Goal: Information Seeking & Learning: Learn about a topic

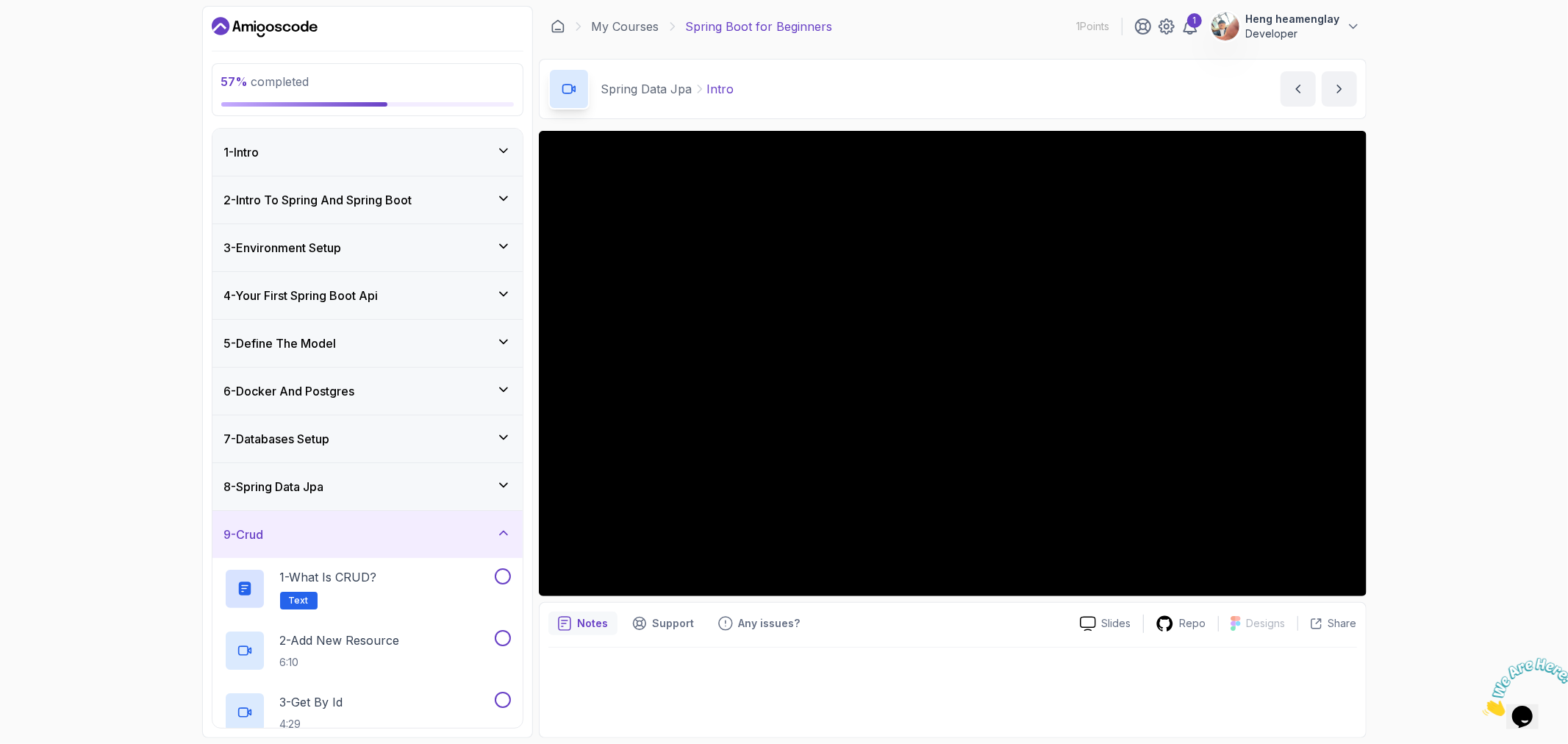
scroll to position [82, 0]
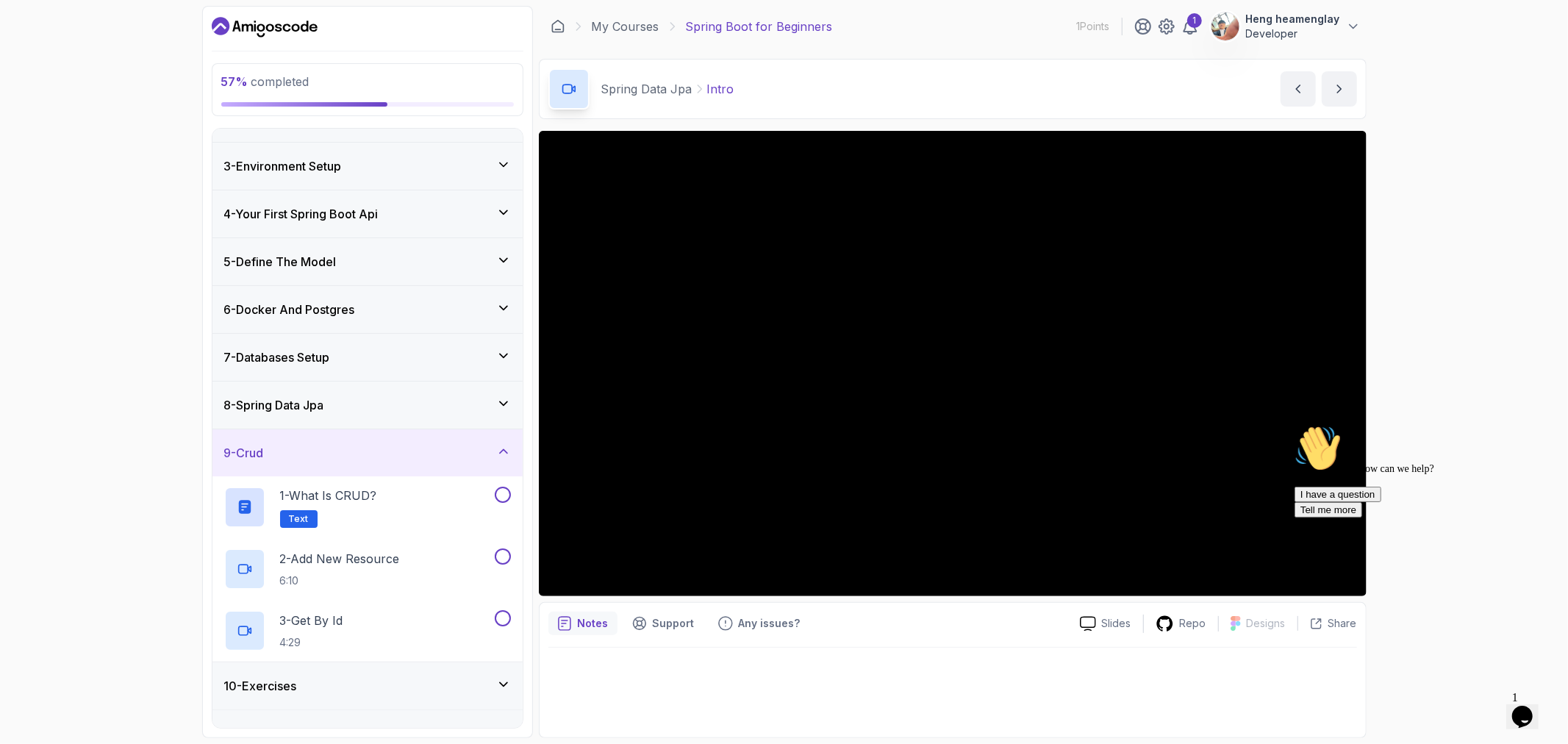
click at [1513, 704] on div "Opens Chat This icon Opens the chat window." at bounding box center [1521, 715] width 23 height 23
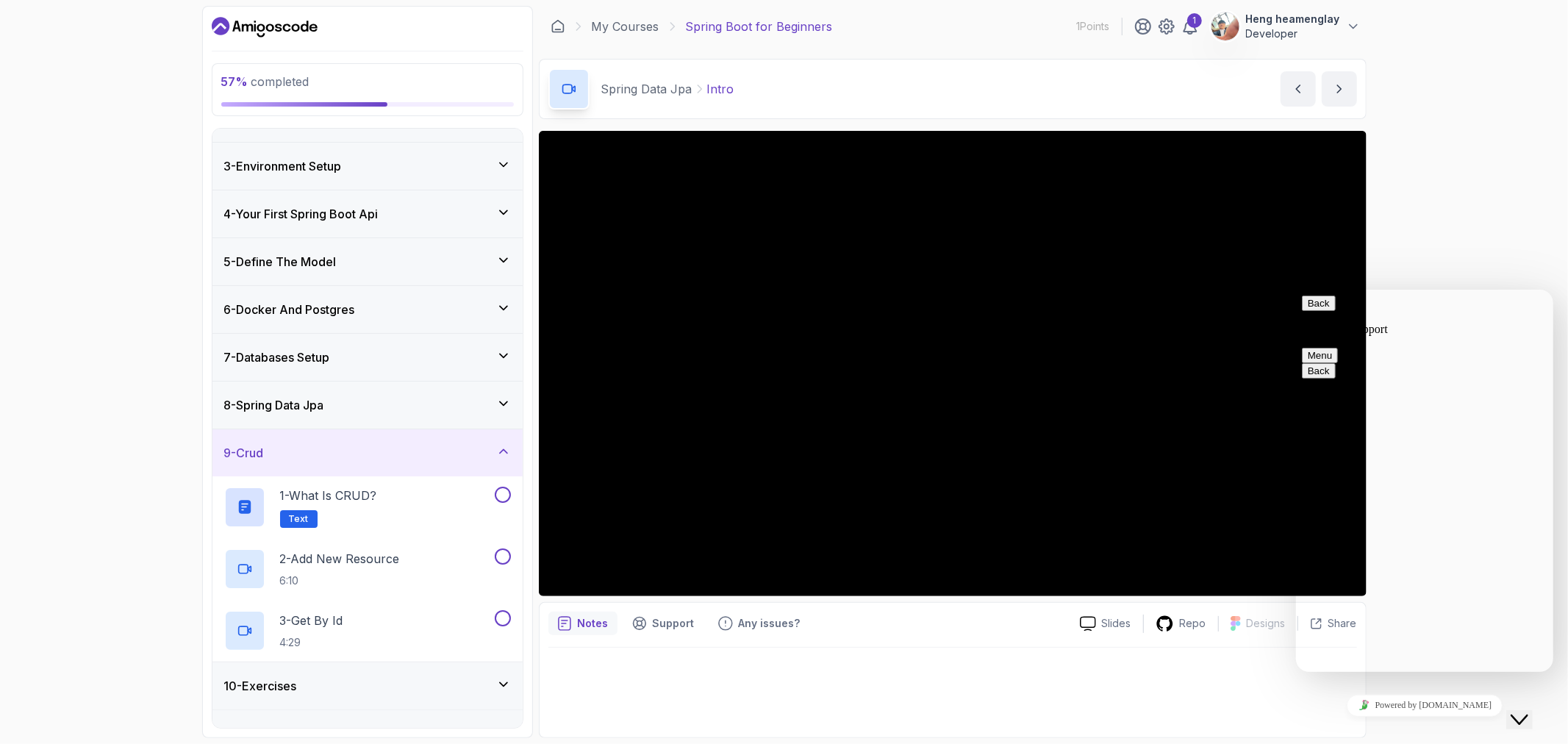
click at [1527, 711] on icon "Close Chat This icon closes the chat window." at bounding box center [1518, 719] width 18 height 18
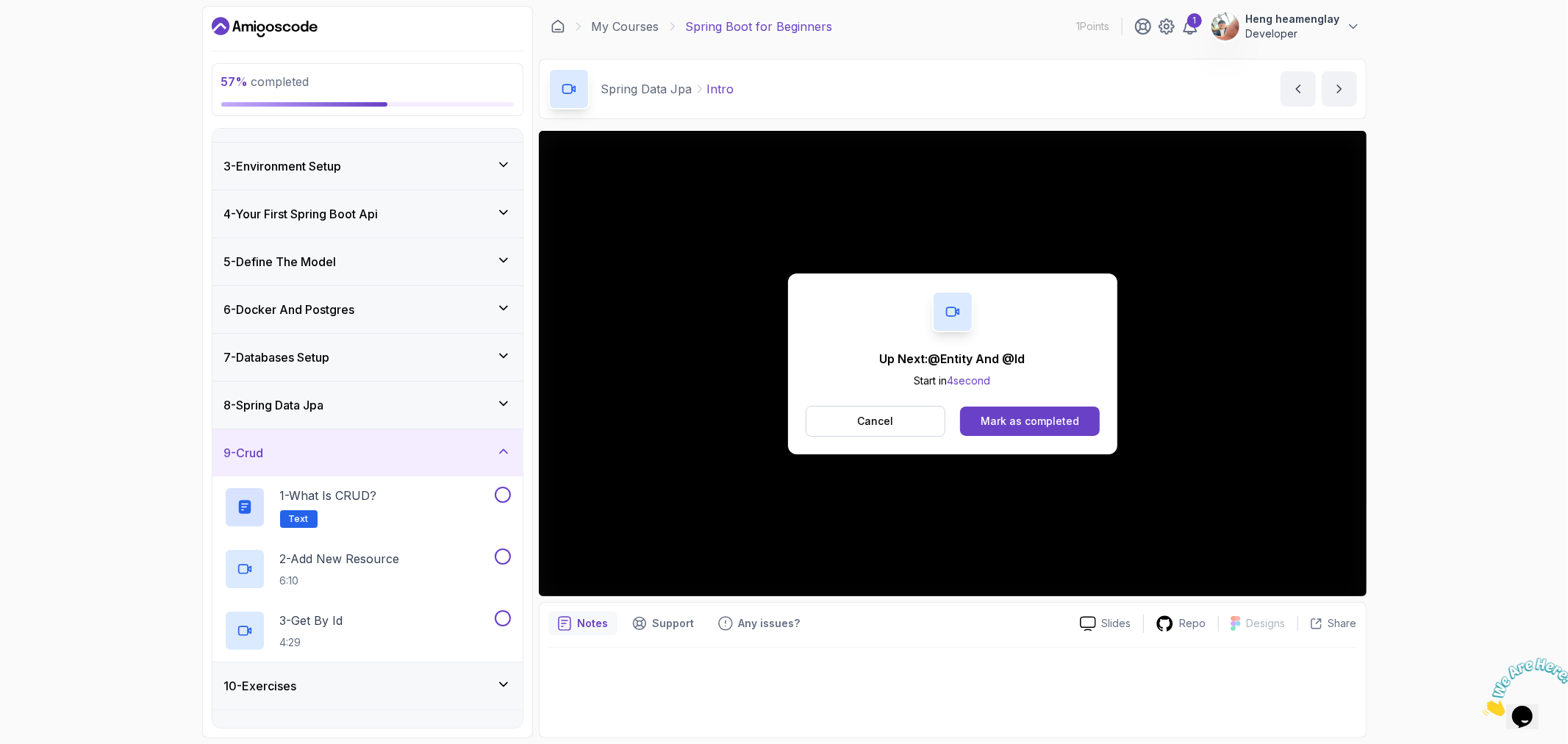
click at [359, 378] on div "7 - Databases Setup" at bounding box center [367, 357] width 311 height 47
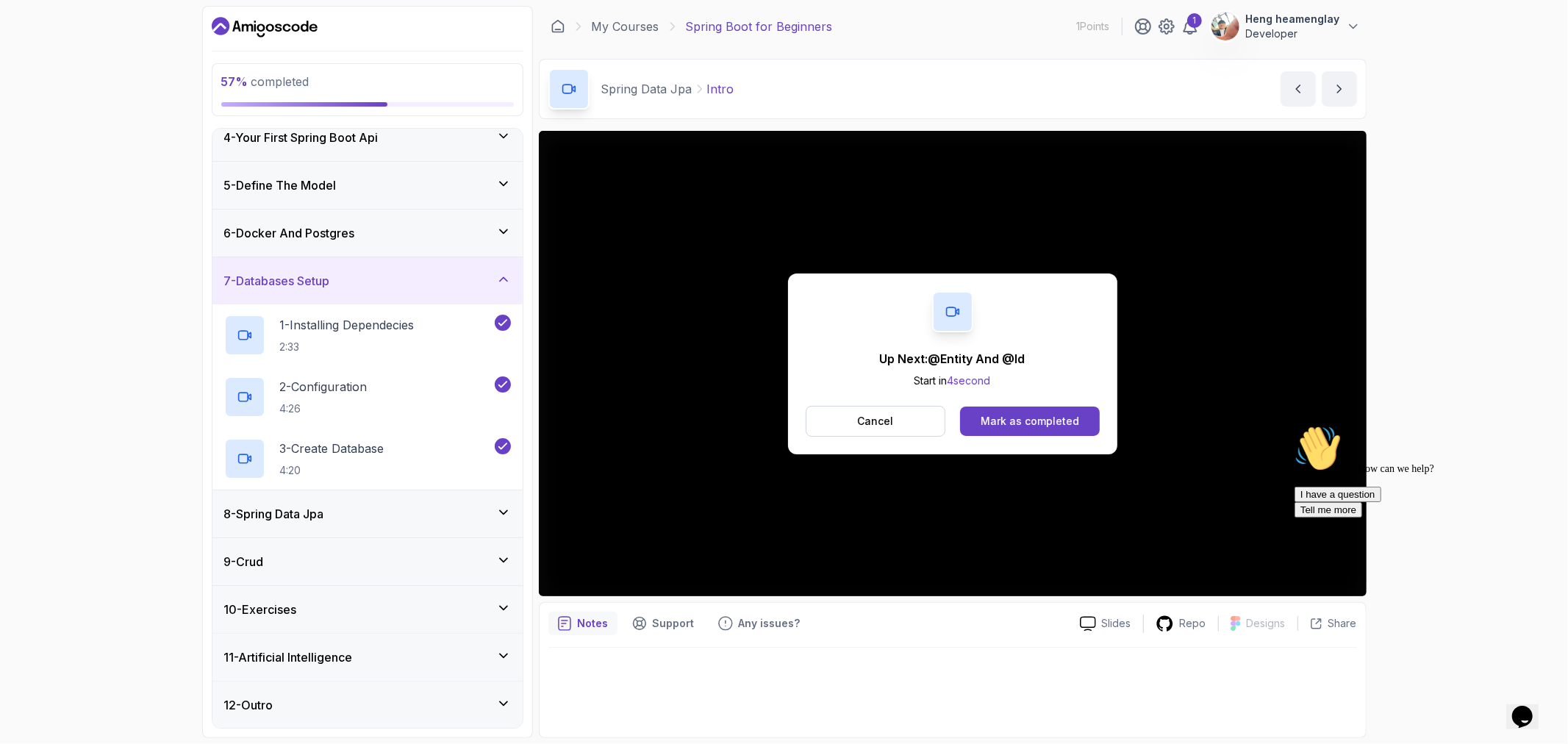
scroll to position [159, 0]
click at [382, 515] on div "8 - Spring Data Jpa" at bounding box center [367, 513] width 287 height 18
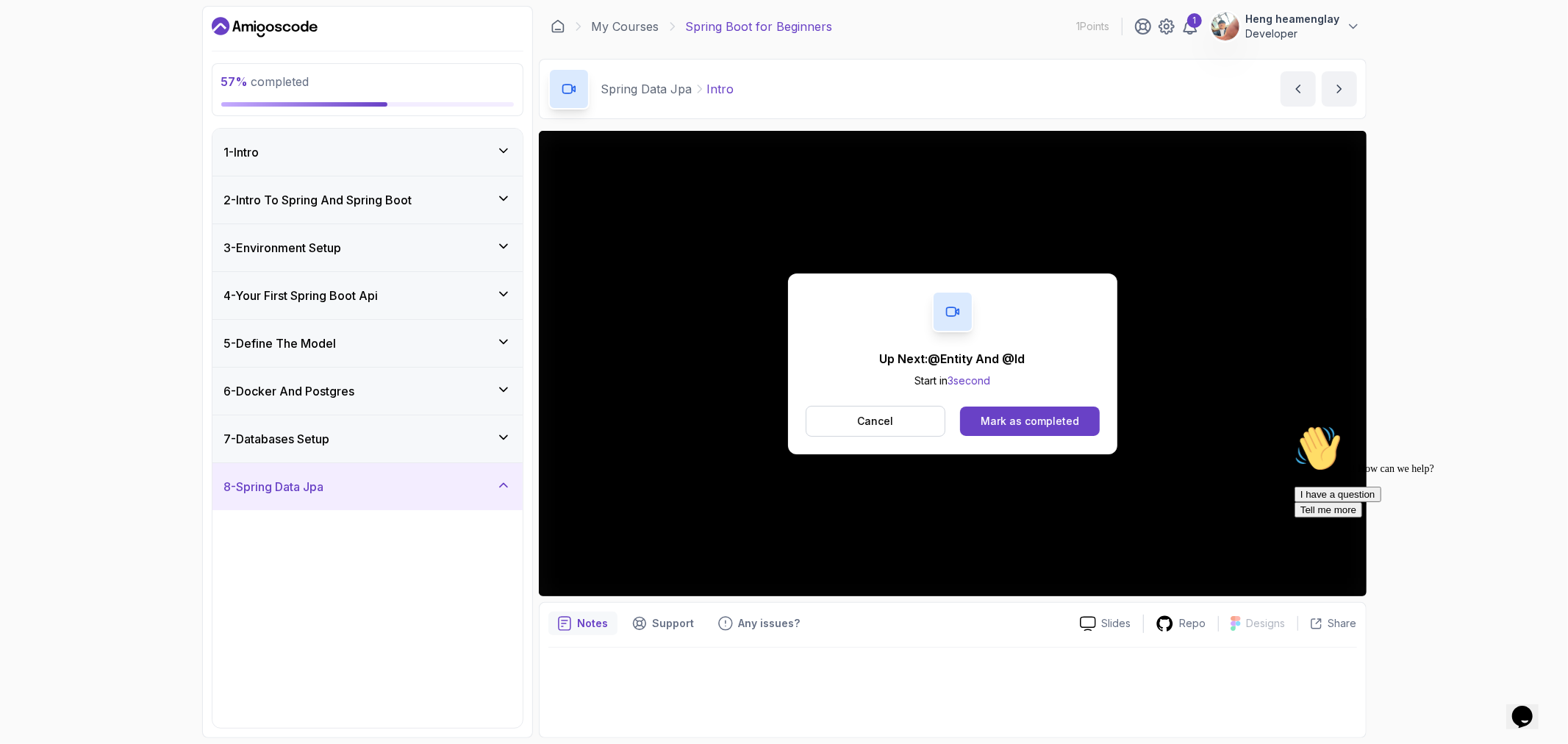
scroll to position [82, 0]
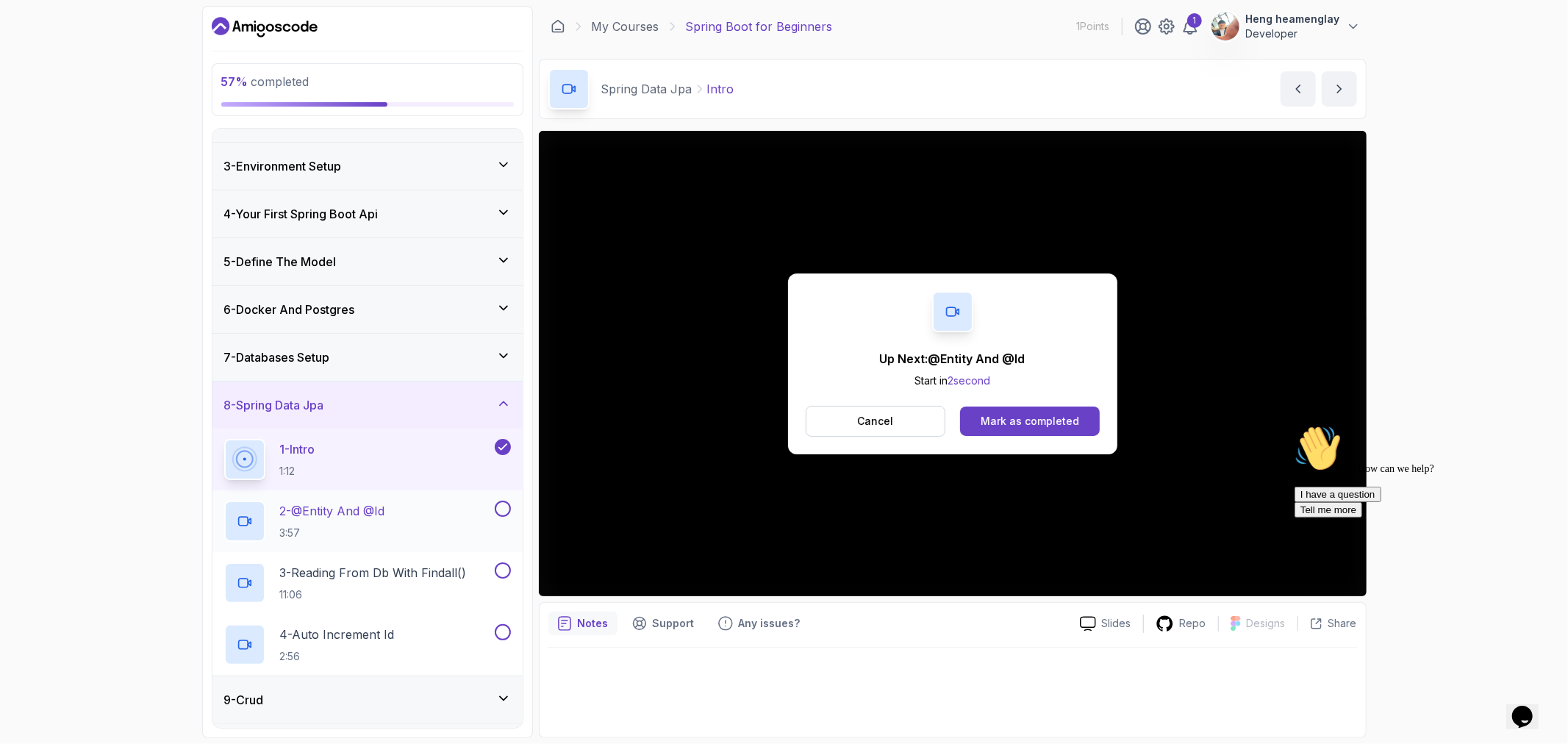
click at [438, 519] on div "2 - @Entity And @Id 3:57" at bounding box center [358, 521] width 268 height 41
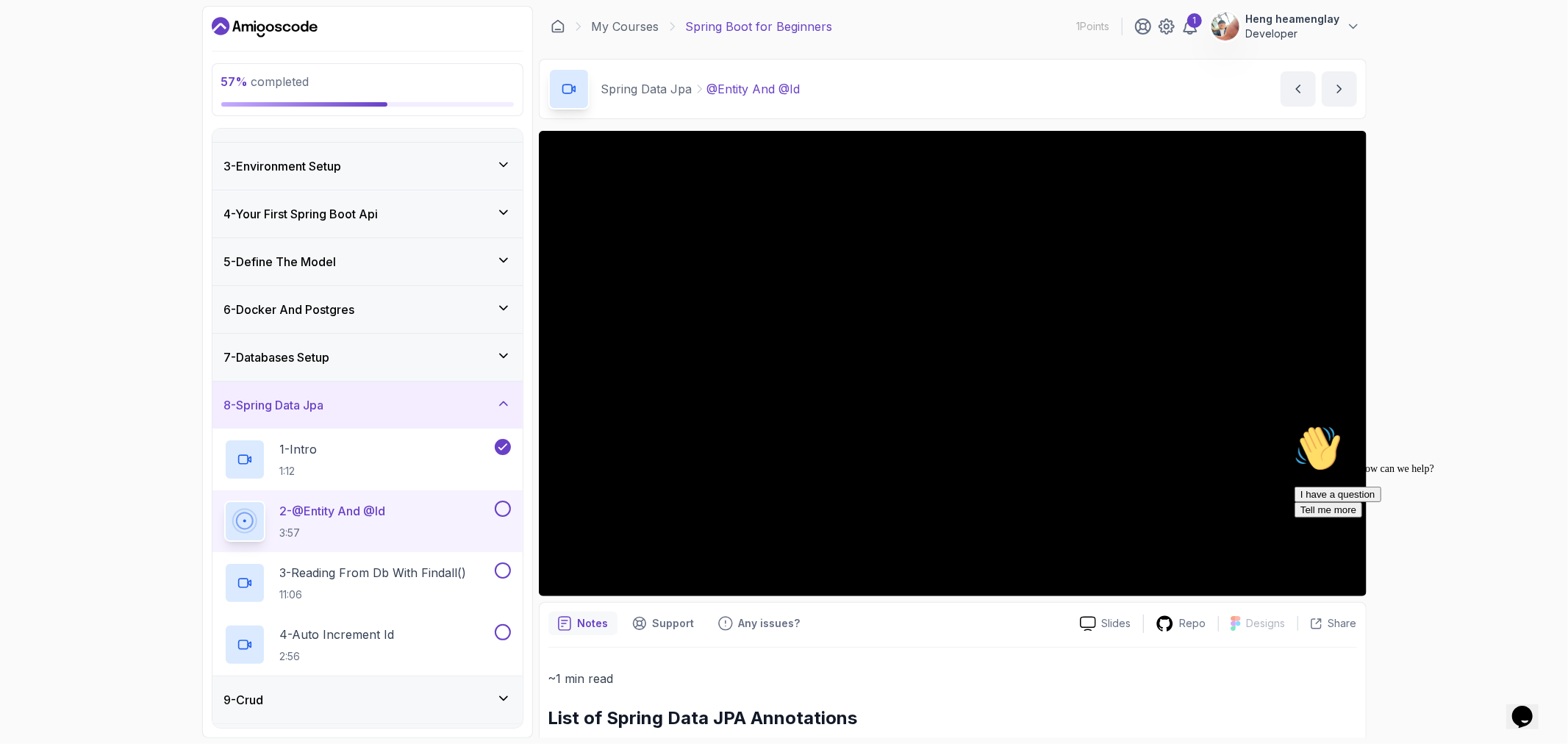
click at [501, 511] on button at bounding box center [503, 508] width 16 height 16
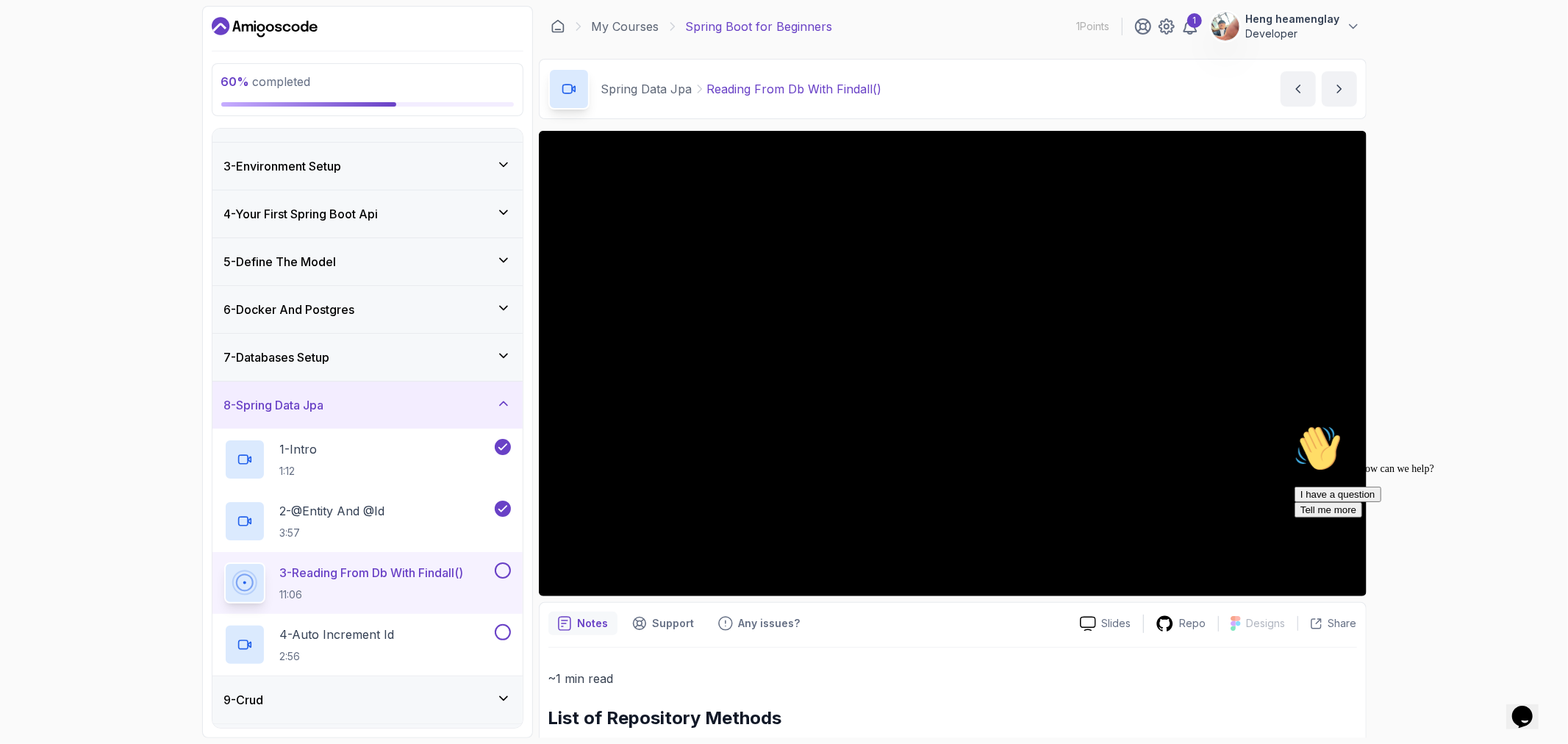
click at [509, 569] on button at bounding box center [503, 570] width 16 height 16
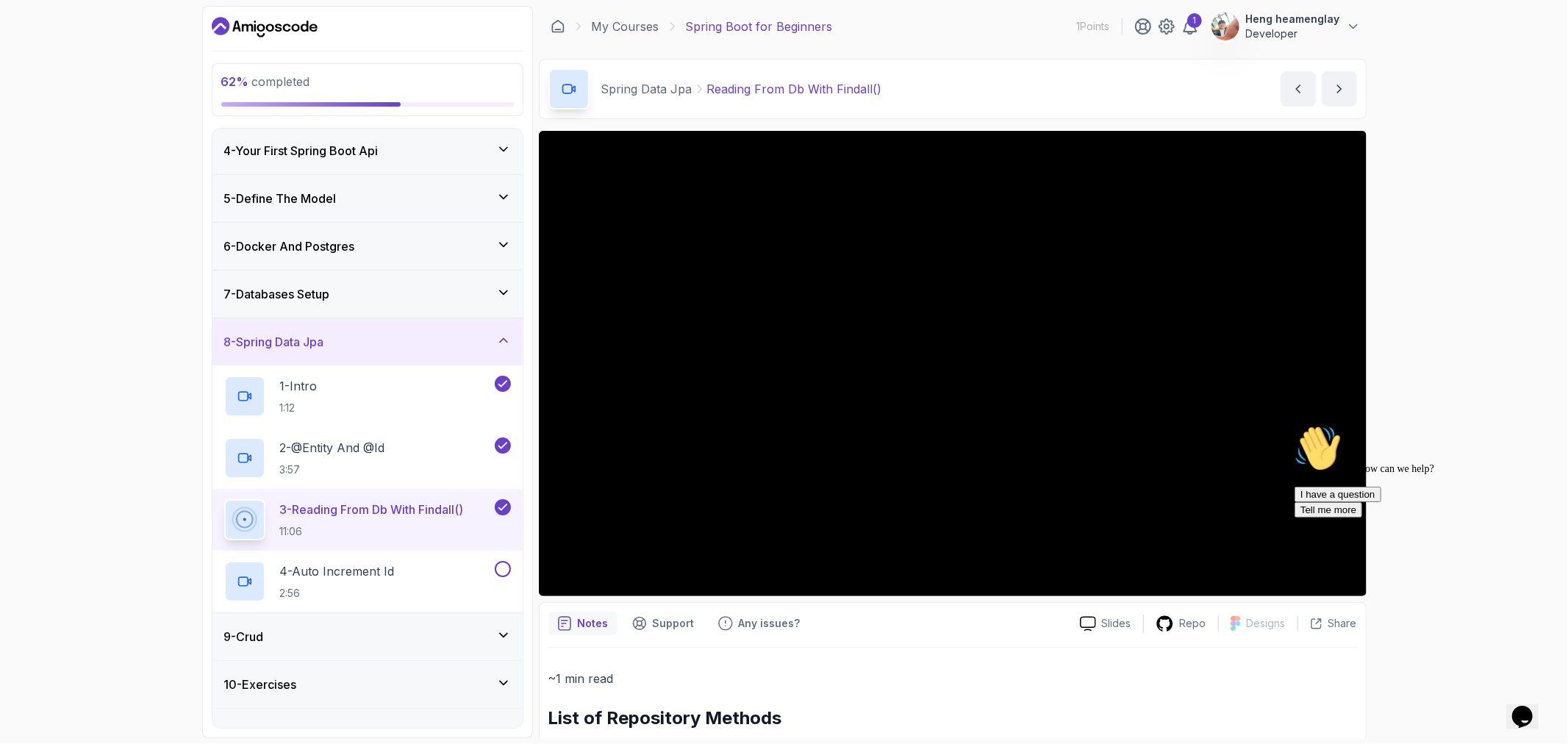
scroll to position [163, 0]
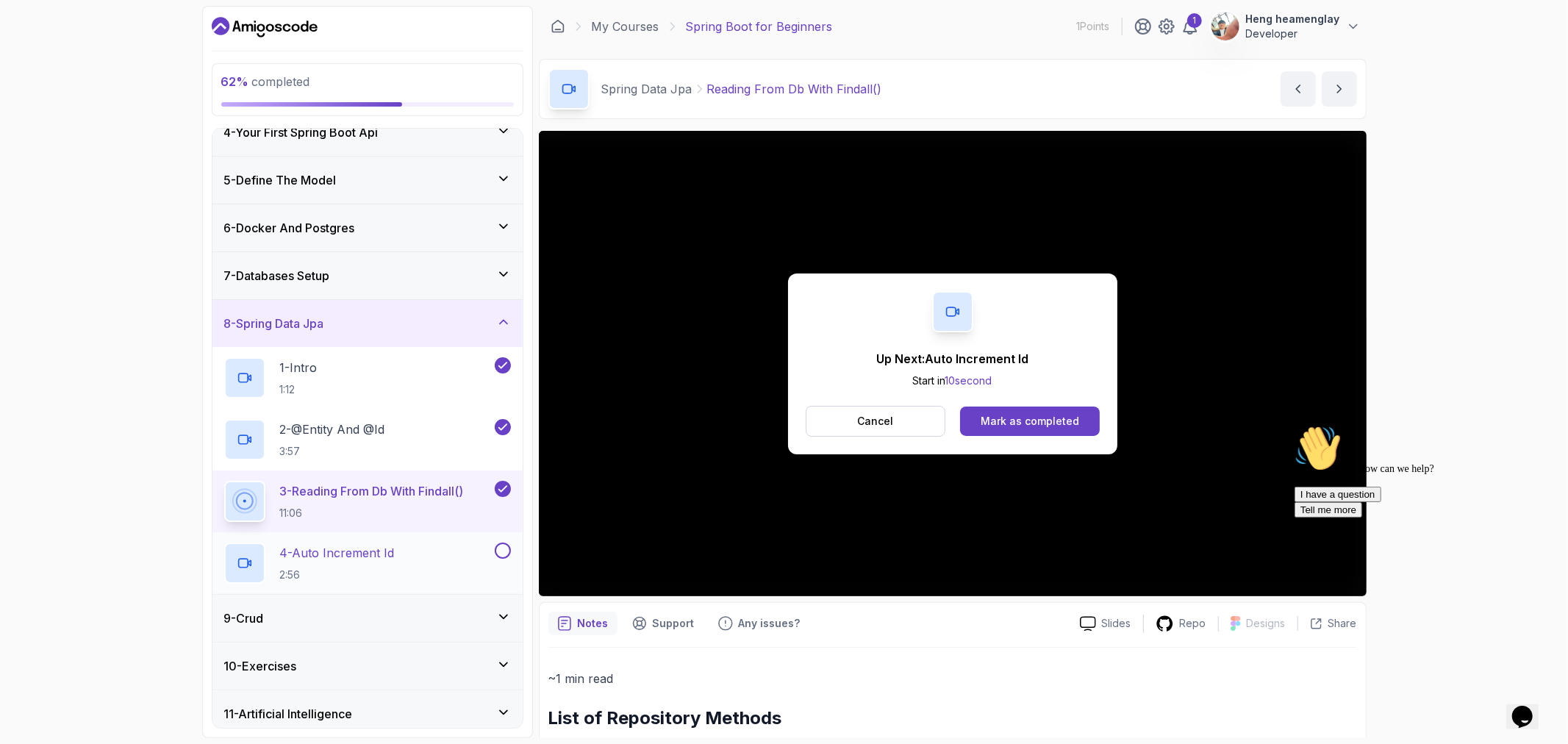
click at [424, 562] on div "4 - Auto Increment Id 2:56" at bounding box center [358, 563] width 268 height 41
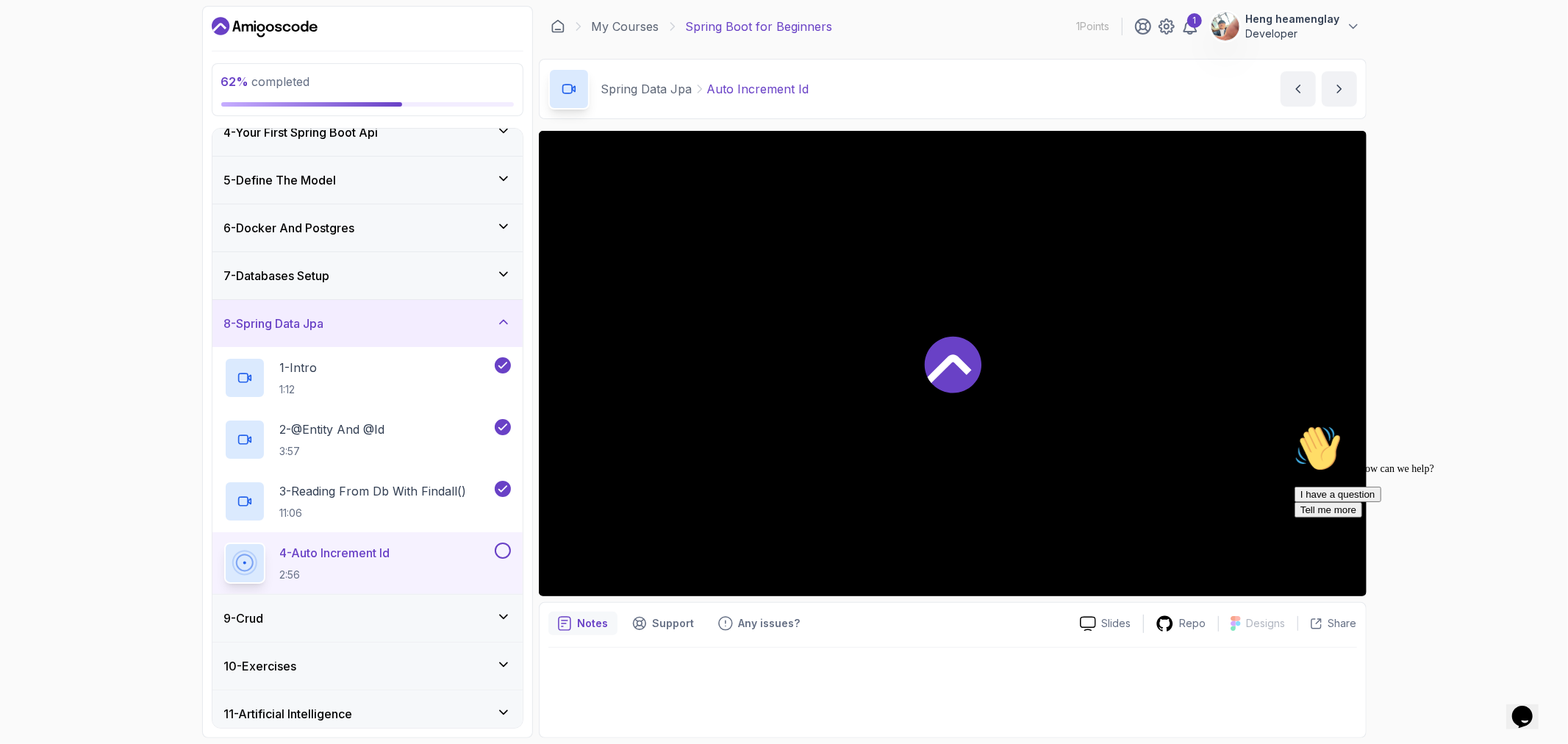
click at [496, 548] on button at bounding box center [503, 550] width 16 height 16
click at [452, 620] on div "9 - Crud" at bounding box center [367, 618] width 287 height 18
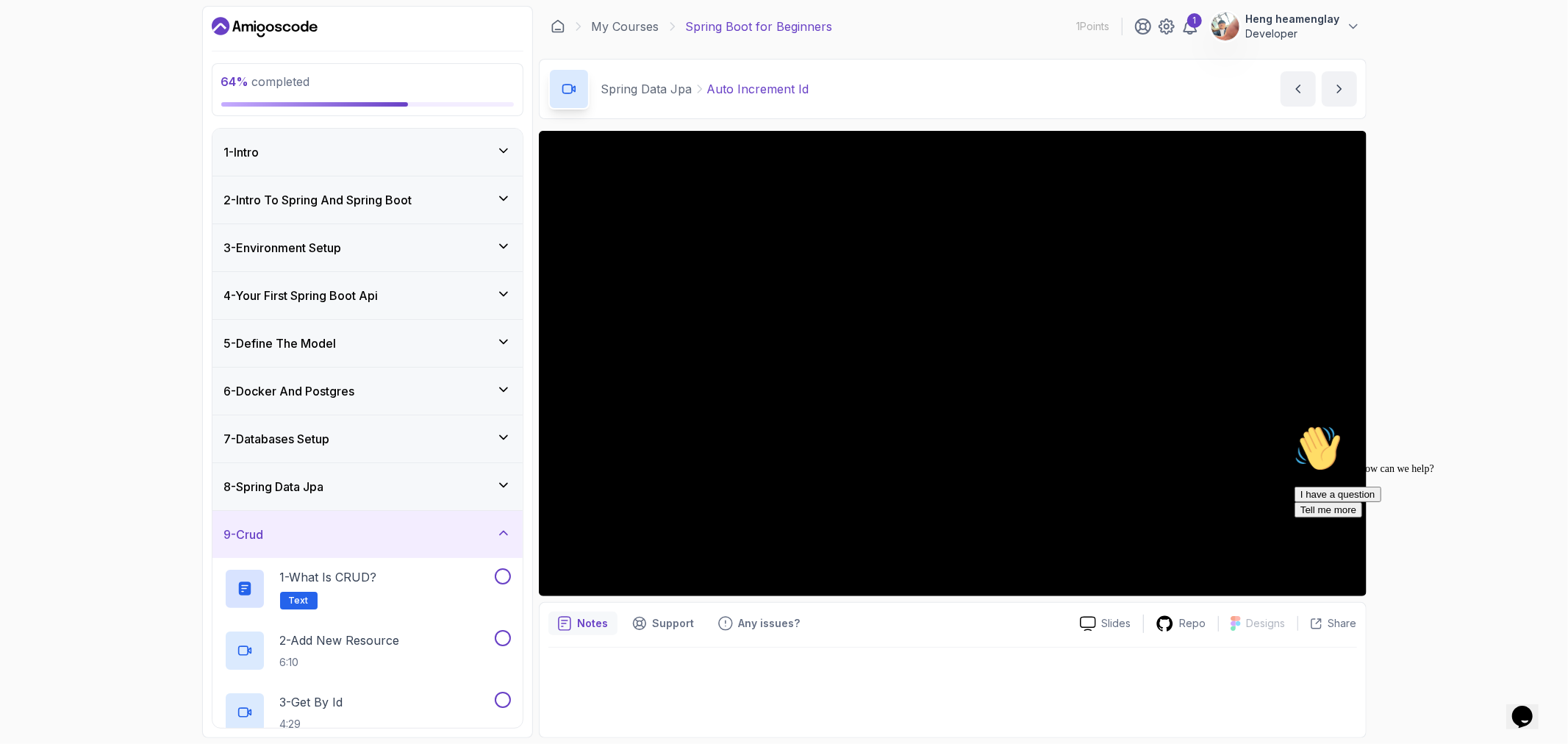
scroll to position [159, 0]
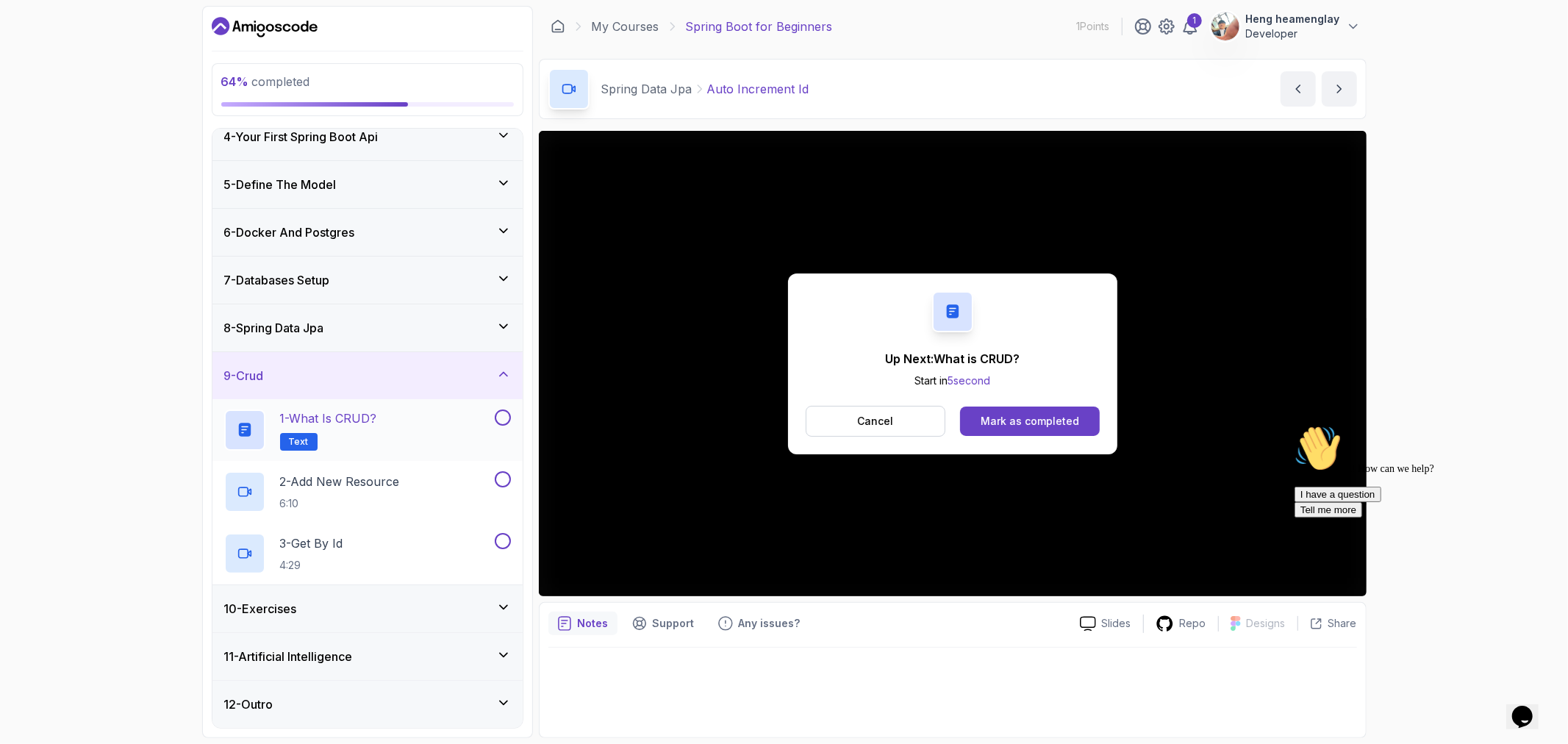
click at [500, 420] on button at bounding box center [503, 417] width 16 height 16
click at [414, 420] on div "1 - What is CRUD? Text" at bounding box center [358, 430] width 268 height 41
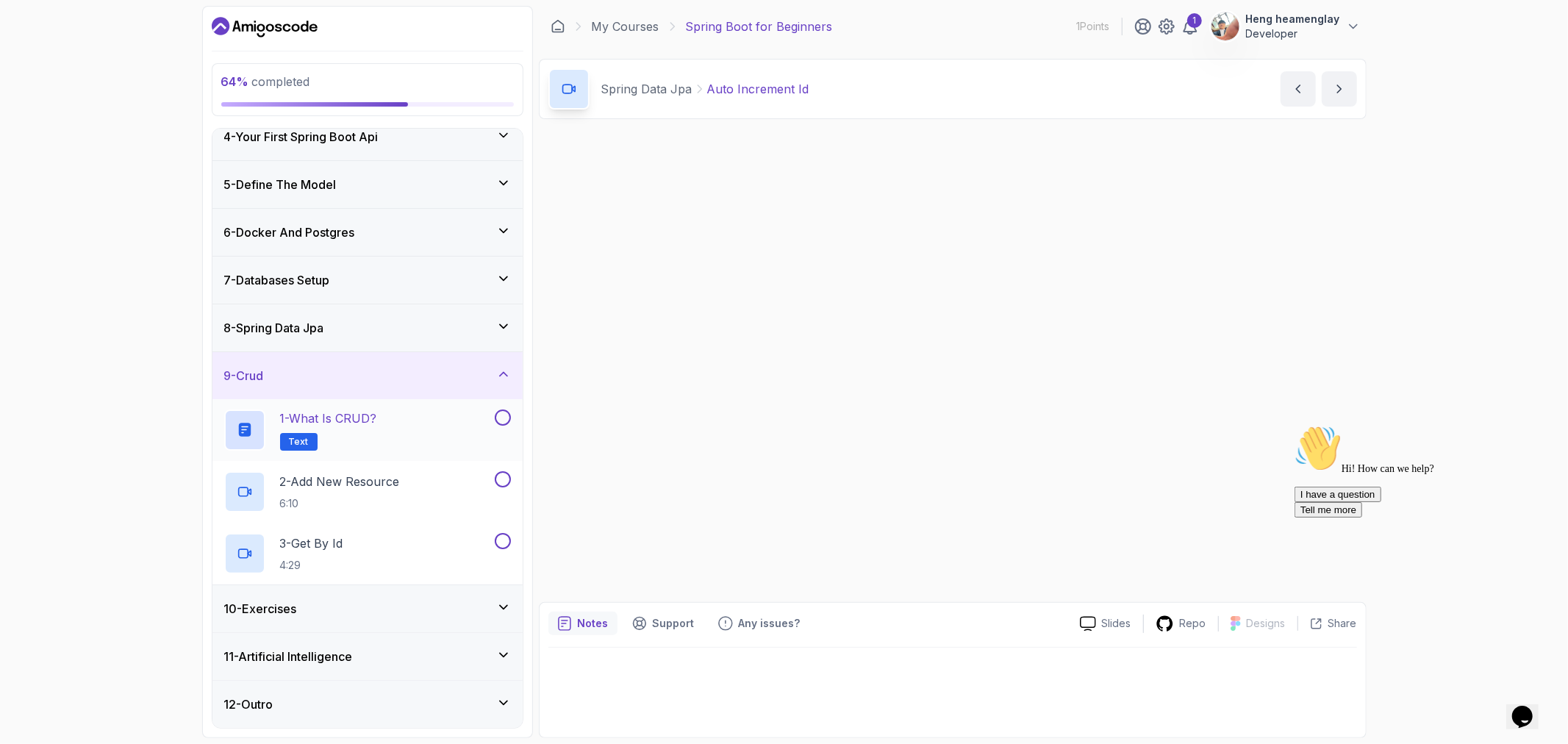
click at [504, 420] on button at bounding box center [503, 417] width 16 height 16
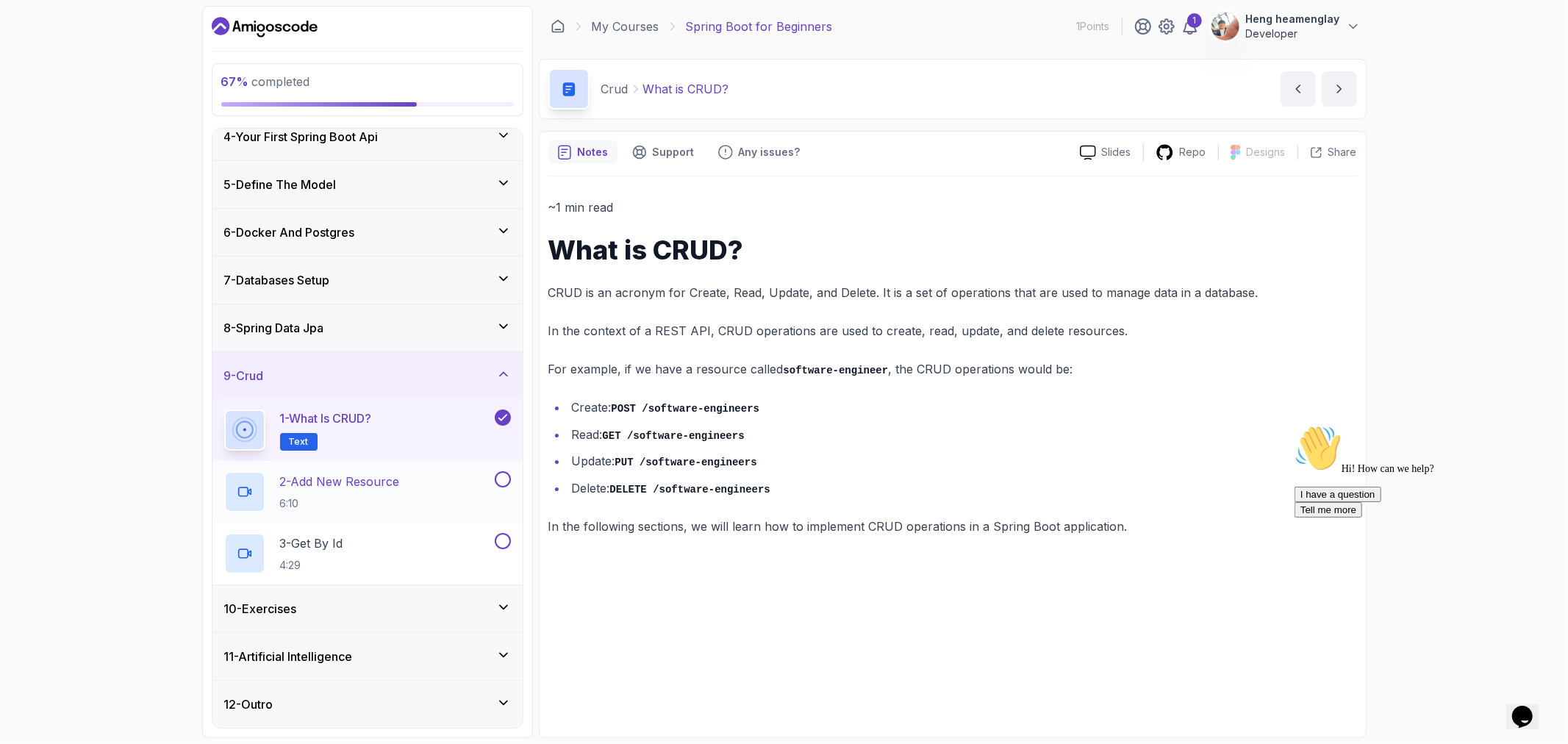
click at [384, 490] on p "2 - Add New Resource" at bounding box center [339, 481] width 120 height 18
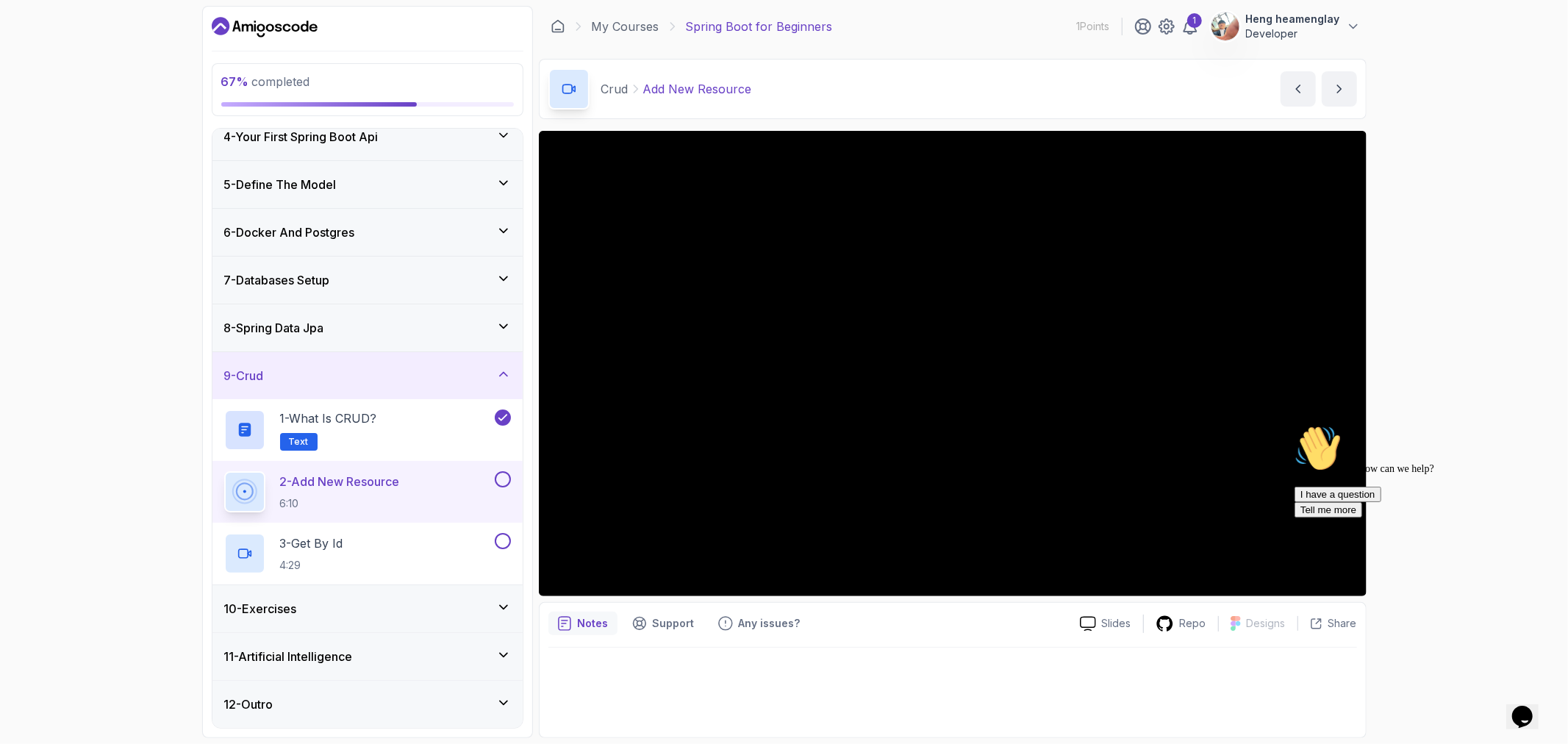
click at [356, 616] on div "10 - Exercises" at bounding box center [367, 609] width 287 height 18
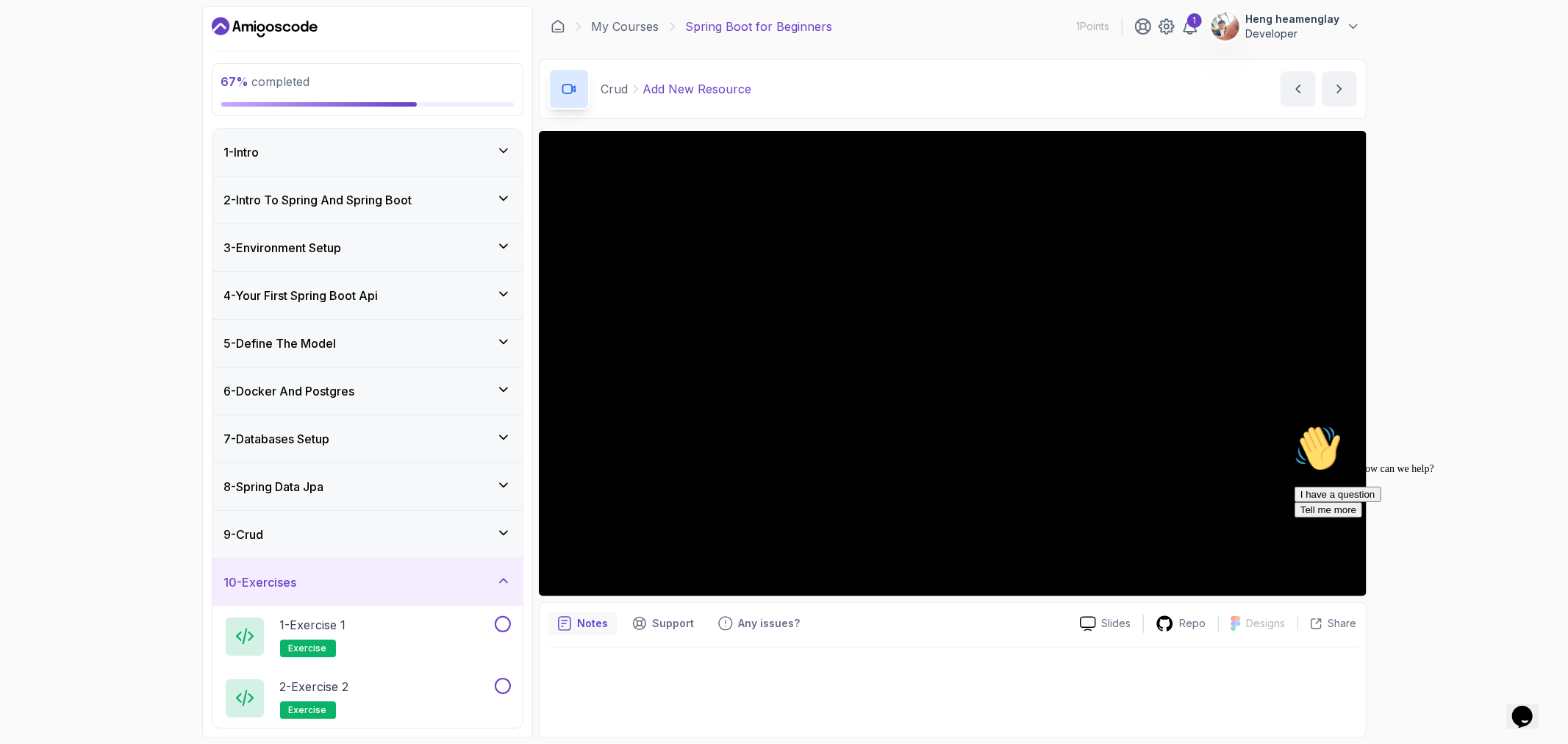
click at [348, 595] on div "10 - Exercises" at bounding box center [367, 583] width 311 height 47
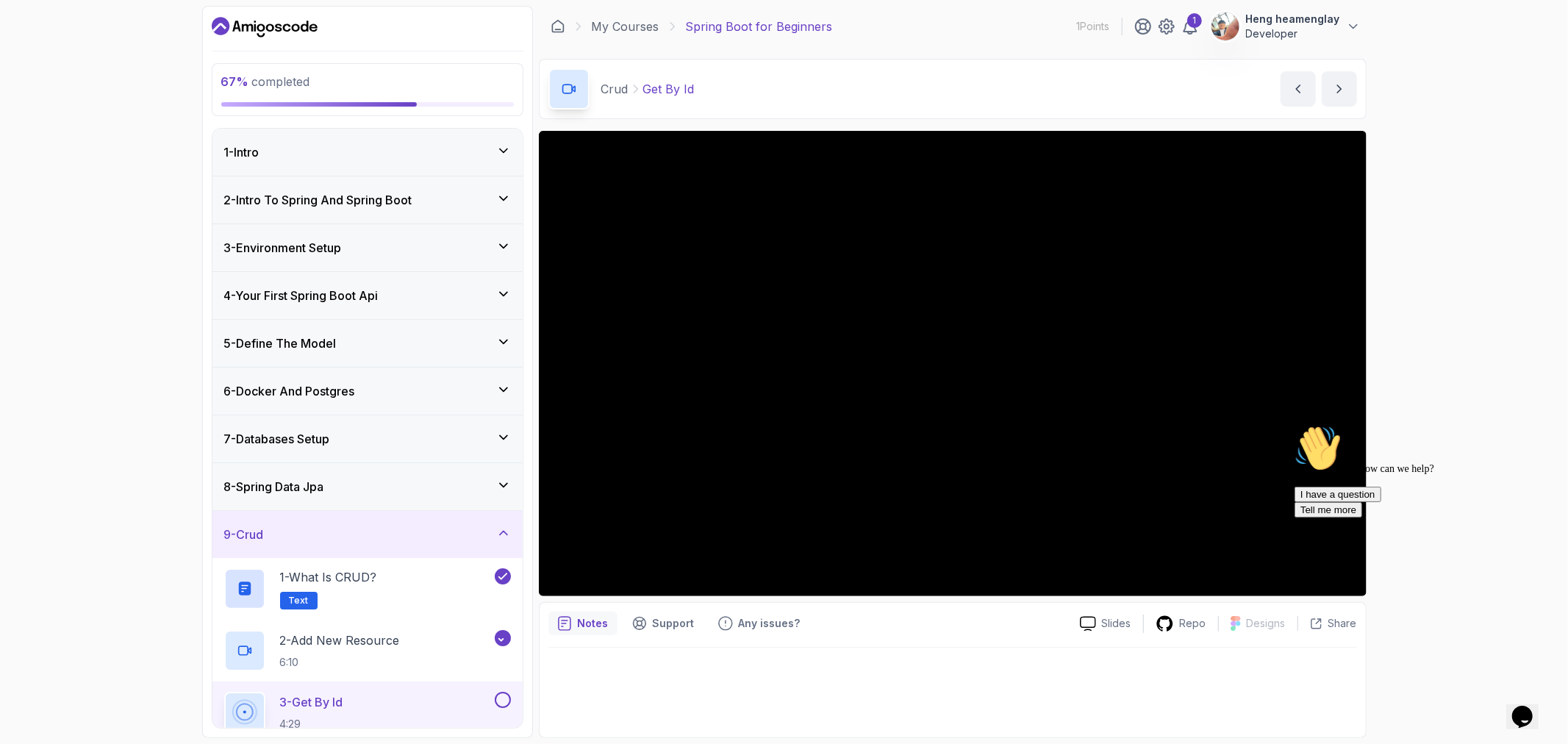
scroll to position [159, 0]
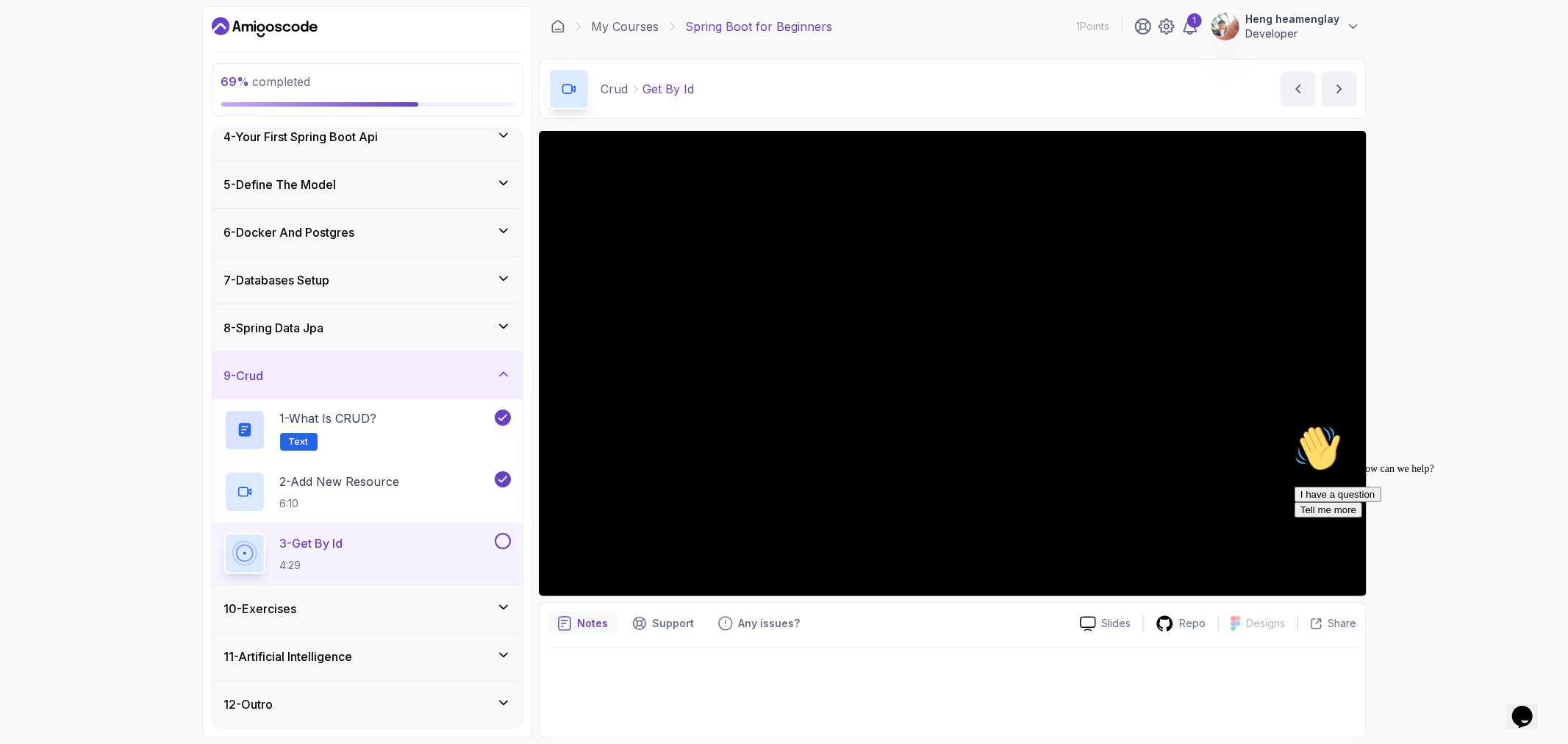
click at [446, 539] on div "3 - Get By Id 4:29" at bounding box center [358, 554] width 268 height 41
click at [512, 539] on div "3 - Get By Id 4:29" at bounding box center [367, 554] width 311 height 62
click at [501, 546] on button at bounding box center [503, 541] width 16 height 16
click at [478, 606] on div "10 - Exercises" at bounding box center [367, 609] width 287 height 18
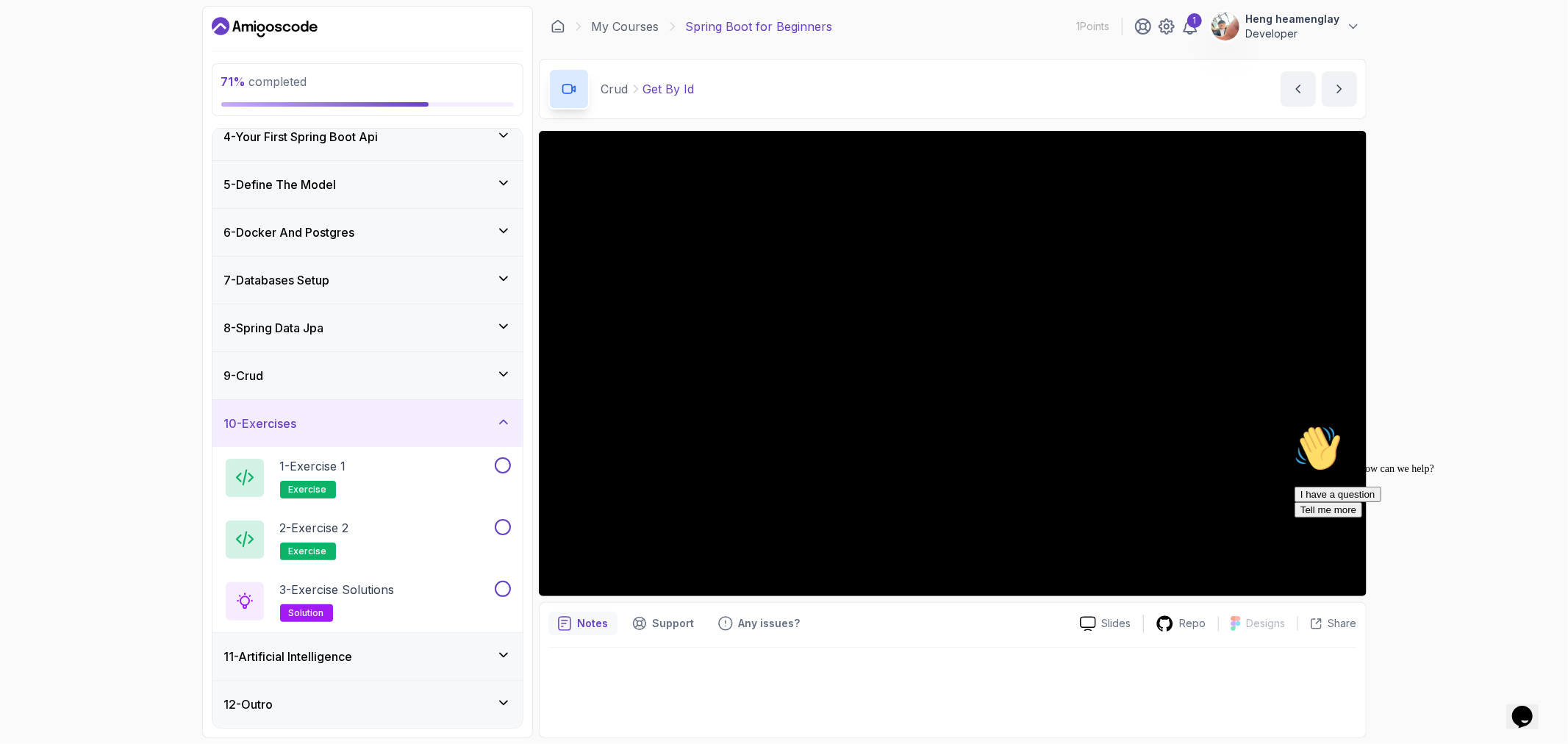
click at [456, 648] on div "11 - Artificial Intelligence" at bounding box center [367, 656] width 287 height 18
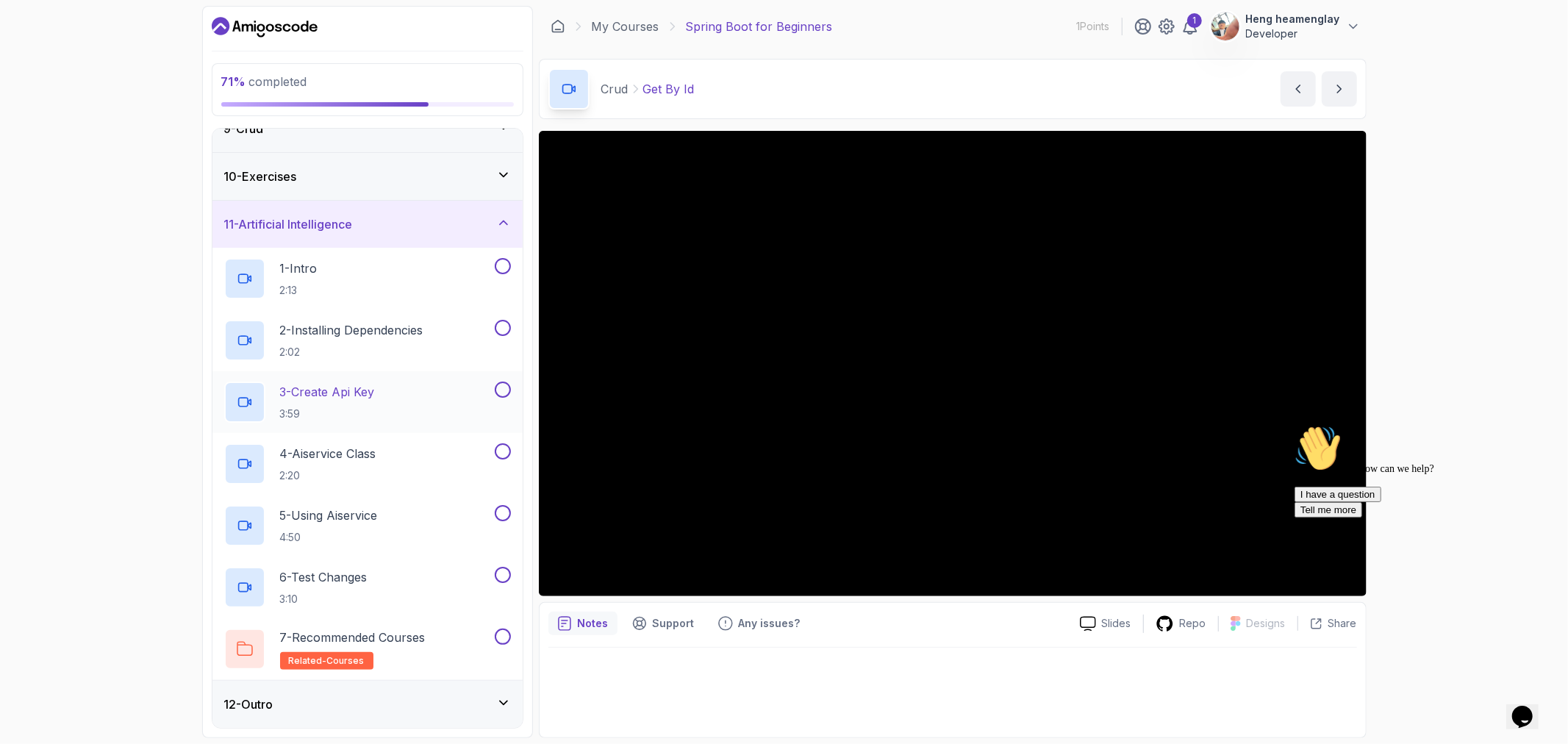
scroll to position [243, 0]
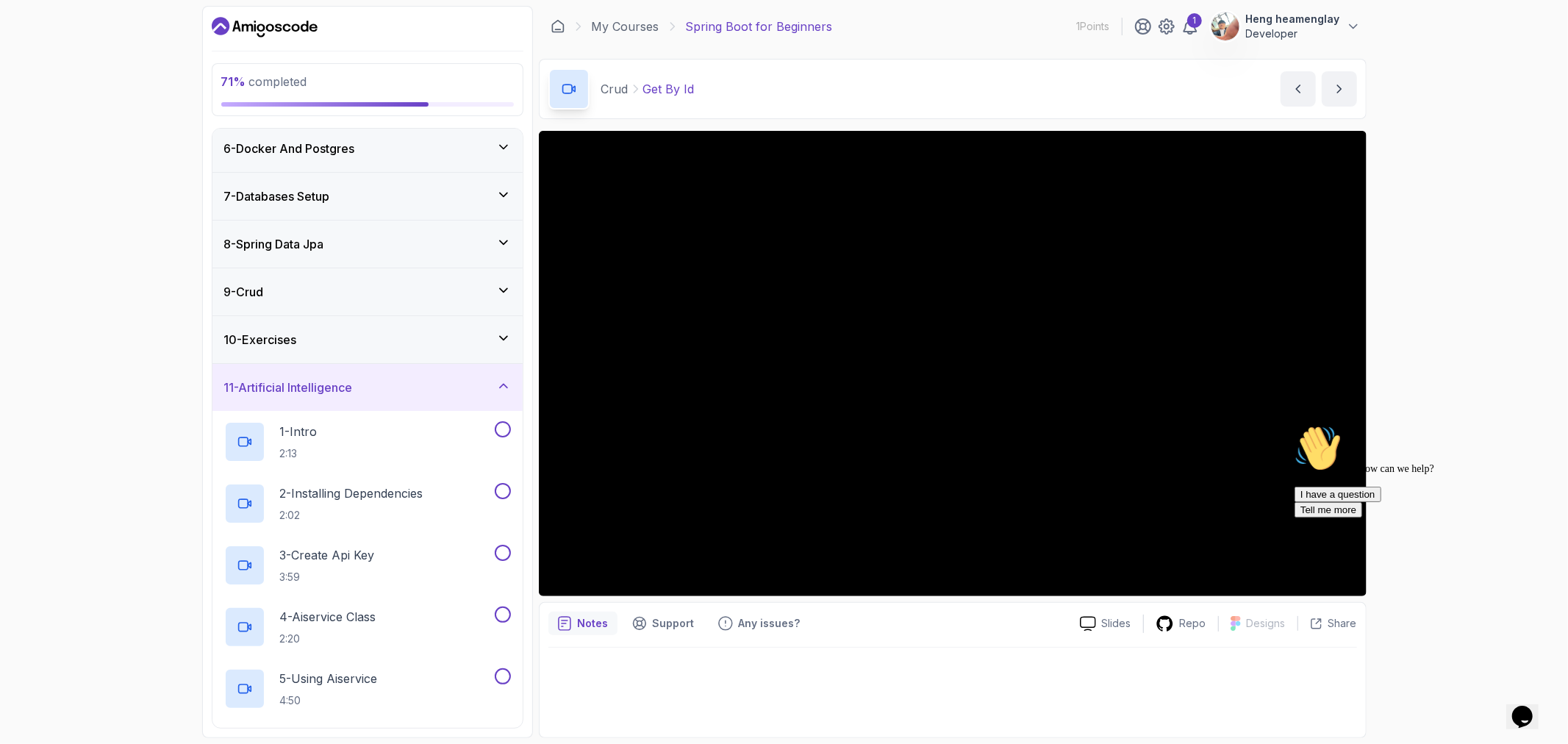
drag, startPoint x: 419, startPoint y: 391, endPoint x: 259, endPoint y: 386, distance: 160.1
click at [259, 386] on div "11 - Artificial Intelligence" at bounding box center [367, 387] width 287 height 18
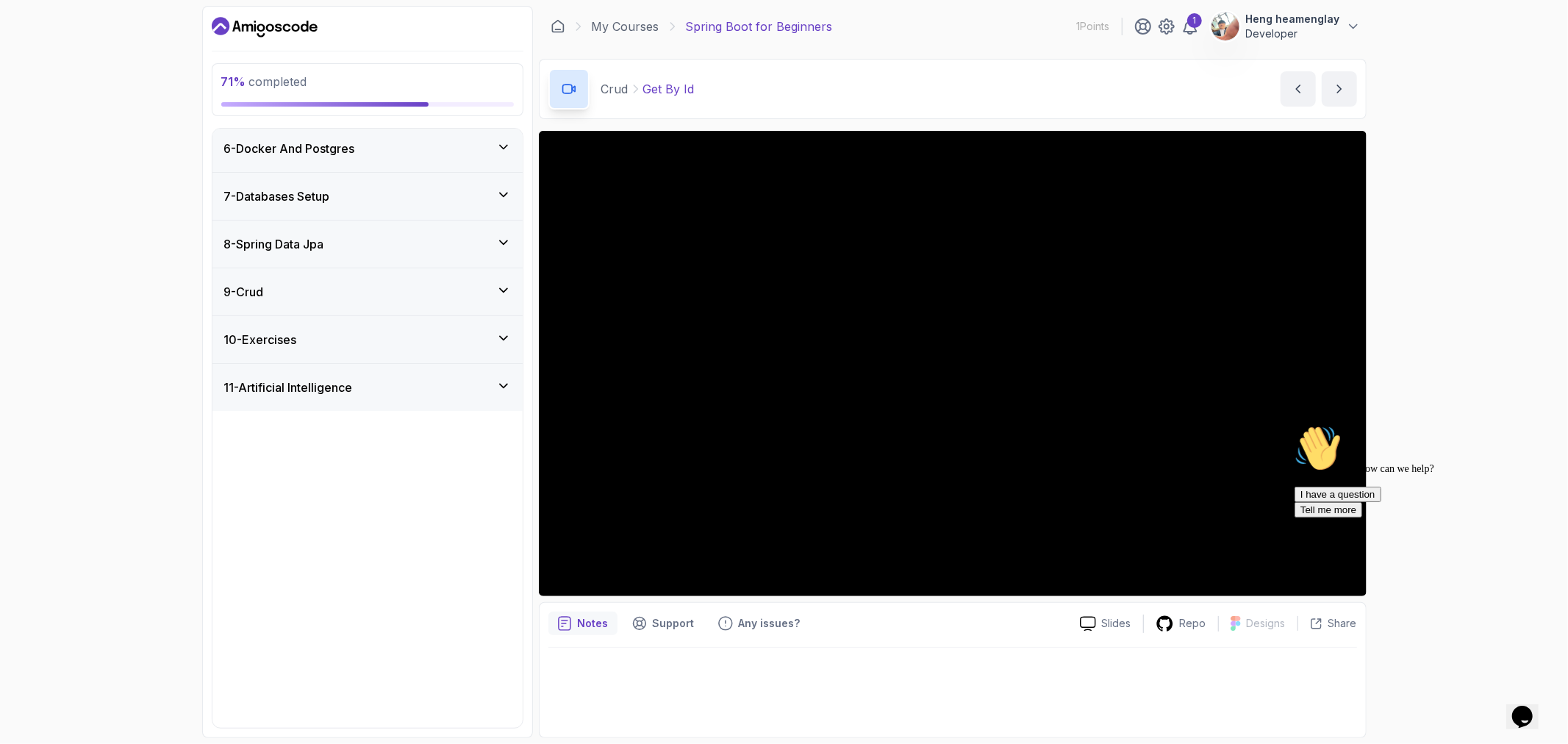
scroll to position [0, 0]
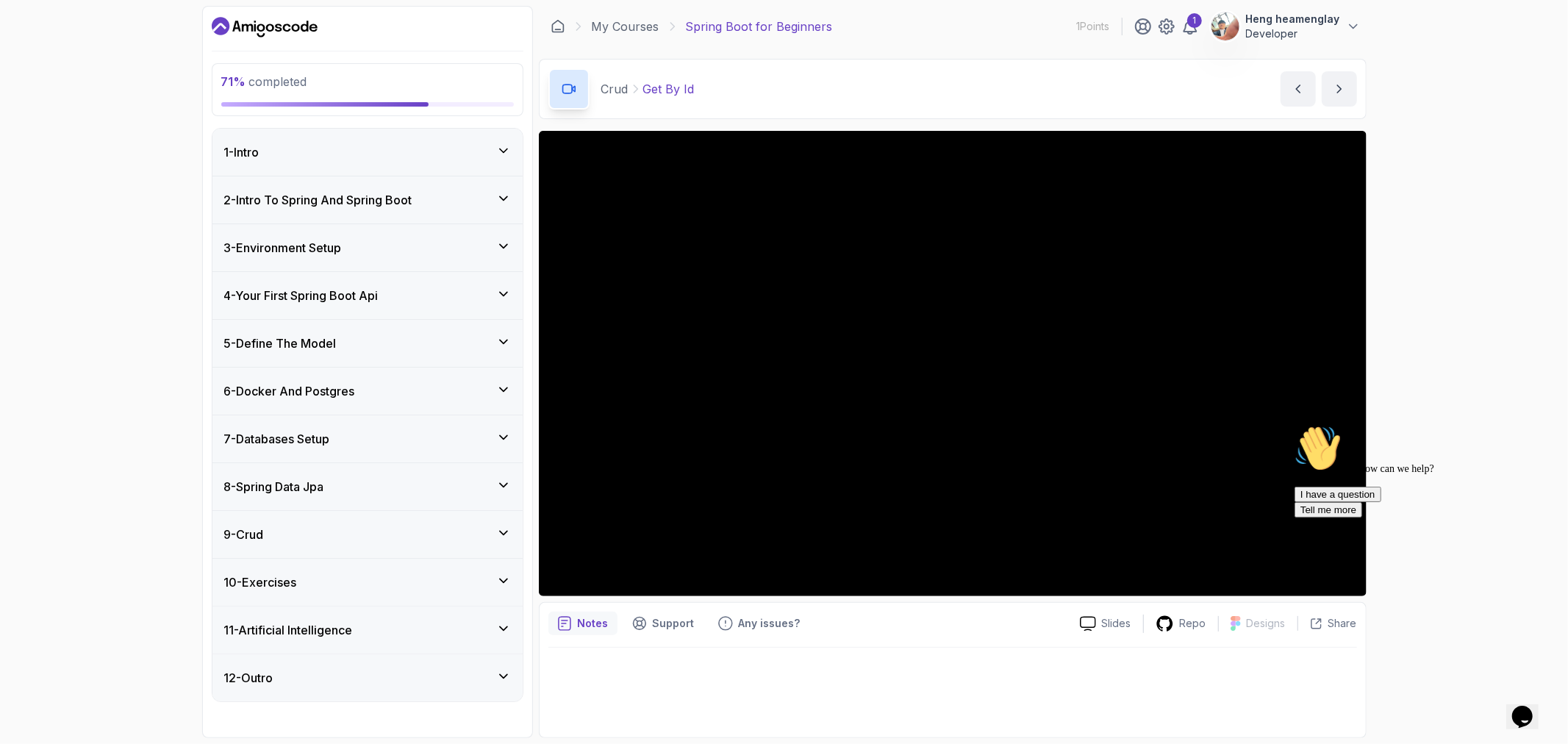
click at [282, 677] on div "12 - Outro" at bounding box center [367, 677] width 287 height 18
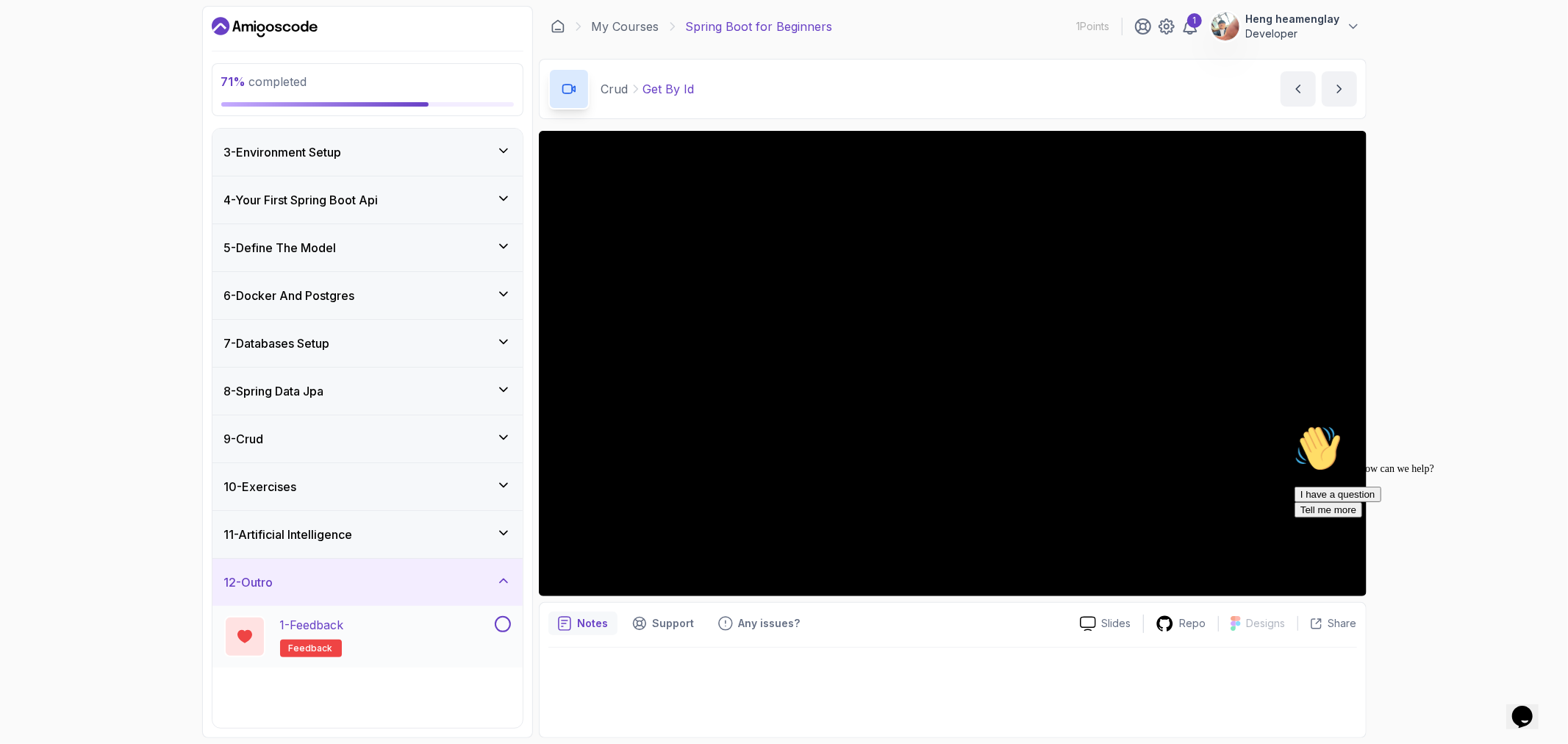
scroll to position [97, 0]
click at [314, 562] on div "12 - Outro" at bounding box center [367, 581] width 311 height 47
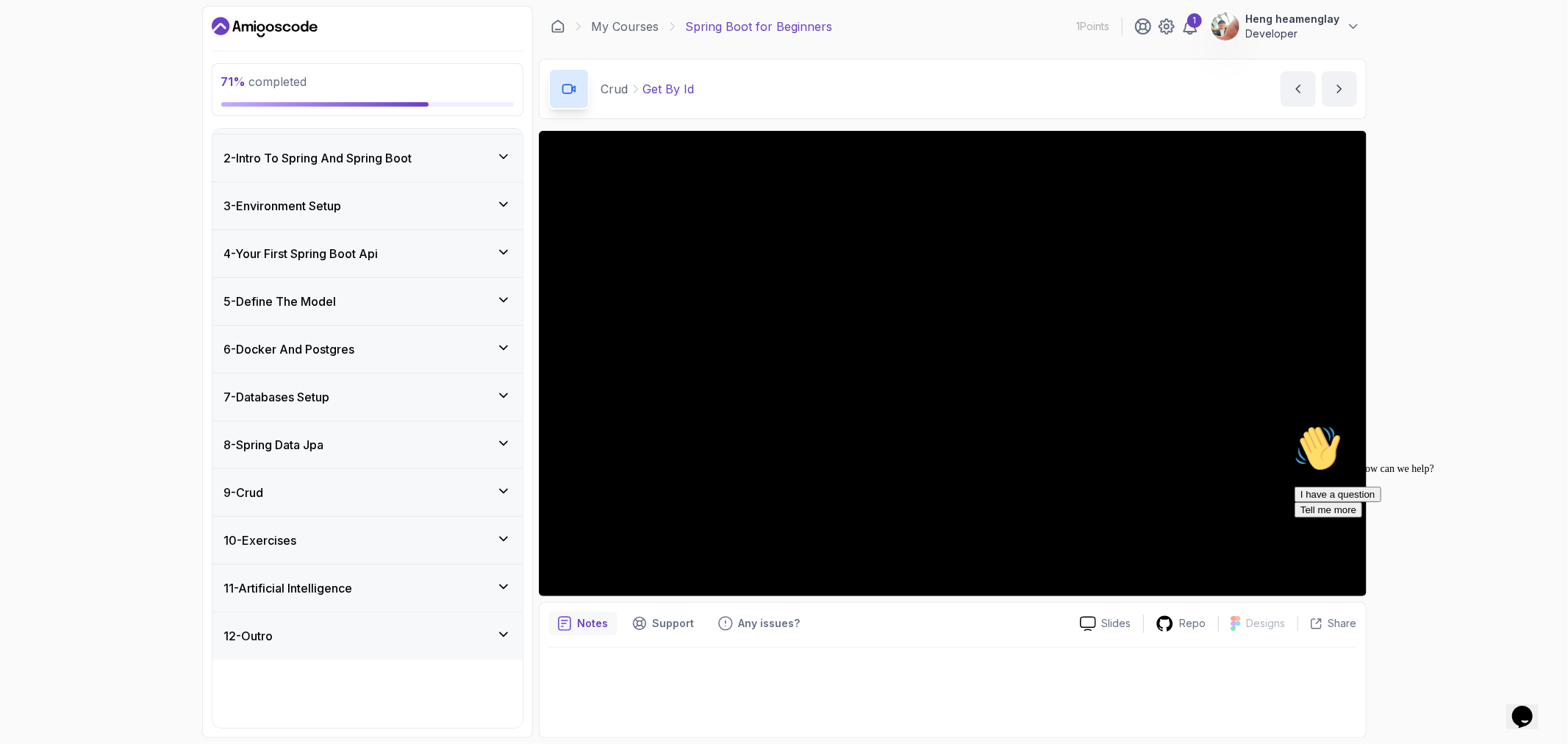
scroll to position [0, 0]
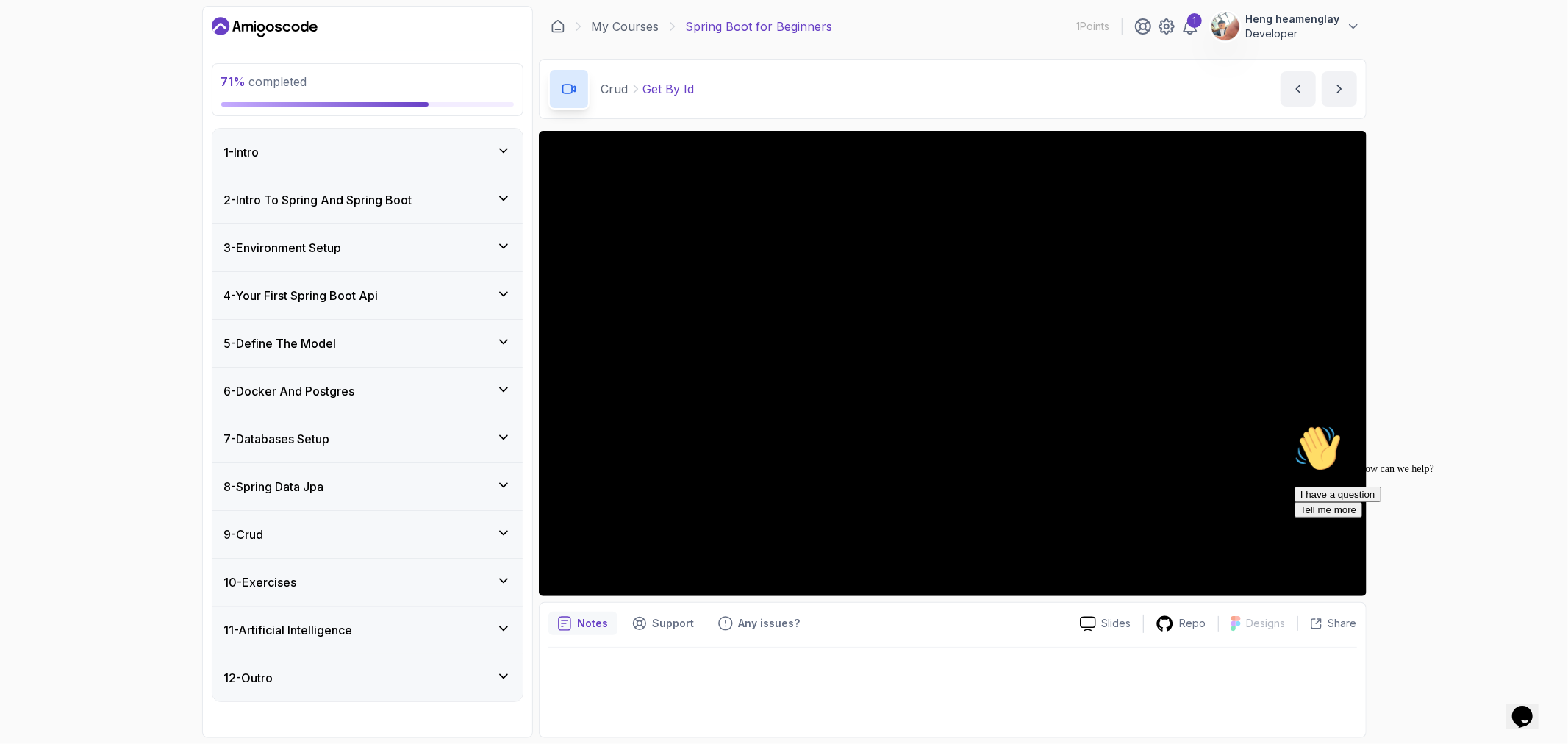
click at [307, 619] on div "11 - Artificial Intelligence" at bounding box center [367, 630] width 311 height 47
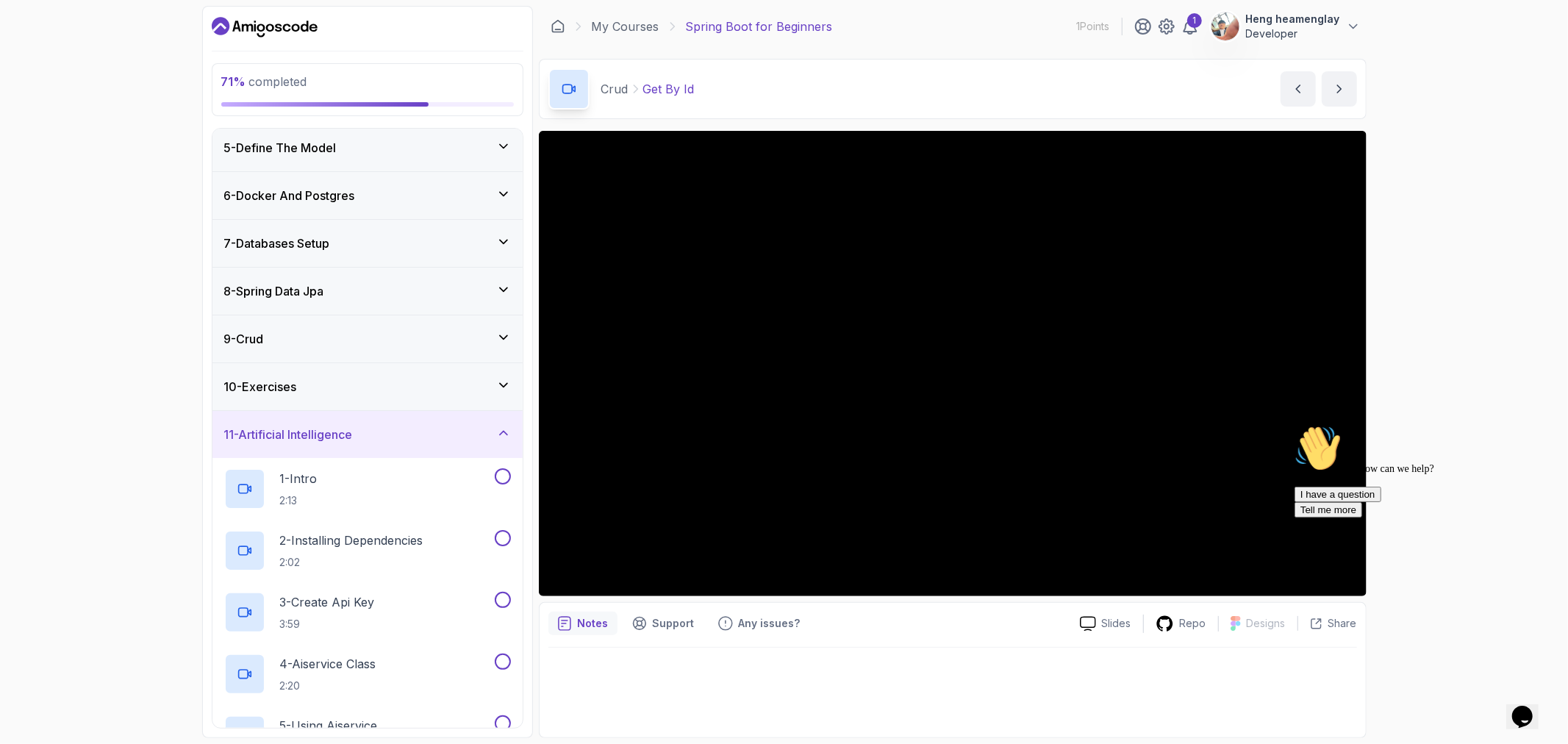
scroll to position [160, 0]
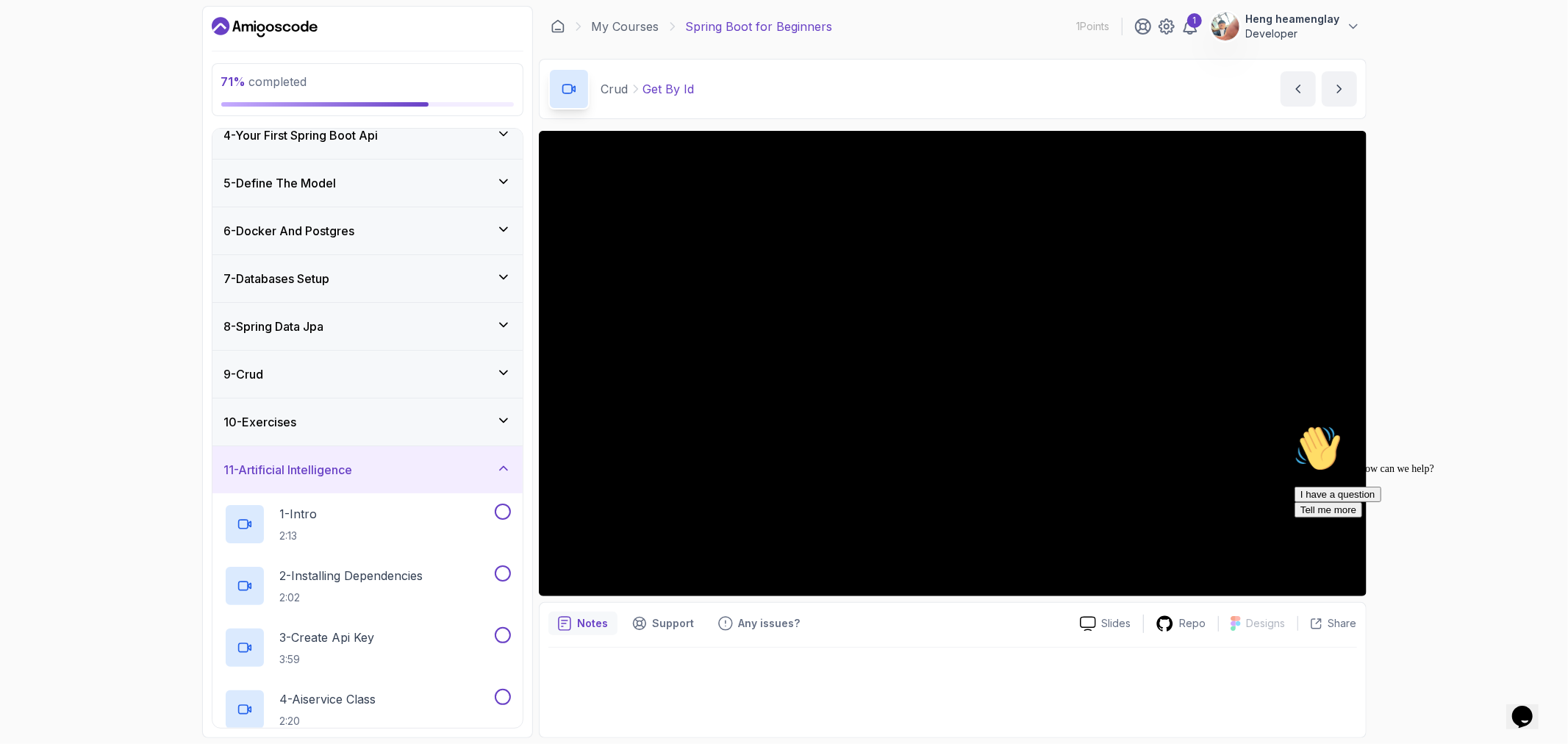
click at [391, 461] on div "11 - Artificial Intelligence" at bounding box center [367, 469] width 287 height 18
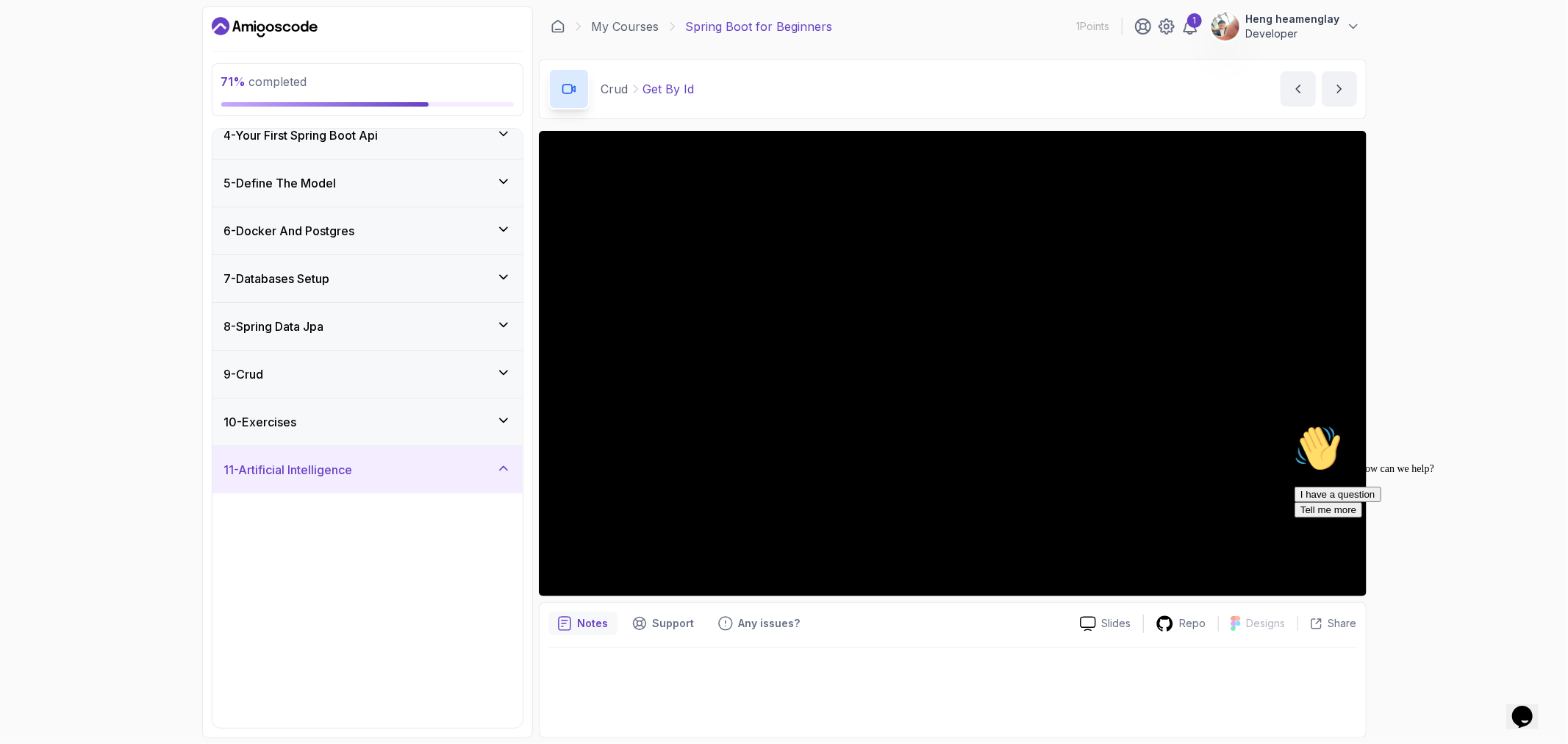
scroll to position [0, 0]
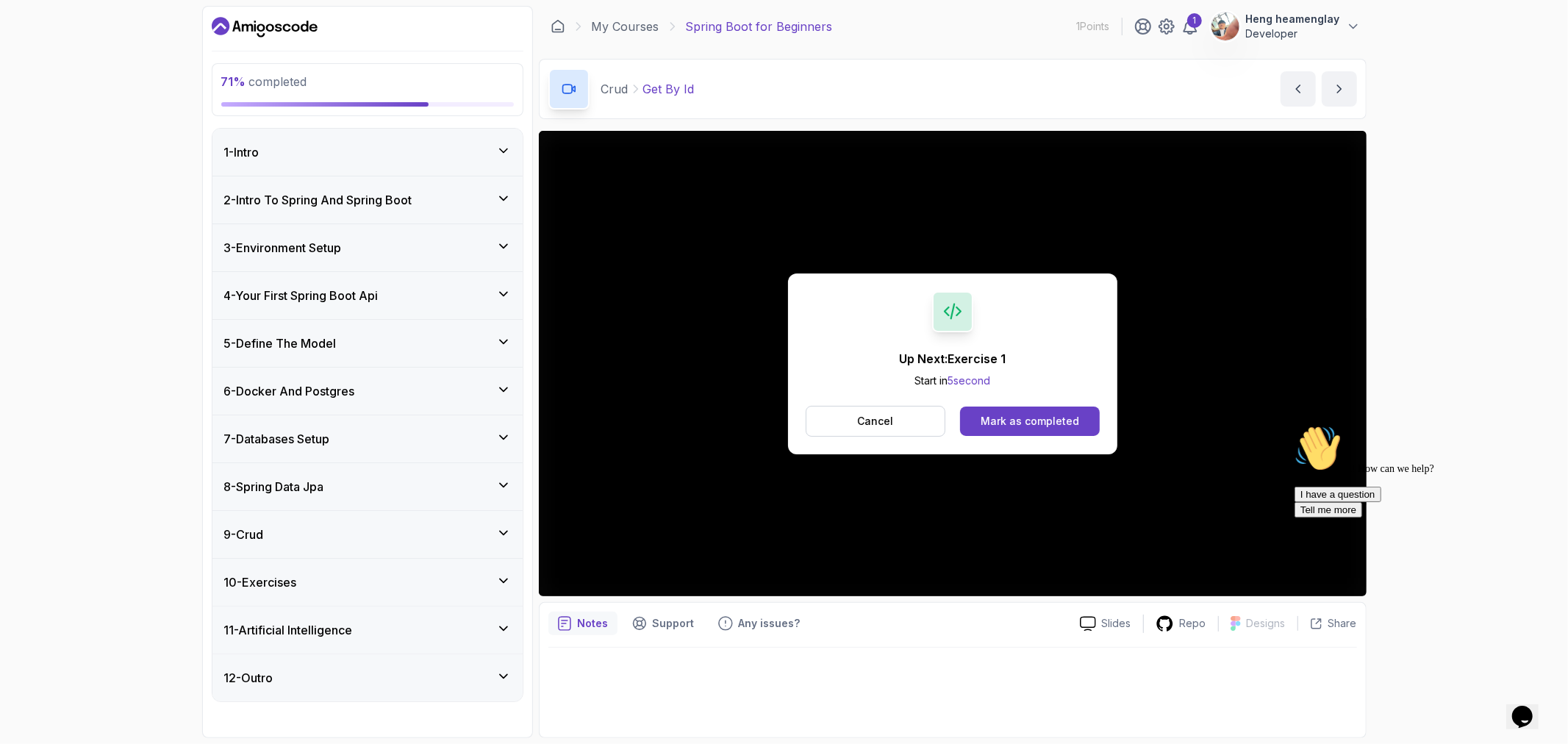
click at [353, 534] on div "9 - Crud" at bounding box center [367, 534] width 287 height 18
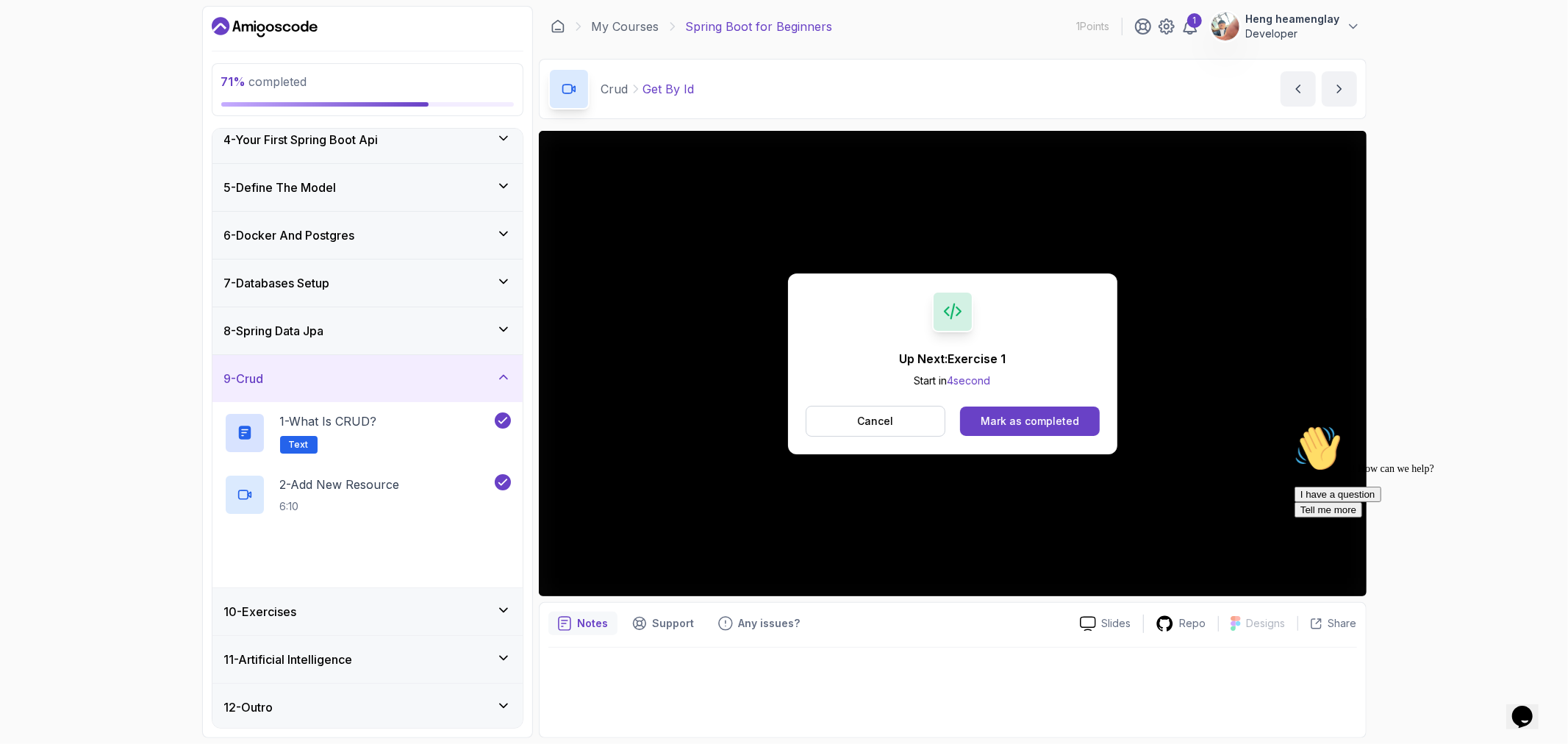
scroll to position [159, 0]
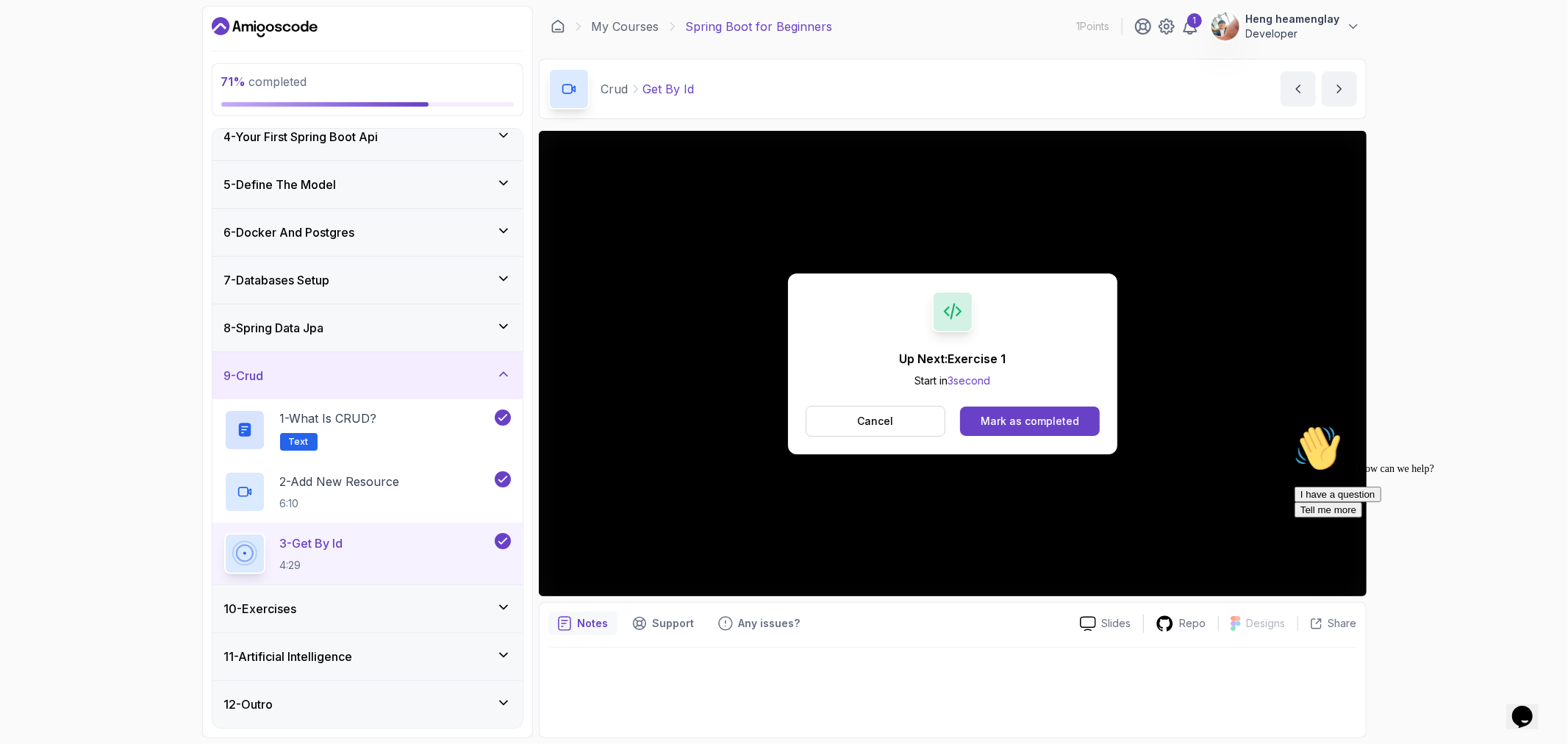
click at [379, 596] on div "10 - Exercises" at bounding box center [367, 609] width 311 height 47
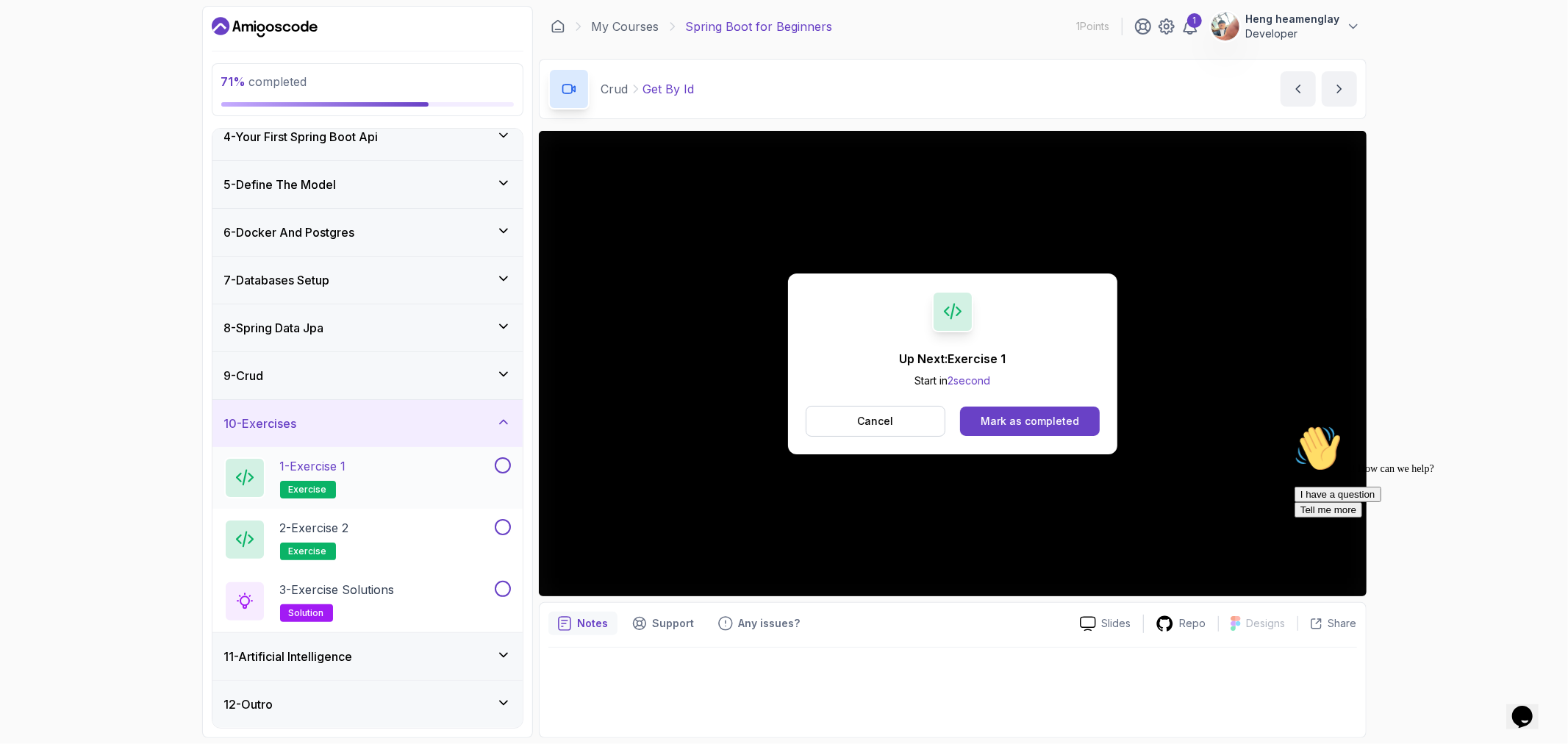
drag, startPoint x: 414, startPoint y: 471, endPoint x: 415, endPoint y: 480, distance: 9.1
click at [414, 475] on div "1 - Exercise 1 exercise" at bounding box center [358, 478] width 268 height 41
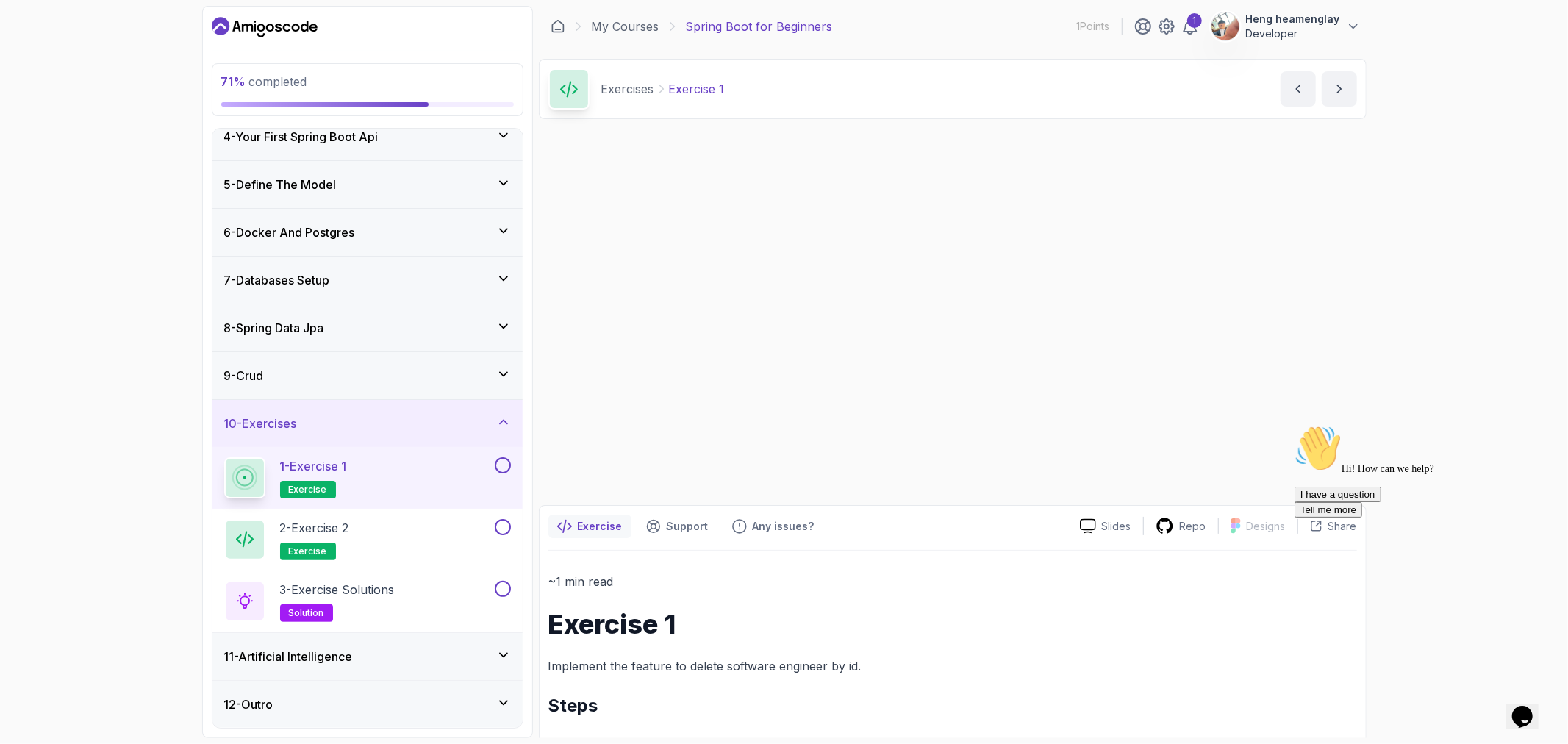
click at [1042, 417] on div "Up Next: Exercise 1 Start in 1 second Cancel Mark as completed" at bounding box center [952, 314] width 828 height 368
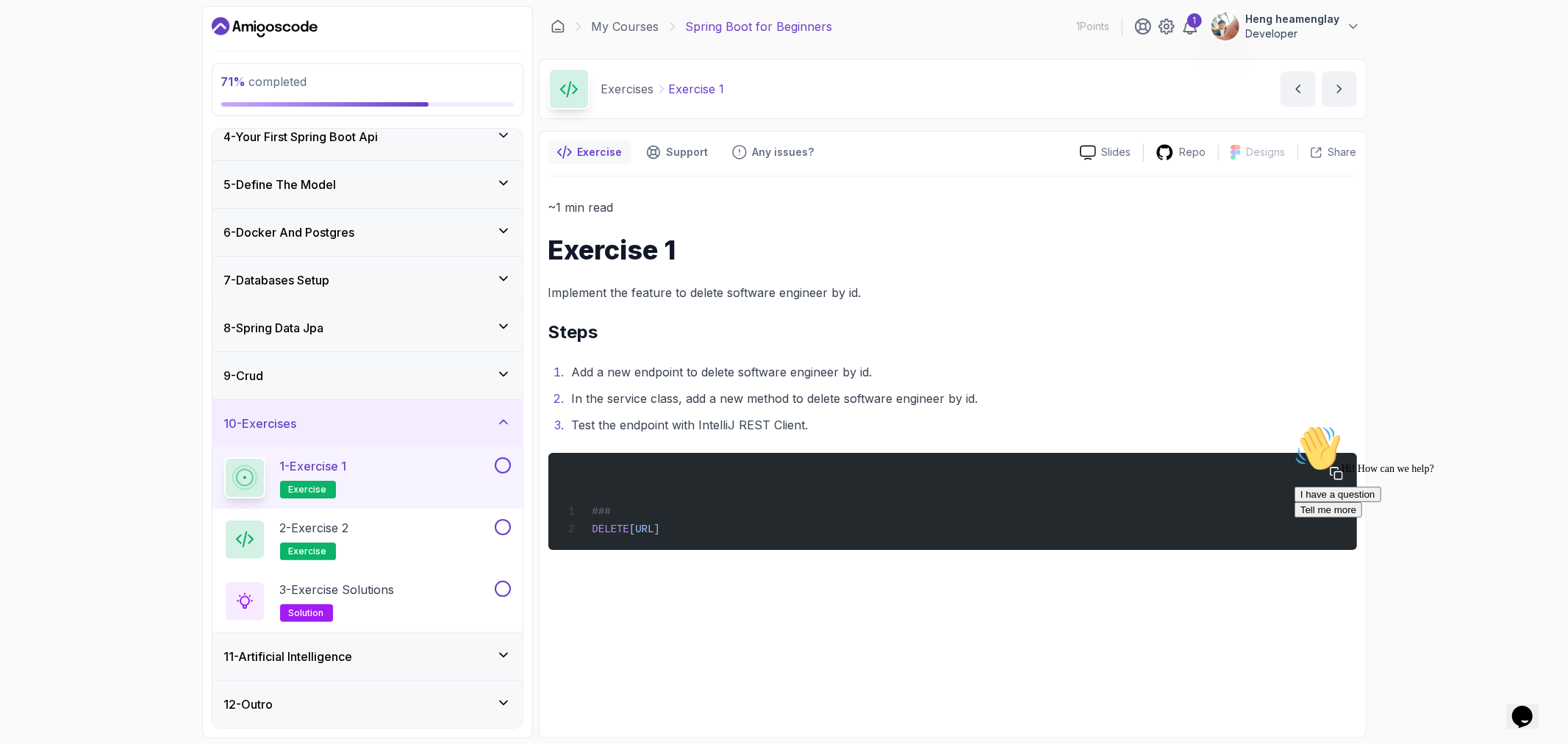
click at [784, 468] on div "### DELETE http://localhost:8080/api/v1/software-engineers/1" at bounding box center [951, 502] width 785 height 80
click at [619, 517] on div "### DELETE http://localhost:8080/api/v1/software-engineers/1" at bounding box center [951, 502] width 785 height 80
click at [927, 523] on div "### DELETE http://localhost:8080/api/v1/software-engineers/1" at bounding box center [951, 502] width 785 height 80
click at [1023, 524] on div "### DELETE http://localhost:8080/api/v1/software-engineers/1" at bounding box center [951, 502] width 785 height 80
click at [1332, 466] on div "Hi! How can we help? I have a question Tell me more" at bounding box center [1425, 470] width 264 height 93
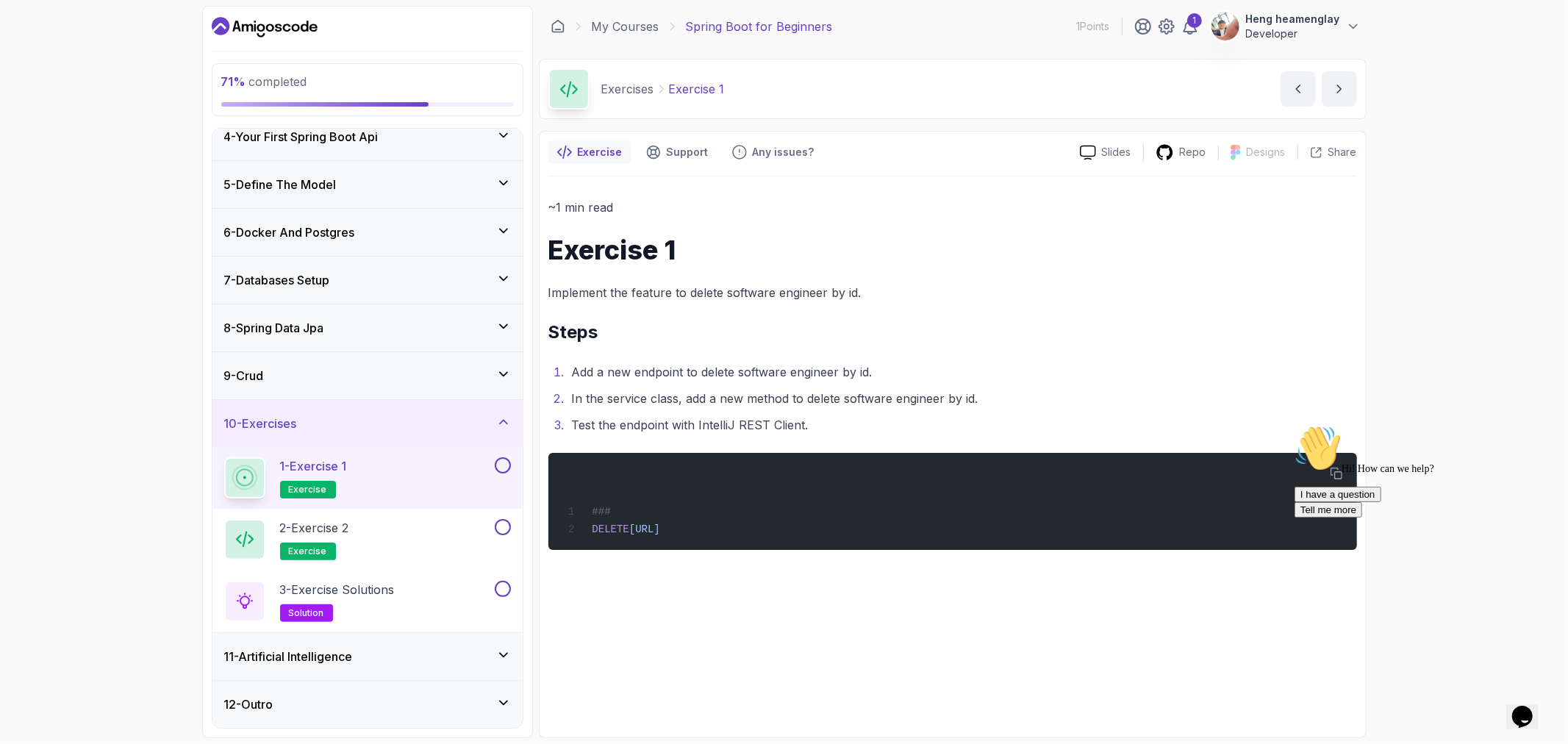
click at [1015, 309] on div "~1 min read Exercise 1 Implement the feature to delete software engineer by id.…" at bounding box center [952, 373] width 809 height 353
click at [768, 414] on ol "Add a new endpoint to delete software engineer by id. In the service class, add…" at bounding box center [952, 398] width 809 height 73
click at [708, 633] on div "~1 min read Exercise 1 Implement the feature to delete software engineer by id.…" at bounding box center [952, 452] width 809 height 552
click at [660, 525] on span "http://localhost:8080/api/v1/software-engineers/1" at bounding box center [644, 529] width 31 height 12
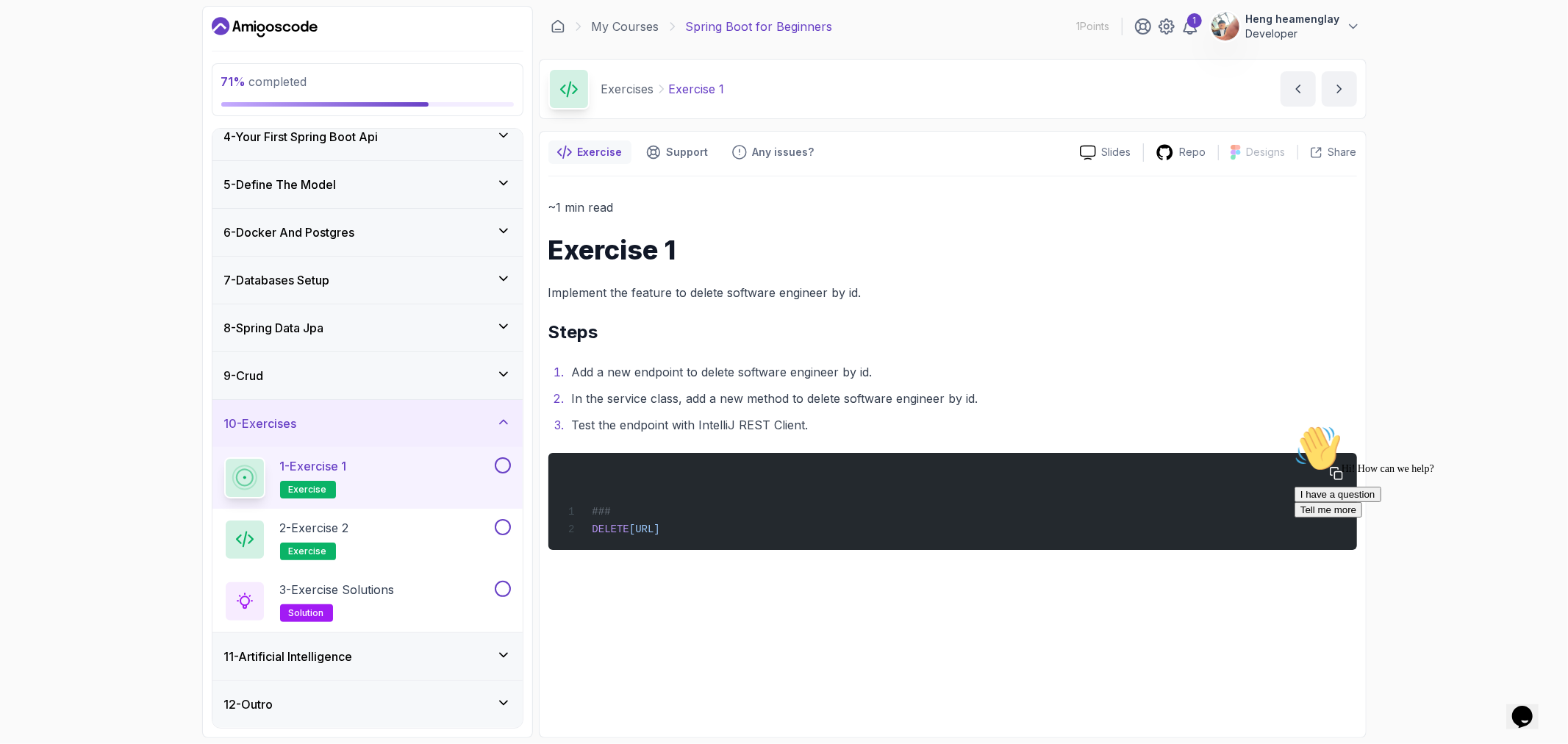
click at [660, 525] on span "http://localhost:8080/api/v1/software-engineers/1" at bounding box center [644, 529] width 31 height 12
click at [660, 523] on span "http://localhost:8080/api/v1/software-engineers/1" at bounding box center [644, 529] width 31 height 12
click at [504, 464] on button at bounding box center [503, 465] width 16 height 16
click at [363, 534] on div "2 - Exercise 2 exercise" at bounding box center [358, 540] width 268 height 41
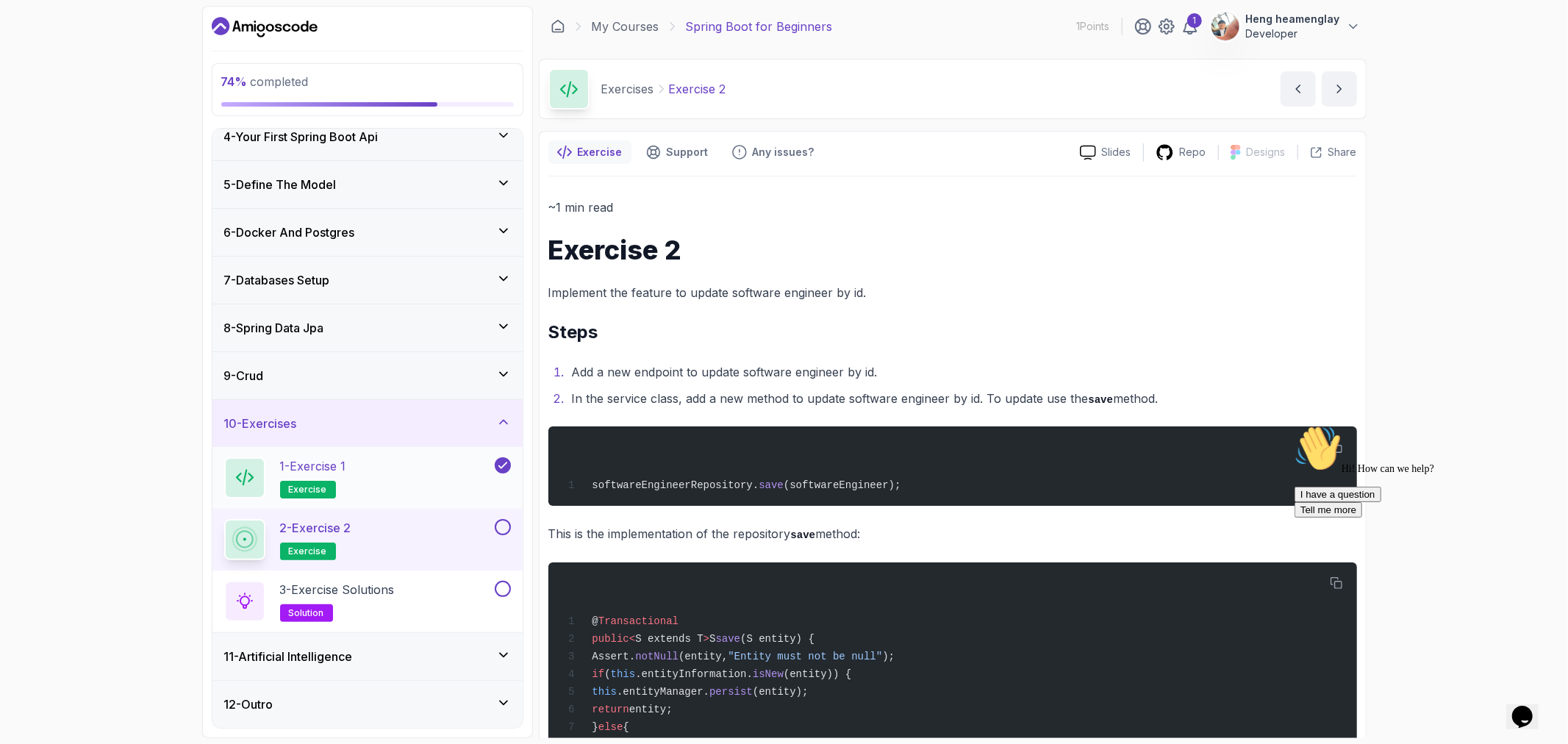
click at [311, 494] on span "exercise" at bounding box center [308, 490] width 38 height 12
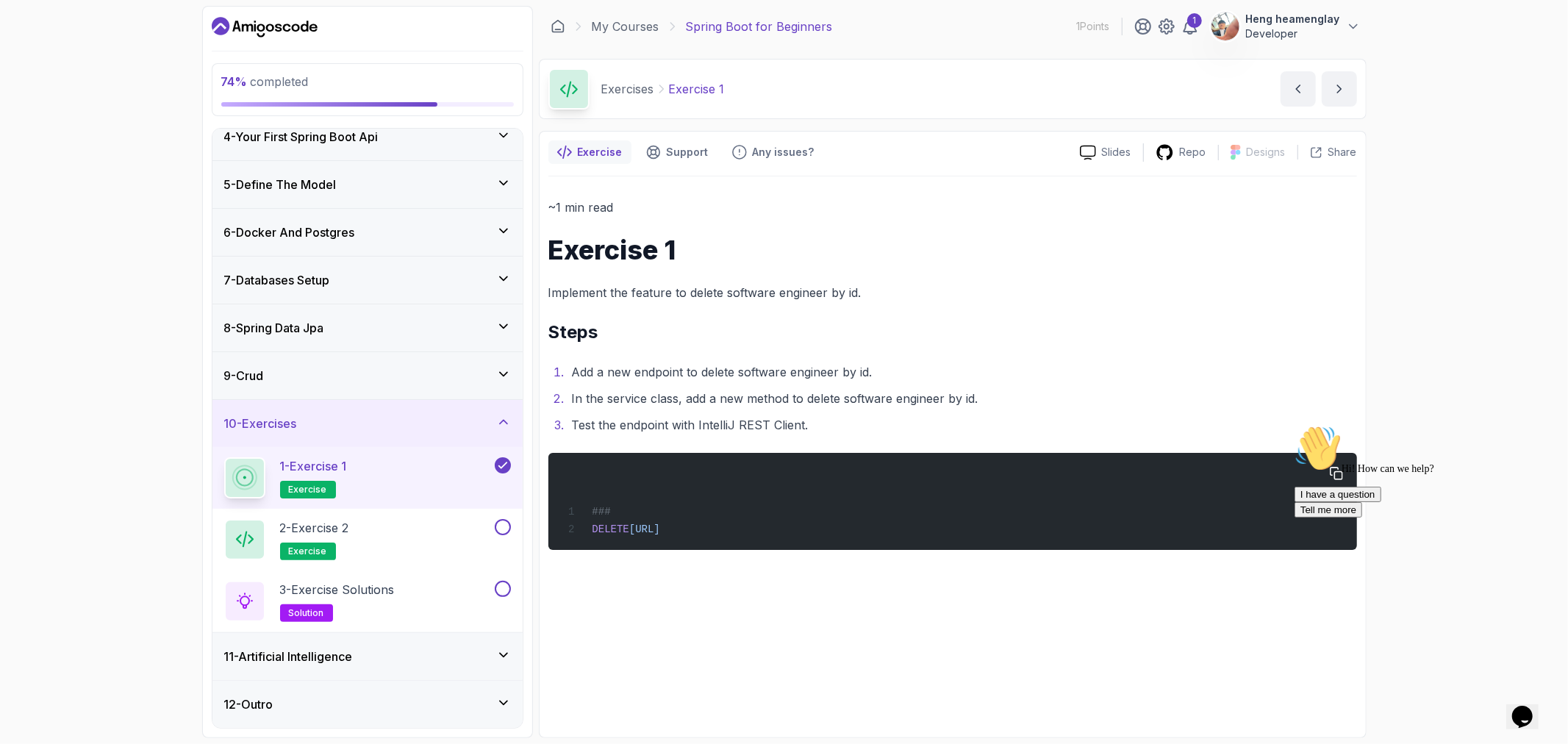
drag, startPoint x: 820, startPoint y: 534, endPoint x: 913, endPoint y: 526, distance: 93.3
click at [660, 534] on span "http://localhost:8080/api/v1/software-engineers/1" at bounding box center [644, 529] width 31 height 12
click at [916, 525] on div "### DELETE http://localhost:8080/api/v1/software-engineers/1" at bounding box center [951, 502] width 785 height 80
click at [843, 538] on div "### DELETE http://localhost:8080/api/v1/software-engineers/1" at bounding box center [951, 502] width 785 height 80
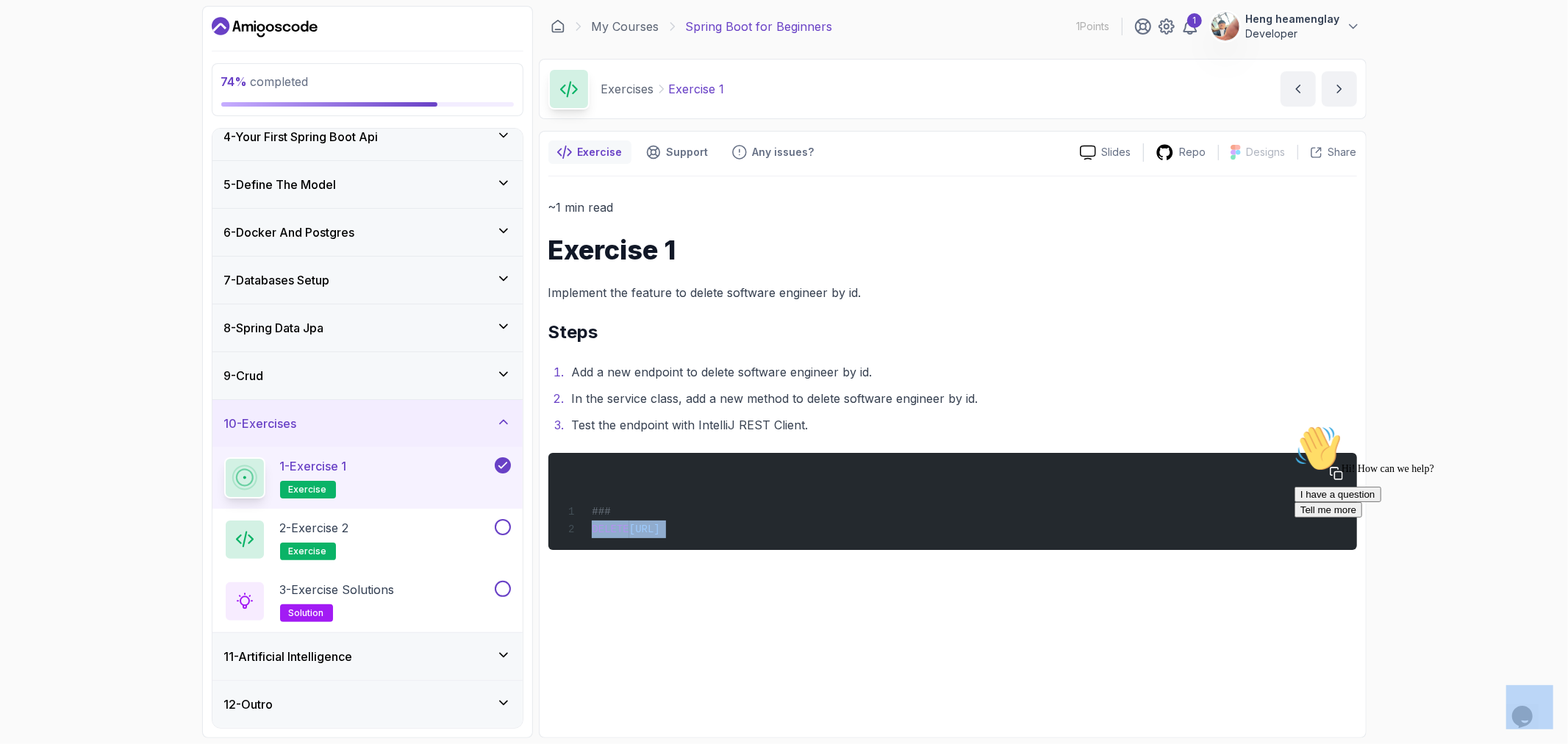
click at [843, 538] on div "### DELETE http://localhost:8080/api/v1/software-engineers/1" at bounding box center [951, 502] width 785 height 80
click at [383, 538] on div "2 - Exercise 2 exercise" at bounding box center [358, 540] width 268 height 41
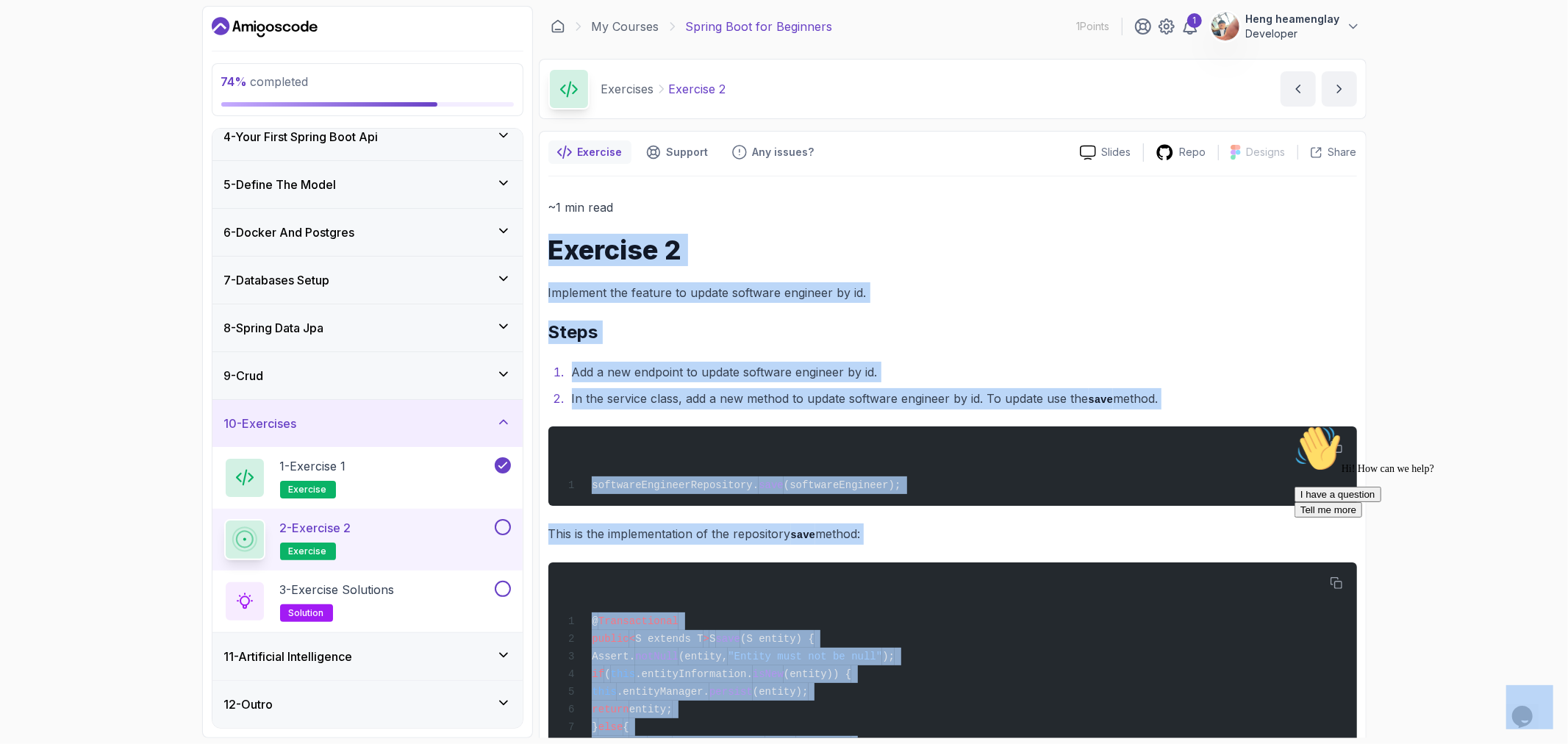
click at [832, 520] on div "~1 min read Exercise 2 Implement the feature to update software engineer by id.…" at bounding box center [952, 647] width 809 height 901
click at [775, 533] on p "This is the implementation of the repository save method:" at bounding box center [952, 533] width 809 height 21
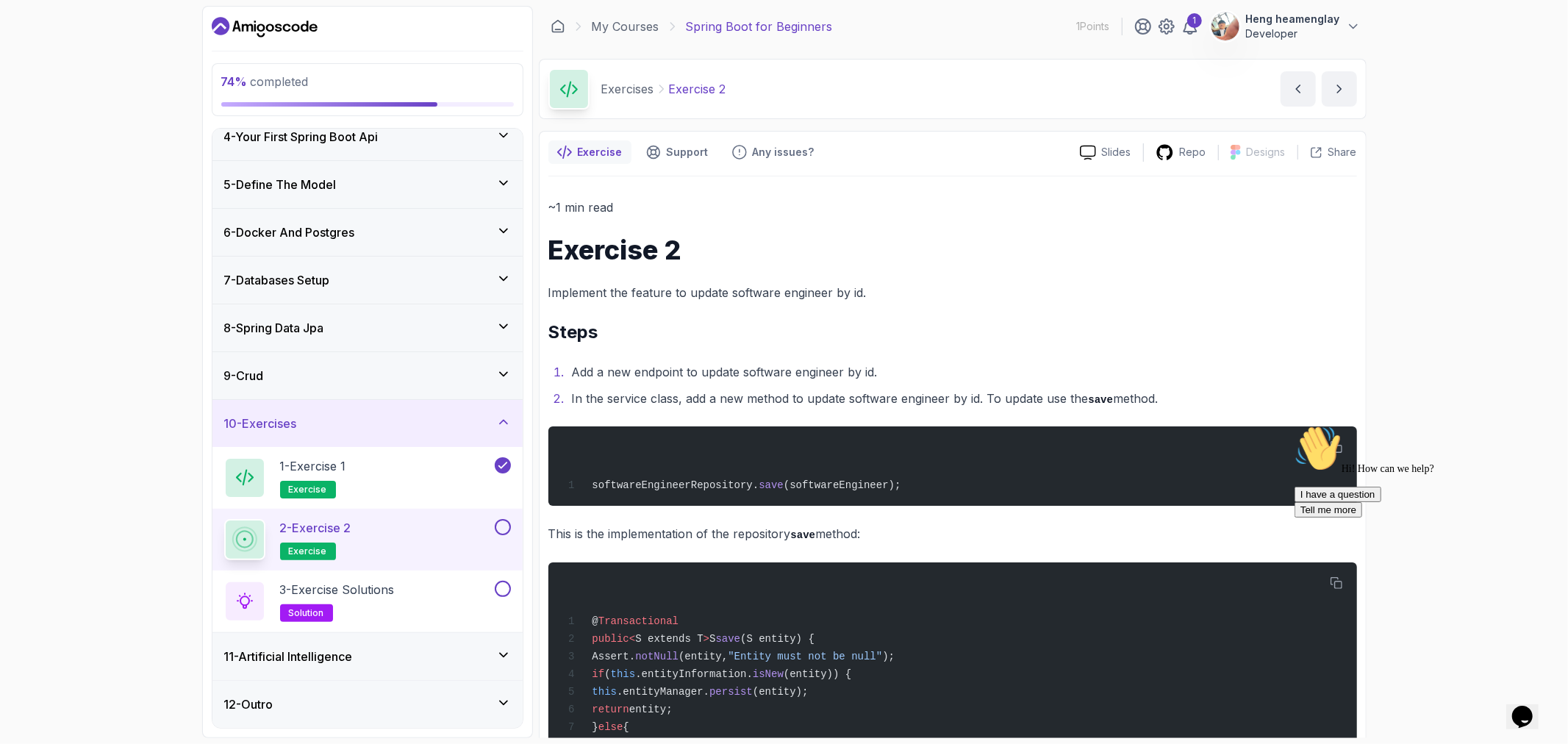
click at [500, 526] on button at bounding box center [503, 527] width 16 height 16
click at [498, 596] on button at bounding box center [503, 588] width 16 height 16
click at [429, 600] on div "3 - Exercise Solutions solution" at bounding box center [358, 601] width 268 height 41
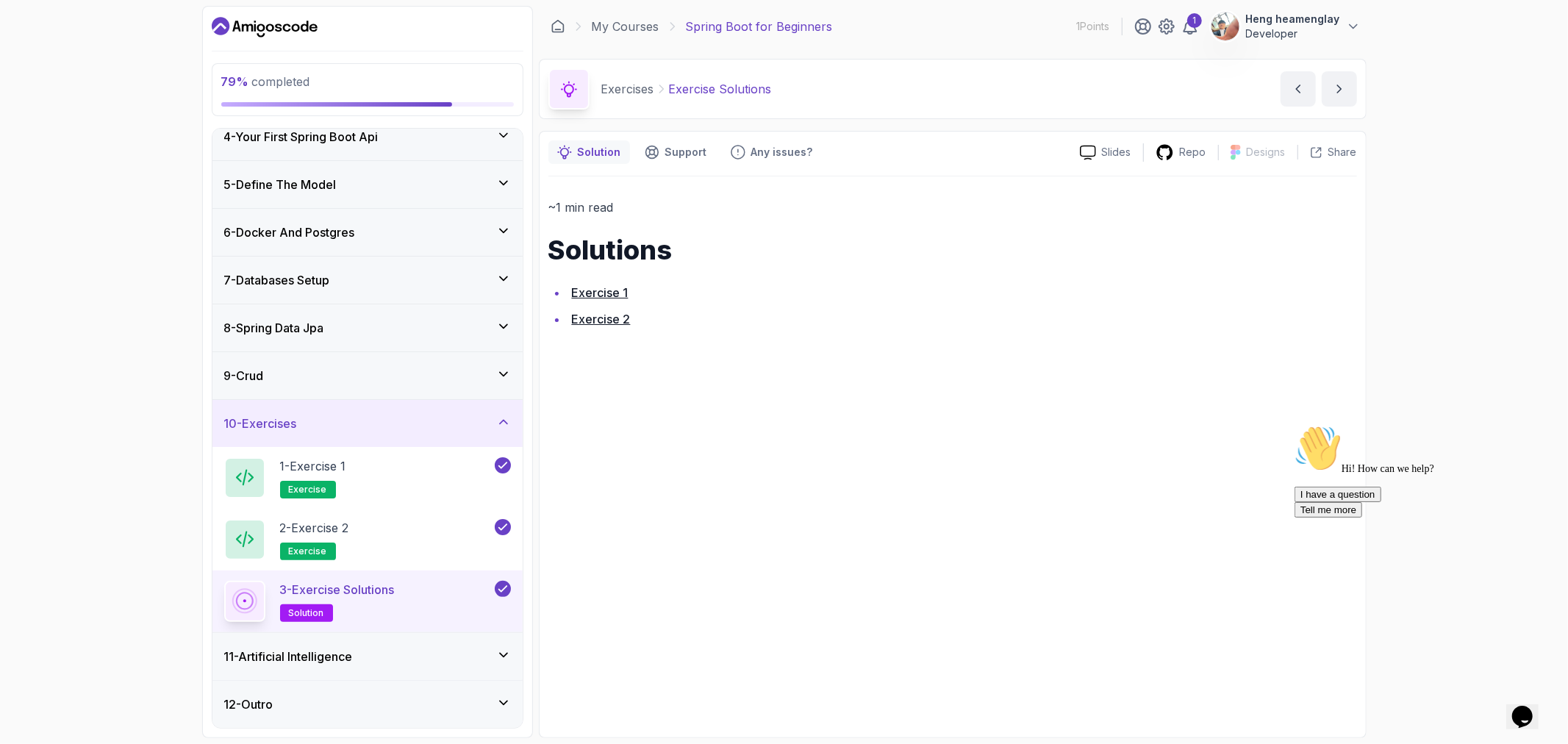
click at [616, 297] on link "Exercise 1" at bounding box center [600, 293] width 57 height 15
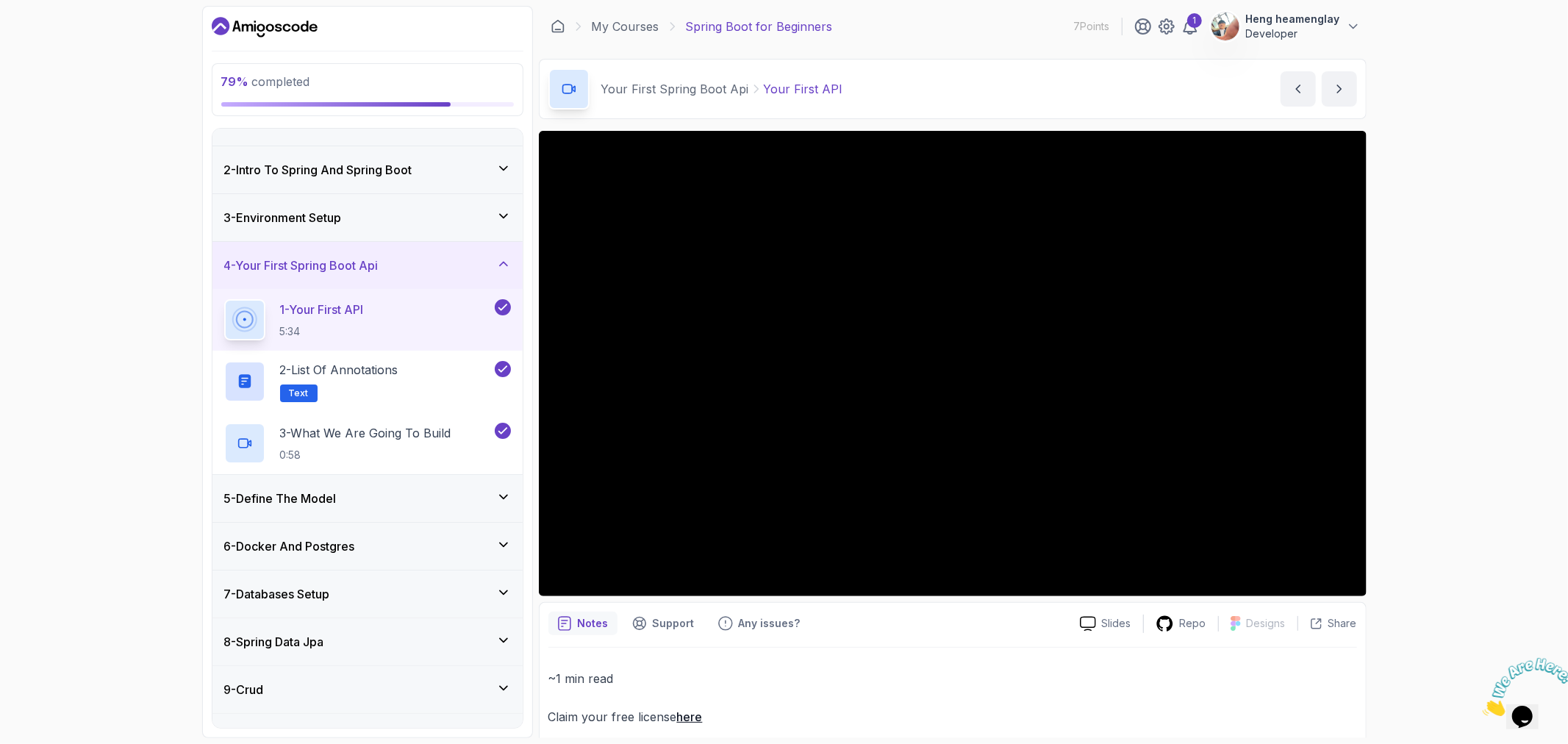
scroll to position [82, 0]
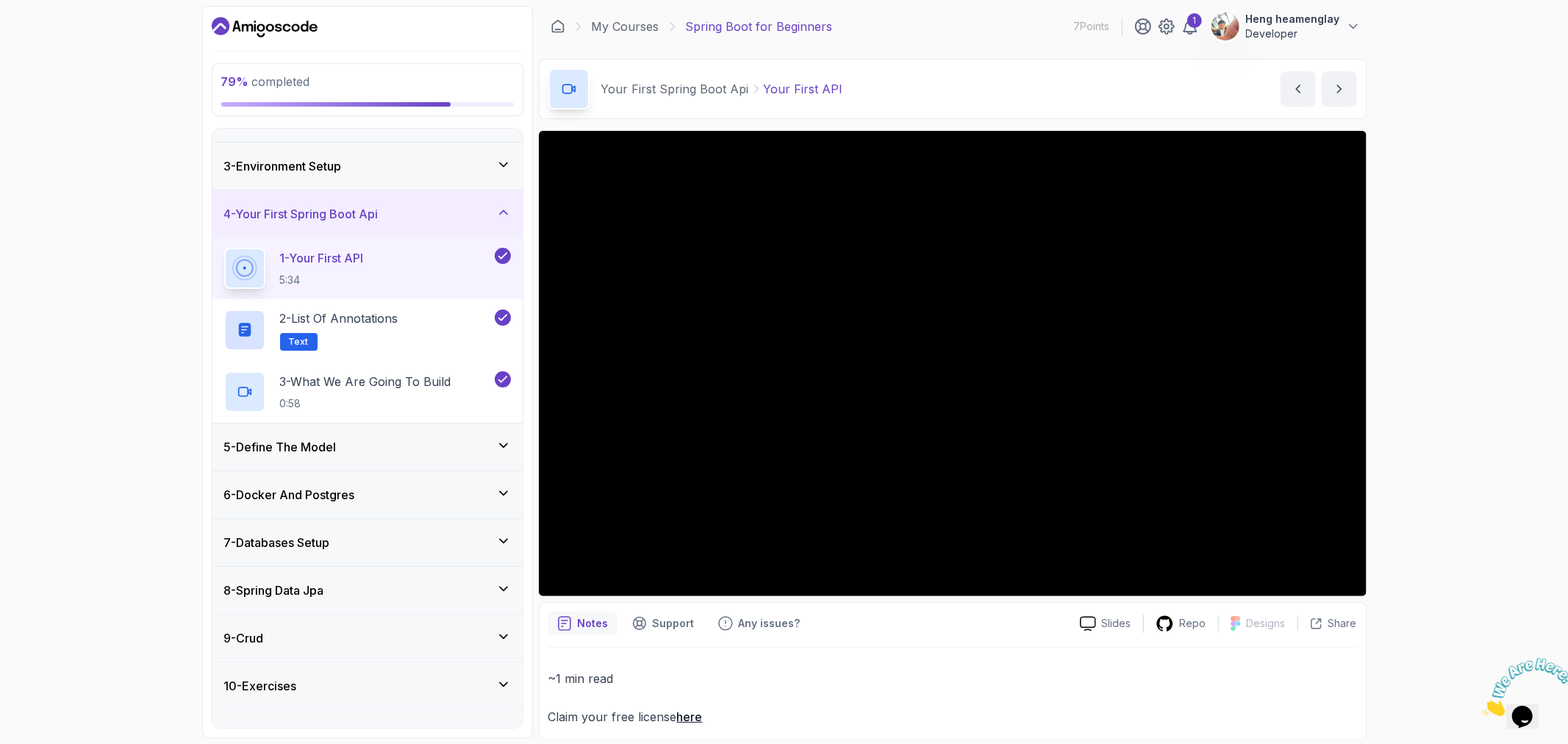
click at [417, 428] on div "5 - Define The Model" at bounding box center [367, 447] width 311 height 47
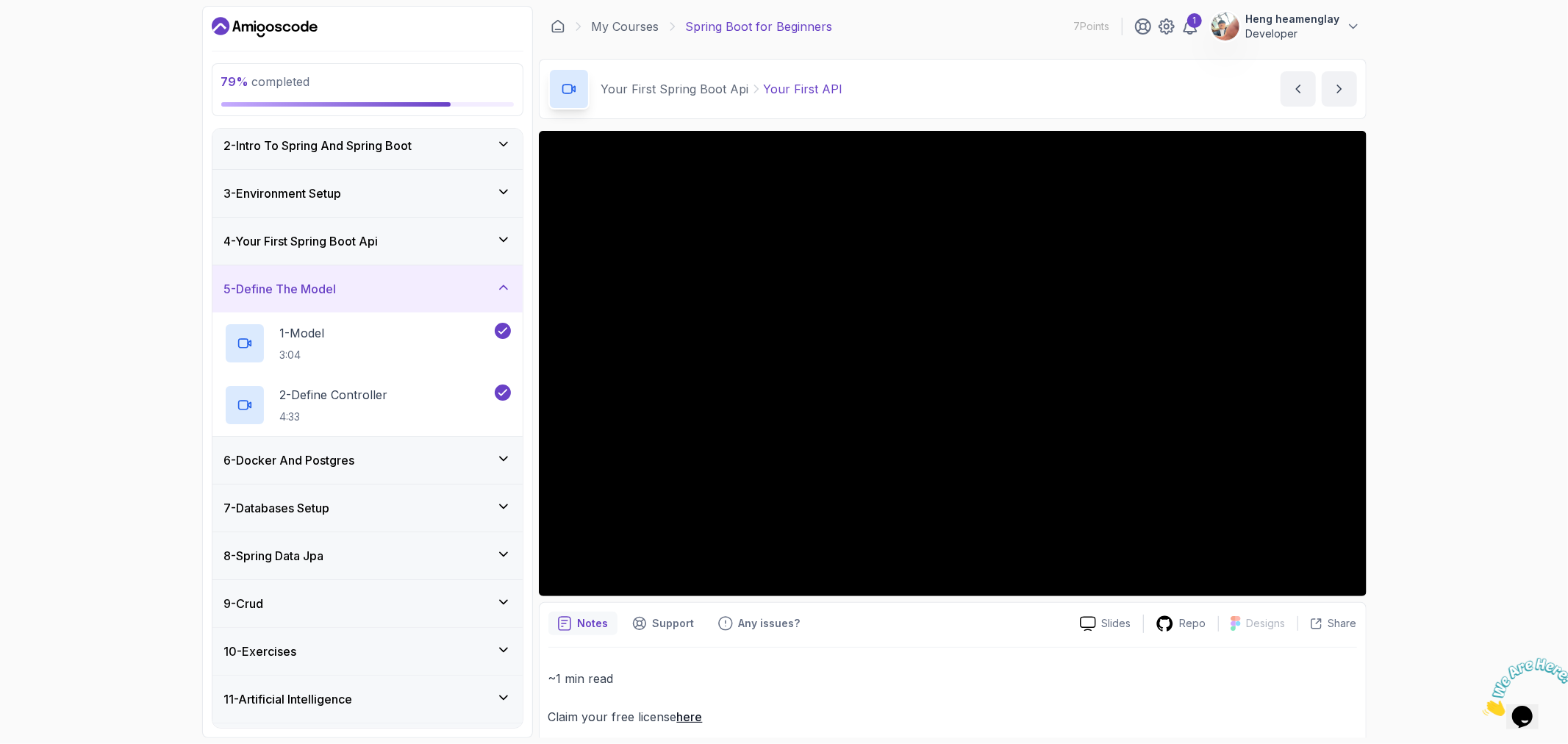
scroll to position [97, 0]
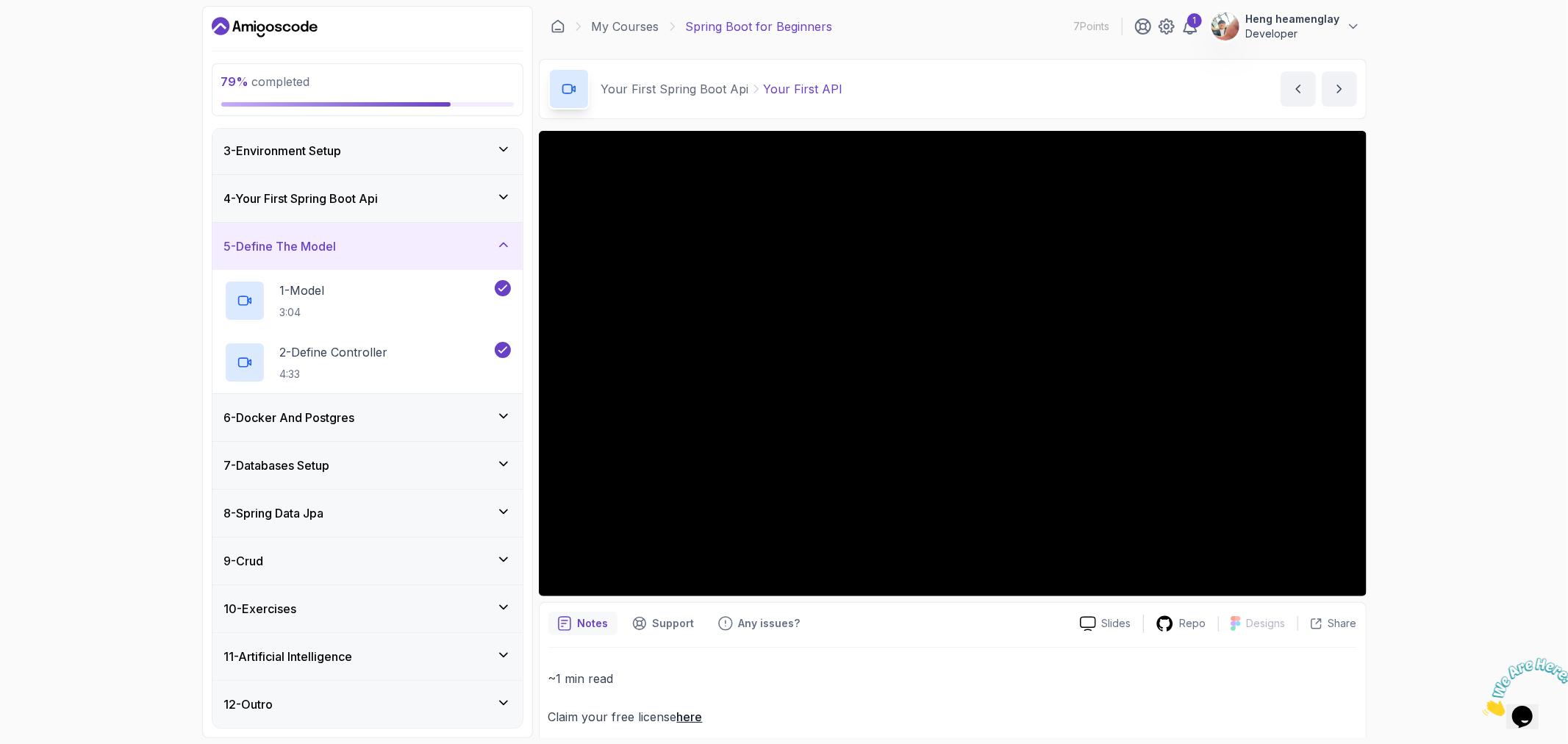
click at [344, 616] on div "10 - Exercises" at bounding box center [367, 609] width 287 height 18
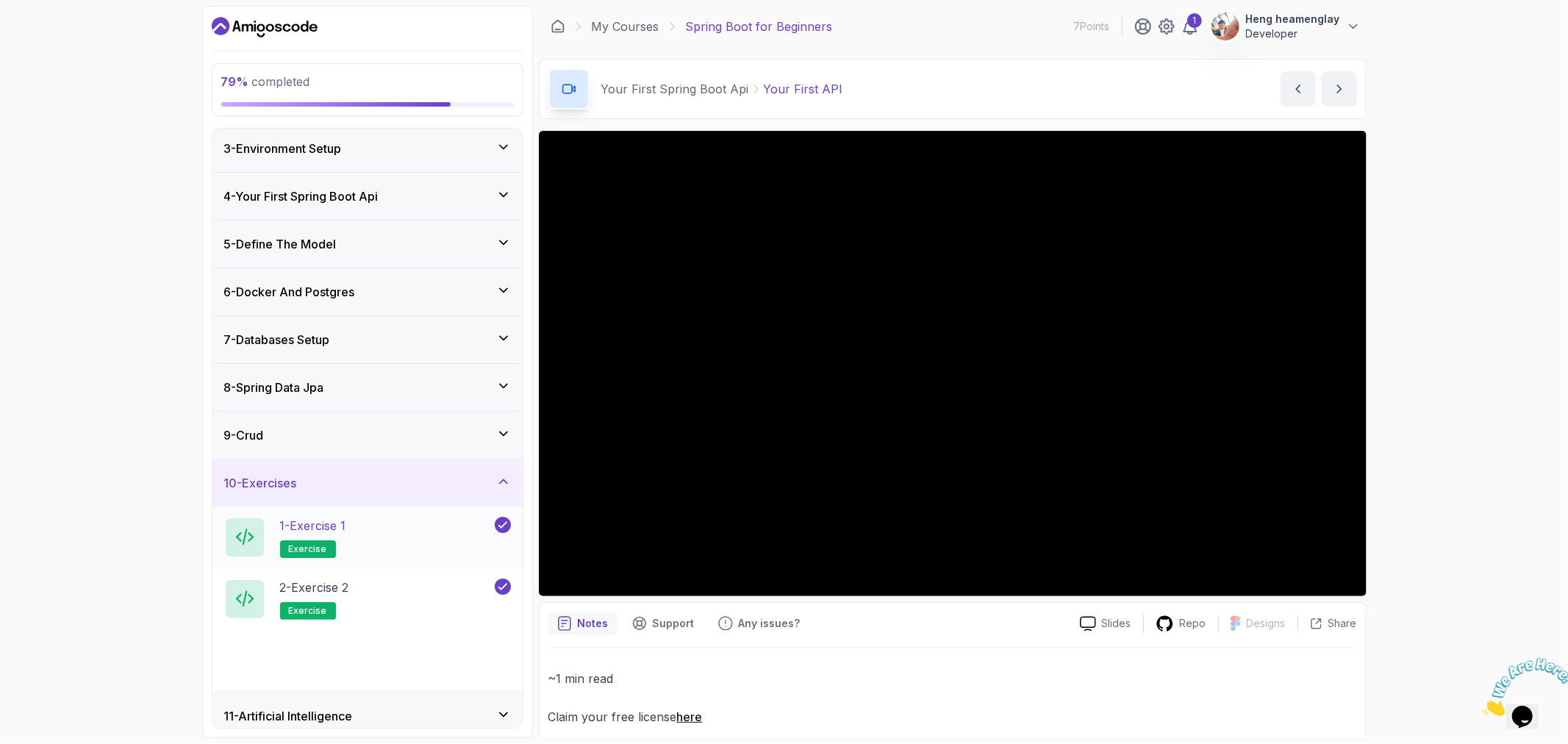
scroll to position [159, 0]
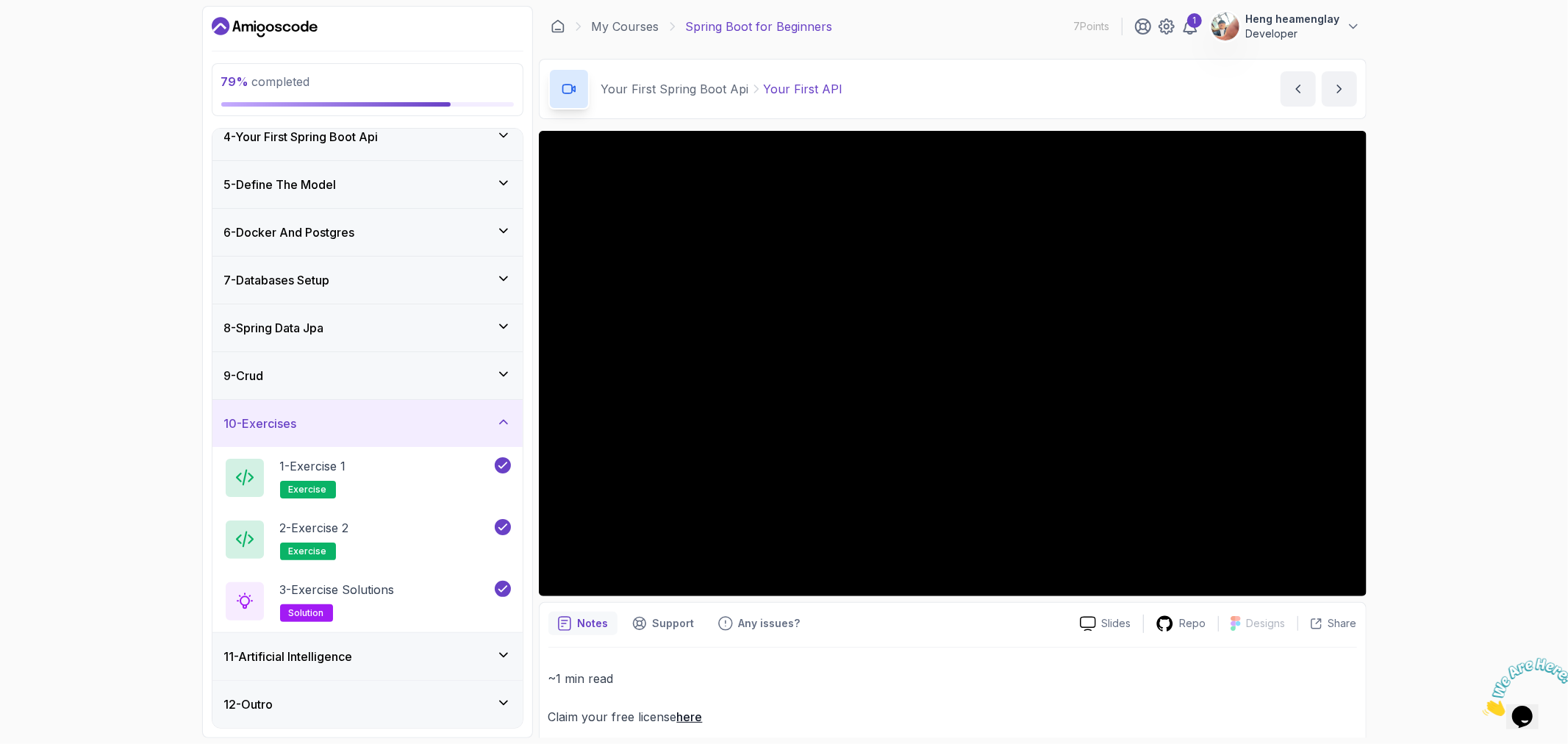
click at [377, 664] on div "11 - Artificial Intelligence" at bounding box center [367, 656] width 287 height 18
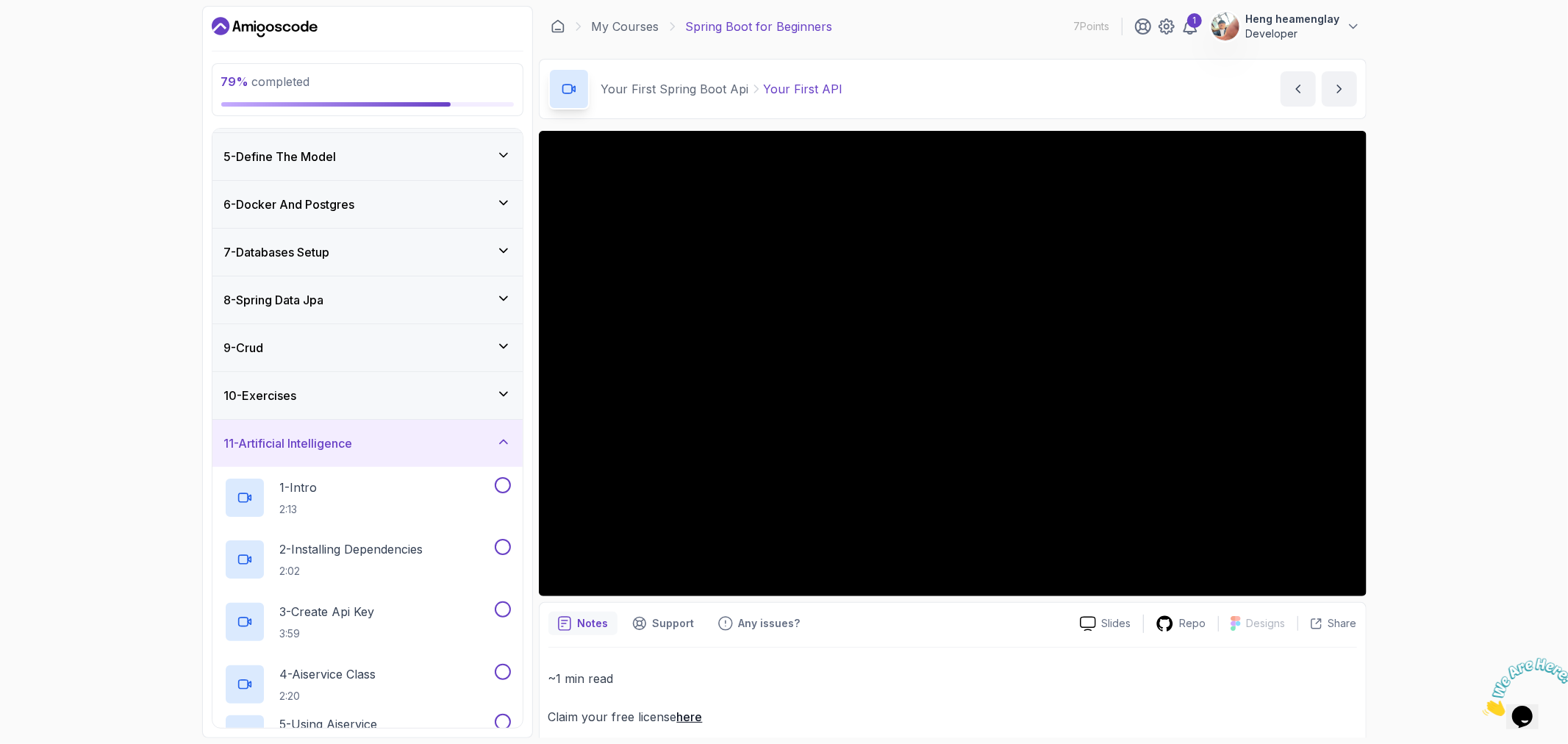
scroll to position [406, 0]
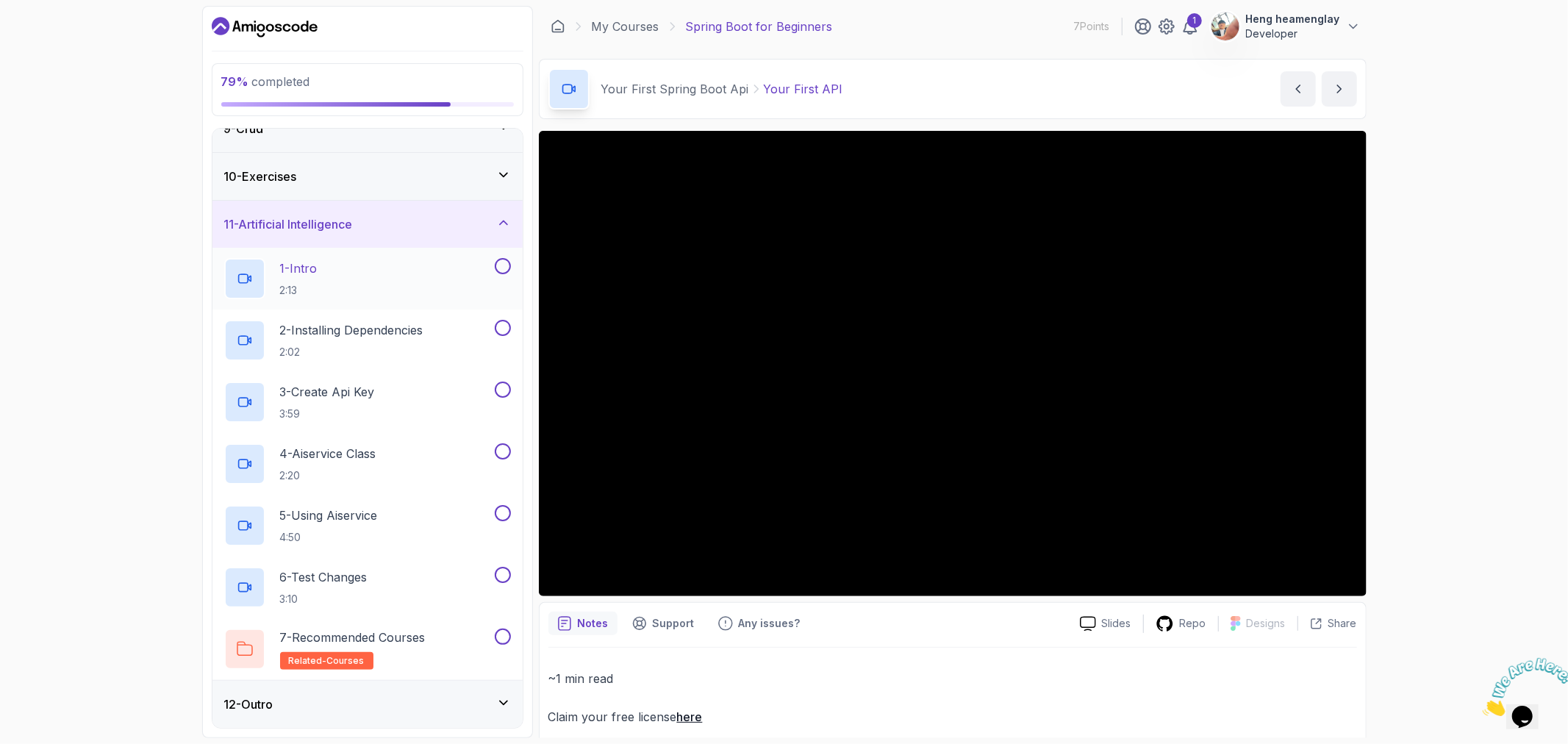
click at [391, 282] on div "1 - Intro 2:13" at bounding box center [358, 278] width 268 height 41
click at [508, 265] on button at bounding box center [503, 265] width 16 height 16
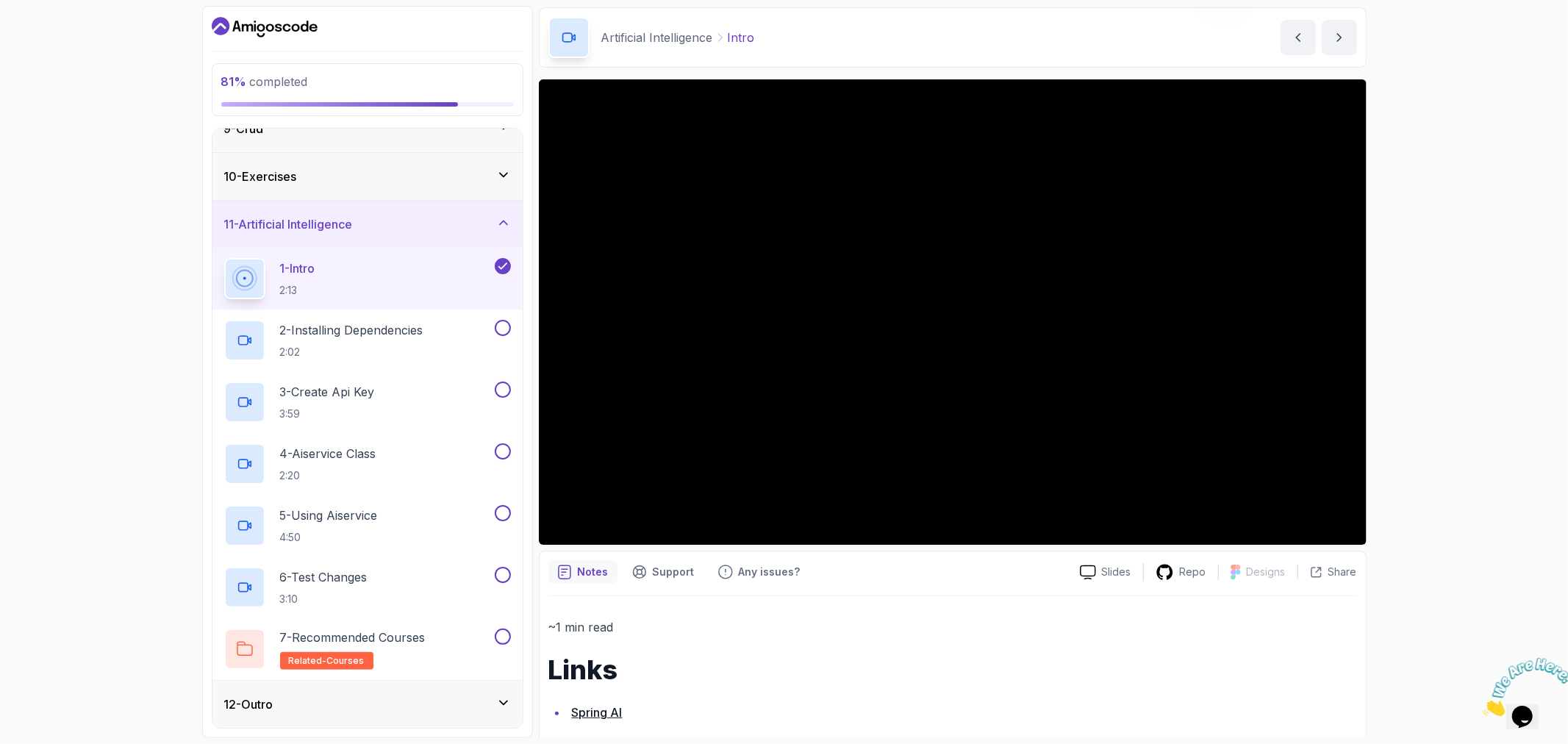
scroll to position [71, 0]
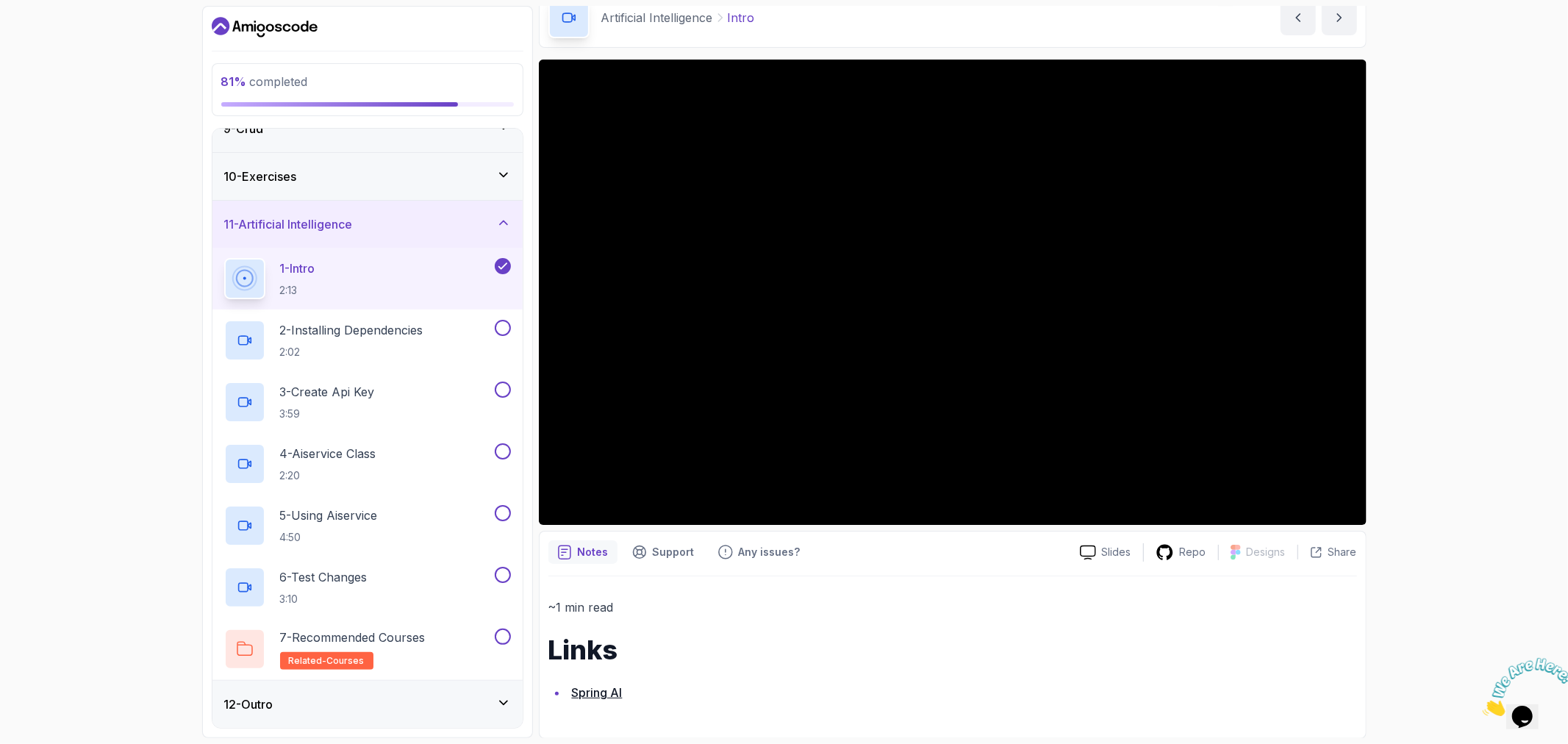
click at [278, 715] on div "12 - Outro" at bounding box center [367, 704] width 311 height 47
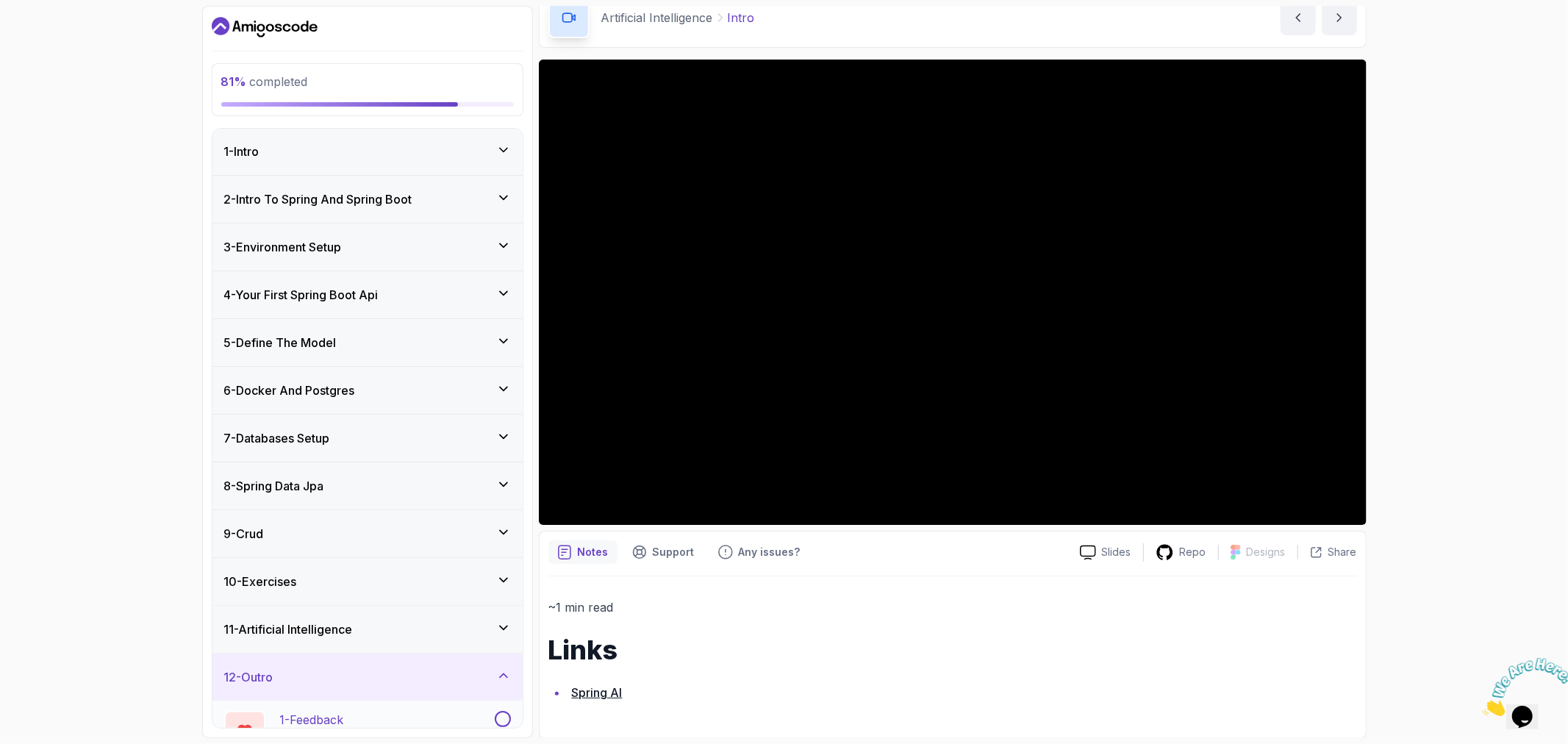
scroll to position [0, 0]
click at [343, 592] on div "10 - Exercises" at bounding box center [367, 583] width 311 height 47
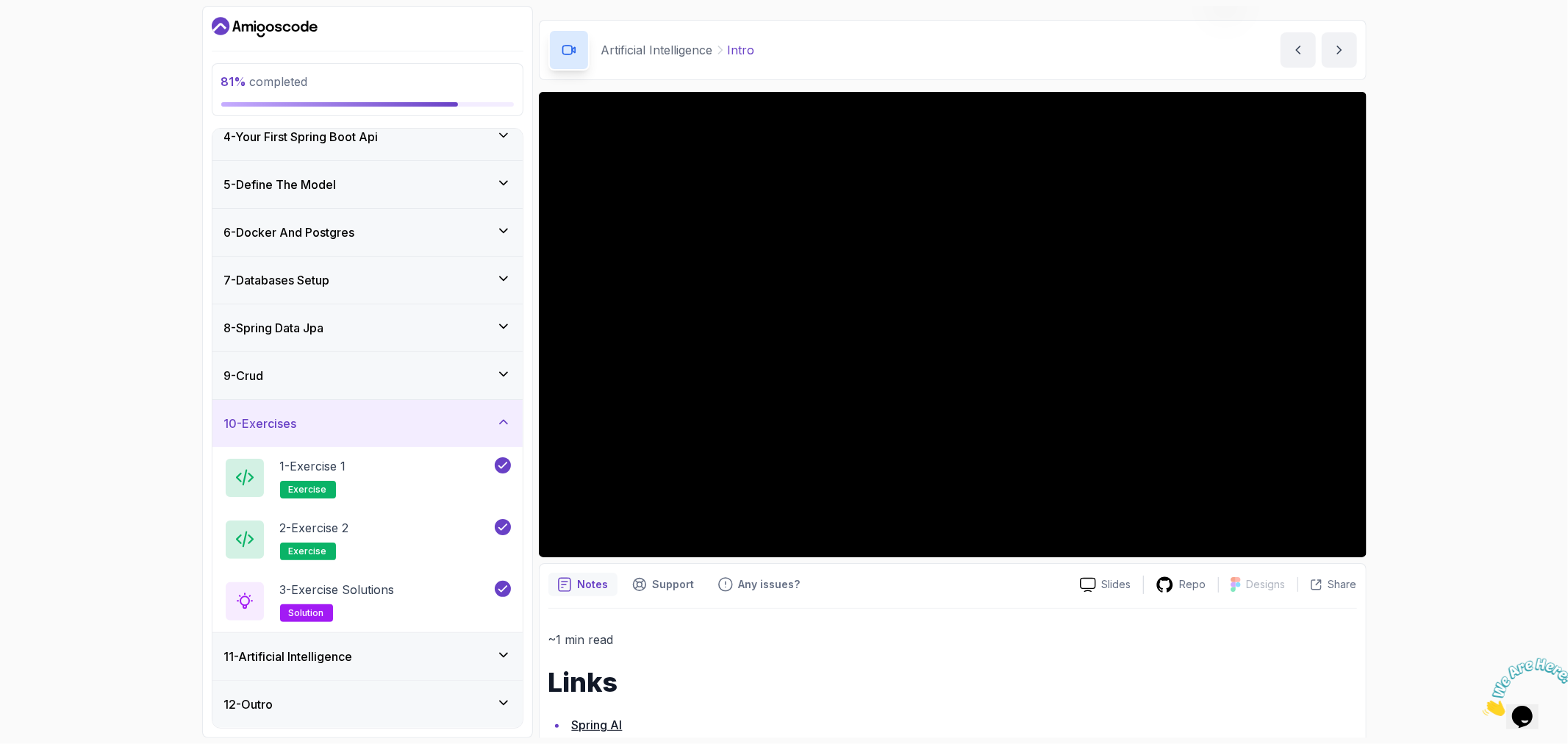
scroll to position [71, 0]
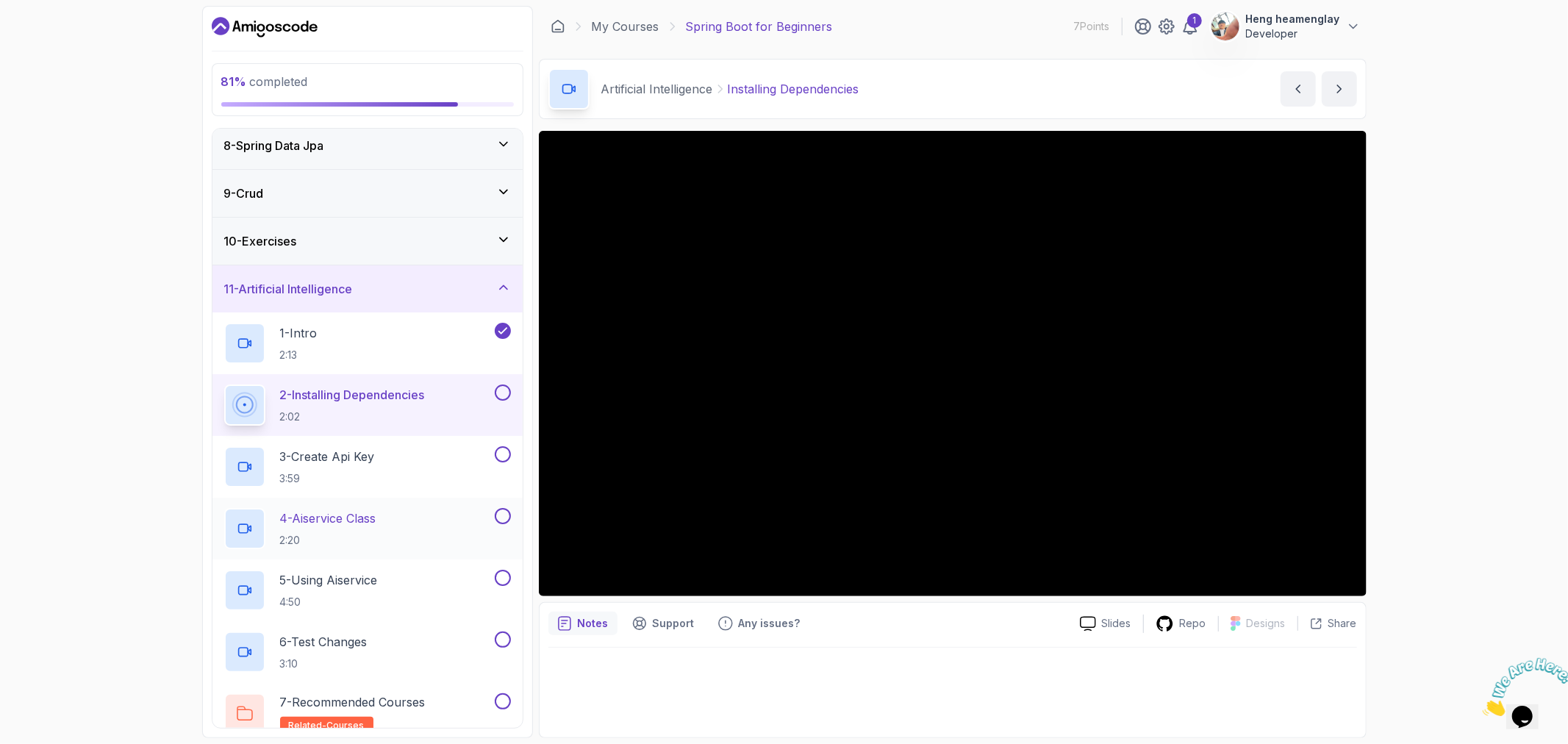
scroll to position [406, 0]
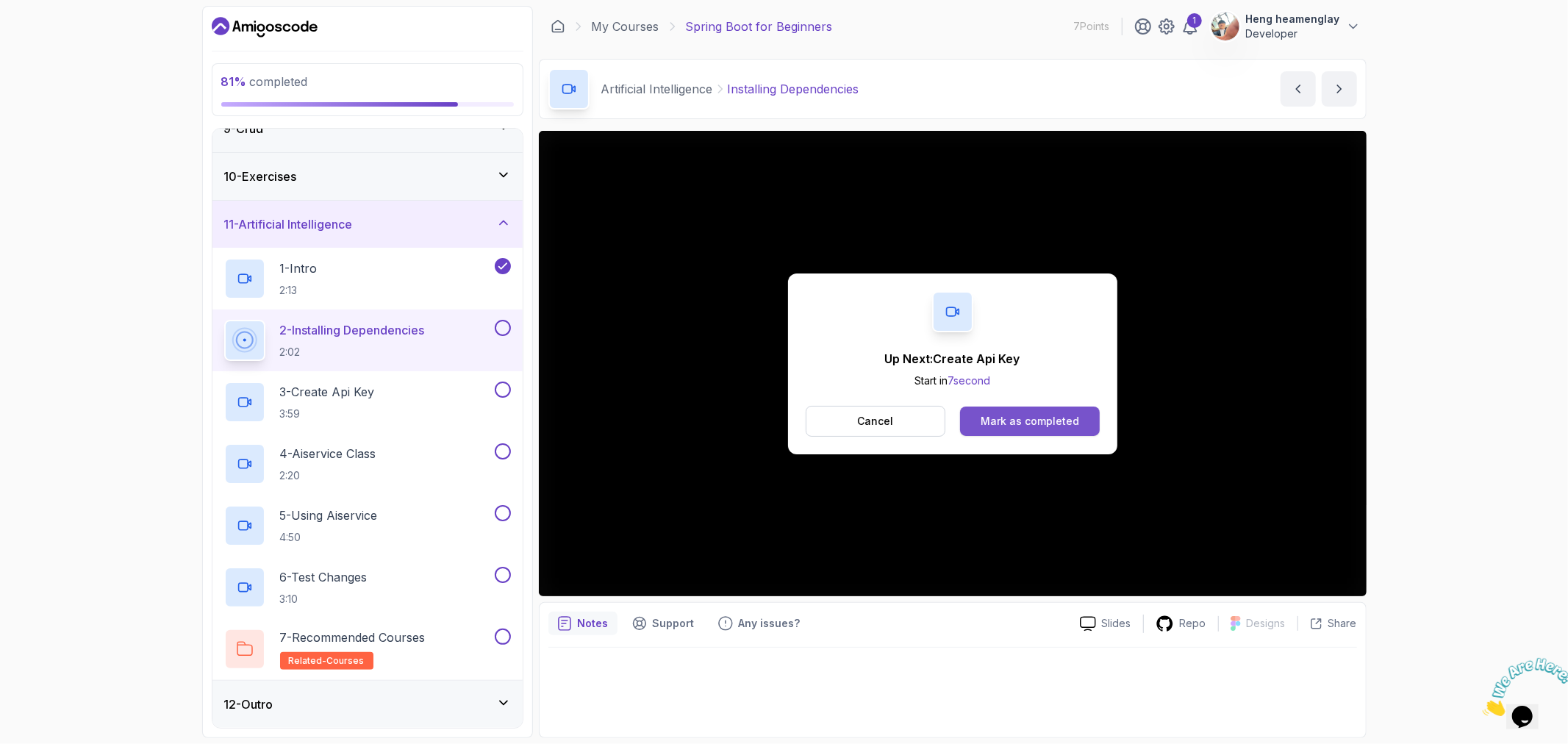
click at [1013, 434] on button "Mark as completed" at bounding box center [1029, 421] width 139 height 30
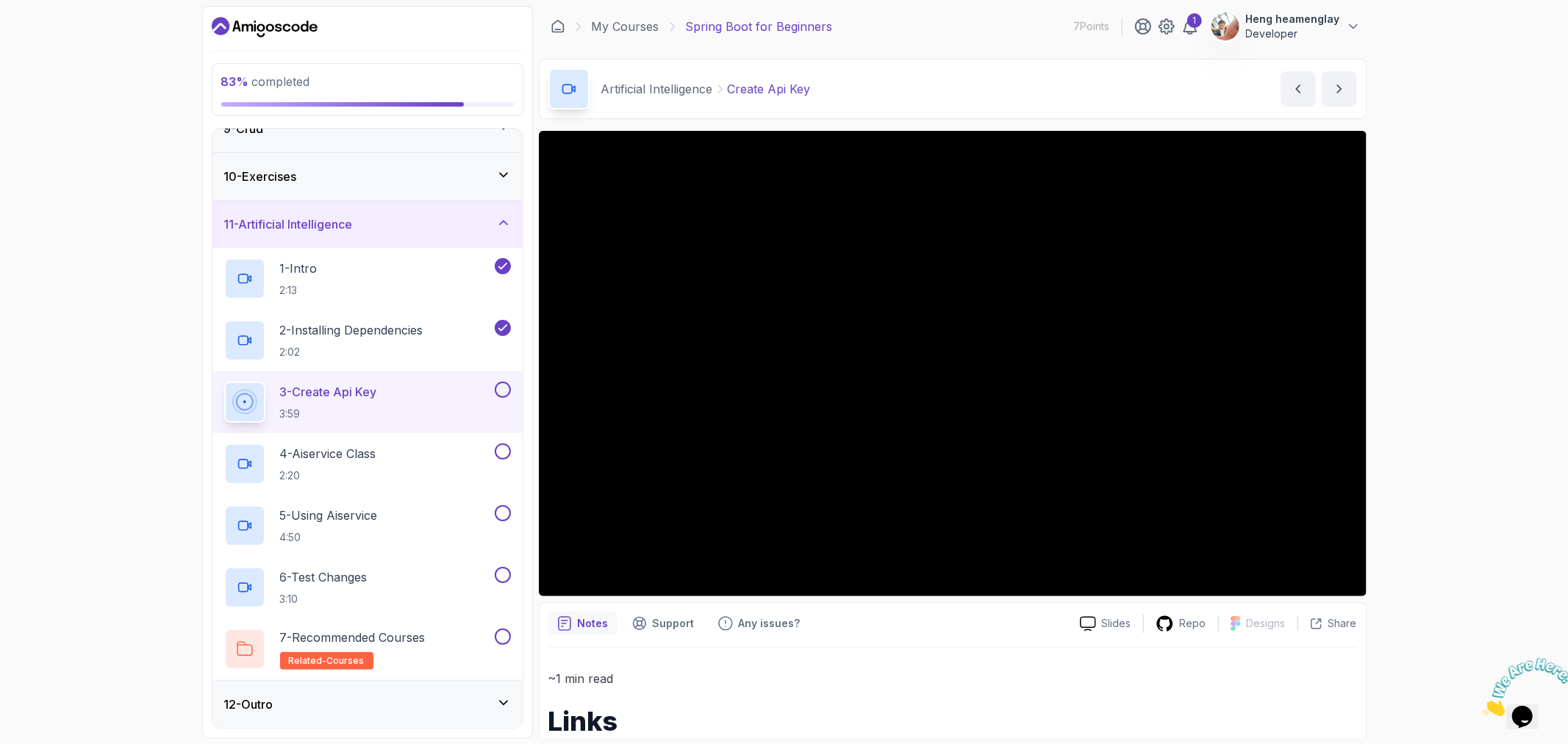
click at [377, 700] on div "12 - Outro" at bounding box center [367, 704] width 287 height 18
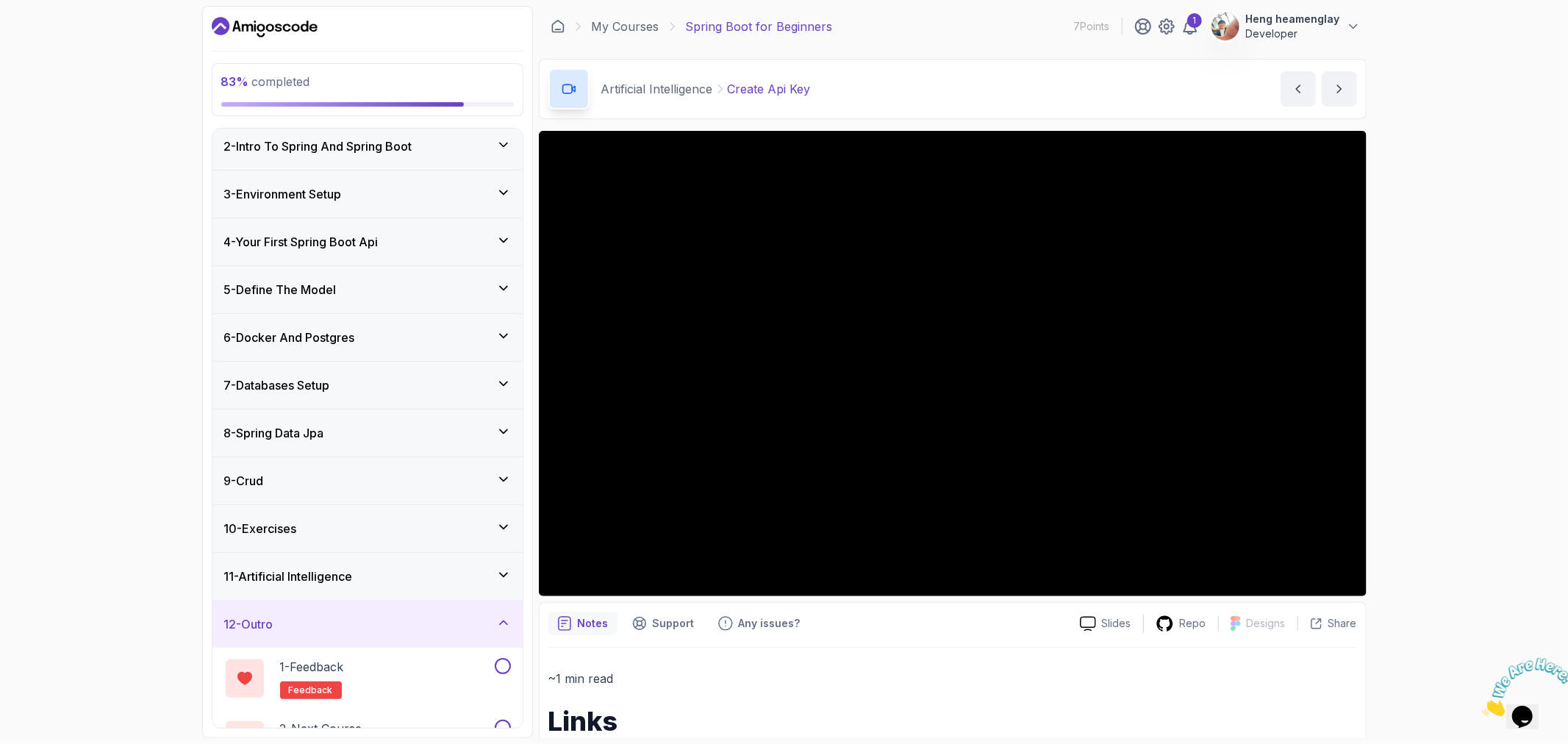
scroll to position [97, 0]
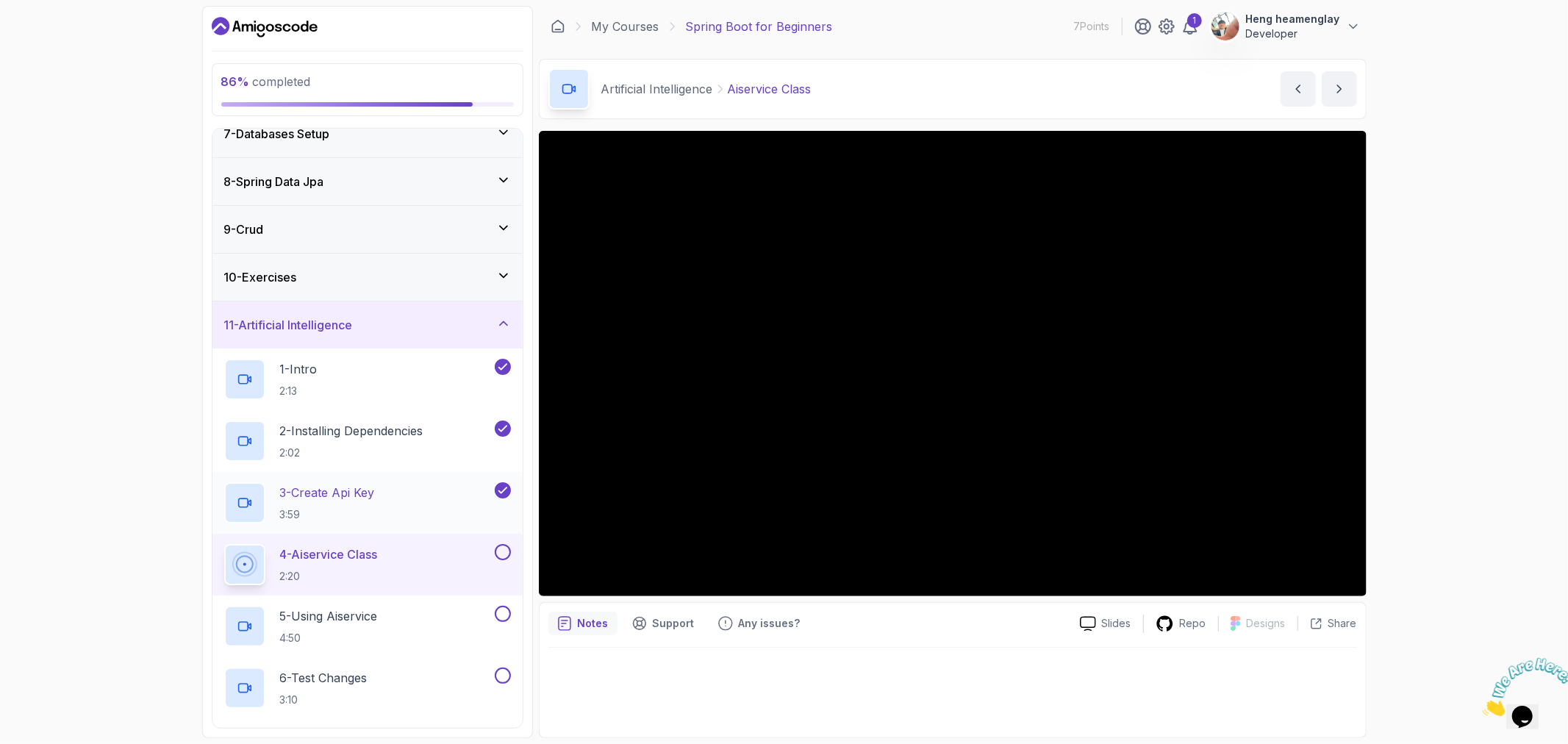
scroll to position [327, 0]
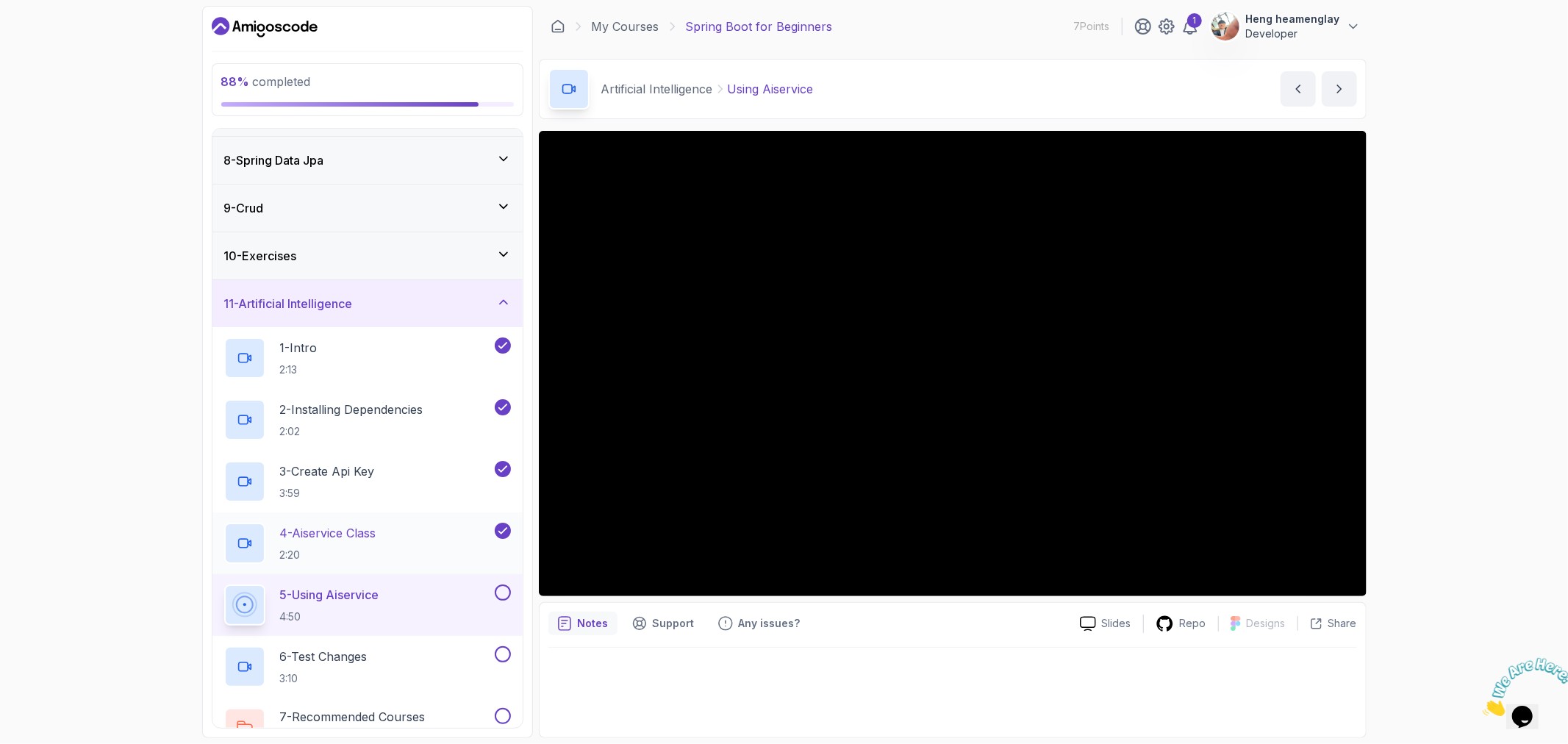
scroll to position [406, 0]
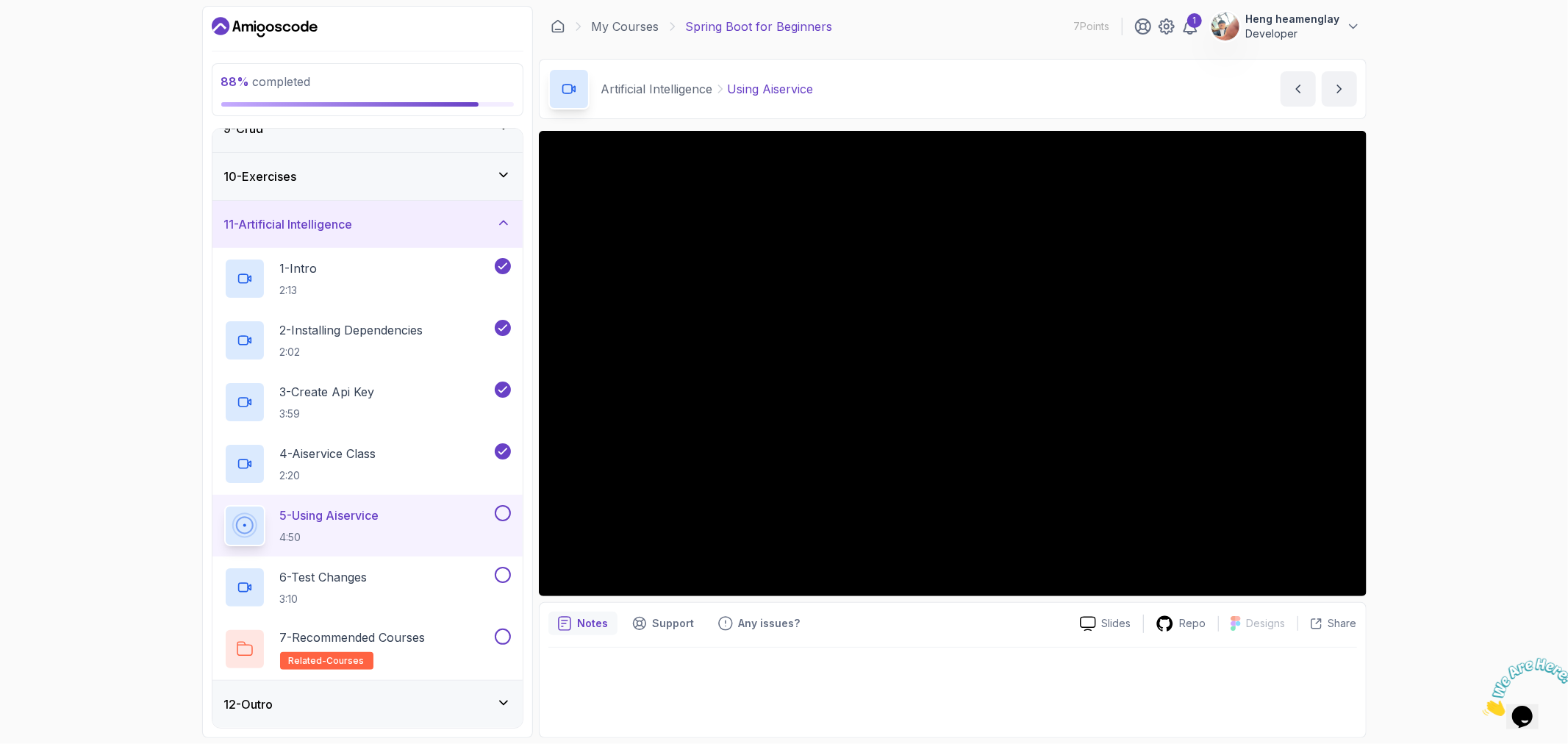
click at [503, 520] on button at bounding box center [503, 513] width 16 height 16
click at [504, 577] on button at bounding box center [503, 574] width 16 height 16
click at [423, 635] on p "7 - Recommended Courses" at bounding box center [352, 637] width 146 height 18
click at [502, 515] on button at bounding box center [503, 513] width 16 height 16
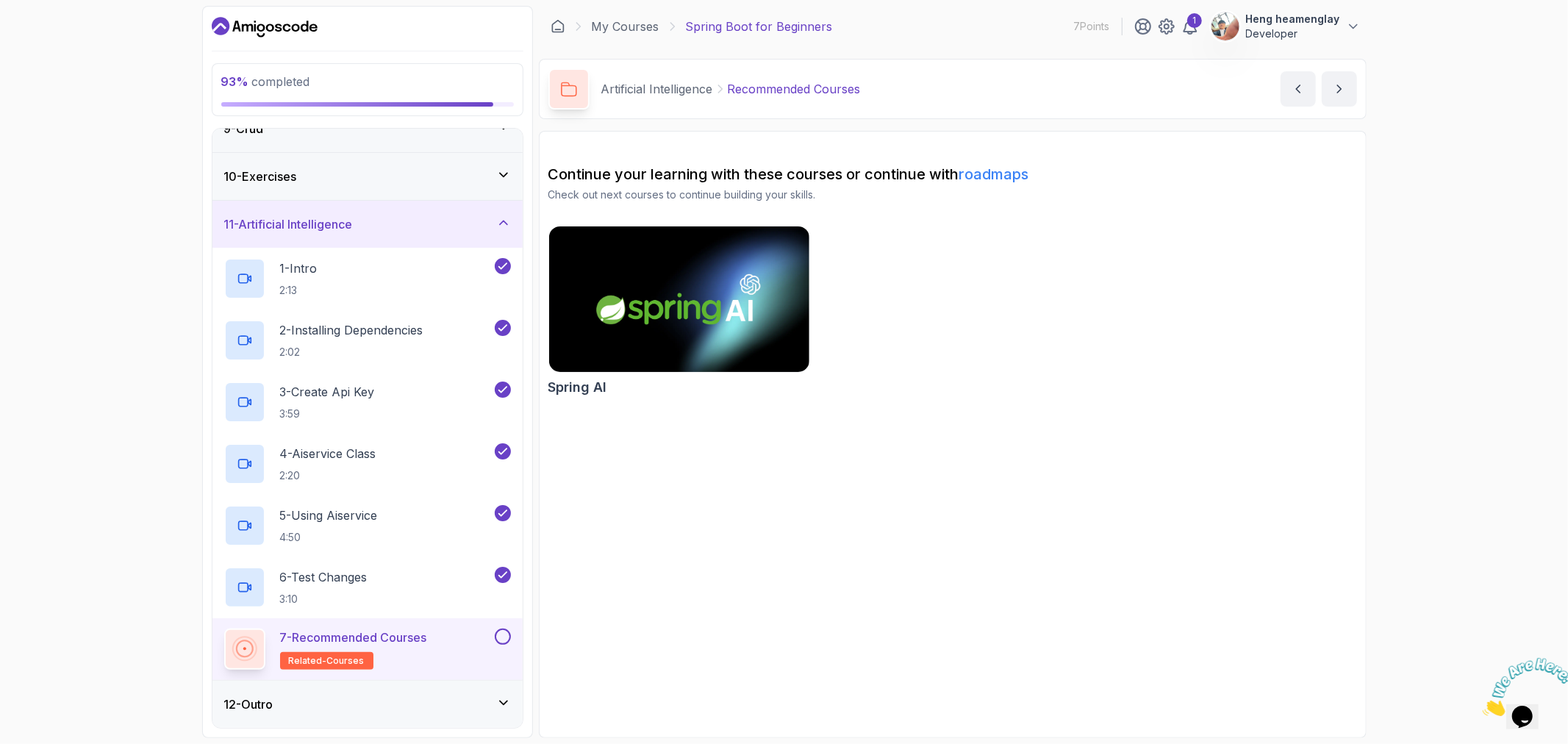
click at [505, 636] on button at bounding box center [503, 636] width 16 height 16
click at [467, 696] on div "12 - Outro" at bounding box center [367, 704] width 311 height 47
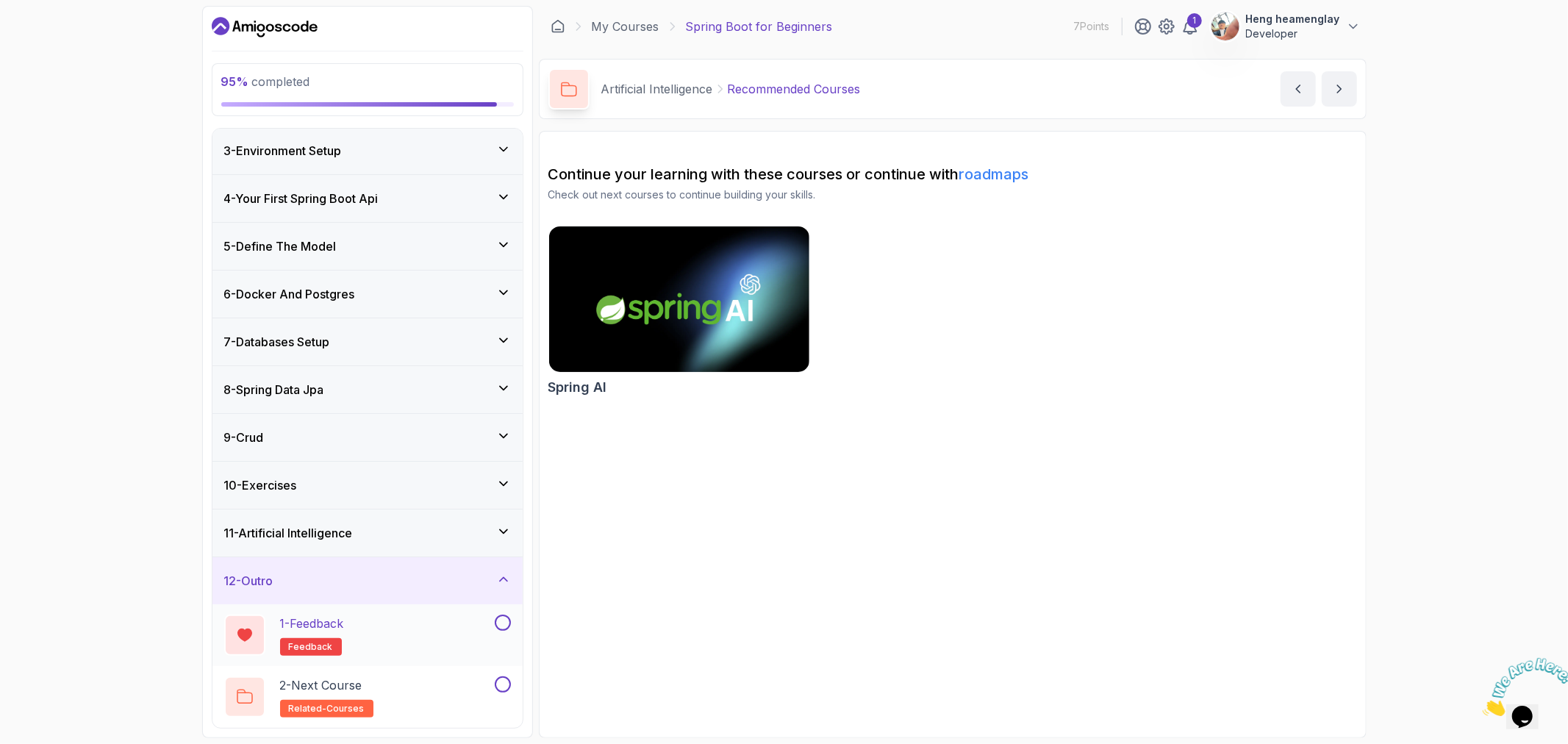
scroll to position [97, 0]
click at [461, 620] on div "1 - Feedback feedback" at bounding box center [358, 635] width 268 height 41
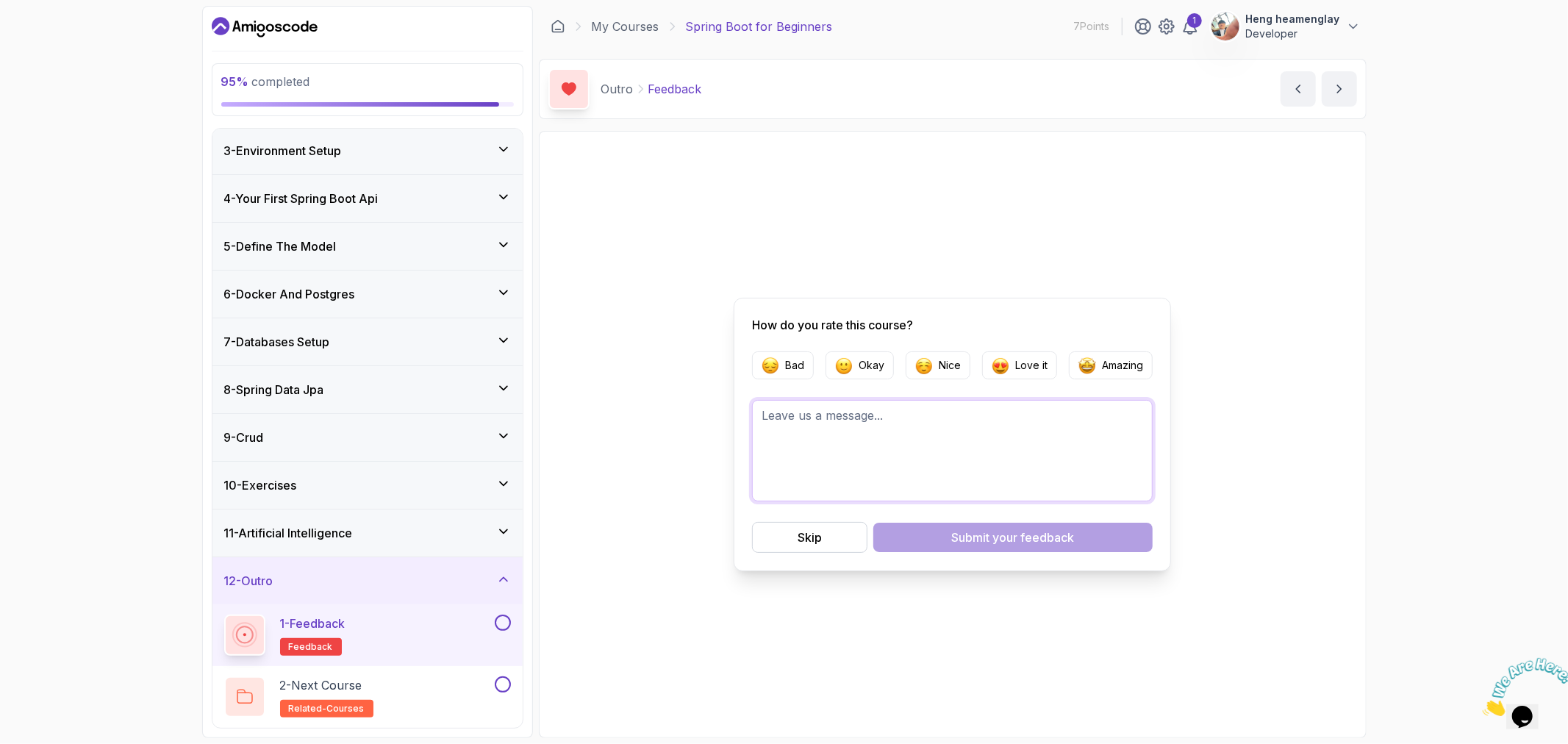
click at [886, 430] on textarea at bounding box center [952, 450] width 401 height 101
click at [934, 376] on button "Nice" at bounding box center [938, 366] width 65 height 28
click at [938, 541] on button "Submit your feedback" at bounding box center [1013, 538] width 279 height 30
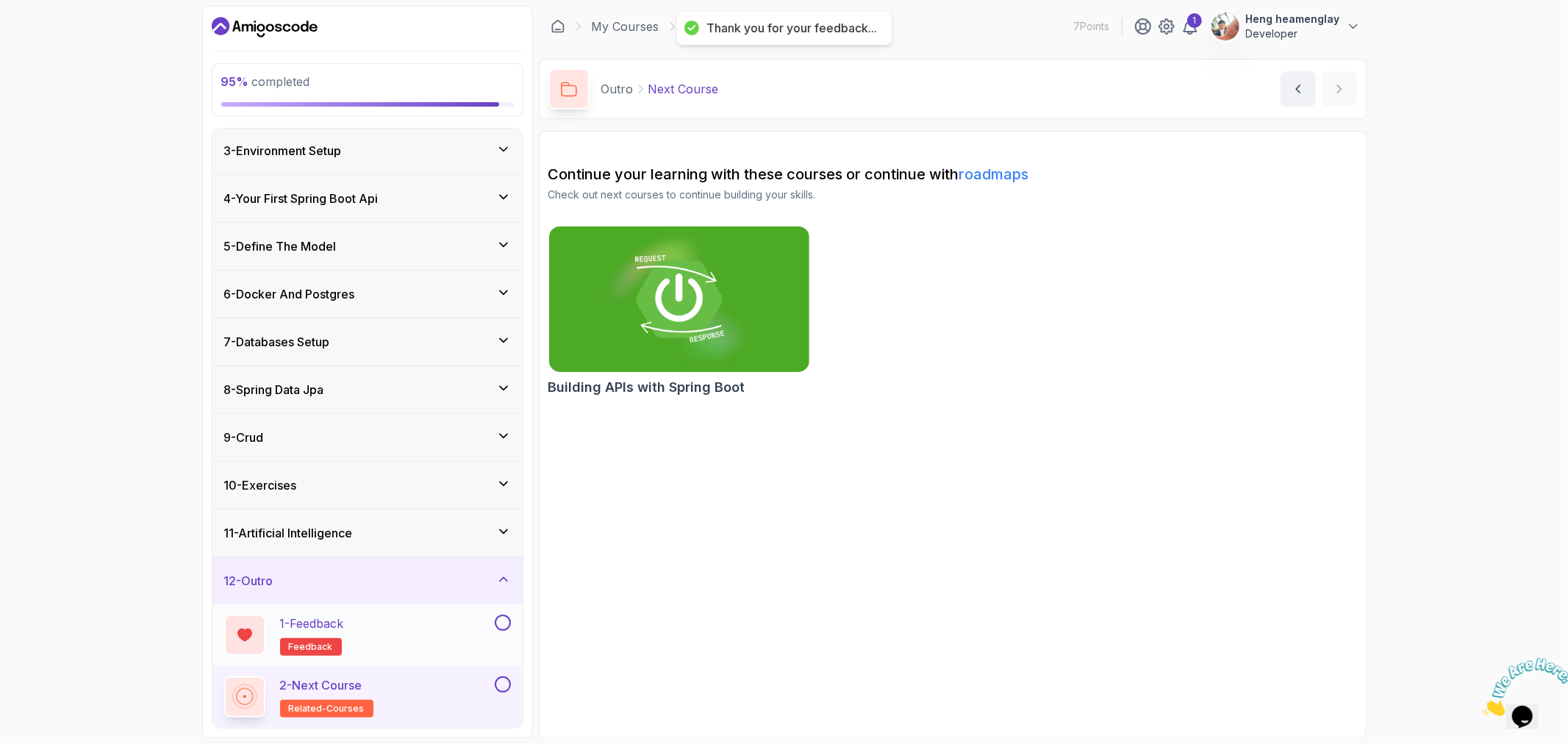
click at [504, 622] on button at bounding box center [503, 622] width 16 height 16
click at [988, 166] on link "roadmaps" at bounding box center [994, 173] width 70 height 18
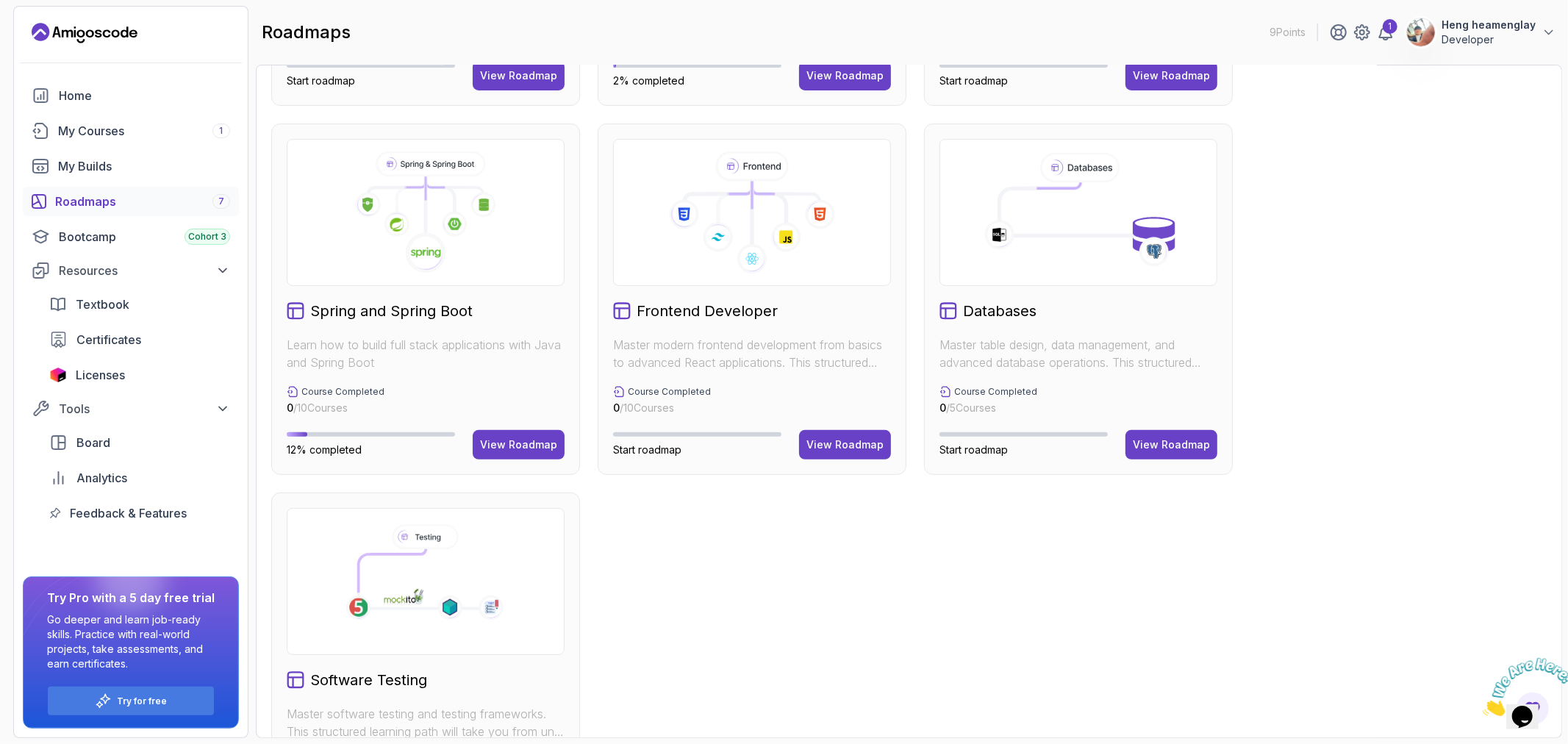
scroll to position [327, 0]
click at [1174, 440] on div "View Roadmap" at bounding box center [1171, 444] width 77 height 15
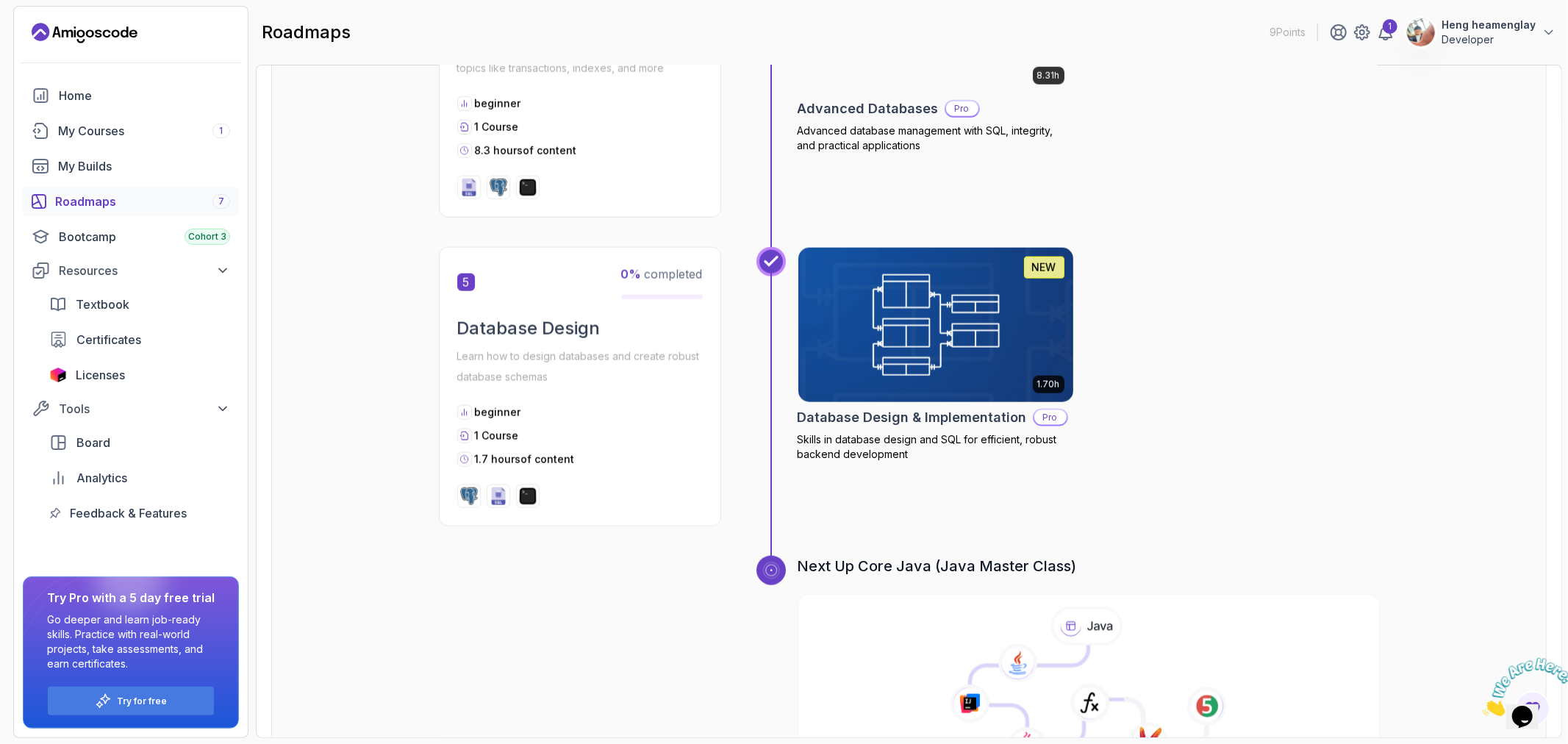
scroll to position [1562, 0]
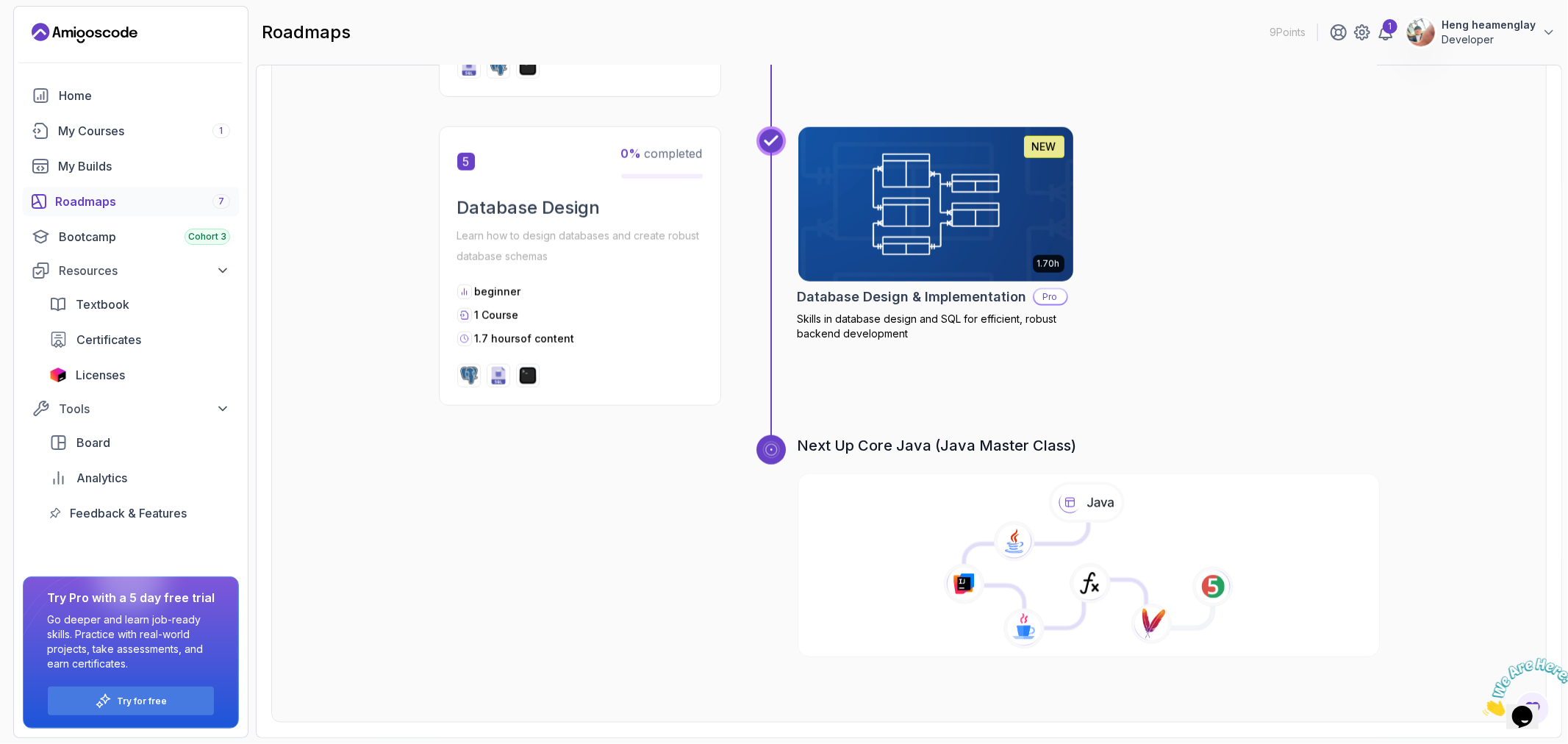
click at [1070, 561] on icon at bounding box center [1056, 576] width 185 height 106
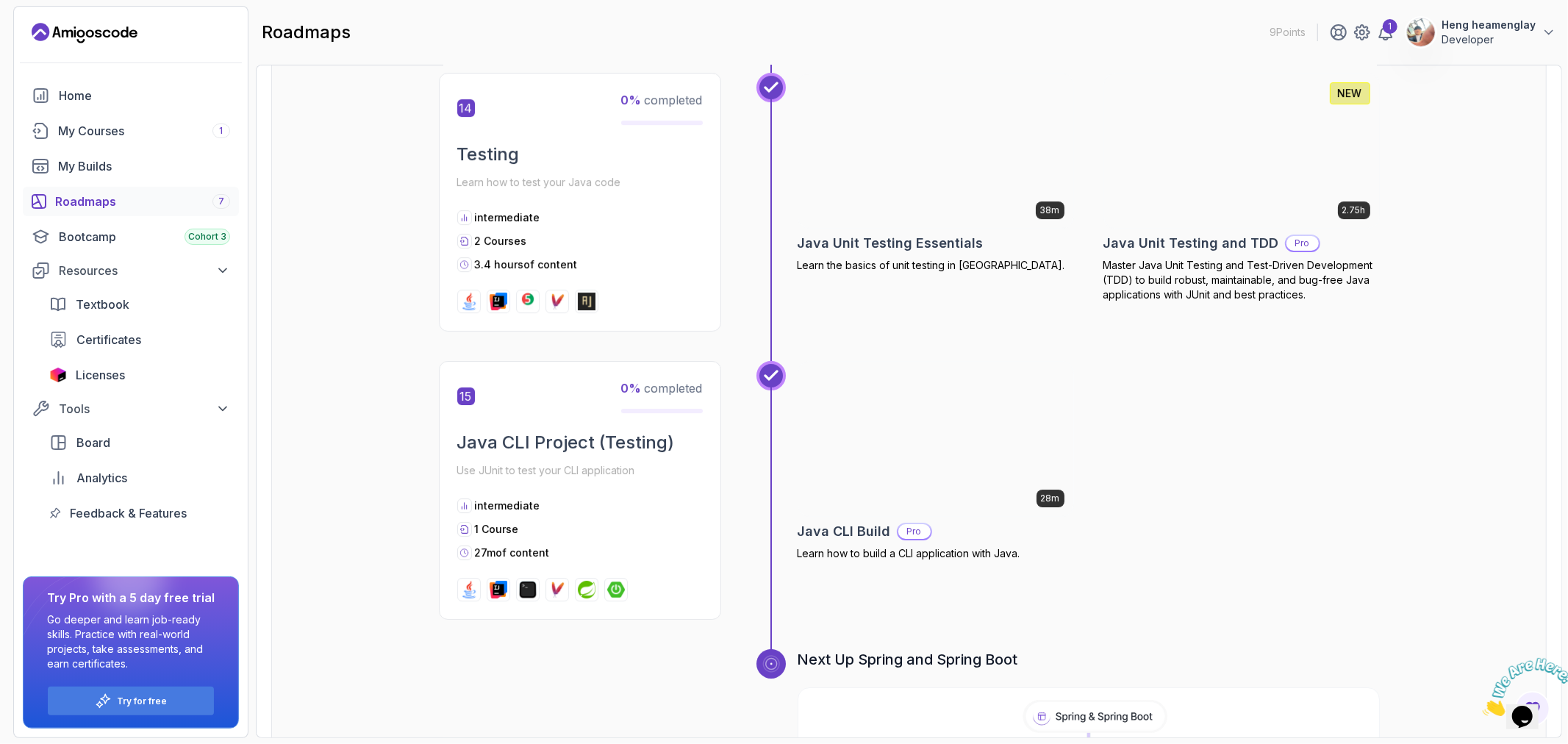
scroll to position [4601, 0]
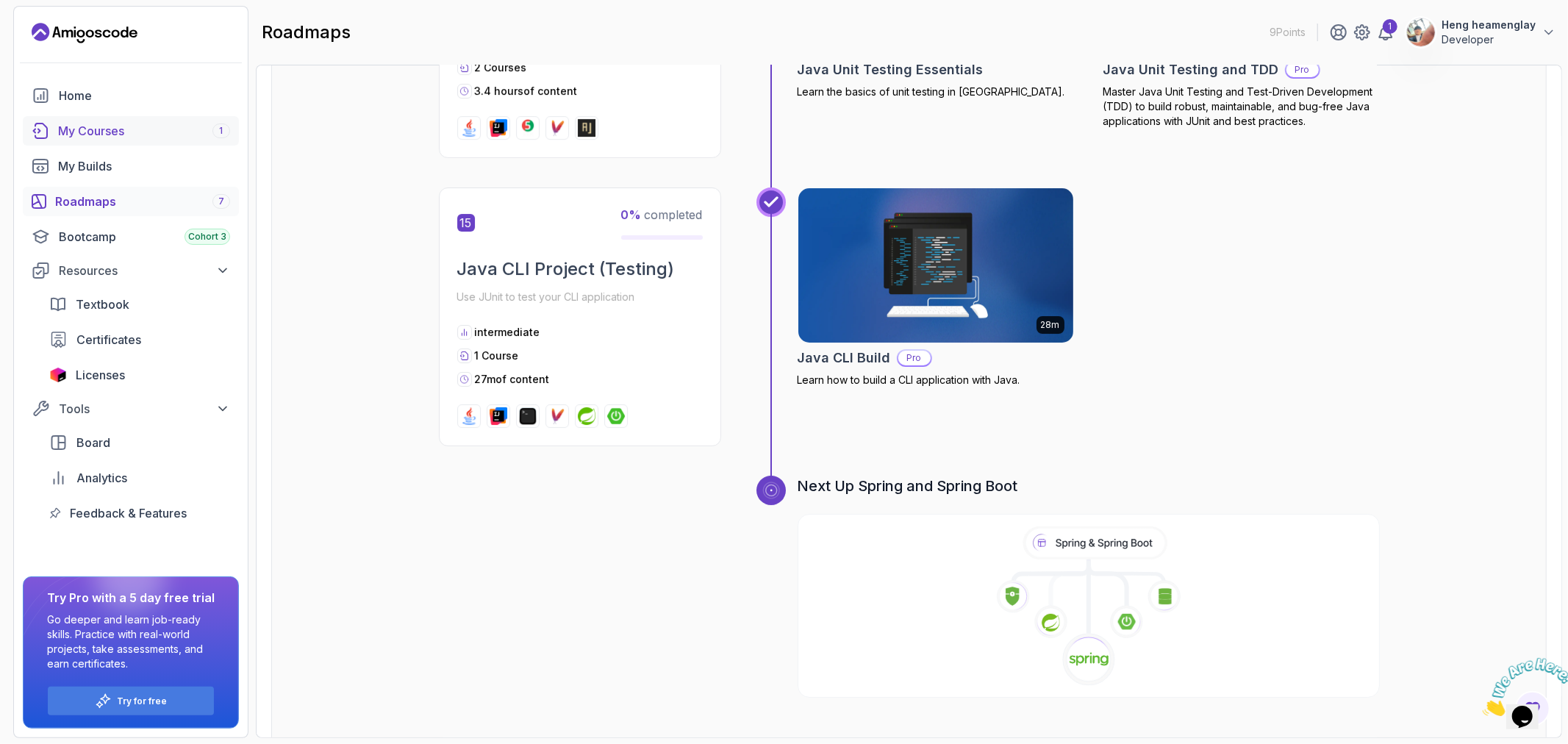
click at [122, 126] on div "My Courses 1" at bounding box center [145, 131] width 172 height 18
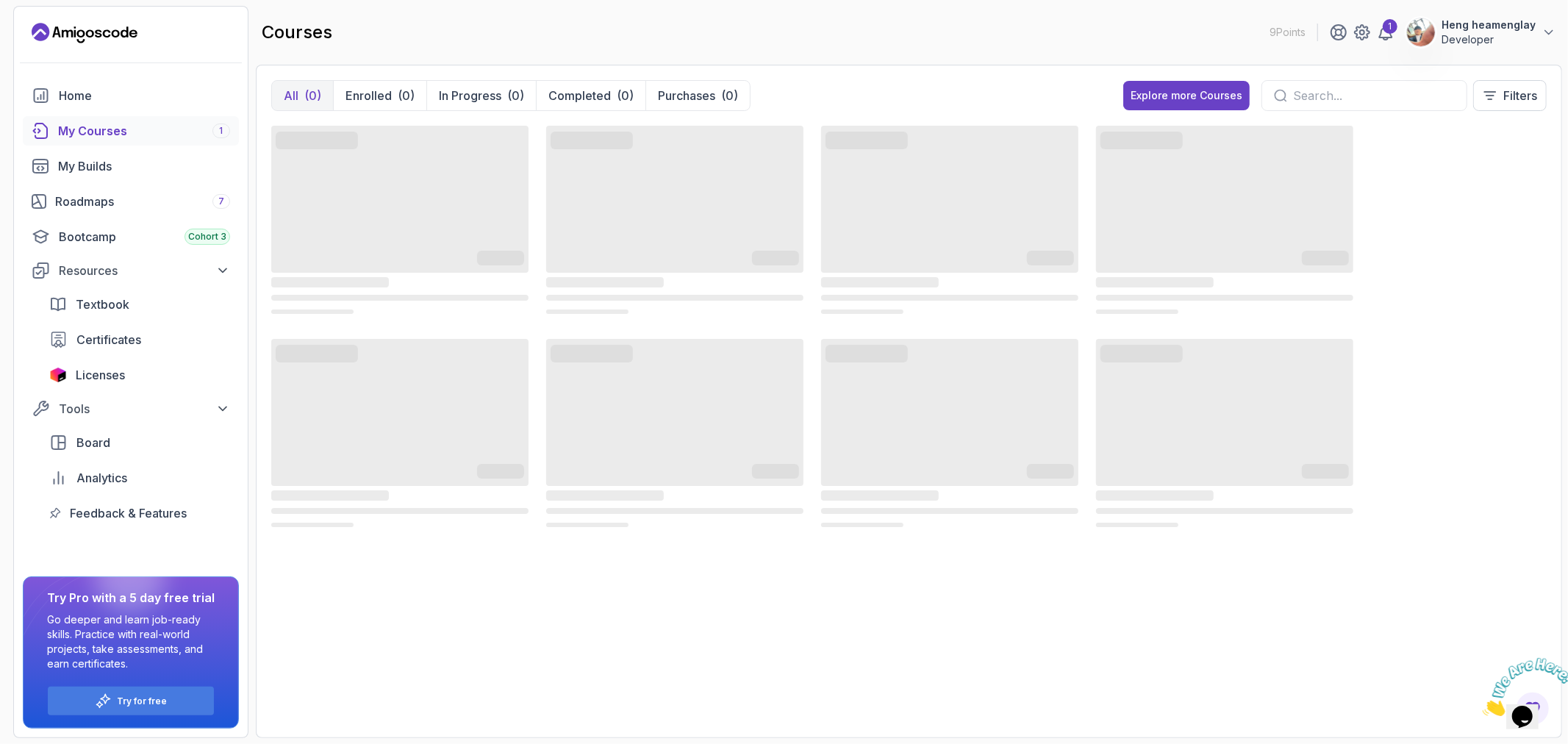
click at [871, 45] on div "courses 9 Points 1 Heng heamenglay Developer" at bounding box center [909, 32] width 1307 height 53
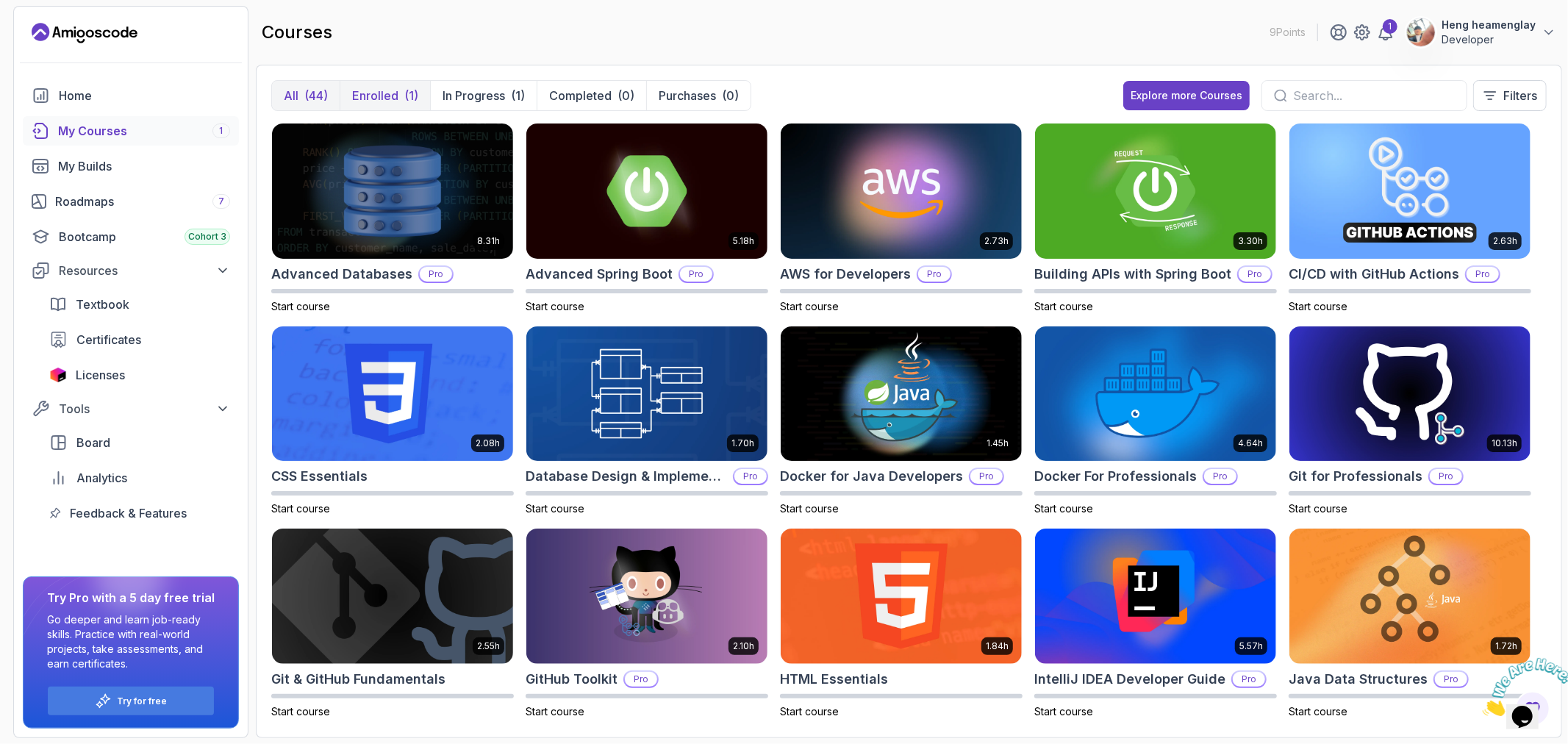
click at [371, 99] on p "Enrolled" at bounding box center [376, 96] width 46 height 18
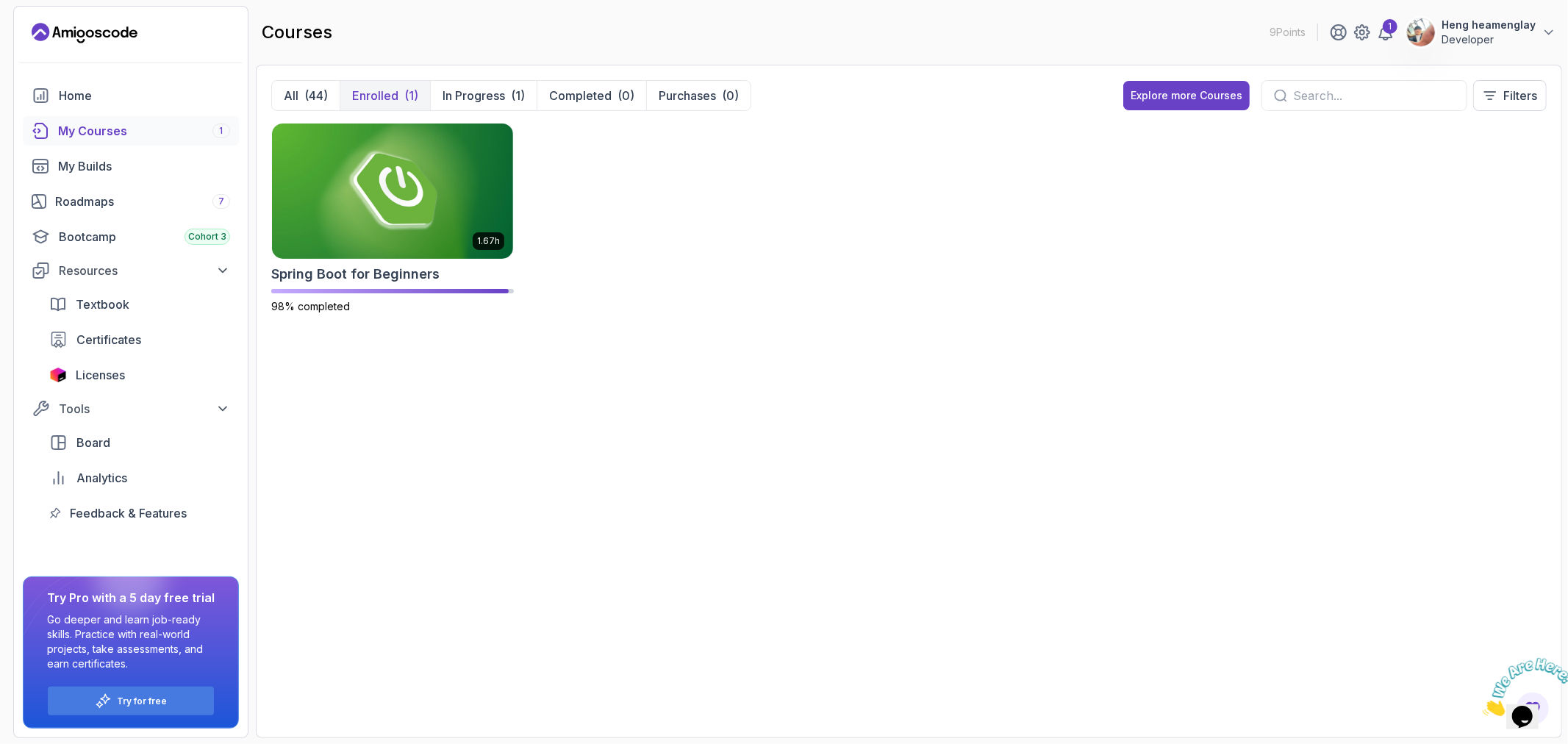
click at [818, 282] on div "1.67h Spring Boot for Beginners 98% completed" at bounding box center [909, 226] width 1275 height 209
click at [482, 97] on p "In Progress" at bounding box center [473, 96] width 62 height 18
click at [476, 262] on div "1.67h Spring Boot for Beginners 98% completed" at bounding box center [393, 218] width 243 height 191
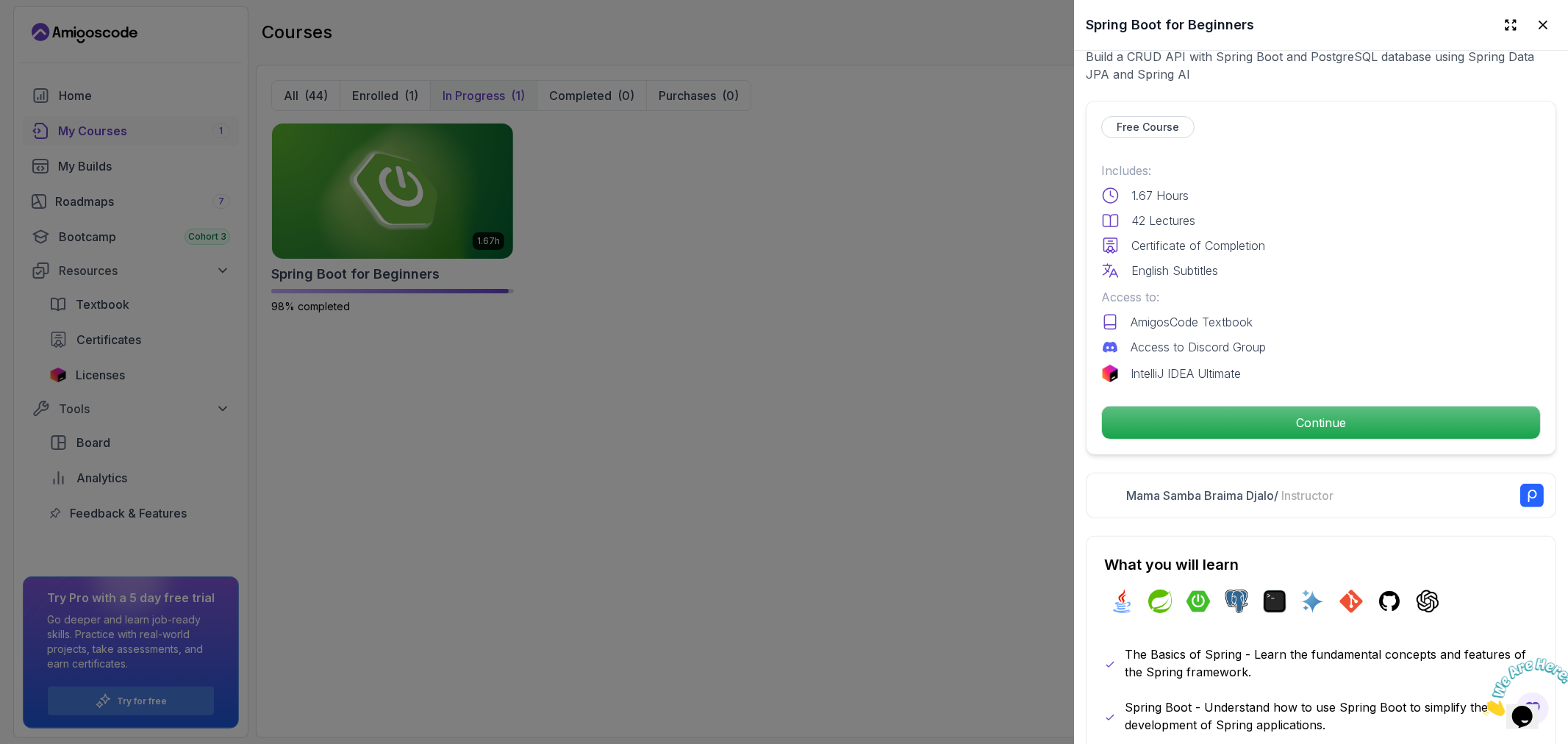
scroll to position [245, 0]
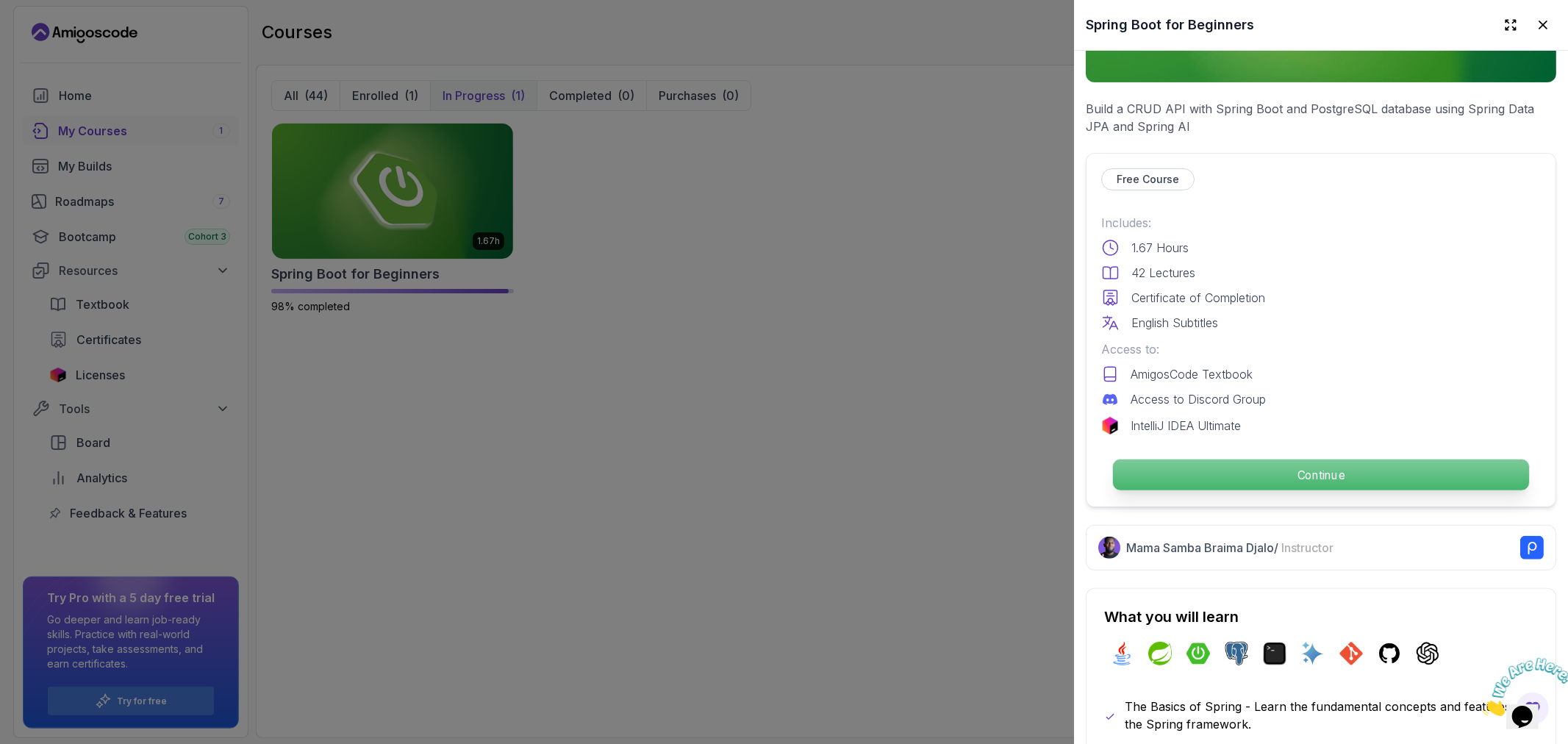
click at [1286, 469] on p "Continue" at bounding box center [1320, 474] width 416 height 31
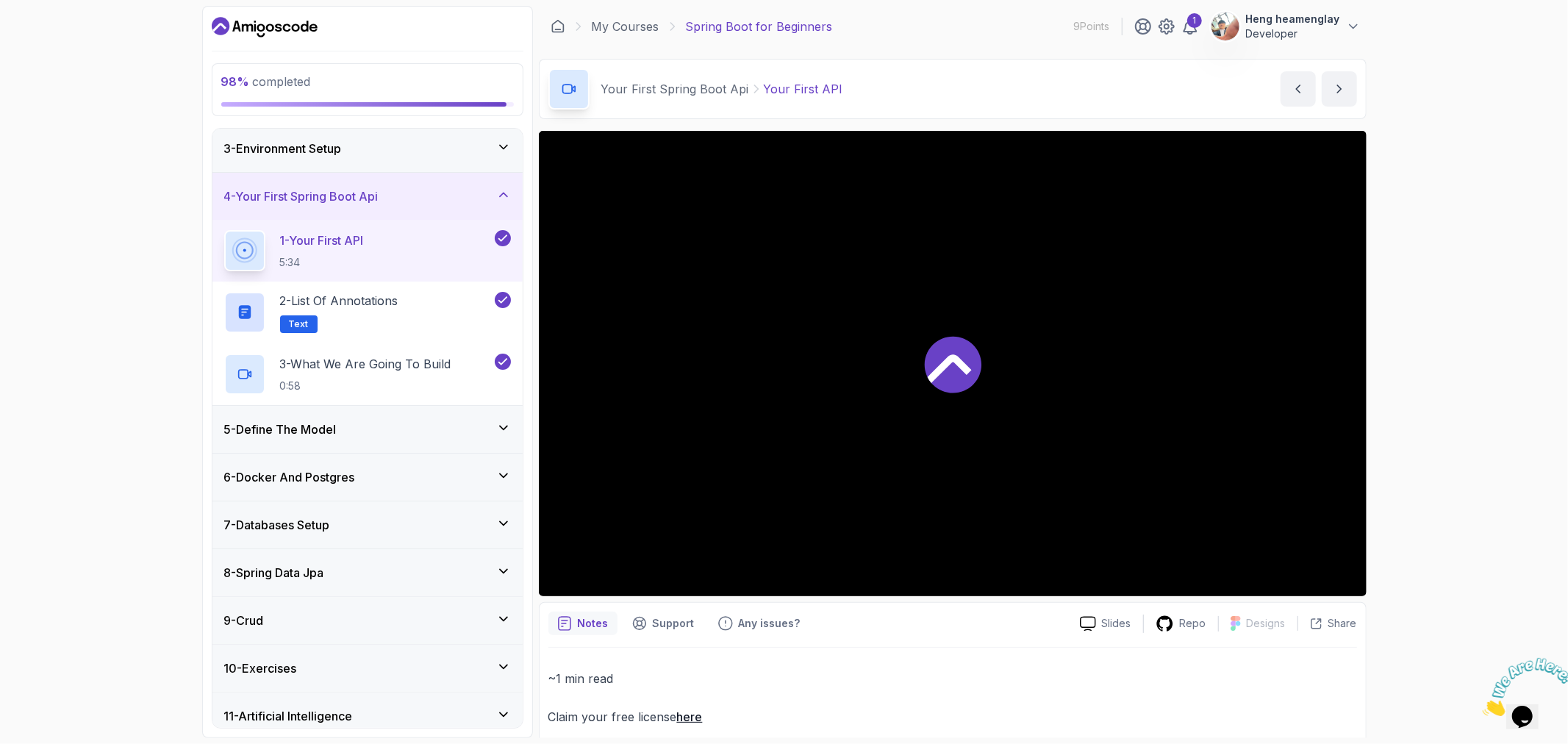
scroll to position [159, 0]
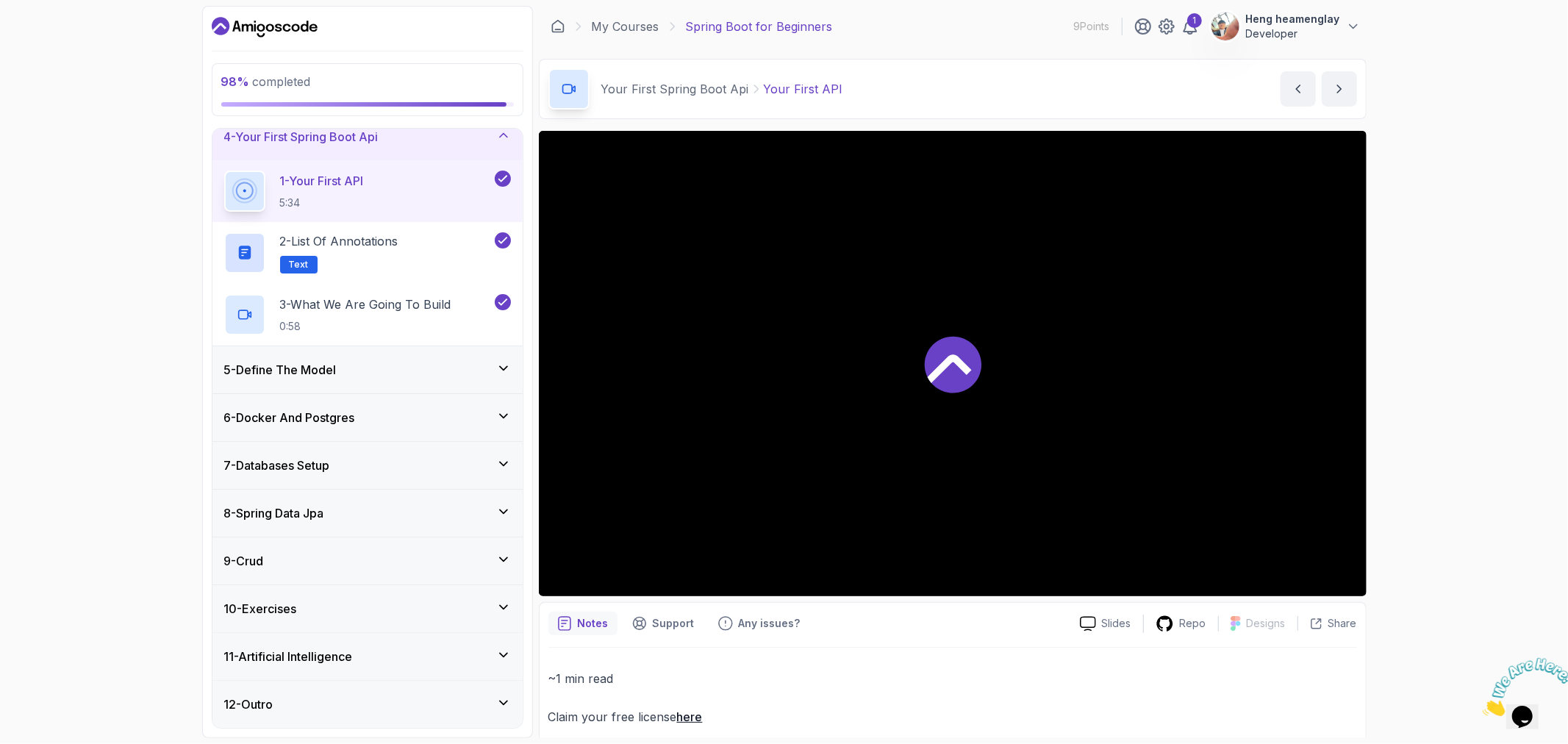
click at [417, 707] on div "12 - Outro" at bounding box center [367, 704] width 287 height 18
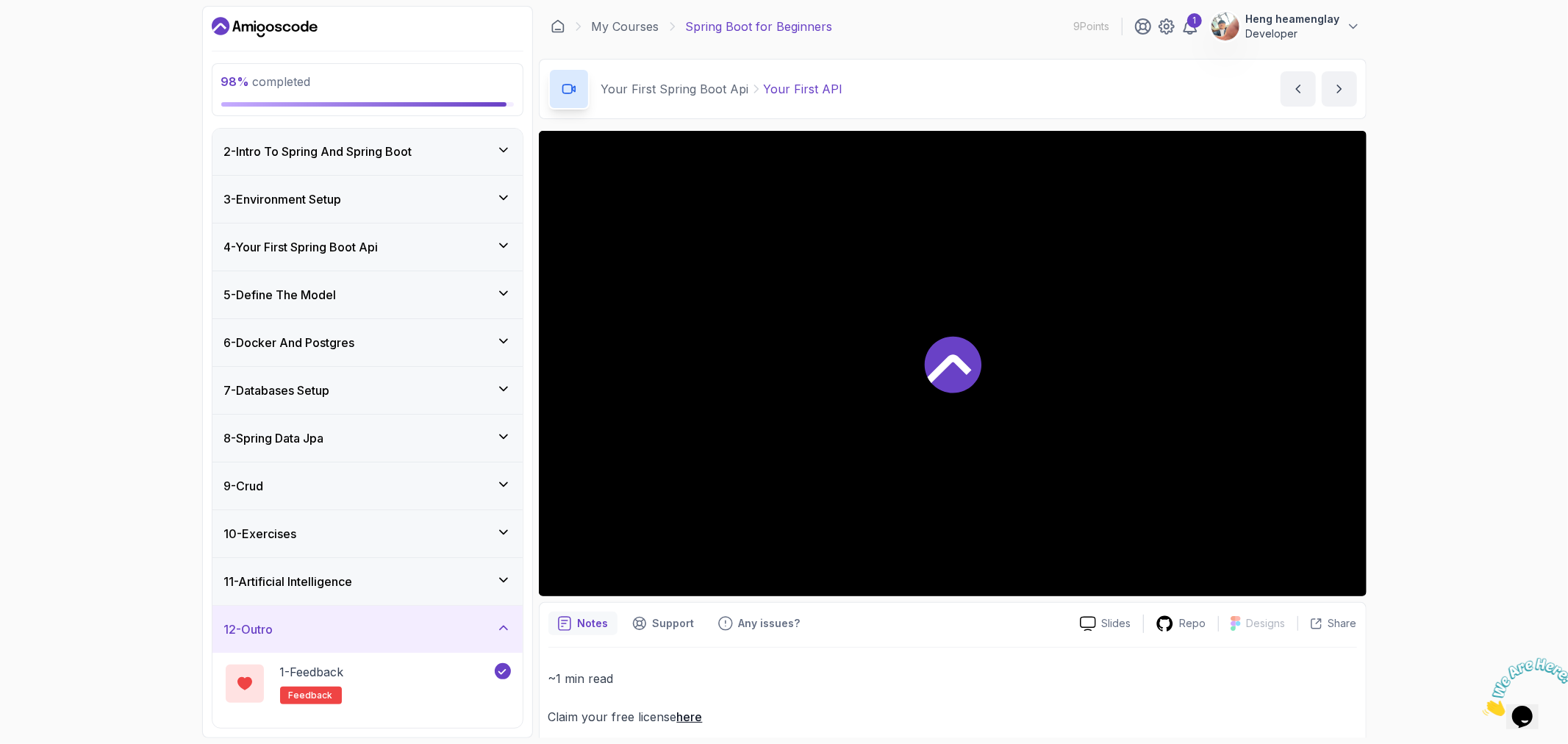
scroll to position [97, 0]
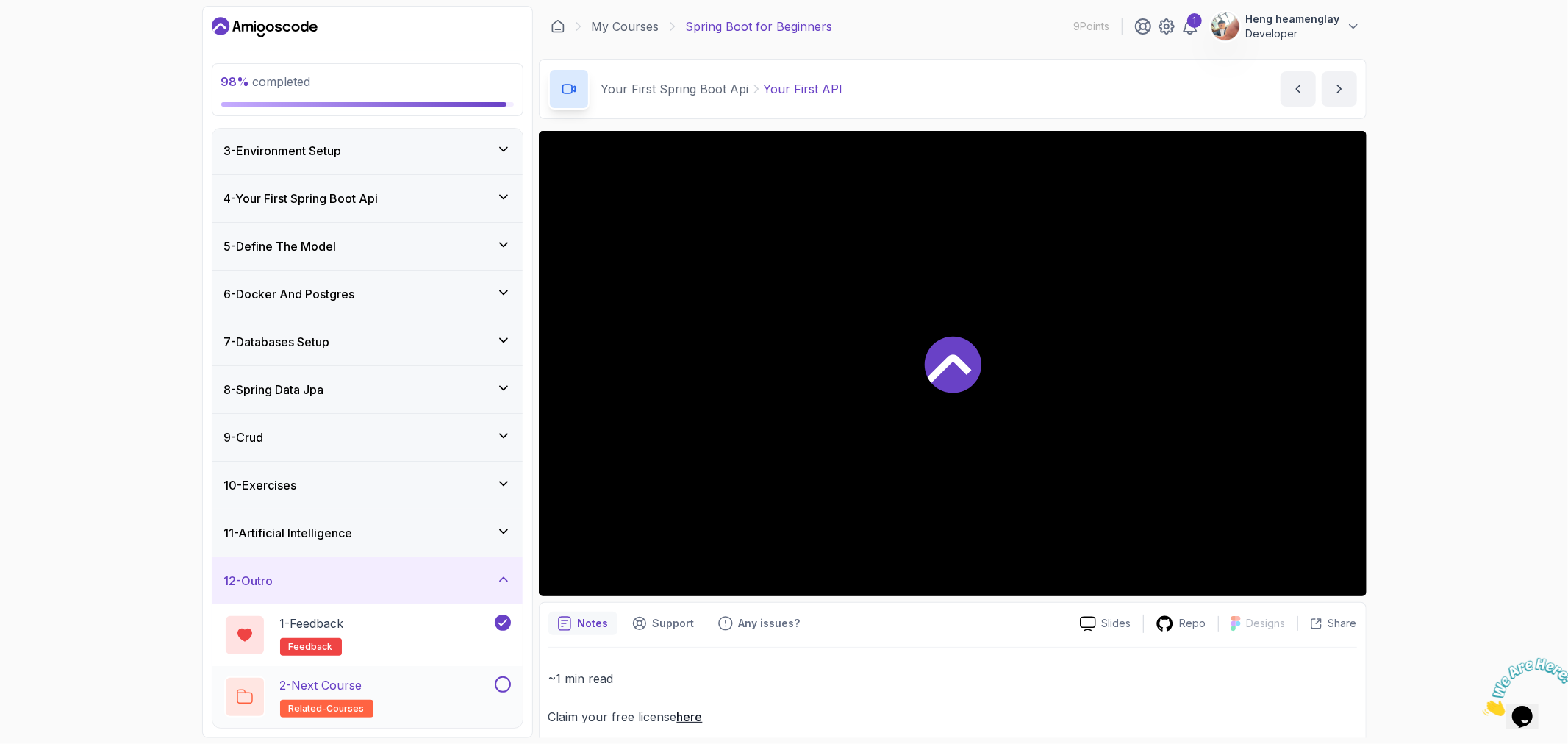
click at [501, 686] on button at bounding box center [503, 684] width 16 height 16
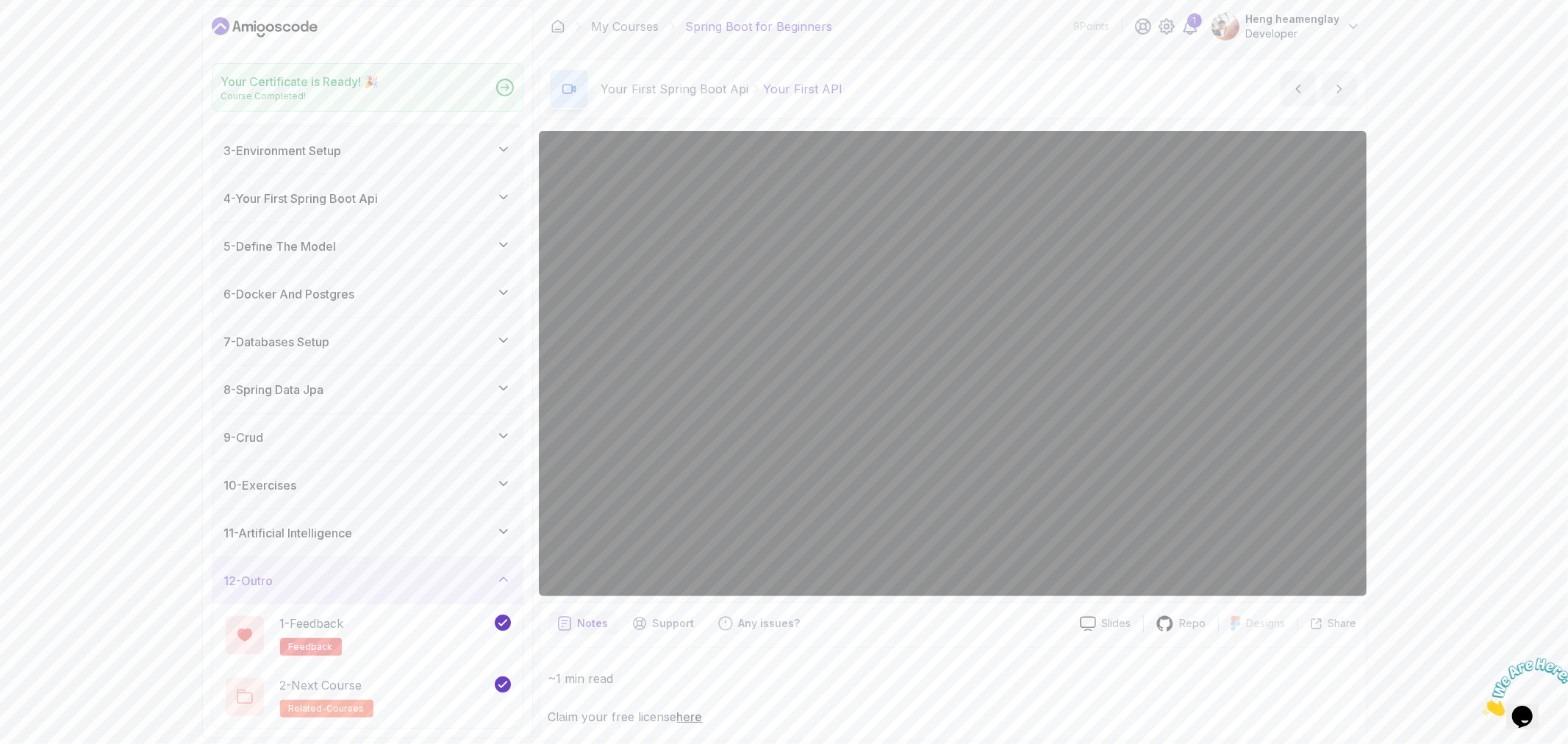
scroll to position [93, 0]
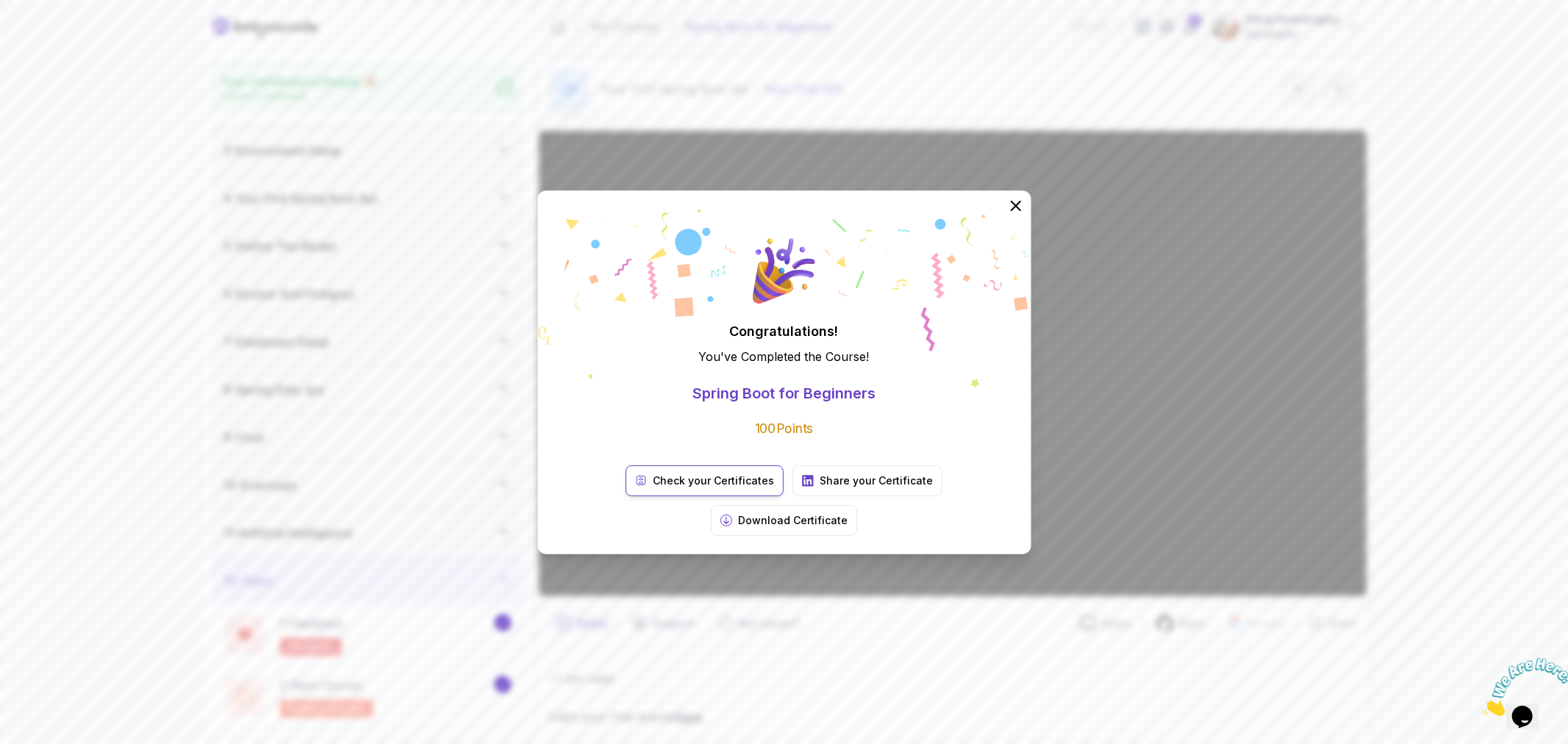
click at [680, 488] on p "Check your Certificates" at bounding box center [713, 481] width 121 height 15
click at [1013, 214] on icon at bounding box center [1015, 205] width 19 height 19
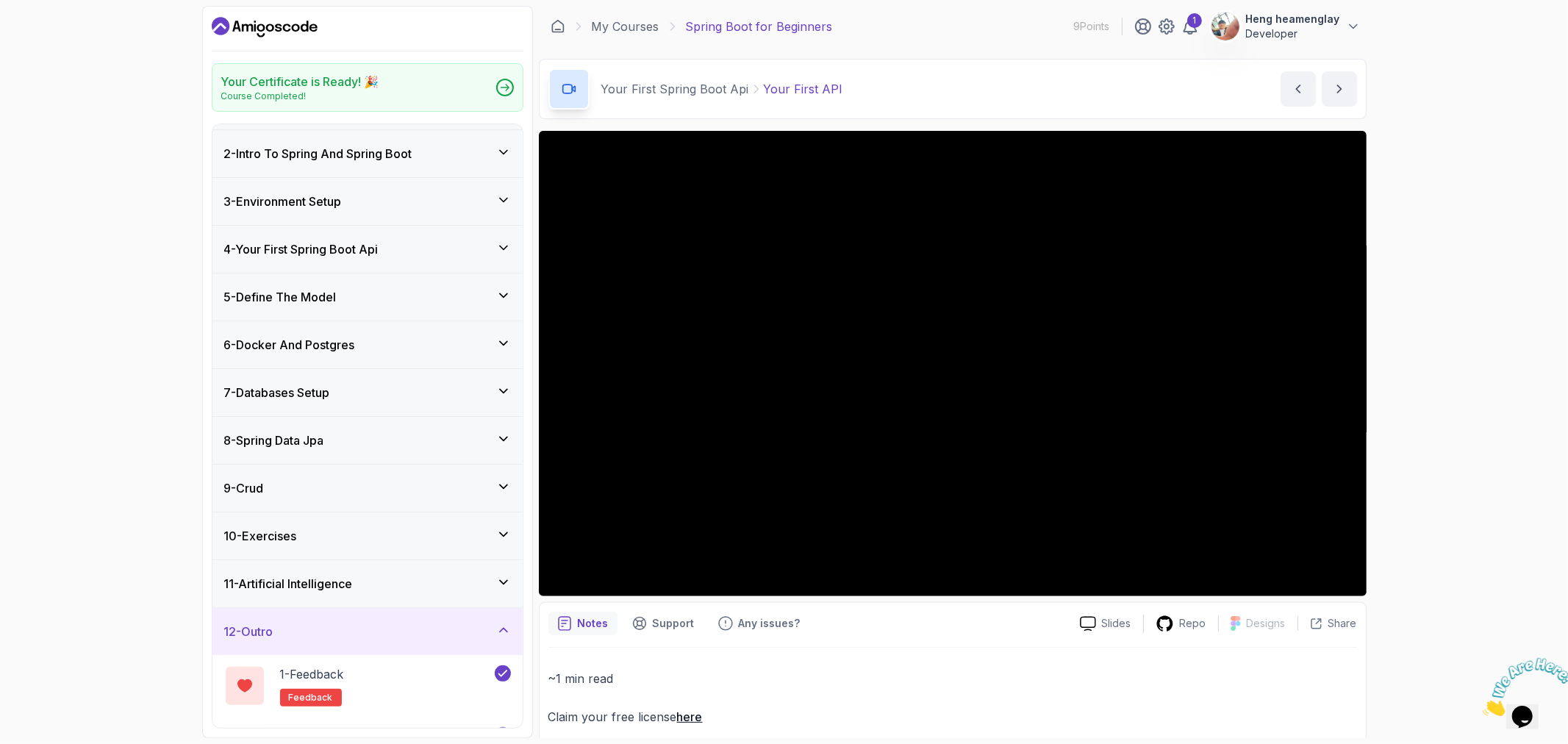
scroll to position [0, 0]
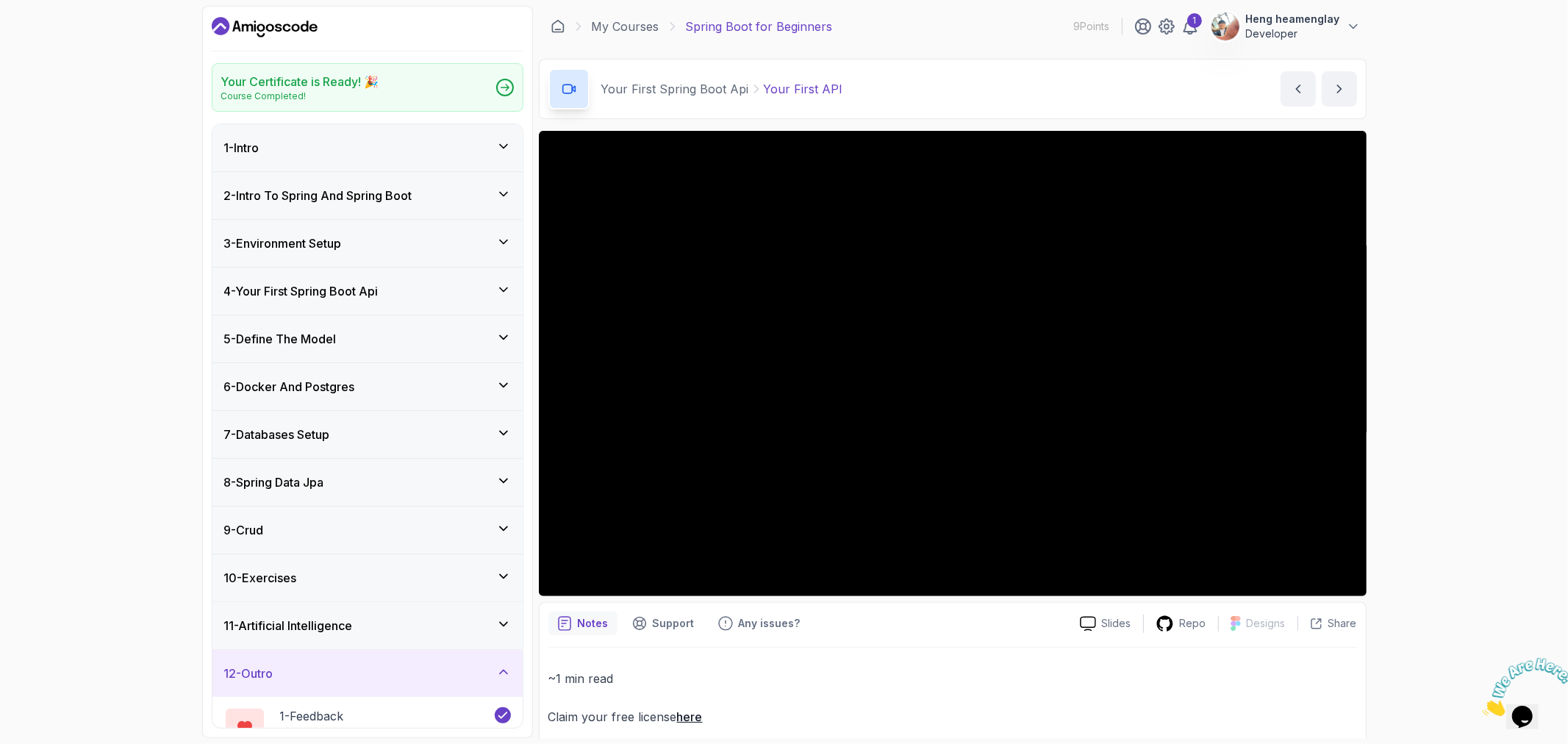
click at [273, 26] on icon "Dashboard" at bounding box center [269, 27] width 8 height 8
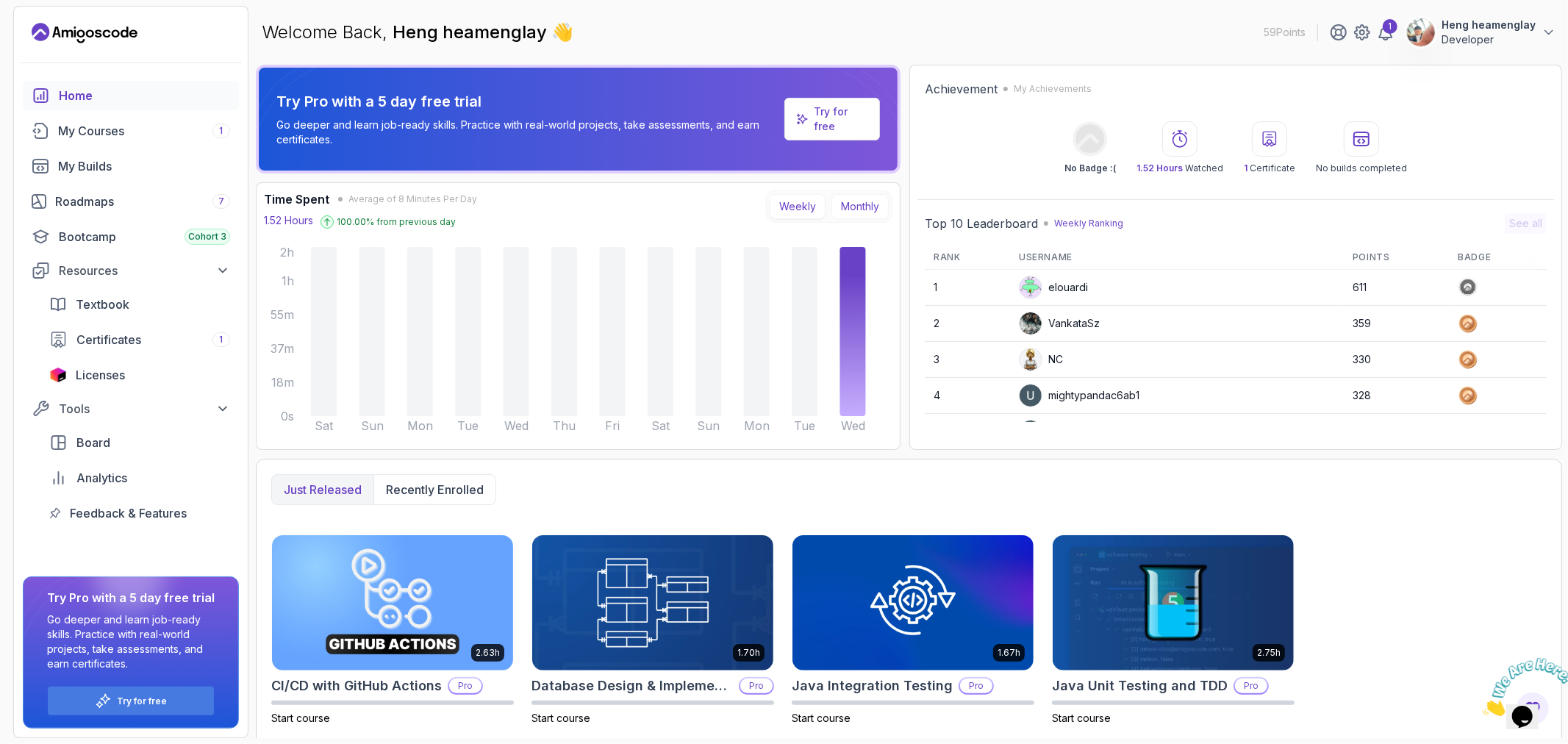
click at [843, 202] on button "Monthly" at bounding box center [860, 206] width 57 height 25
click at [807, 207] on button "Weekly" at bounding box center [797, 206] width 56 height 25
click at [164, 134] on div "My Courses 1" at bounding box center [145, 131] width 172 height 18
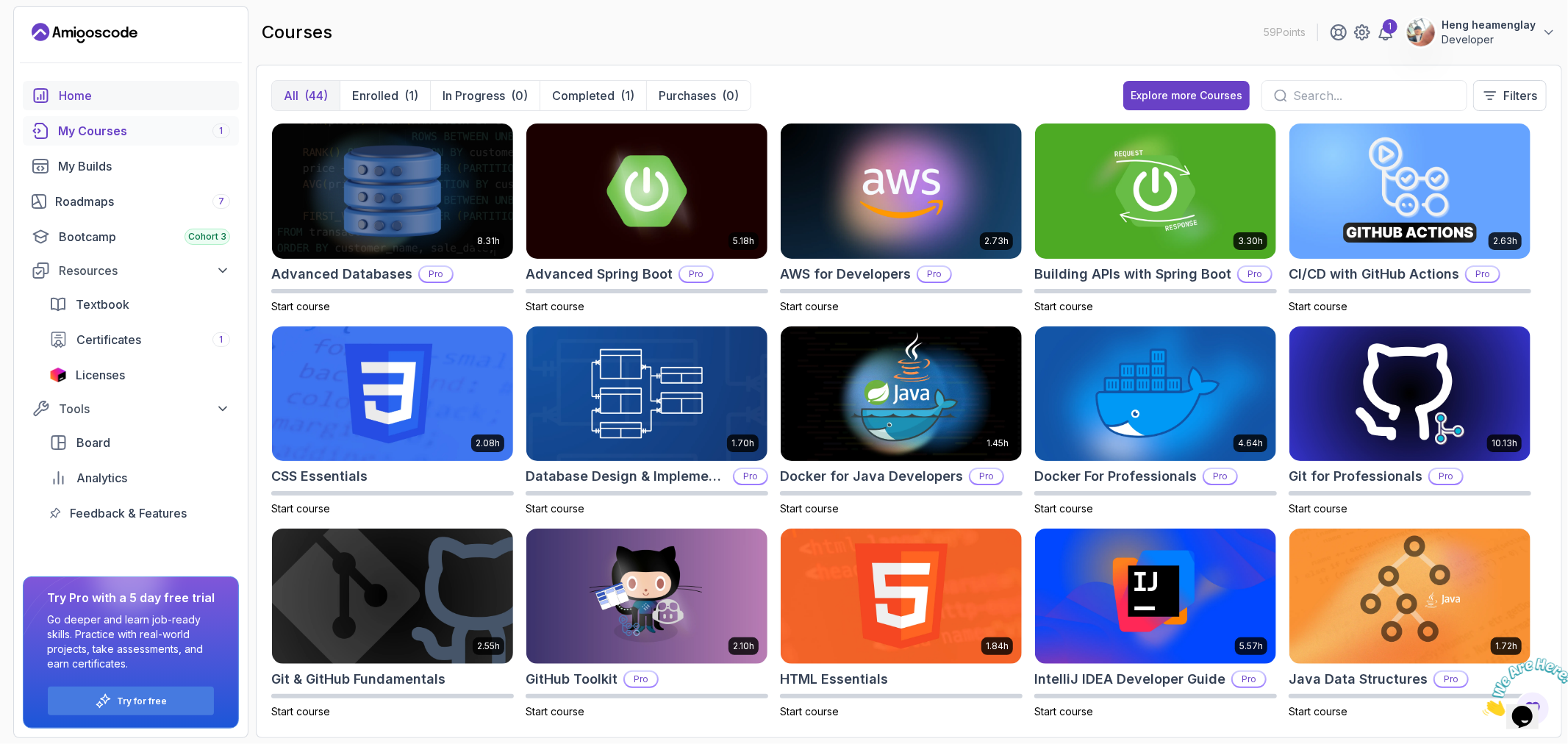
click at [122, 87] on div "Home" at bounding box center [144, 96] width 172 height 18
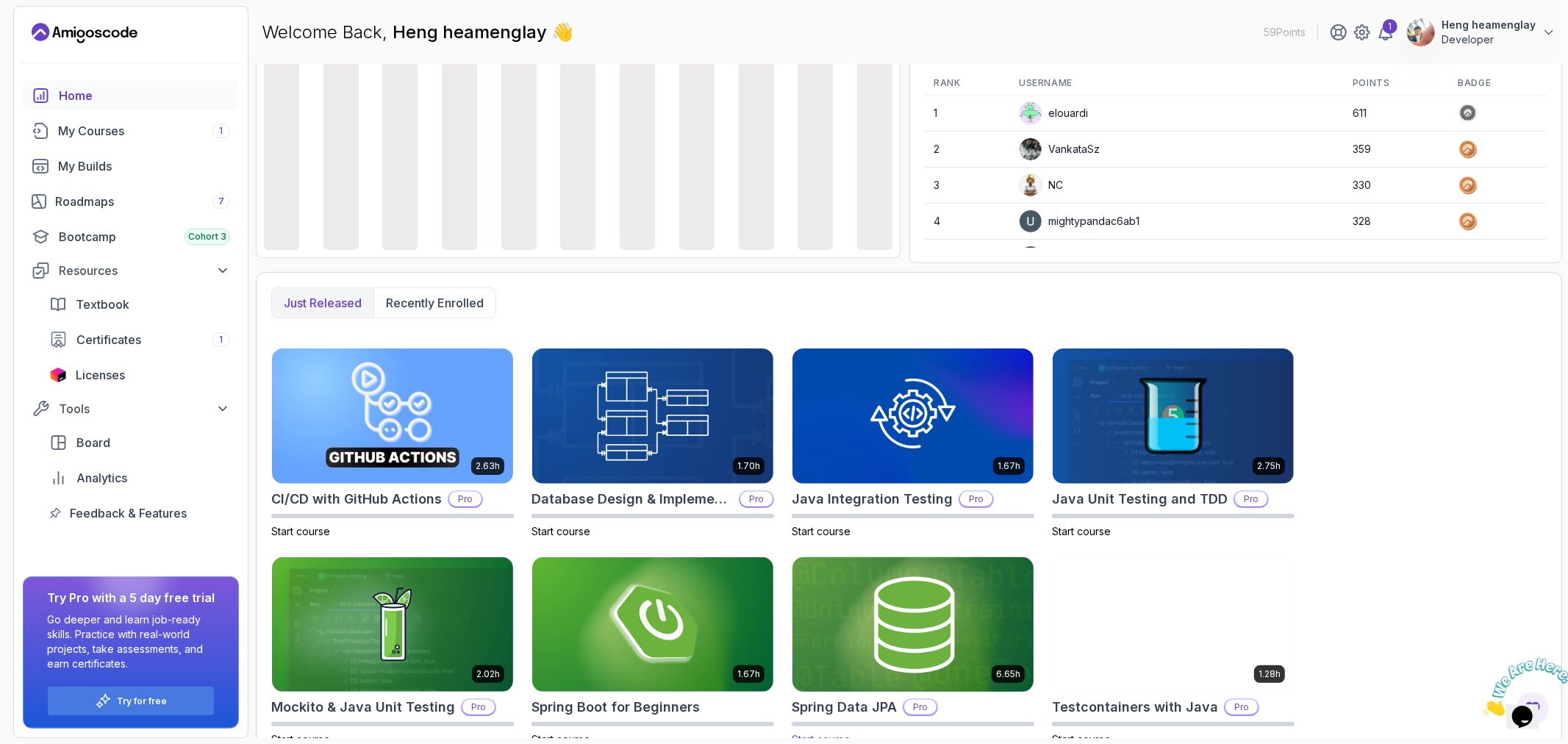
scroll to position [199, 0]
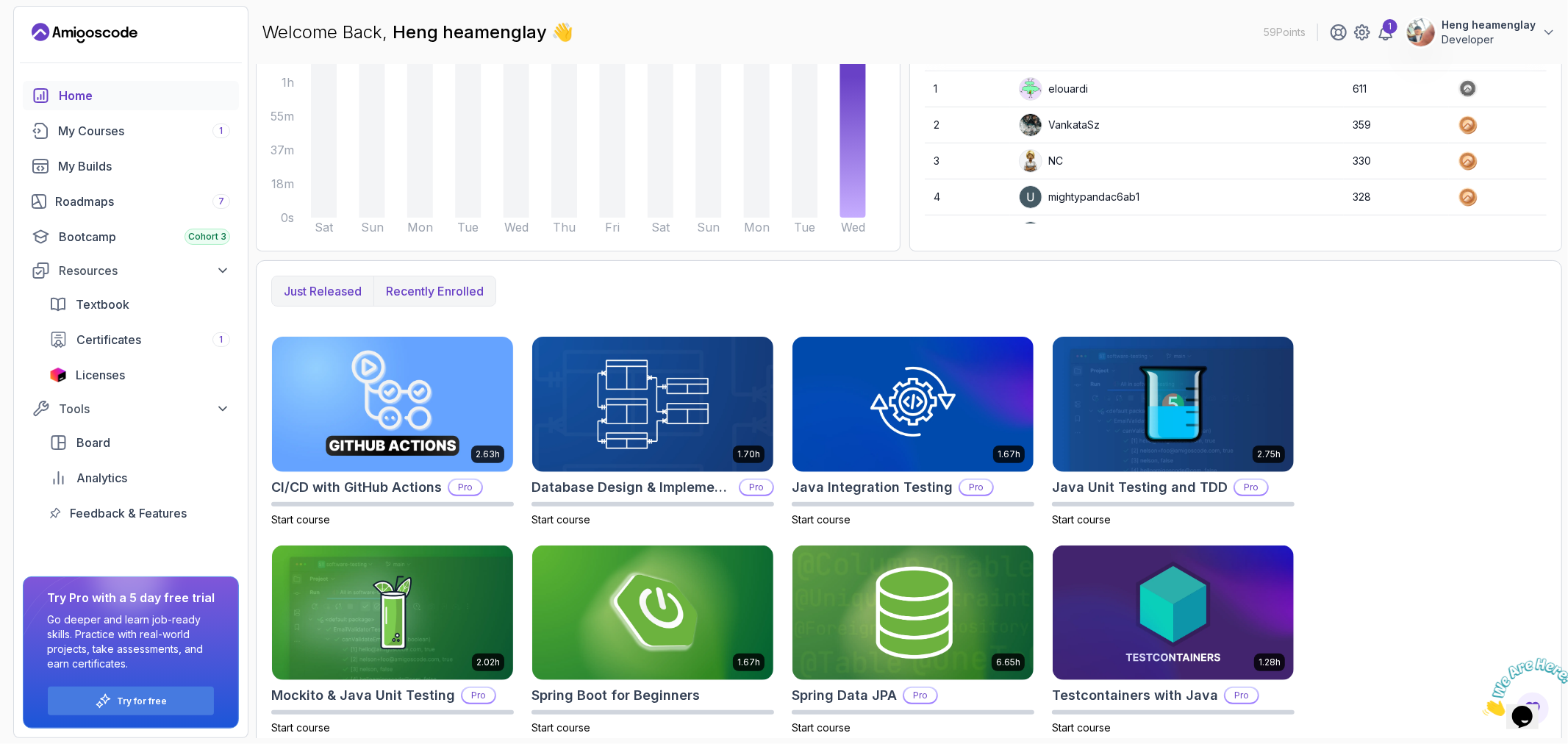
click at [420, 283] on p "Recently enrolled" at bounding box center [434, 290] width 97 height 18
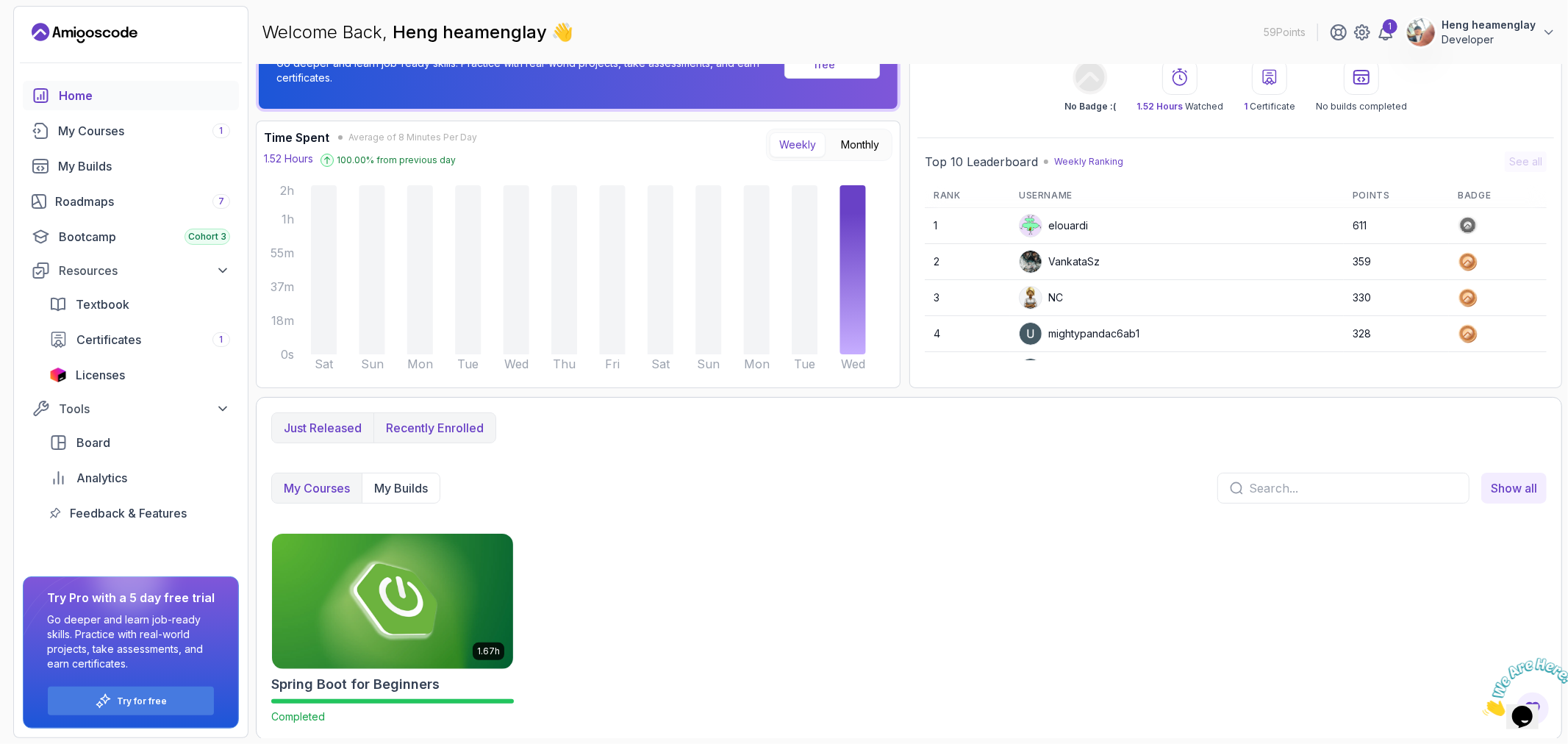
click at [336, 424] on p "Just released" at bounding box center [323, 428] width 78 height 18
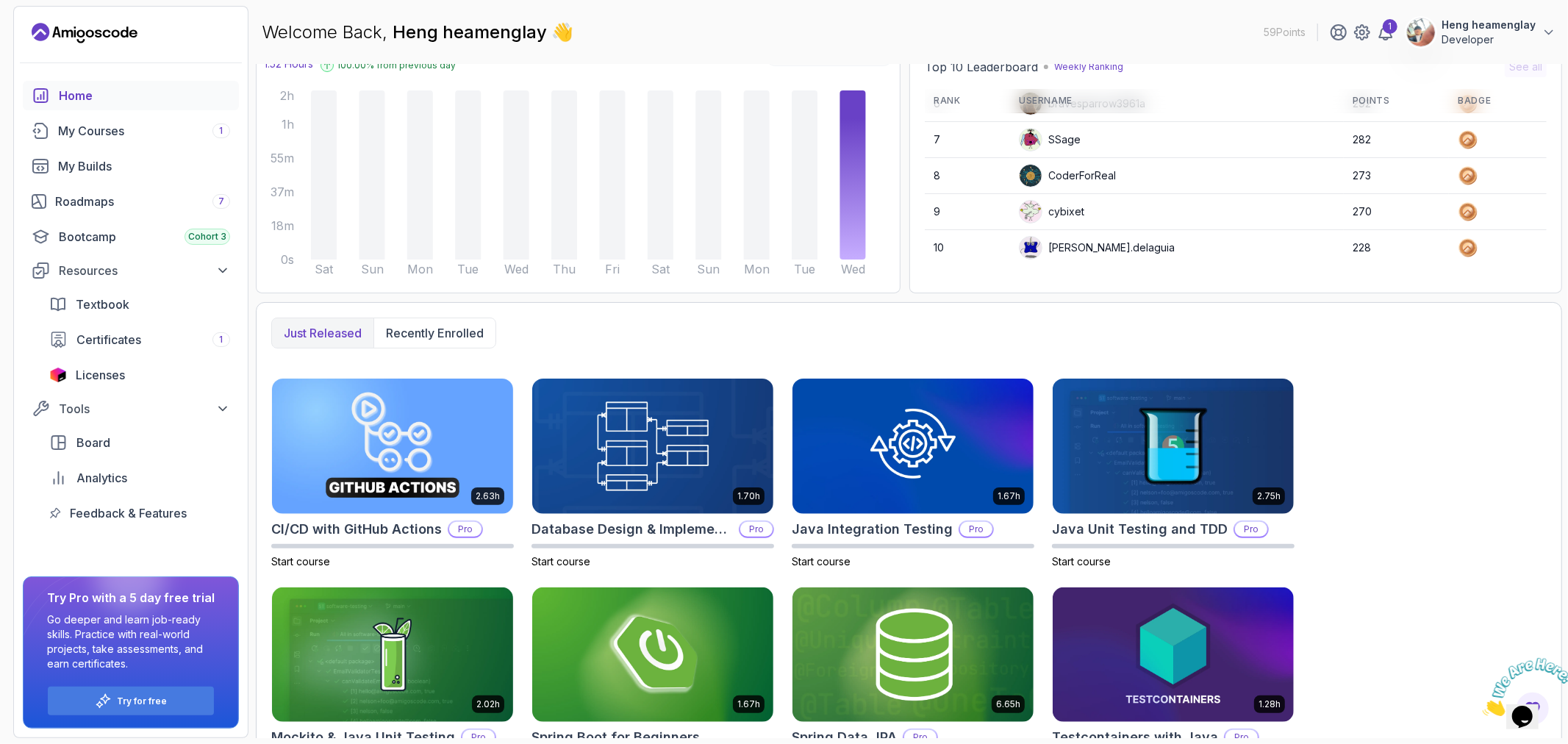
scroll to position [128, 0]
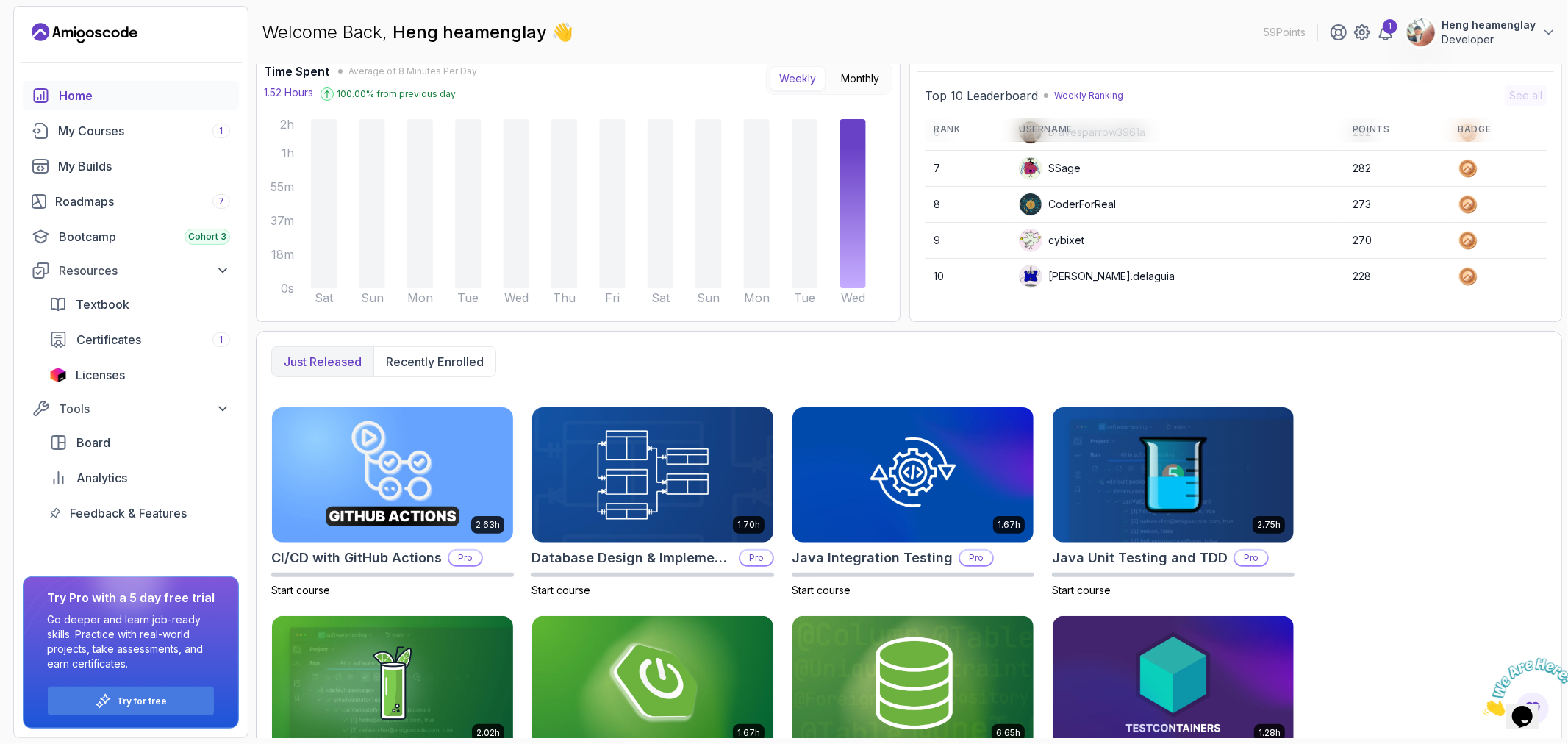
click at [1281, 34] on p "59 Points" at bounding box center [1284, 32] width 42 height 15
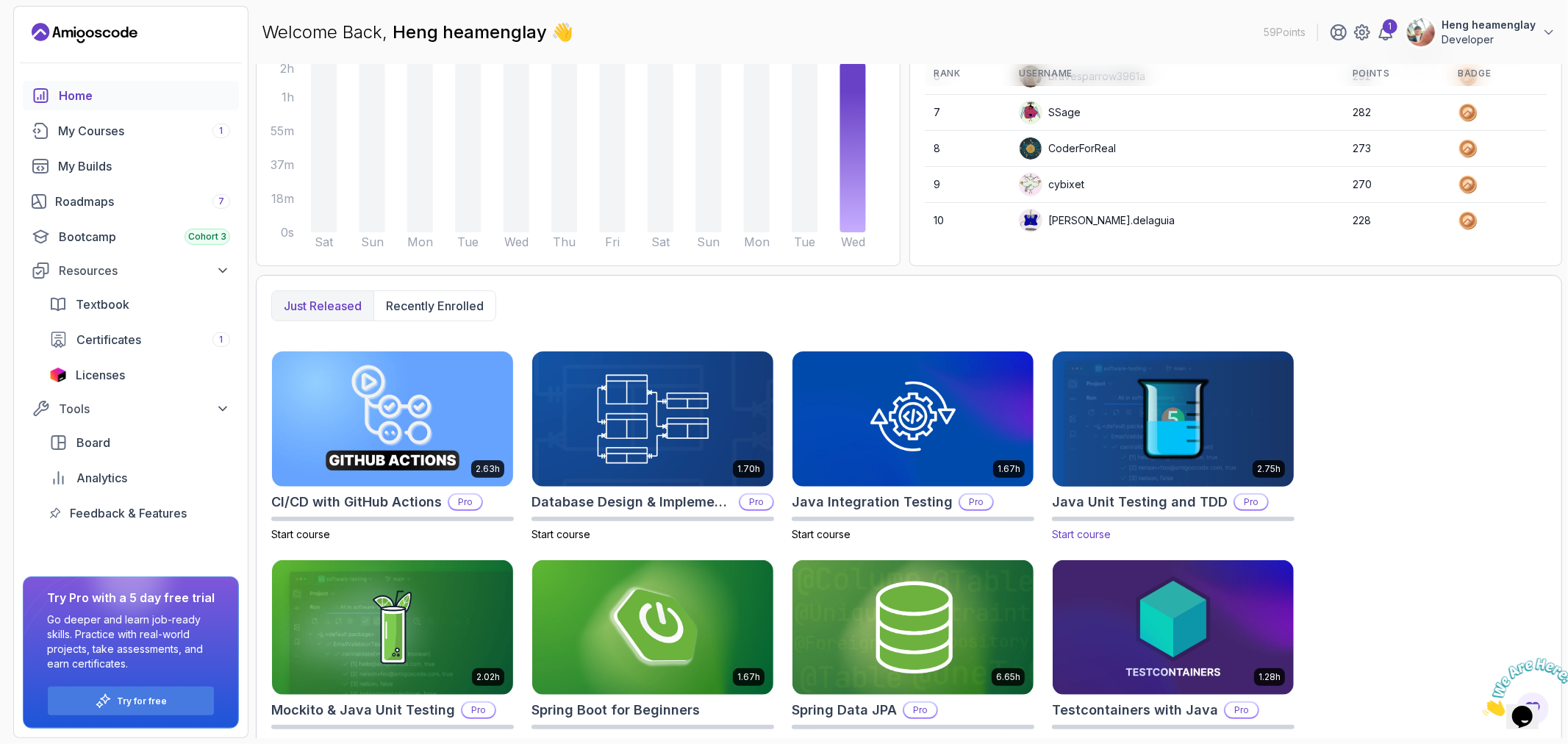
scroll to position [210, 0]
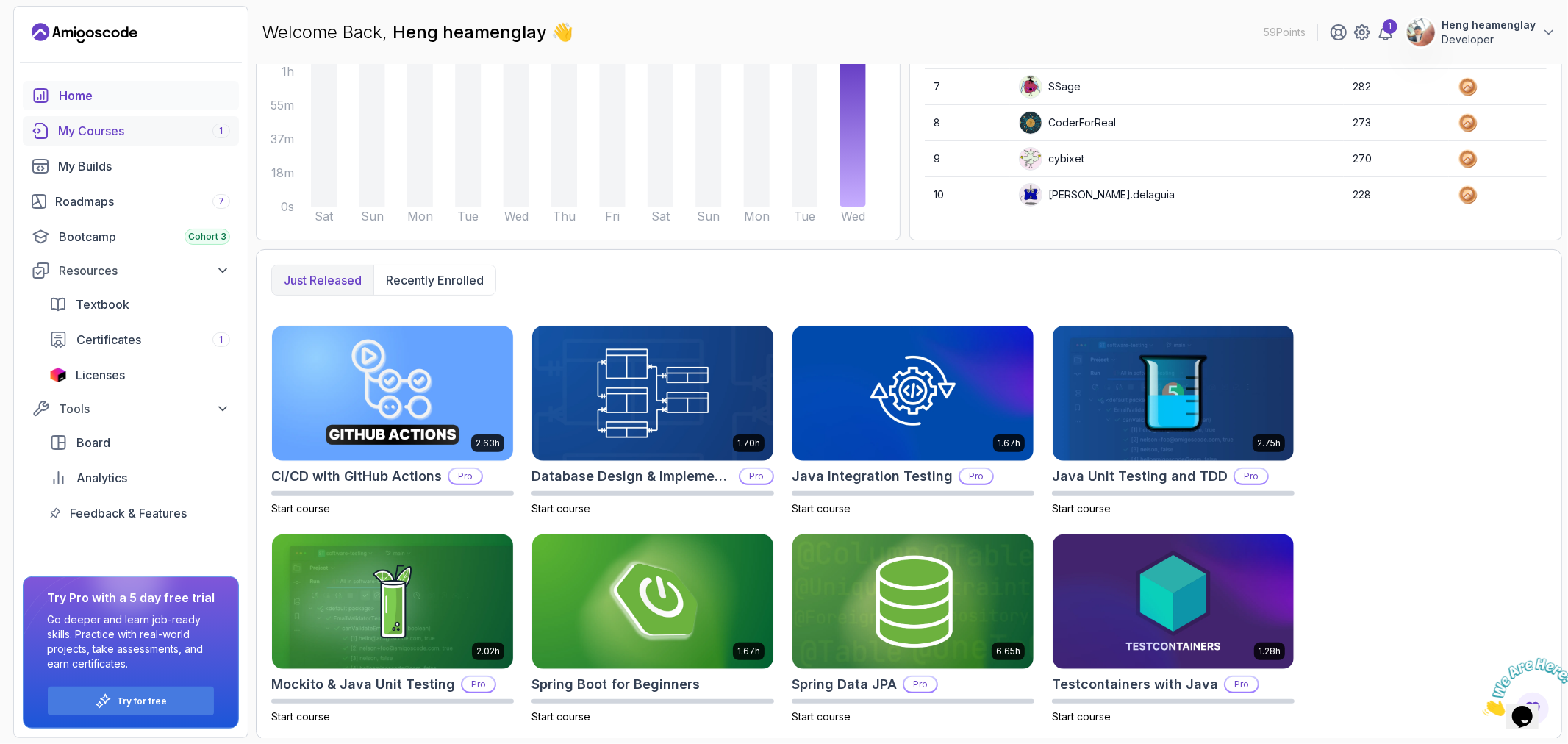
click at [110, 119] on link "My Courses 1" at bounding box center [131, 131] width 216 height 30
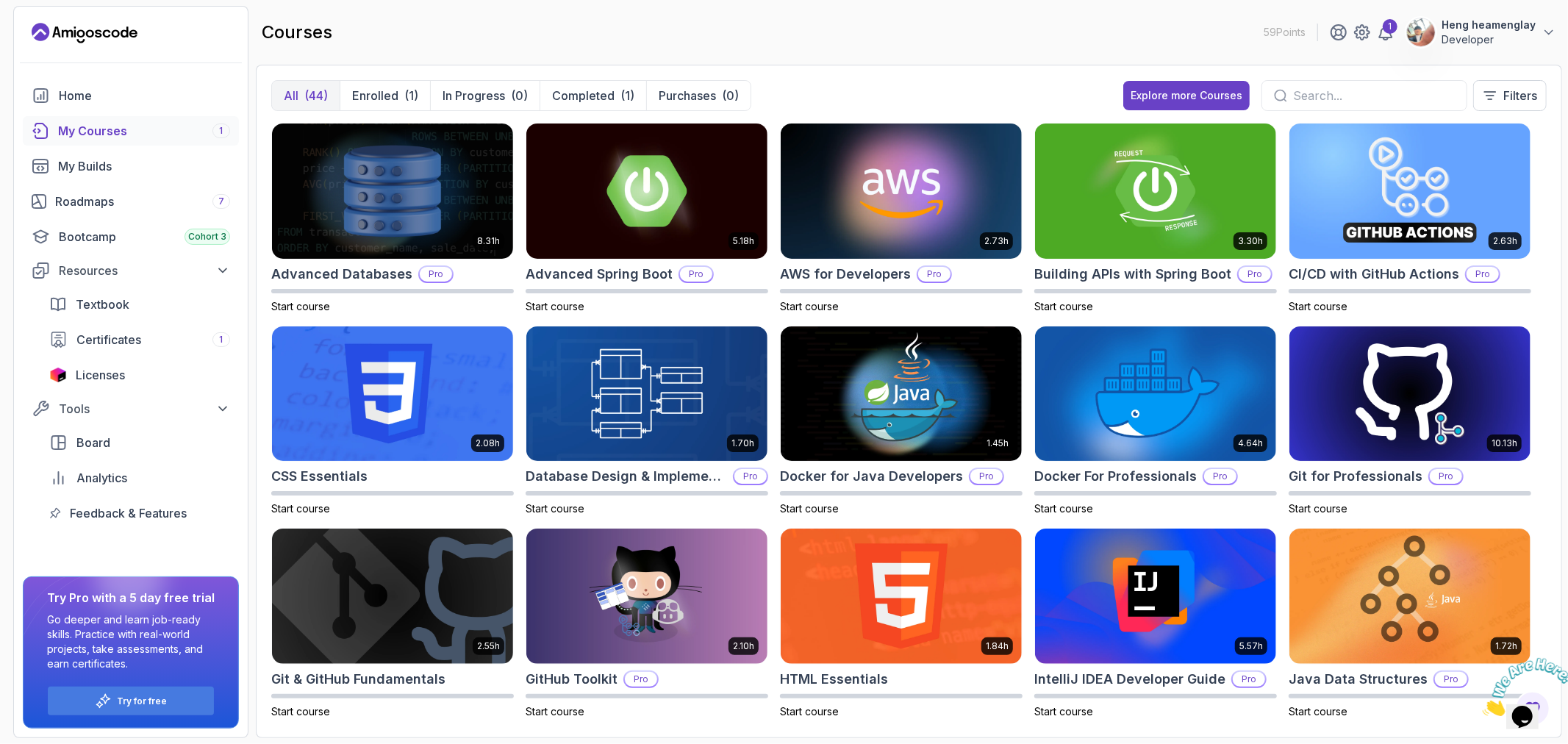
click at [1358, 97] on input "text" at bounding box center [1373, 96] width 161 height 18
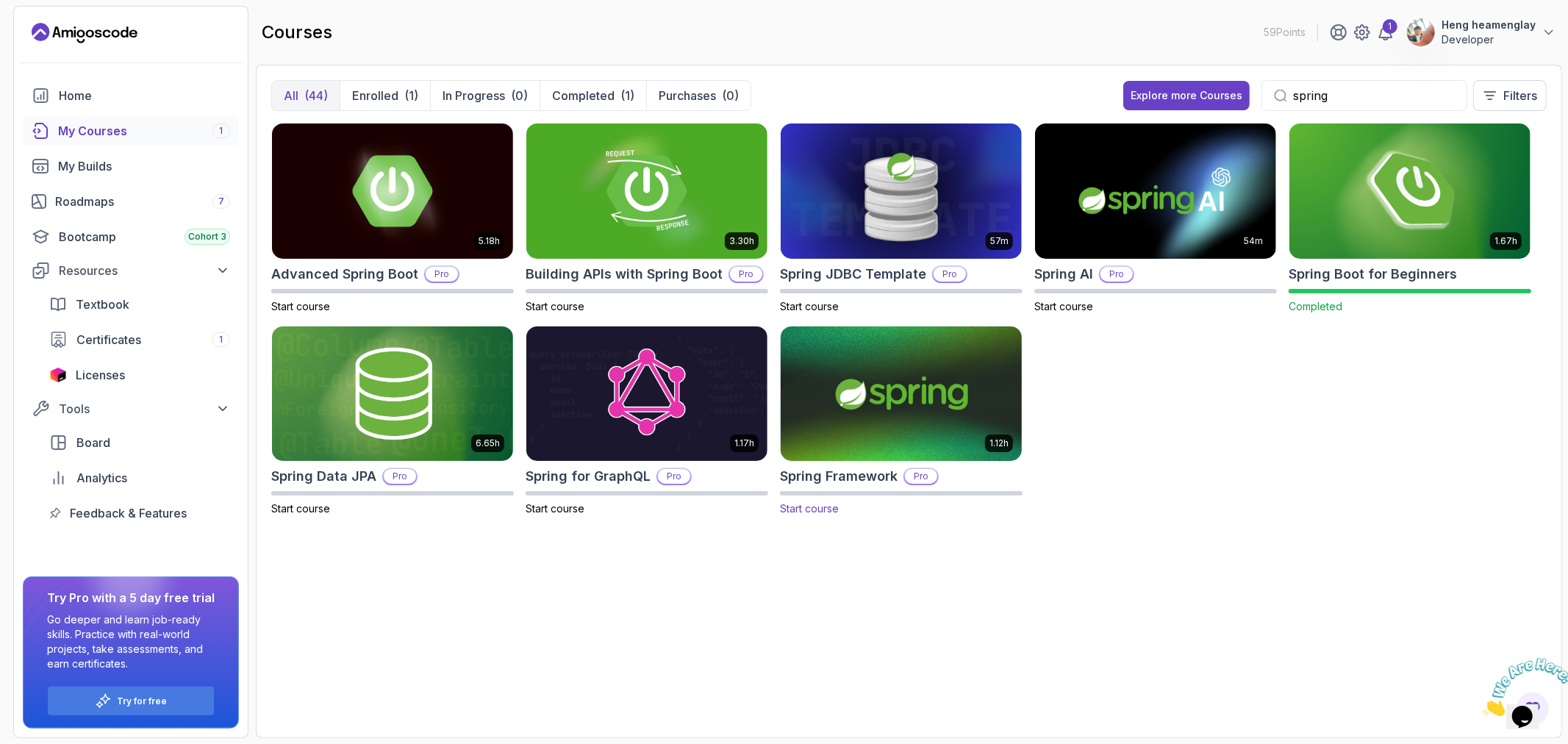
type input "spring"
click at [949, 410] on img at bounding box center [901, 393] width 253 height 142
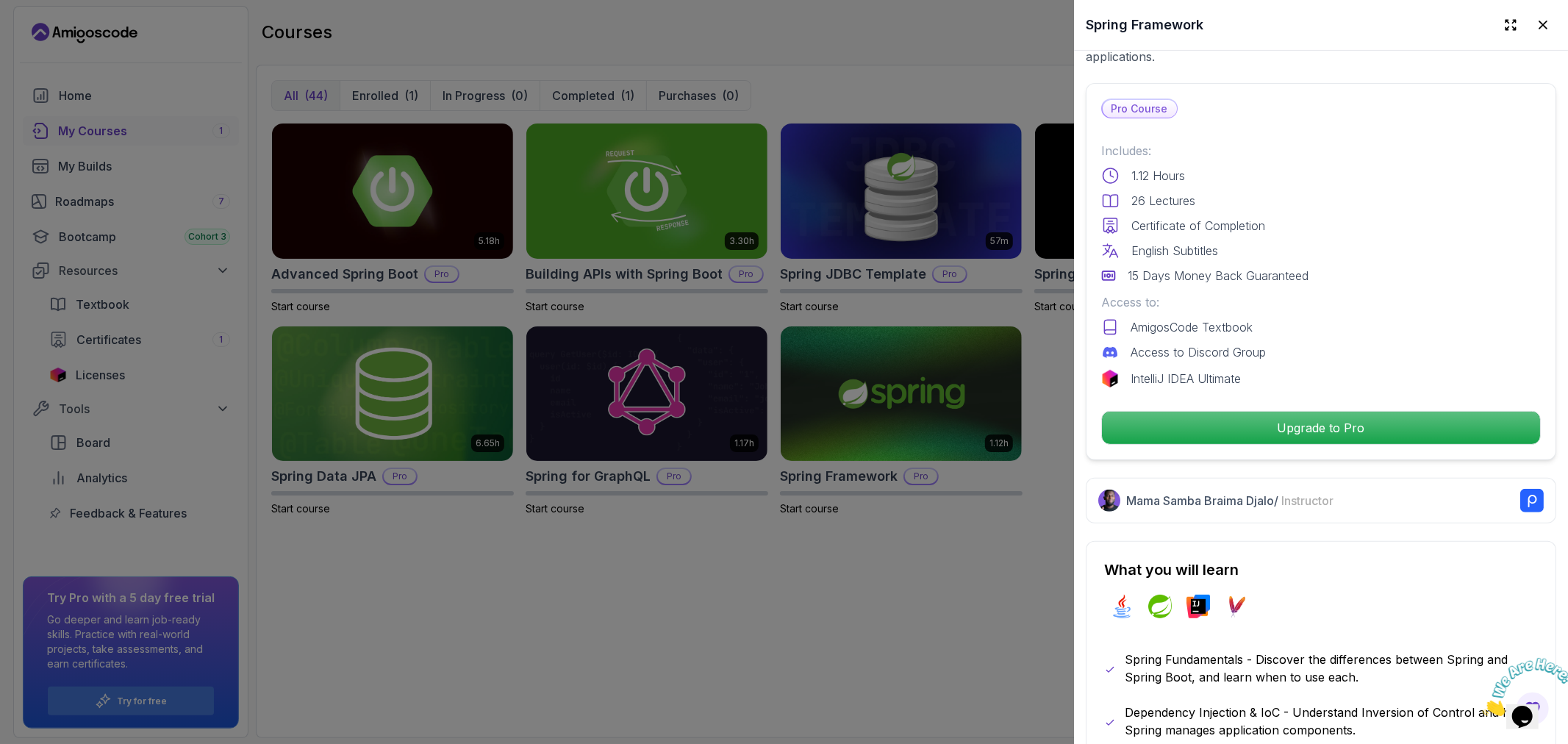
scroll to position [408, 0]
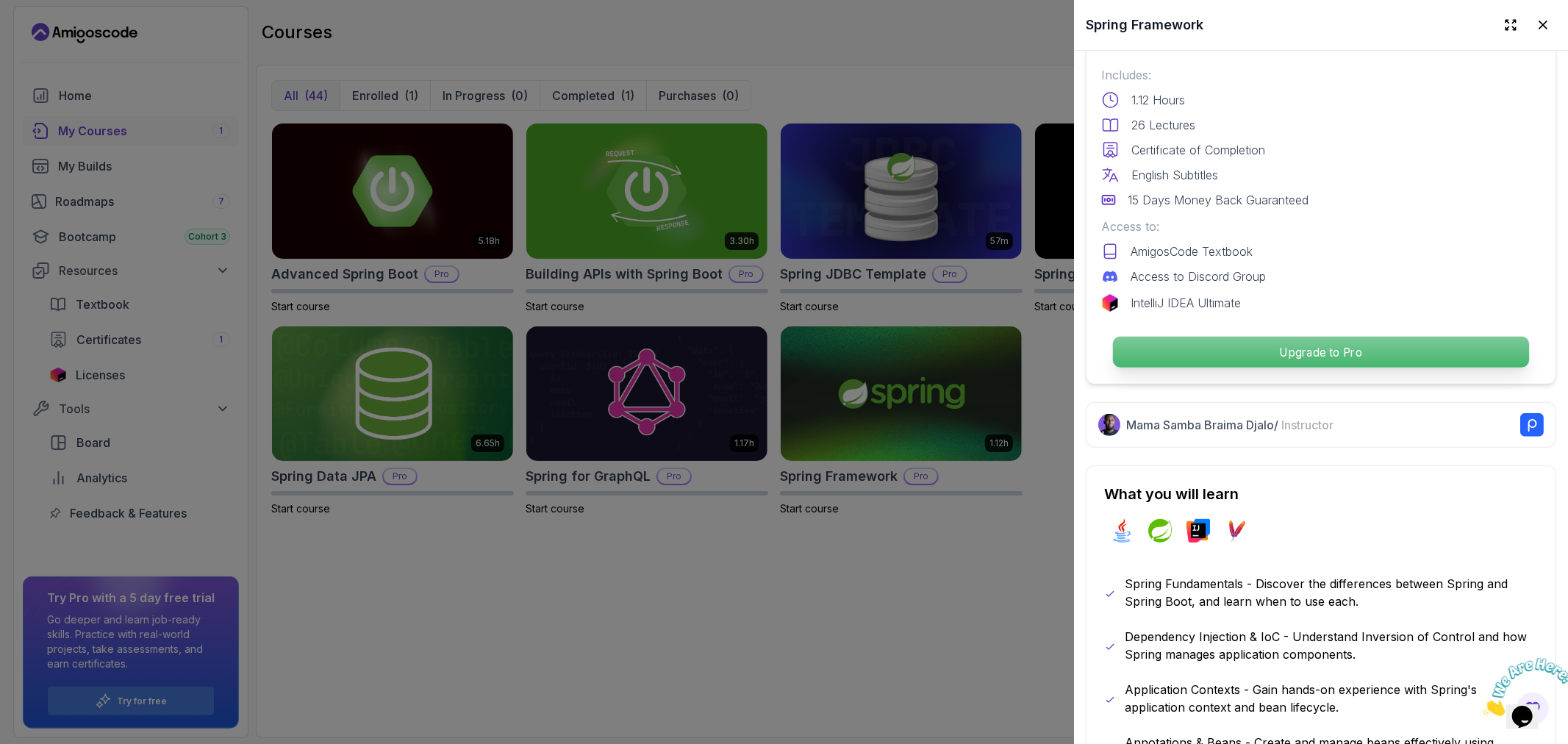
click at [1288, 349] on p "Upgrade to Pro" at bounding box center [1320, 352] width 416 height 31
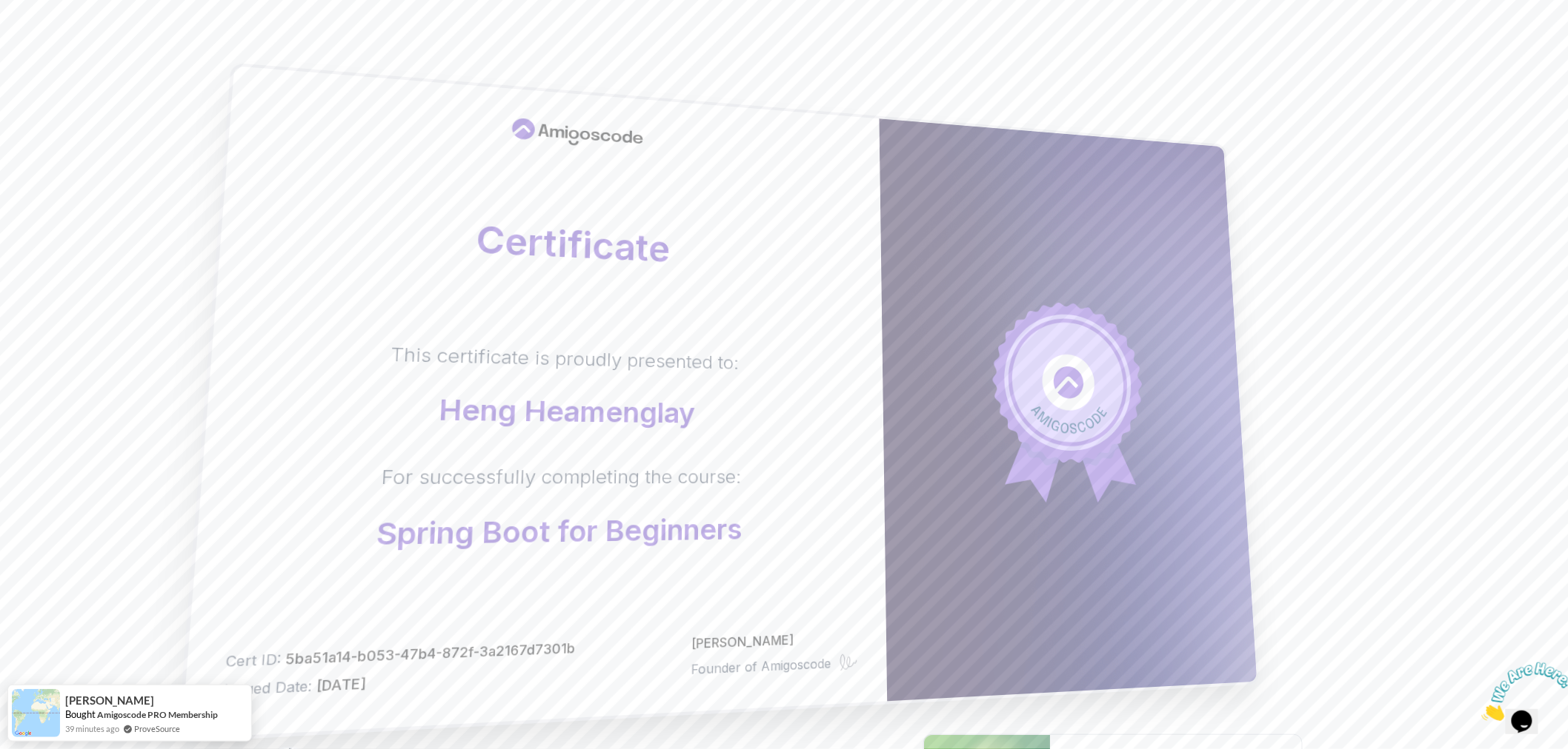
drag, startPoint x: 1003, startPoint y: 246, endPoint x: 983, endPoint y: 239, distance: 21.2
click at [1003, 246] on body "Certificate This certificate is proudly presented to: Heng heamenglay For succe…" at bounding box center [784, 469] width 1568 height 938
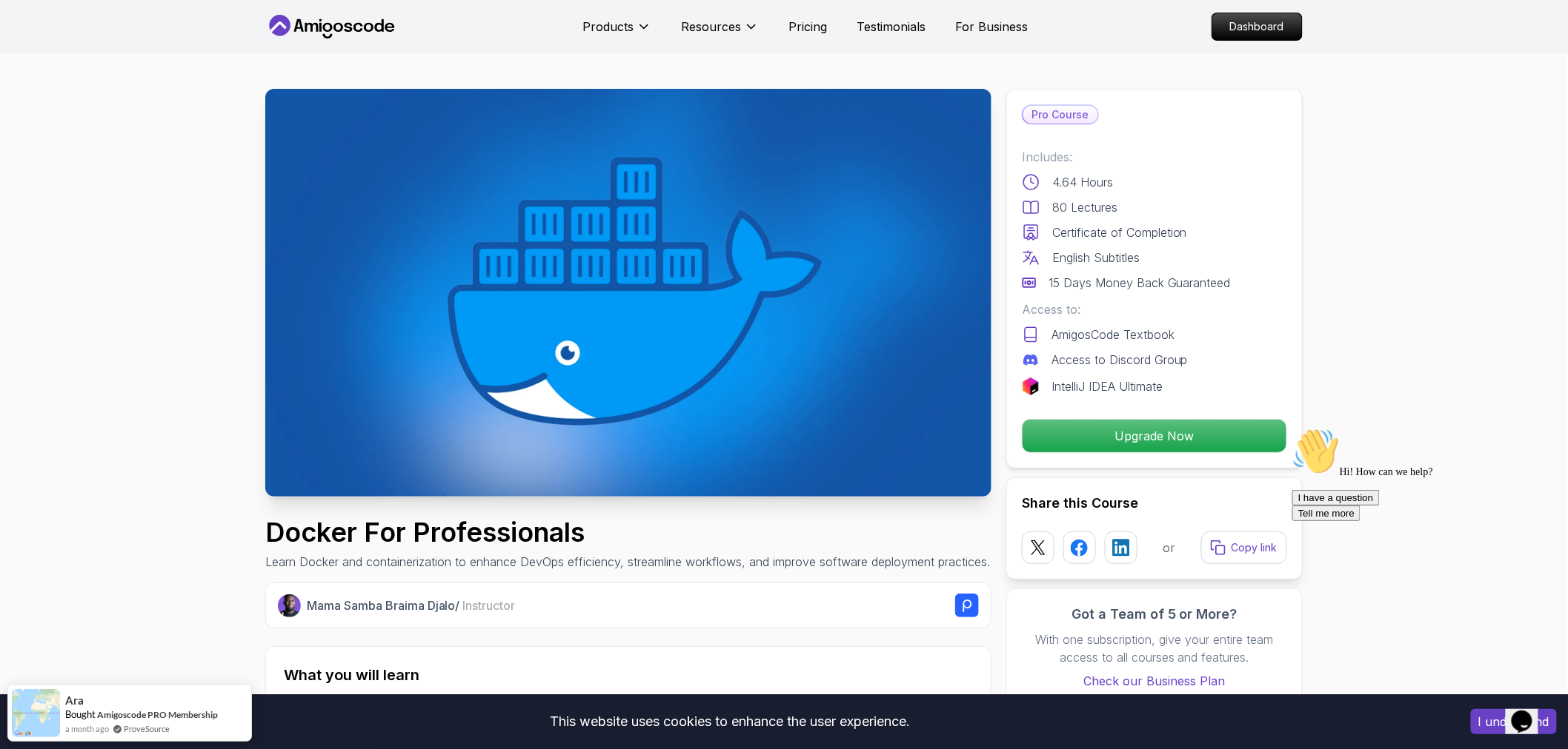
click at [345, 34] on icon at bounding box center [332, 26] width 134 height 23
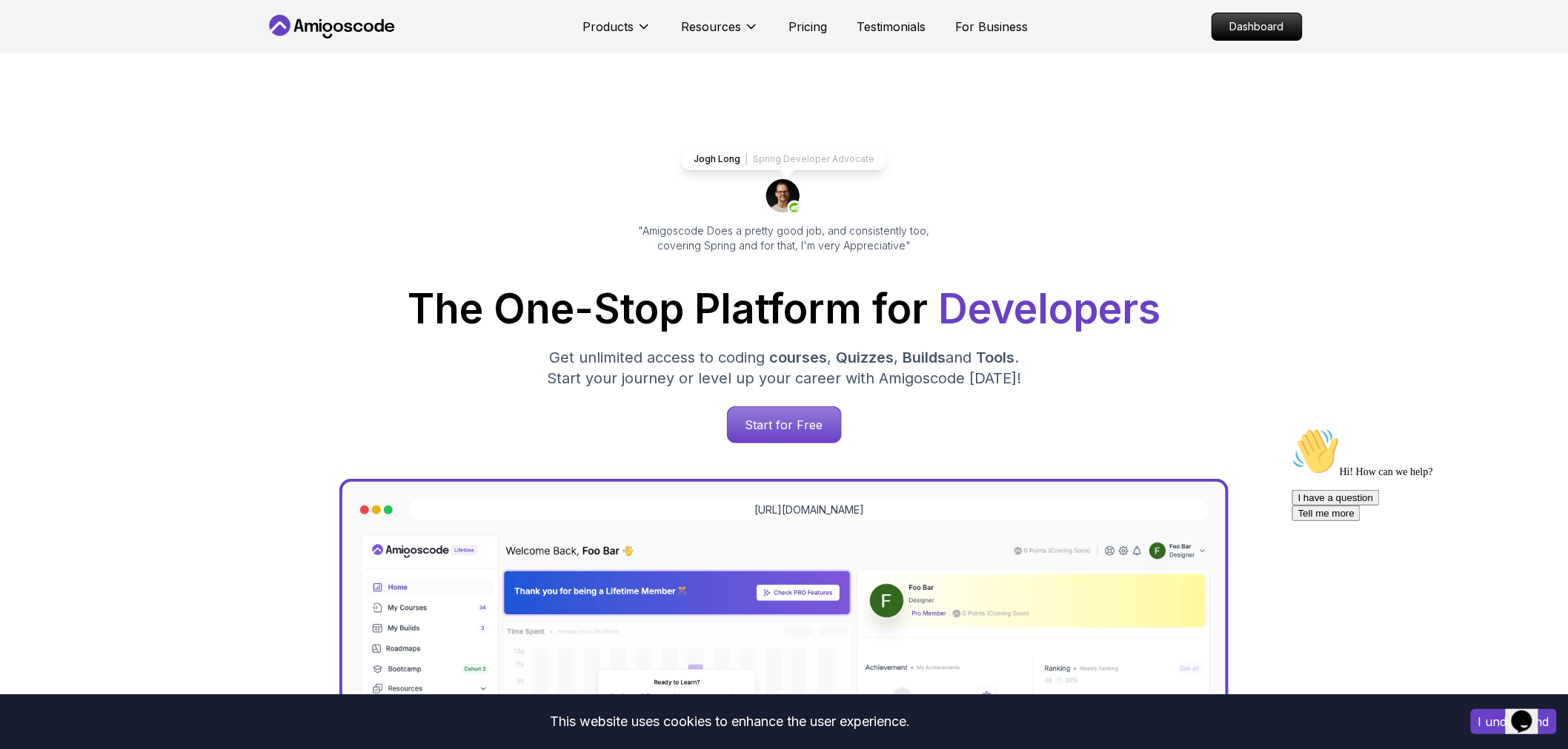
click at [343, 32] on icon at bounding box center [332, 26] width 134 height 23
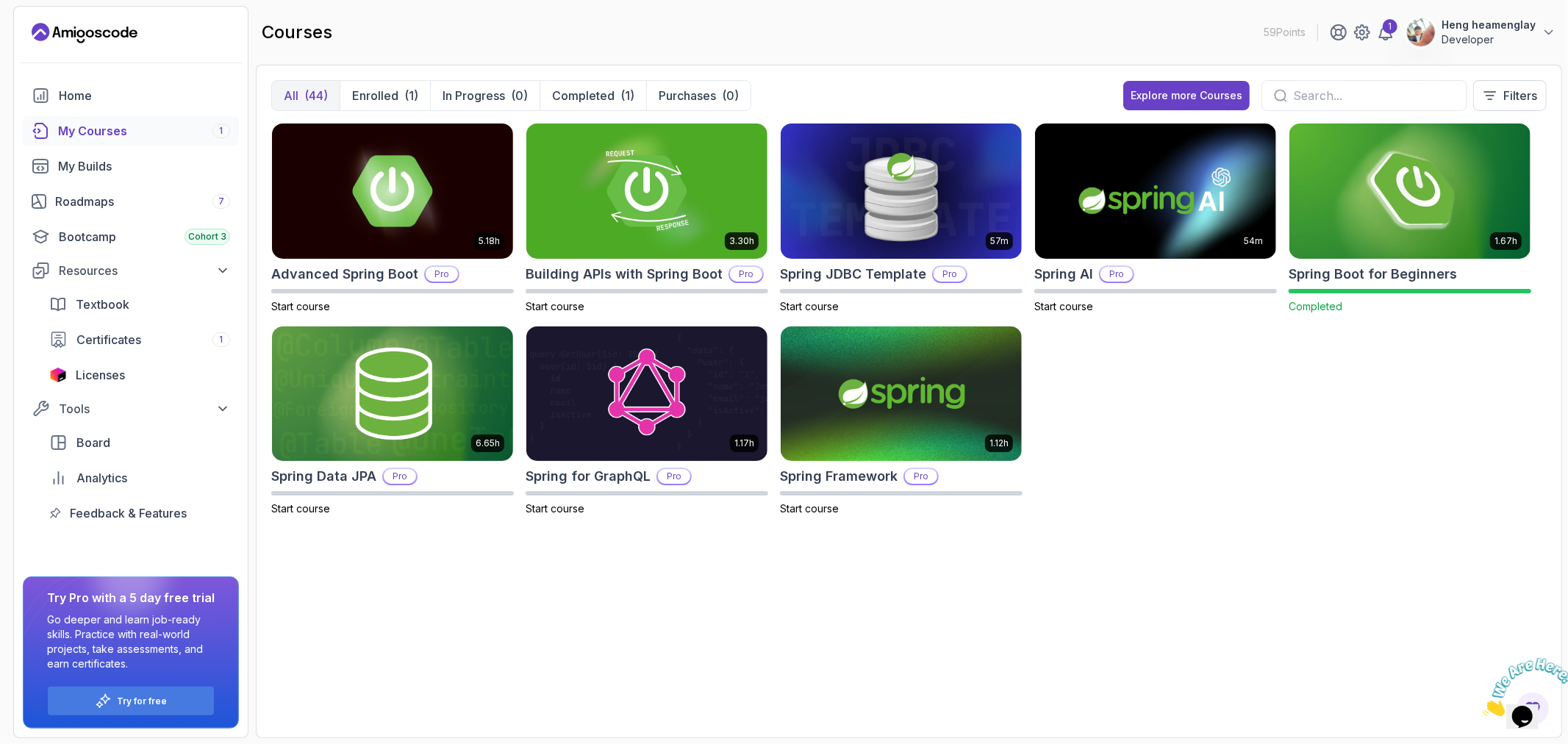
click at [552, 635] on div "5.18h Advanced Spring Boot Pro Start course 3.30h Building APIs with Spring Boo…" at bounding box center [909, 422] width 1275 height 600
click at [171, 332] on div "Certificates 1" at bounding box center [153, 340] width 154 height 18
click at [84, 701] on div "Try for free" at bounding box center [131, 700] width 166 height 29
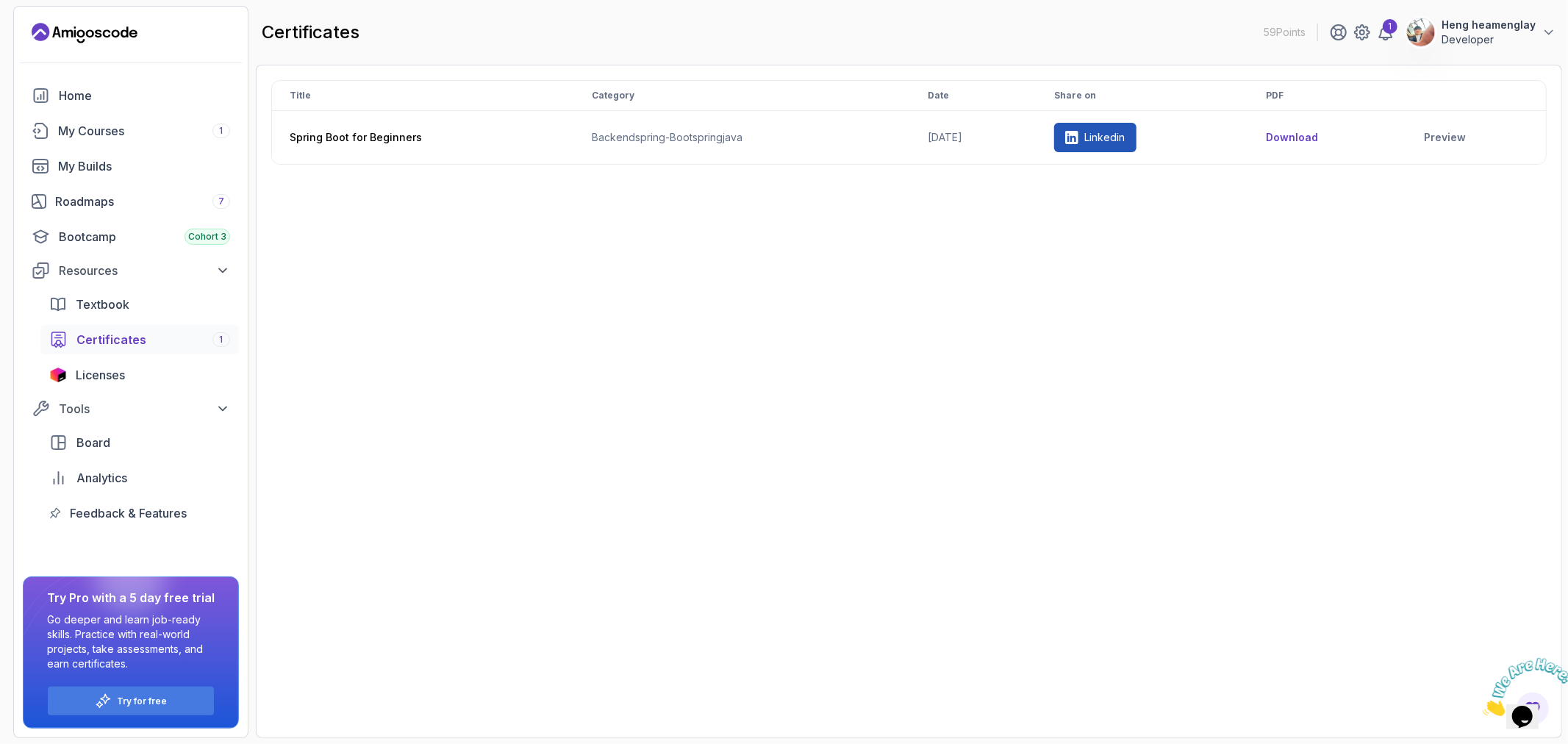
click at [1201, 290] on div "Title Category Date Share on PDF Spring Boot for Beginners backend spring-boot …" at bounding box center [909, 401] width 1275 height 643
click at [172, 704] on div "Try for free" at bounding box center [131, 700] width 166 height 29
drag, startPoint x: 542, startPoint y: 494, endPoint x: 108, endPoint y: 738, distance: 497.9
click at [542, 494] on div "Title Category Date Share on PDF Spring Boot for Beginners backend spring-boot …" at bounding box center [909, 401] width 1275 height 643
click at [114, 708] on div "Try for free" at bounding box center [131, 700] width 166 height 29
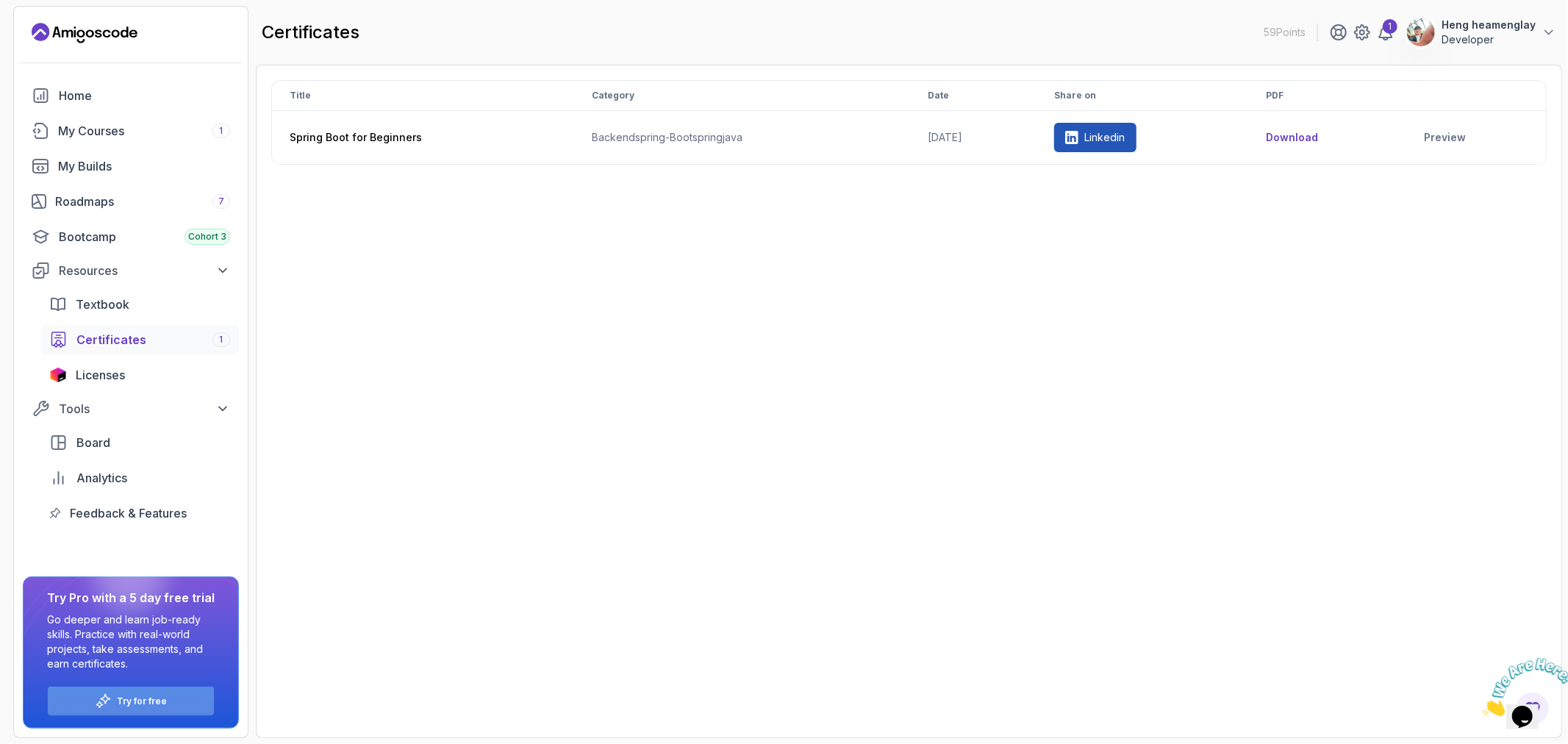
click at [119, 702] on p "Try for free" at bounding box center [143, 701] width 50 height 12
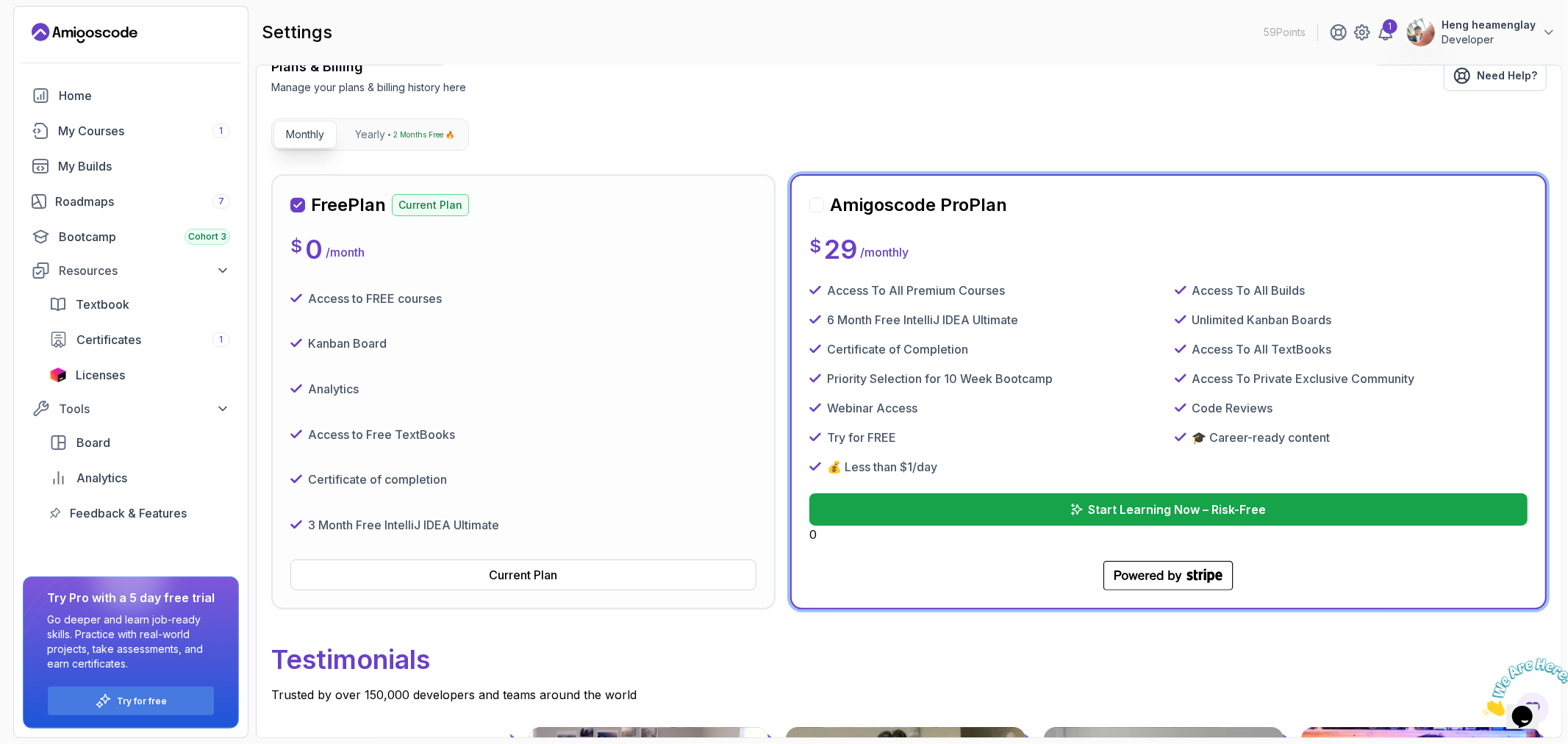
scroll to position [177, 0]
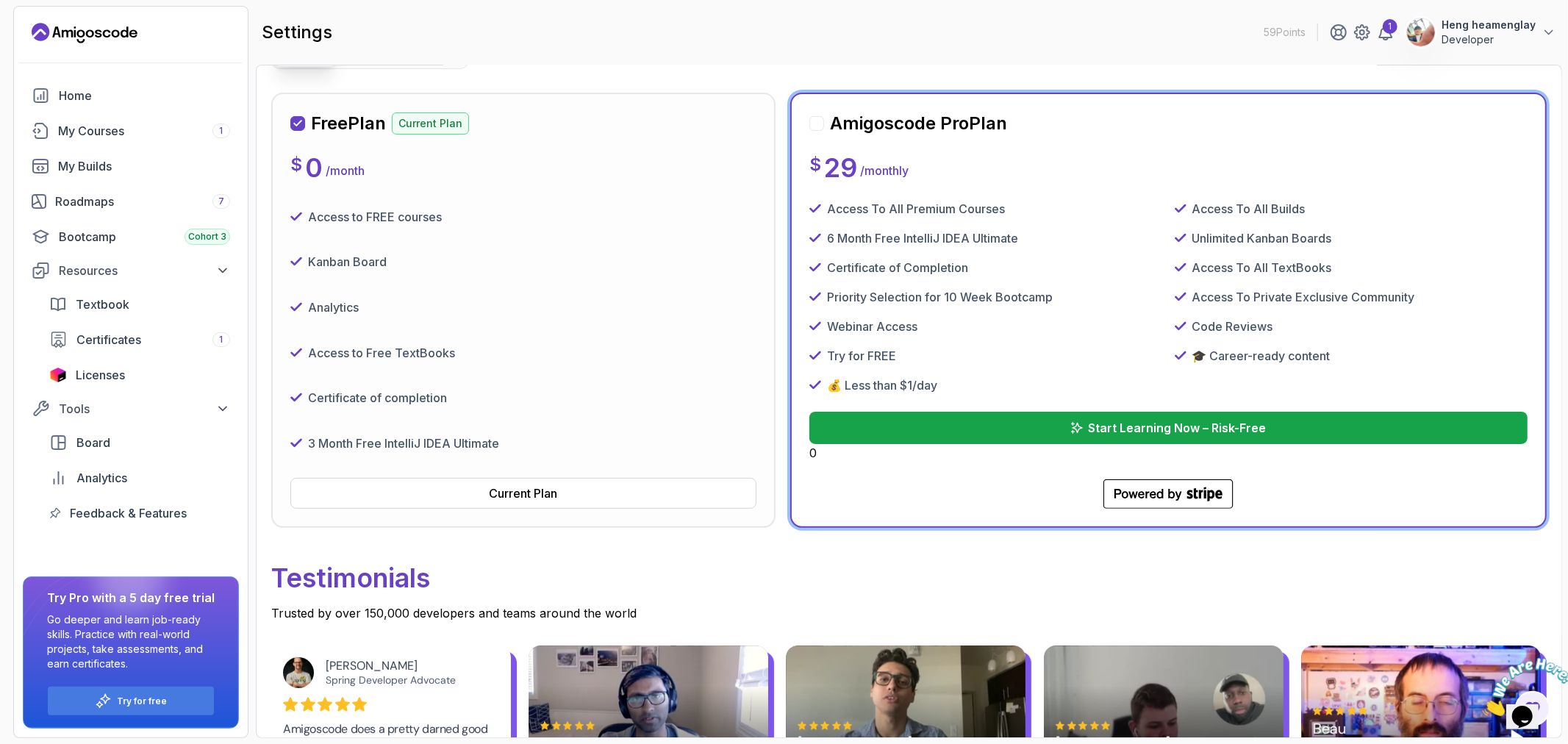
click at [123, 556] on div at bounding box center [130, 577] width 70 height 71
click at [104, 477] on span "Analytics" at bounding box center [101, 478] width 51 height 18
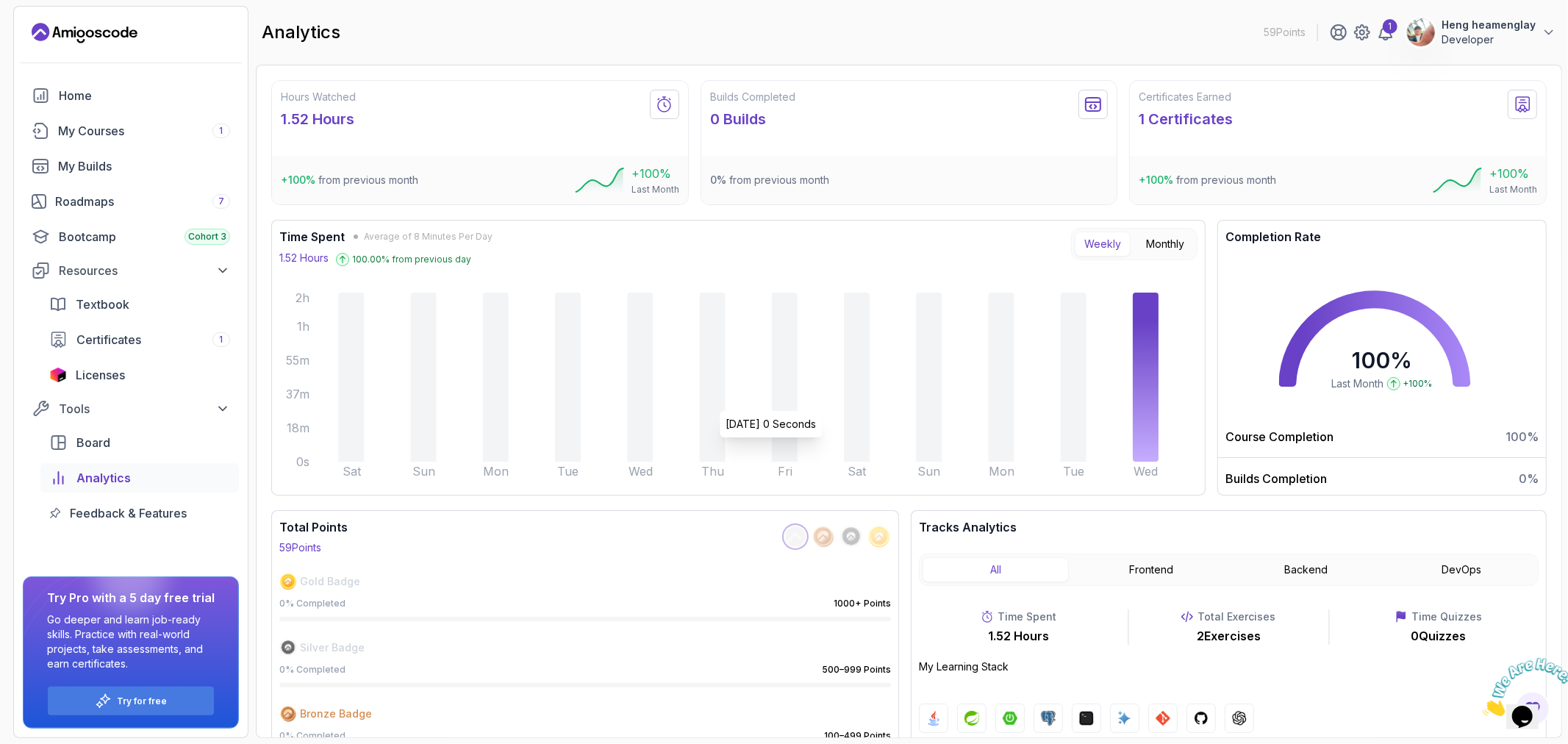
scroll to position [24, 0]
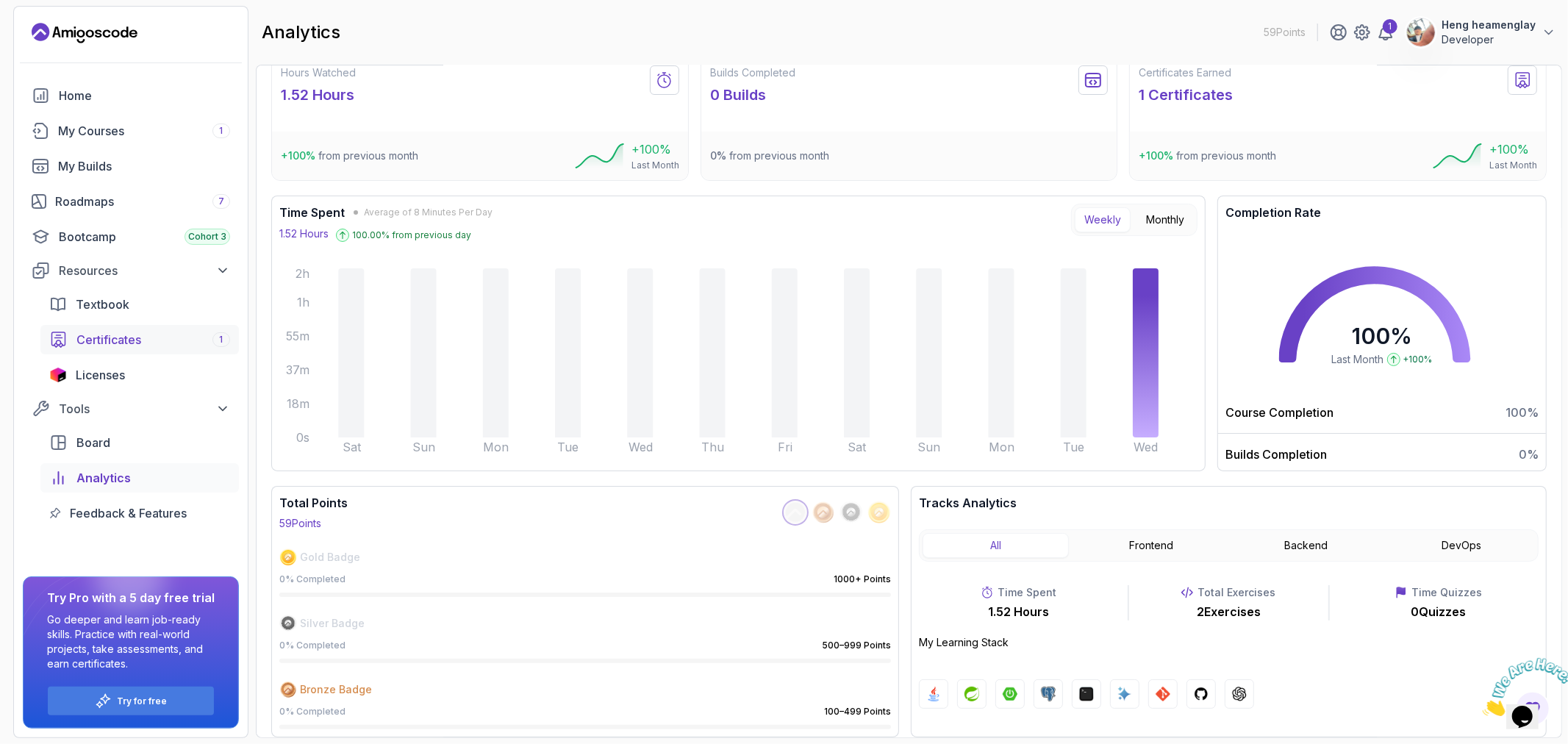
click at [152, 342] on div "Certificates 1" at bounding box center [153, 340] width 154 height 18
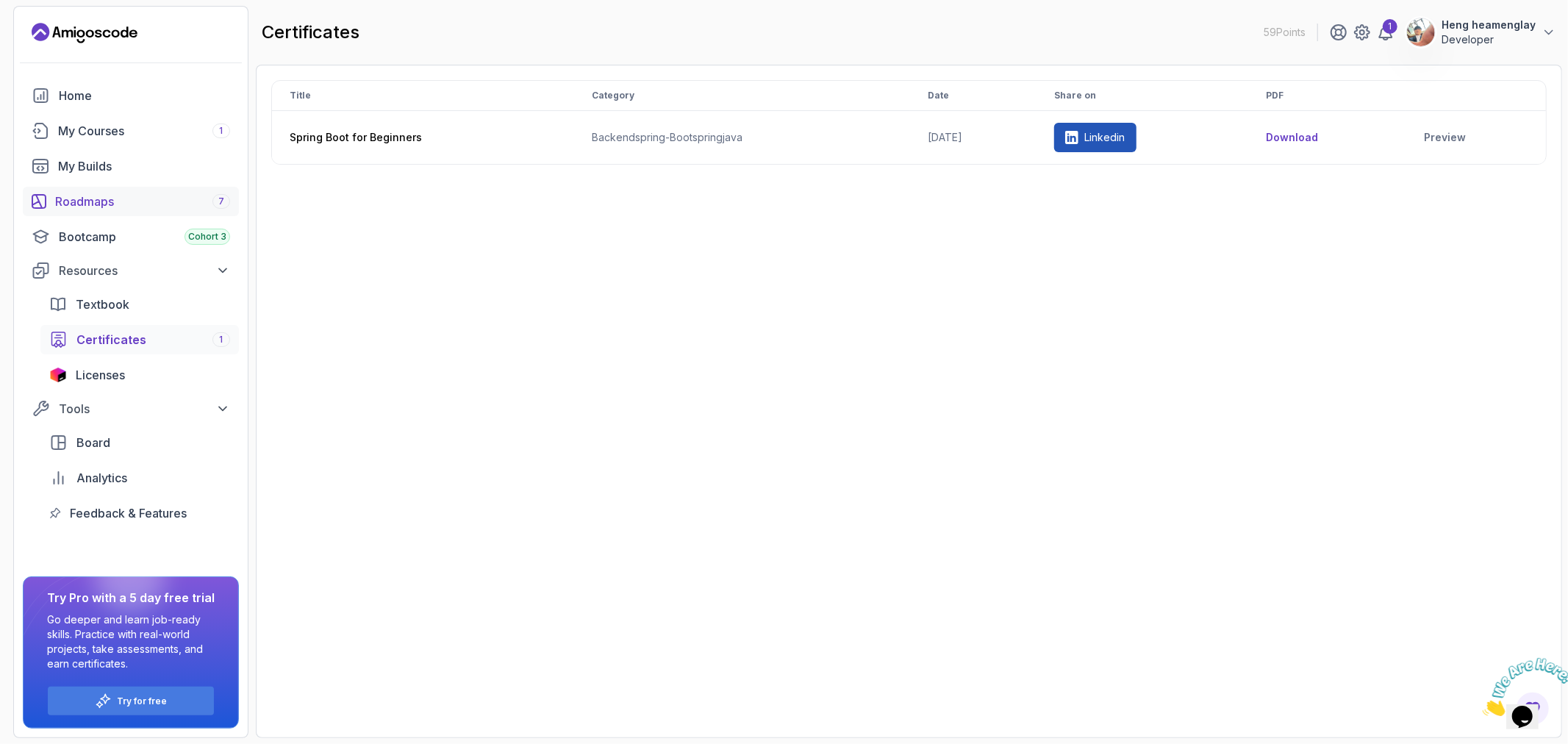
click at [126, 199] on div "Roadmaps 7" at bounding box center [142, 201] width 175 height 18
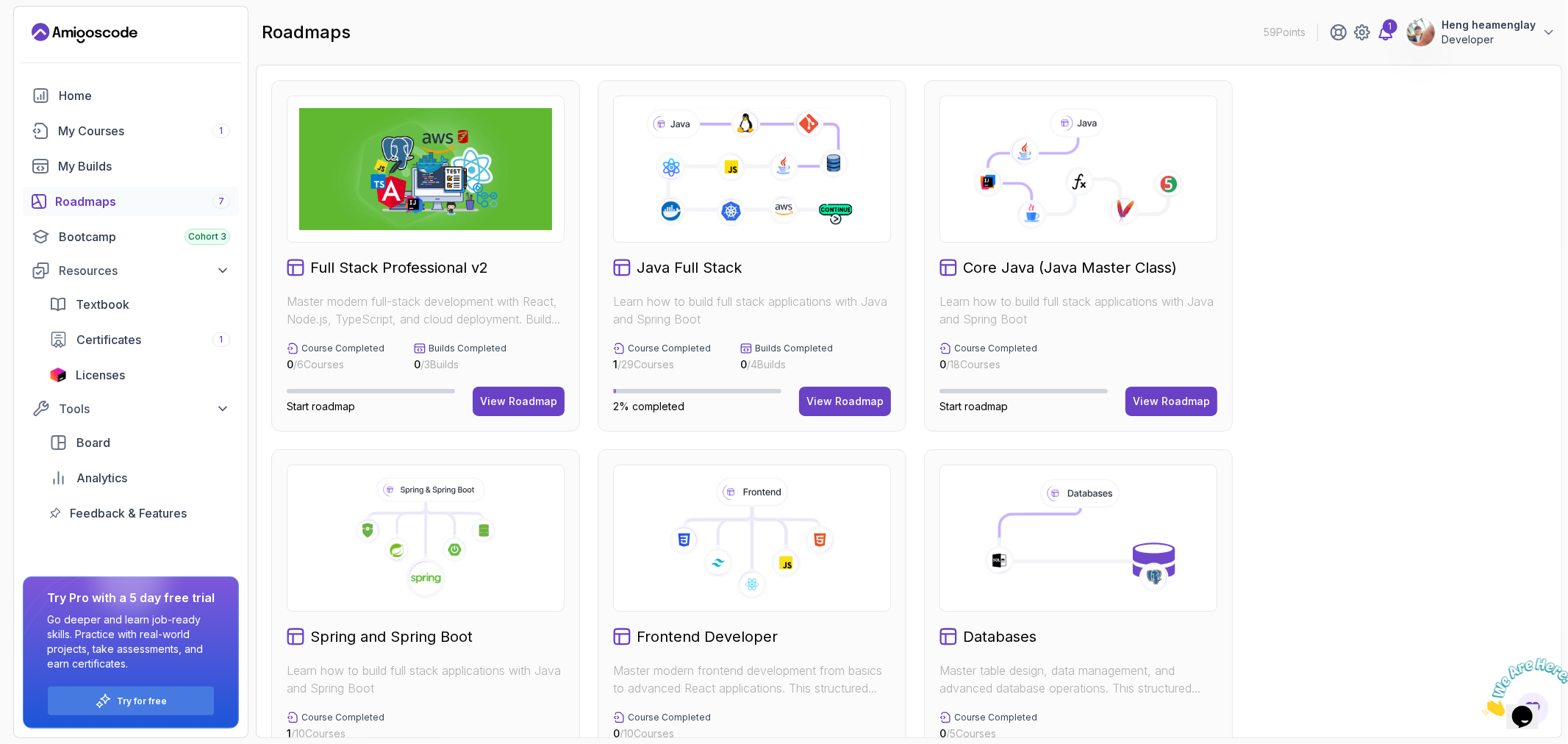
click at [1395, 39] on icon at bounding box center [1385, 32] width 18 height 18
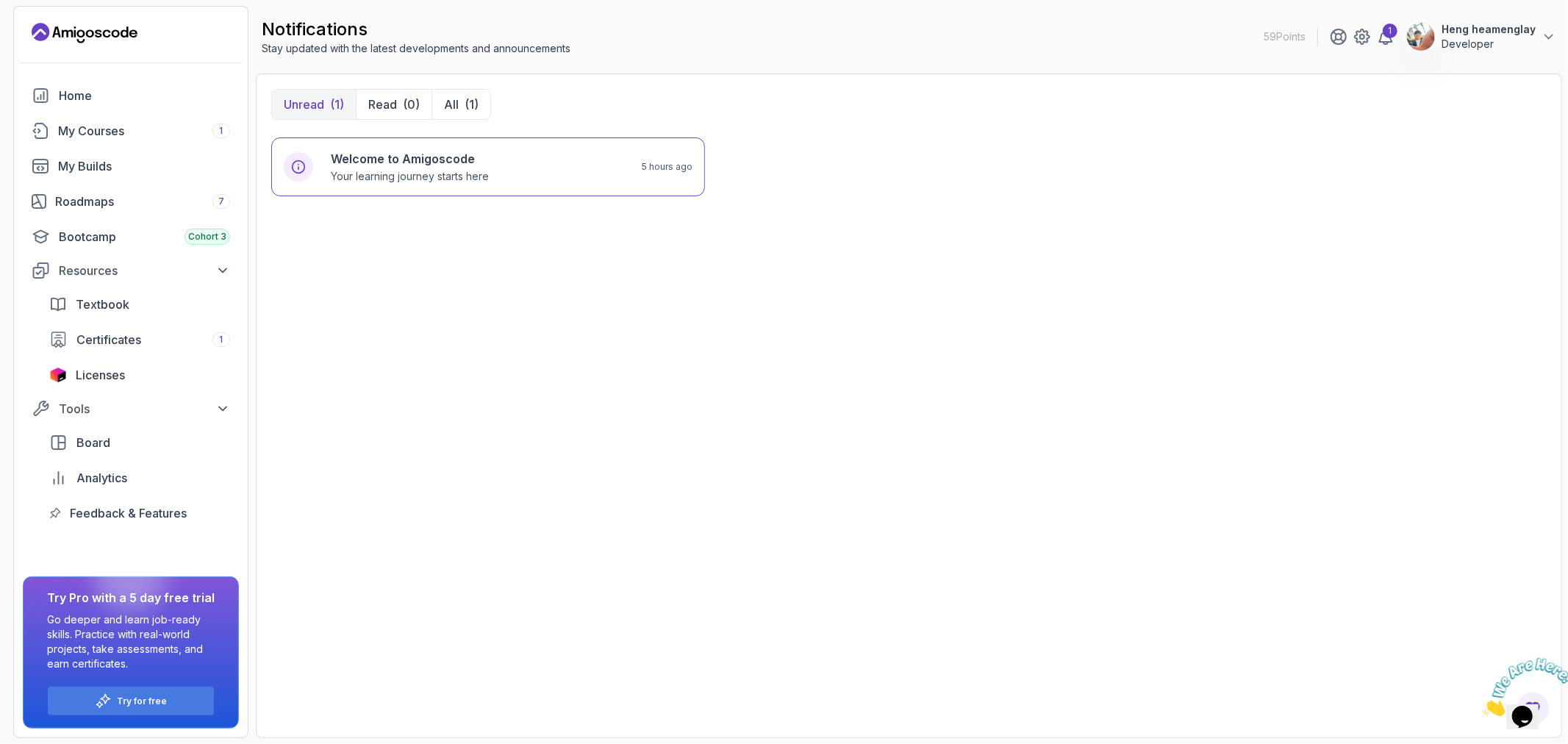
click at [608, 346] on div "Welcome to Amigoscode Your learning journey starts here 5 hours ago" at bounding box center [489, 430] width 434 height 585
click at [1233, 243] on div "Welcome to Amigoscode Your learning journey starts here 5 hours ago" at bounding box center [909, 430] width 1275 height 585
click at [1368, 45] on icon at bounding box center [1362, 36] width 18 height 18
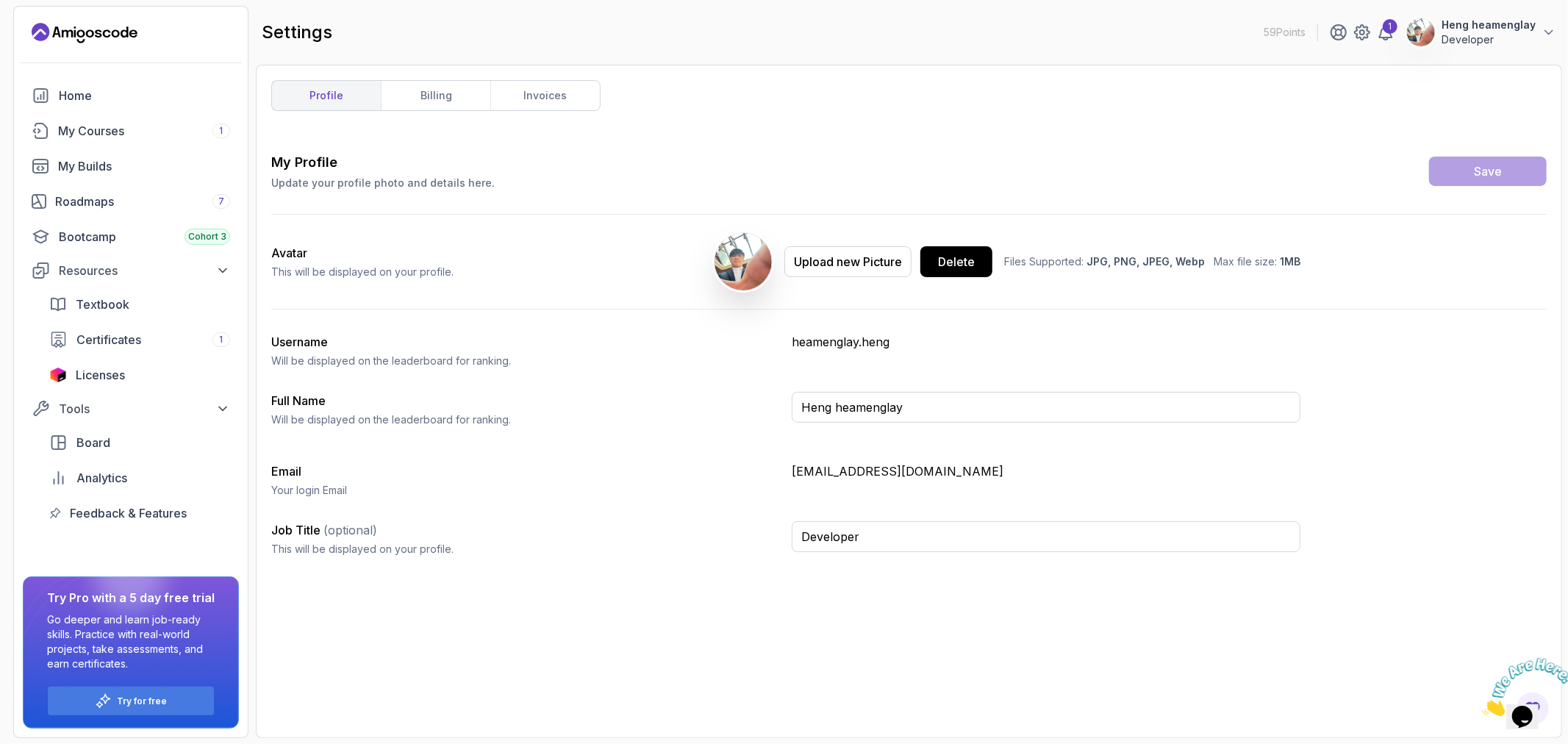
click at [1282, 229] on div "Avatar This will be displayed on your profile. Upload new Picture Delete Files …" at bounding box center [786, 261] width 1029 height 94
drag, startPoint x: 1288, startPoint y: 248, endPoint x: 1279, endPoint y: 278, distance: 31.3
click at [1287, 255] on div "Upload new Picture Delete Files Supported: JPG, PNG, JPEG, Webp Max file size: …" at bounding box center [1007, 262] width 587 height 58
drag, startPoint x: 1239, startPoint y: 264, endPoint x: 1301, endPoint y: 256, distance: 62.5
click at [1266, 264] on p "Files Supported: JPG, PNG, JPEG, Webp Max file size: 1MB" at bounding box center [1152, 262] width 296 height 15
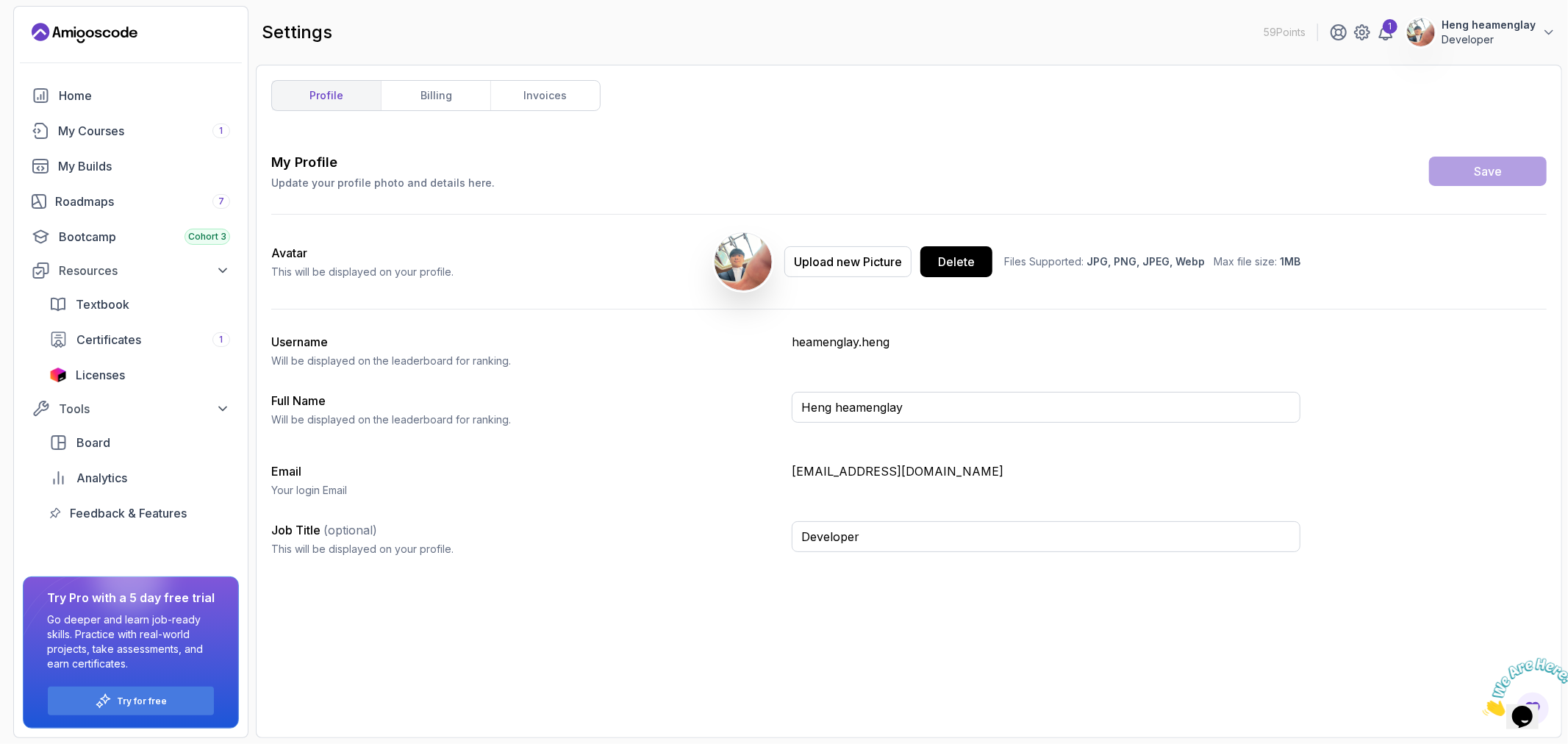
click at [1290, 253] on div "Upload new Picture Delete Files Supported: JPG, PNG, JPEG, Webp Max file size: …" at bounding box center [1007, 262] width 587 height 58
click at [1289, 258] on span "1MB" at bounding box center [1290, 261] width 20 height 12
click at [1294, 261] on span "1MB" at bounding box center [1290, 261] width 20 height 12
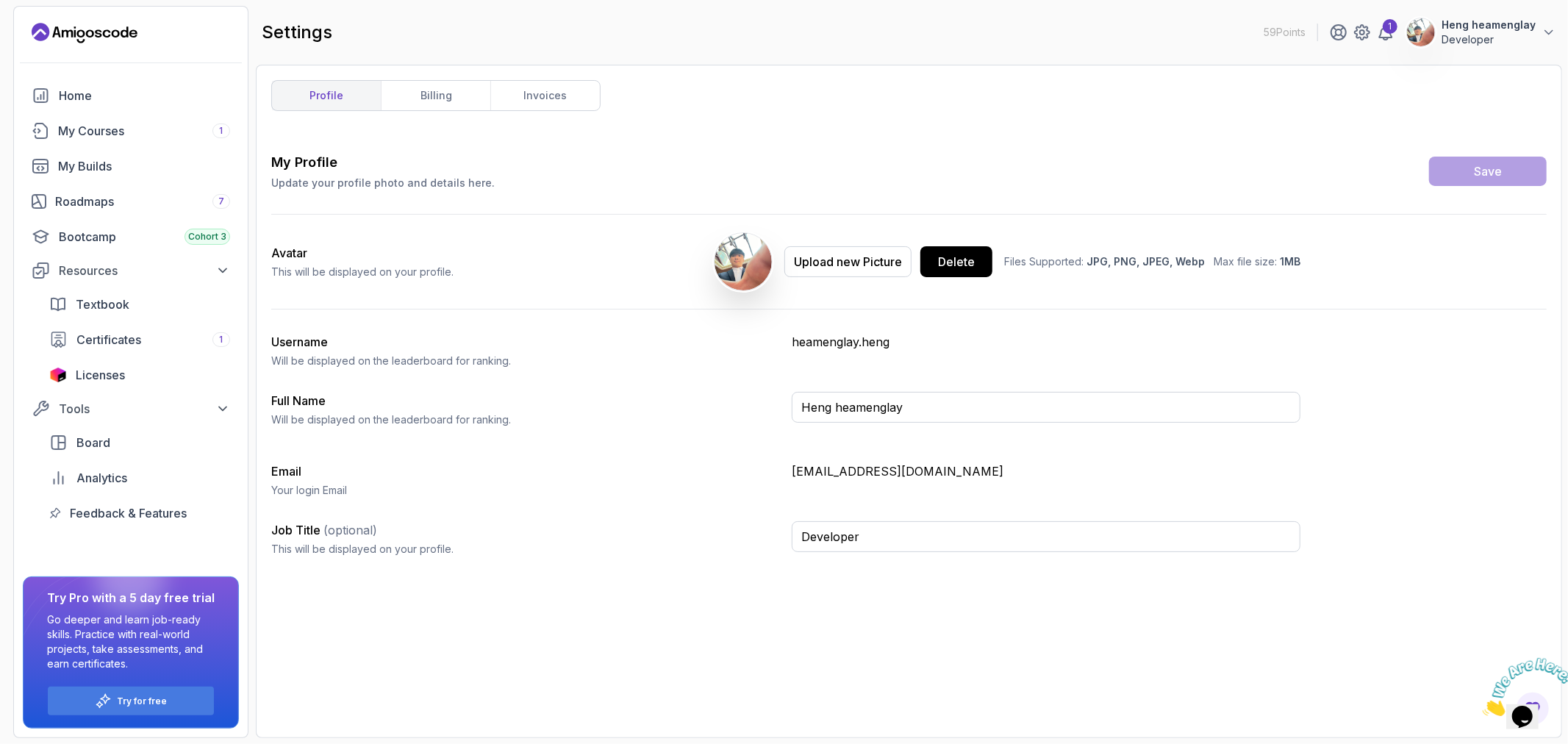
click at [1178, 261] on span "JPG, PNG, JPEG, Webp" at bounding box center [1146, 261] width 119 height 12
click at [1166, 260] on span "JPG, PNG, JPEG, Webp" at bounding box center [1146, 261] width 119 height 12
click at [376, 370] on div "My Profile Update your profile photo and details here. Save Avatar This will be…" at bounding box center [909, 360] width 1275 height 417
click at [445, 361] on p "Will be displayed on the leaderboard for ranking." at bounding box center [526, 361] width 509 height 15
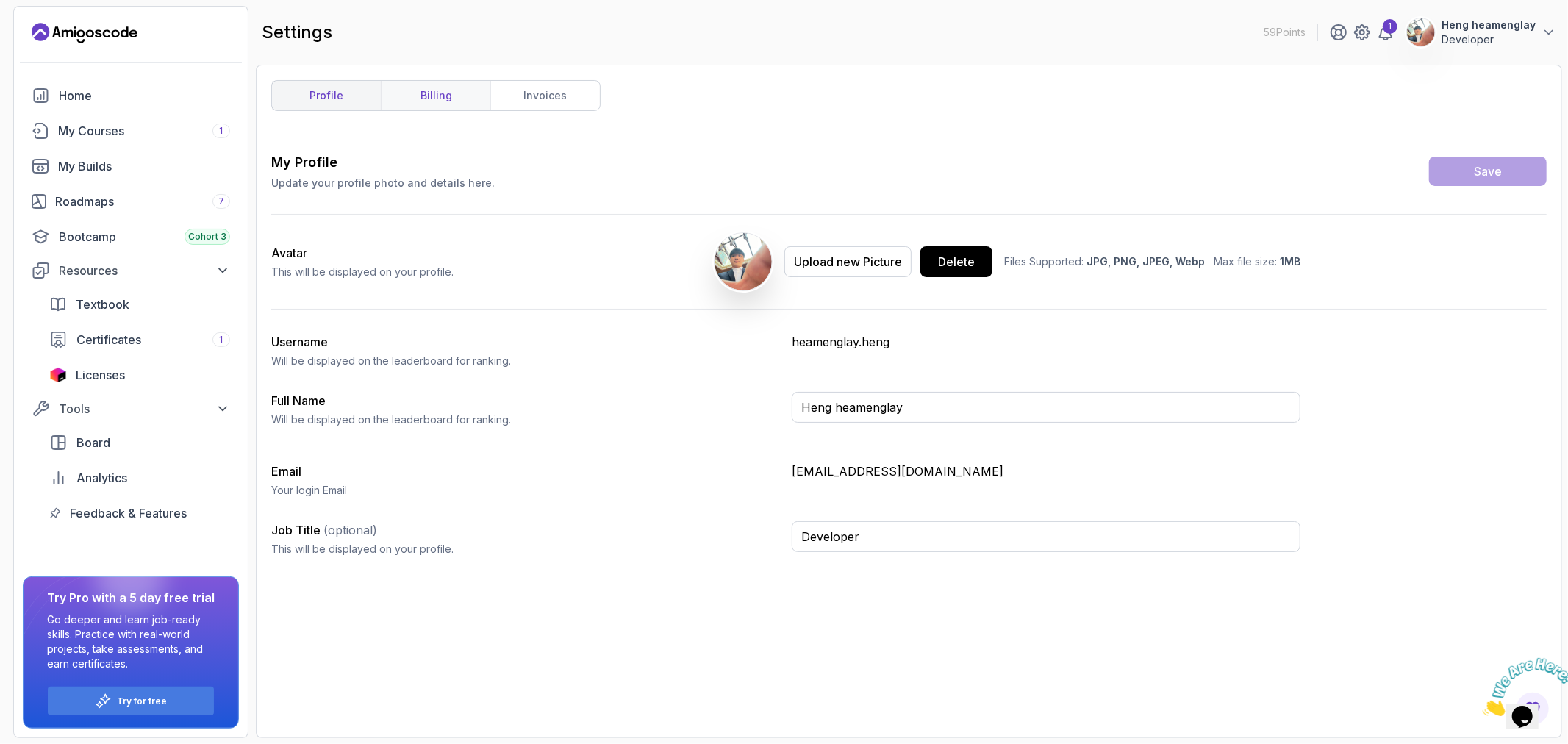
click at [436, 94] on link "billing" at bounding box center [436, 96] width 109 height 30
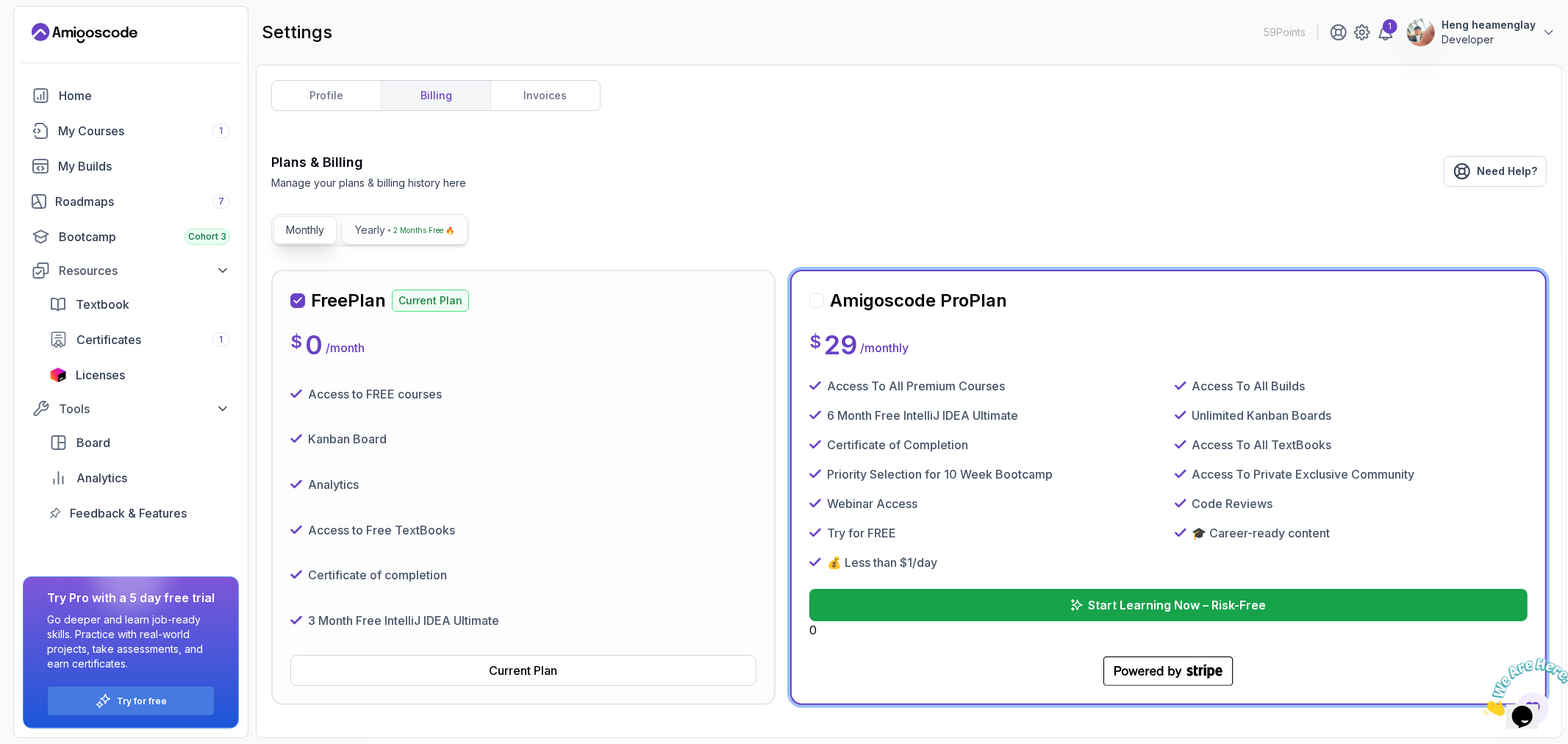
click at [428, 228] on p "2 Months Free 🔥" at bounding box center [424, 230] width 61 height 15
click at [816, 297] on div at bounding box center [817, 301] width 15 height 15
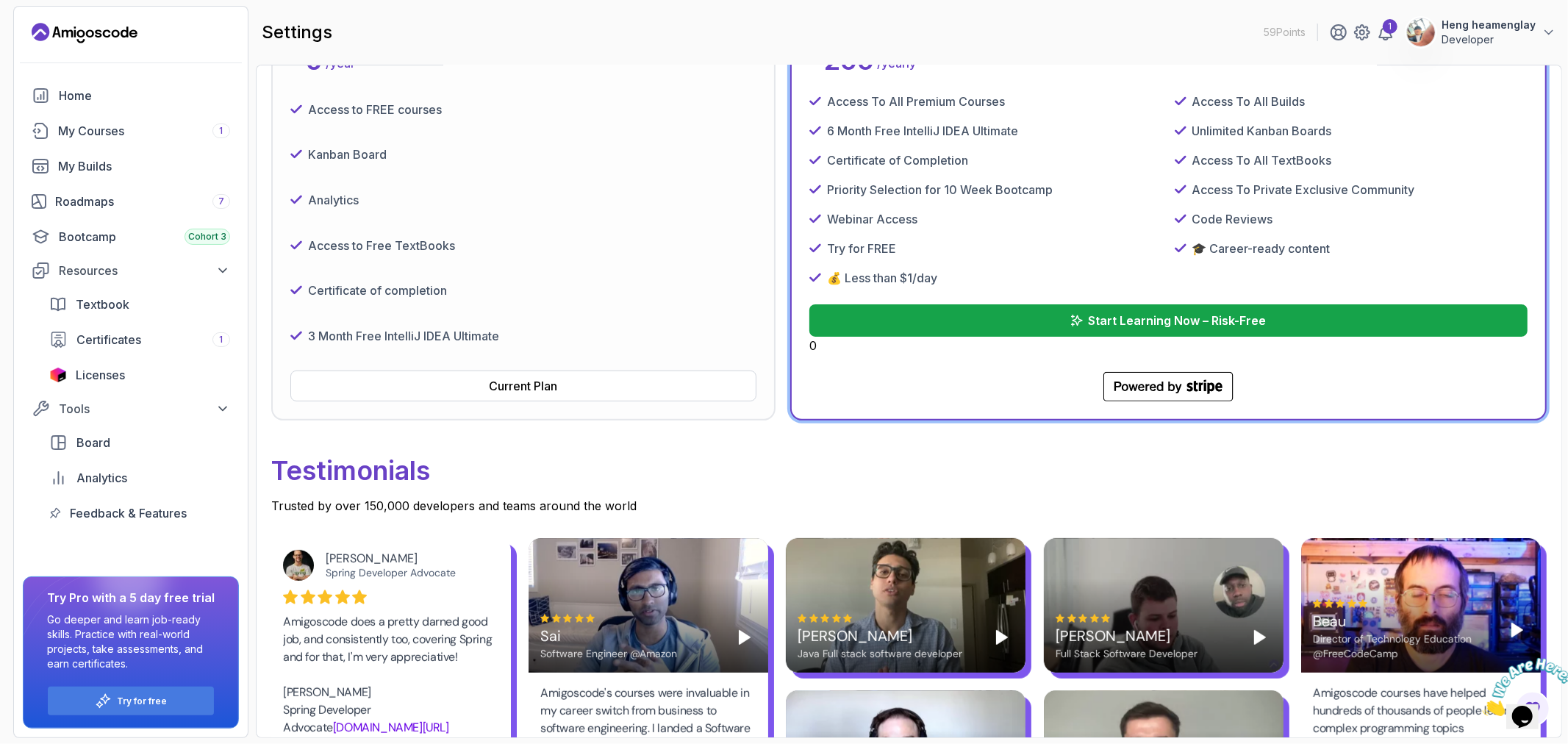
scroll to position [245, 0]
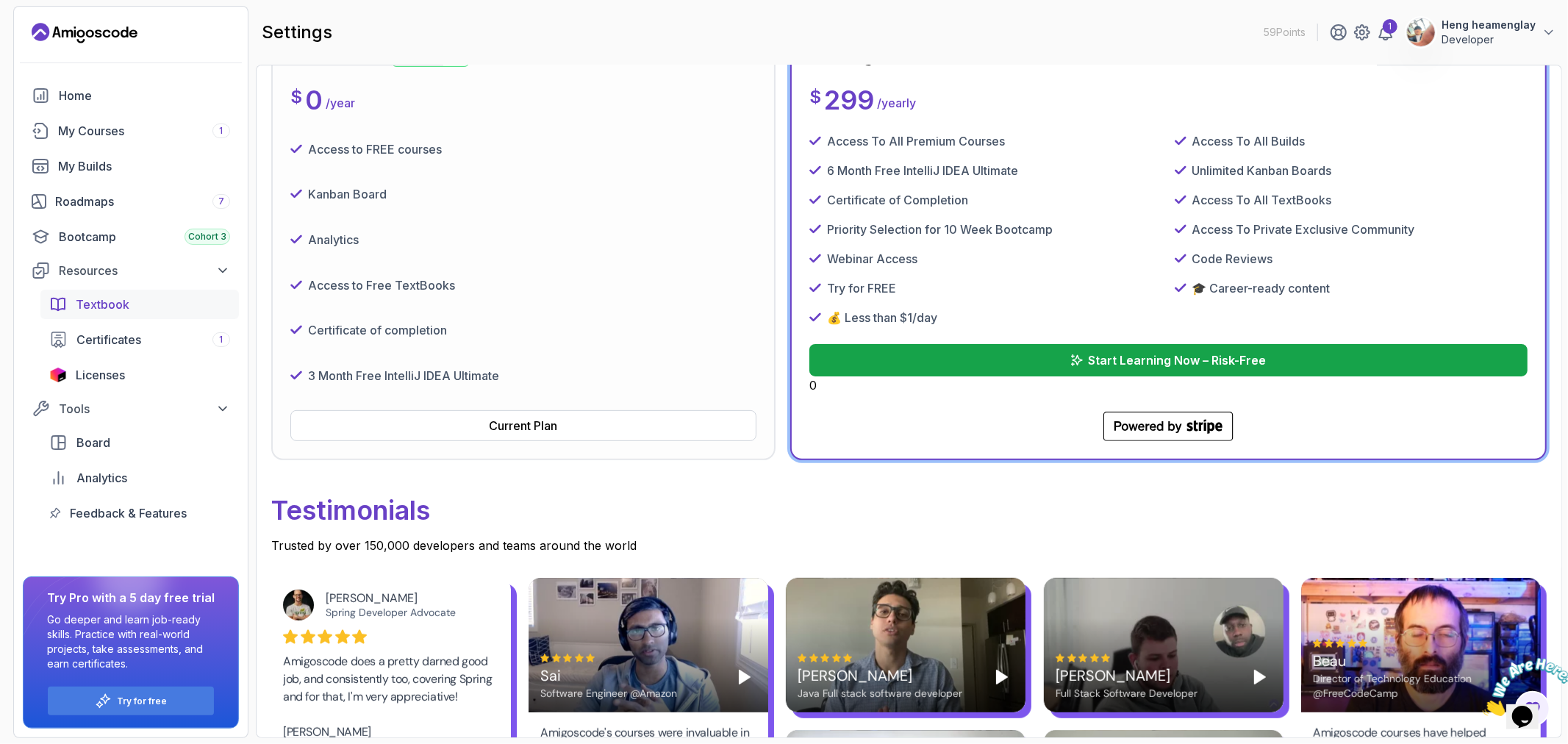
click at [114, 299] on span "Textbook" at bounding box center [103, 304] width 54 height 18
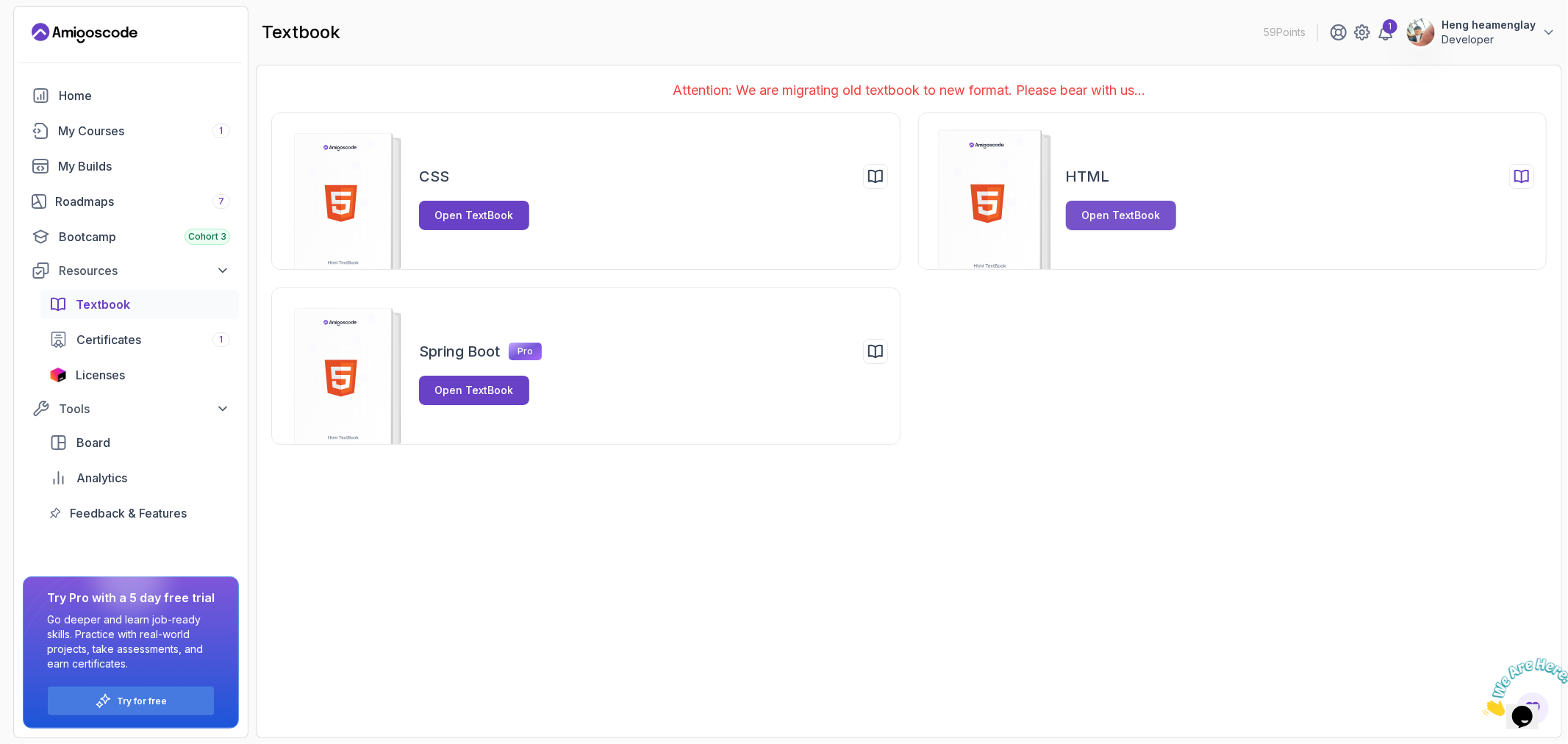
click at [1118, 217] on div "Open TextBook" at bounding box center [1120, 215] width 79 height 15
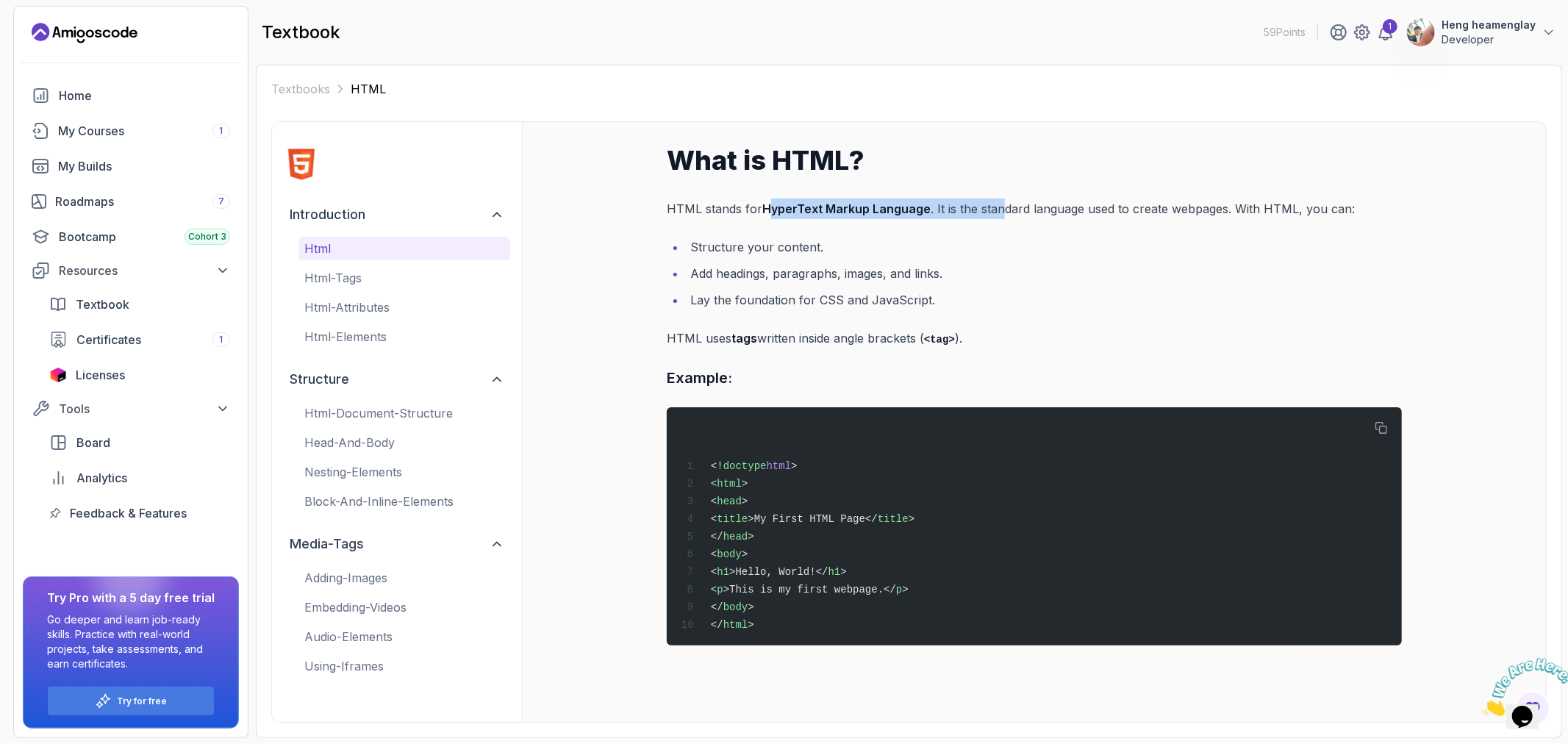
drag, startPoint x: 771, startPoint y: 203, endPoint x: 1001, endPoint y: 208, distance: 230.1
click at [1001, 200] on p "HTML stands for HyperText Markup Language . It is the standard language used to…" at bounding box center [1034, 209] width 735 height 20
click at [371, 282] on p "html-tags" at bounding box center [404, 277] width 200 height 18
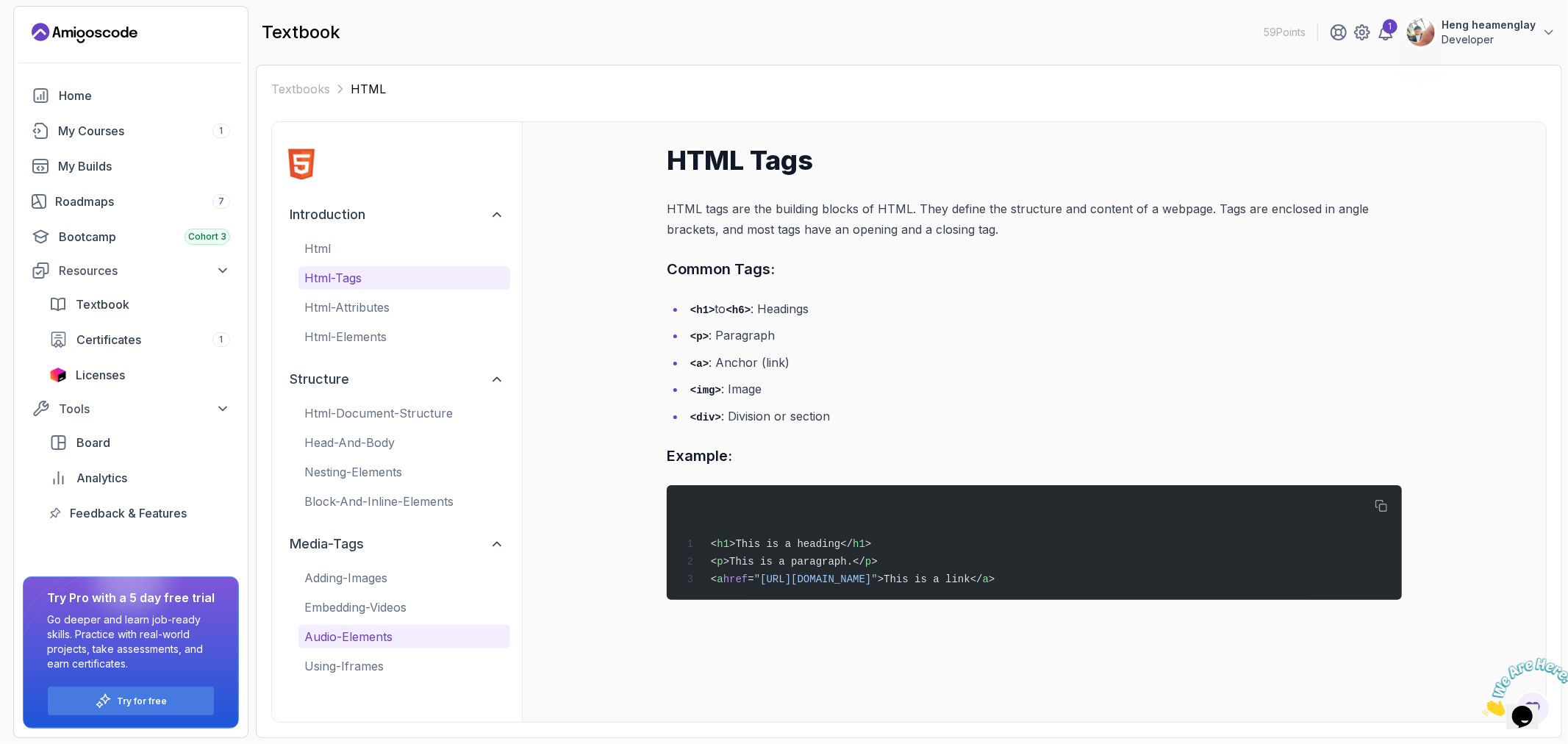
click at [392, 629] on p "audio-elements" at bounding box center [404, 636] width 200 height 18
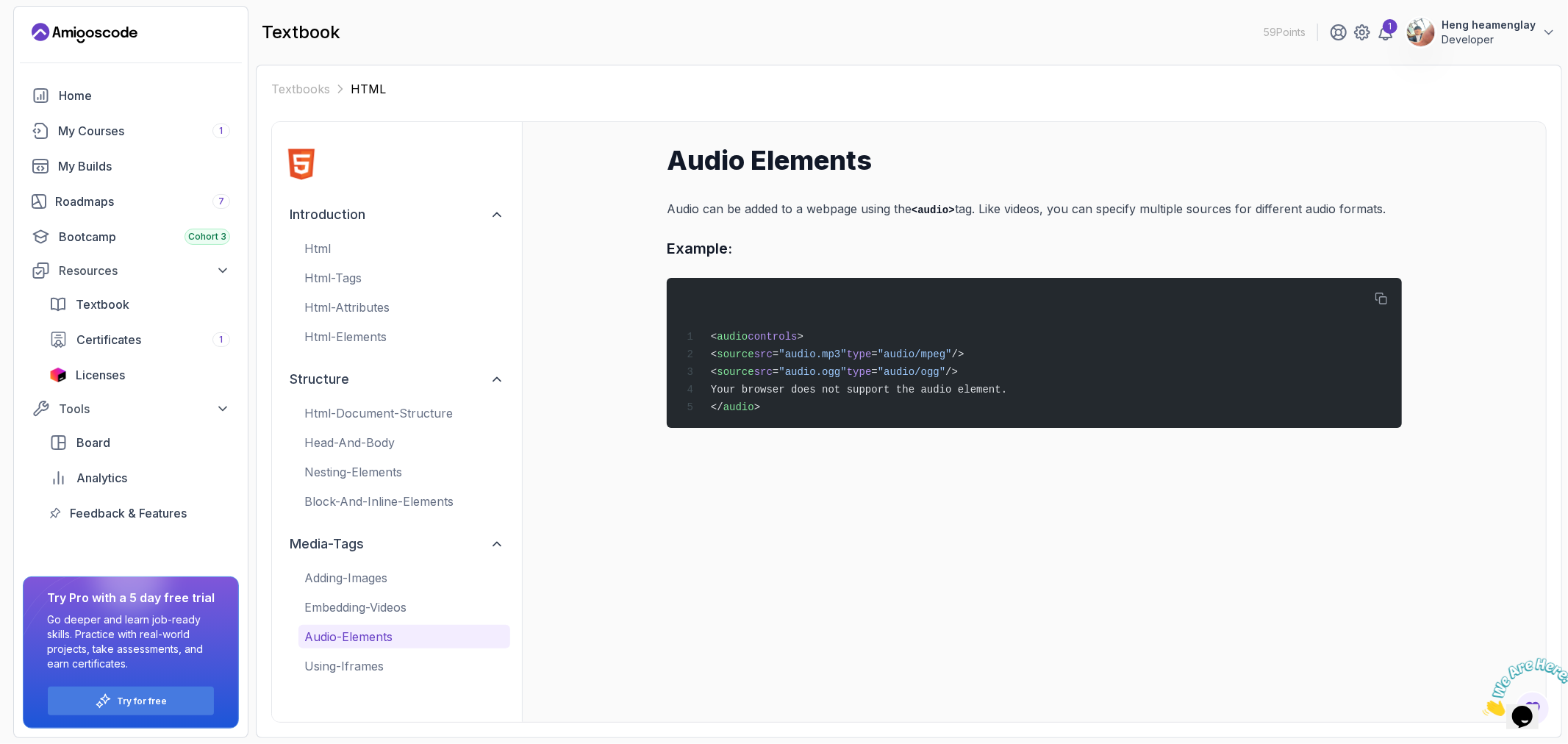
click at [405, 693] on div "introduction html html-tags html-attributes html-elements structure html-docume…" at bounding box center [397, 422] width 250 height 600
click at [382, 671] on p "using-iframes" at bounding box center [404, 666] width 200 height 18
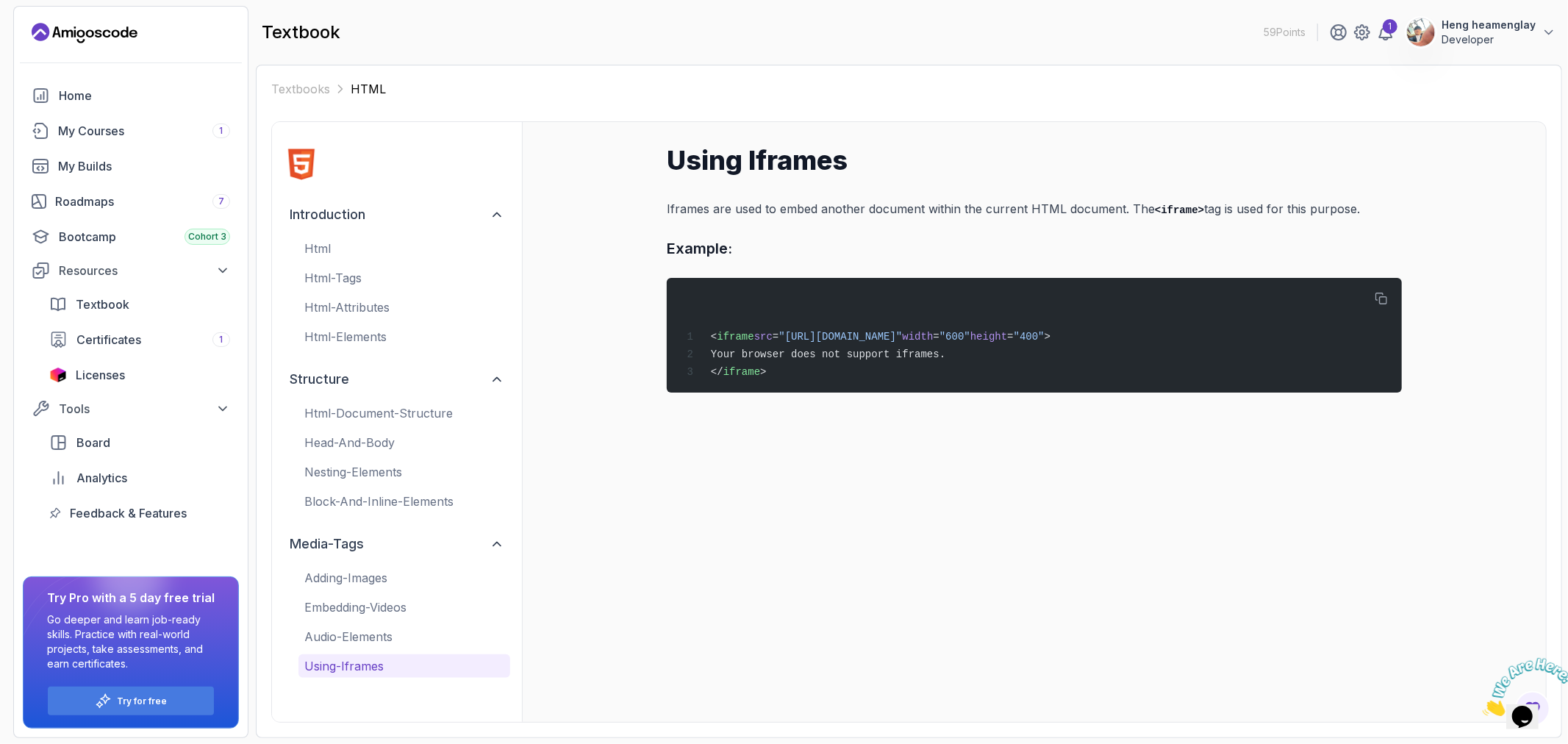
drag, startPoint x: 1098, startPoint y: 655, endPoint x: 1121, endPoint y: 651, distance: 23.3
click at [1141, 651] on div "Using Iframes Iframes are used to embed another document within the current HTM…" at bounding box center [1034, 422] width 1024 height 600
click at [110, 384] on link "Licenses" at bounding box center [140, 375] width 198 height 30
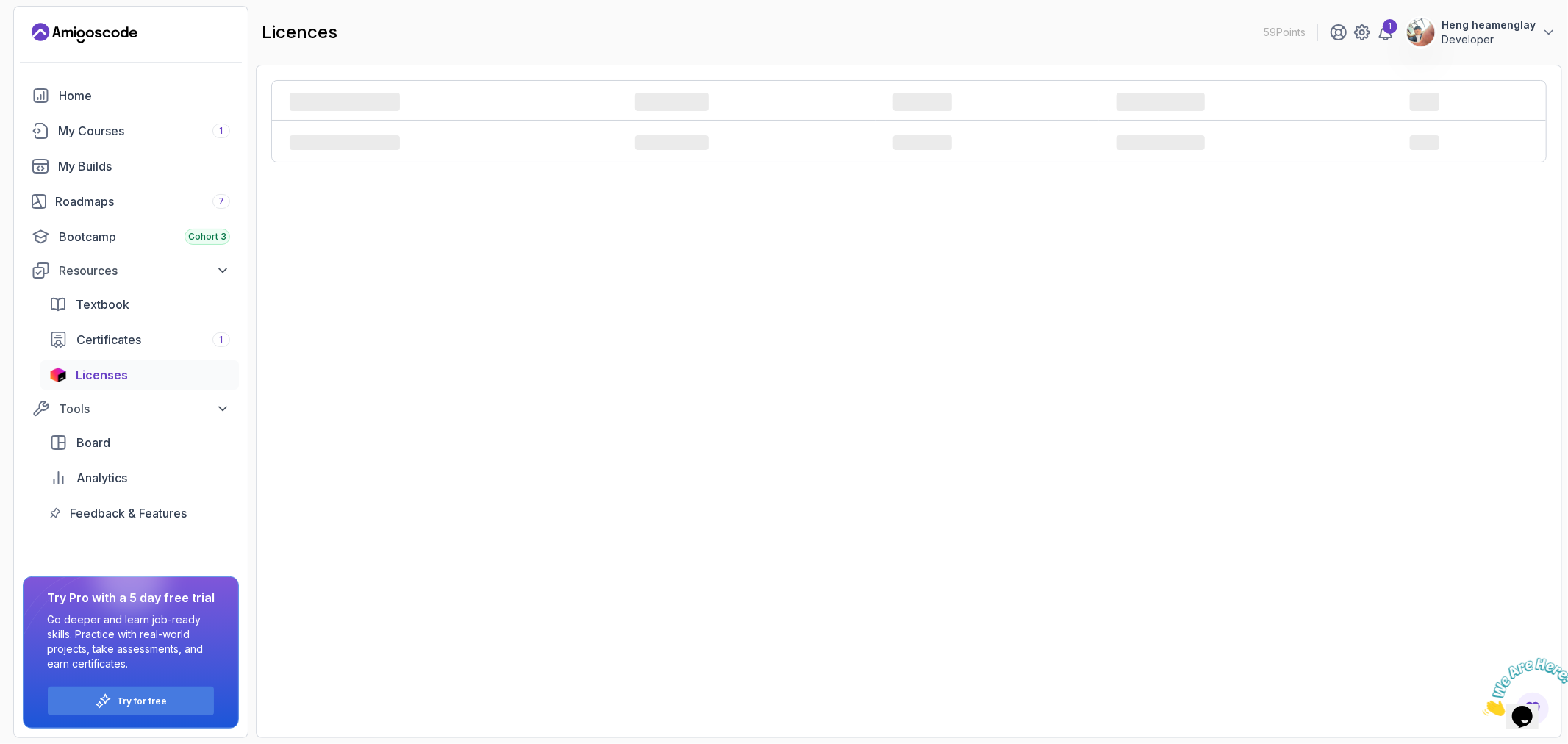
click at [1460, 444] on div "‌ ‌ ‌ ‌ ‌ ‌ ‌ ‌ ‌ ‌ ‌" at bounding box center [909, 402] width 1307 height 673
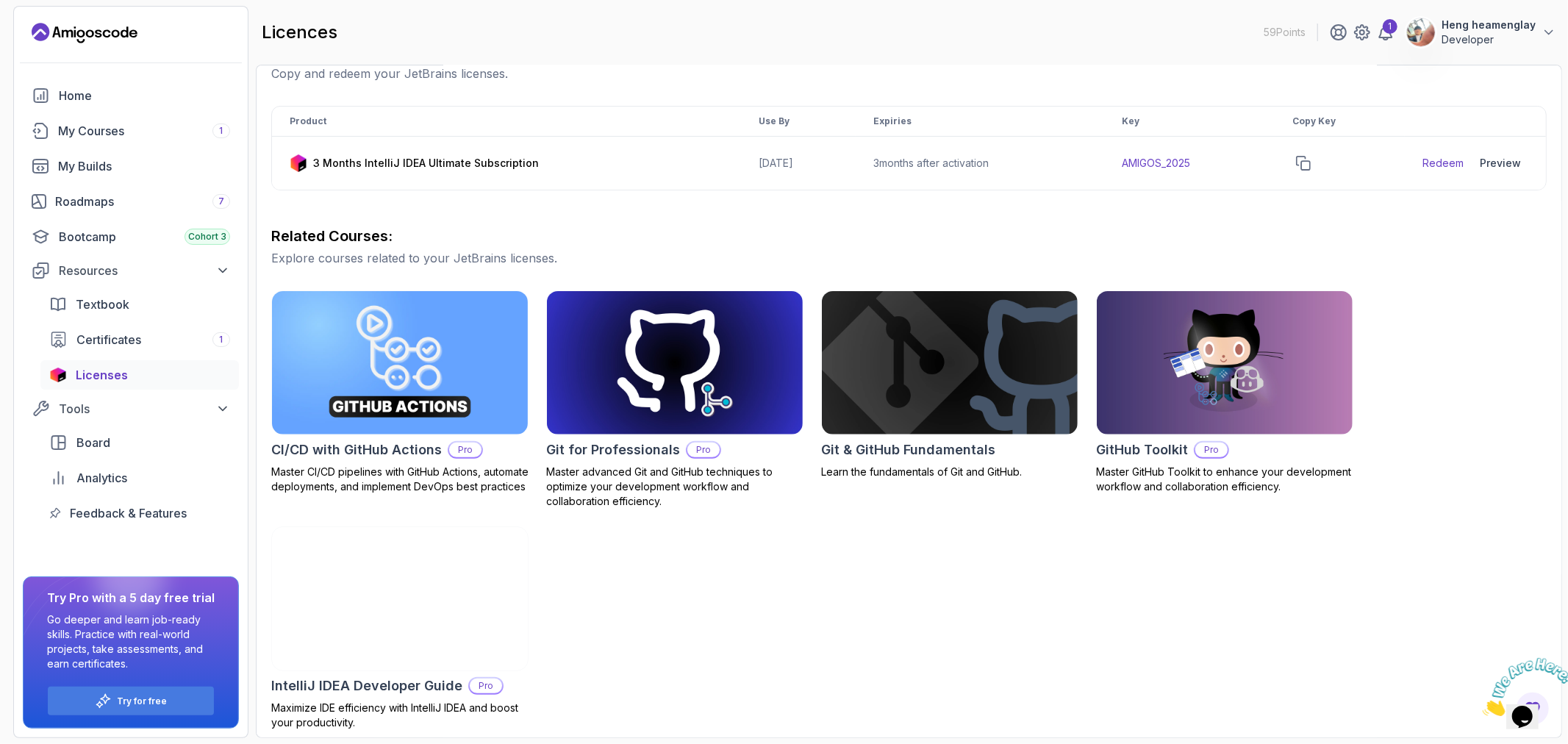
scroll to position [245, 0]
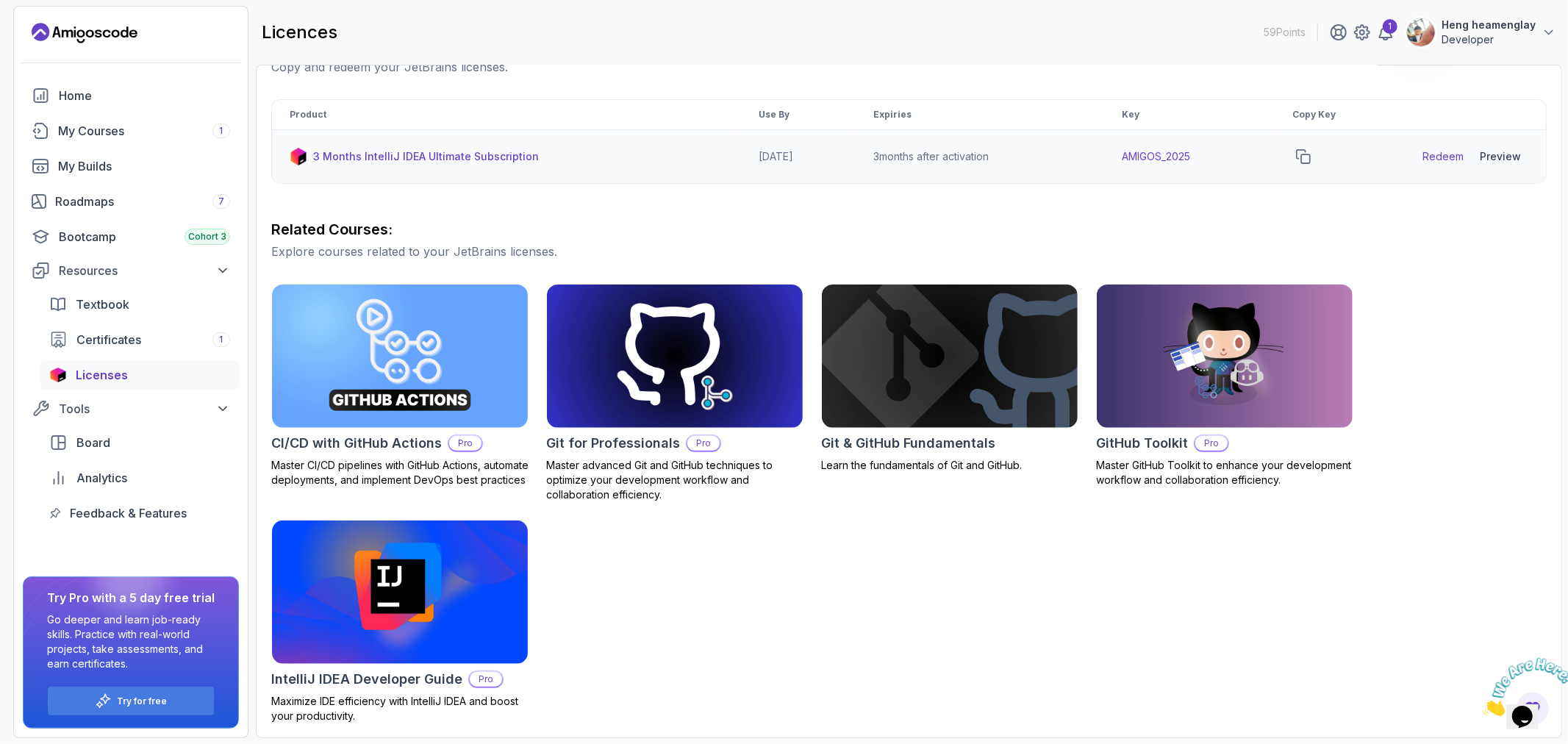
click at [491, 158] on p "3 Months IntelliJ IDEA Ultimate Subscription" at bounding box center [426, 157] width 225 height 15
click at [1489, 158] on div "Preview" at bounding box center [1500, 157] width 41 height 15
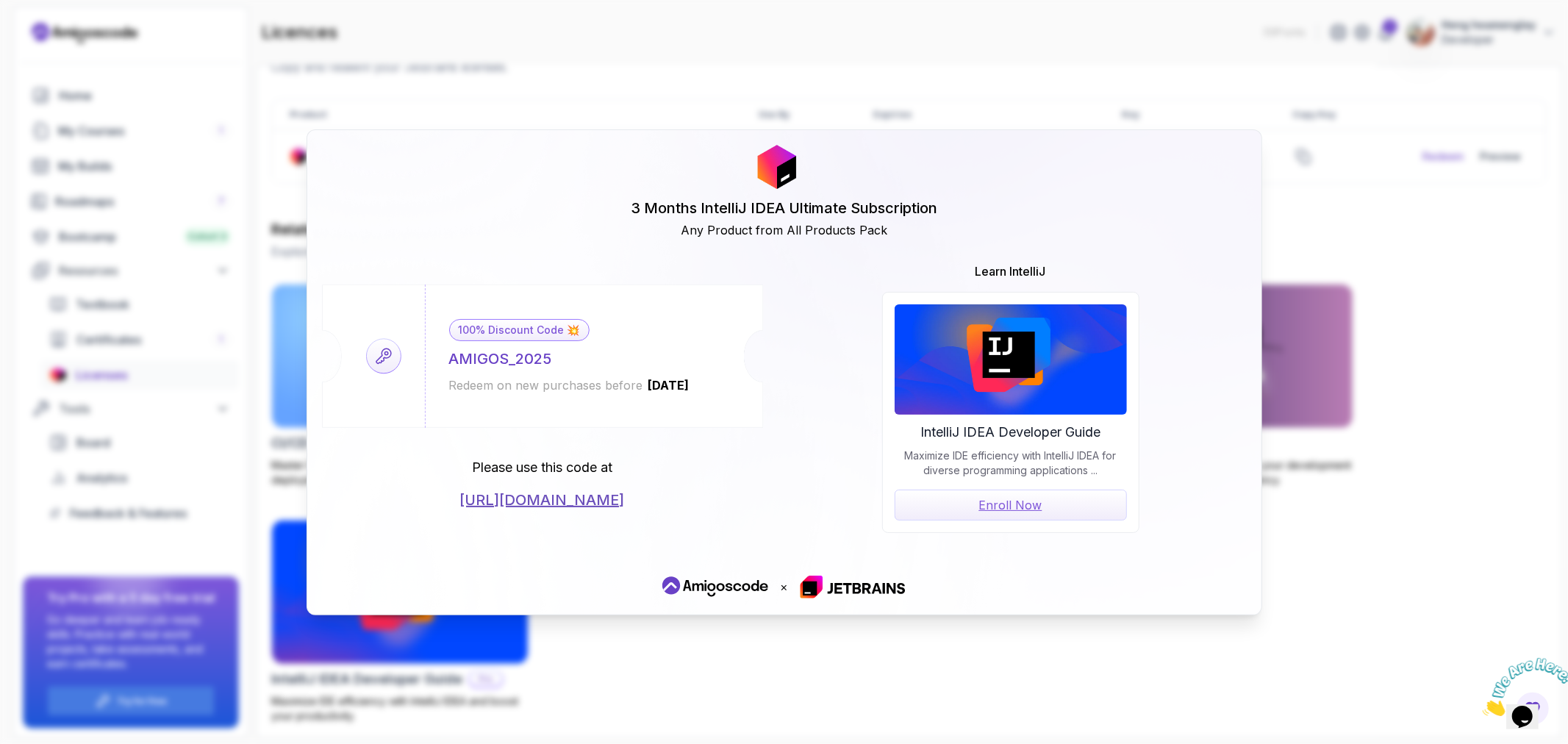
click at [1557, 249] on div "3 Months IntelliJ IDEA Ultimate Subscription Any Product from All Products Pack…" at bounding box center [784, 372] width 1568 height 744
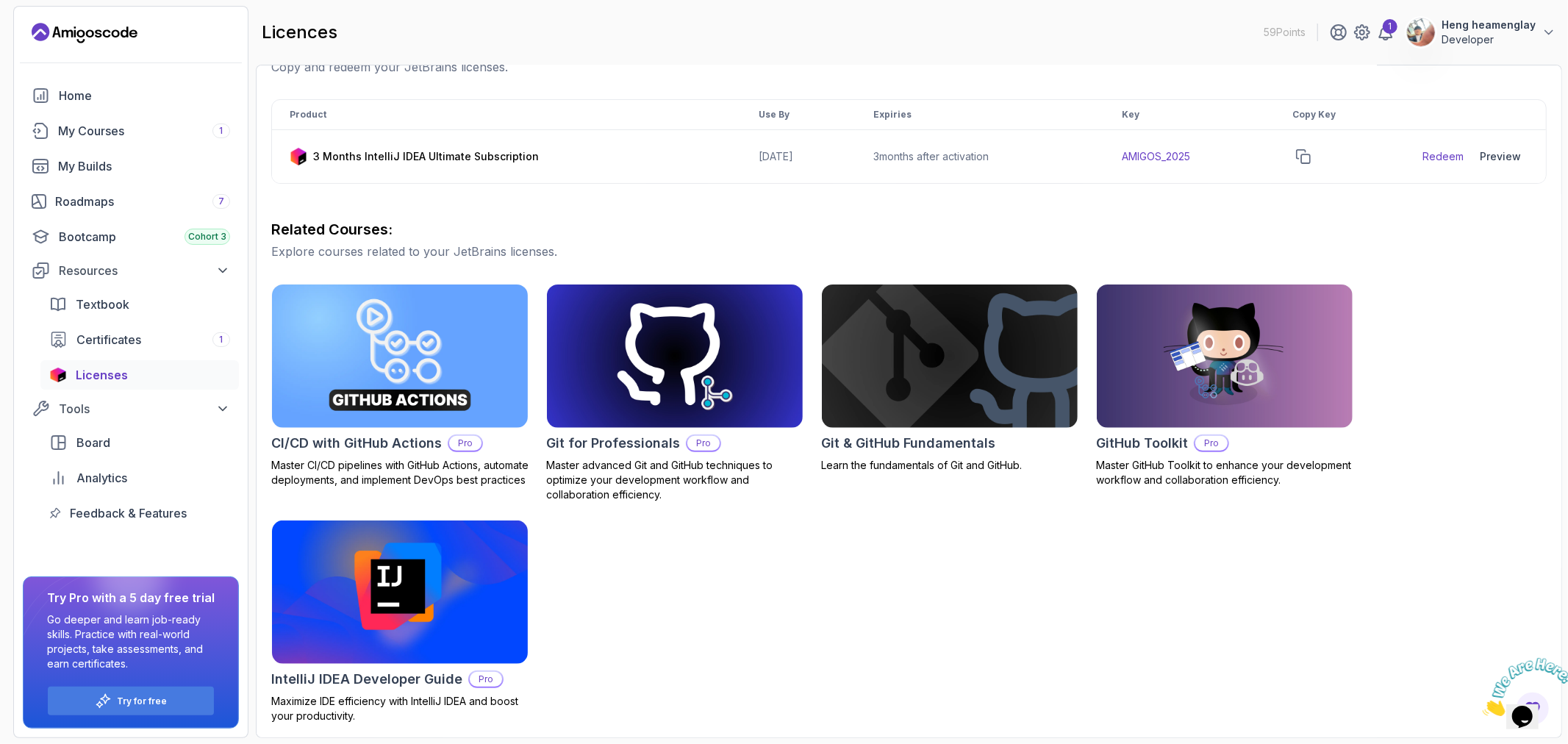
scroll to position [0, 0]
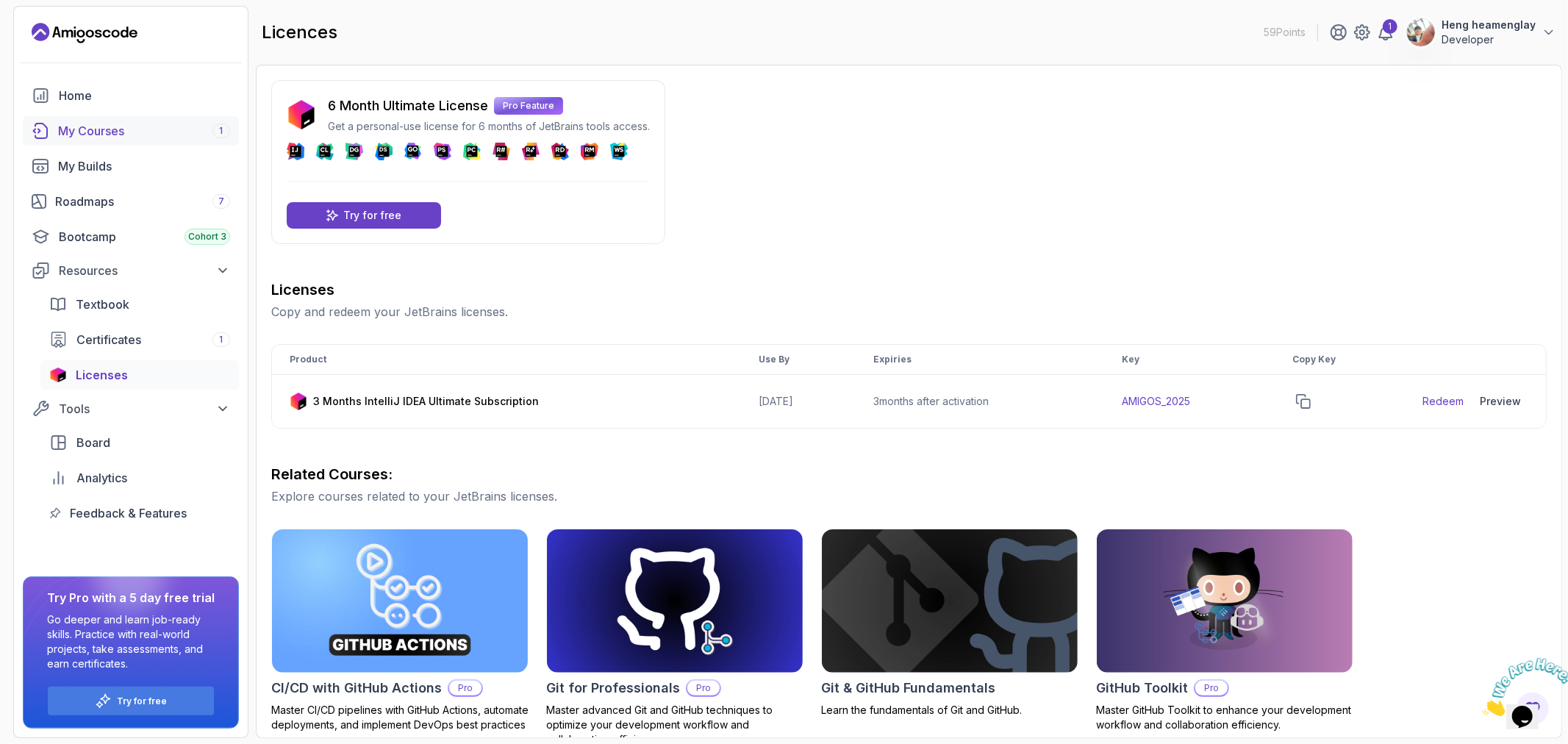
click at [127, 127] on div "My Courses 1" at bounding box center [145, 131] width 172 height 18
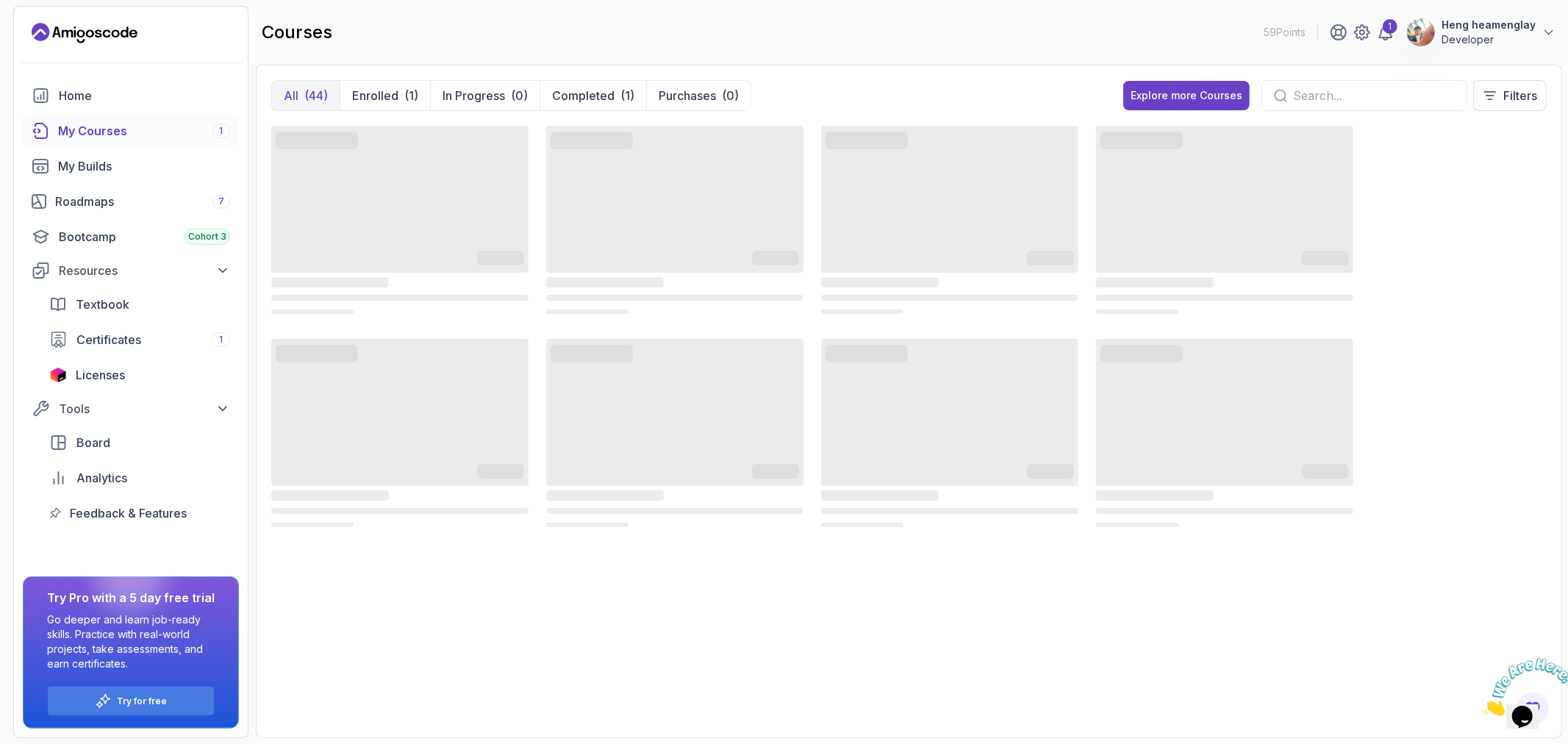
click at [1313, 88] on input "text" at bounding box center [1373, 96] width 161 height 18
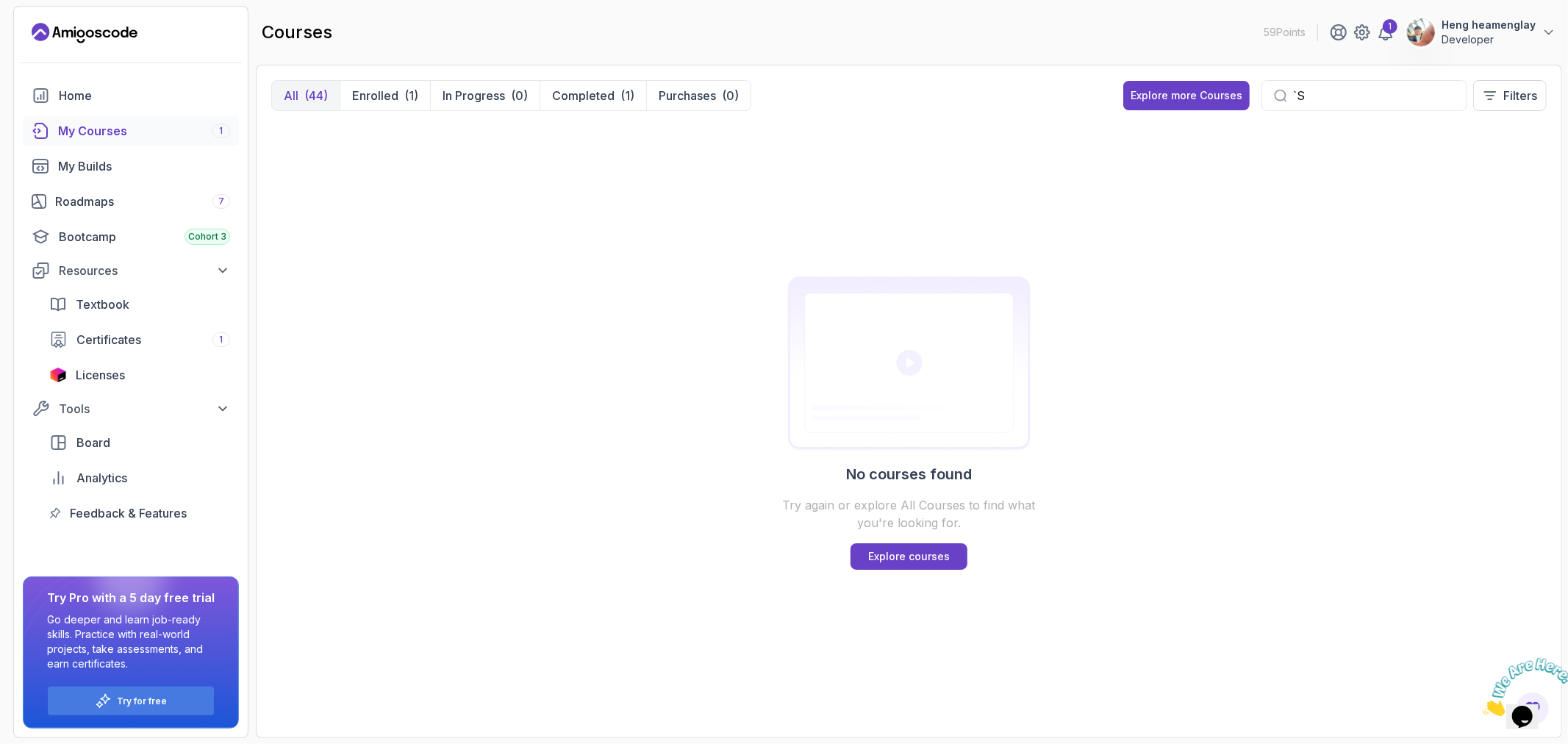
type input "`"
type input "P"
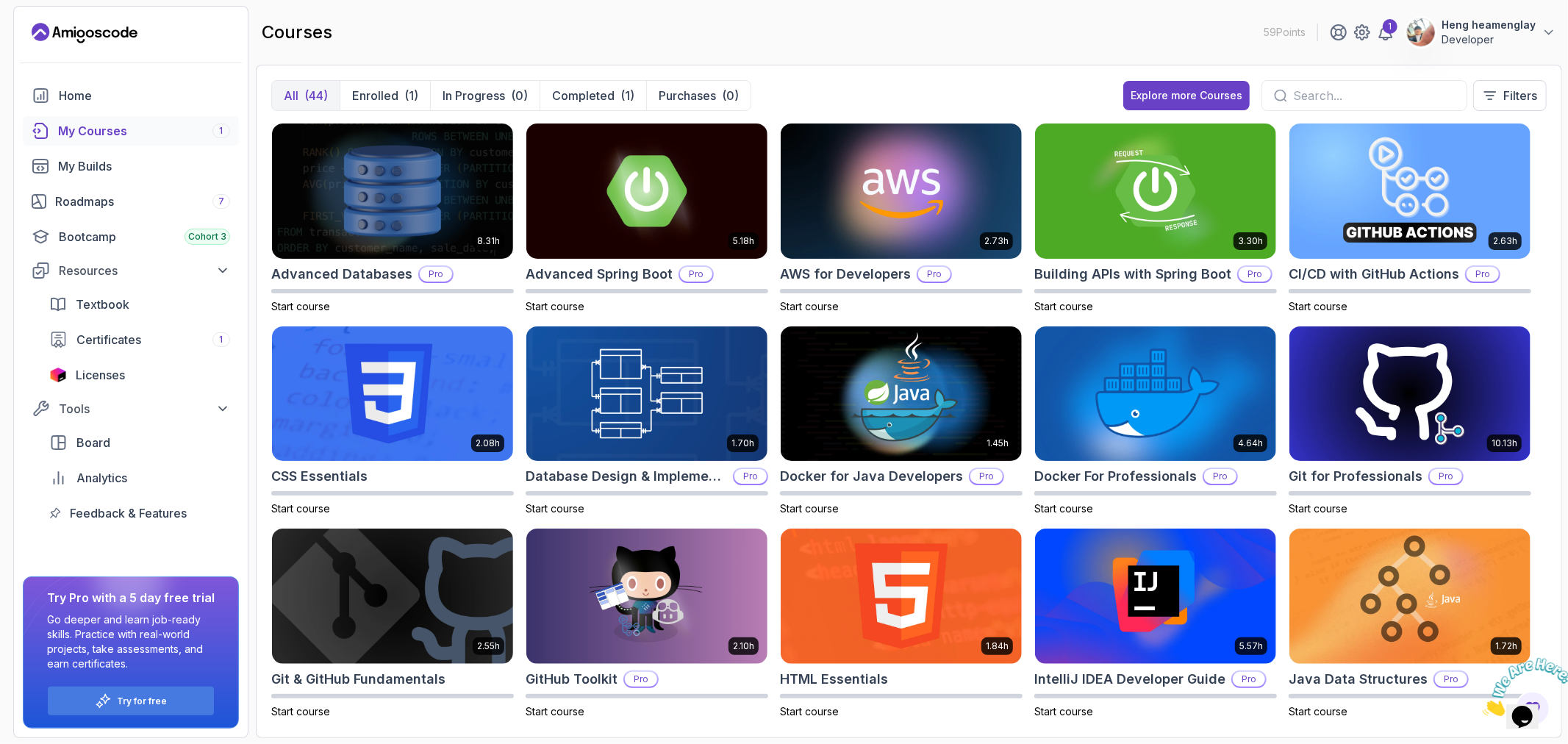
type input "A"
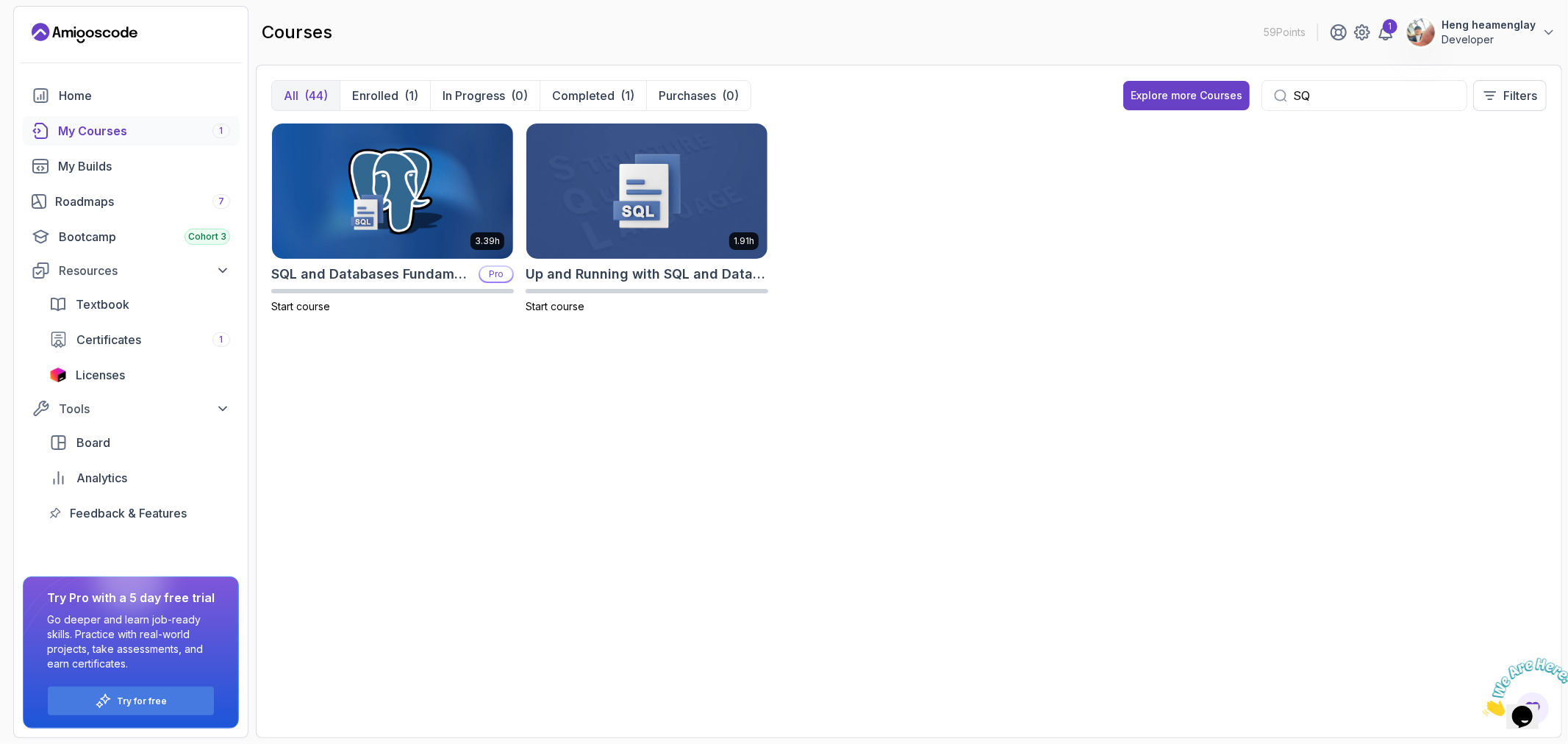
type input "S"
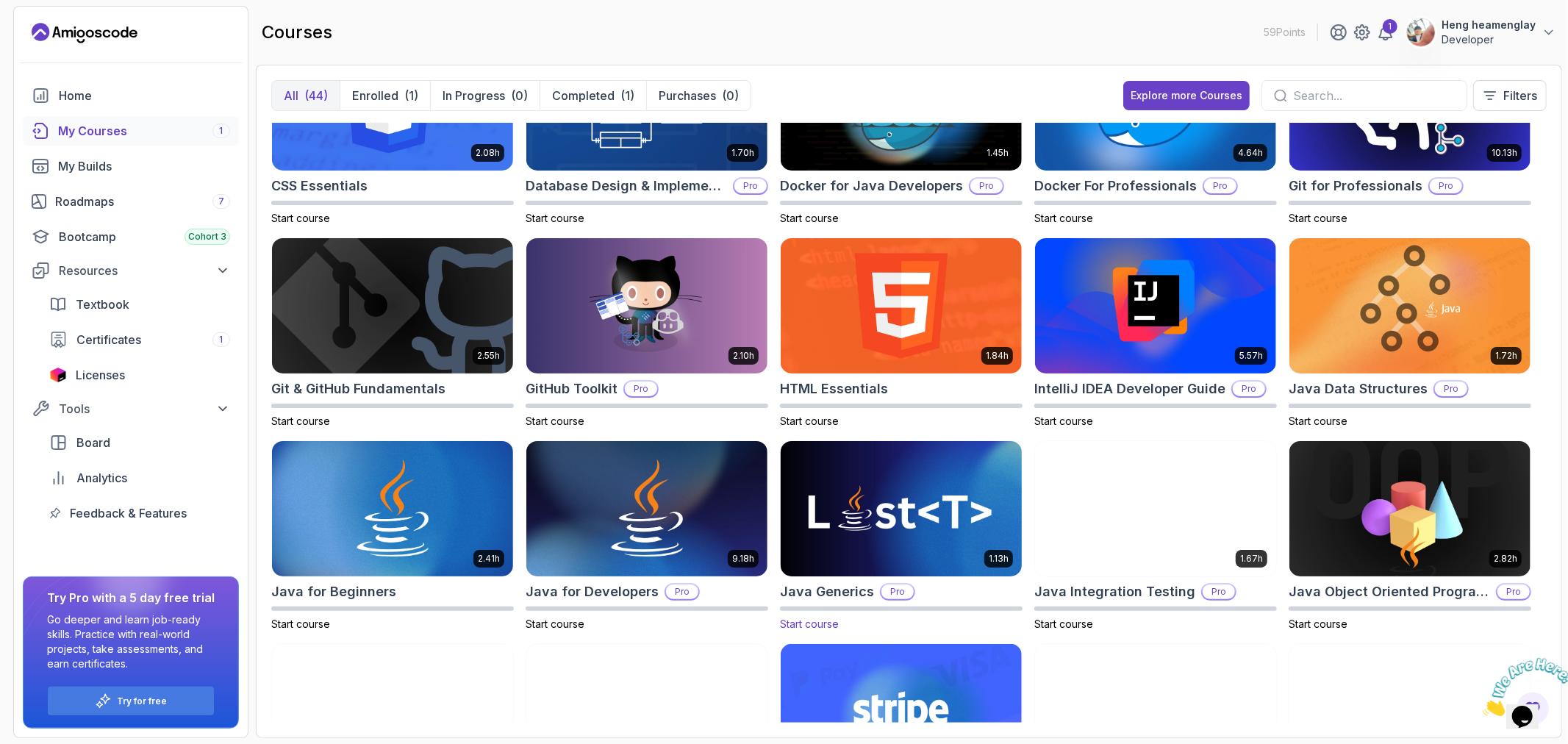
scroll to position [85, 0]
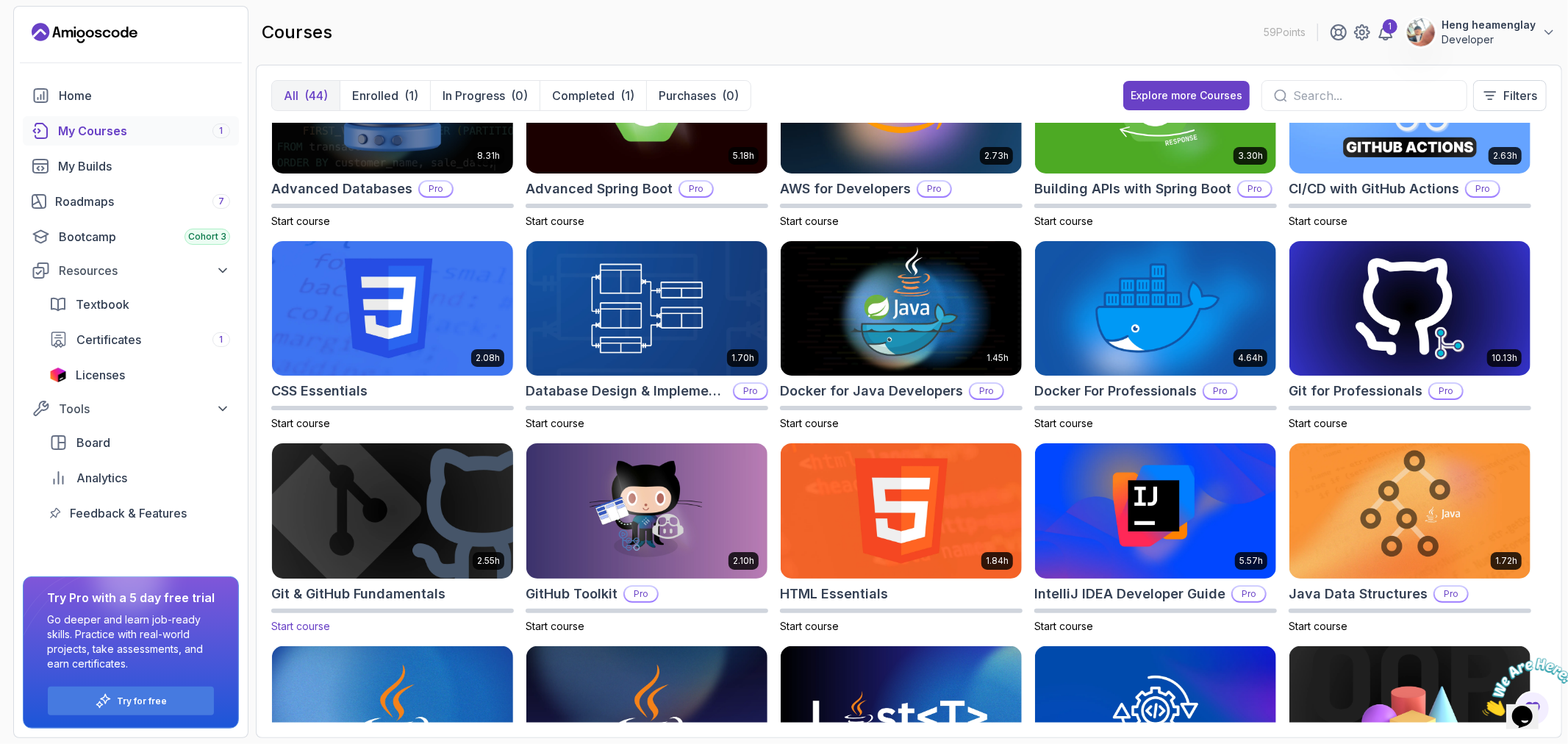
click at [409, 510] on img at bounding box center [392, 511] width 253 height 142
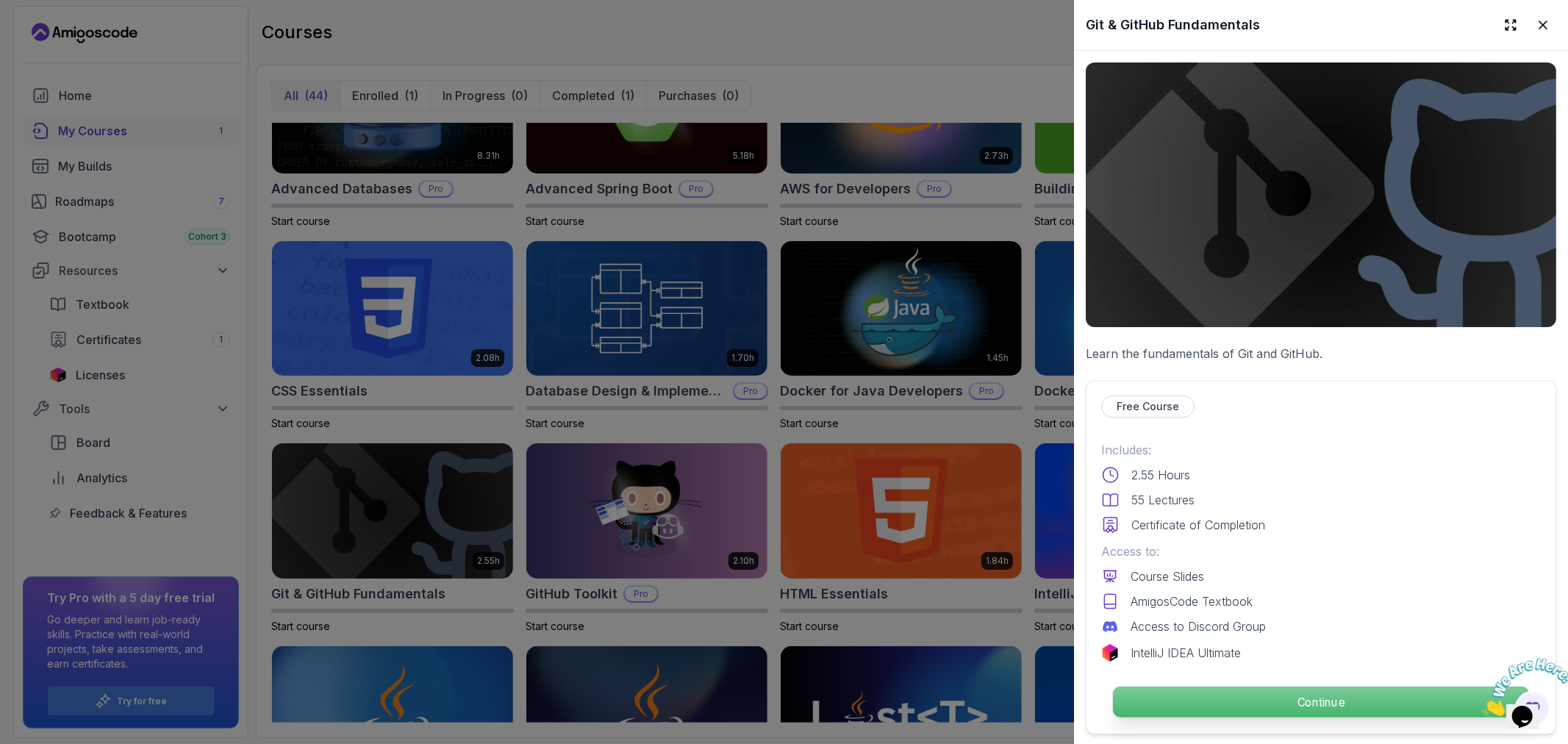
click at [1272, 708] on p "Continue" at bounding box center [1320, 701] width 416 height 31
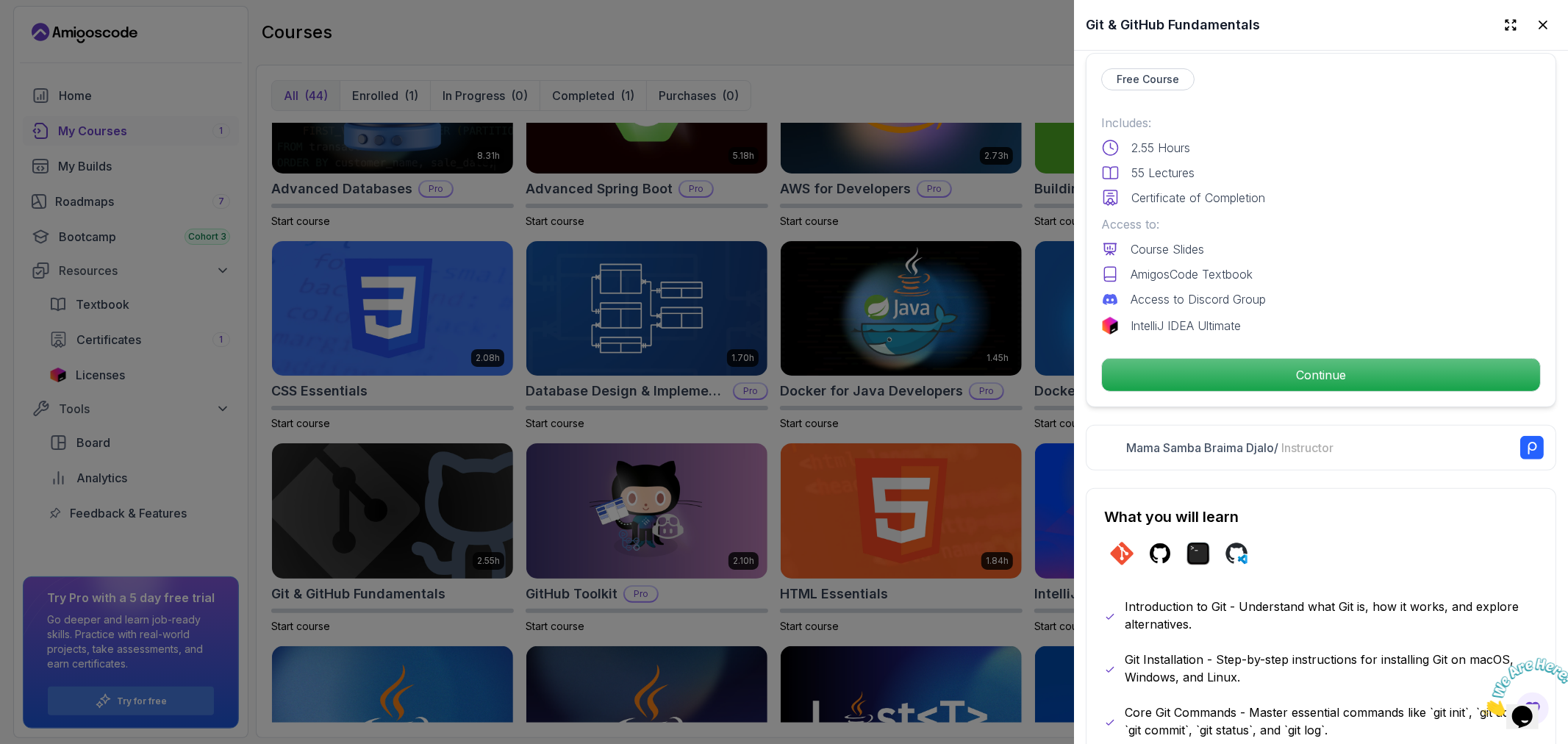
scroll to position [490, 0]
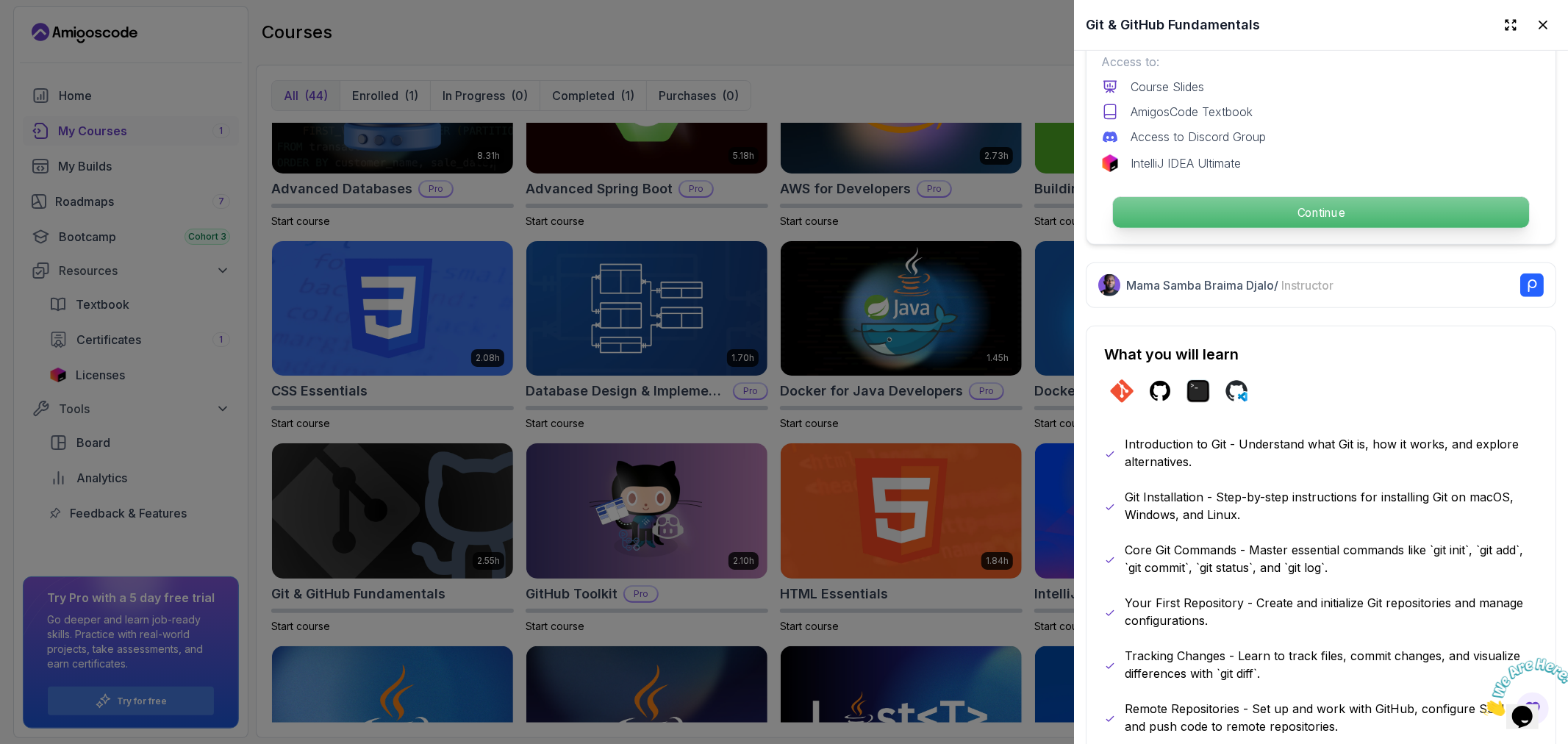
click at [1311, 203] on p "Continue" at bounding box center [1320, 212] width 416 height 31
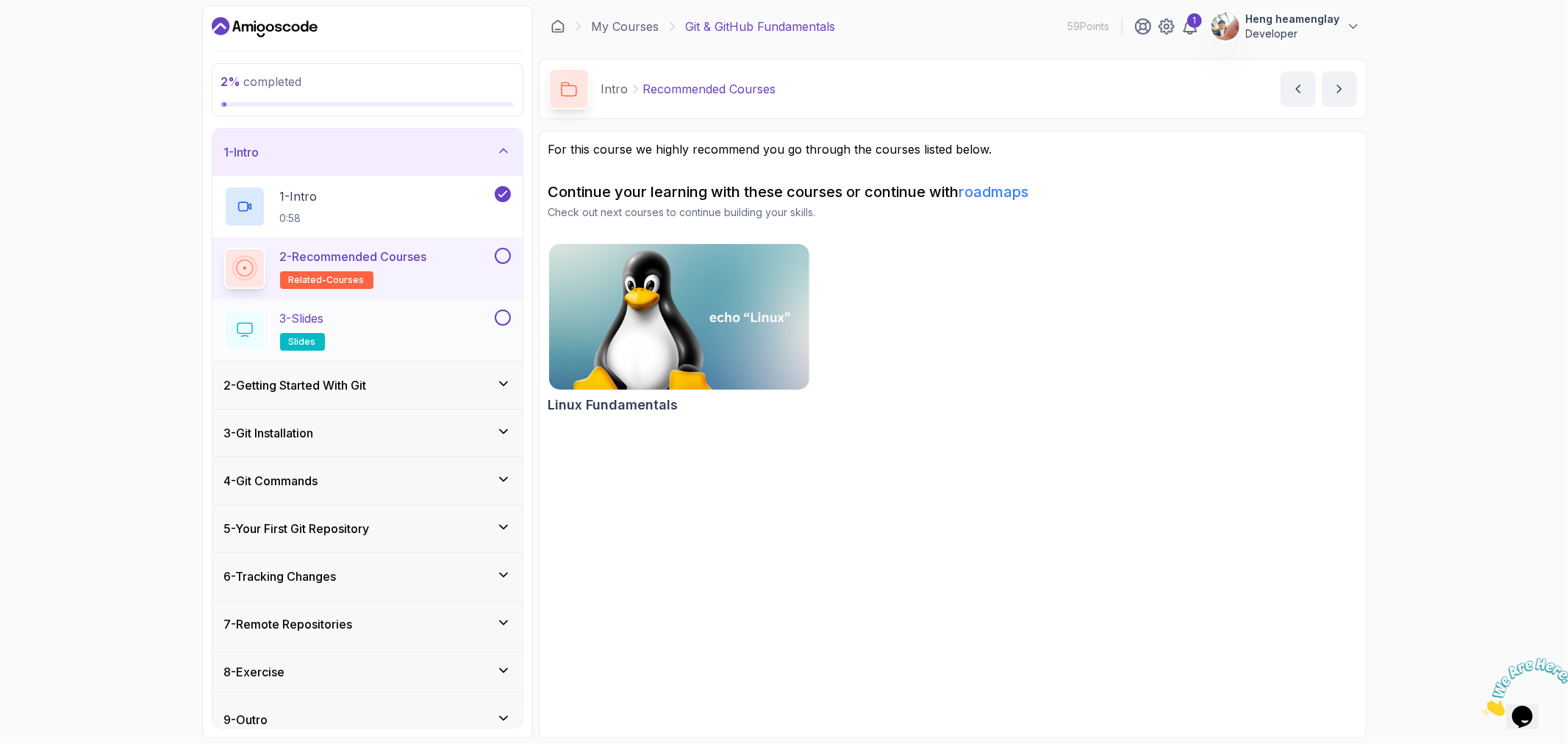
click at [465, 332] on div "3 - Slides slides" at bounding box center [358, 330] width 268 height 41
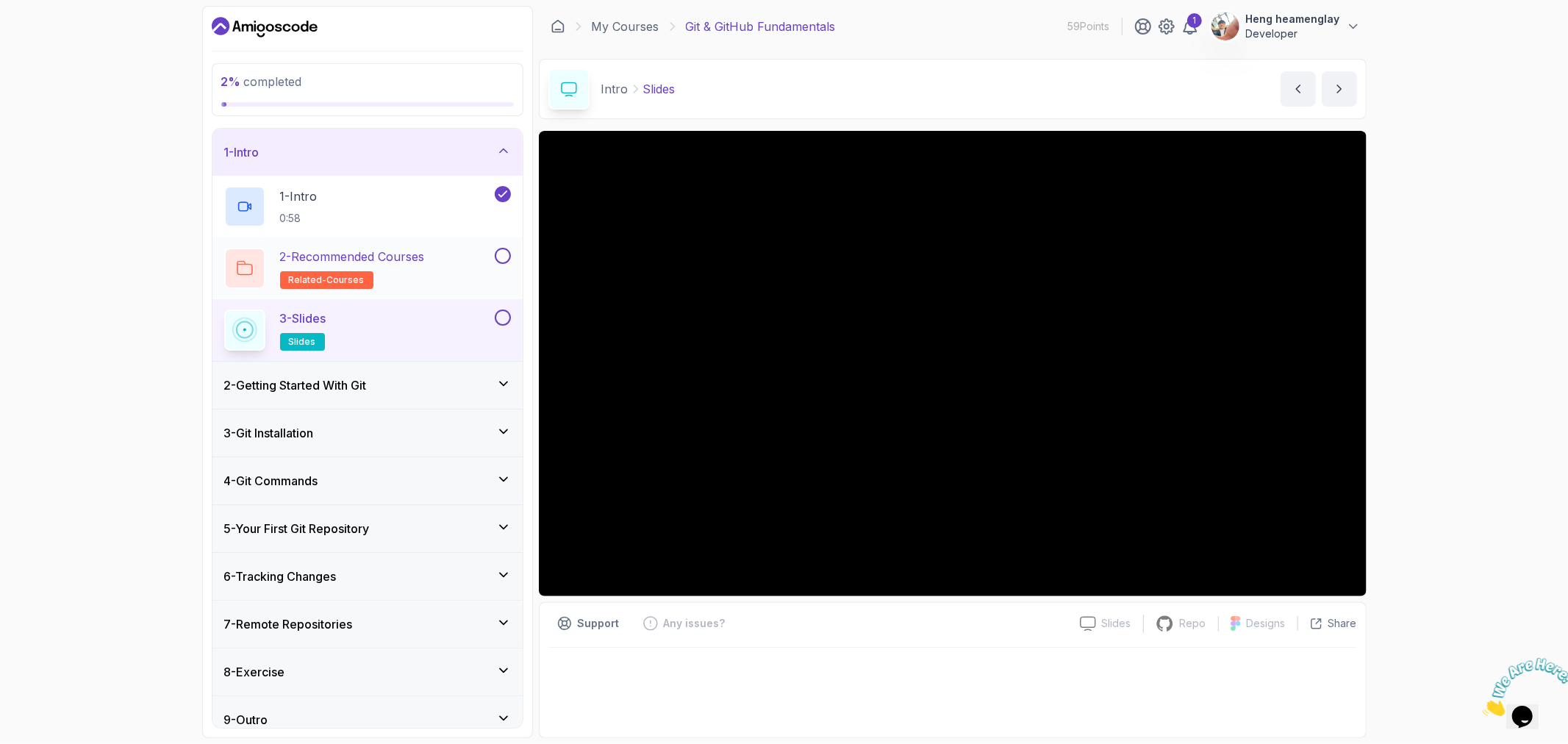
click at [502, 259] on button at bounding box center [503, 255] width 16 height 16
click at [331, 385] on h3 "2 - Getting Started With Git" at bounding box center [296, 385] width 143 height 18
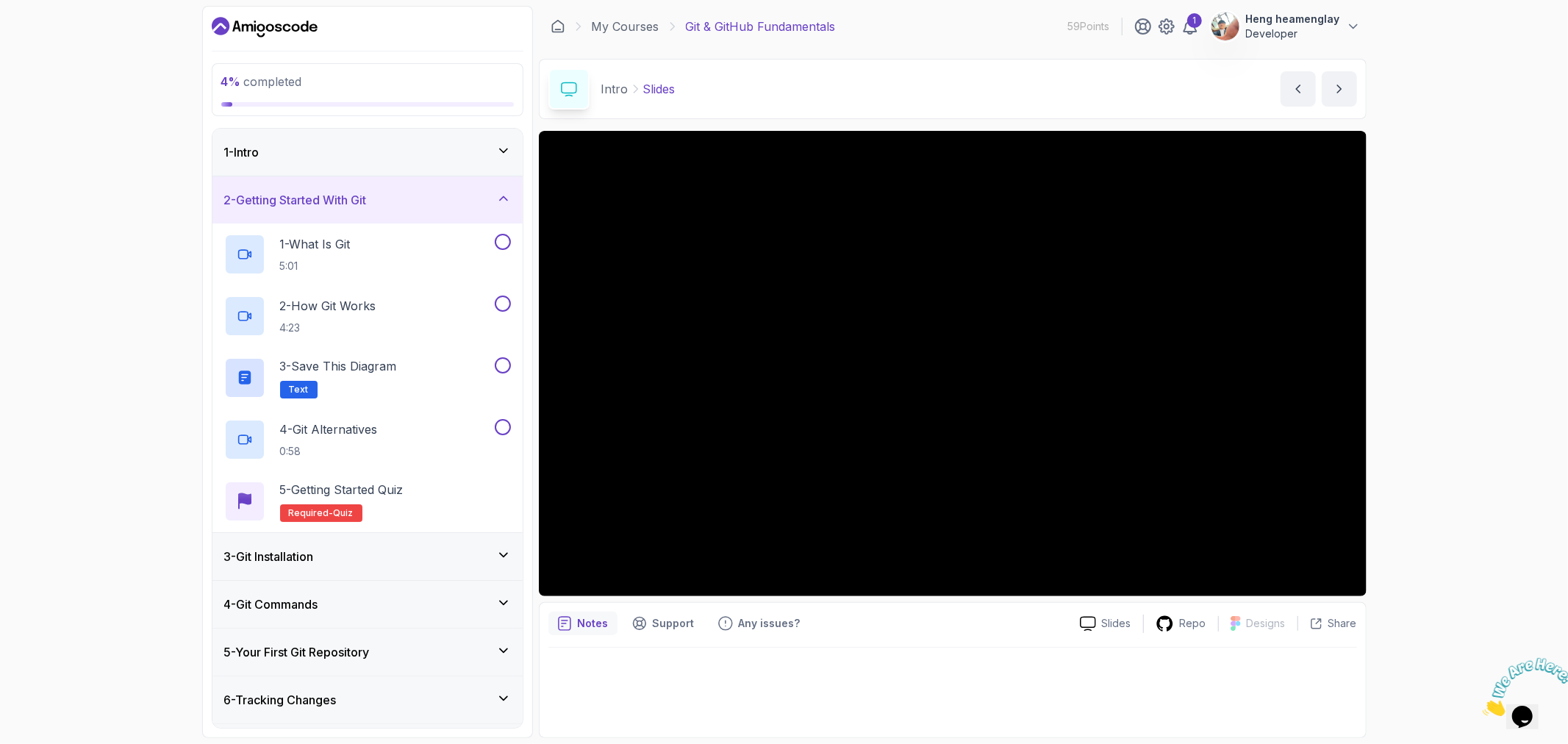
click at [478, 160] on div "1 - Intro" at bounding box center [367, 152] width 287 height 18
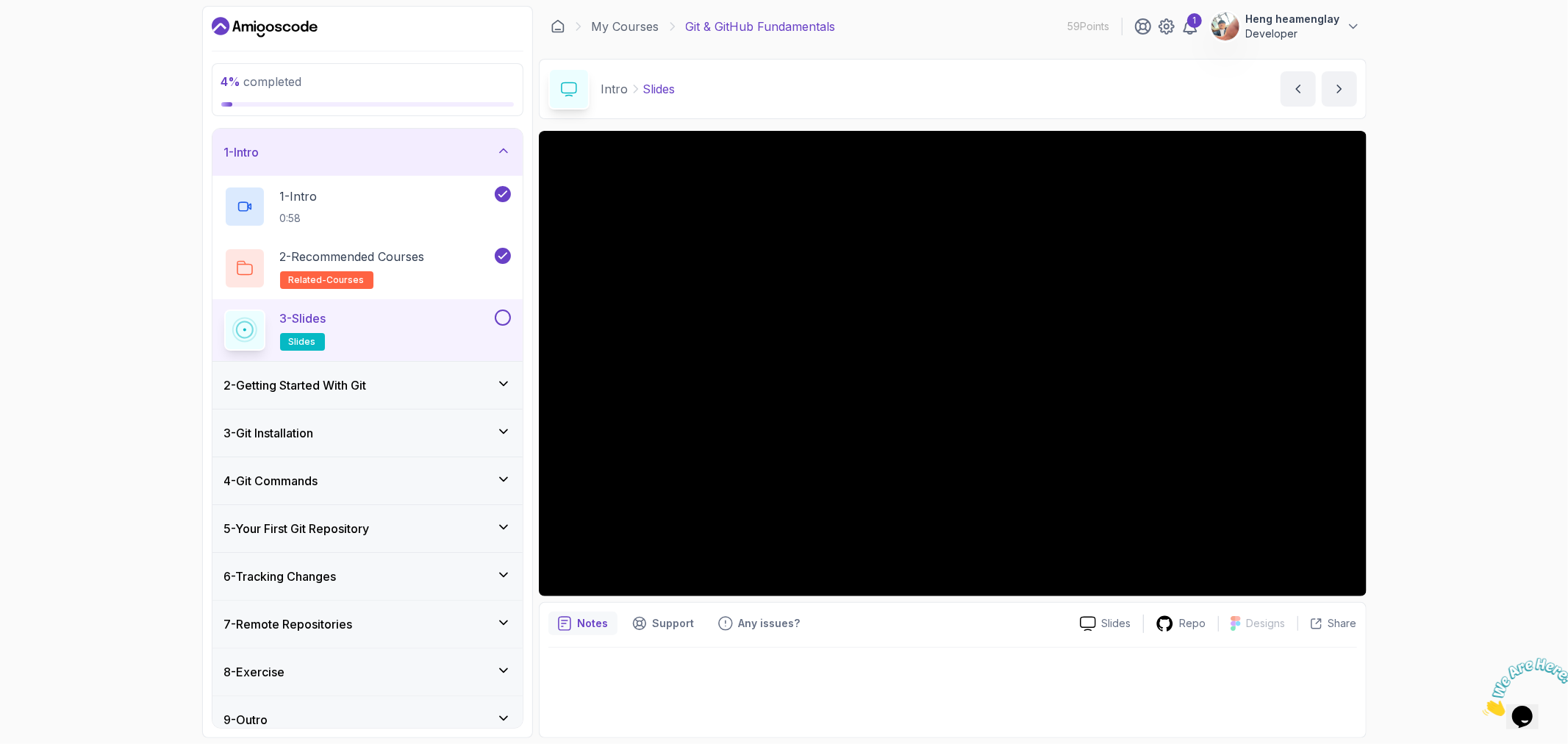
click at [502, 317] on button at bounding box center [503, 317] width 16 height 16
click at [413, 393] on div "2 - Getting Started With Git" at bounding box center [367, 385] width 287 height 18
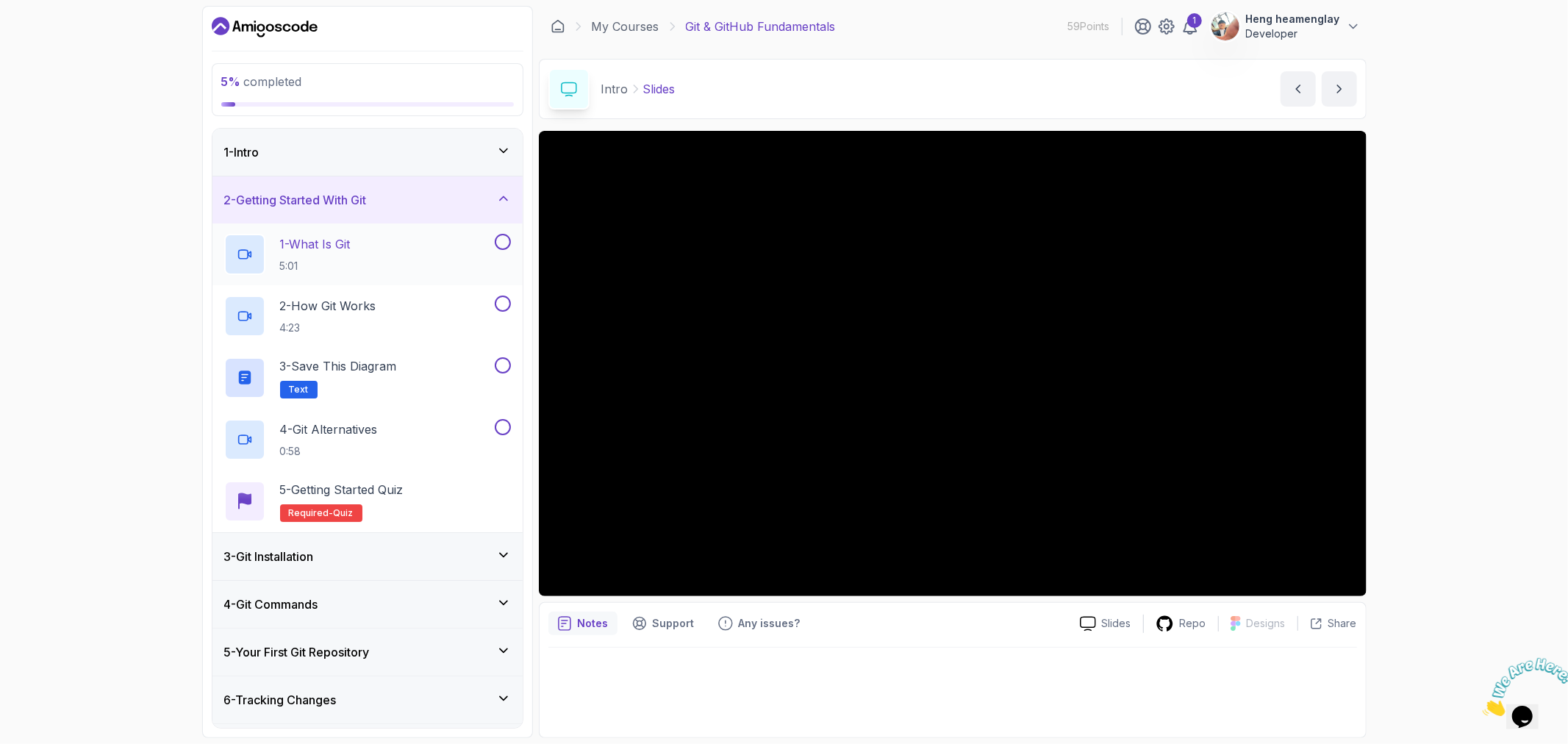
click at [407, 243] on div "1 - What Is Git 5:01" at bounding box center [358, 254] width 268 height 41
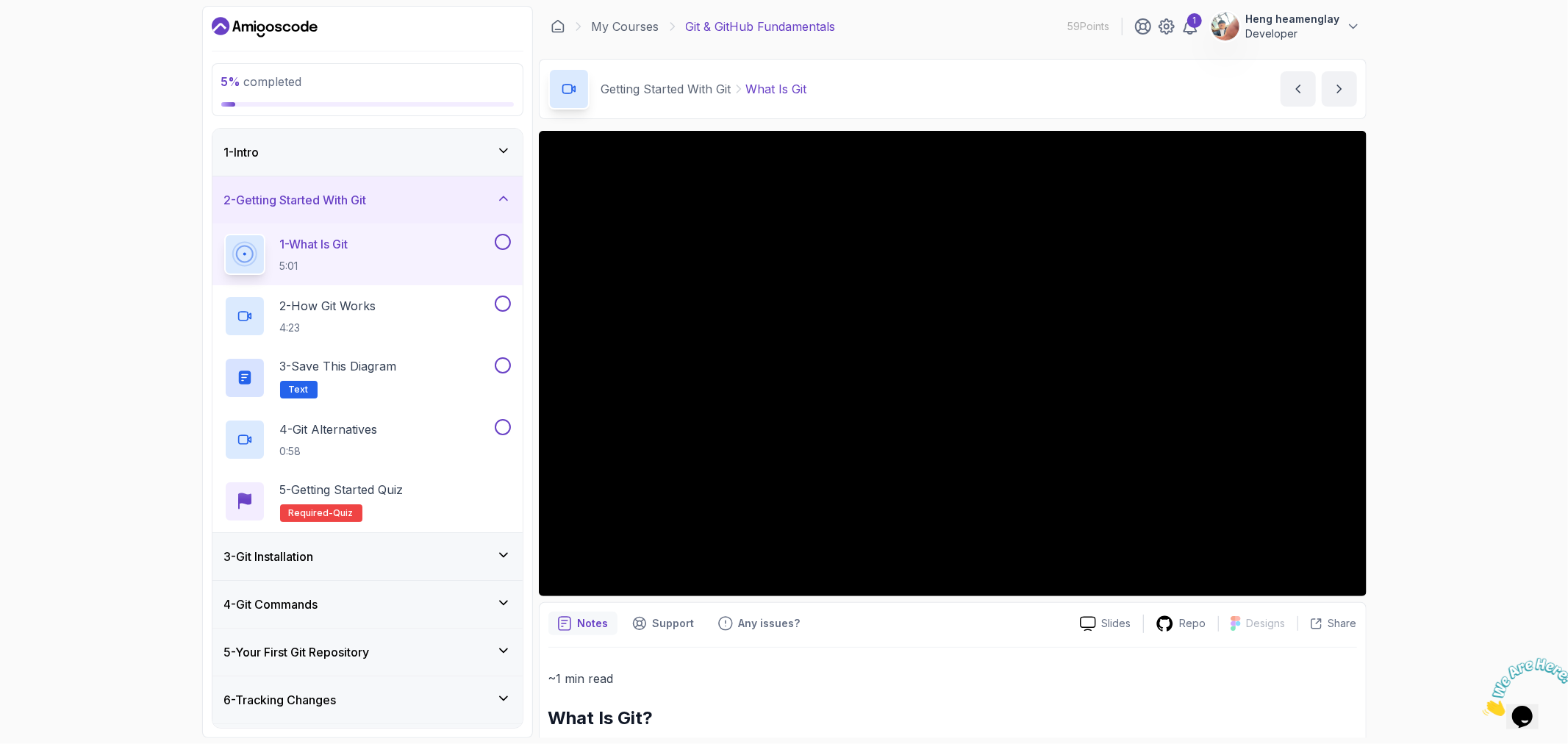
click at [505, 239] on button at bounding box center [503, 241] width 16 height 16
click at [429, 298] on div "2 - How Git Works 4:23" at bounding box center [358, 316] width 268 height 41
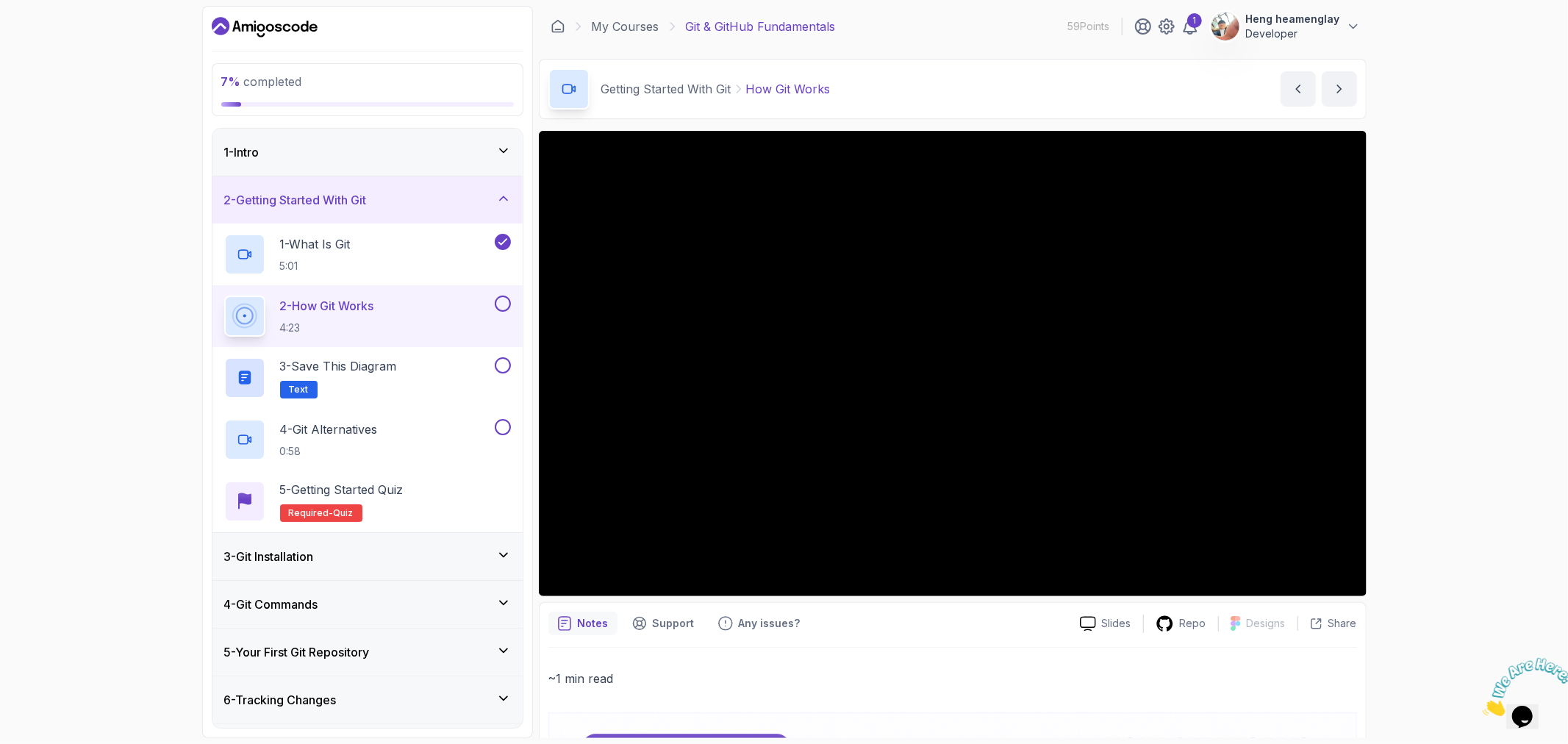
click at [503, 299] on button at bounding box center [503, 303] width 16 height 16
click at [388, 394] on h2 "3 - Save this diagram Text" at bounding box center [338, 378] width 117 height 41
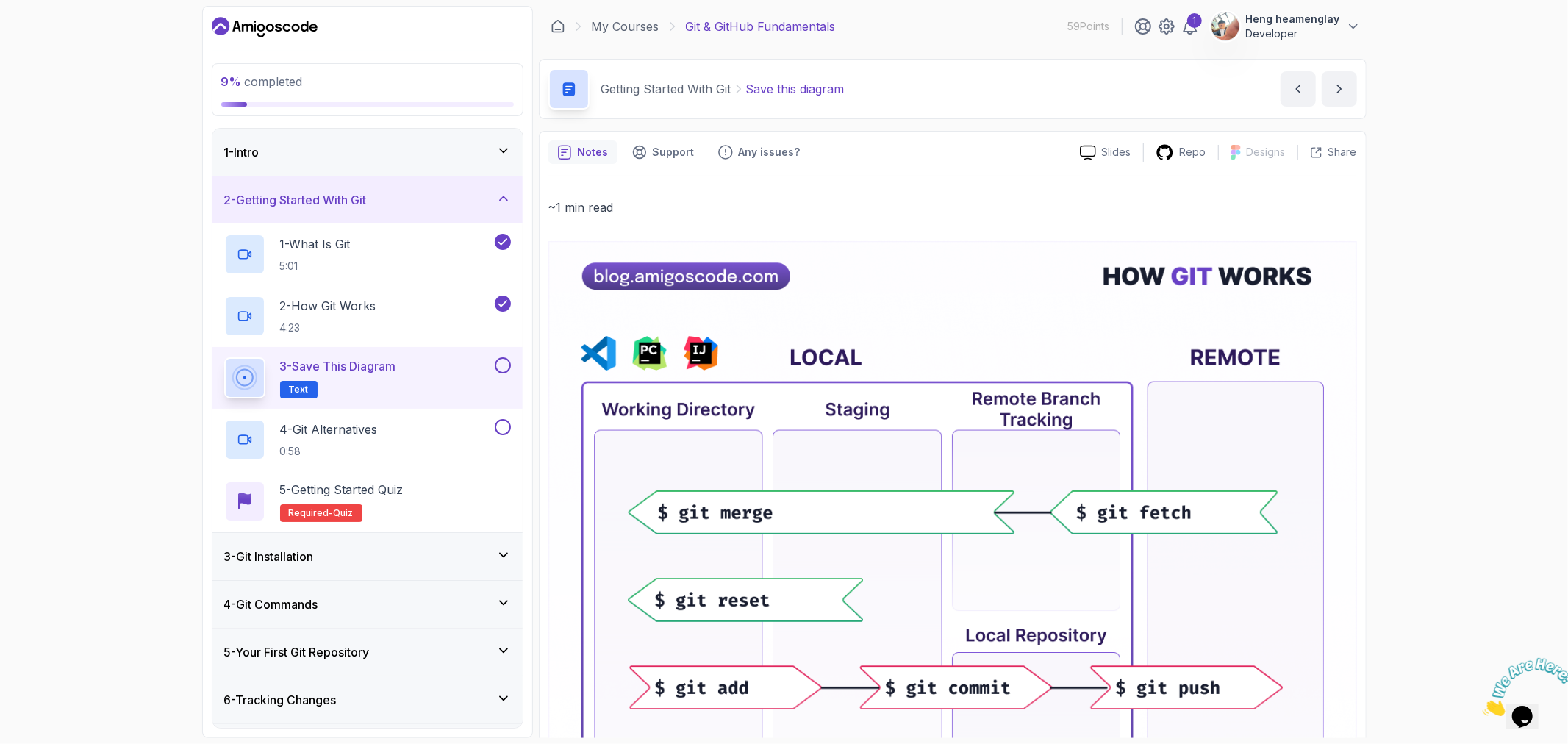
click at [505, 365] on button at bounding box center [503, 365] width 16 height 16
click at [502, 364] on icon at bounding box center [503, 366] width 13 height 15
click at [794, 79] on div "Getting Started With Git Save this diagram" at bounding box center [695, 89] width 296 height 41
click at [809, 92] on p "Save this diagram" at bounding box center [796, 88] width 98 height 18
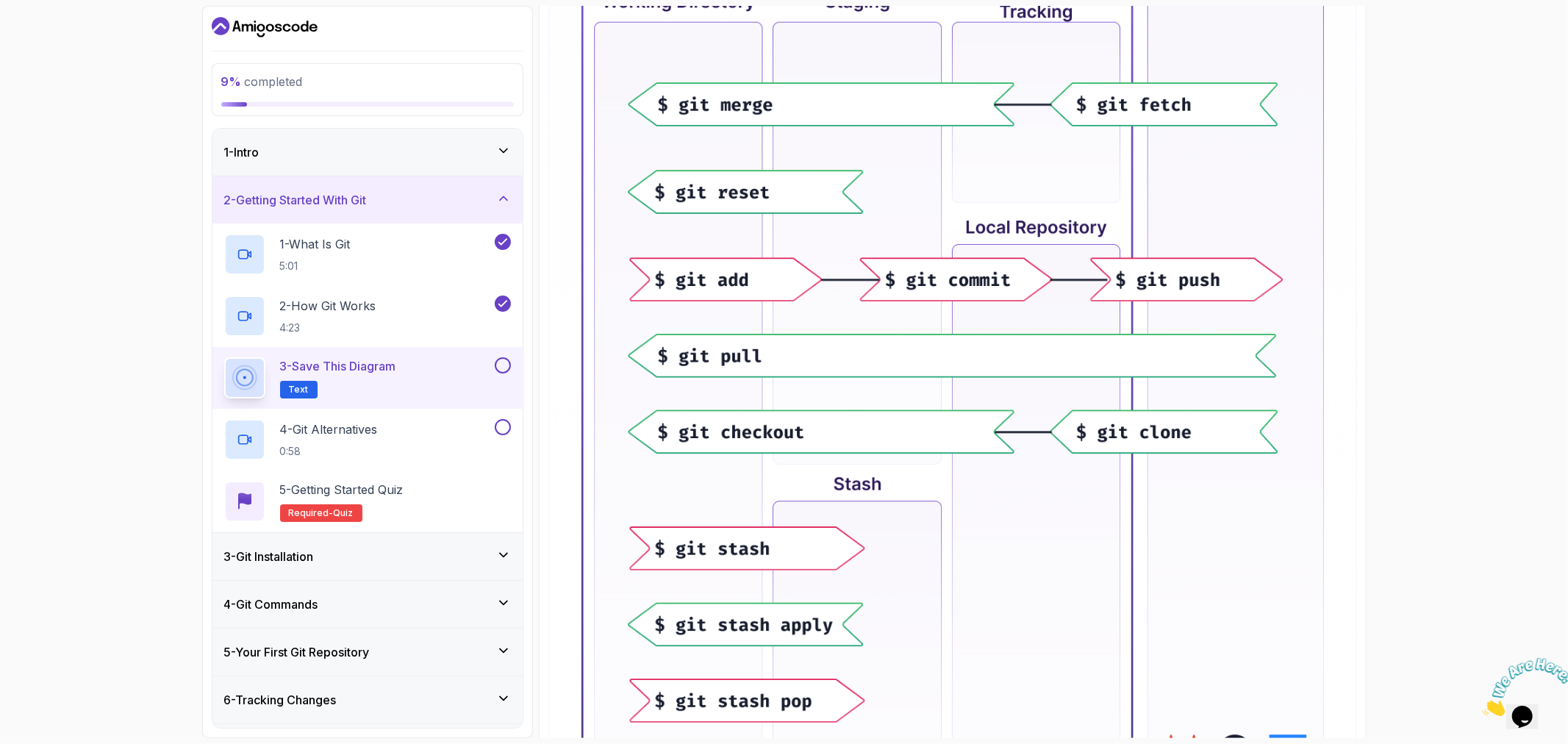
click at [365, 364] on p "3 - Save this diagram" at bounding box center [338, 366] width 116 height 18
click at [499, 366] on button at bounding box center [503, 365] width 16 height 16
click at [453, 387] on div "3 - Save this diagram Text" at bounding box center [358, 378] width 268 height 41
click at [446, 435] on div "4 - Git Alternatives 0:58" at bounding box center [358, 440] width 268 height 41
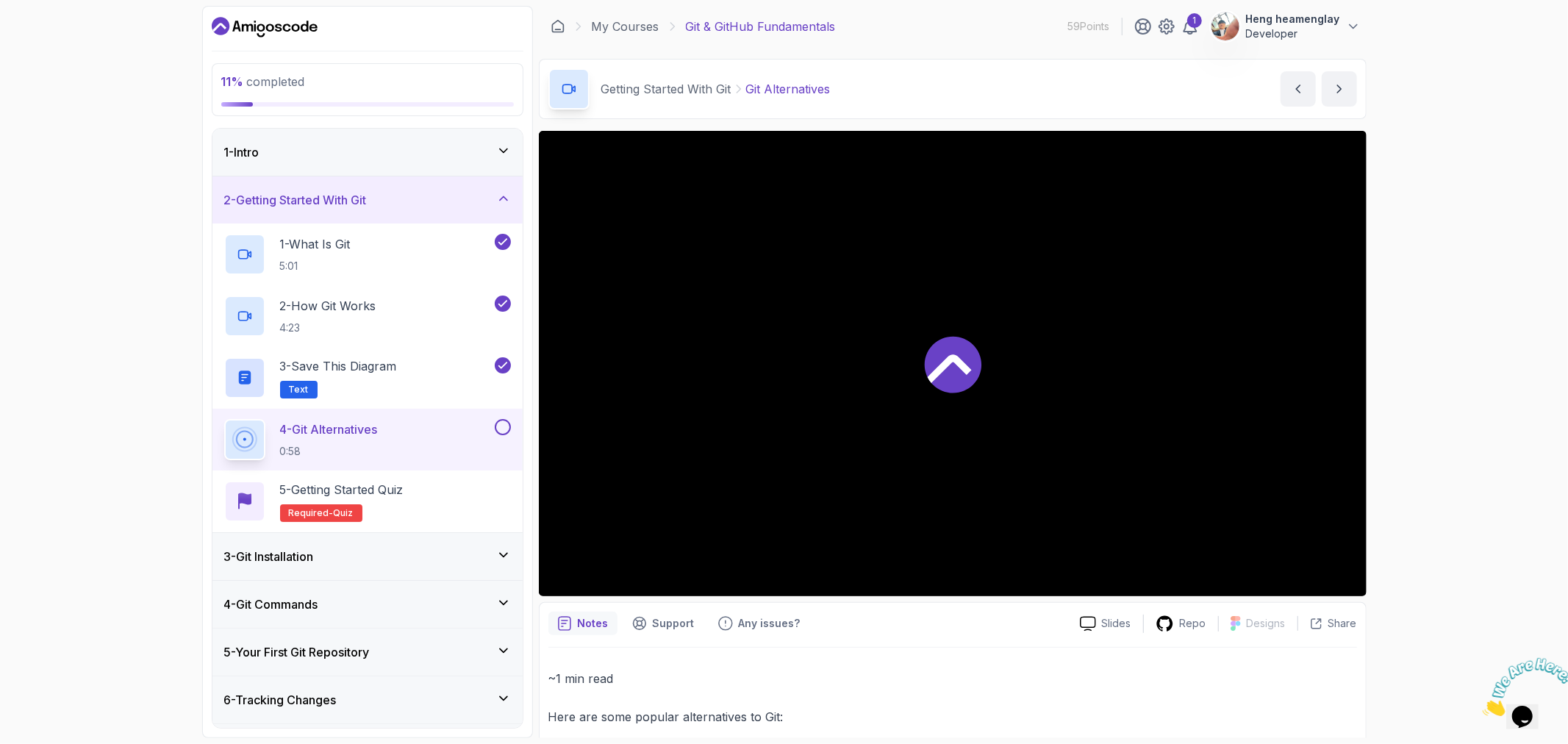
click at [502, 424] on button at bounding box center [503, 427] width 16 height 16
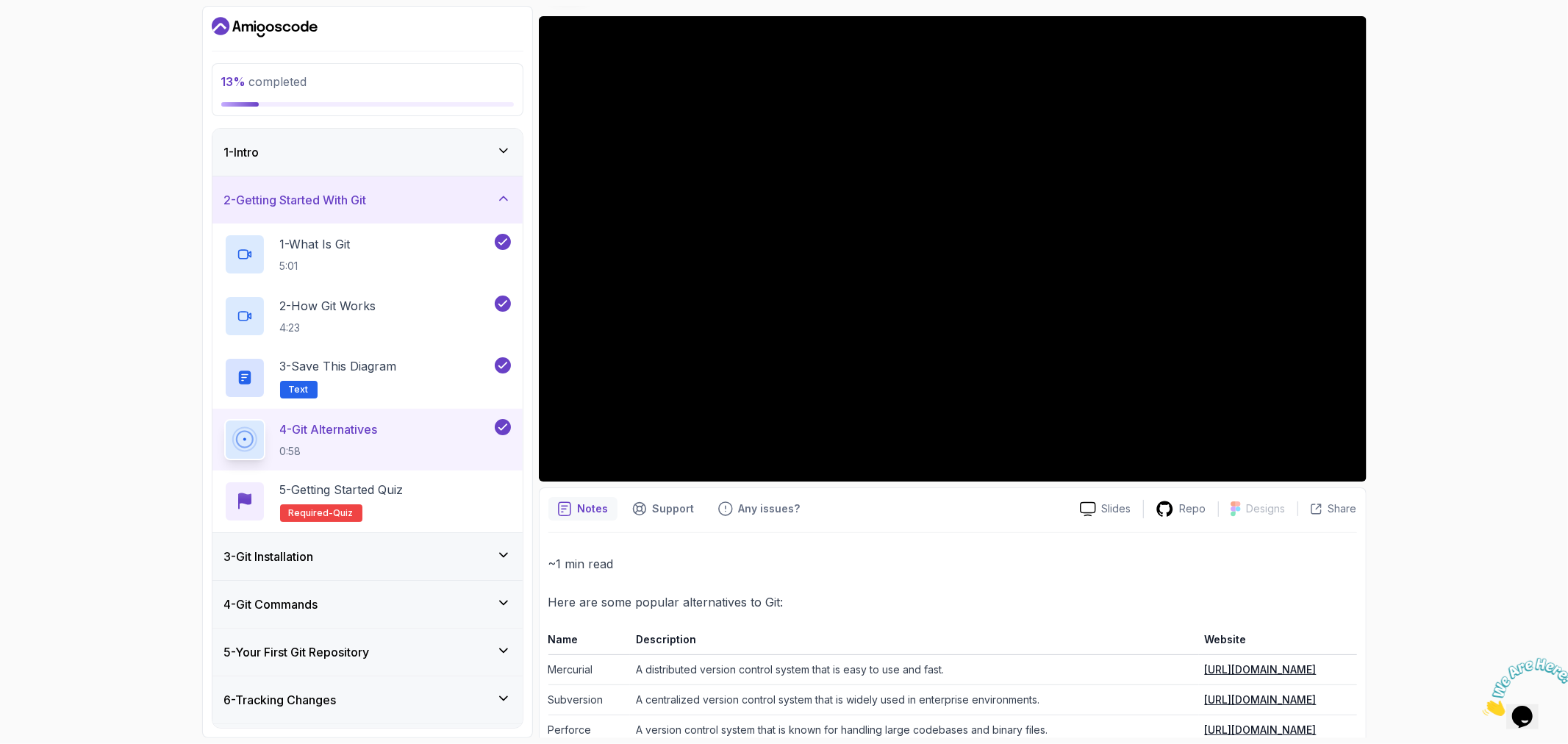
scroll to position [212, 0]
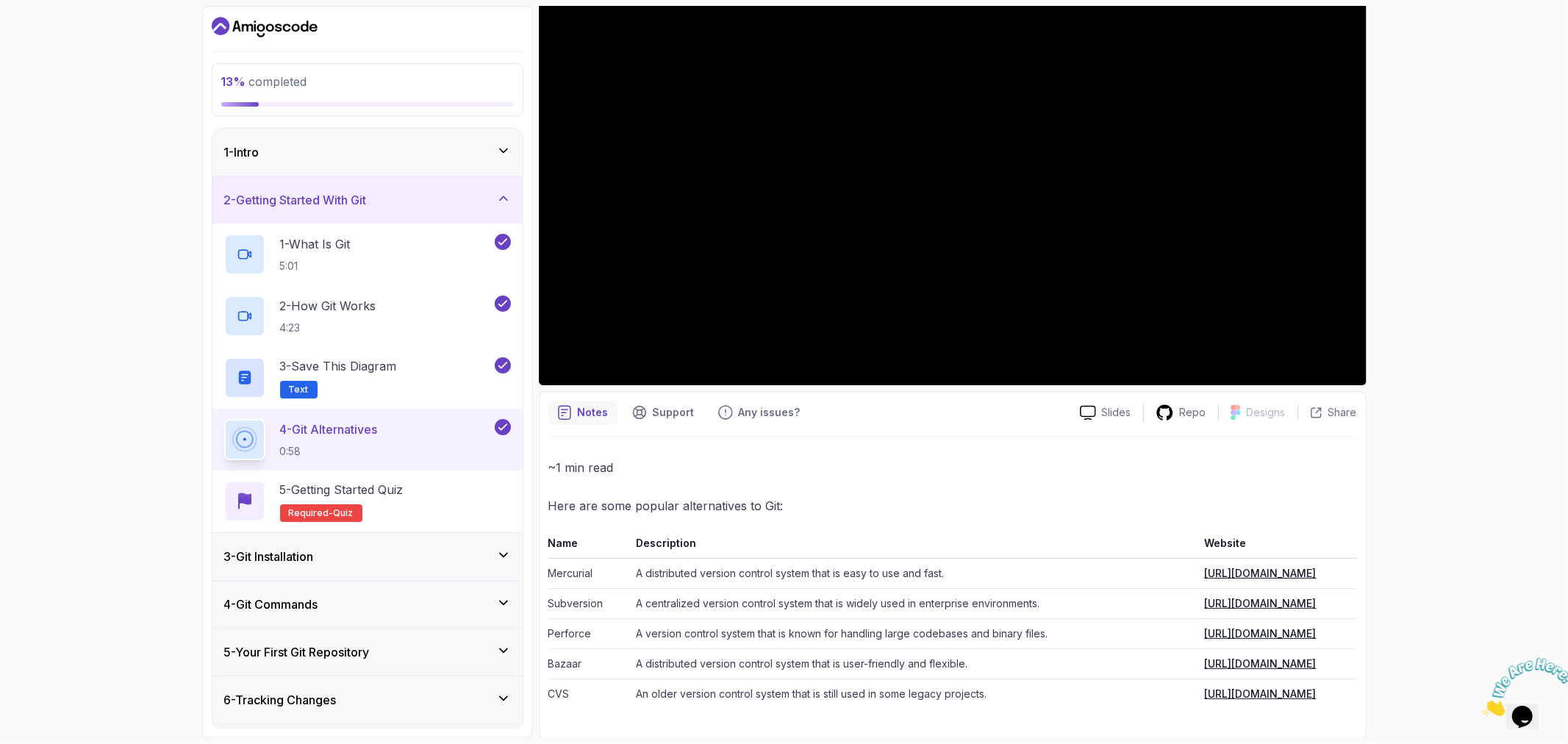
drag, startPoint x: 541, startPoint y: 577, endPoint x: 1347, endPoint y: 626, distance: 807.5
click at [1340, 648] on div "Notes Support Any issues? Slides Repo Designs Design not available Share ~1 min…" at bounding box center [952, 565] width 828 height 348
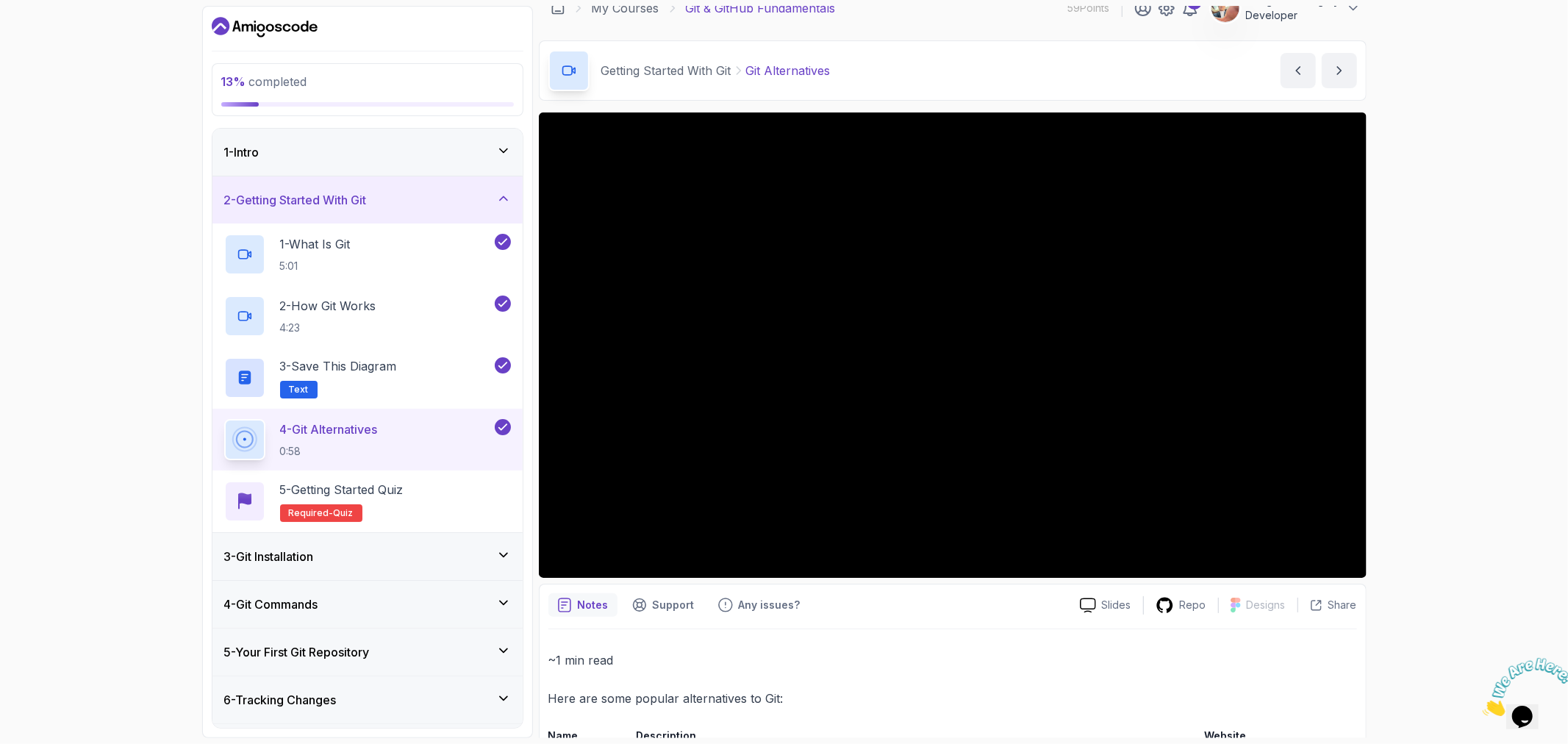
scroll to position [0, 0]
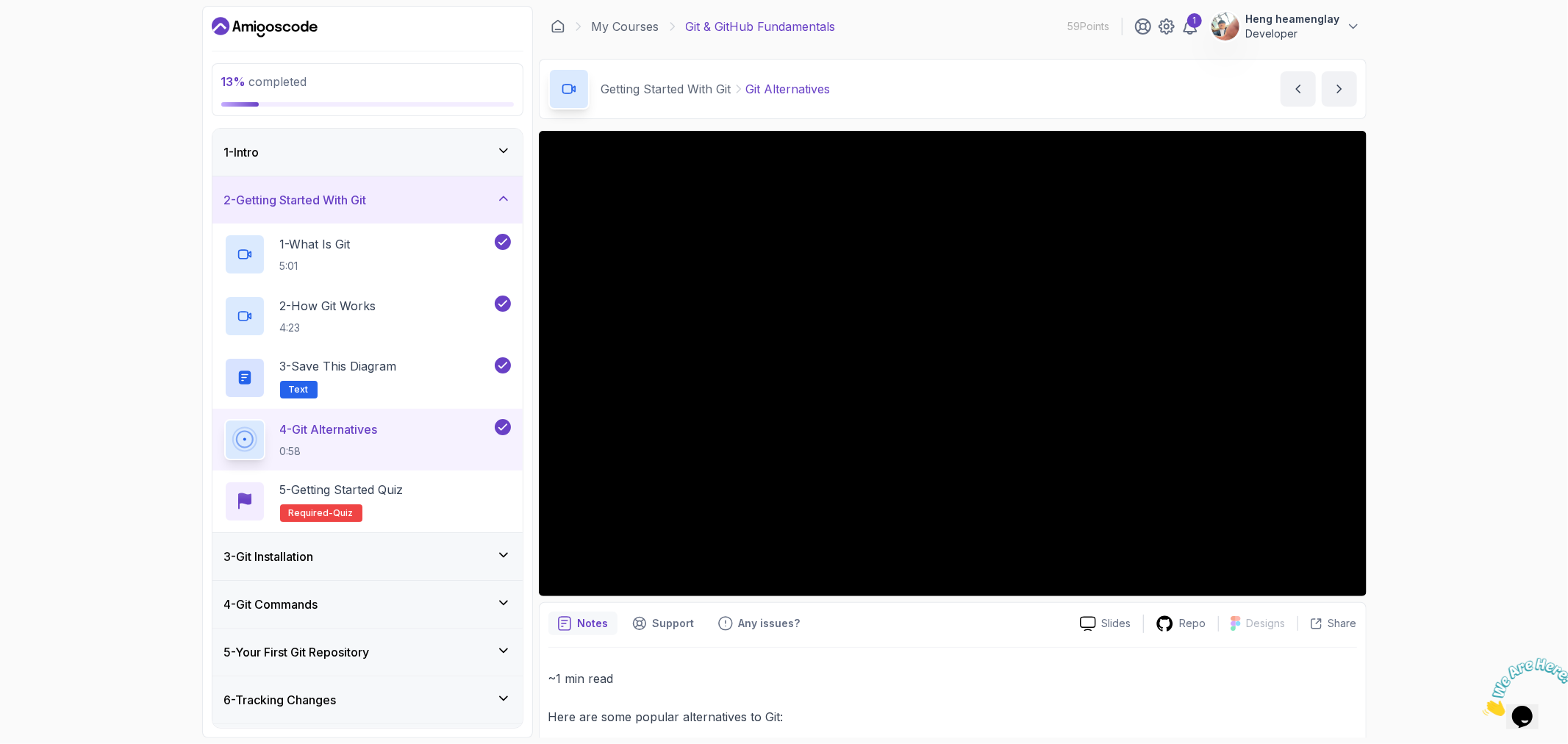
click at [1556, 292] on div "13 % completed 1 - Intro 2 - Getting Started With Git 1 - What Is Git 5:01 2 - …" at bounding box center [784, 372] width 1568 height 744
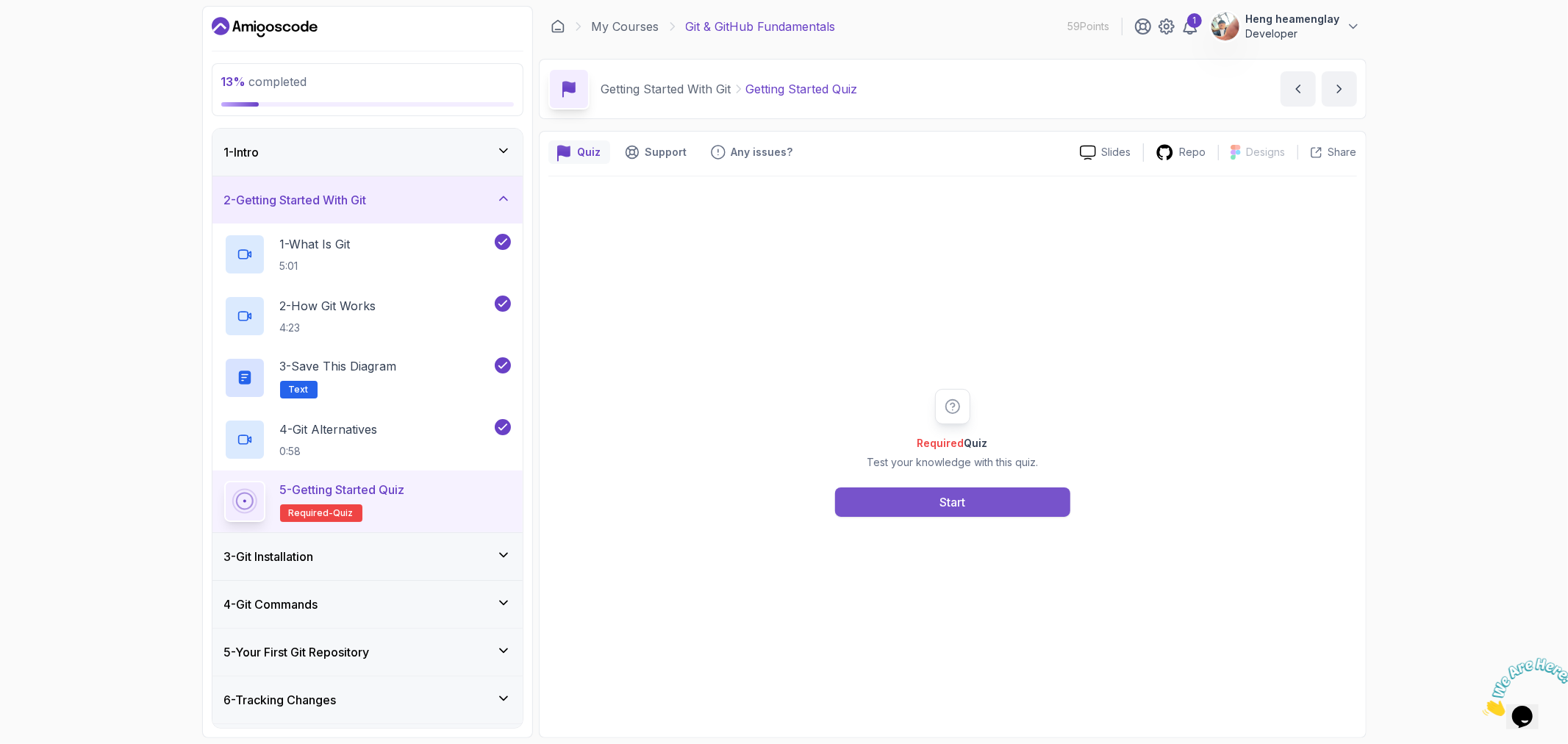
click at [923, 507] on button "Start" at bounding box center [953, 503] width 236 height 30
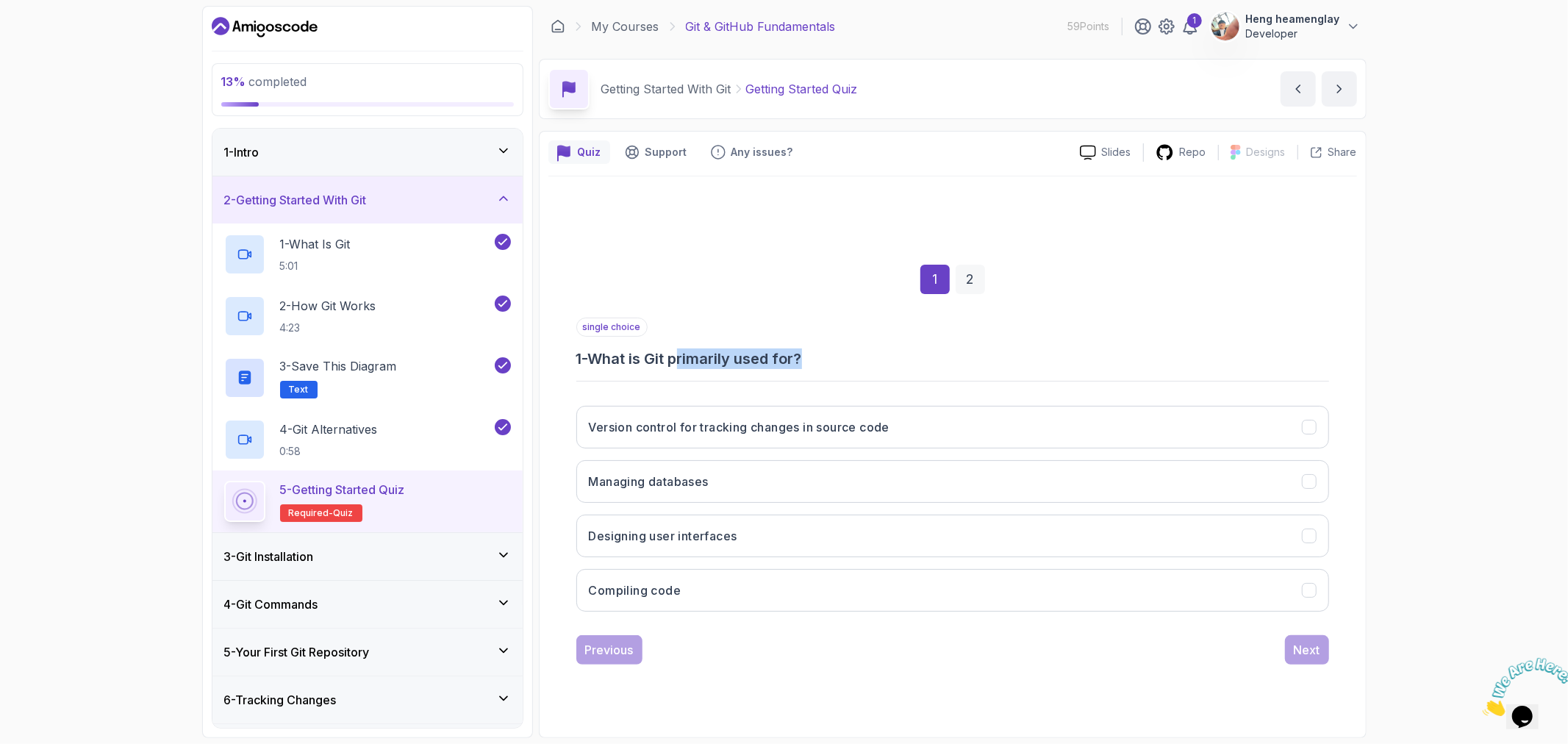
drag, startPoint x: 684, startPoint y: 364, endPoint x: 847, endPoint y: 356, distance: 163.2
click at [847, 356] on h3 "1 - What is Git primarily used for?" at bounding box center [953, 359] width 753 height 20
click at [931, 353] on h3 "1 - What is Git primarily used for?" at bounding box center [953, 359] width 753 height 20
click at [703, 420] on h3 "Version control for tracking changes in source code" at bounding box center [739, 427] width 300 height 18
click at [1314, 656] on div "Next" at bounding box center [1307, 649] width 27 height 18
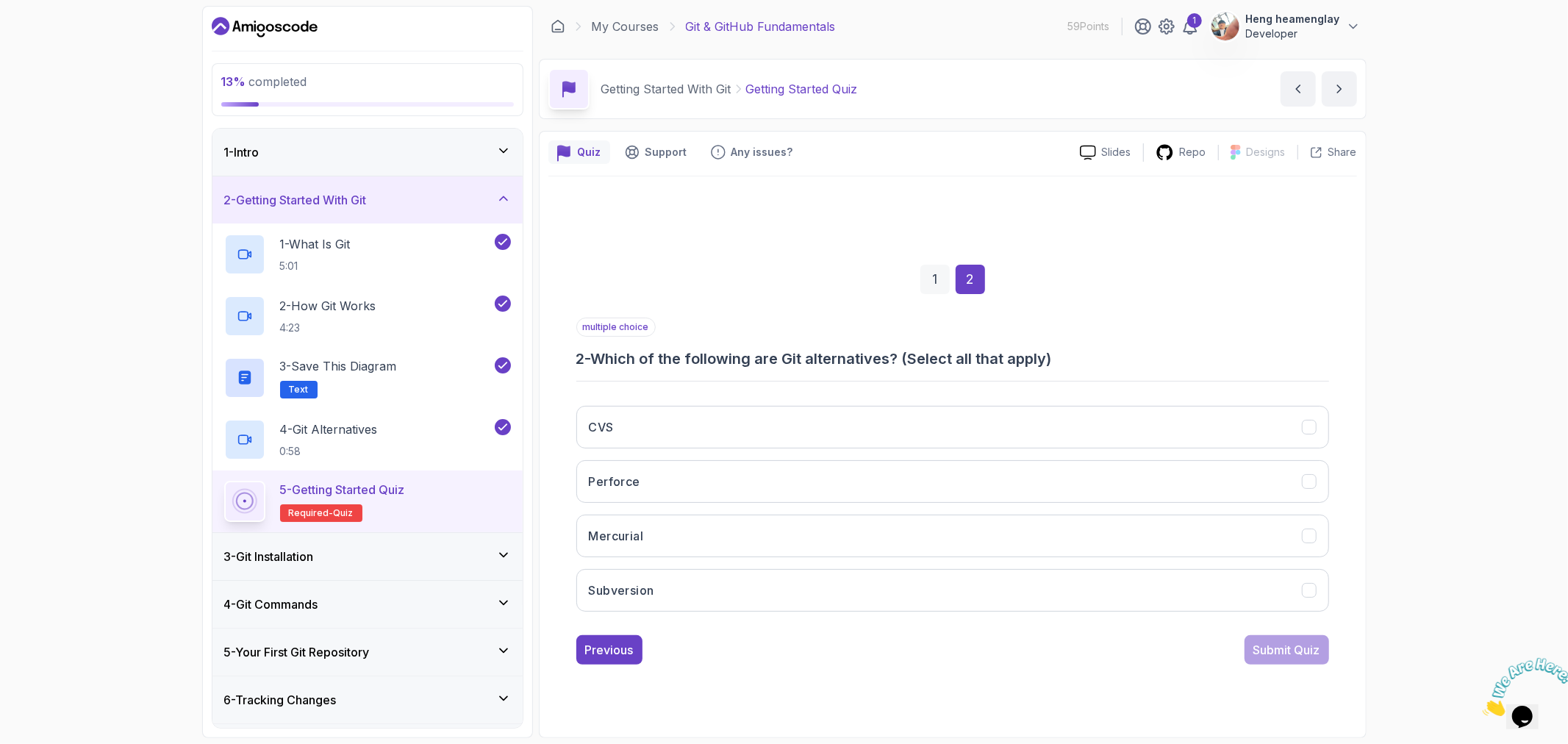
click at [855, 357] on h3 "2 - Which of the following are Git alternatives? (Select all that apply)" at bounding box center [953, 359] width 753 height 20
click at [1137, 349] on h3 "2 - Which of the following are Git alternatives? (Select all that apply)" at bounding box center [953, 359] width 753 height 20
click at [715, 428] on button "CVS" at bounding box center [953, 428] width 753 height 43
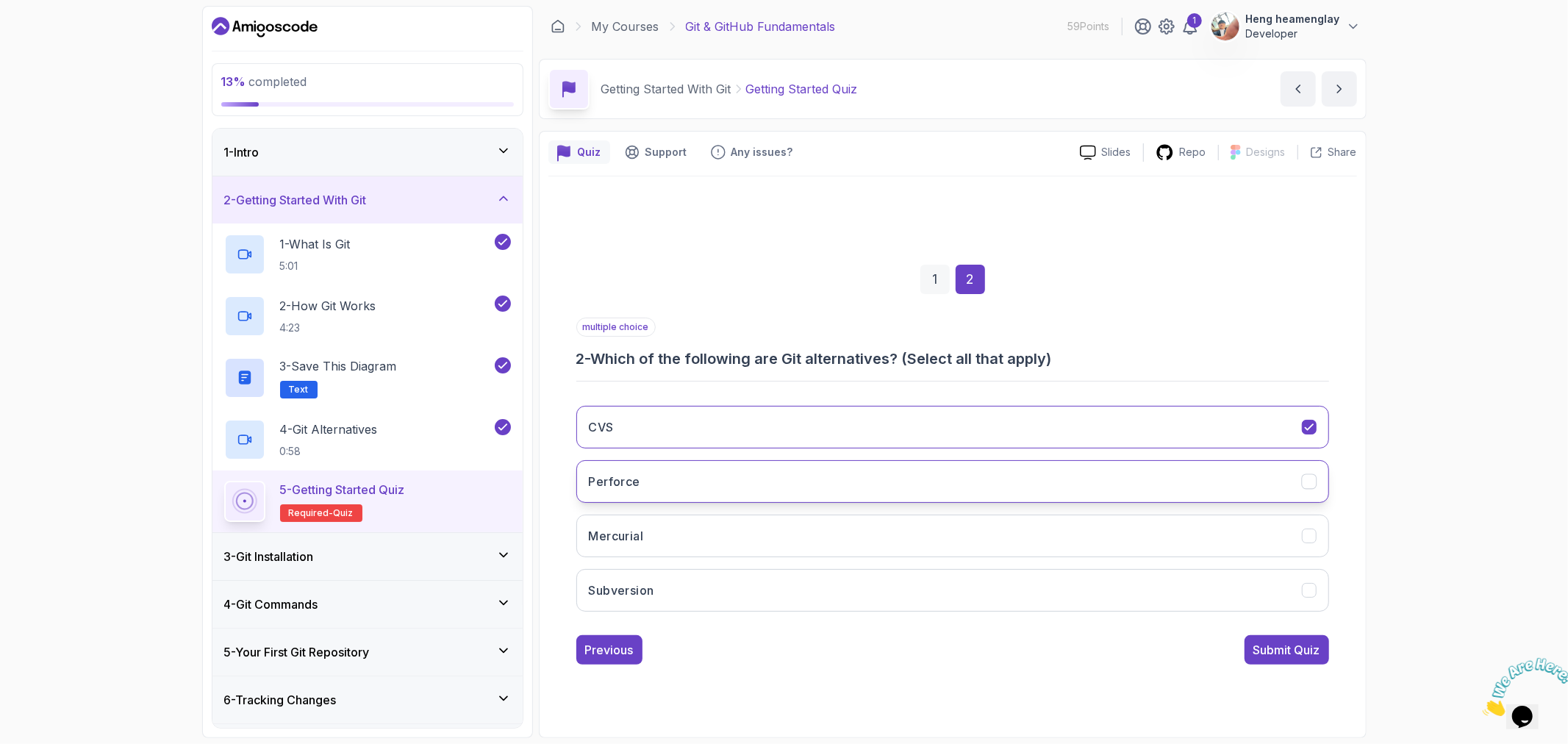
click at [703, 475] on button "Perforce" at bounding box center [953, 481] width 753 height 43
click at [740, 464] on button "Perforce" at bounding box center [953, 481] width 753 height 43
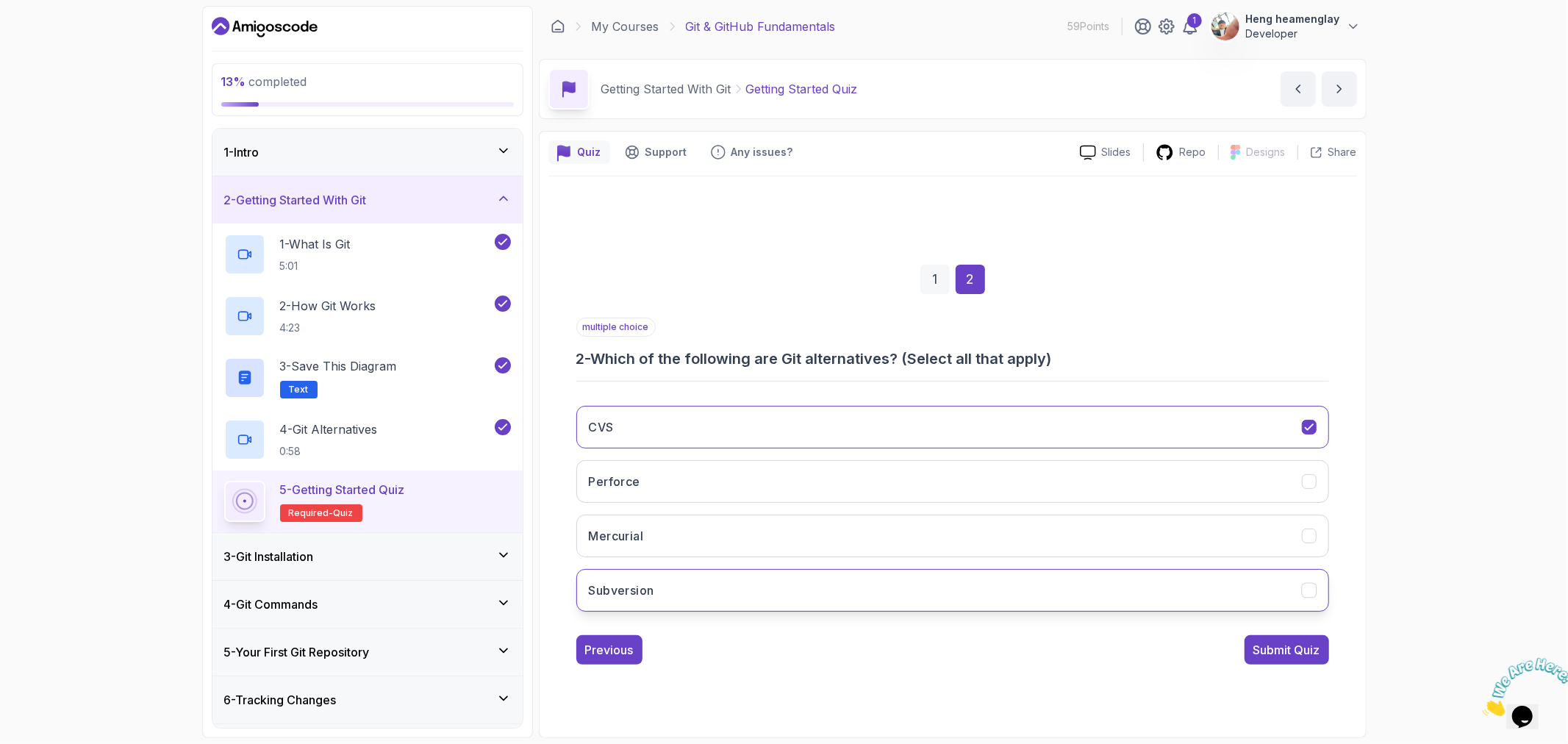
click at [698, 591] on button "Subversion" at bounding box center [953, 591] width 753 height 43
click at [704, 540] on button "Mercurial" at bounding box center [953, 536] width 753 height 43
drag, startPoint x: 594, startPoint y: 356, endPoint x: 1087, endPoint y: 353, distance: 493.0
click at [1087, 353] on h3 "2 - Which of the following are Git alternatives? (Select all that apply)" at bounding box center [953, 359] width 753 height 20
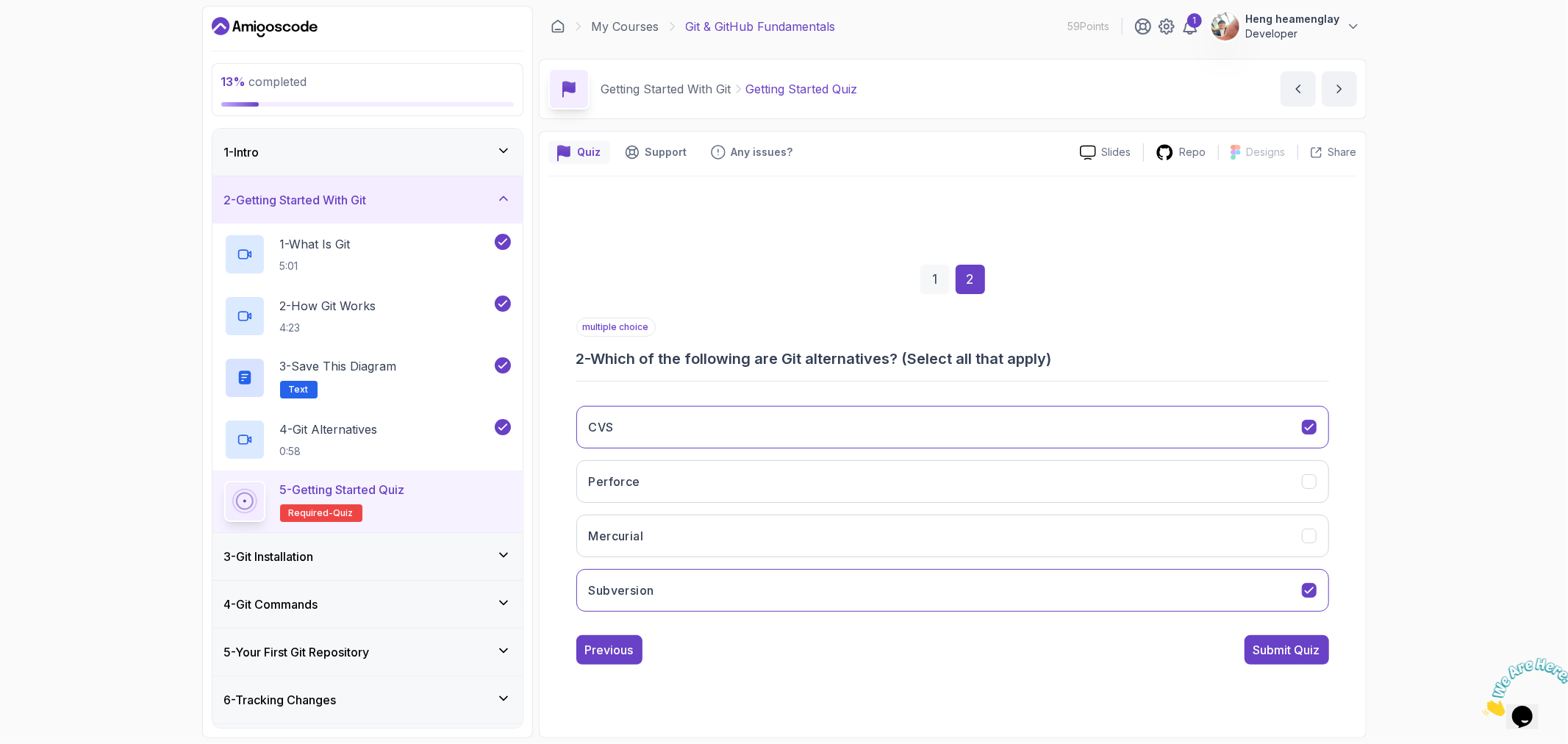
click at [1336, 268] on div "1 2 multiple choice 2 - Which of the following are Git alternatives? (Select al…" at bounding box center [952, 453] width 809 height 447
click at [714, 431] on button "CVS" at bounding box center [953, 428] width 753 height 43
click at [732, 520] on button "Mercurial" at bounding box center [953, 536] width 753 height 43
click at [744, 474] on button "Perforce" at bounding box center [953, 481] width 753 height 43
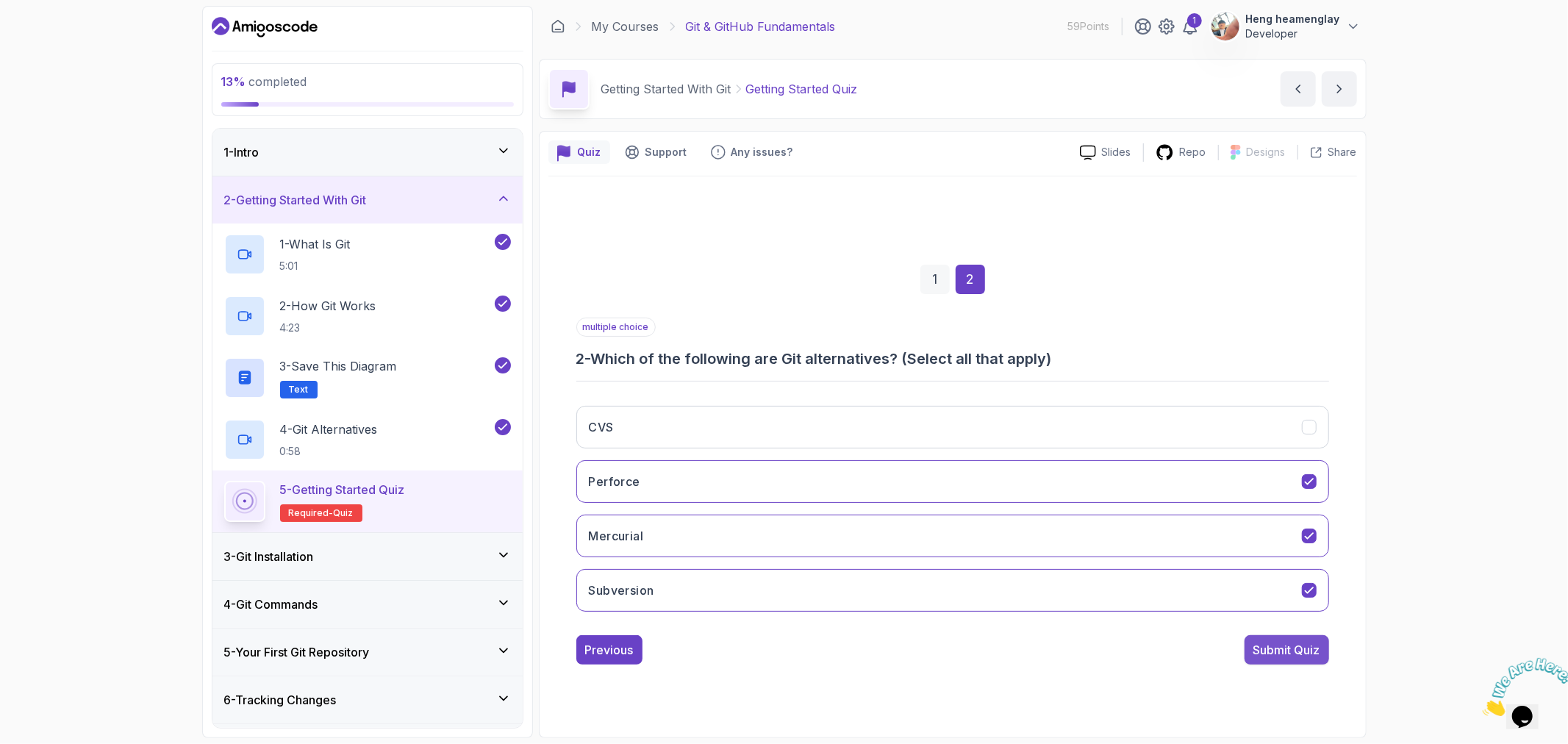
click at [1261, 643] on div "Submit Quiz" at bounding box center [1287, 649] width 67 height 18
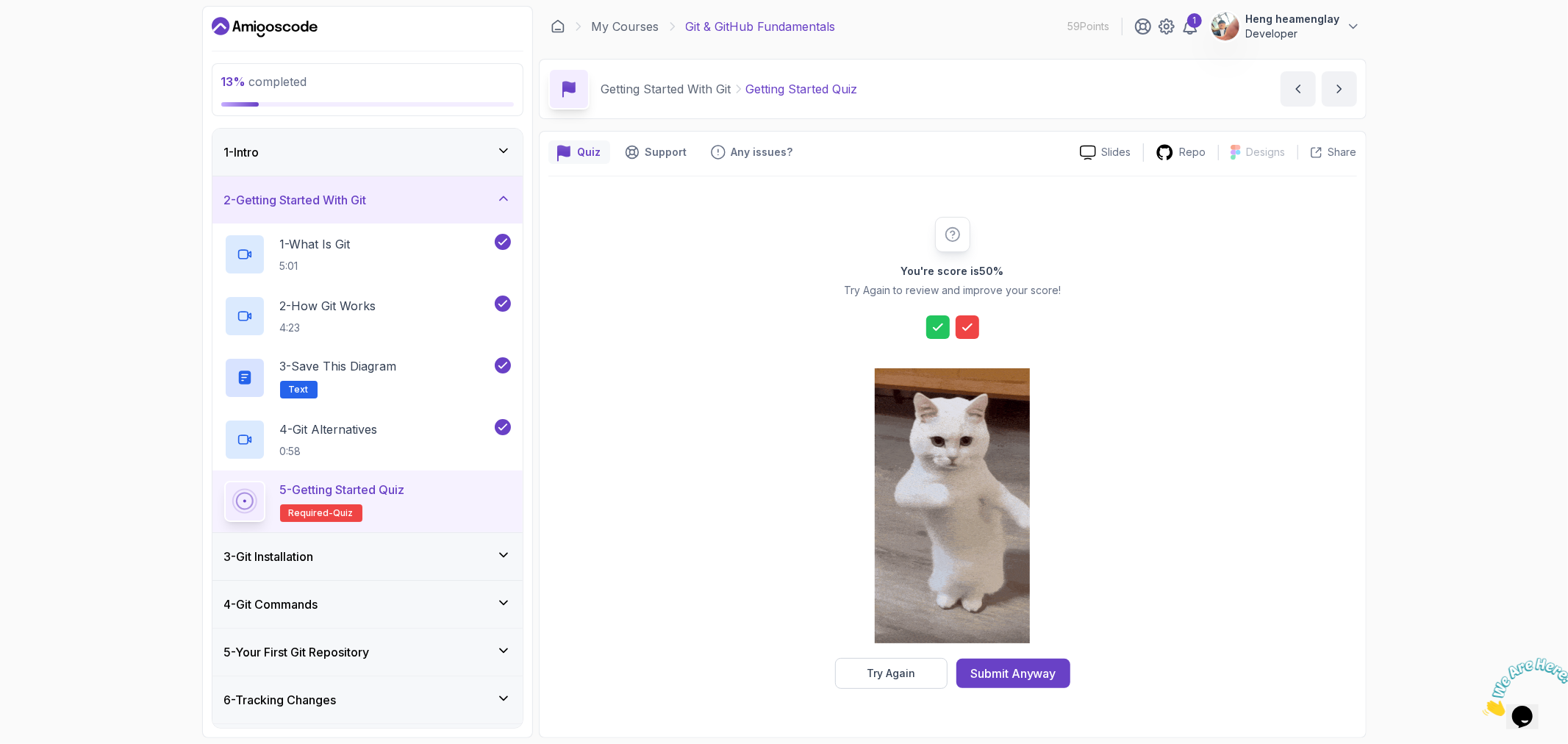
click at [937, 327] on icon at bounding box center [938, 327] width 9 height 6
click at [870, 677] on div "Try Again" at bounding box center [891, 673] width 48 height 15
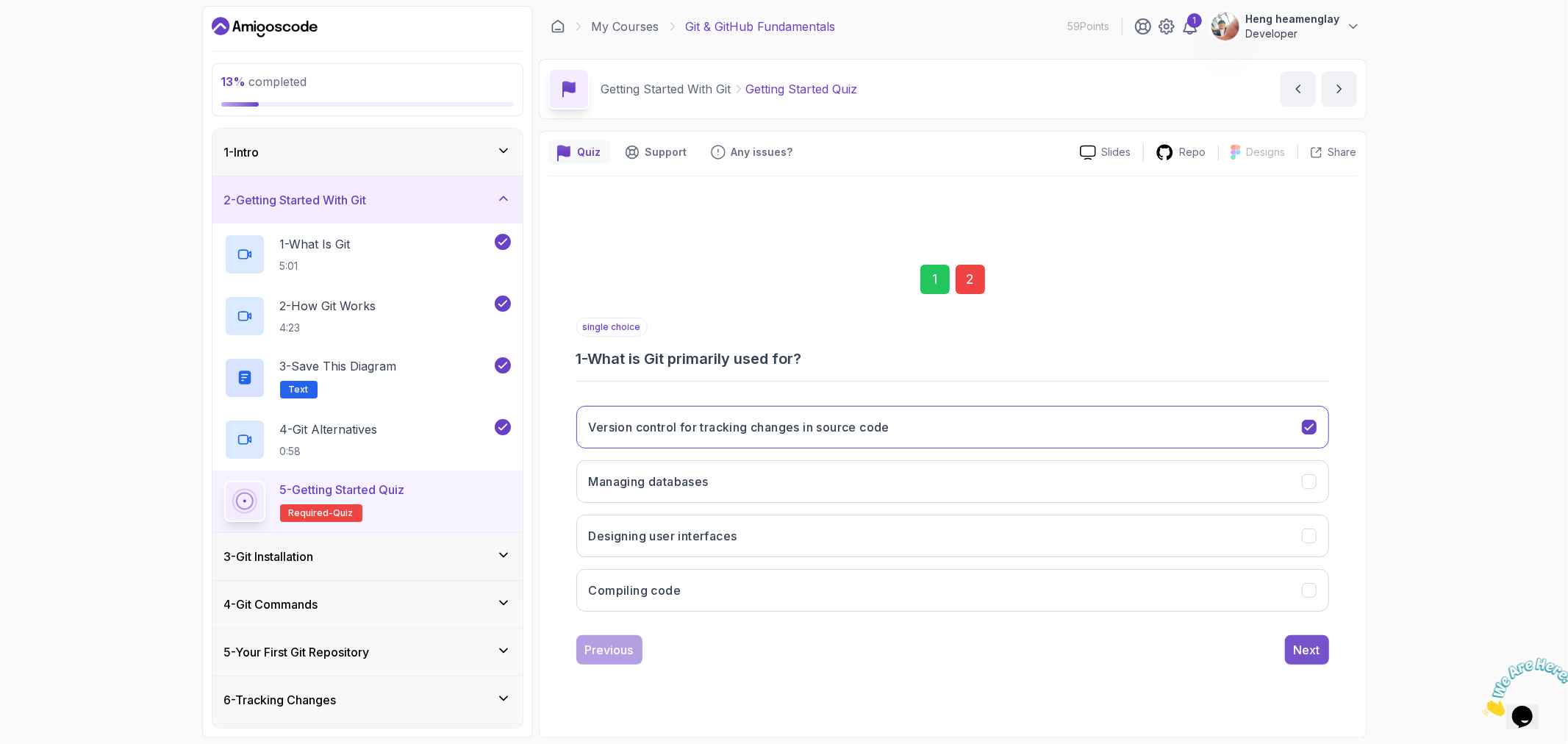
click at [1310, 636] on button "Next" at bounding box center [1307, 650] width 45 height 30
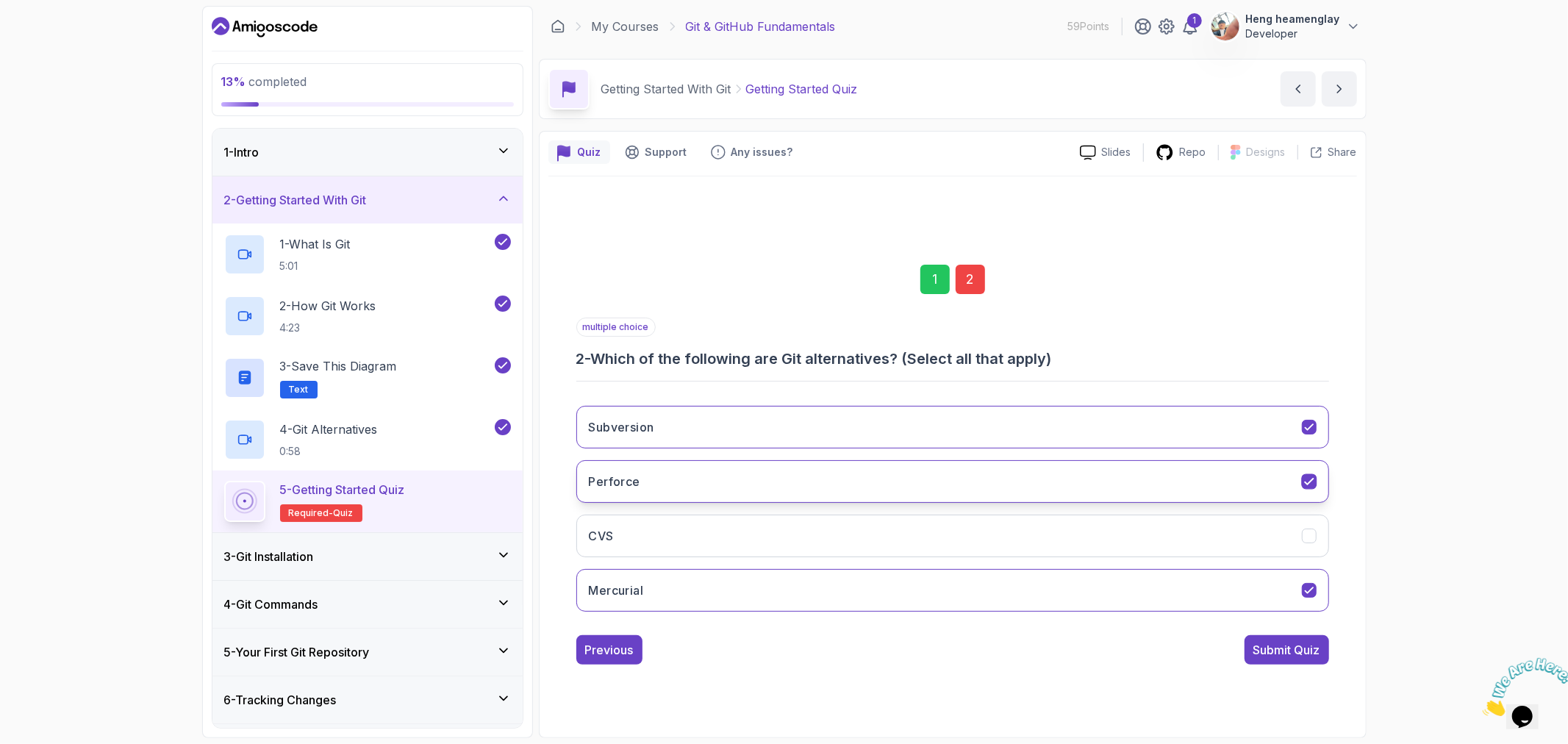
click at [801, 476] on button "Perforce" at bounding box center [953, 481] width 753 height 43
click at [819, 431] on button "Subversion" at bounding box center [953, 428] width 753 height 43
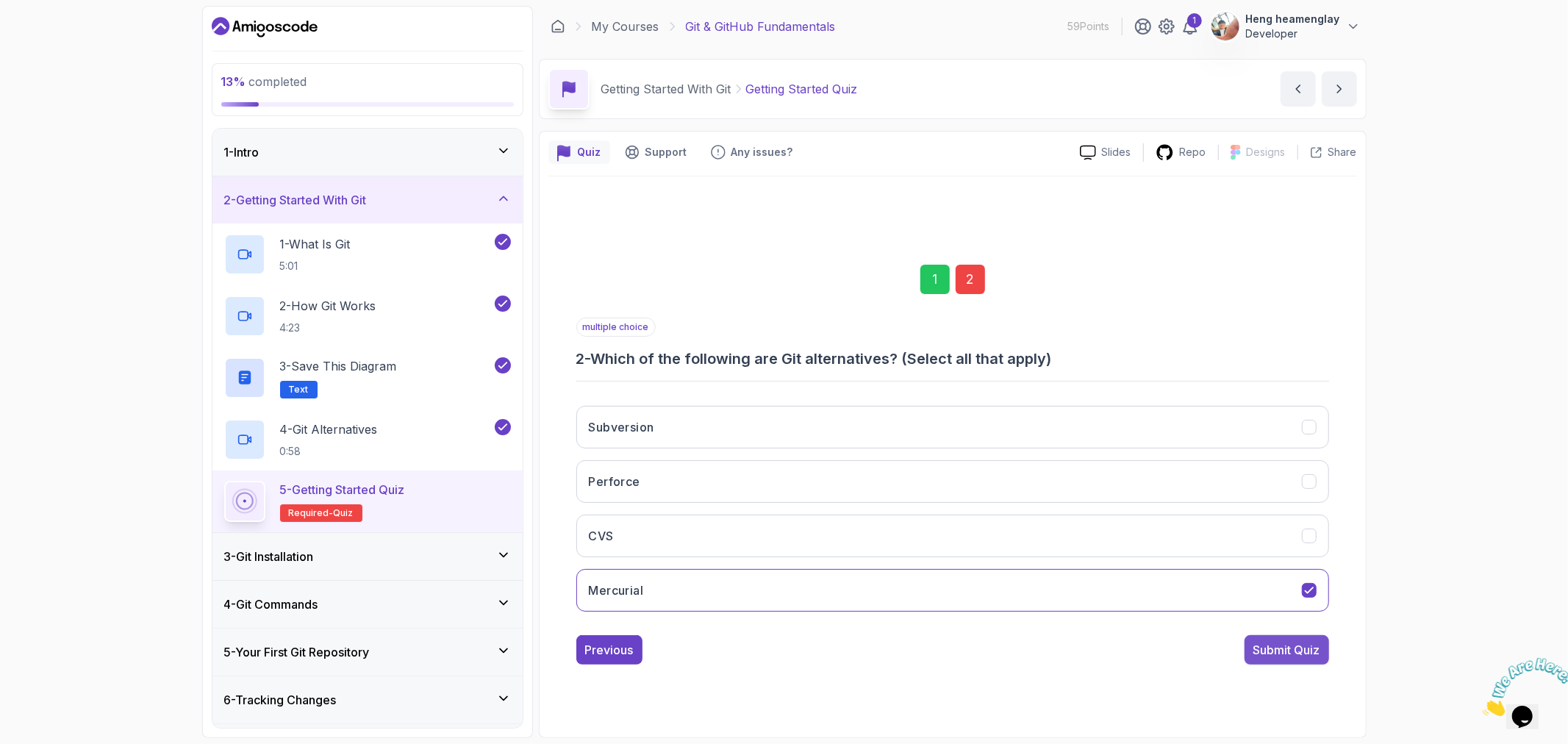
click at [1302, 656] on div "Submit Quiz" at bounding box center [1287, 649] width 67 height 18
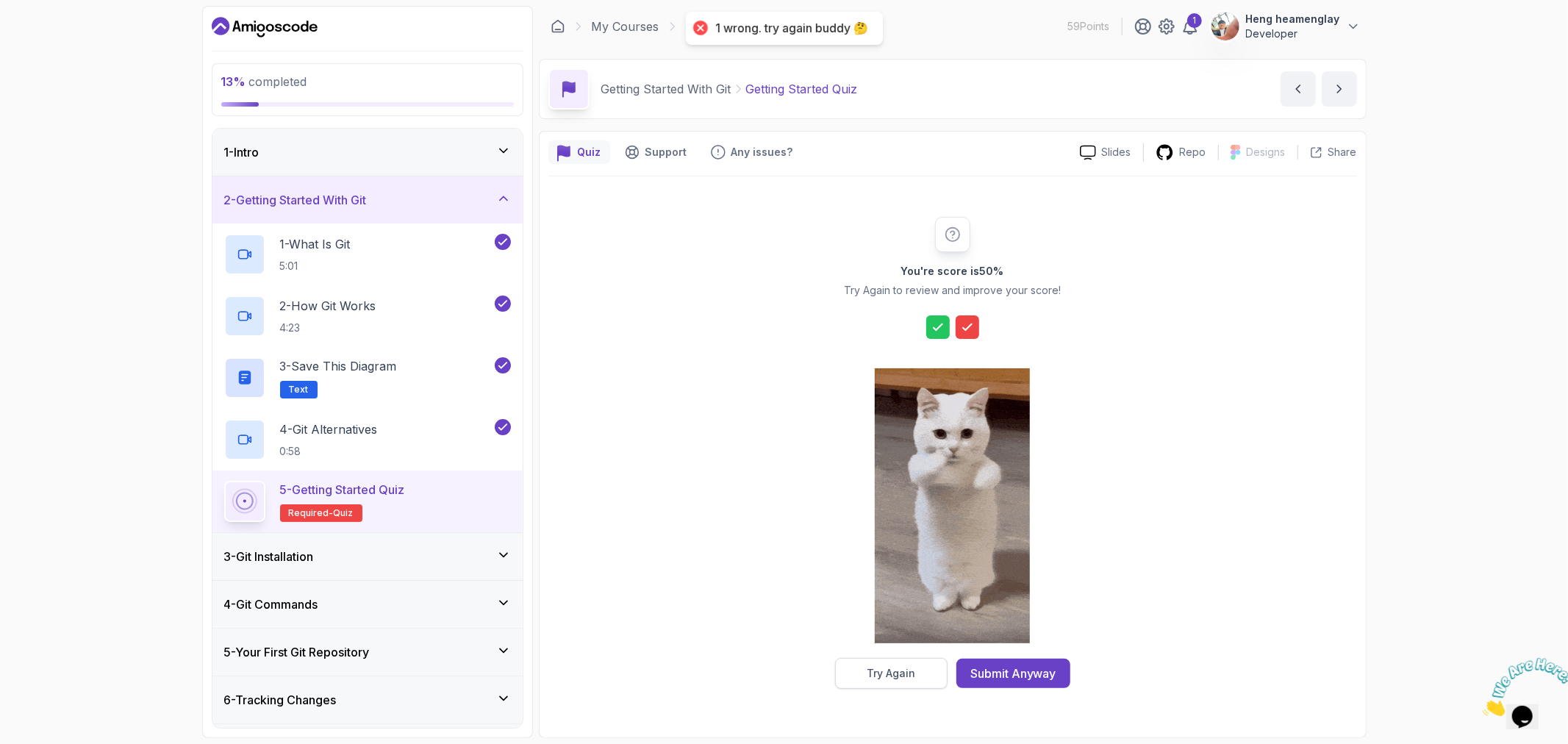
click at [893, 668] on div "Try Again" at bounding box center [891, 673] width 48 height 15
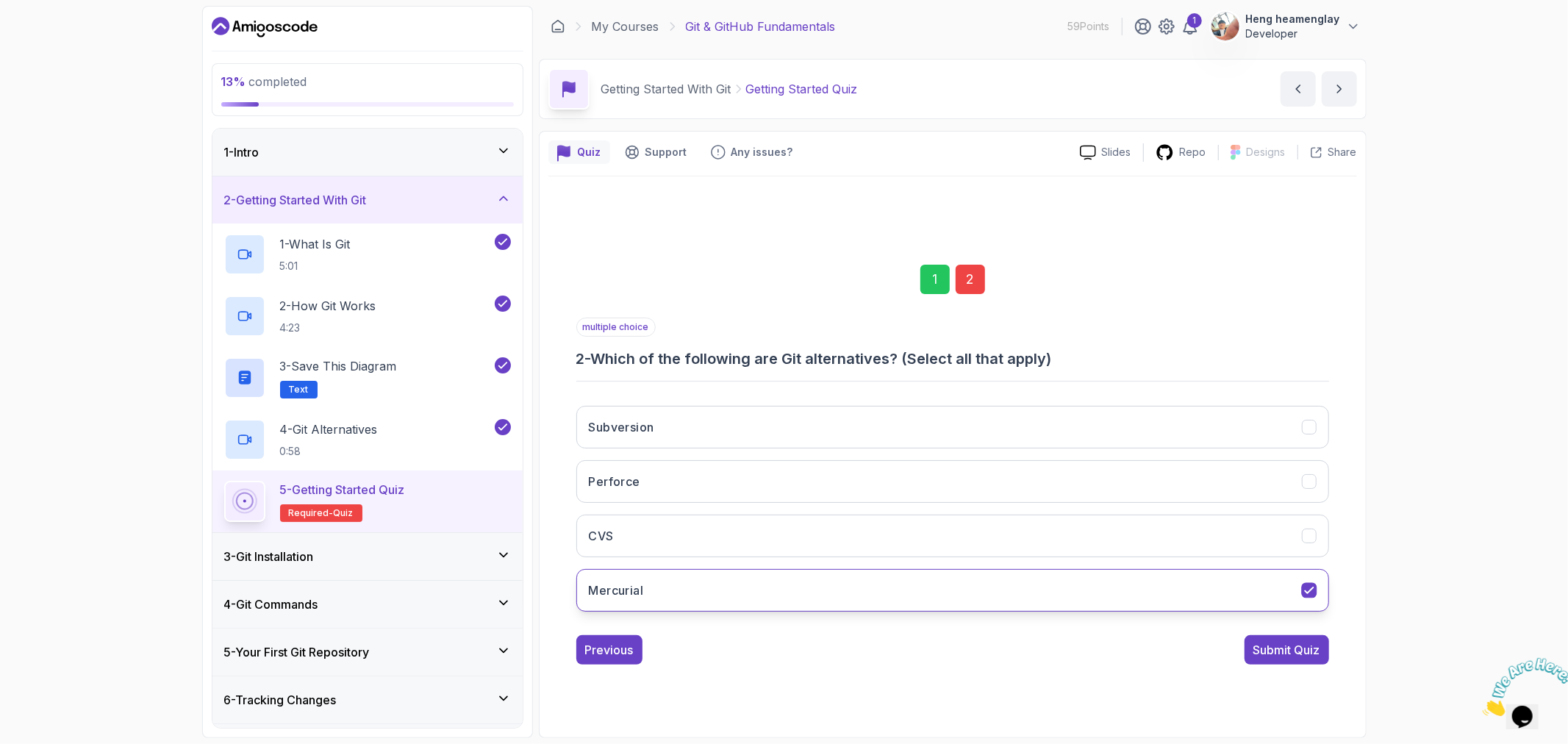
click at [826, 571] on button "Mercurial" at bounding box center [953, 591] width 753 height 43
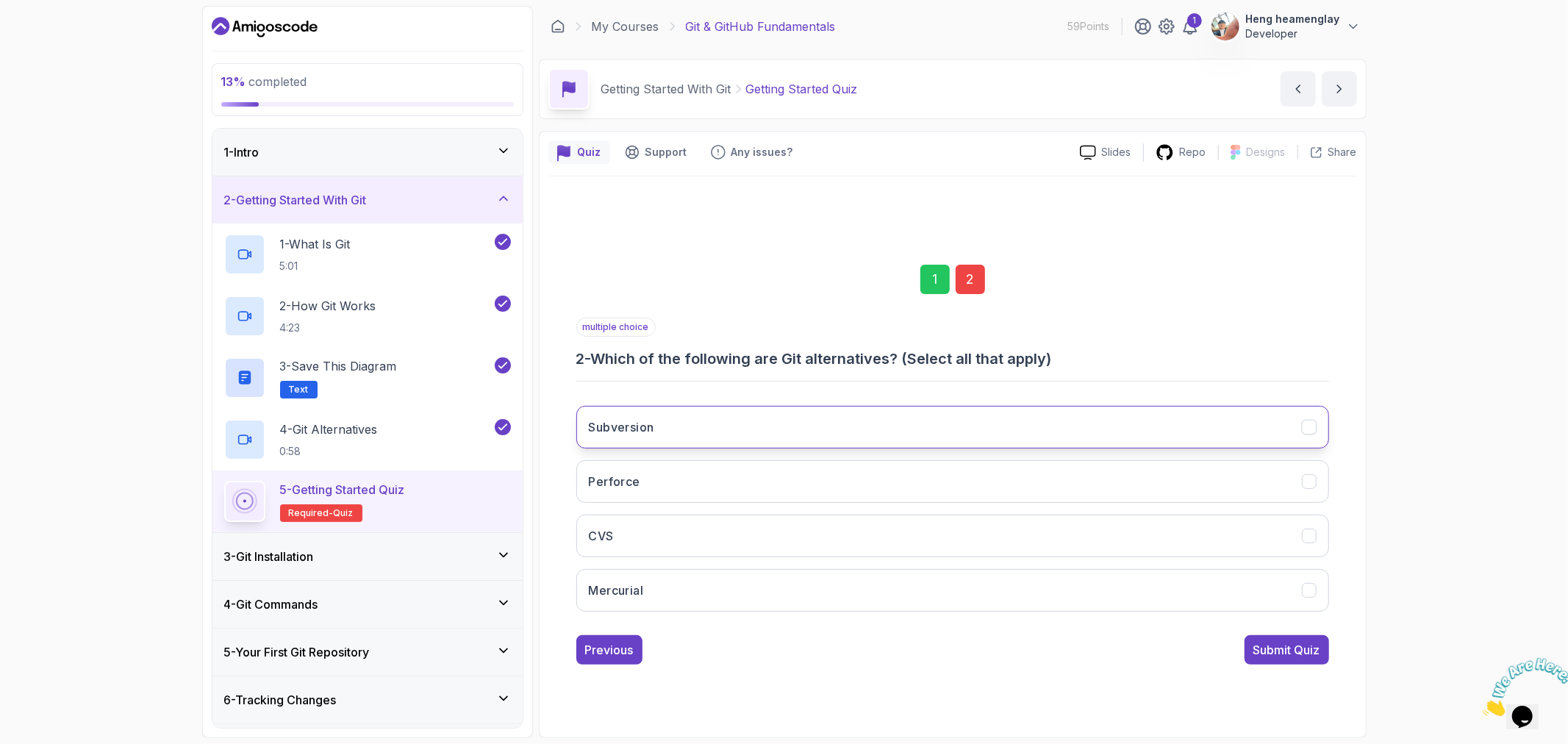
click at [775, 421] on button "Subversion" at bounding box center [953, 428] width 753 height 43
click at [768, 471] on button "Perforce" at bounding box center [953, 481] width 753 height 43
click at [882, 591] on button "Mercurial" at bounding box center [953, 591] width 753 height 43
click at [853, 479] on button "Perforce" at bounding box center [953, 481] width 753 height 43
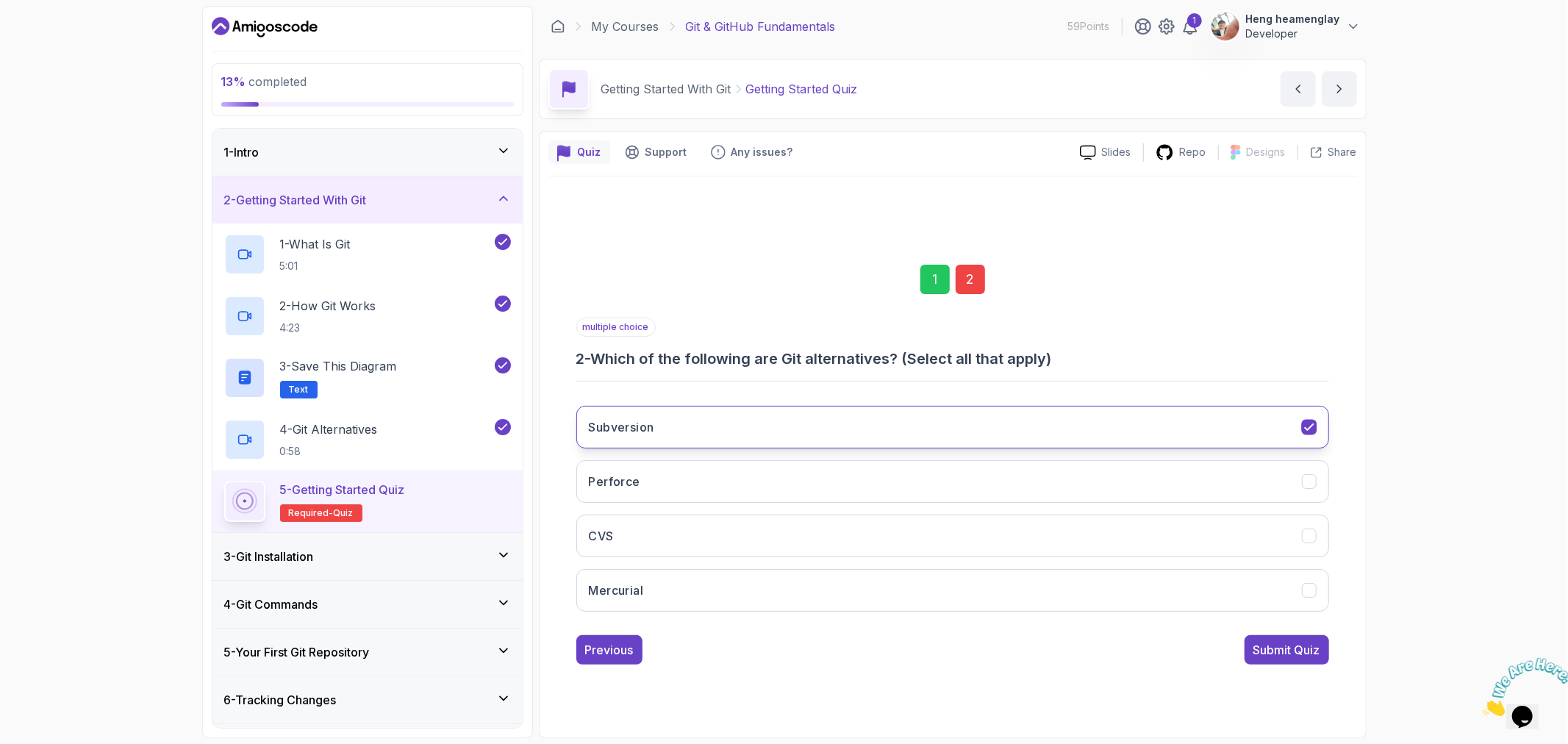
click at [864, 423] on button "Subversion" at bounding box center [953, 428] width 753 height 43
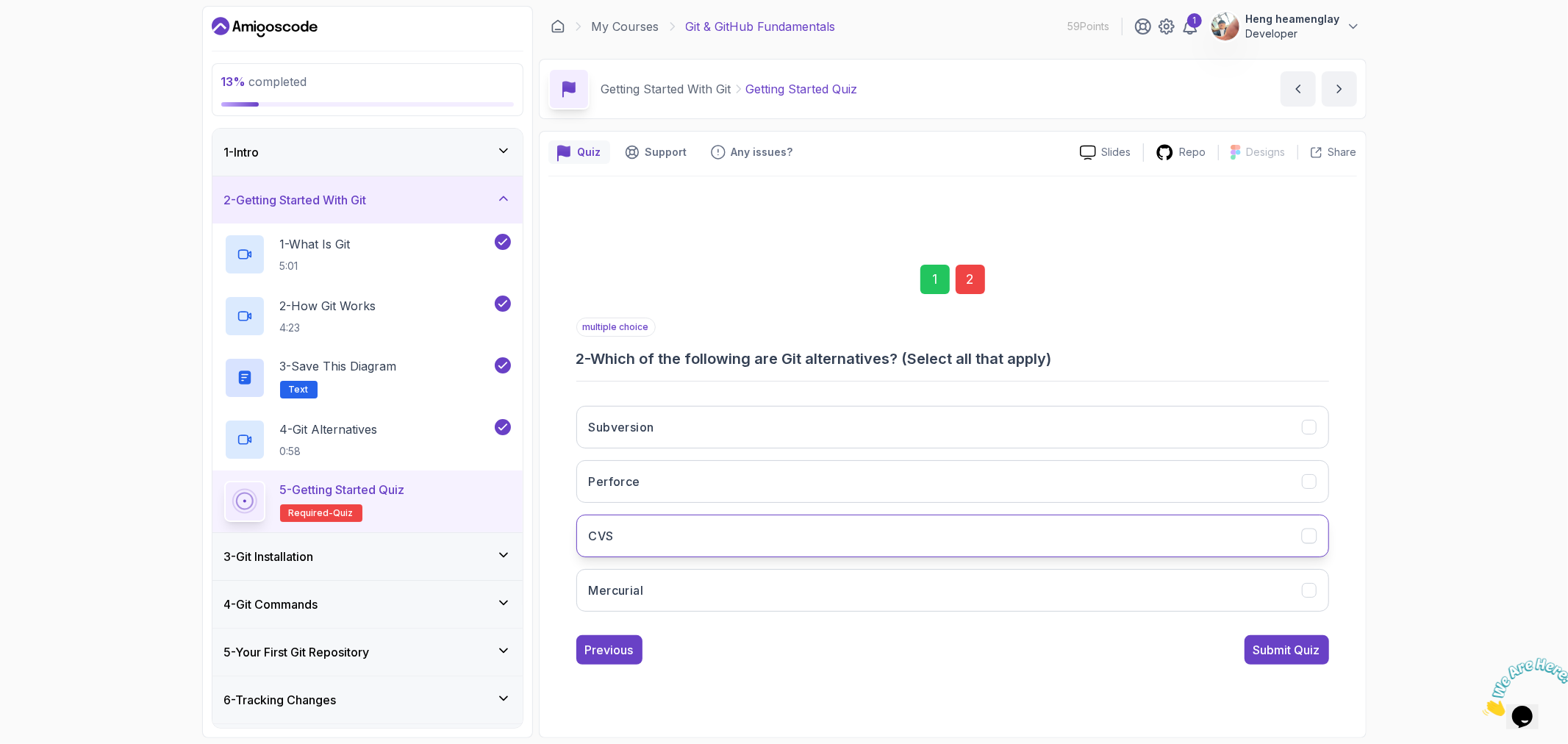
click at [839, 538] on button "CVS" at bounding box center [953, 536] width 753 height 43
click at [1296, 651] on div "Submit Quiz" at bounding box center [1287, 649] width 67 height 18
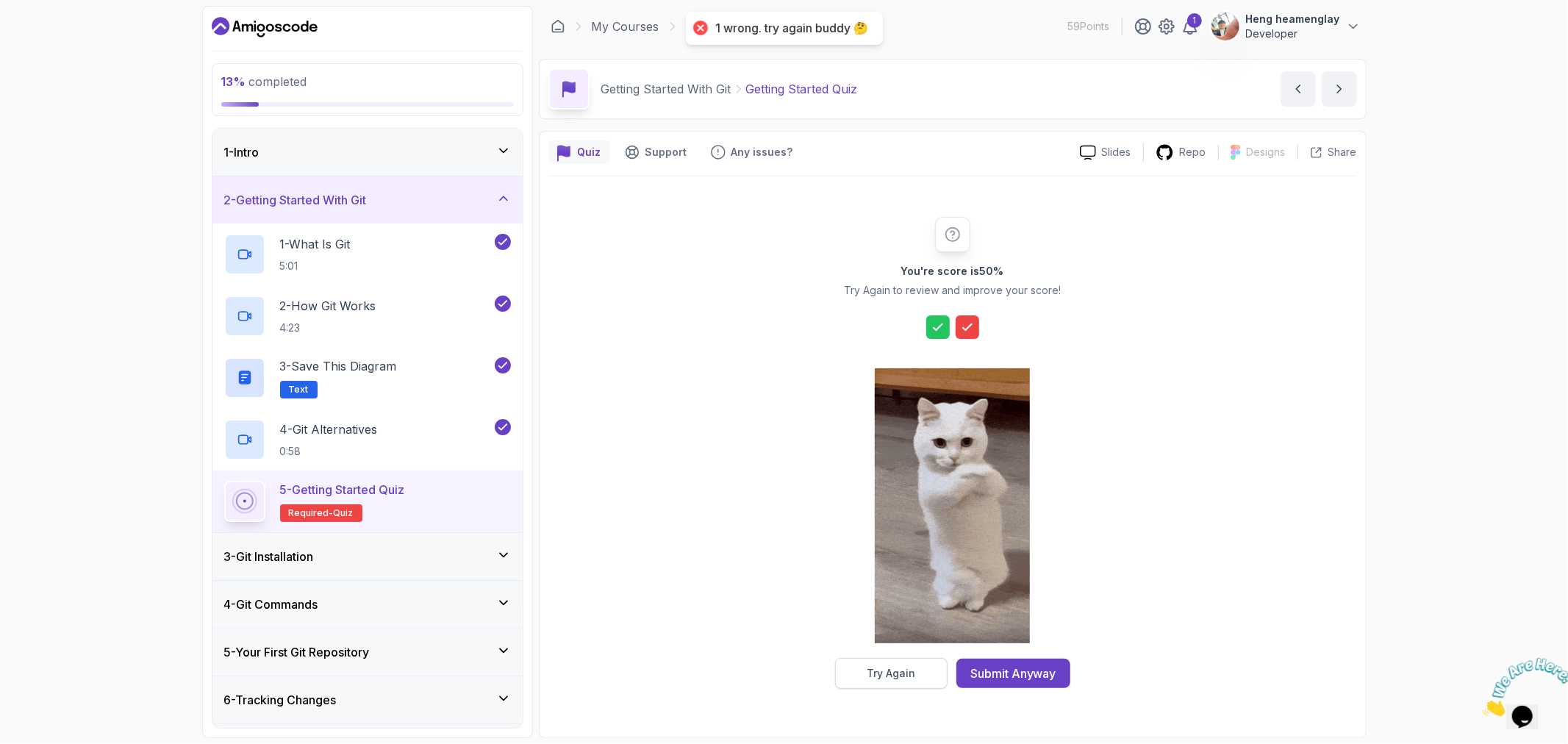
click at [904, 678] on div "Try Again" at bounding box center [891, 673] width 48 height 15
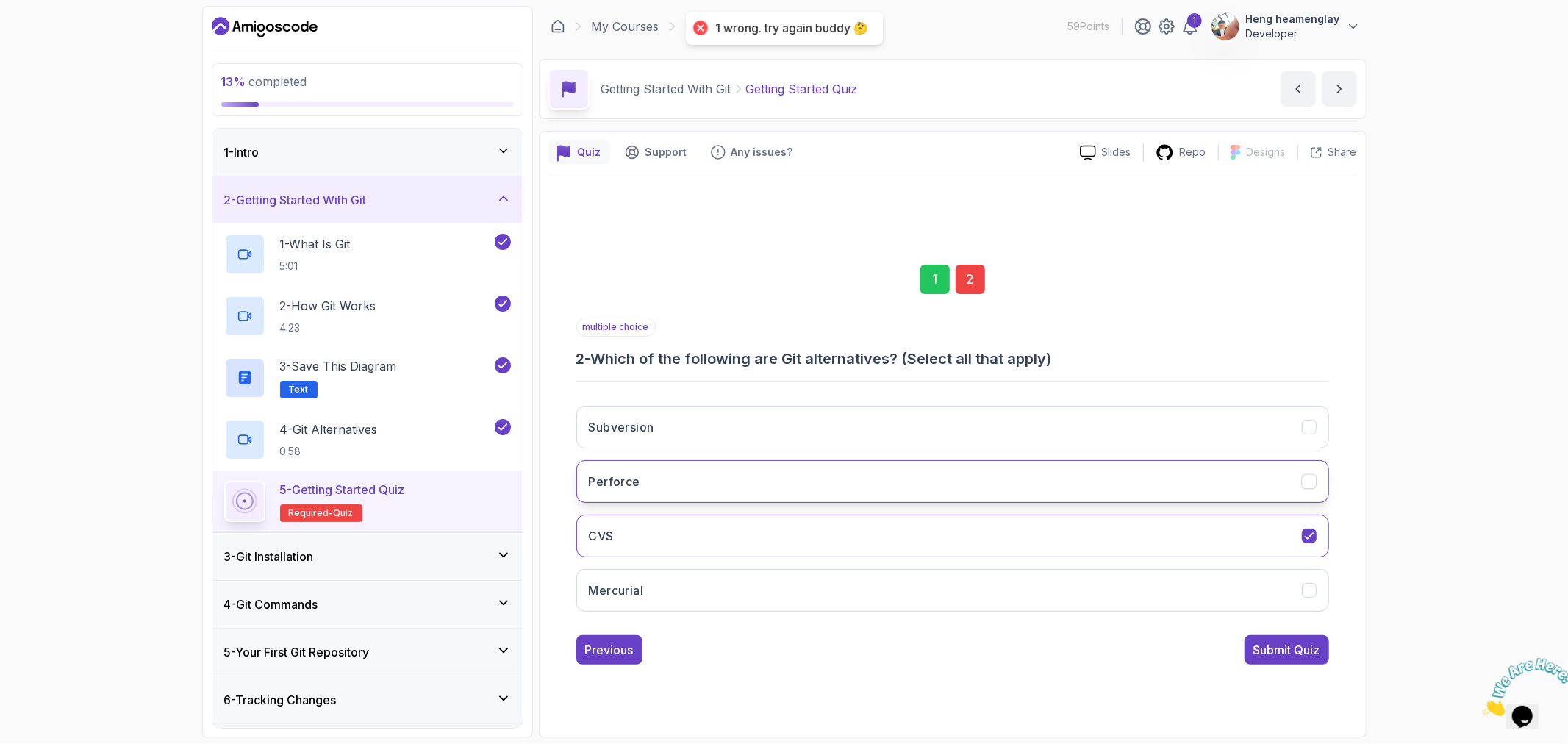
click at [746, 471] on button "Perforce" at bounding box center [953, 481] width 753 height 43
click at [753, 444] on button "Subversion" at bounding box center [953, 428] width 753 height 43
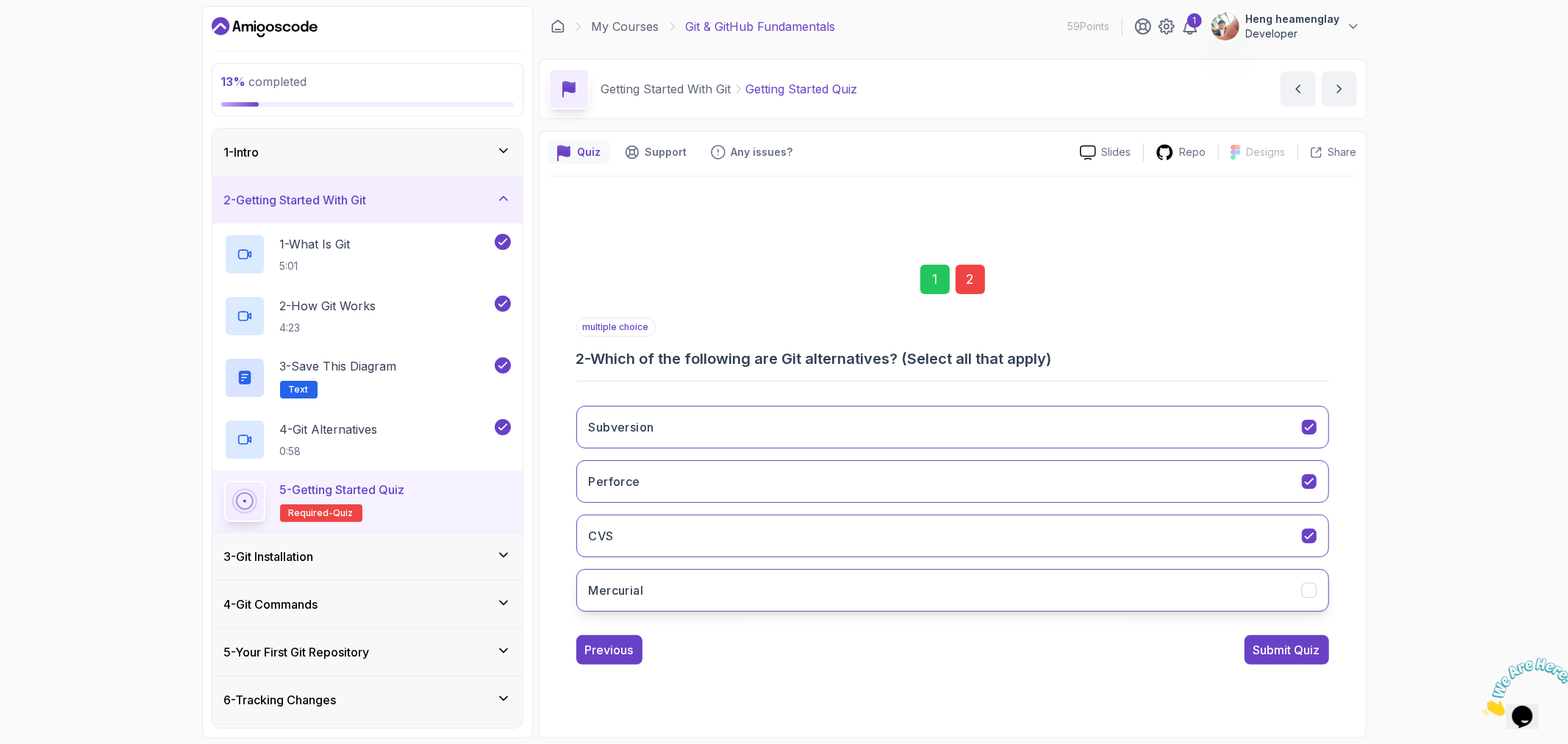
click at [738, 611] on button "Mercurial" at bounding box center [953, 591] width 753 height 43
click at [1294, 651] on div "Submit Quiz" at bounding box center [1287, 649] width 67 height 18
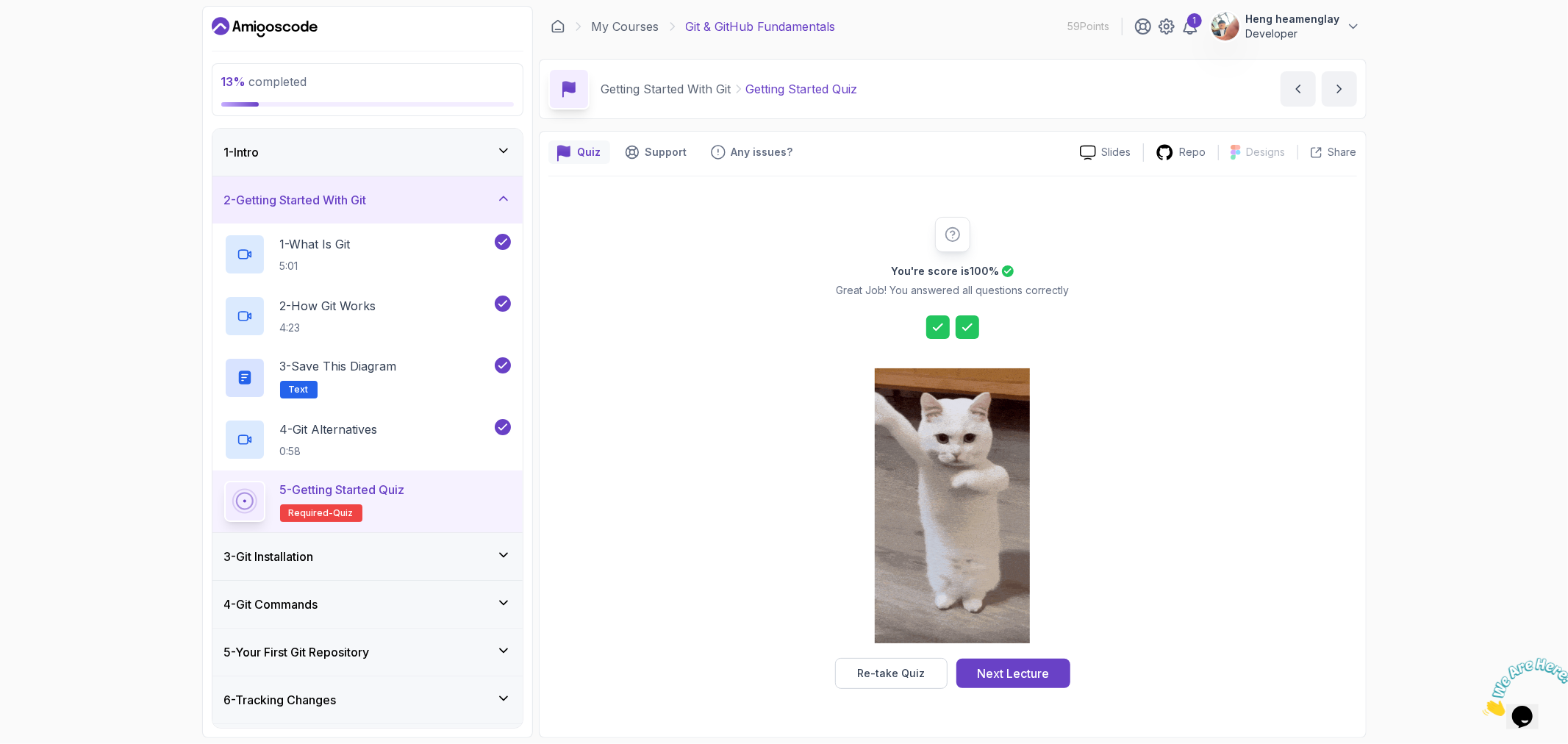
click at [1018, 658] on div at bounding box center [951, 507] width 155 height 301
click at [1013, 670] on div "Next Lecture" at bounding box center [1013, 673] width 72 height 18
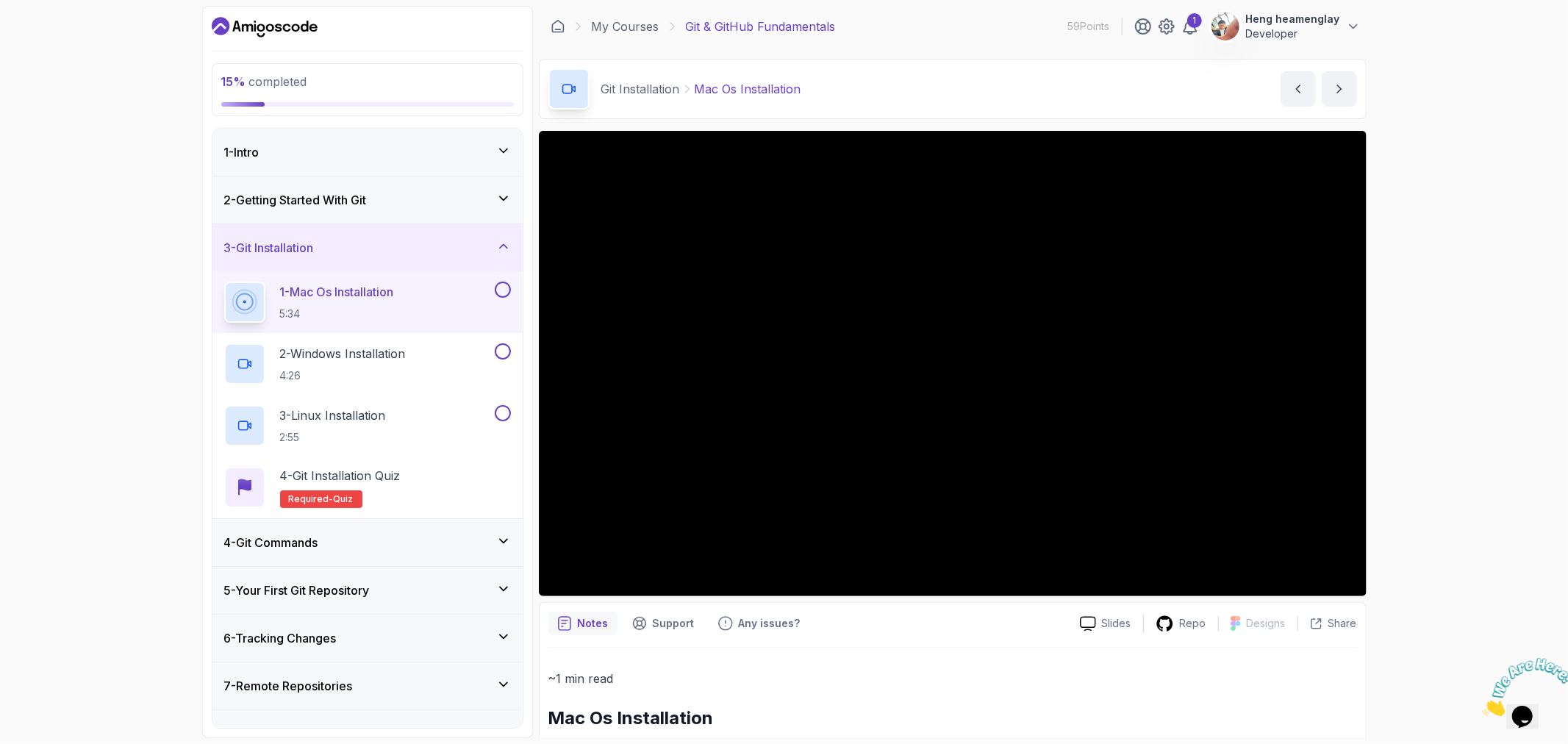
click at [500, 293] on button at bounding box center [503, 289] width 16 height 16
click at [415, 371] on div "2 - Windows Installation 4:26" at bounding box center [358, 364] width 268 height 41
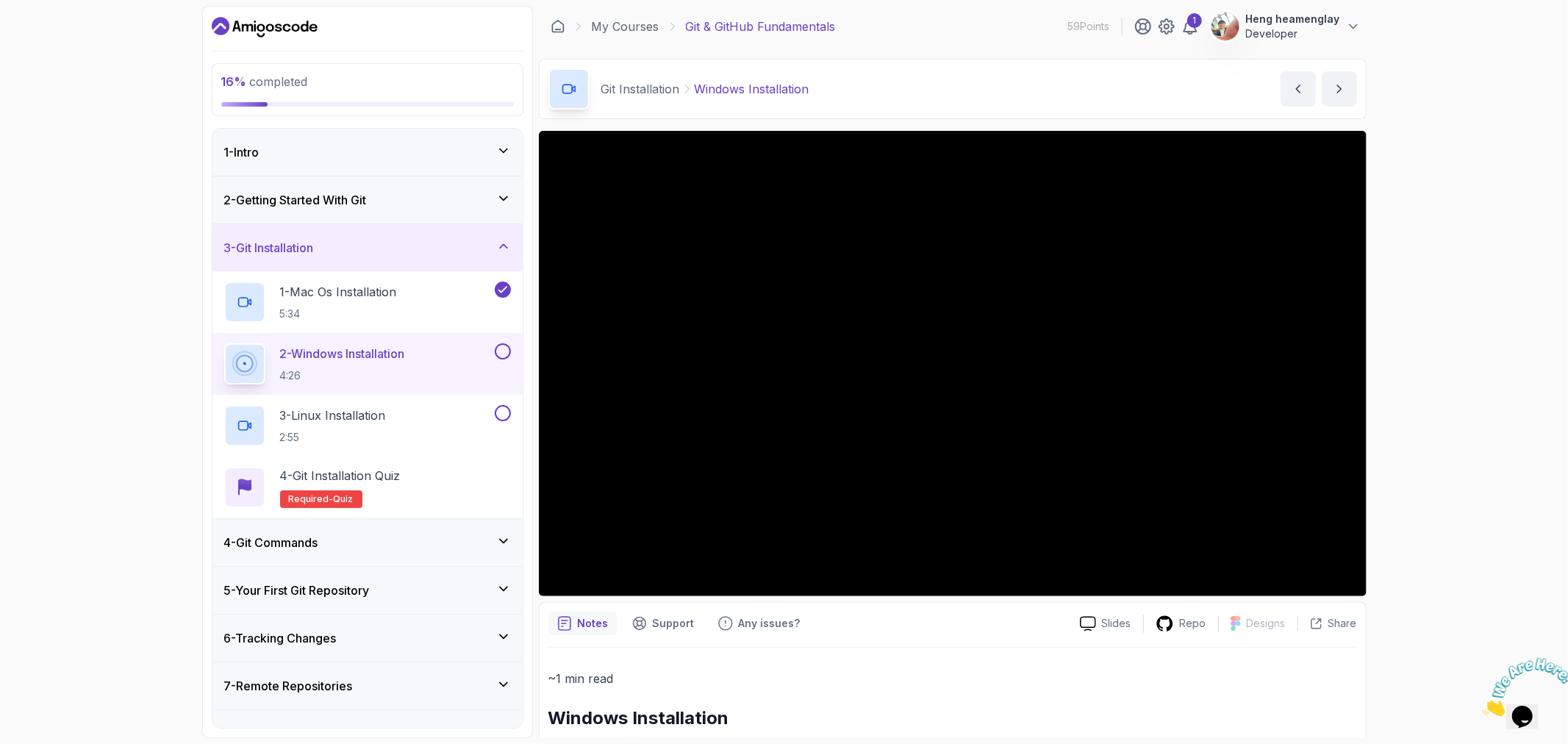
click at [504, 356] on button at bounding box center [503, 351] width 16 height 16
click at [505, 415] on button at bounding box center [503, 413] width 16 height 16
click at [438, 481] on div "4 - Git Installation Quiz Required- quiz" at bounding box center [367, 487] width 287 height 41
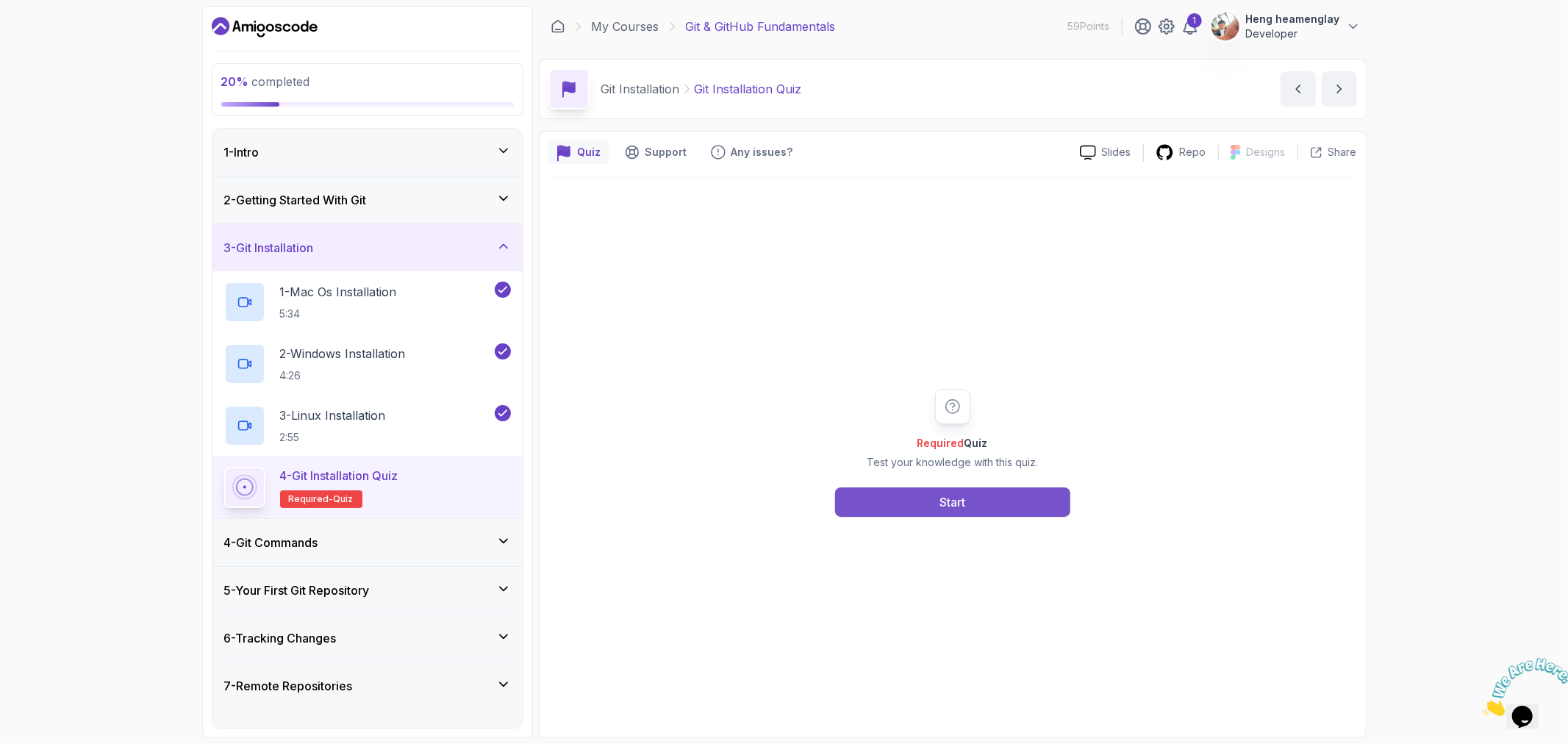
click at [939, 500] on div "Start" at bounding box center [952, 502] width 26 height 18
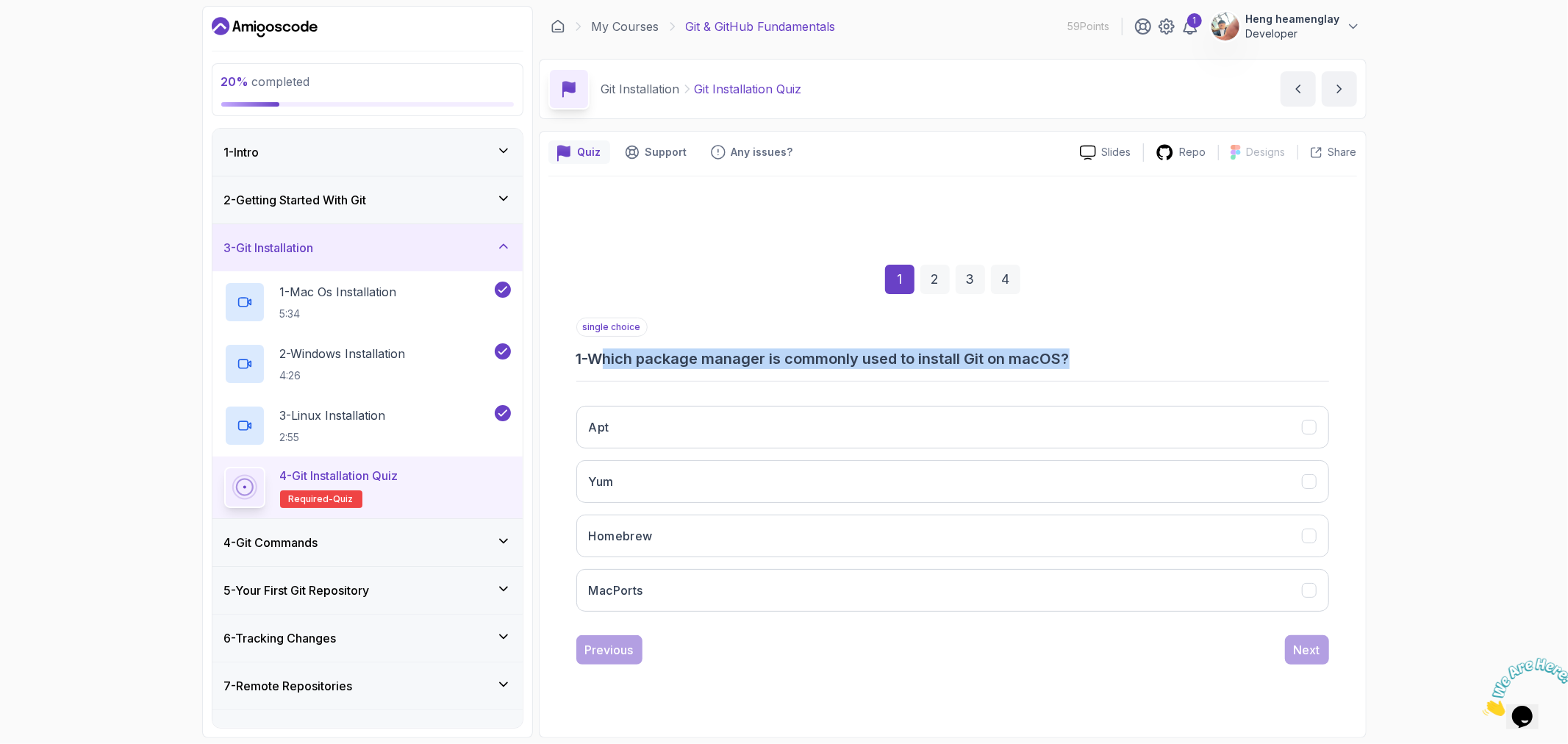
drag, startPoint x: 611, startPoint y: 366, endPoint x: 1157, endPoint y: 354, distance: 546.1
click at [1157, 354] on h3 "1 - Which package manager is commonly used to install Git on macOS?" at bounding box center [953, 359] width 753 height 20
click at [1125, 354] on h3 "1 - Which package manager is commonly used to install Git on macOS?" at bounding box center [953, 359] width 753 height 20
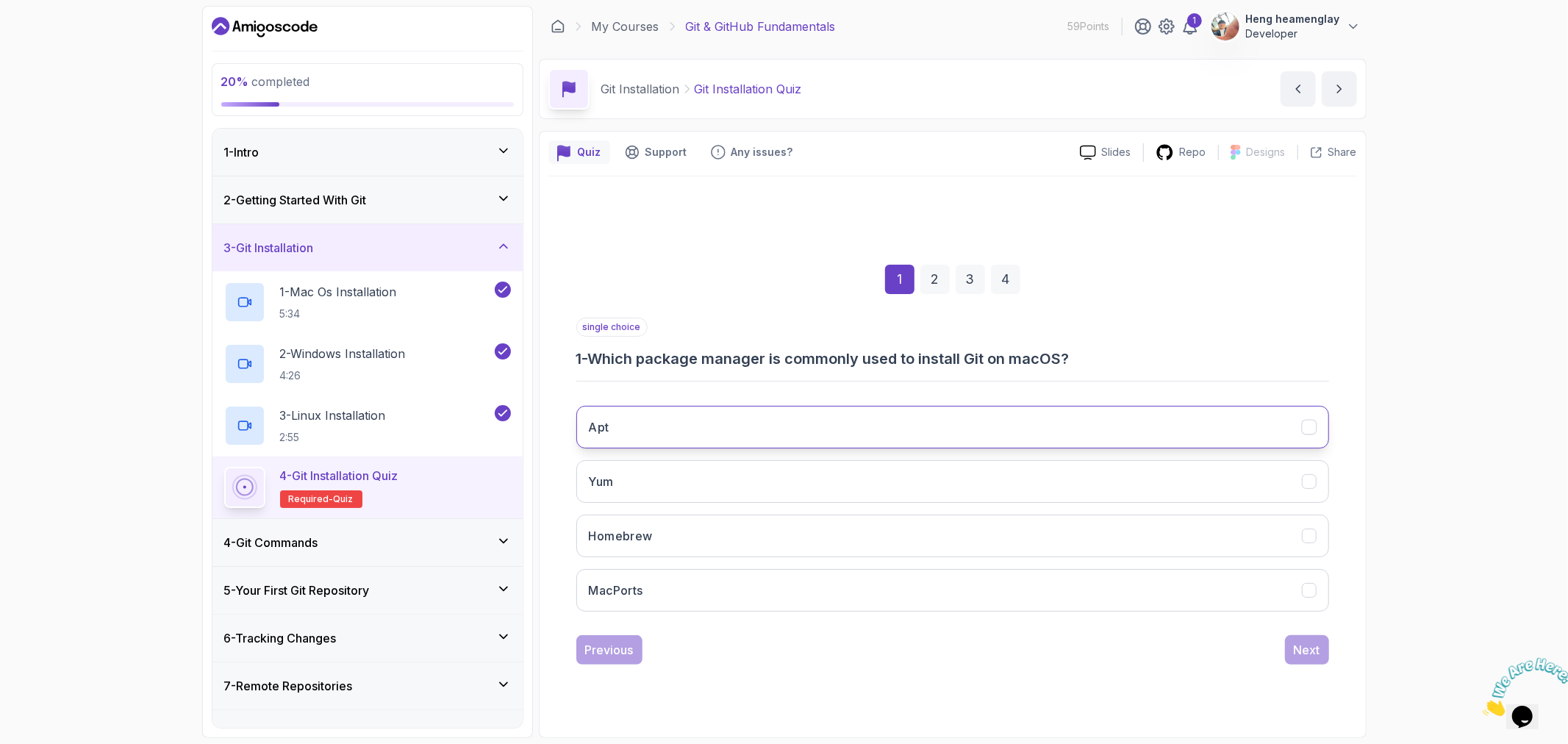
click at [898, 427] on button "Apt" at bounding box center [953, 428] width 753 height 43
click at [1302, 656] on div "Next" at bounding box center [1307, 649] width 27 height 18
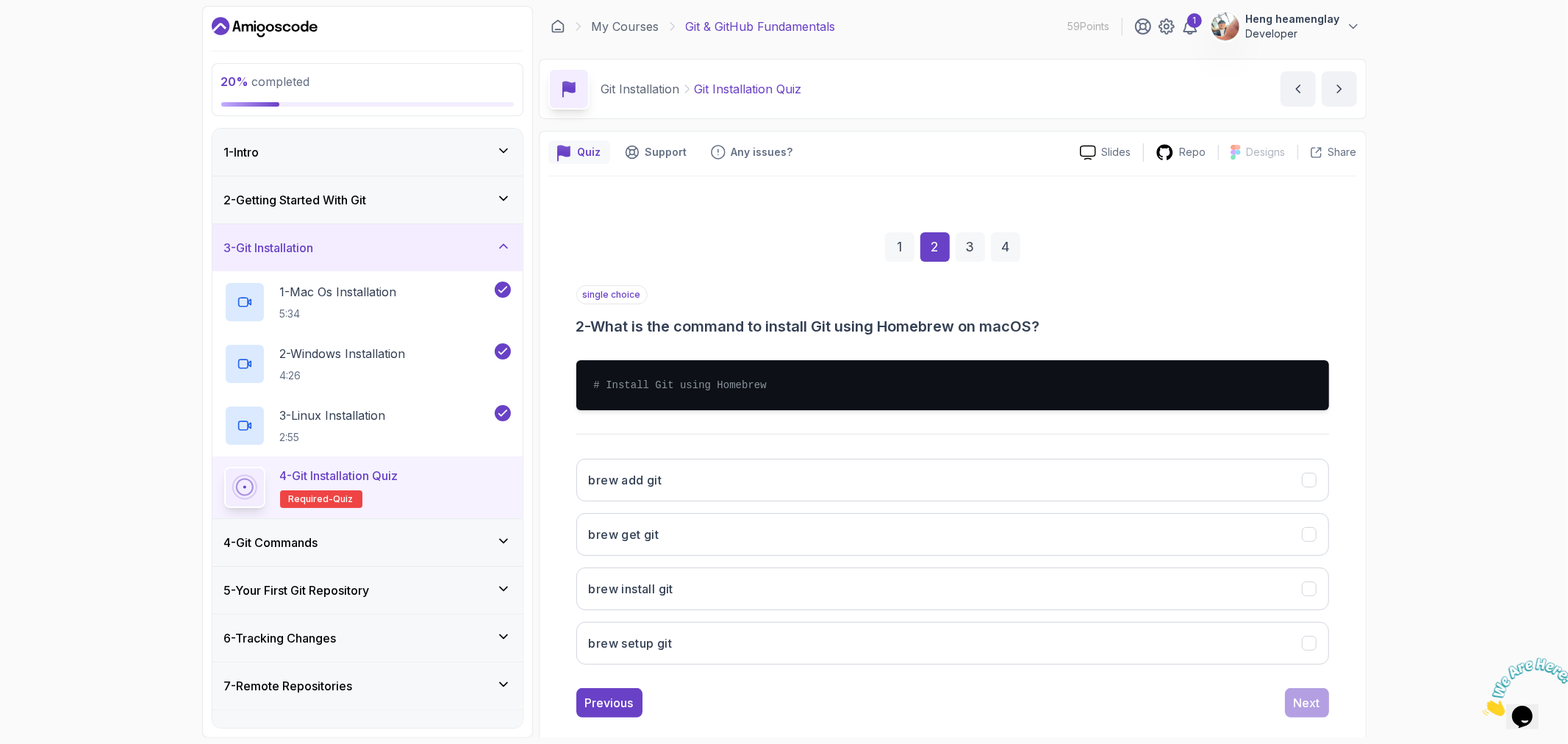
drag, startPoint x: 594, startPoint y: 332, endPoint x: 1115, endPoint y: 328, distance: 521.0
click at [1115, 328] on h3 "2 - What is the command to install Git using Homebrew on macOS?" at bounding box center [953, 327] width 753 height 20
click at [907, 327] on h3 "2 - What is the command to install Git using Homebrew on macOS?" at bounding box center [953, 327] width 753 height 20
click at [783, 648] on button "brew setup git" at bounding box center [953, 644] width 753 height 43
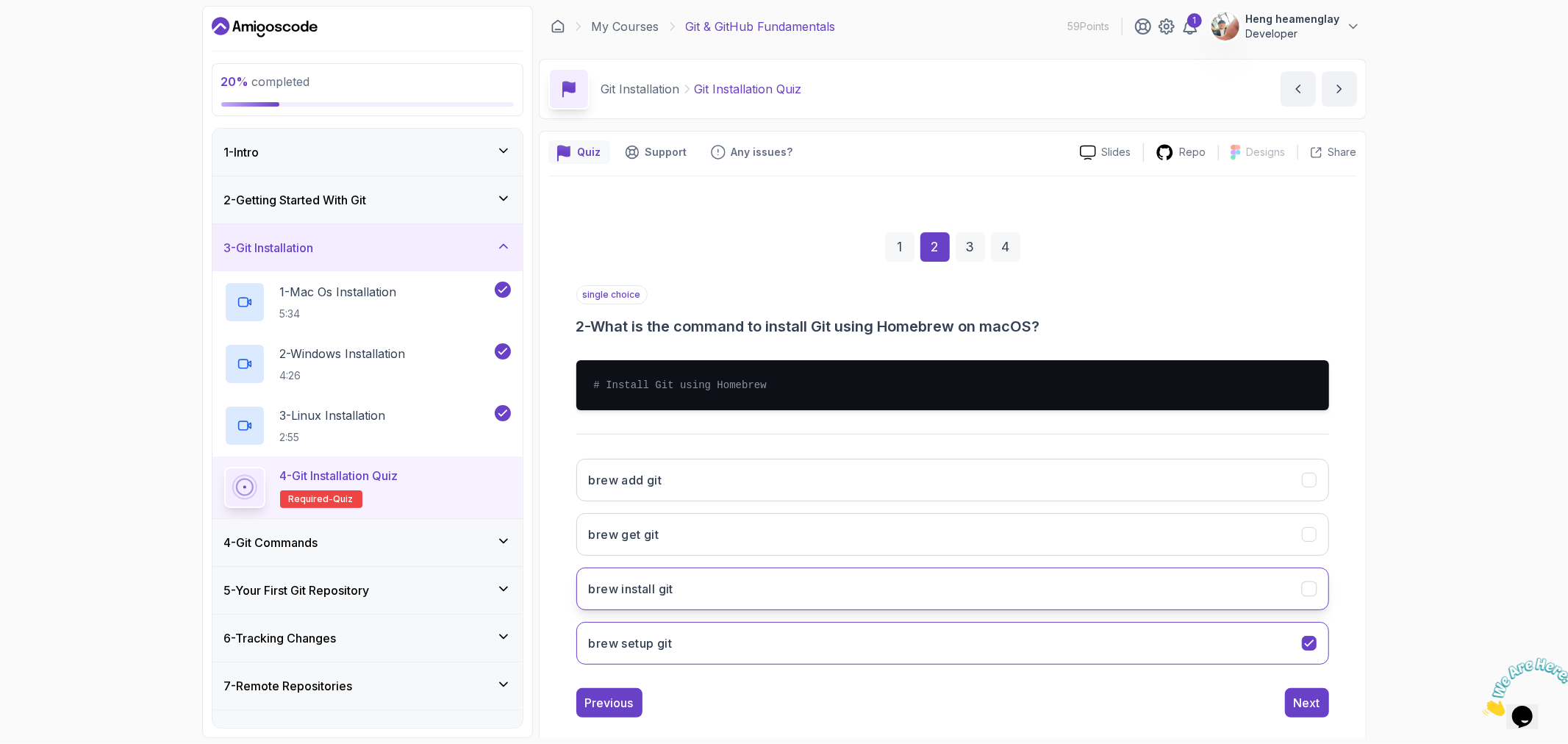
click at [818, 597] on button "brew install git" at bounding box center [953, 589] width 753 height 43
click at [799, 642] on button "brew setup git" at bounding box center [953, 644] width 753 height 43
drag, startPoint x: 1286, startPoint y: 596, endPoint x: 1291, endPoint y: 625, distance: 29.4
click at [1286, 595] on button "brew install git" at bounding box center [953, 589] width 753 height 43
click at [1307, 701] on div "Next" at bounding box center [1307, 702] width 27 height 18
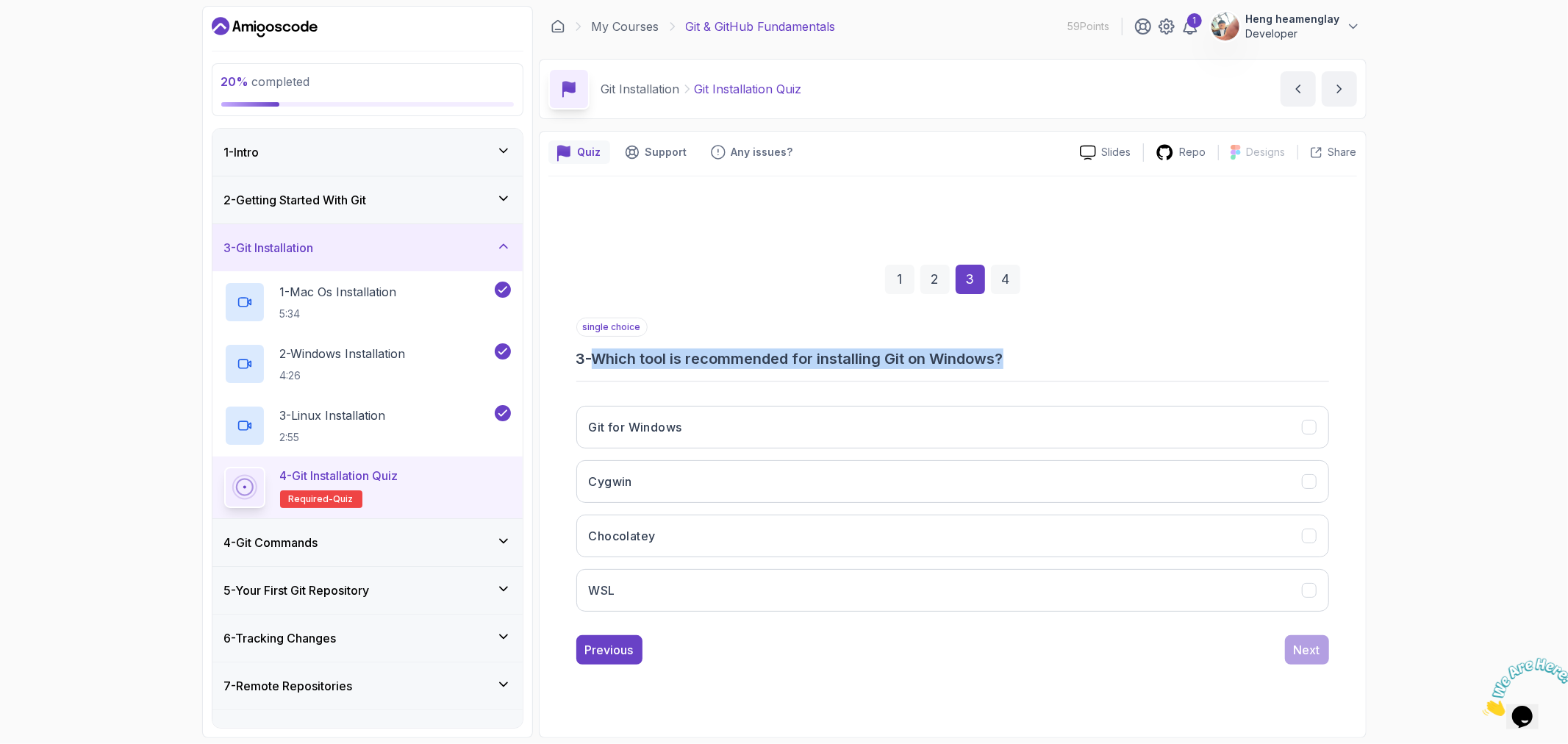
drag, startPoint x: 603, startPoint y: 356, endPoint x: 1014, endPoint y: 360, distance: 411.0
click at [1014, 360] on h3 "3 - Which tool is recommended for installing Git on Windows?" at bounding box center [953, 359] width 753 height 20
click at [848, 335] on div "single choice 3 - Which tool is recommended for installing Git on Windows?" at bounding box center [953, 342] width 753 height 51
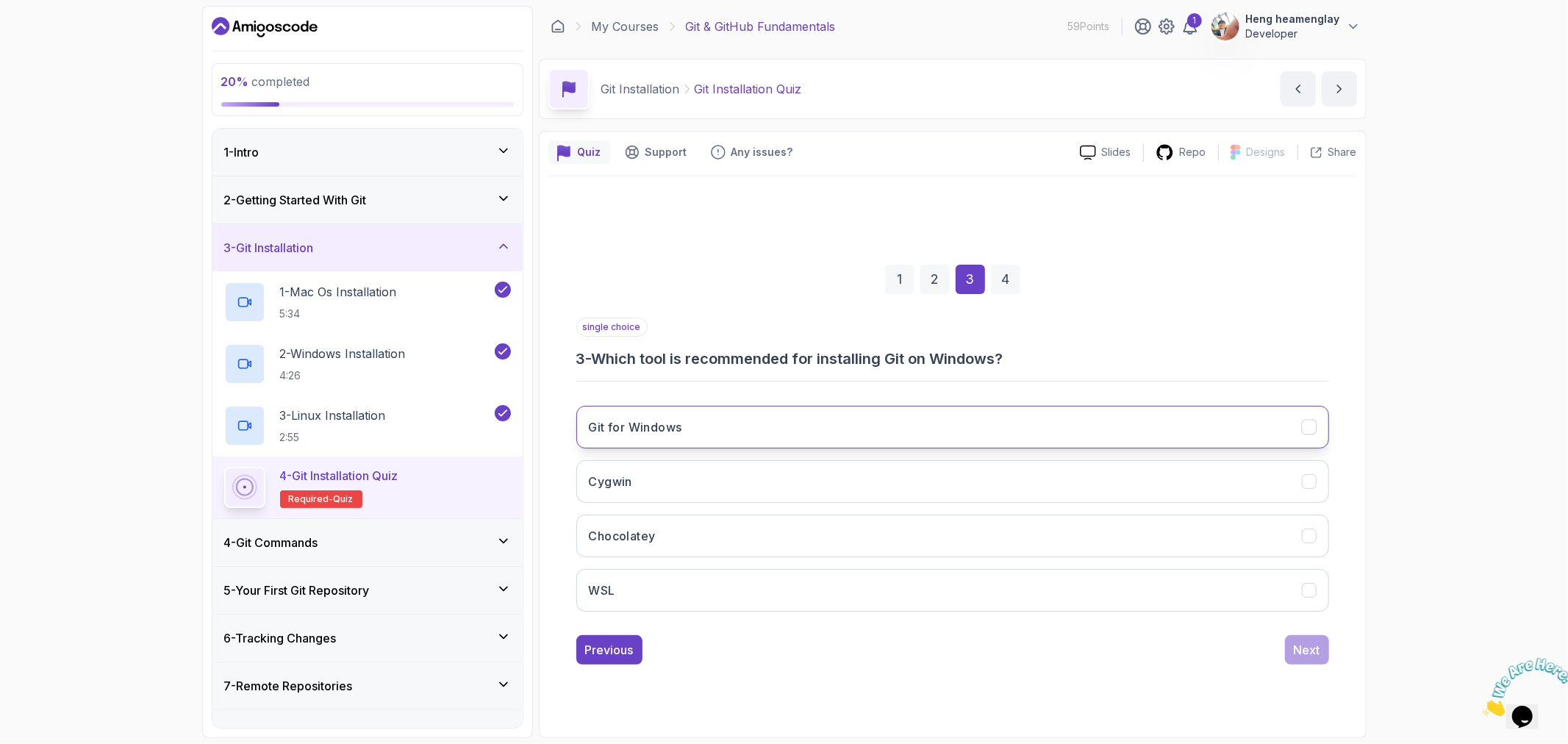
click at [668, 423] on h3 "Git for Windows" at bounding box center [635, 427] width 94 height 18
click at [1307, 648] on div "Next" at bounding box center [1307, 649] width 27 height 18
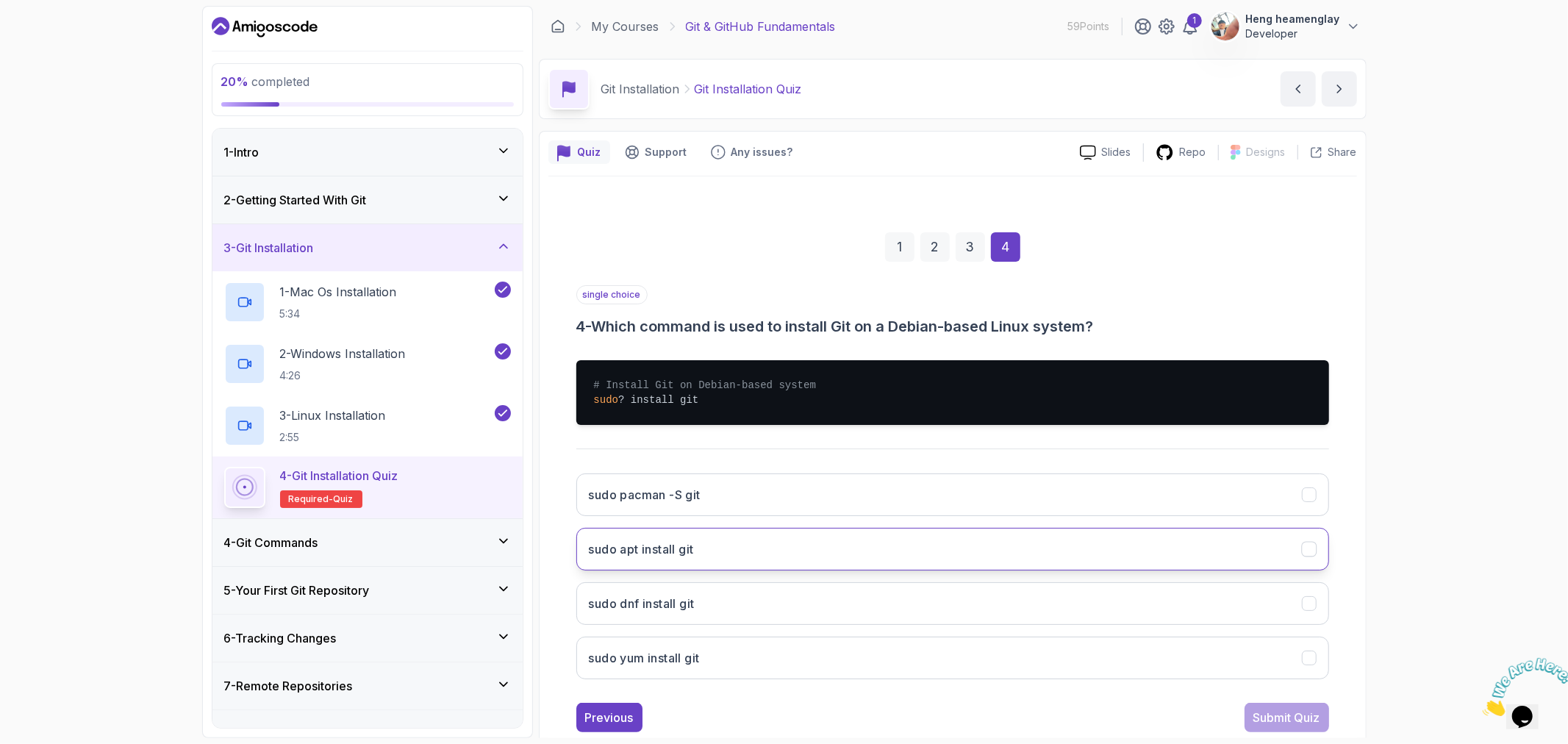
click at [771, 546] on button "sudo apt install git" at bounding box center [953, 549] width 753 height 43
click at [1292, 712] on div "Submit Quiz" at bounding box center [1287, 717] width 67 height 18
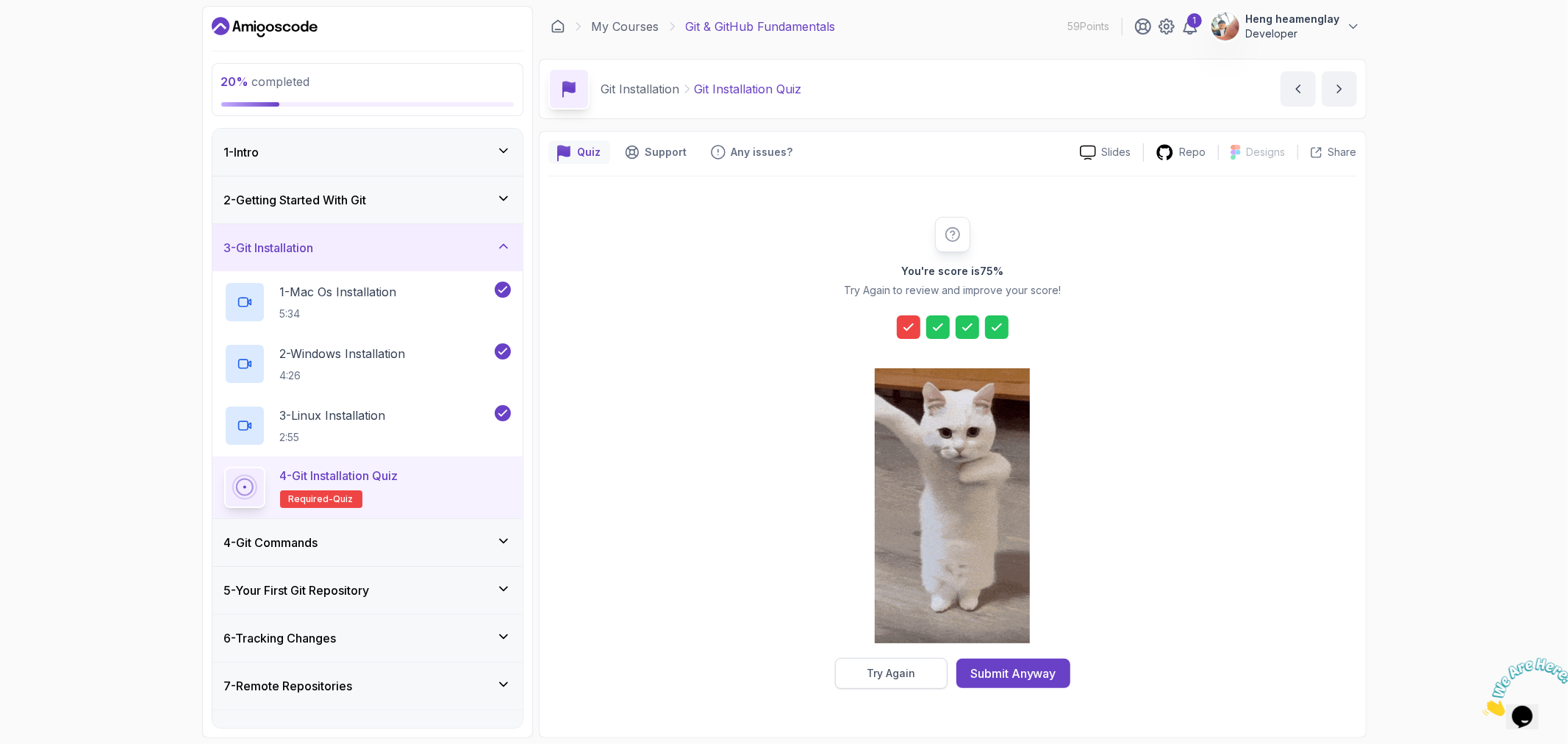
click at [897, 674] on div "Try Again" at bounding box center [891, 673] width 48 height 15
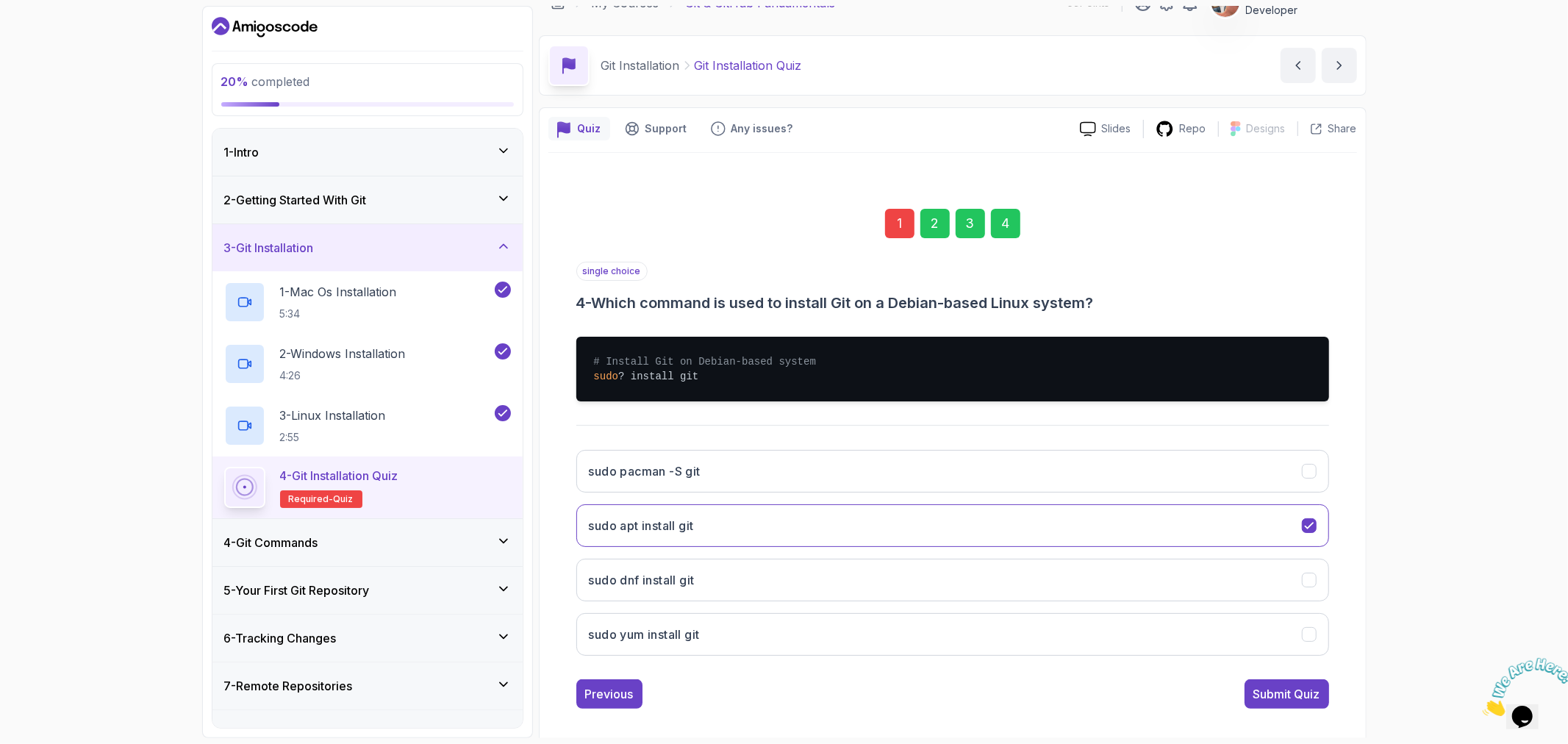
scroll to position [35, 0]
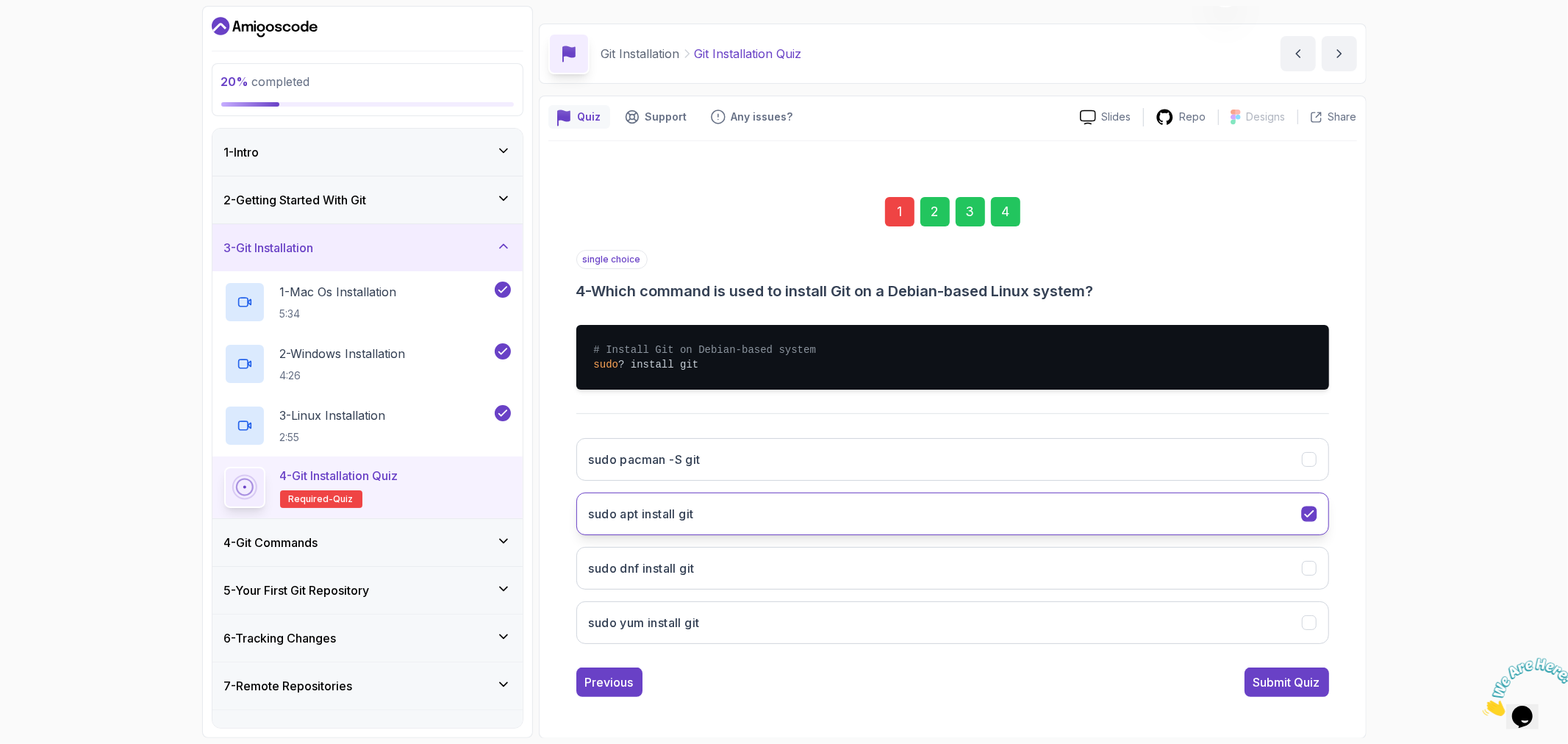
click at [1071, 512] on button "sudo apt install git" at bounding box center [953, 514] width 753 height 43
click at [775, 553] on button "sudo dnf install git" at bounding box center [953, 569] width 753 height 43
click at [775, 512] on button "sudo apt install git" at bounding box center [953, 514] width 753 height 43
click at [777, 608] on button "sudo yum install git" at bounding box center [953, 622] width 753 height 43
click at [1278, 686] on div "Submit Quiz" at bounding box center [1287, 682] width 67 height 18
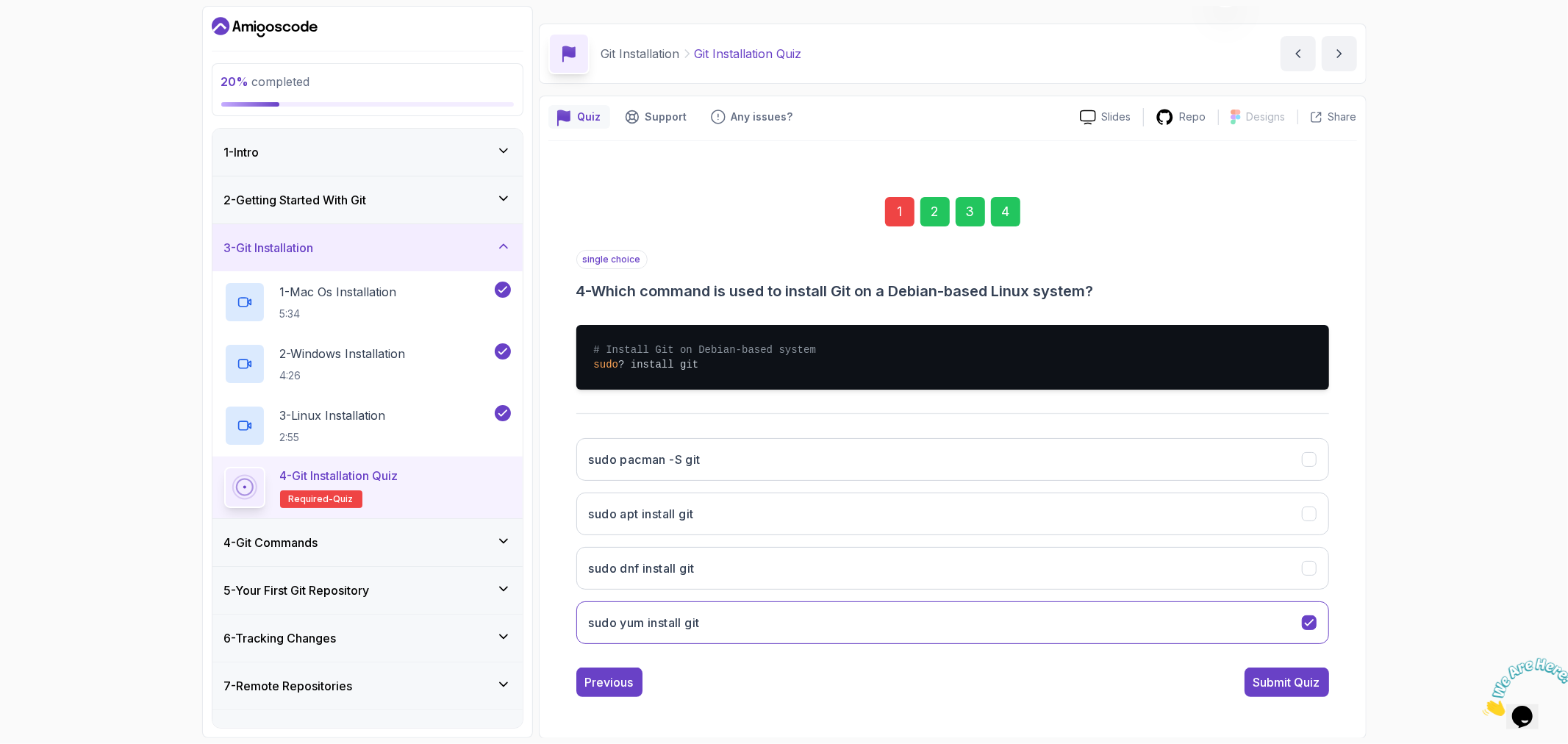
scroll to position [0, 0]
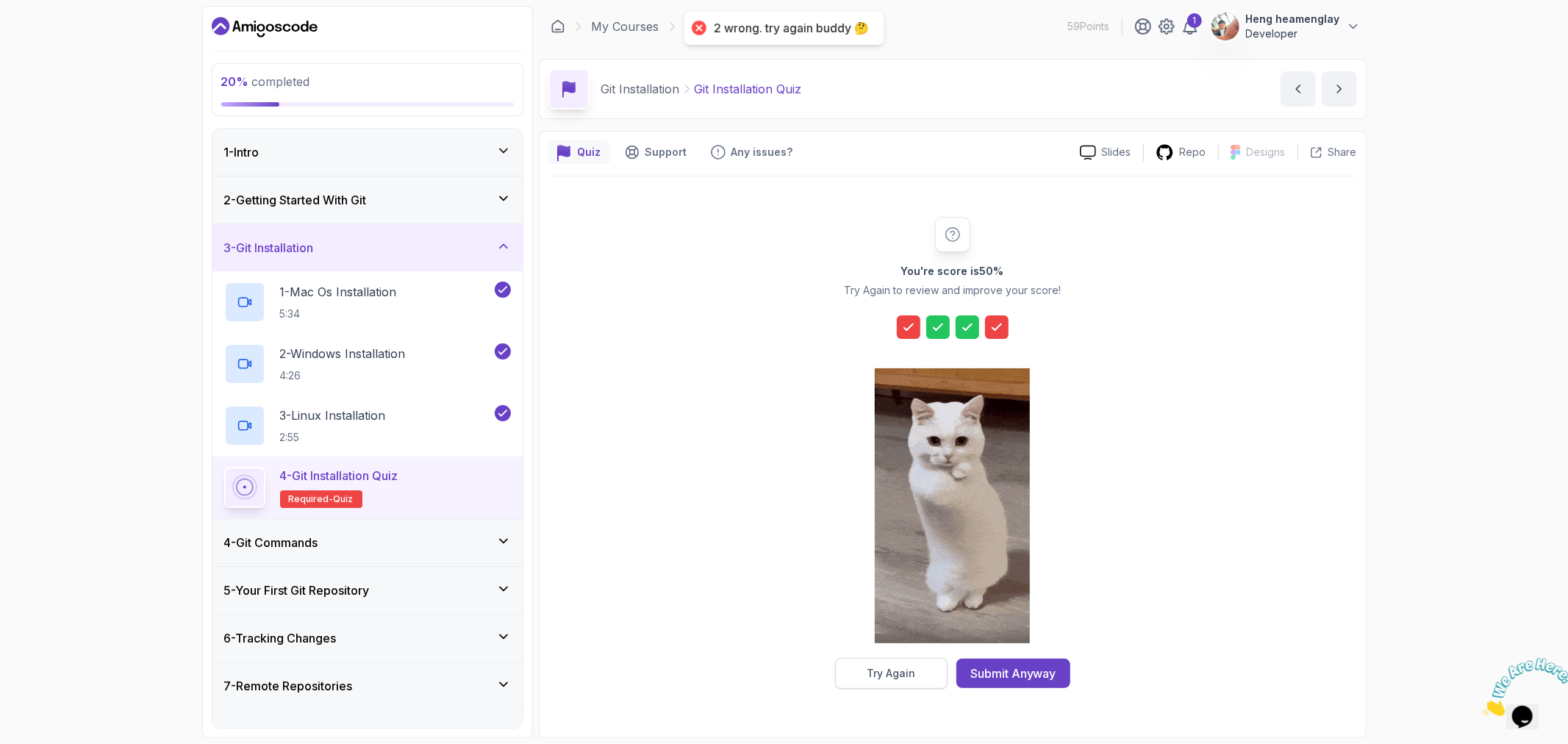
click at [897, 674] on div "Try Again" at bounding box center [891, 673] width 48 height 15
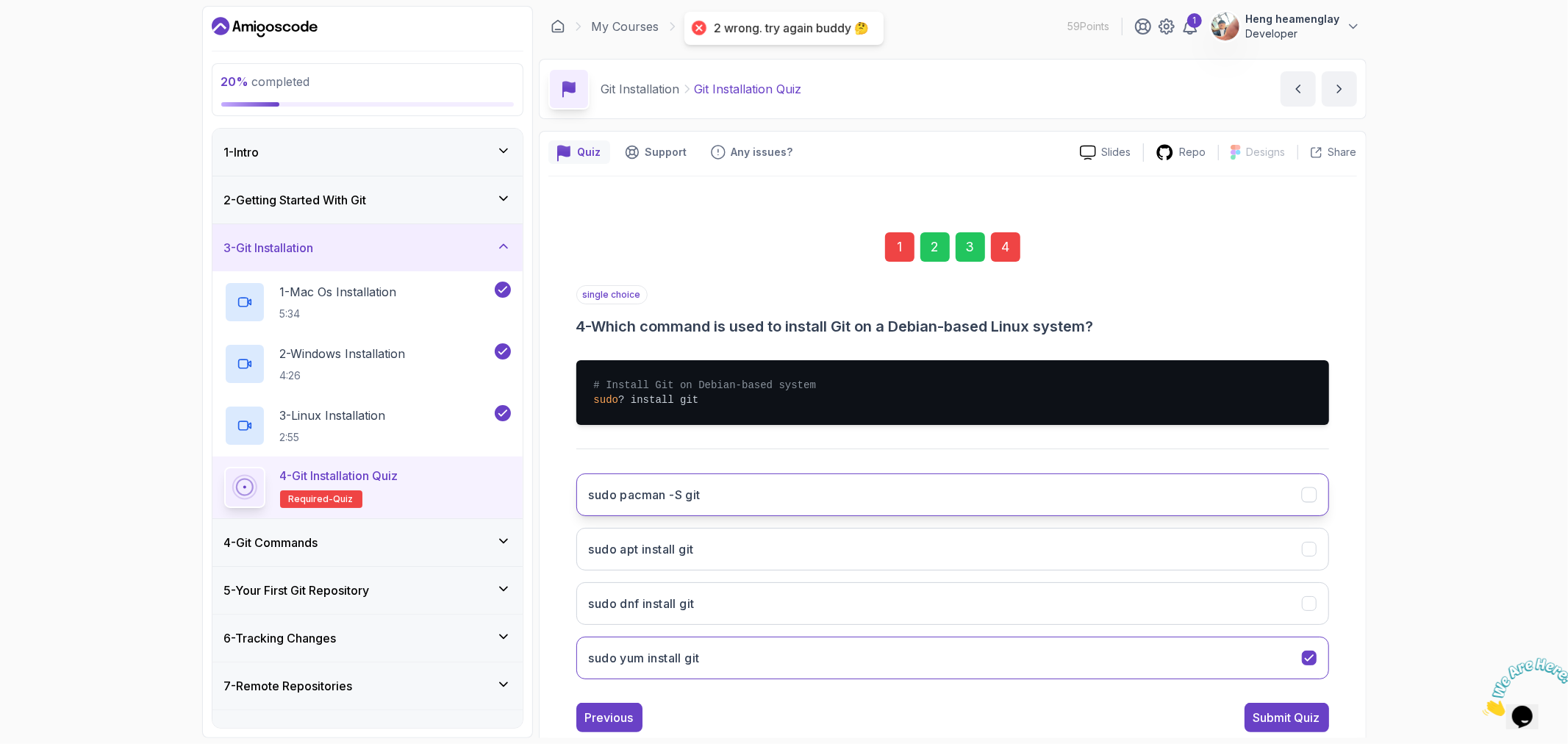
click at [871, 488] on button "sudo pacman -S git" at bounding box center [953, 495] width 753 height 43
click at [1275, 711] on div "Submit Quiz" at bounding box center [1287, 717] width 67 height 18
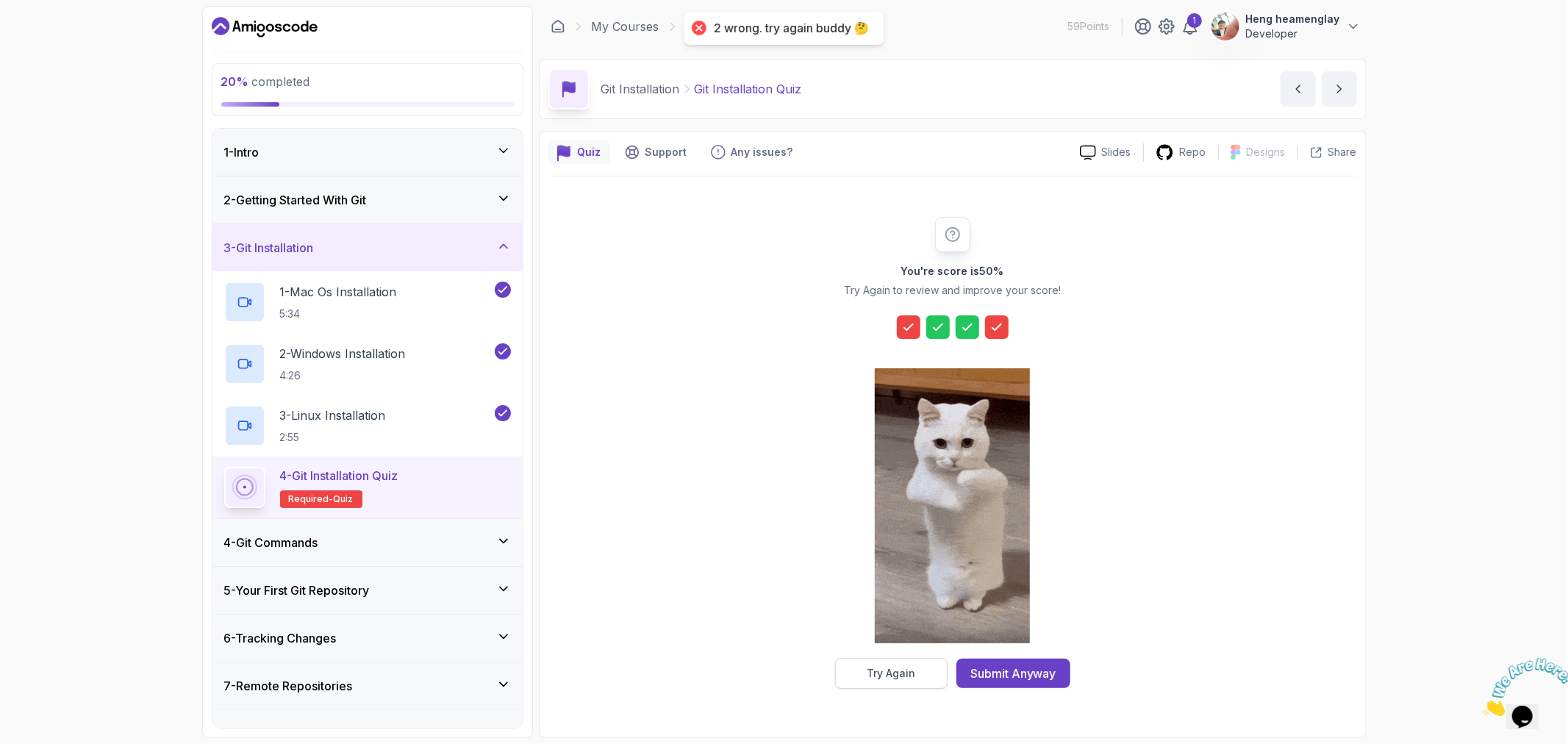
click at [897, 664] on button "Try Again" at bounding box center [891, 673] width 112 height 31
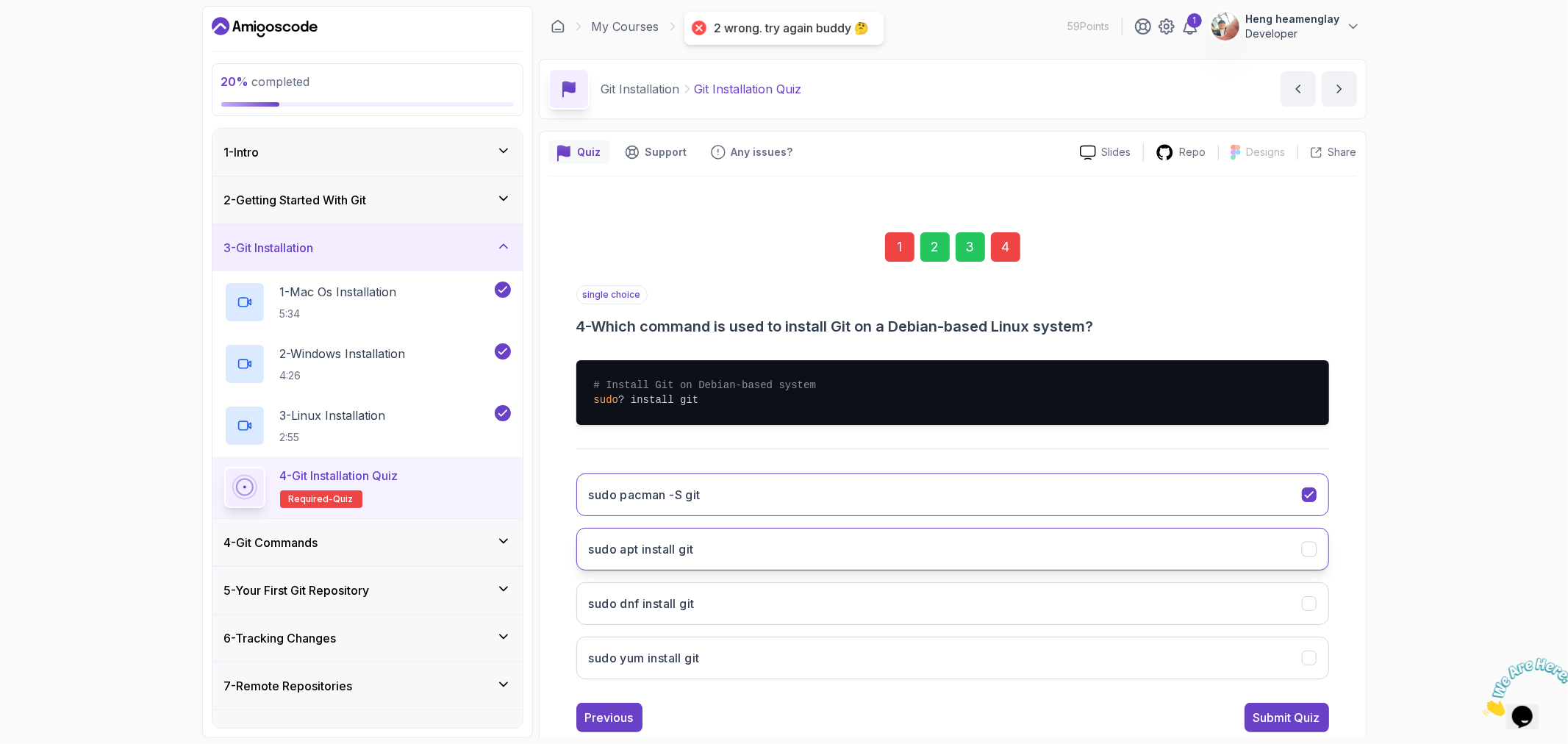
click at [935, 543] on button "sudo apt install git" at bounding box center [953, 549] width 753 height 43
click at [1291, 713] on div "Submit Quiz" at bounding box center [1287, 717] width 67 height 18
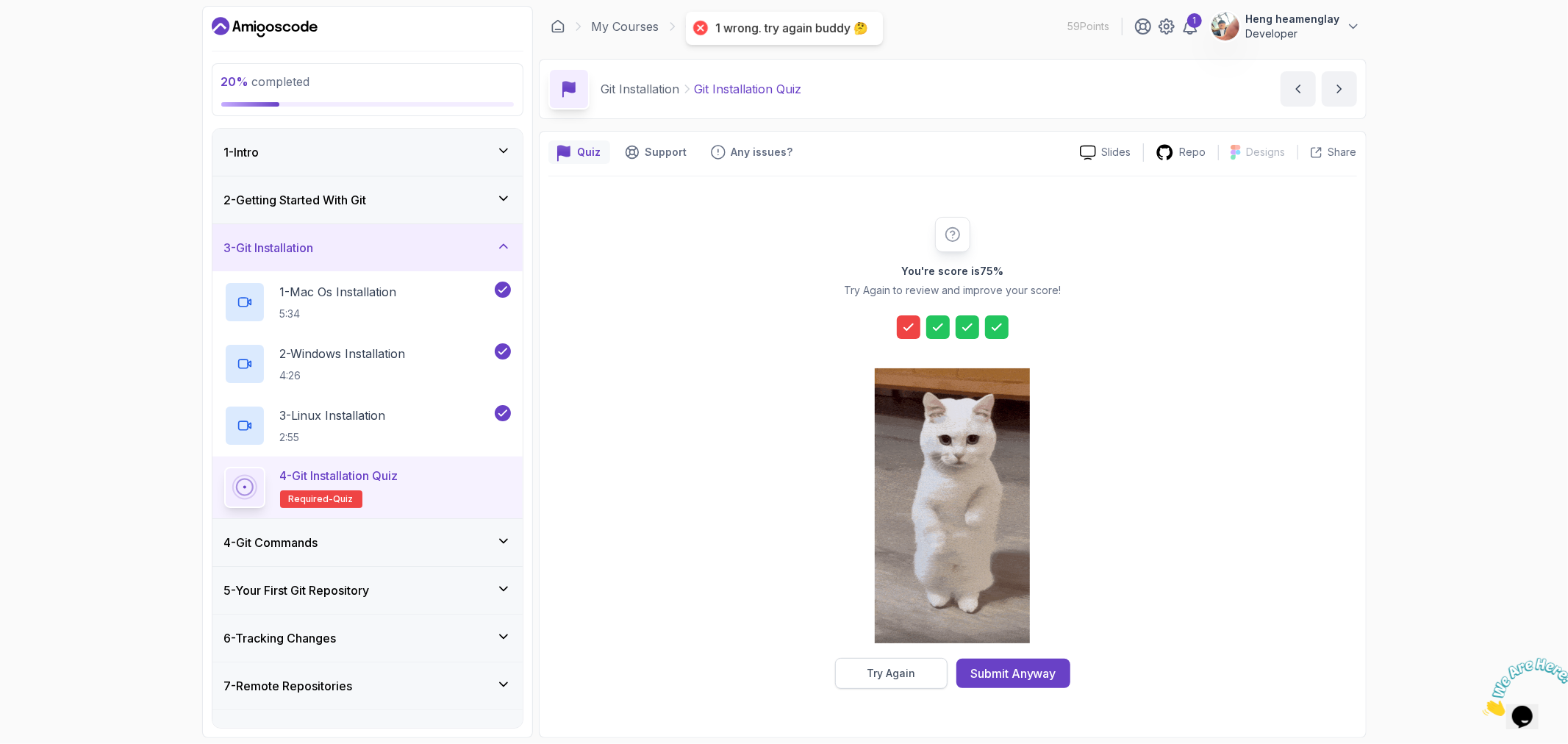
click at [908, 668] on div "Try Again" at bounding box center [891, 673] width 48 height 15
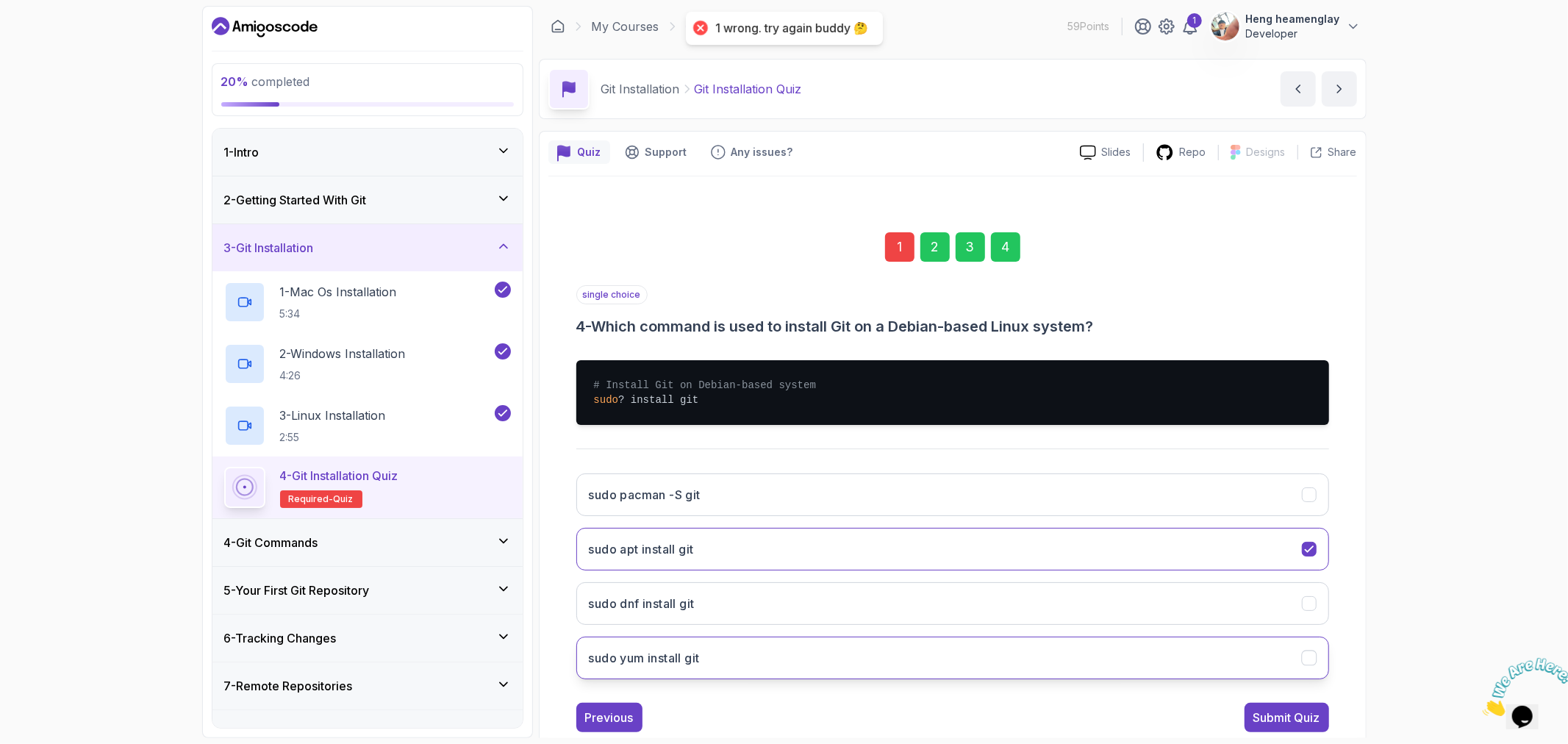
scroll to position [35, 0]
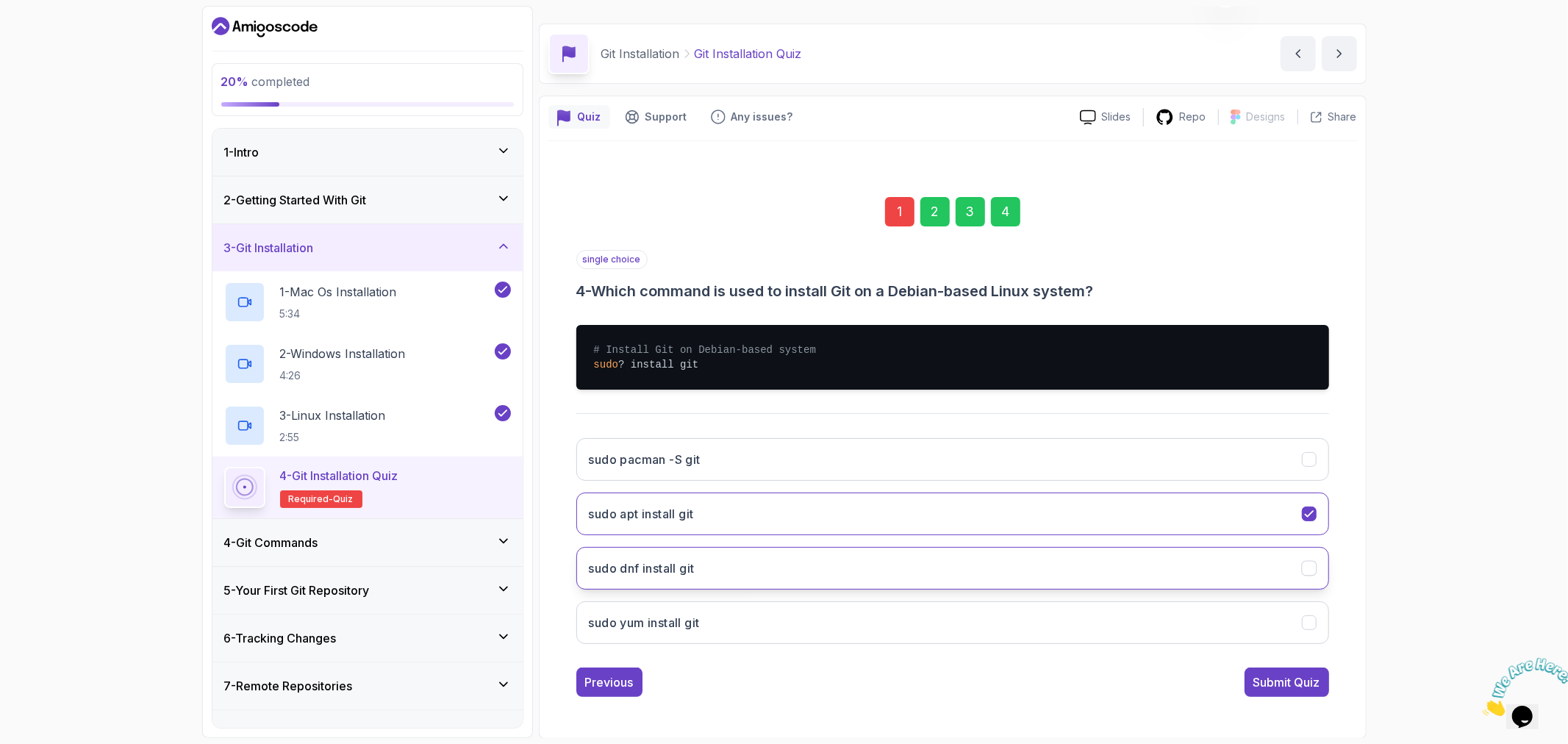
click at [1135, 571] on button "sudo dnf install git" at bounding box center [953, 569] width 753 height 43
click at [1298, 668] on button "Submit Quiz" at bounding box center [1286, 683] width 84 height 30
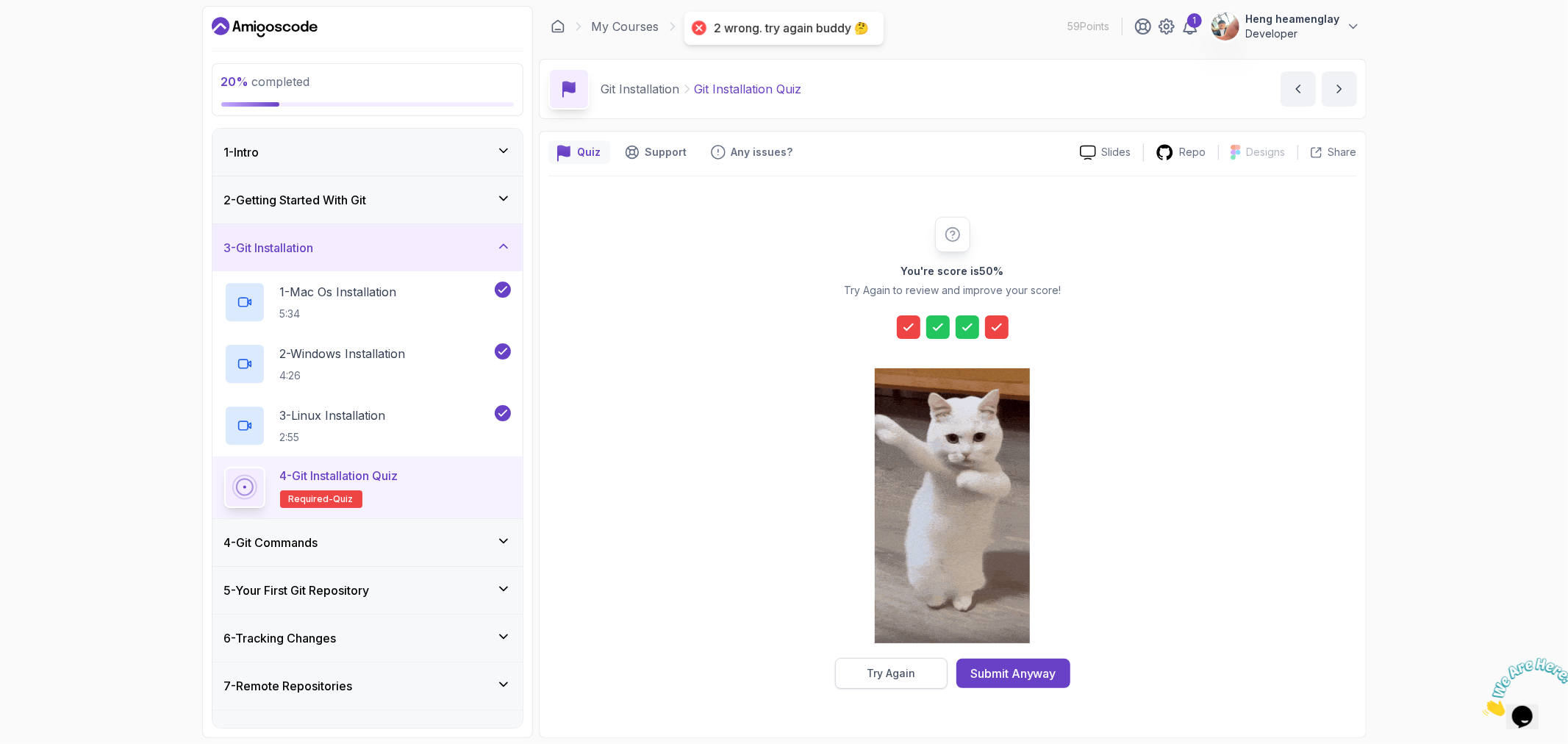
click at [898, 663] on button "Try Again" at bounding box center [891, 673] width 112 height 31
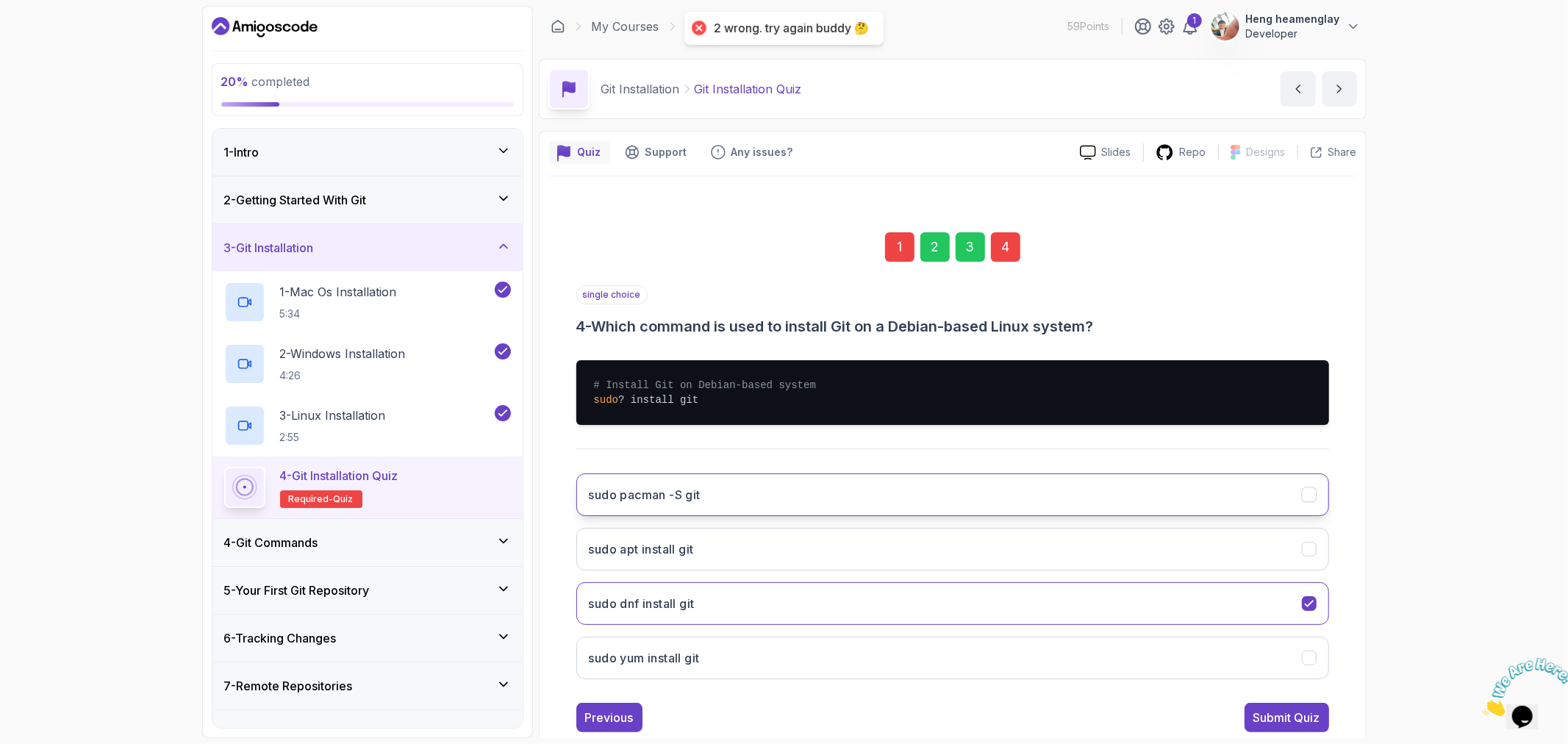
click at [802, 489] on button "sudo pacman -S git" at bounding box center [953, 495] width 753 height 43
click at [1280, 719] on div "Submit Quiz" at bounding box center [1287, 717] width 67 height 18
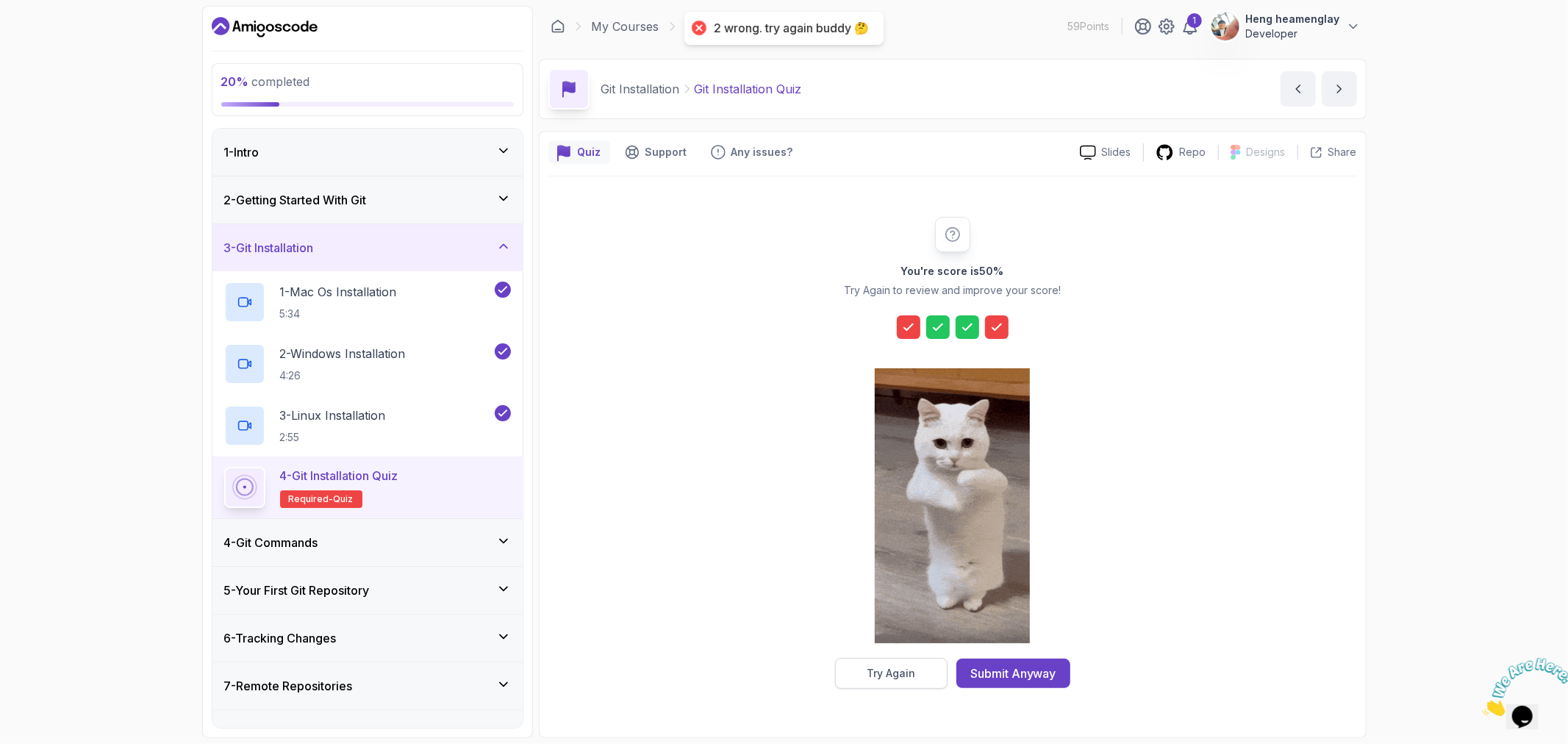
click at [901, 671] on div "Try Again" at bounding box center [891, 673] width 48 height 15
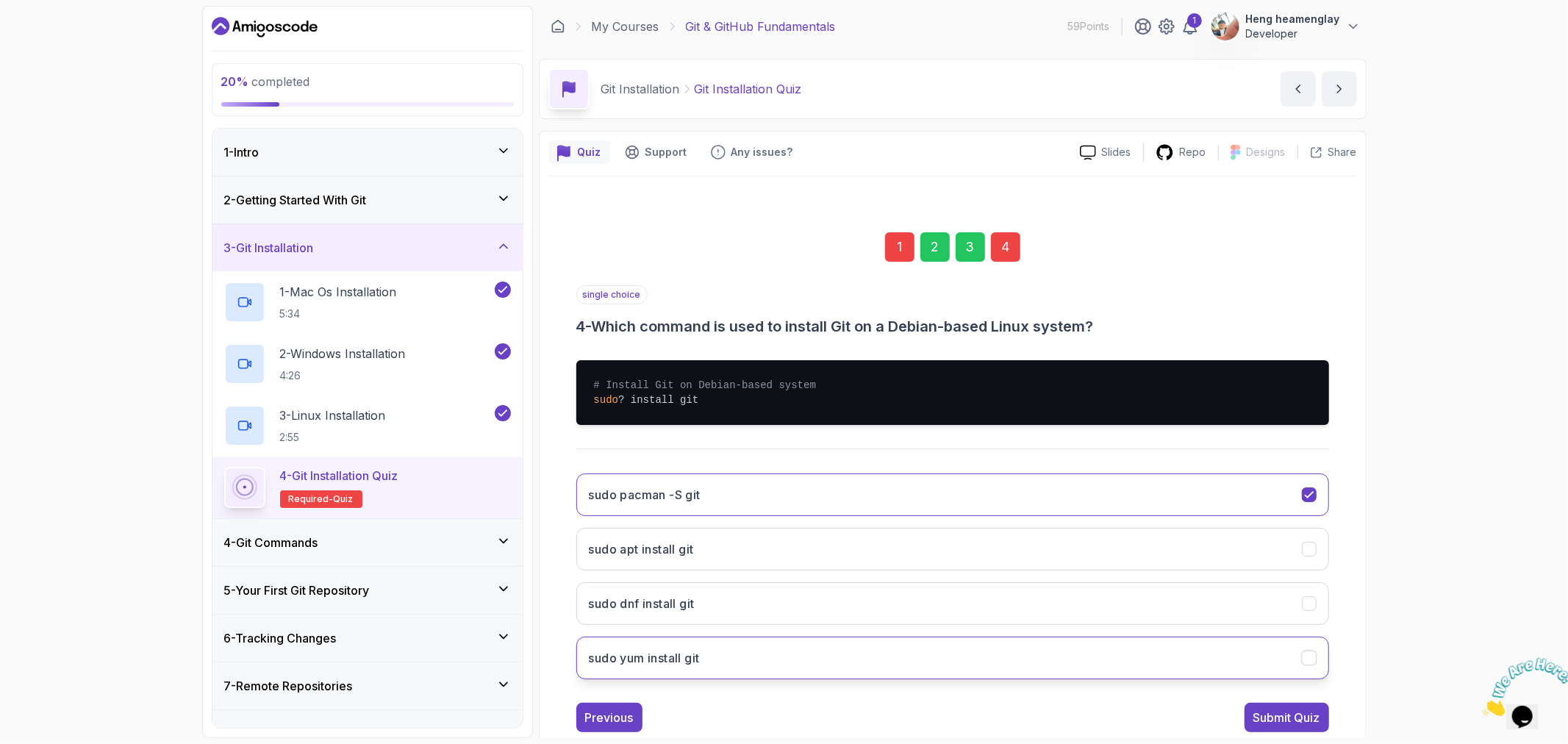
drag, startPoint x: 669, startPoint y: 656, endPoint x: 680, endPoint y: 655, distance: 11.0
click at [671, 657] on h3 "sudo yum install git" at bounding box center [644, 658] width 111 height 18
click at [1294, 714] on div "Submit Quiz" at bounding box center [1287, 717] width 67 height 18
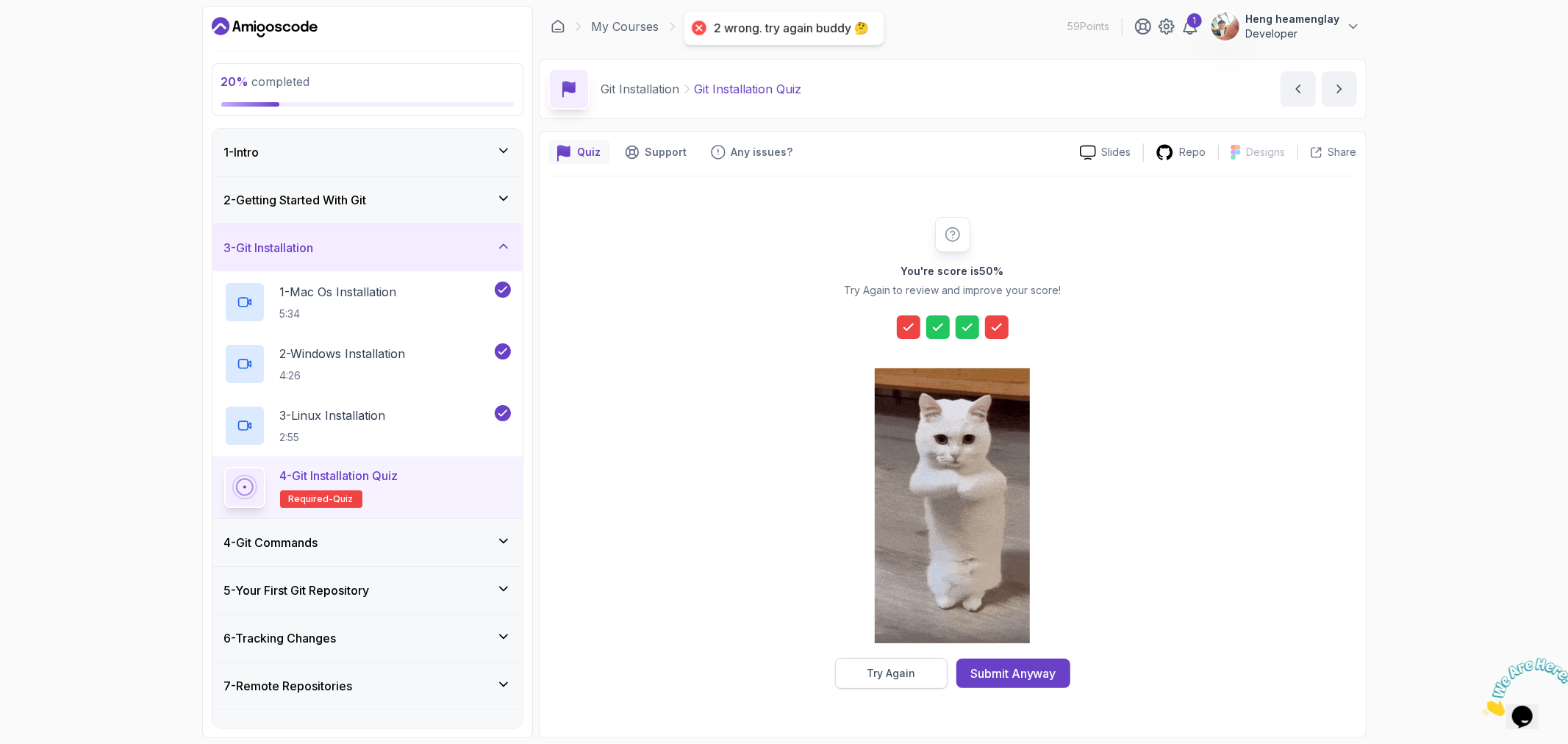
click at [911, 676] on div "Try Again" at bounding box center [891, 673] width 48 height 15
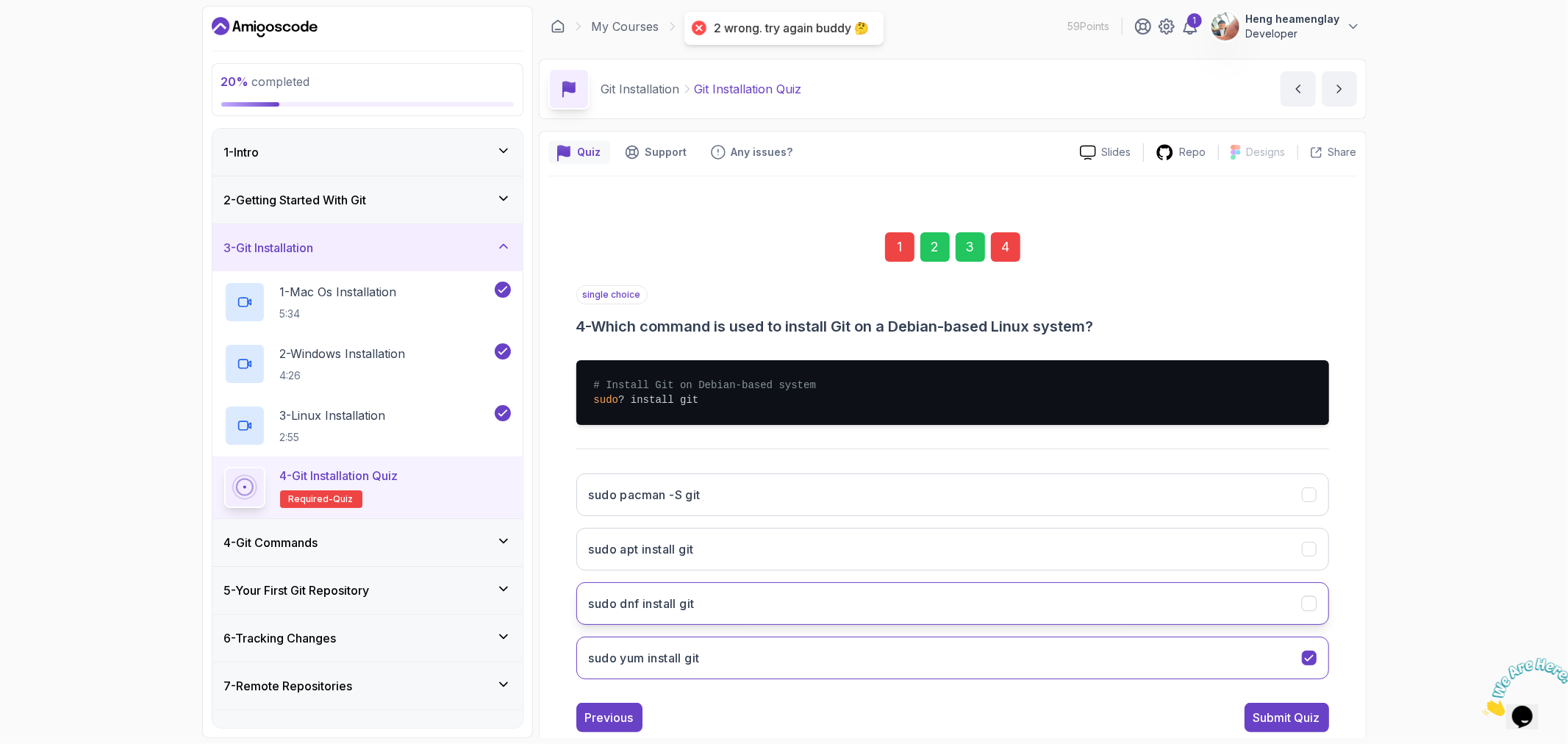
click at [913, 620] on button "sudo dnf install git" at bounding box center [953, 604] width 753 height 43
click at [1318, 711] on div "Submit Quiz" at bounding box center [1287, 717] width 67 height 18
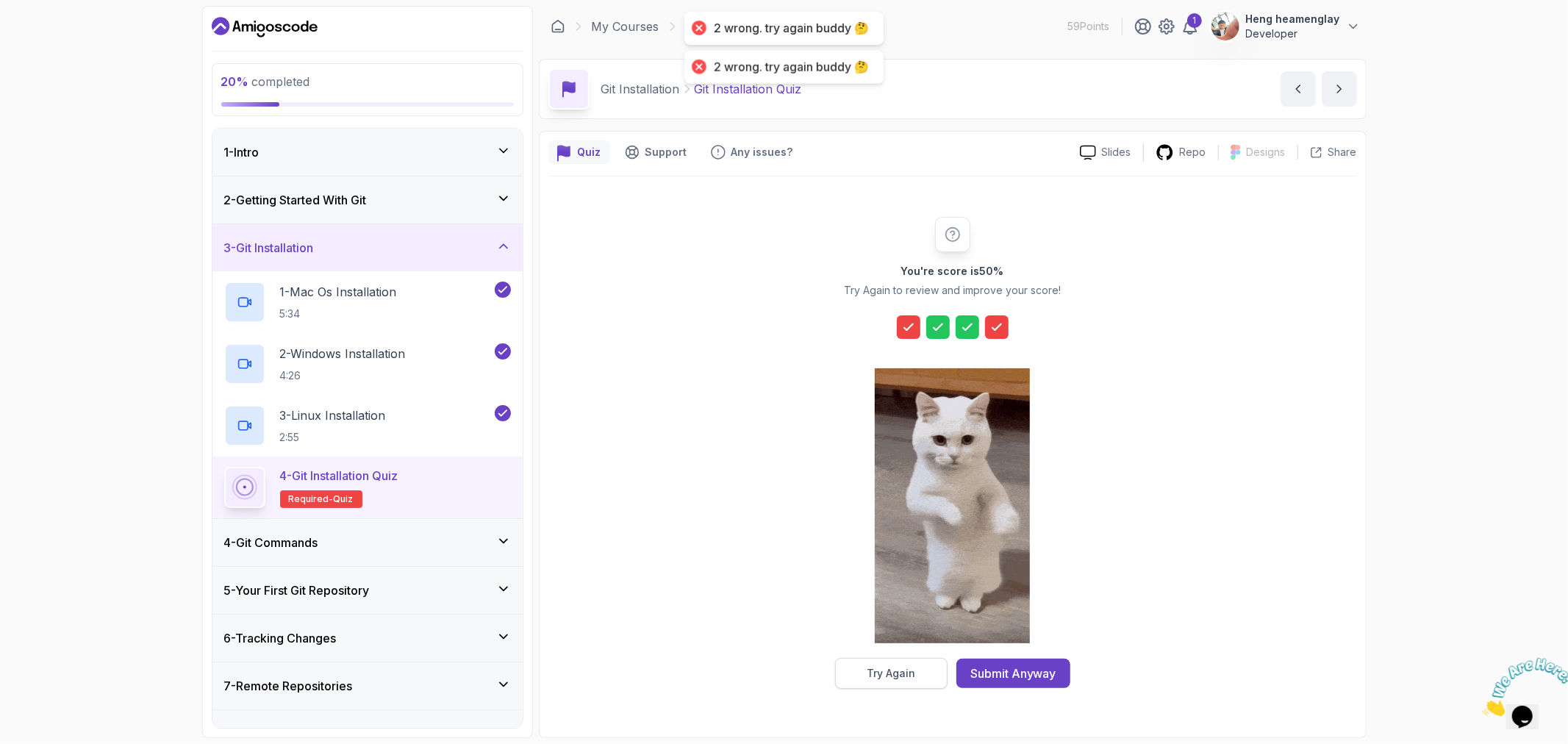
click at [883, 669] on div "Try Again" at bounding box center [891, 673] width 48 height 15
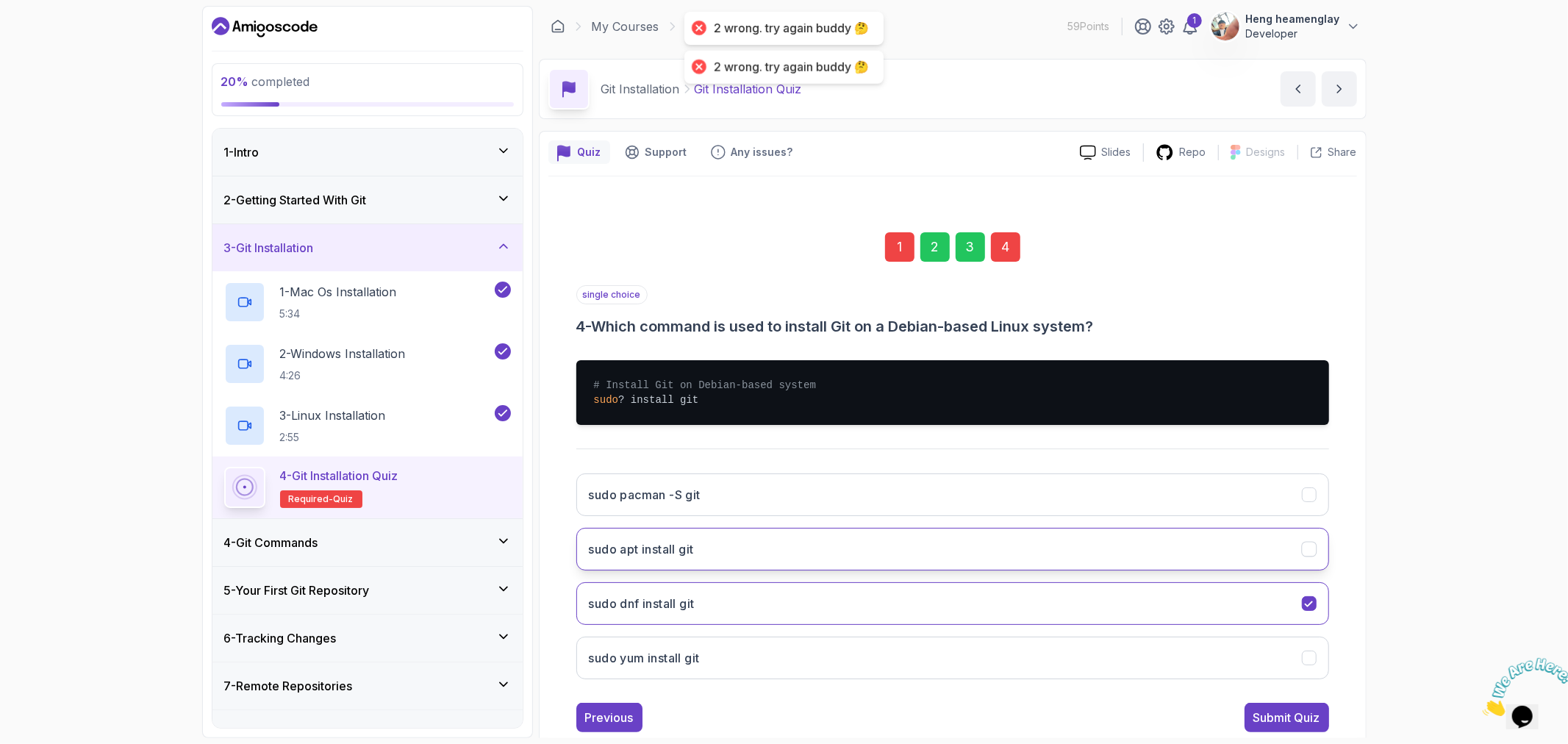
click at [1217, 561] on button "sudo apt install git" at bounding box center [953, 549] width 753 height 43
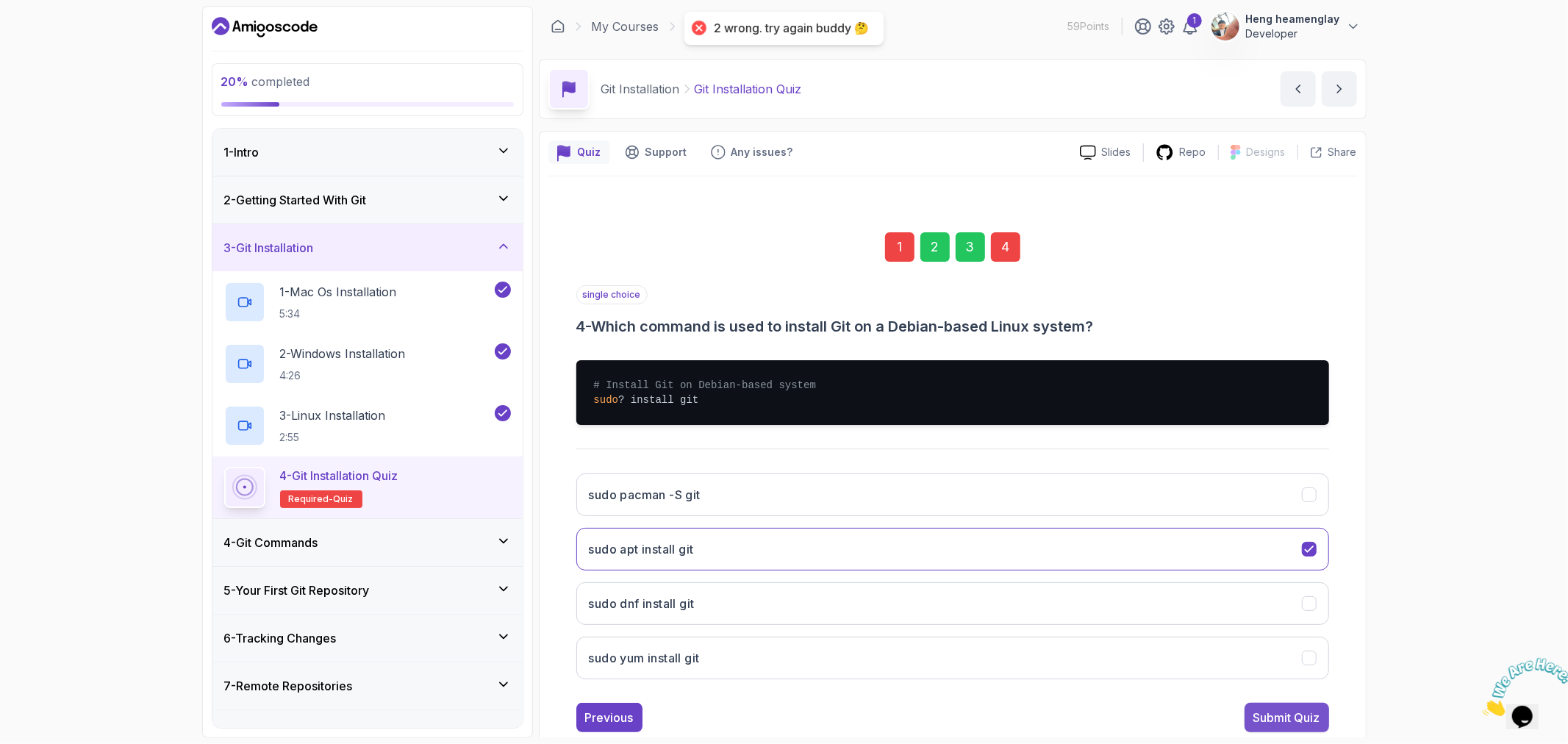
click at [1276, 710] on div "Submit Quiz" at bounding box center [1287, 717] width 67 height 18
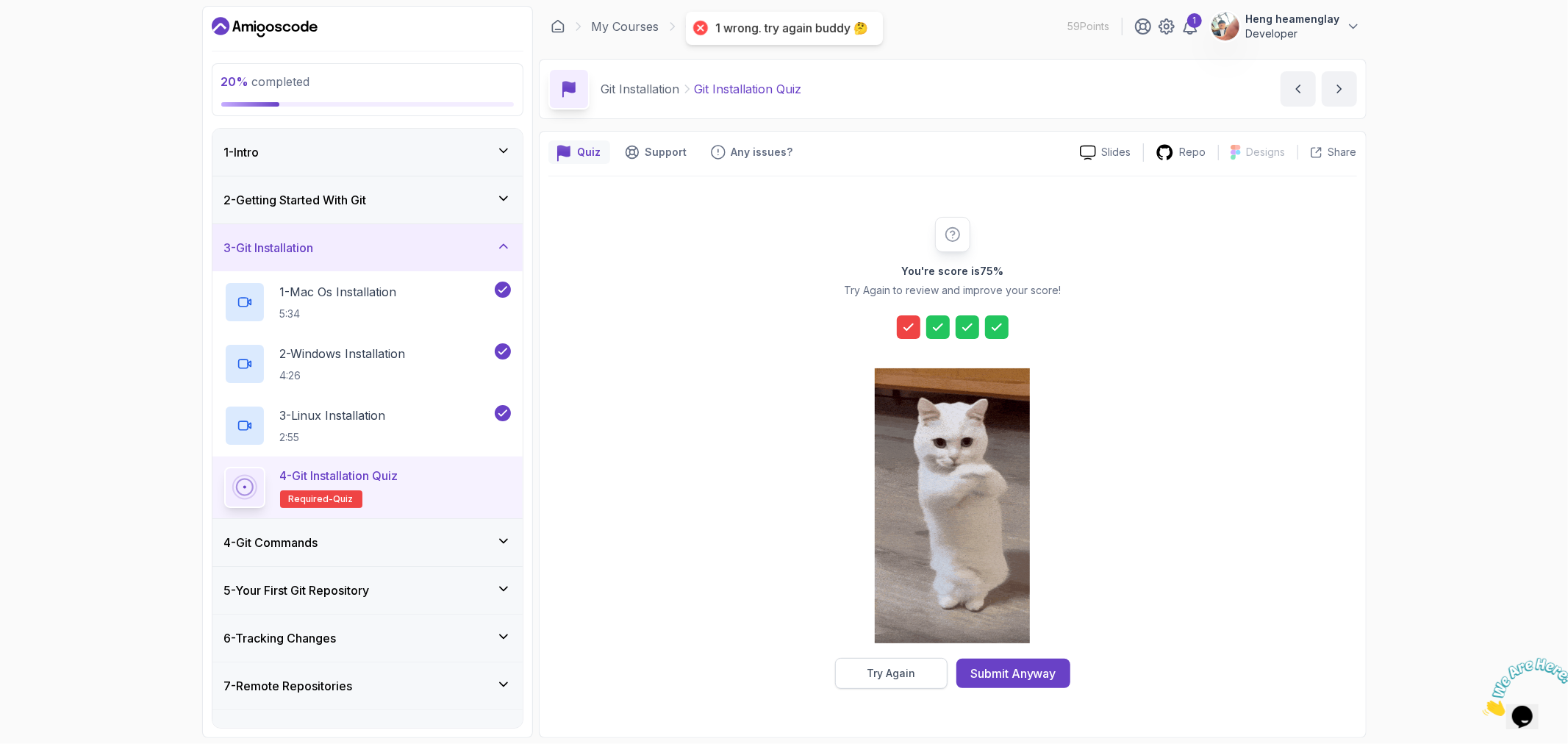
click at [890, 666] on div "Try Again" at bounding box center [891, 673] width 48 height 15
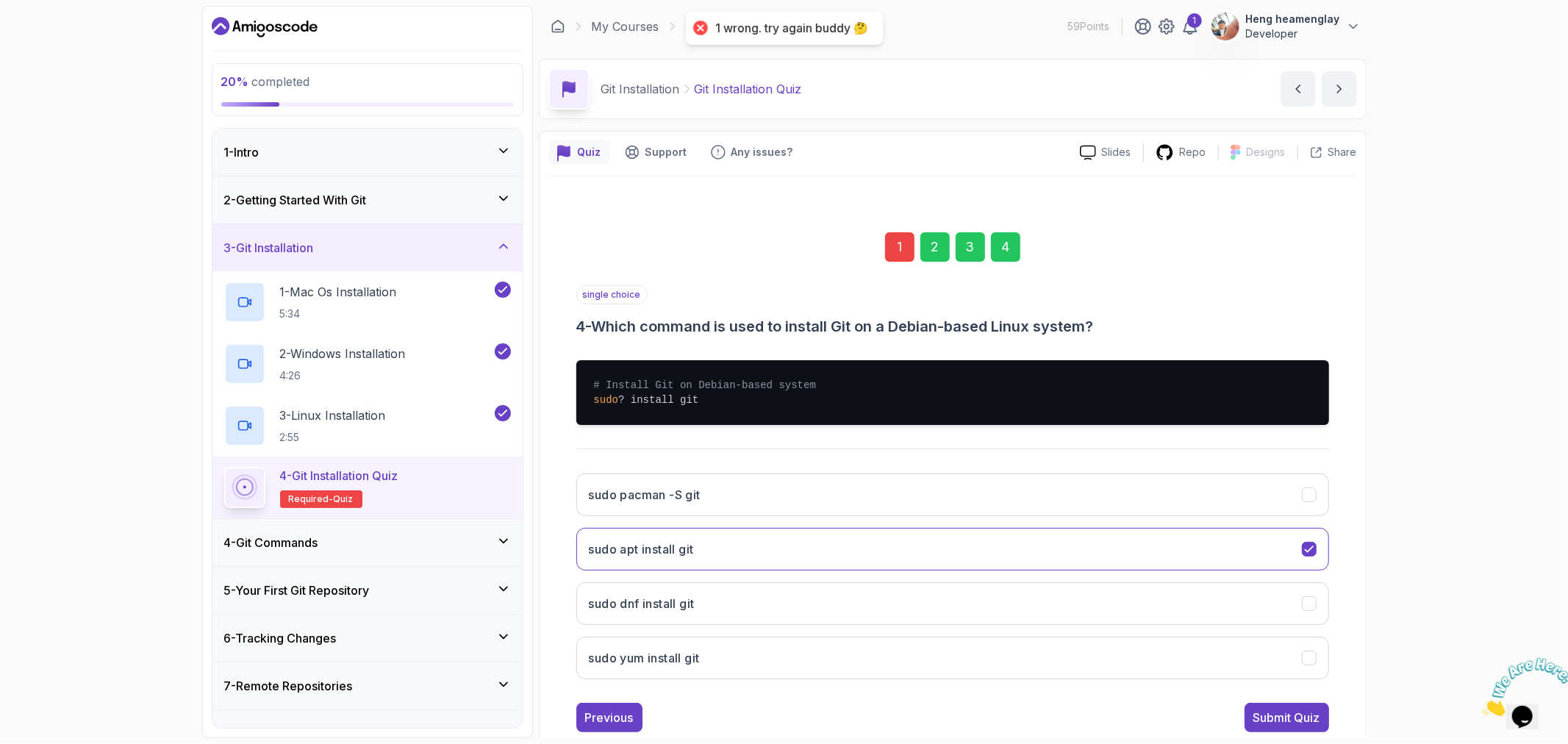
scroll to position [35, 0]
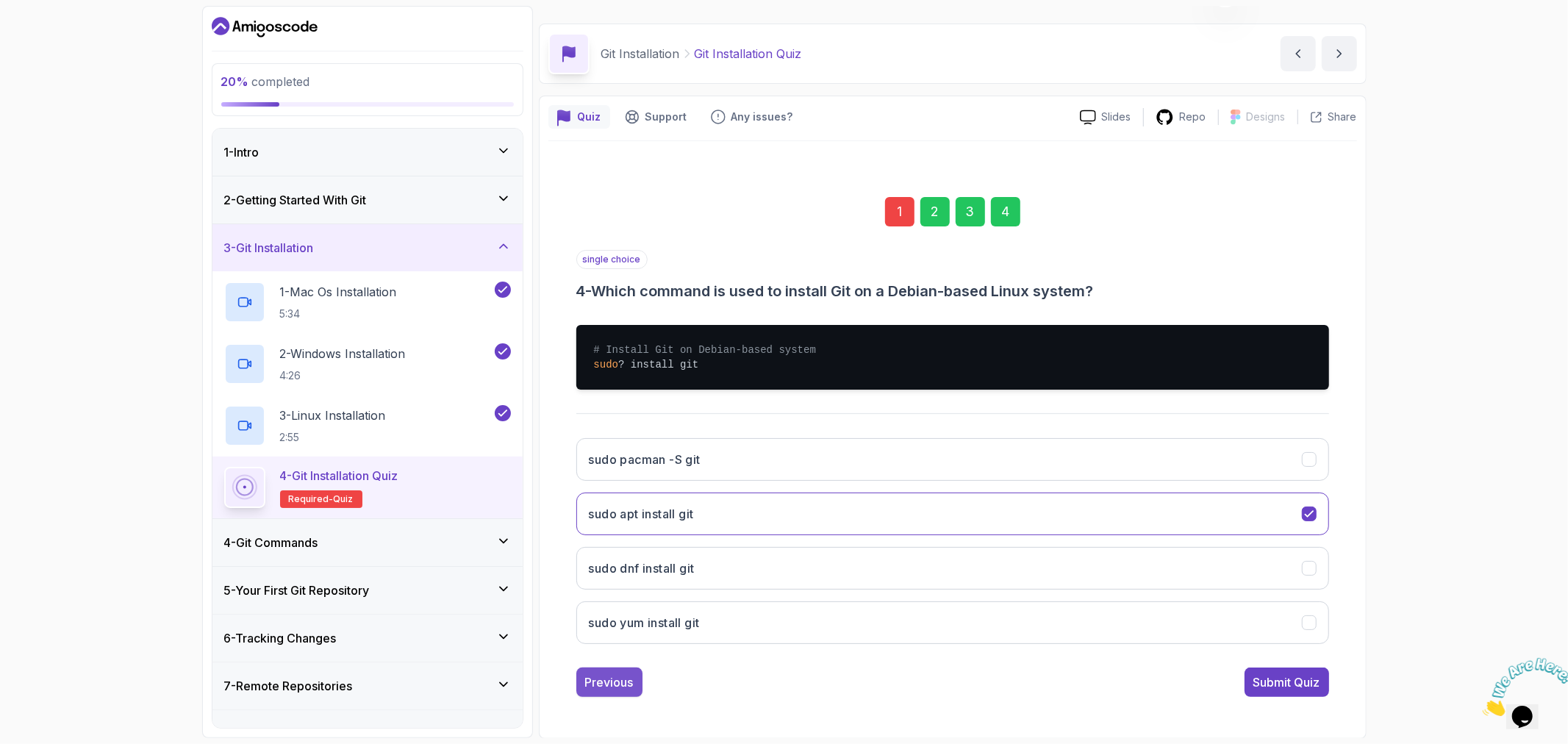
click at [608, 673] on div "Previous" at bounding box center [609, 682] width 48 height 18
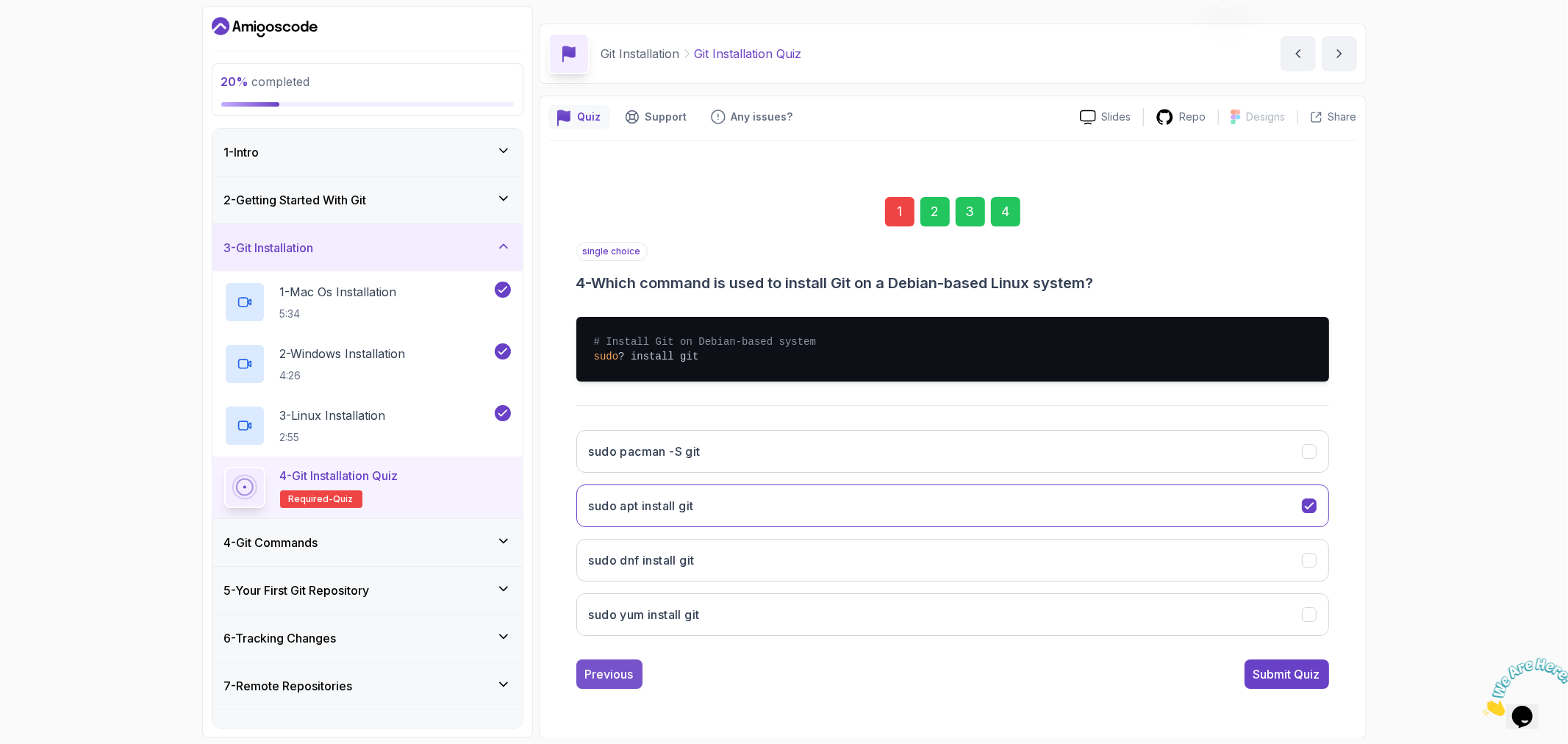
scroll to position [0, 0]
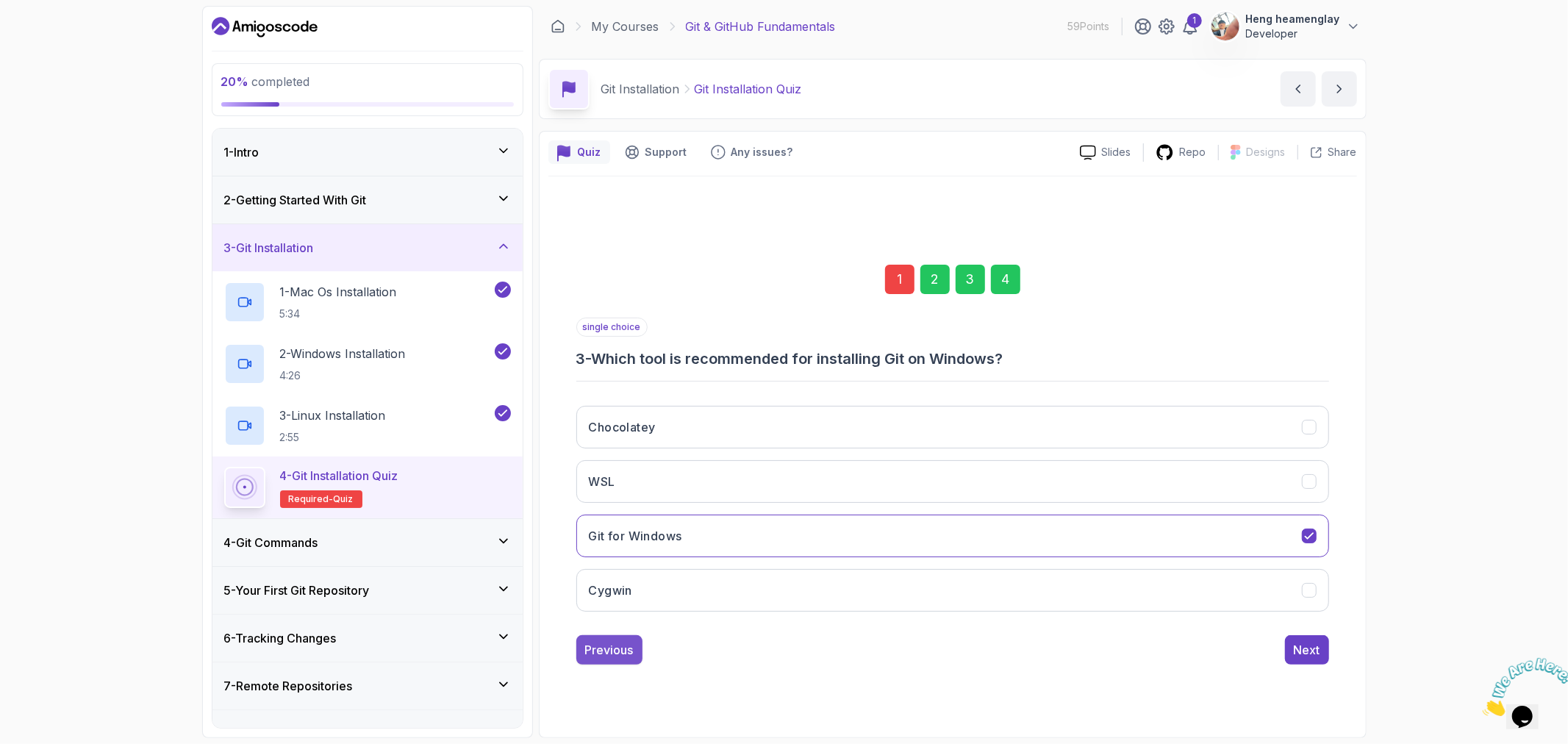
click at [613, 643] on div "Previous" at bounding box center [609, 649] width 48 height 18
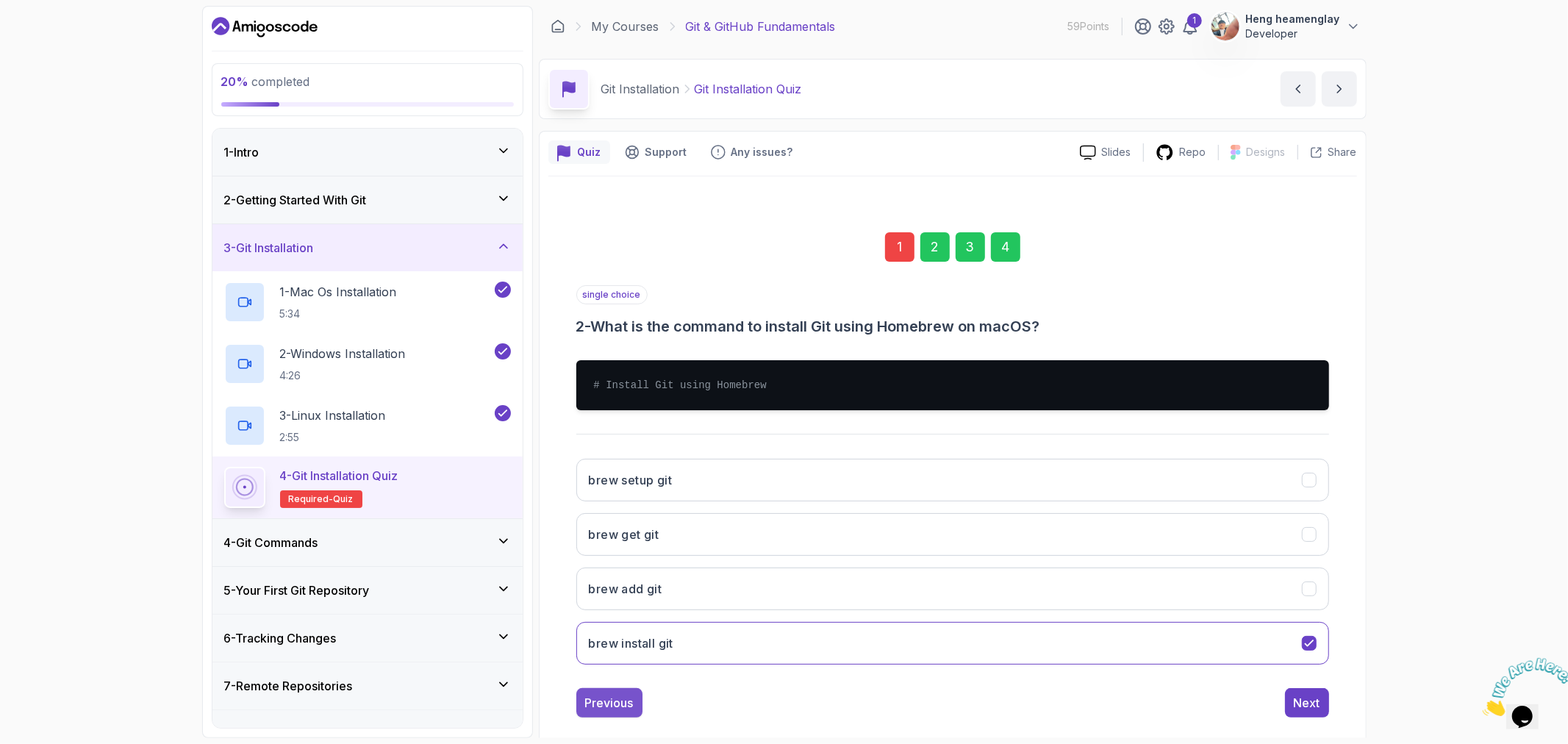
click at [610, 703] on div "Previous" at bounding box center [609, 702] width 48 height 18
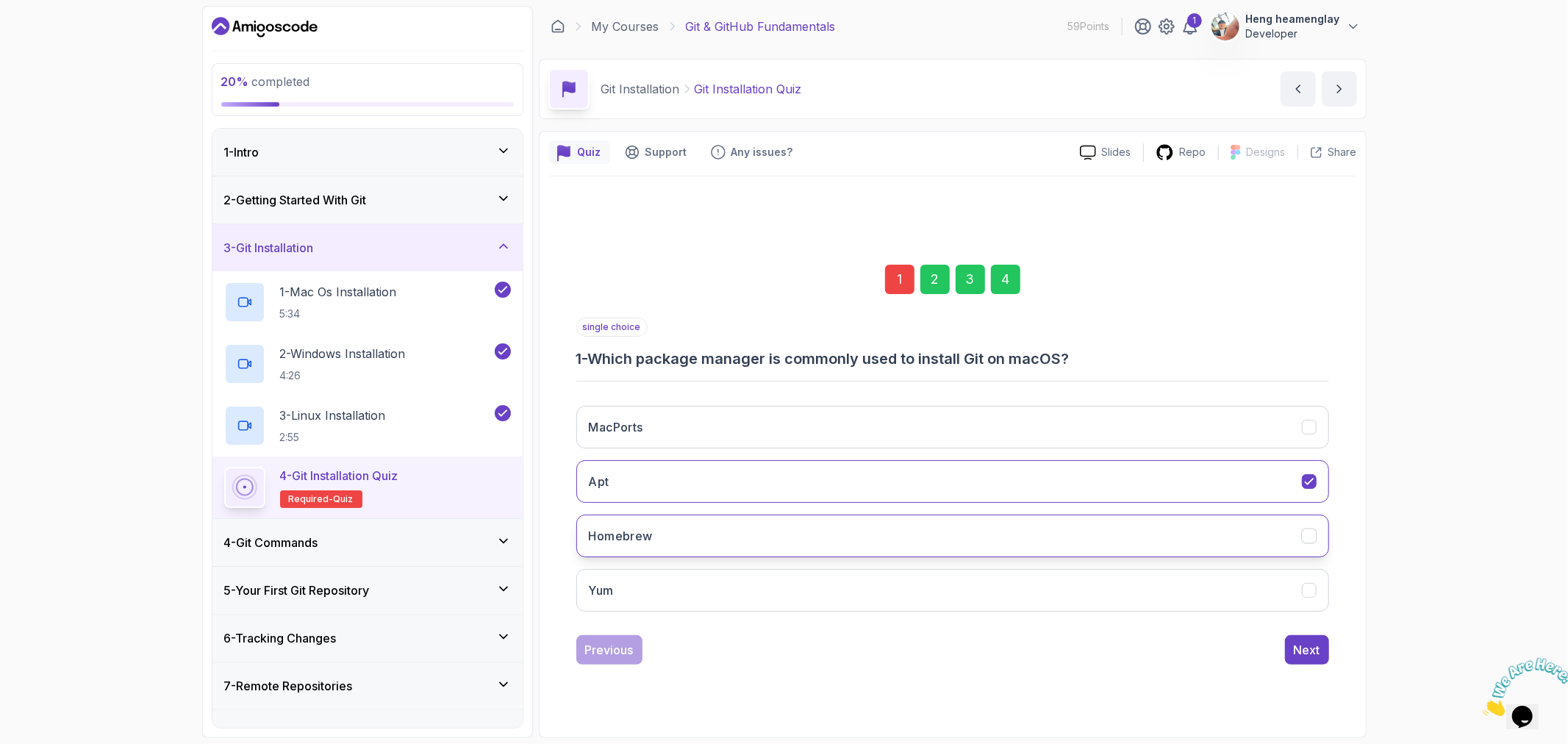
click at [750, 545] on button "Homebrew" at bounding box center [953, 536] width 753 height 43
click at [1311, 650] on div "Next" at bounding box center [1307, 649] width 27 height 18
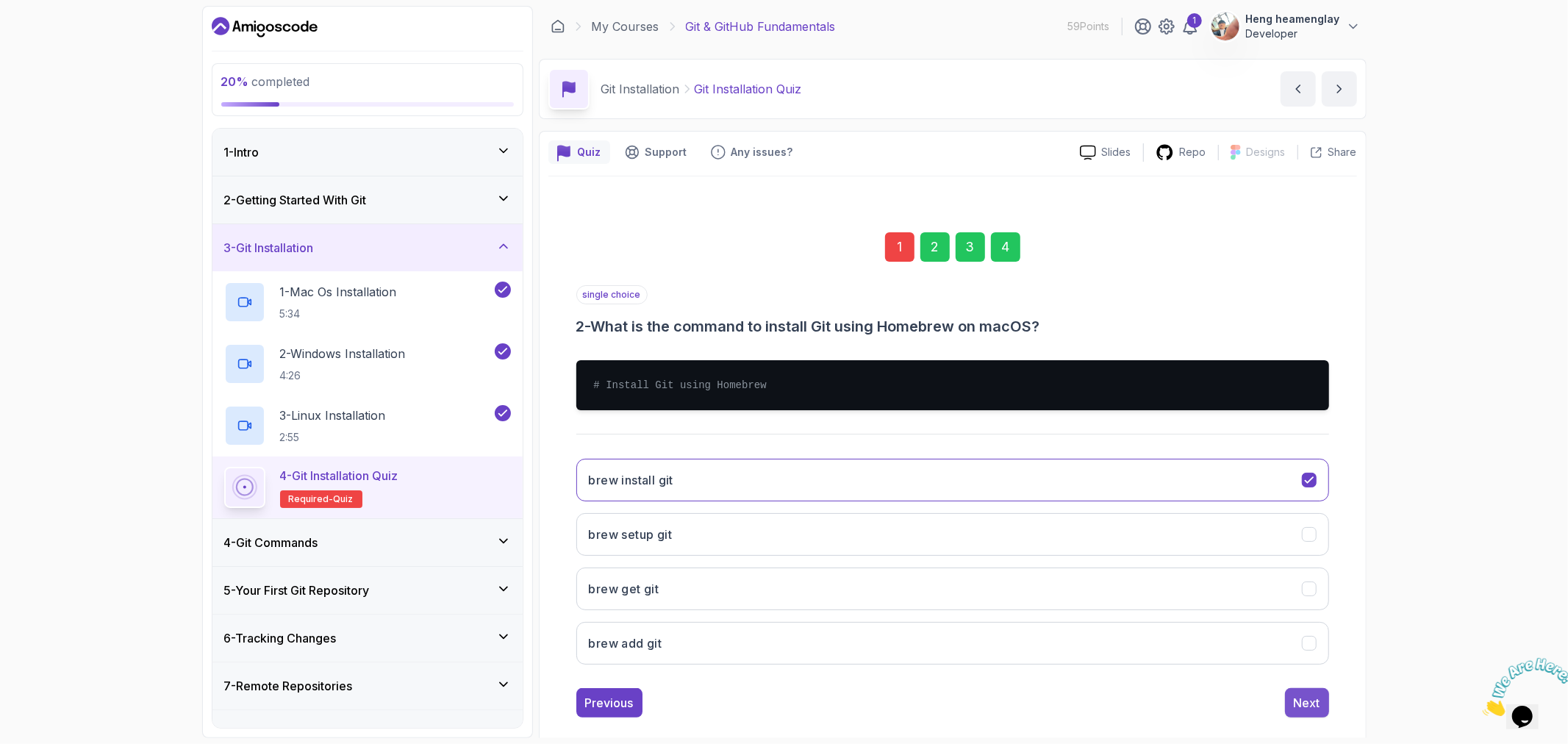
click at [1309, 696] on div "Next" at bounding box center [1307, 702] width 27 height 18
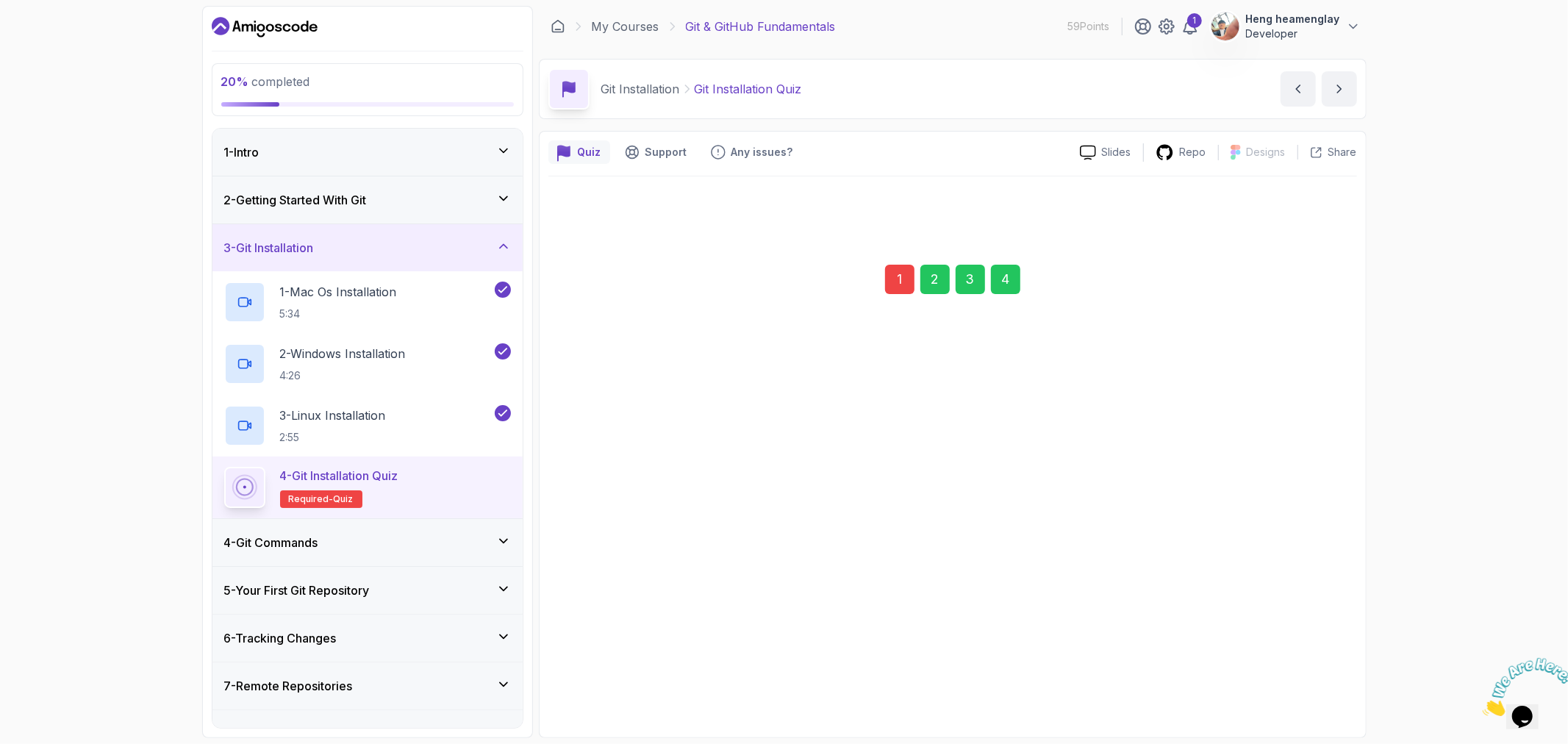
click at [1309, 696] on div "1 2 3 4 single choice 3 - Which tool is recommended for installing Git on Windo…" at bounding box center [952, 452] width 809 height 552
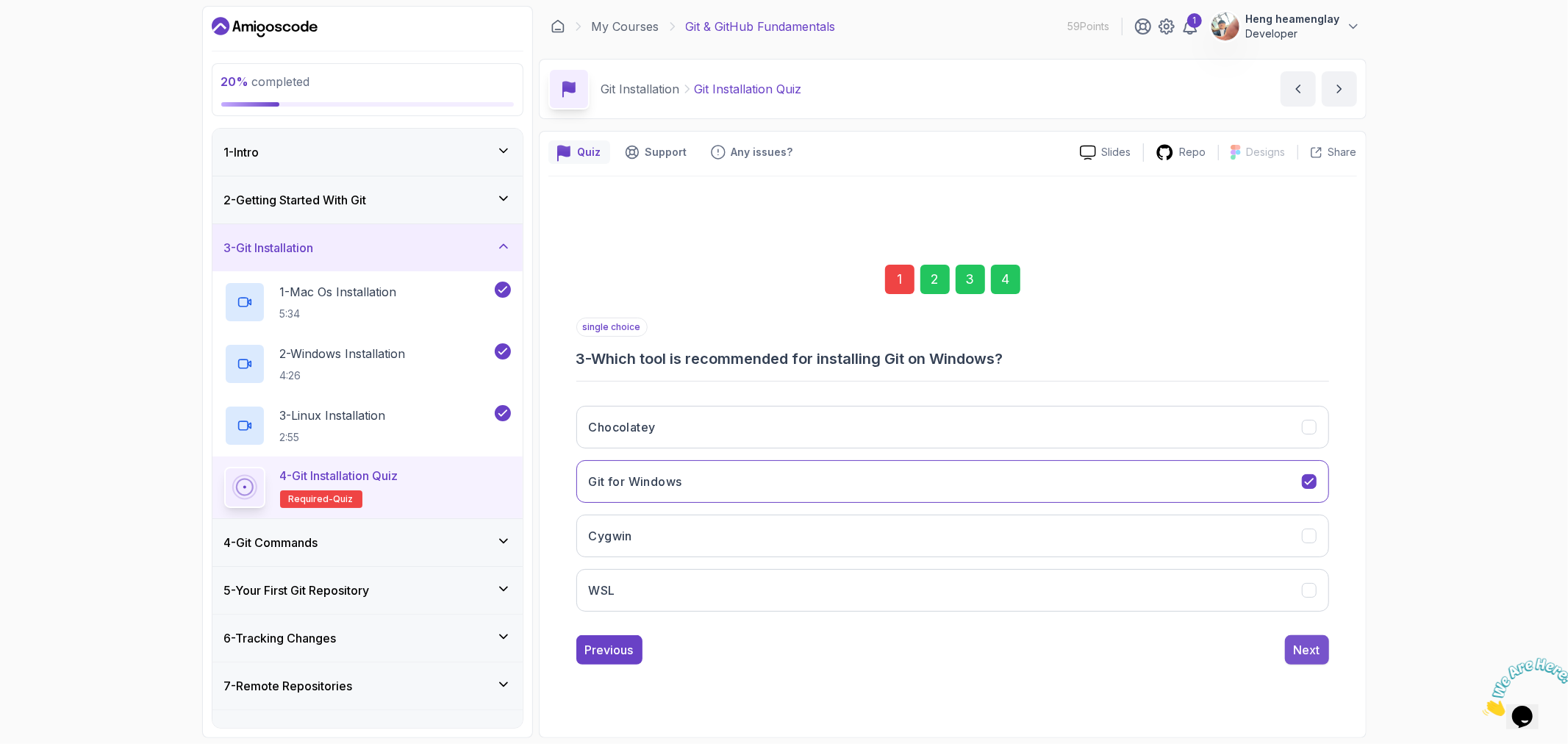
click at [1311, 659] on button "Next" at bounding box center [1307, 650] width 45 height 30
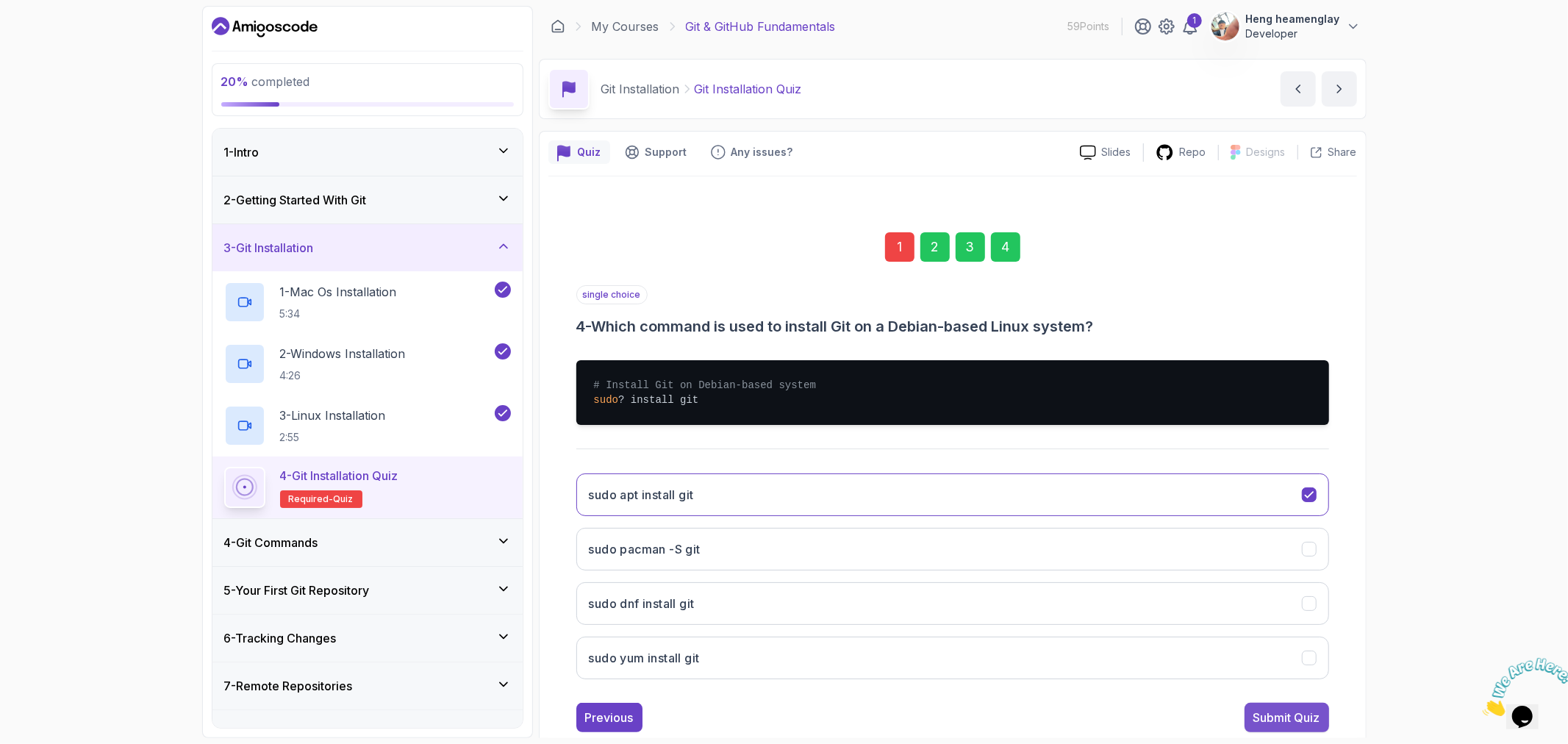
click at [1288, 723] on div "Submit Quiz" at bounding box center [1287, 717] width 67 height 18
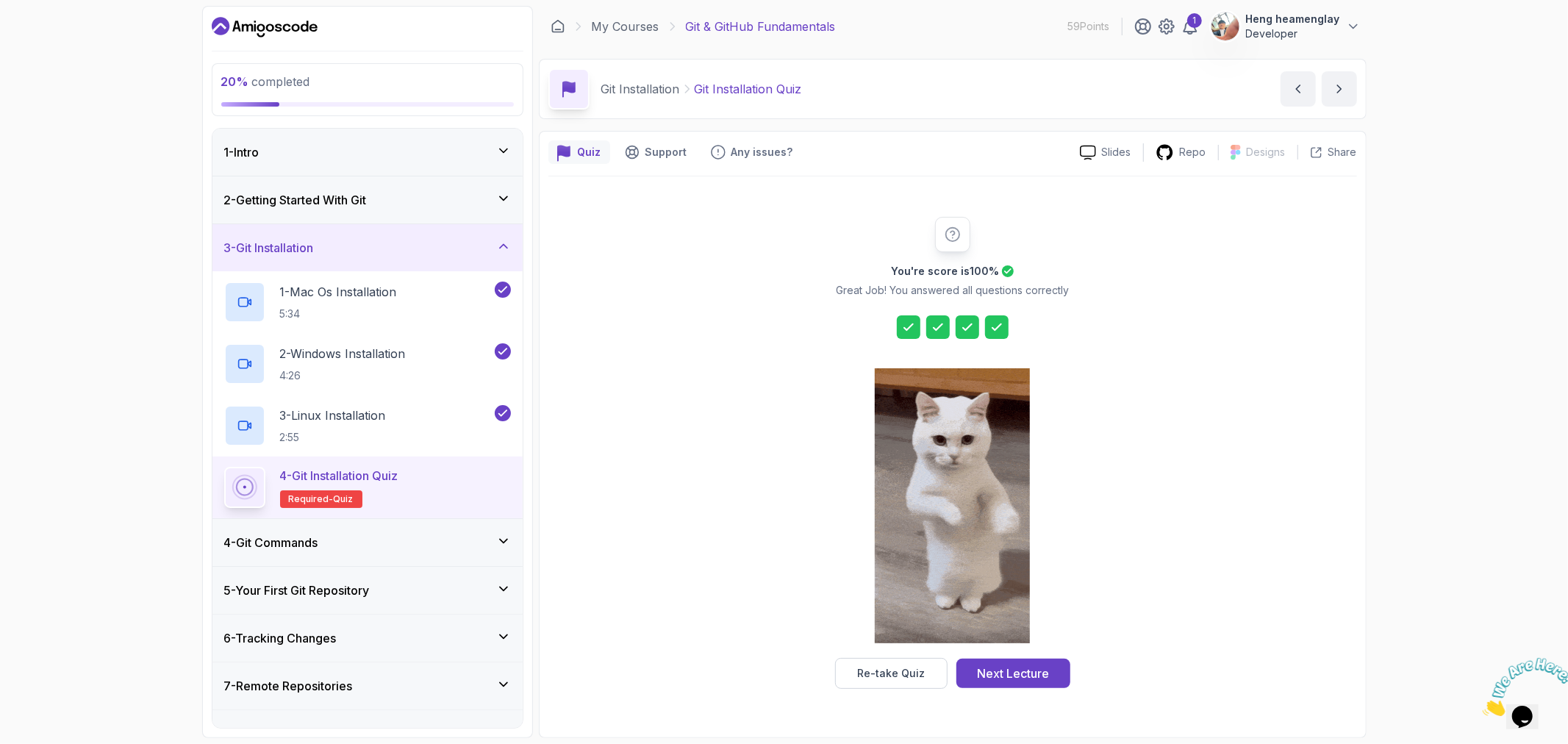
click at [465, 545] on div "4 - Git Commands" at bounding box center [367, 543] width 287 height 18
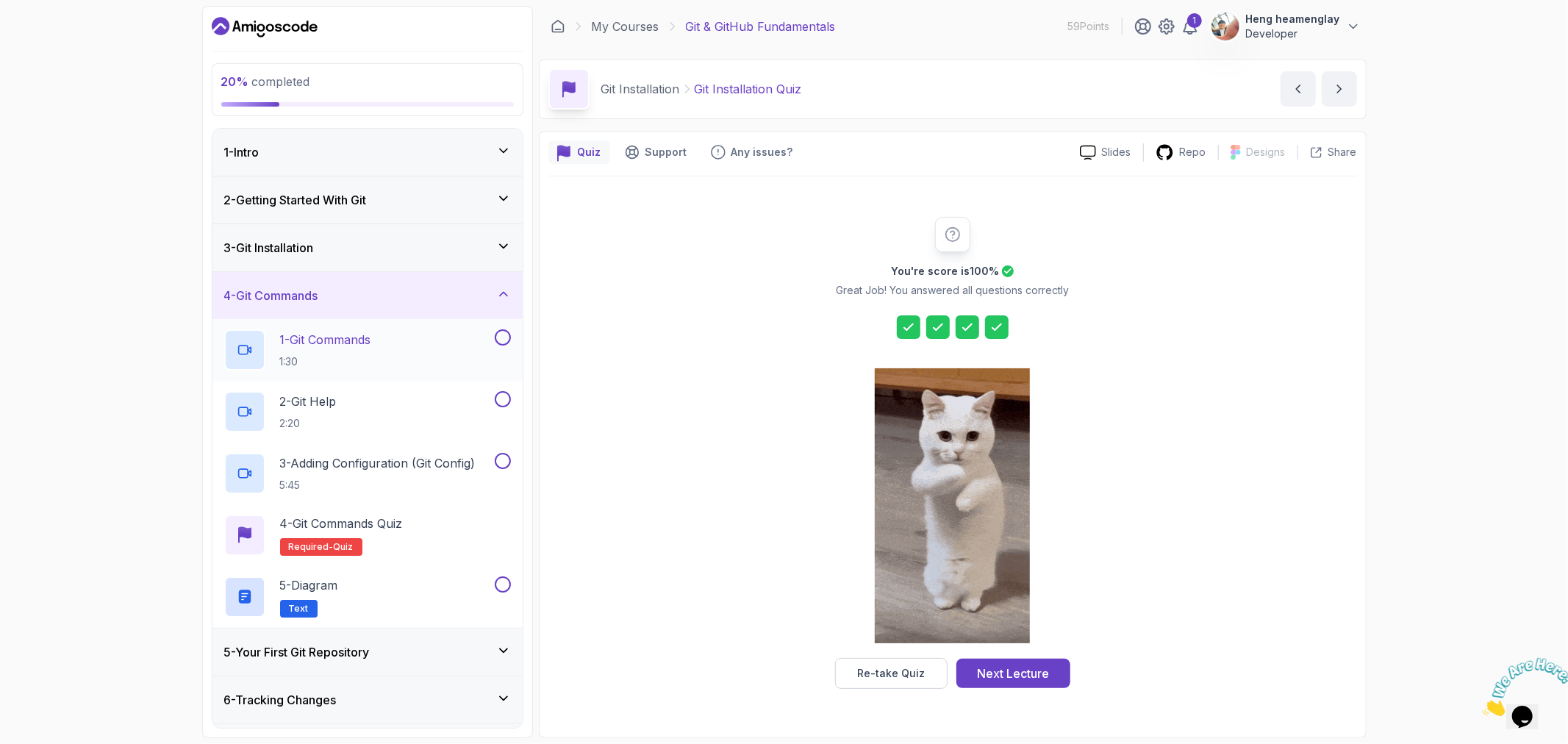
click at [370, 346] on p "1 - Git Commands" at bounding box center [325, 340] width 91 height 18
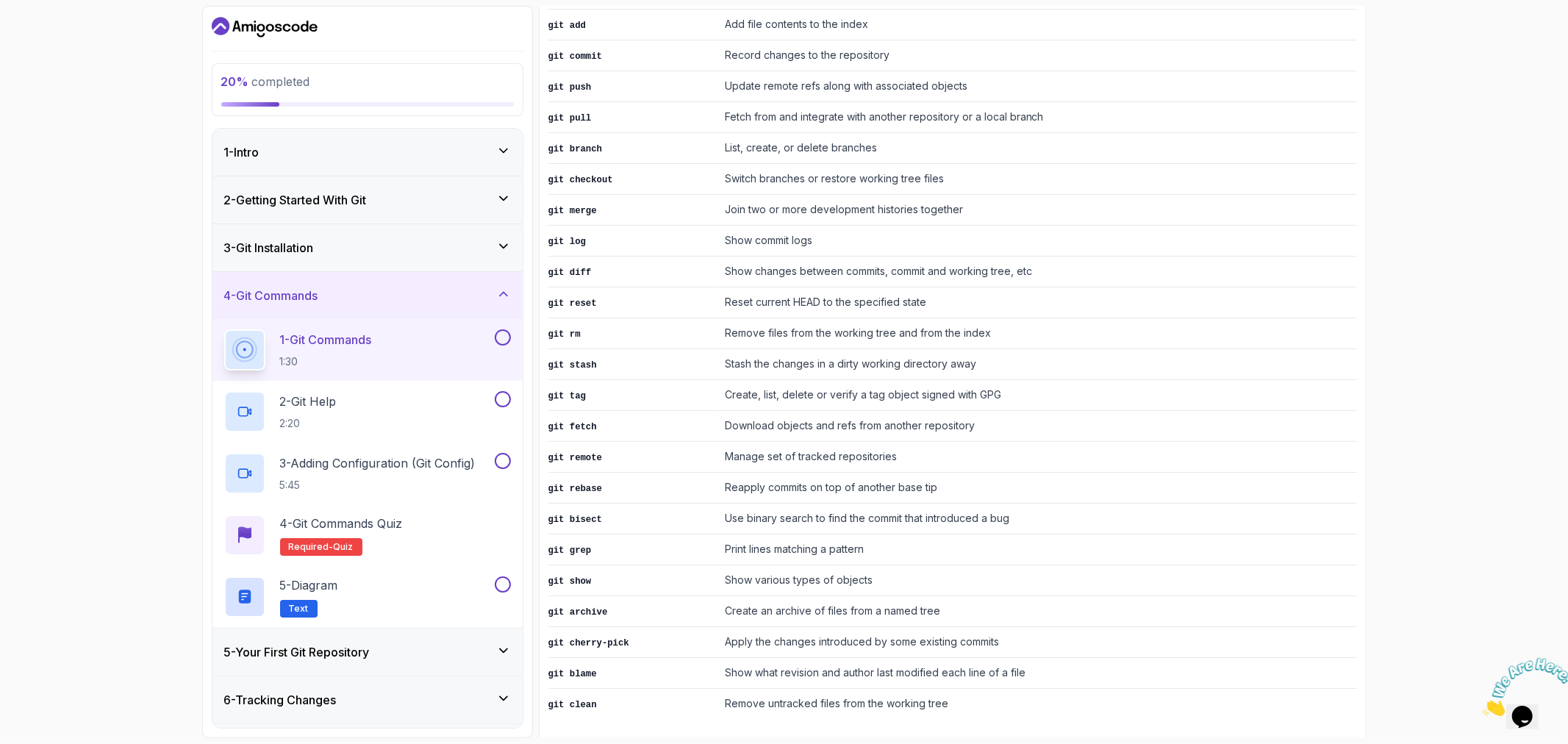
scroll to position [775, 0]
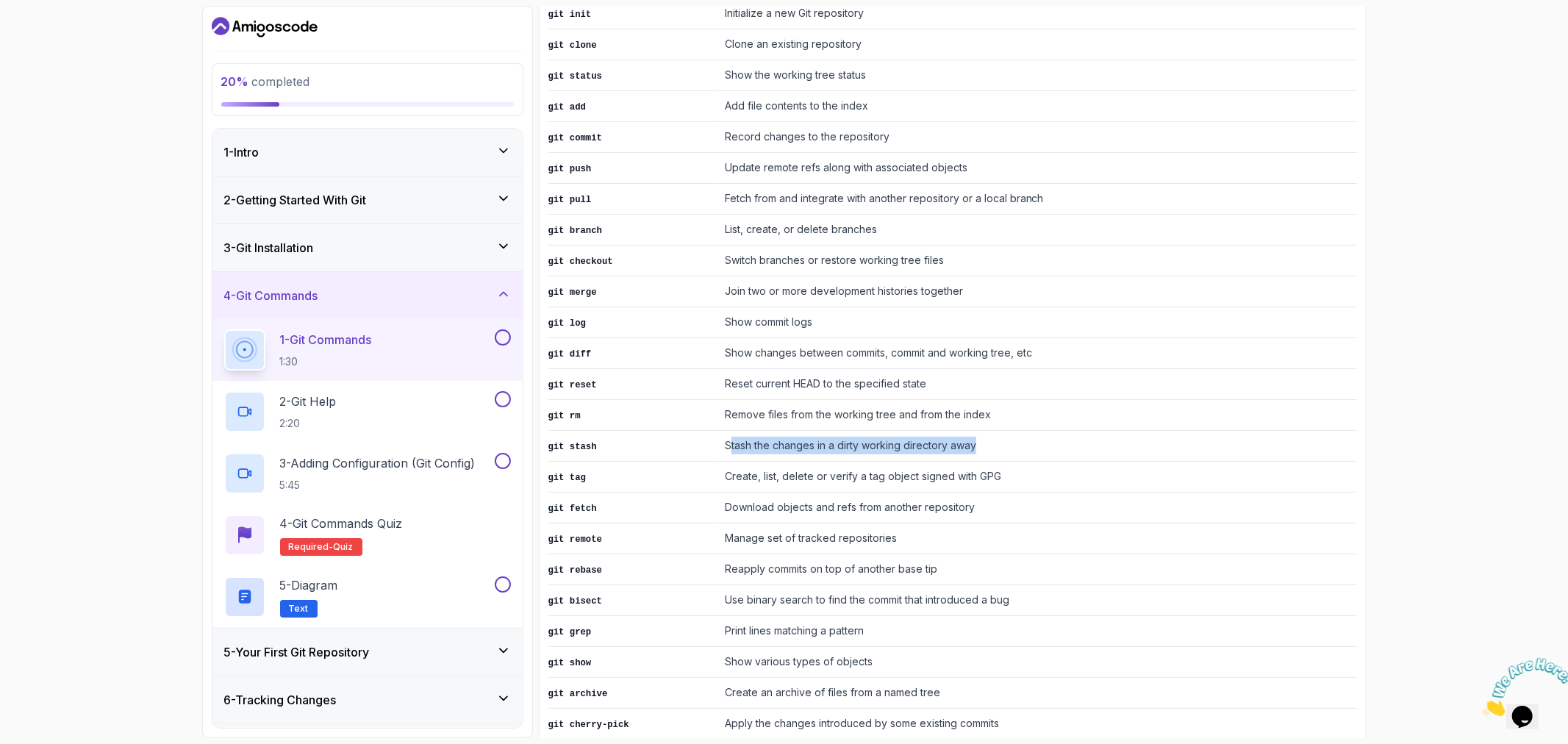
drag, startPoint x: 718, startPoint y: 442, endPoint x: 981, endPoint y: 455, distance: 263.3
click at [981, 455] on tbody "git init Initialize a new Git repository git clone Clone an existing repository…" at bounding box center [952, 400] width 809 height 803
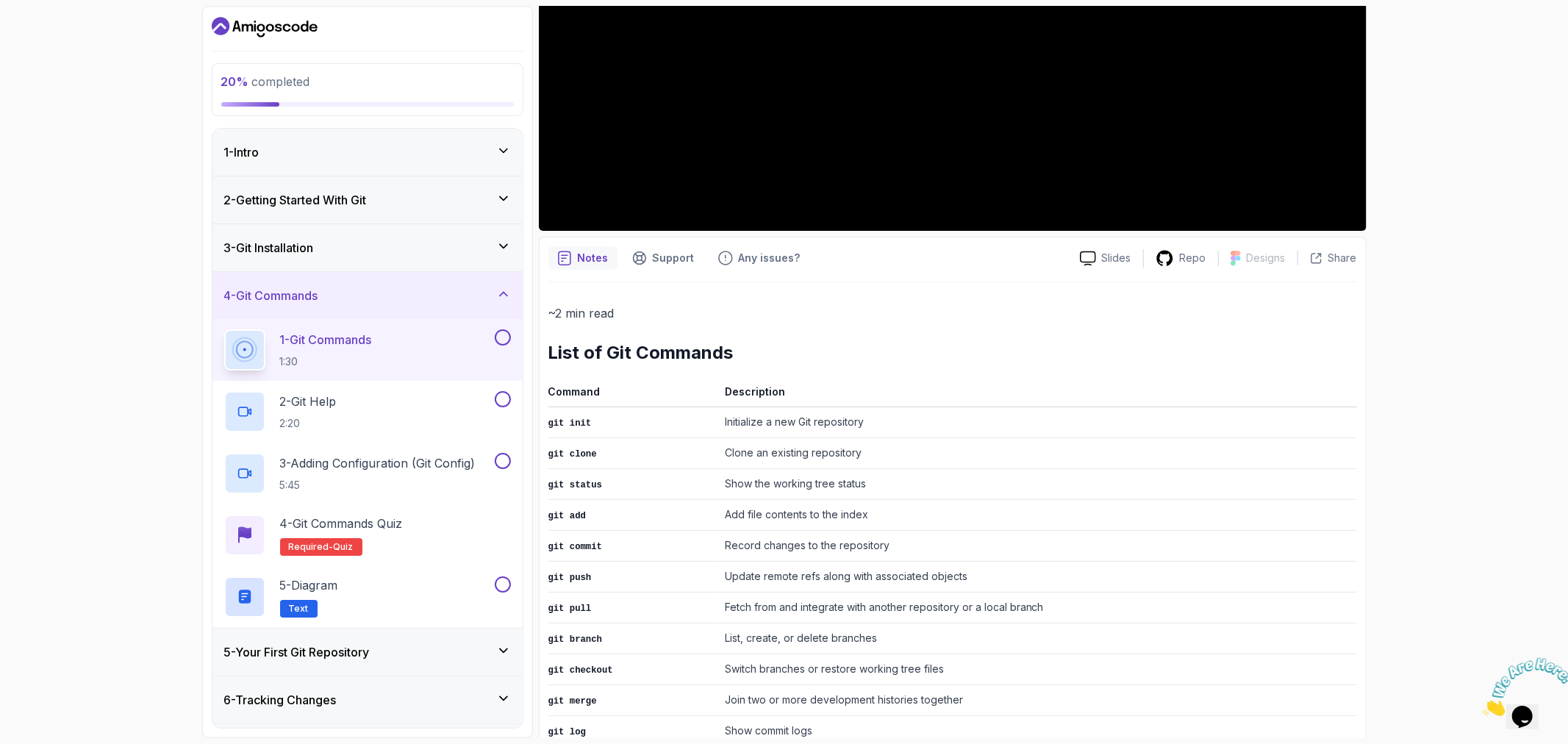
scroll to position [0, 0]
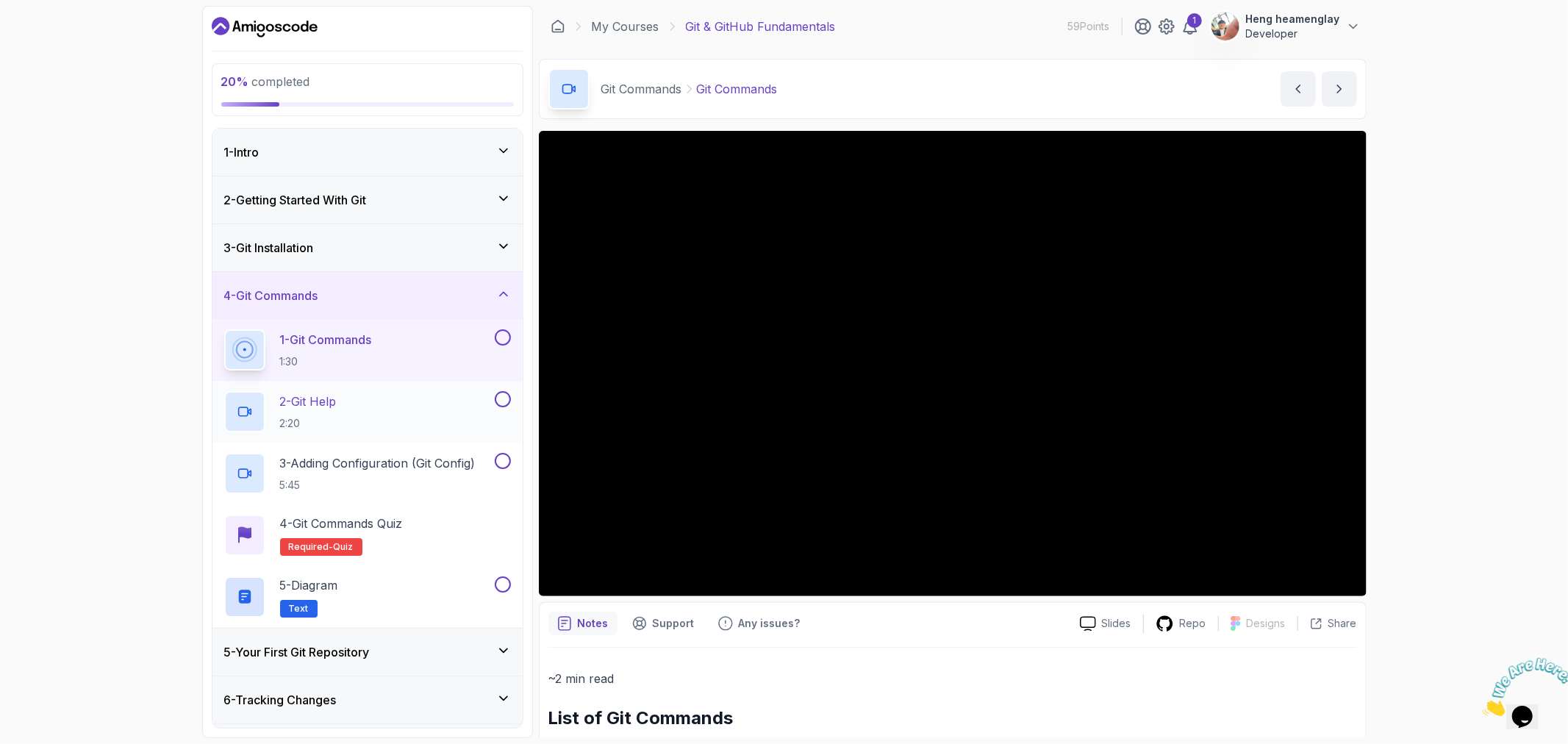
click at [406, 395] on div "2 - Git Help 2:20" at bounding box center [358, 412] width 268 height 41
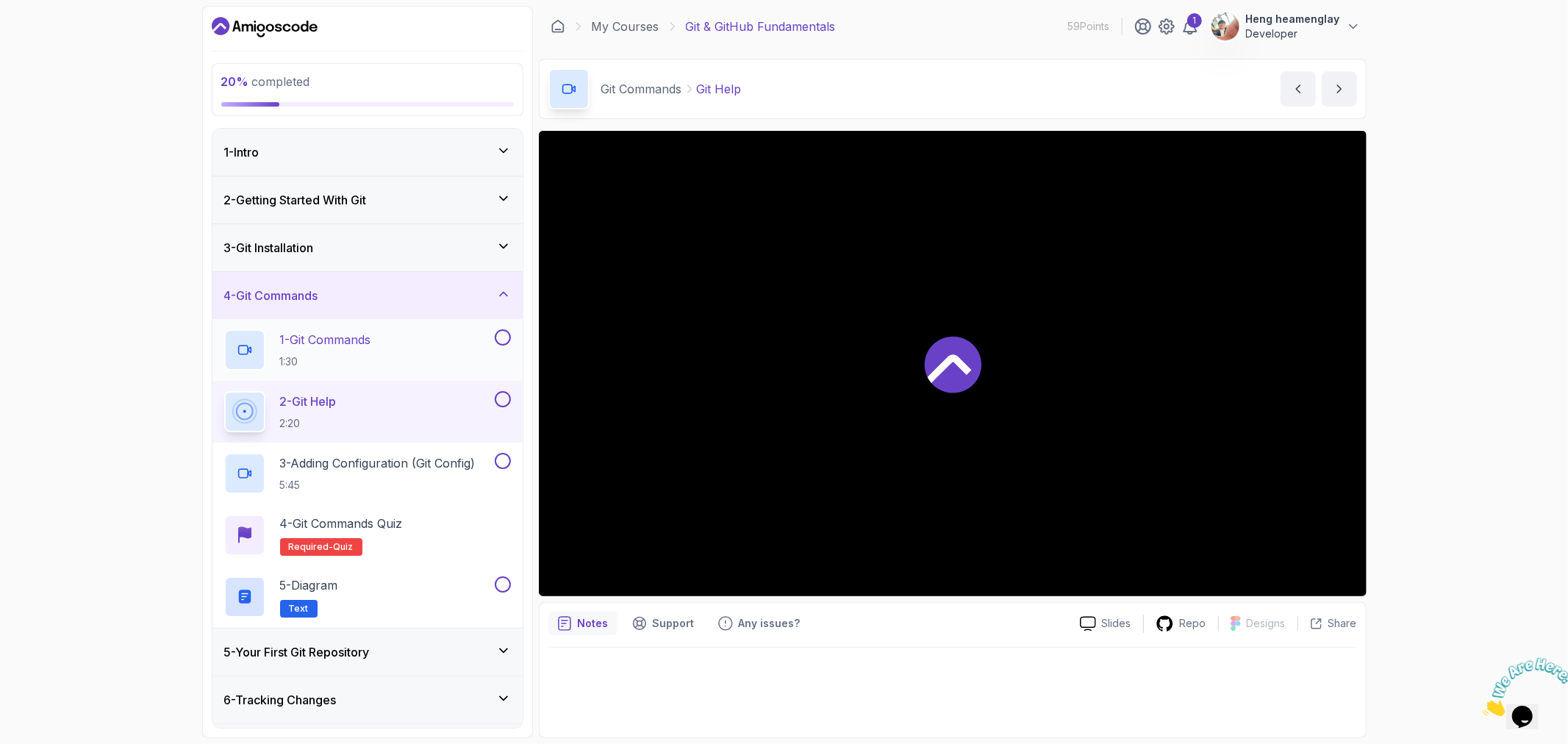
click at [504, 337] on button at bounding box center [503, 337] width 16 height 16
click at [499, 406] on button at bounding box center [503, 399] width 16 height 16
click at [498, 396] on icon at bounding box center [503, 400] width 13 height 15
click at [444, 481] on p "5:45" at bounding box center [377, 485] width 196 height 15
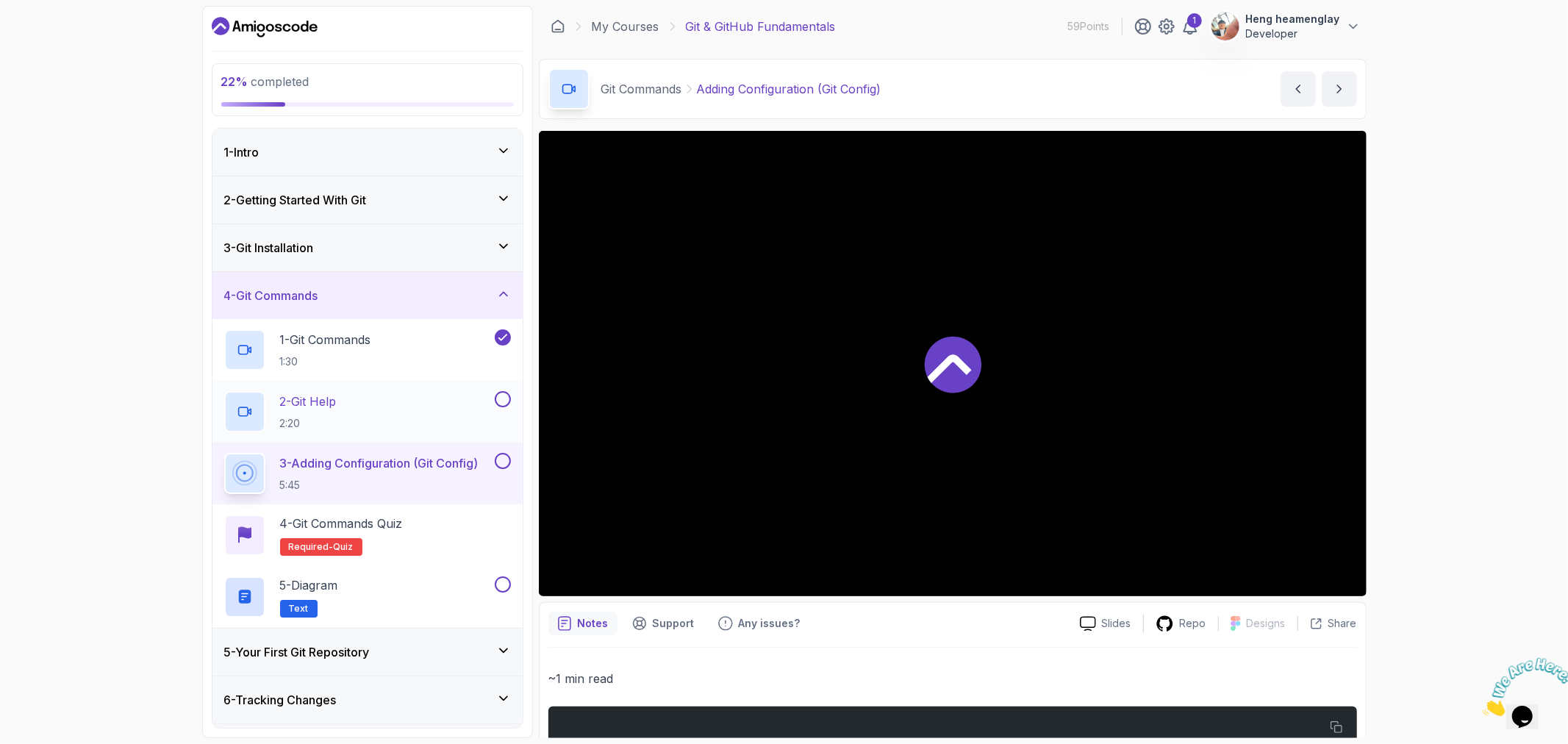
click at [504, 400] on button at bounding box center [503, 399] width 16 height 16
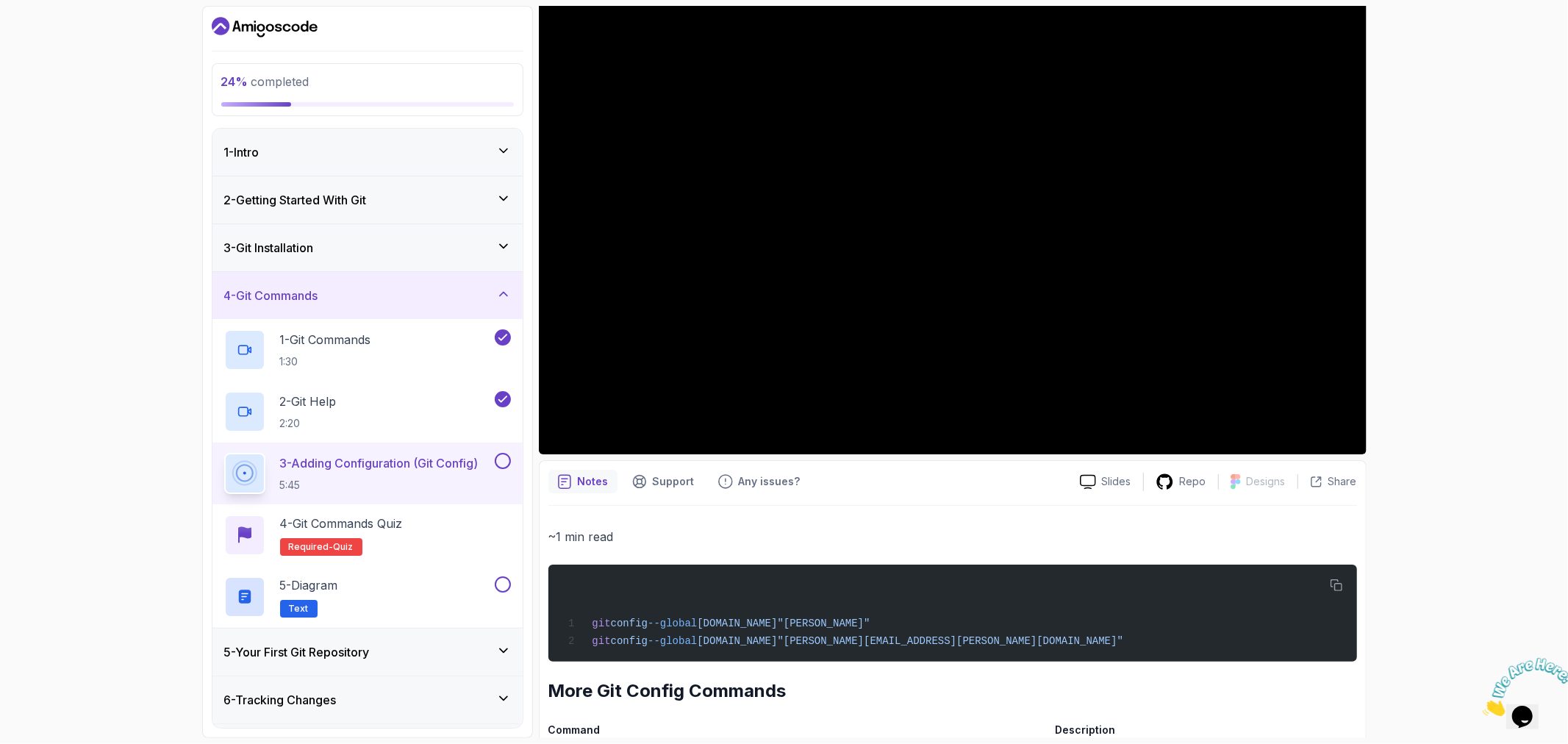
scroll to position [327, 0]
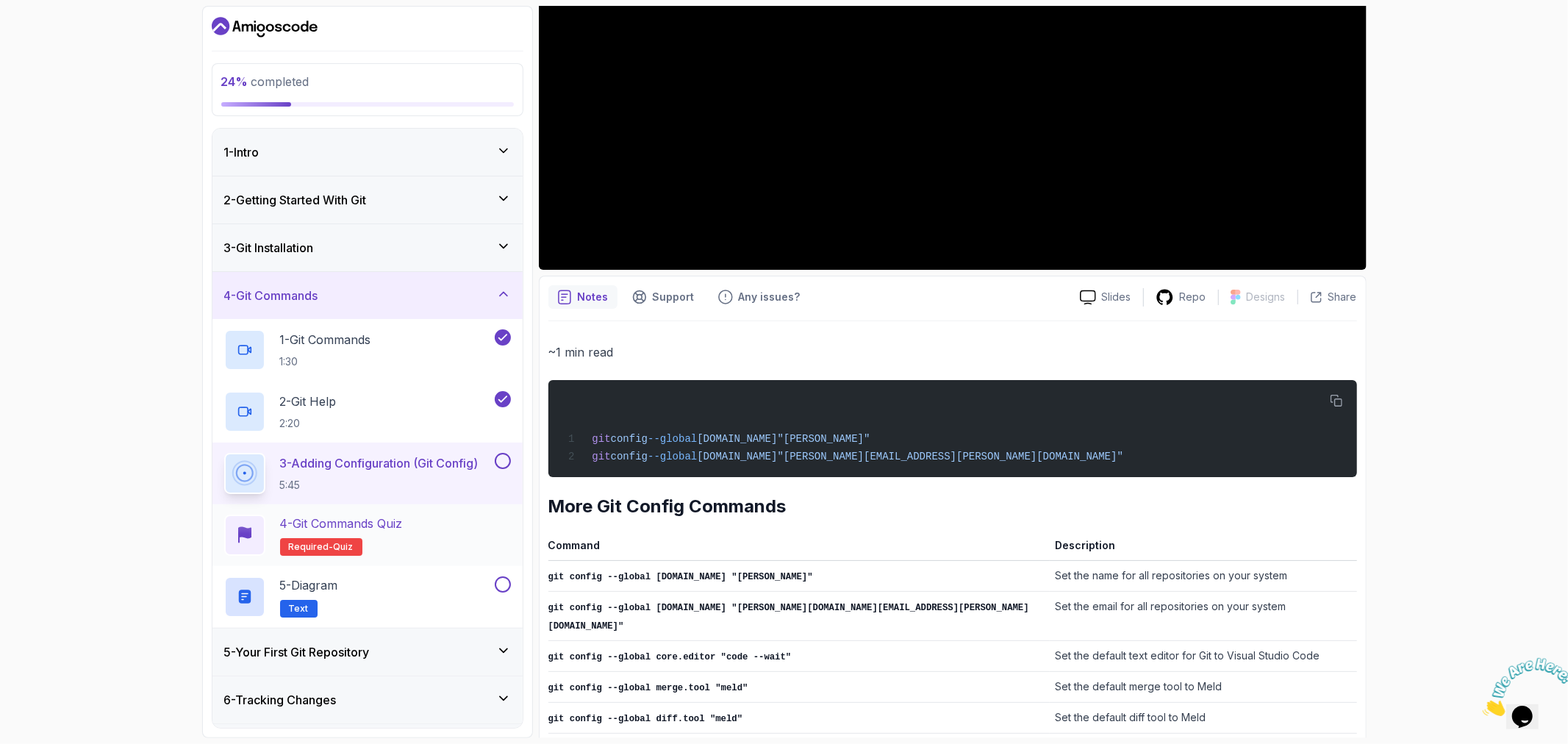
click at [449, 538] on div "4 - Git Commands Quiz Required- quiz" at bounding box center [367, 535] width 287 height 41
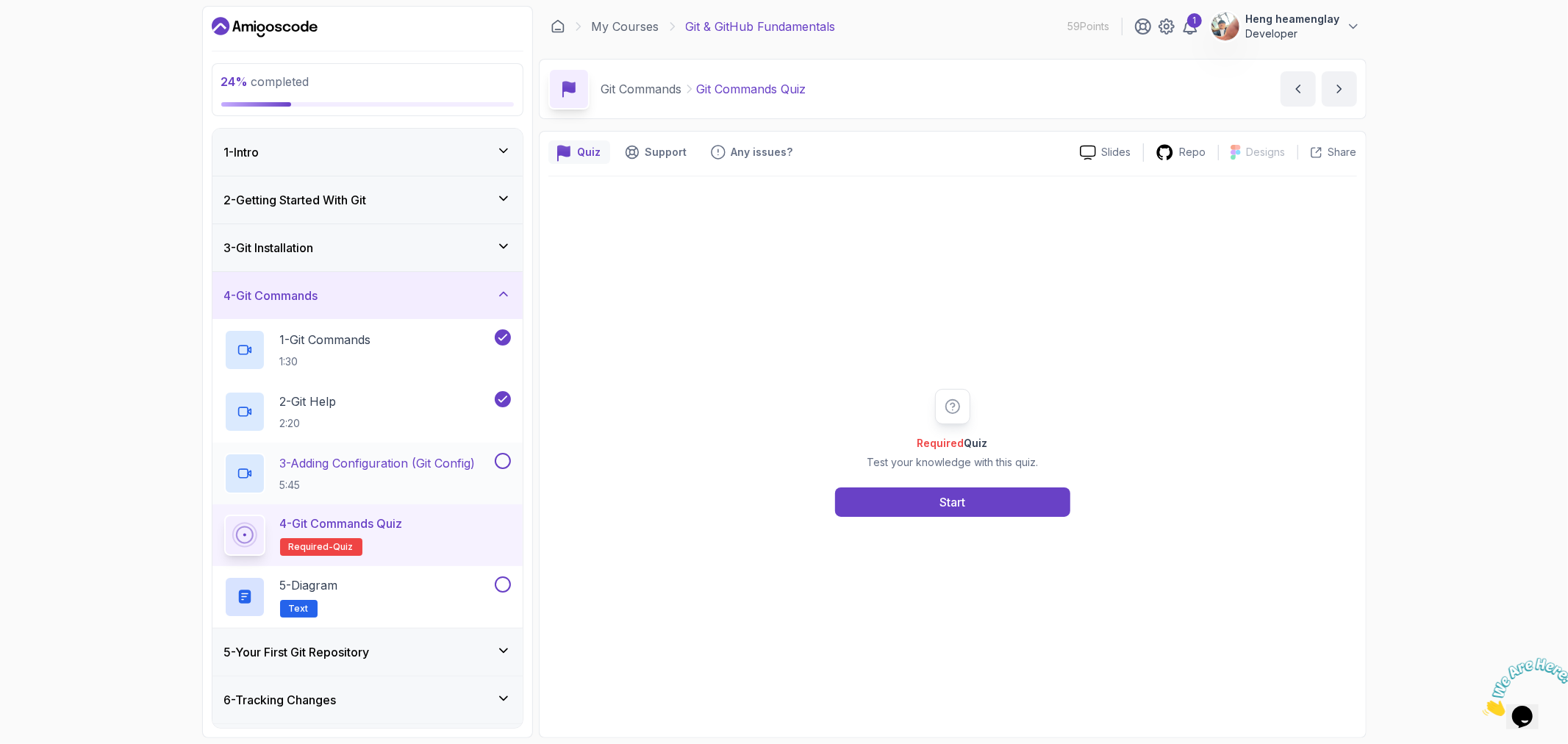
click at [499, 459] on button at bounding box center [503, 460] width 16 height 16
click at [912, 500] on button "Start" at bounding box center [953, 503] width 236 height 30
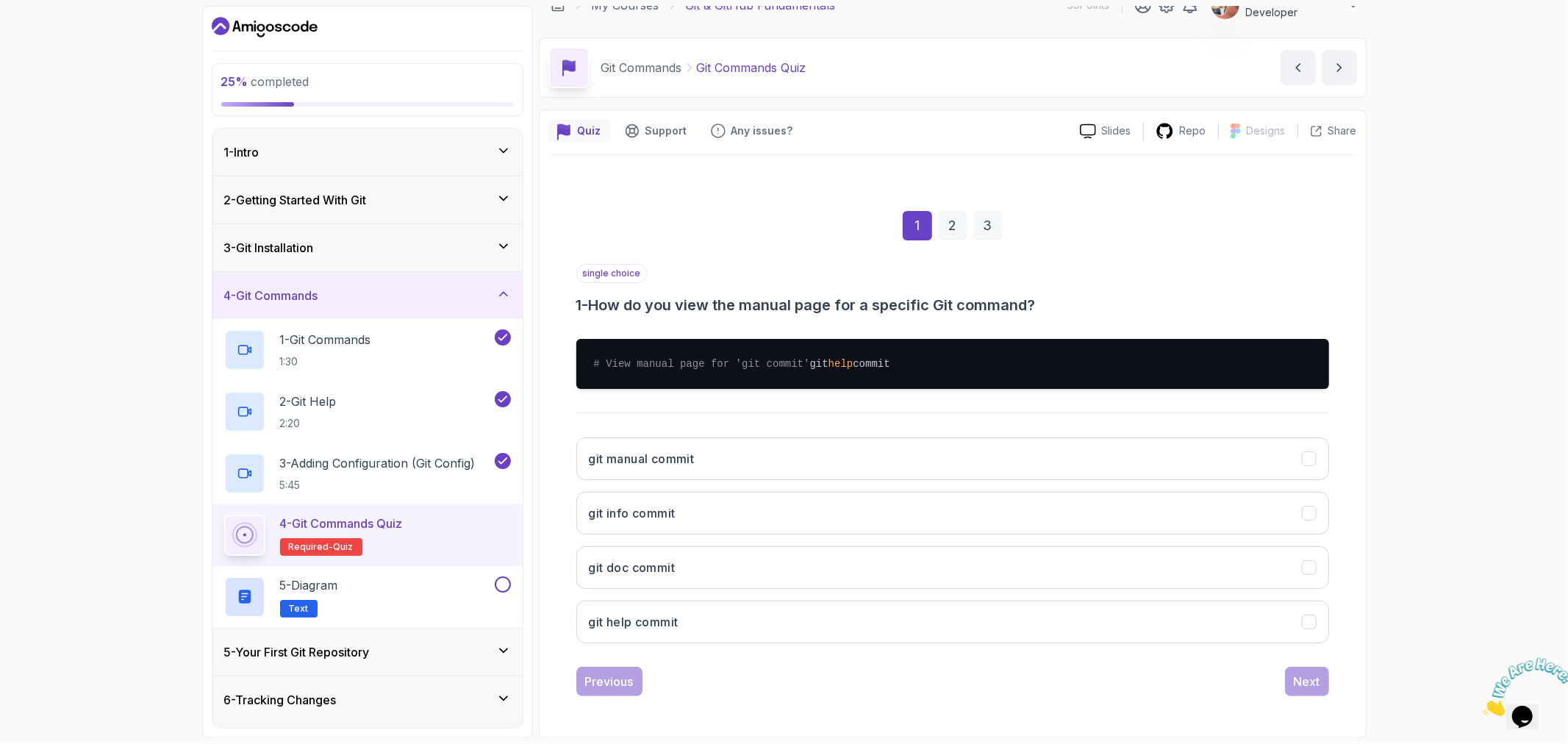
scroll to position [35, 0]
click at [693, 612] on button "git help commit" at bounding box center [953, 622] width 753 height 43
click at [1285, 681] on button "Next" at bounding box center [1307, 682] width 45 height 30
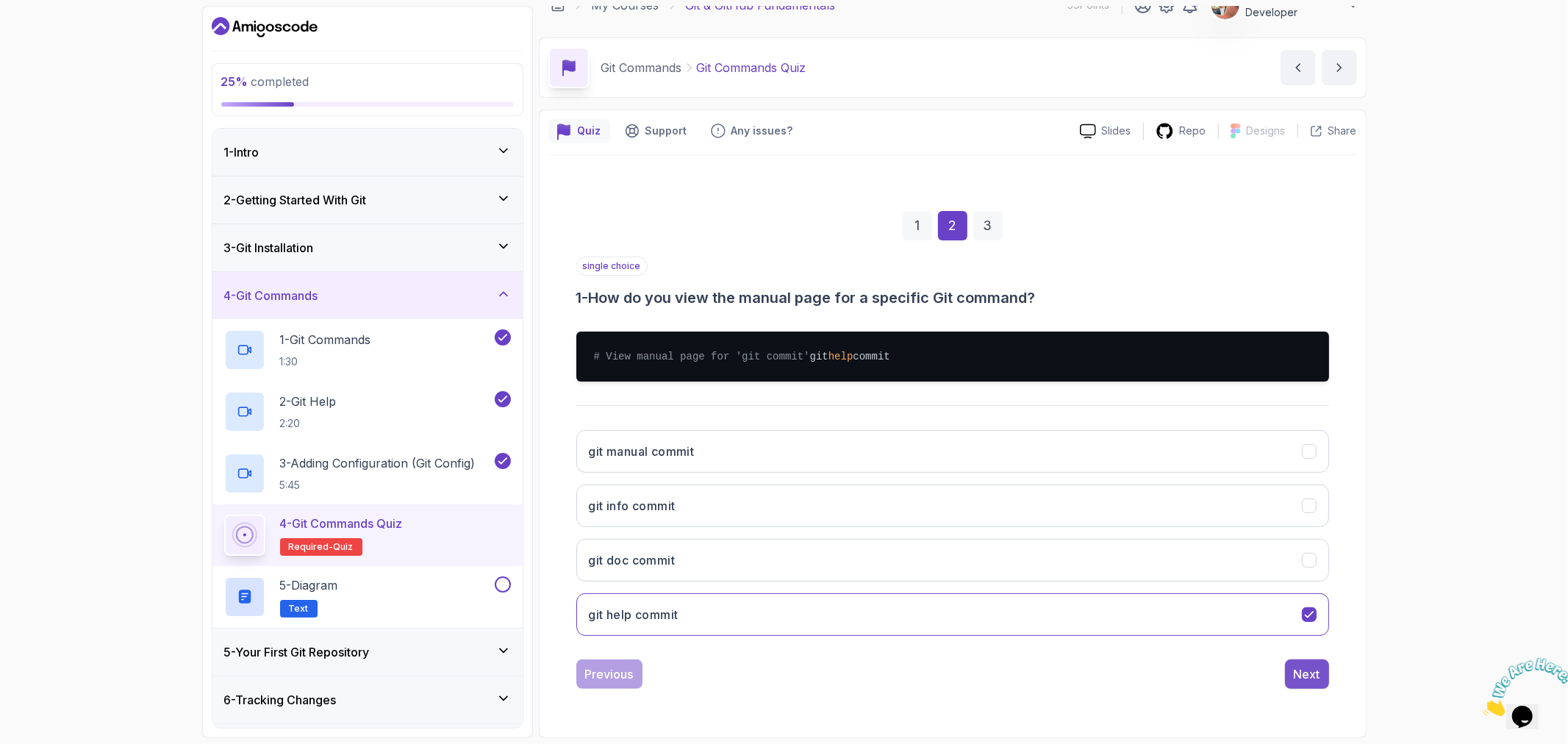
scroll to position [20, 0]
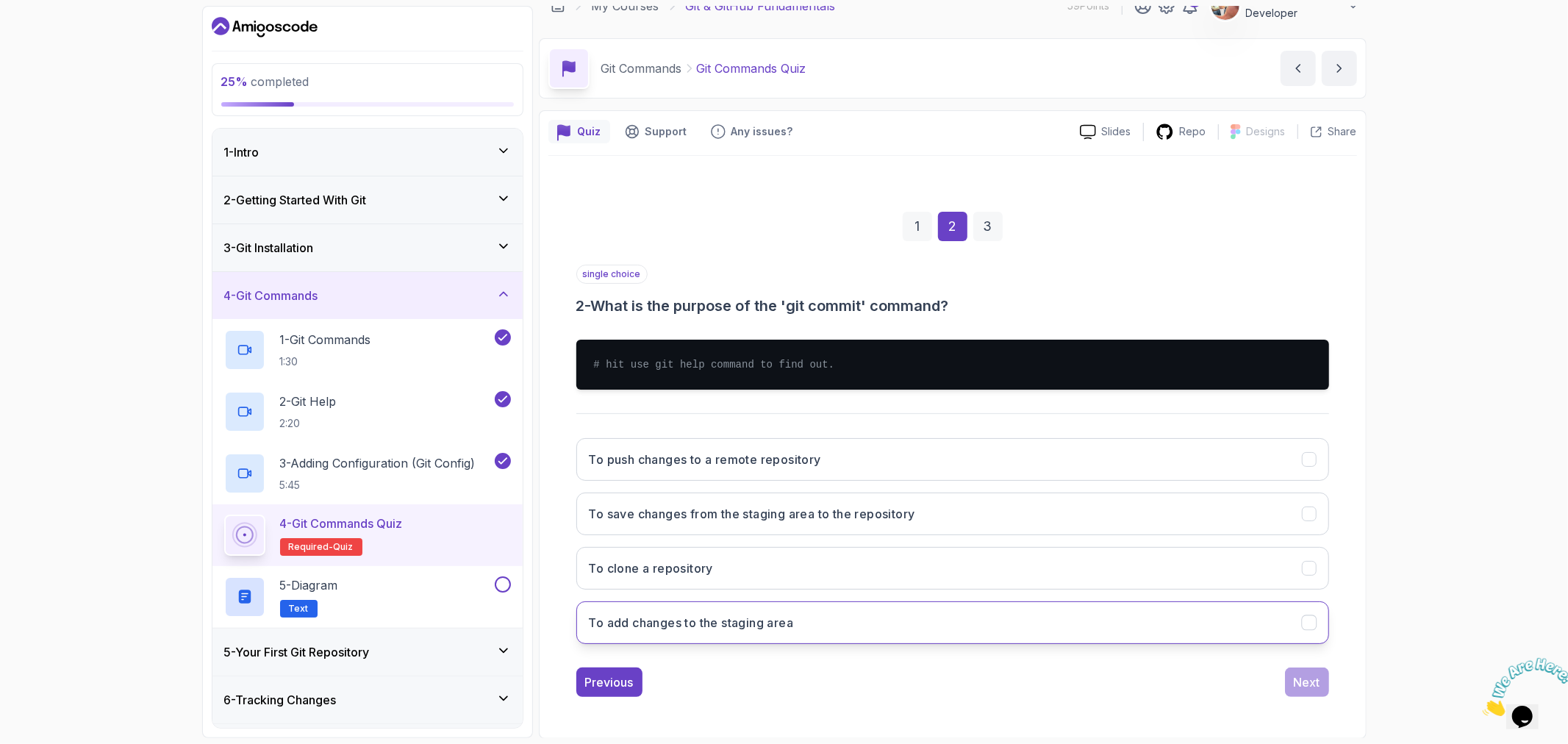
click at [819, 618] on button "To add changes to the staging area" at bounding box center [953, 622] width 753 height 43
click at [1313, 681] on div "Next" at bounding box center [1307, 682] width 27 height 18
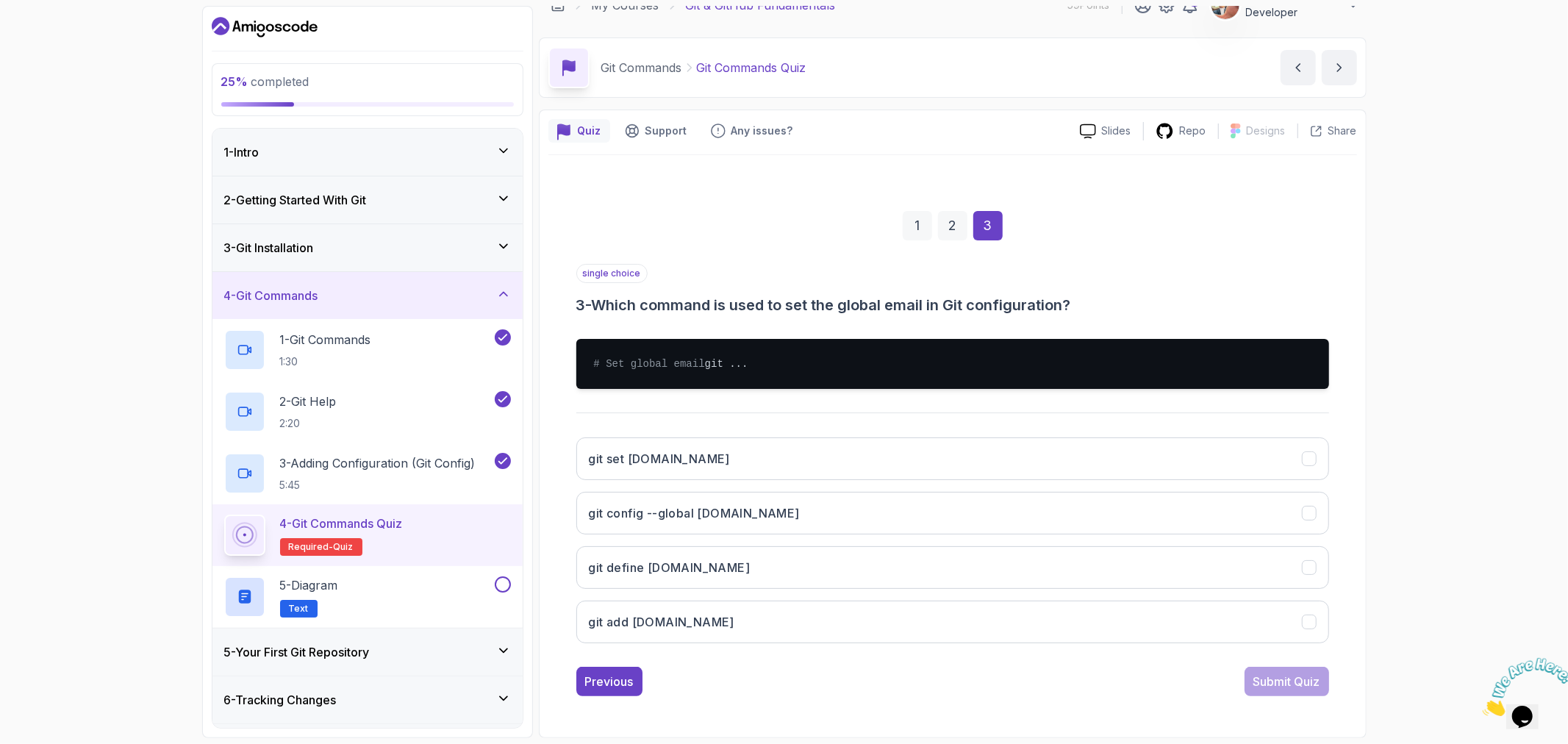
scroll to position [35, 0]
click at [828, 522] on button "git config --global user.email" at bounding box center [953, 513] width 753 height 43
click at [1276, 676] on div "Submit Quiz" at bounding box center [1287, 681] width 67 height 18
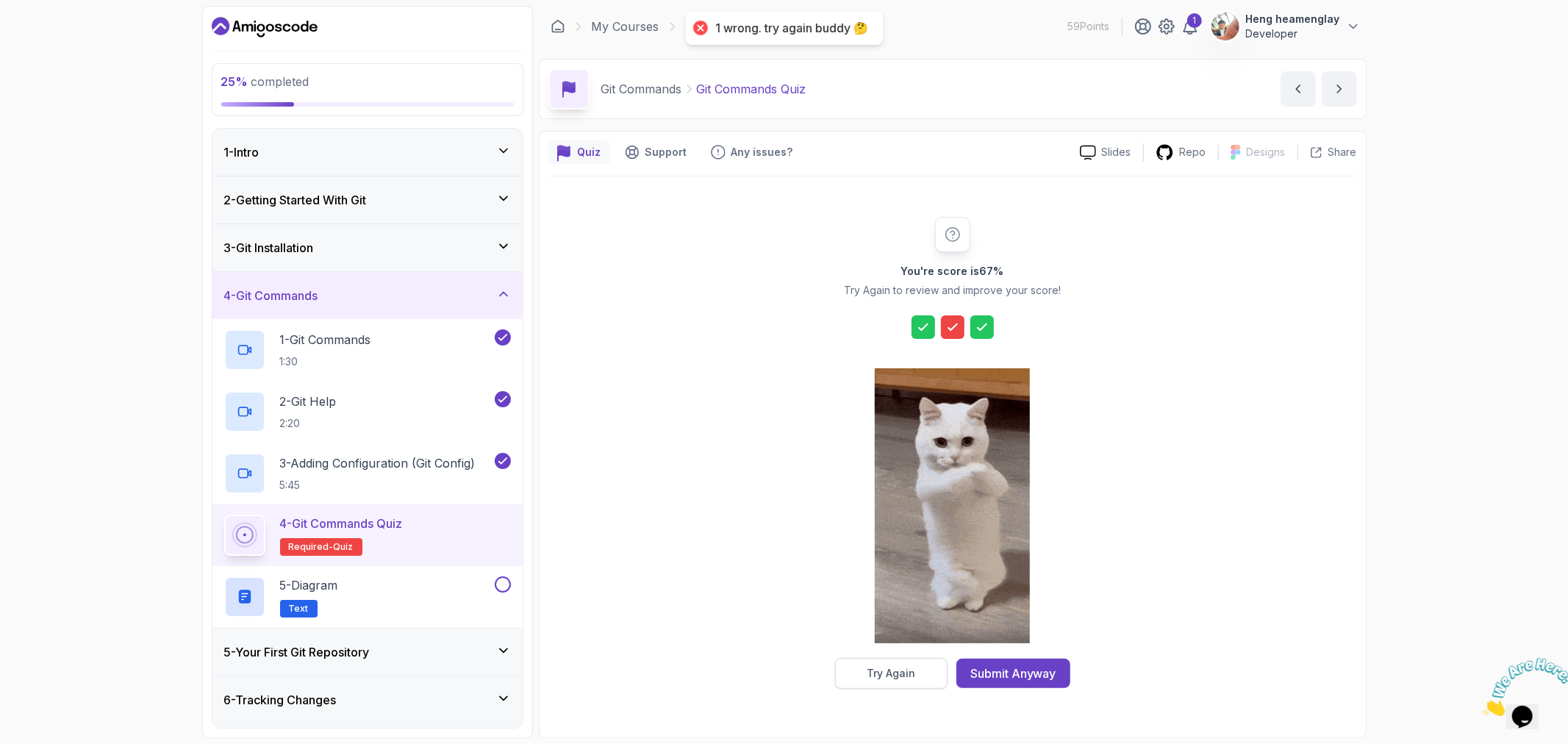
click at [921, 677] on button "Try Again" at bounding box center [891, 673] width 112 height 31
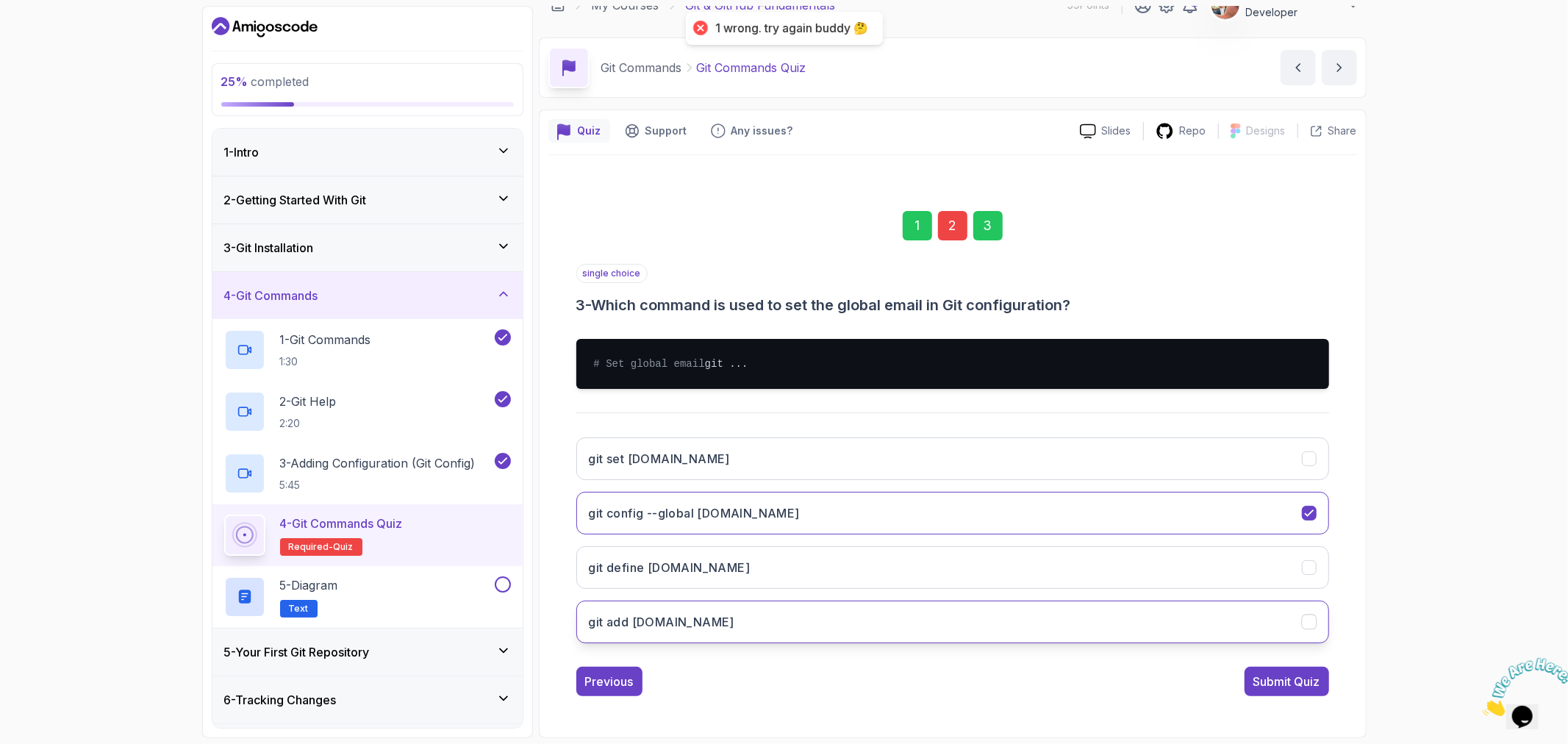
scroll to position [35, 0]
click at [607, 693] on button "Previous" at bounding box center [609, 682] width 66 height 30
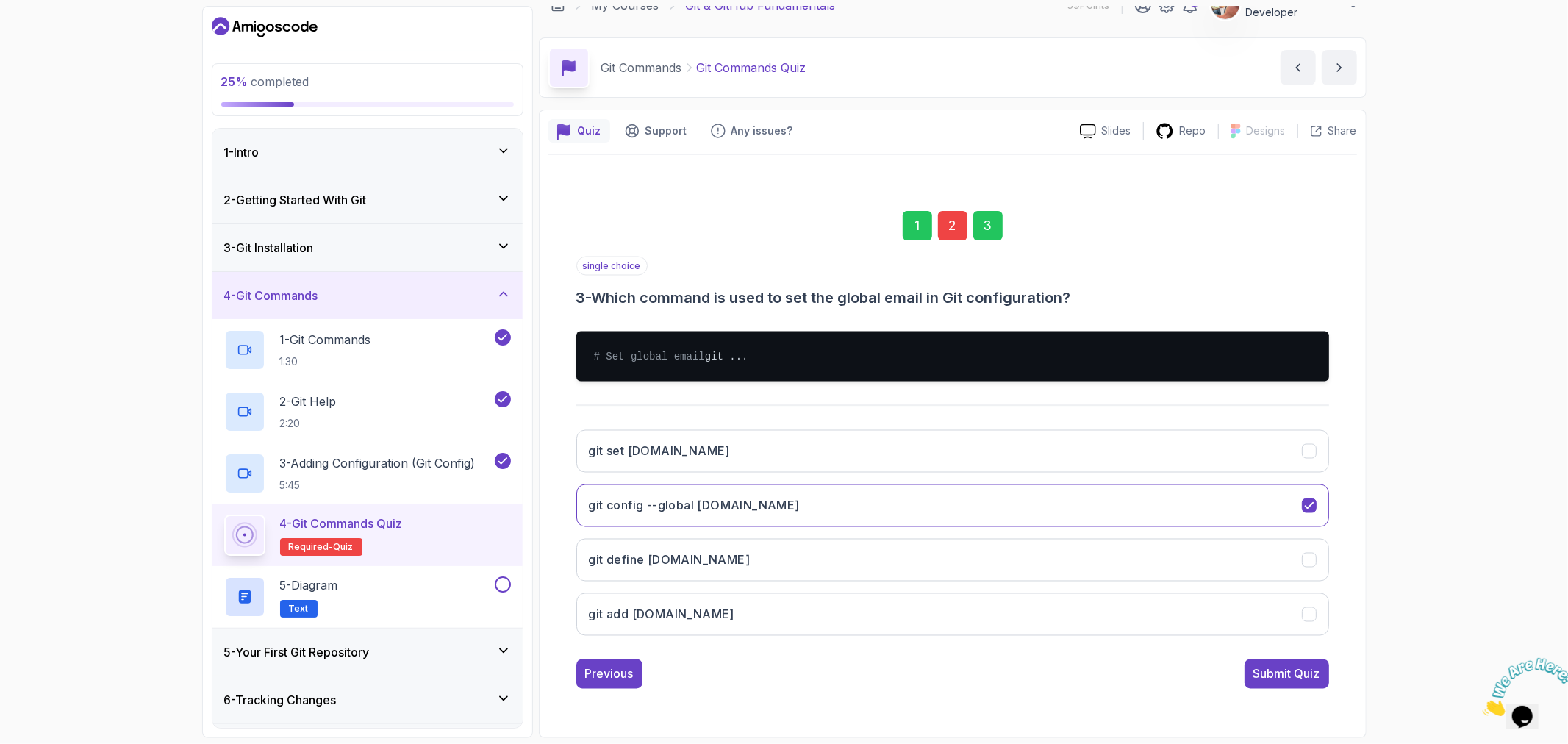
scroll to position [20, 0]
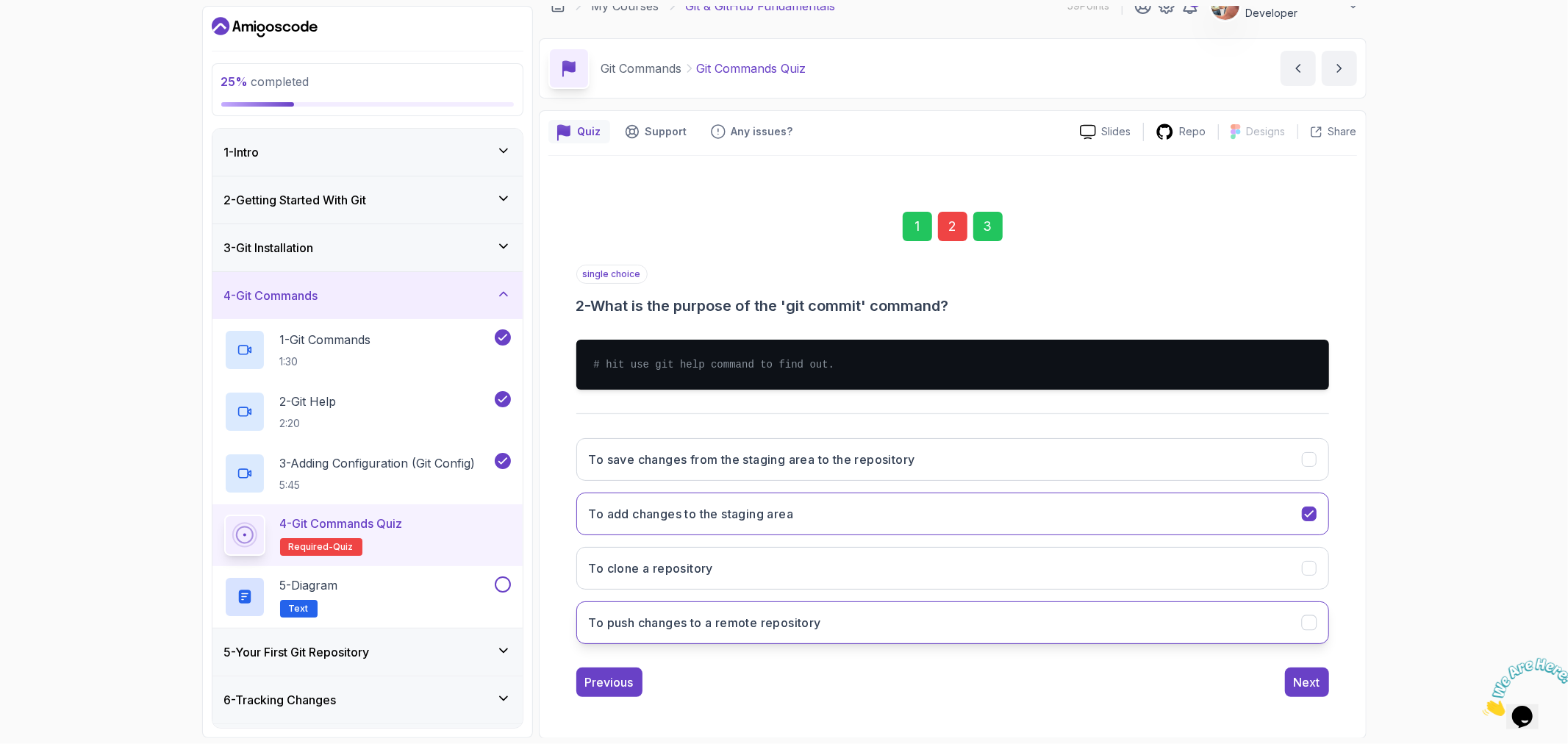
click at [701, 634] on button "To push changes to a remote repository" at bounding box center [953, 622] width 753 height 43
click at [1304, 690] on div "Next" at bounding box center [1307, 682] width 27 height 18
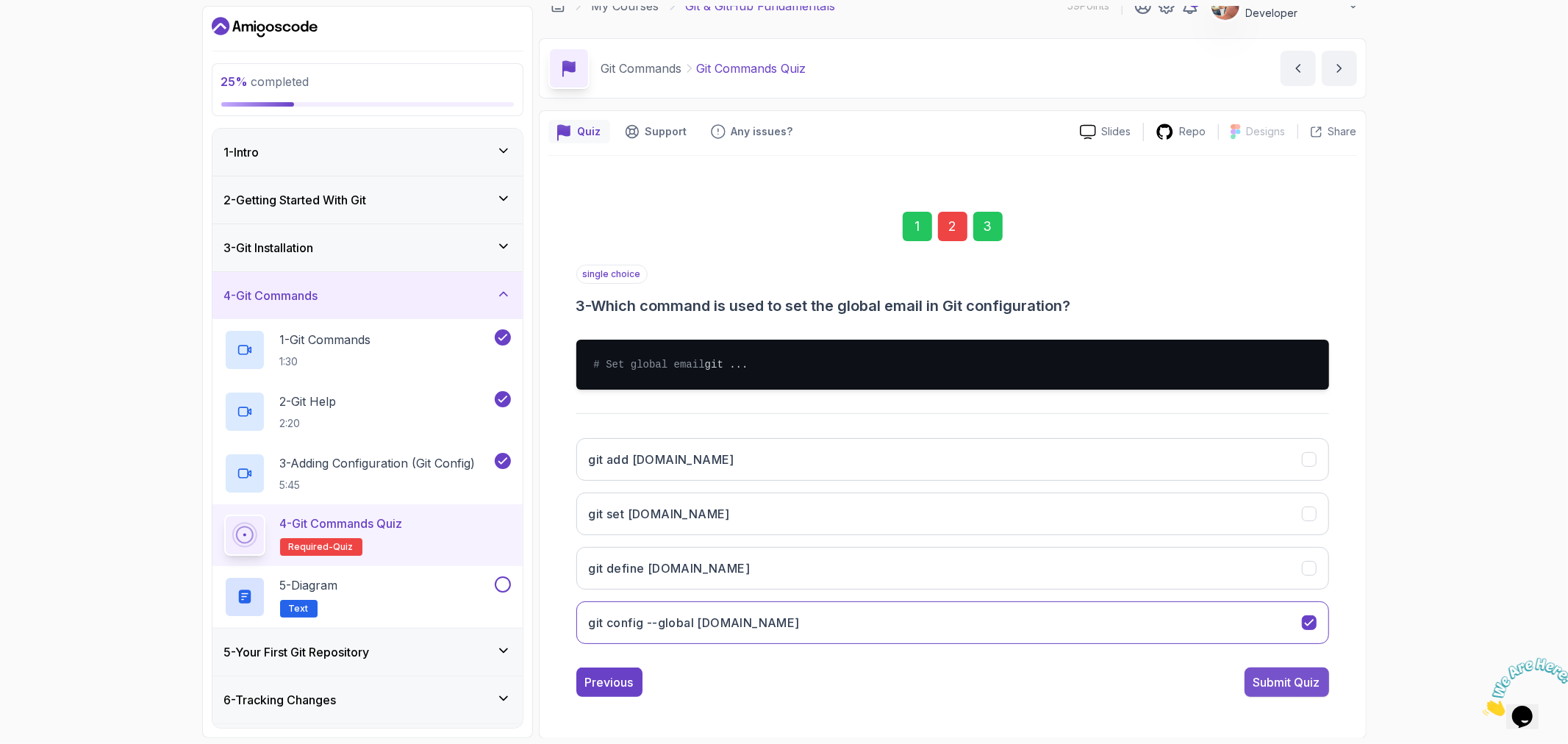
click at [1306, 691] on div "Submit Quiz" at bounding box center [1287, 682] width 67 height 18
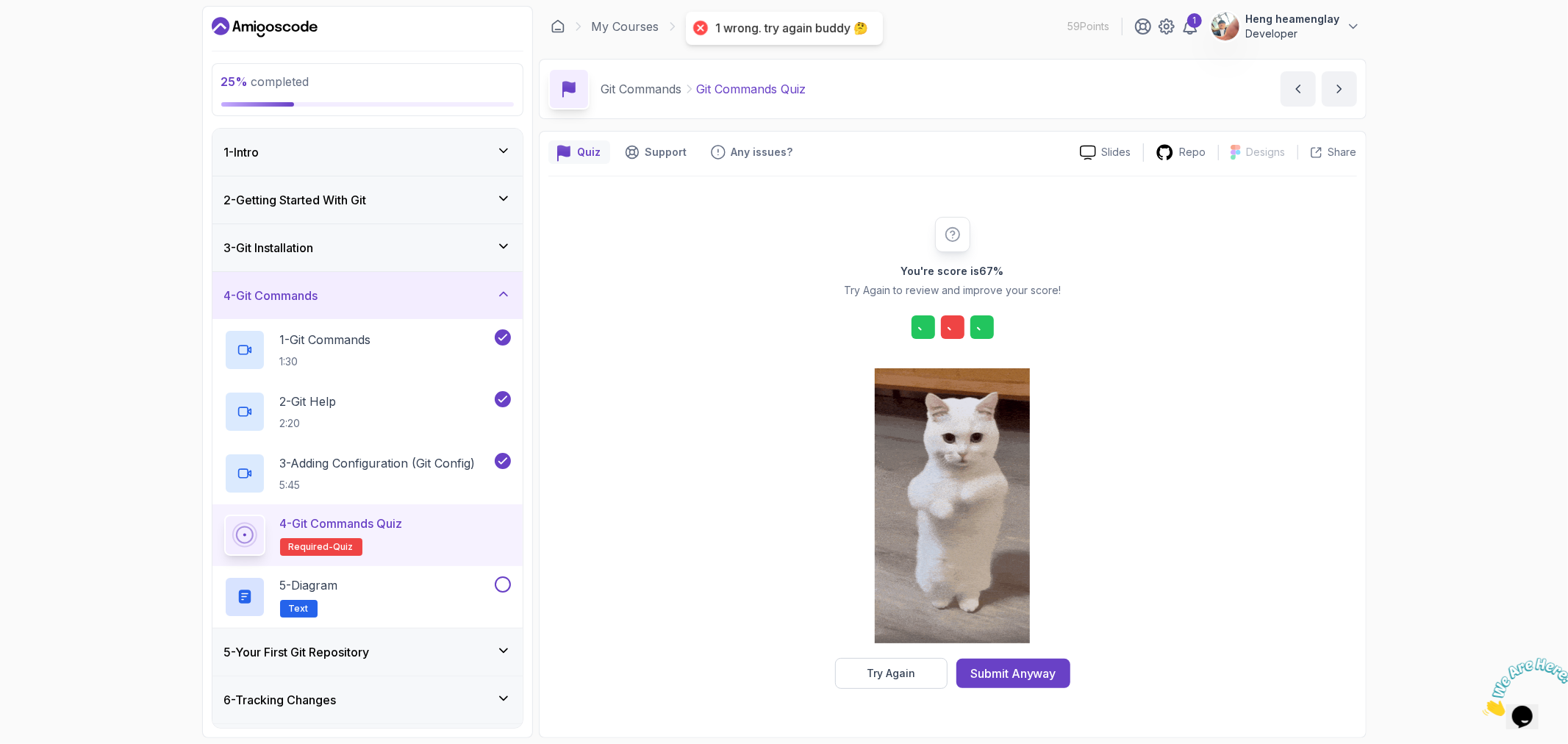
scroll to position [0, 0]
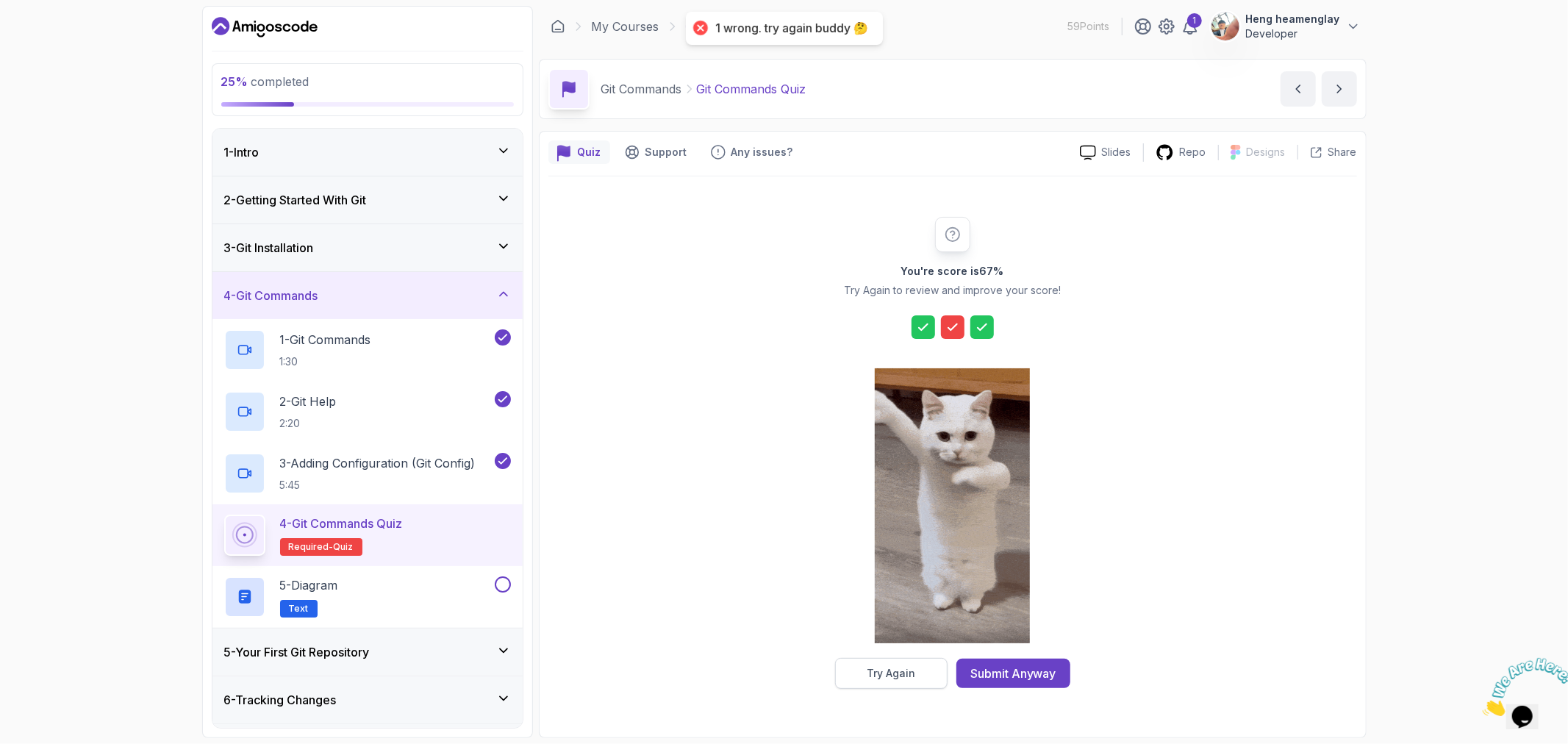
click at [875, 681] on button "Try Again" at bounding box center [891, 673] width 112 height 31
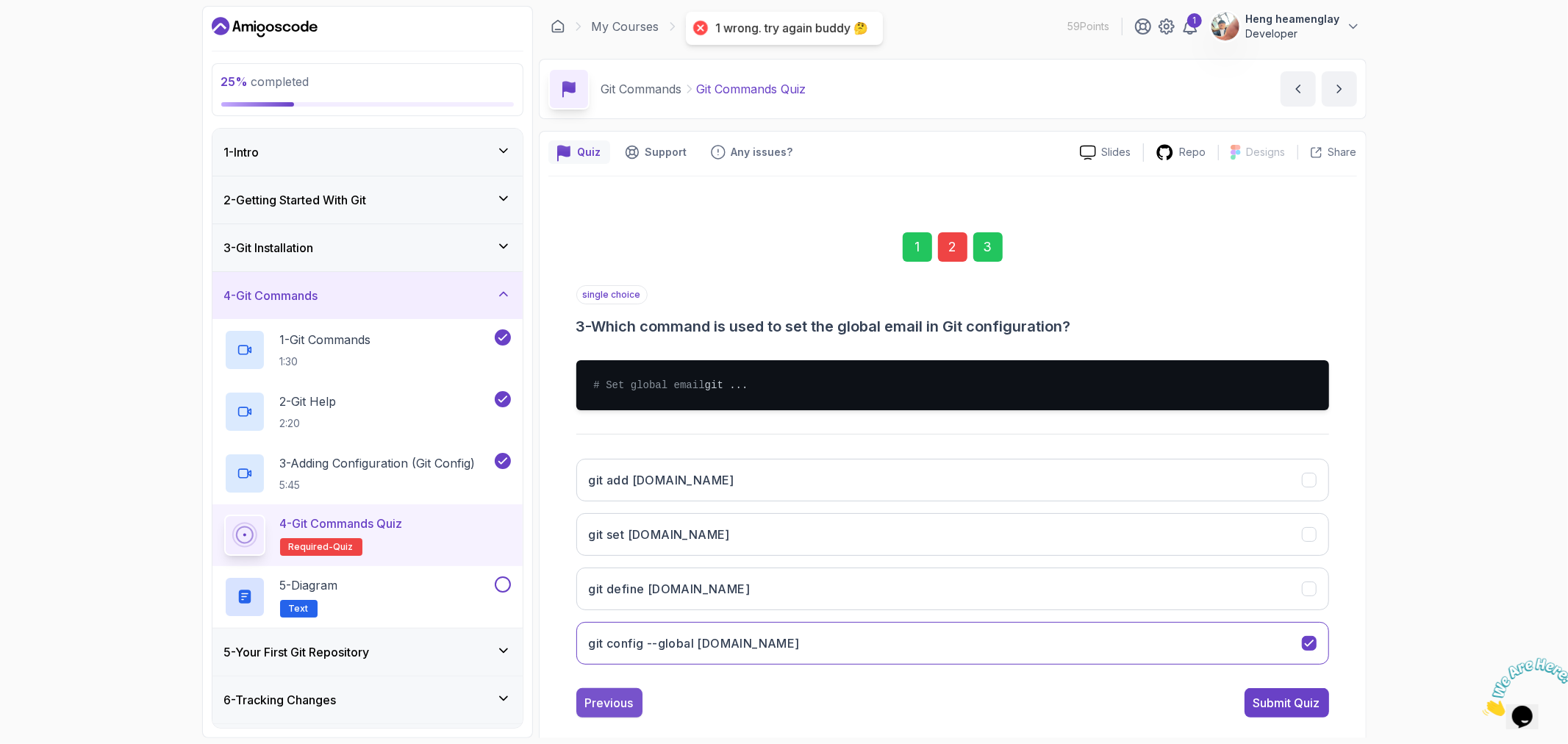
click at [603, 712] on div "Previous" at bounding box center [609, 702] width 48 height 18
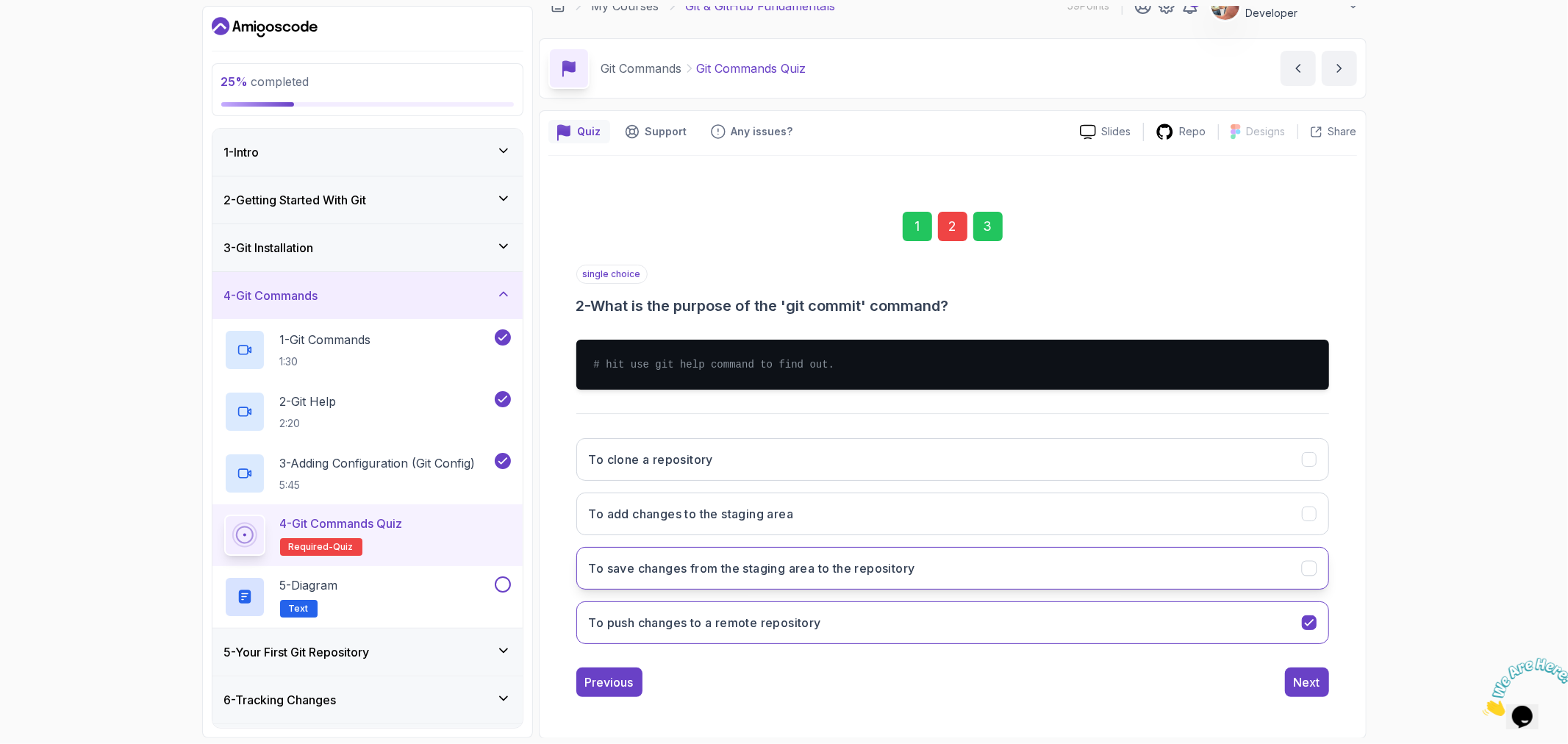
click at [754, 562] on h3 "To save changes from the staging area to the repository" at bounding box center [752, 568] width 326 height 18
click at [1310, 686] on div "Next" at bounding box center [1307, 682] width 27 height 18
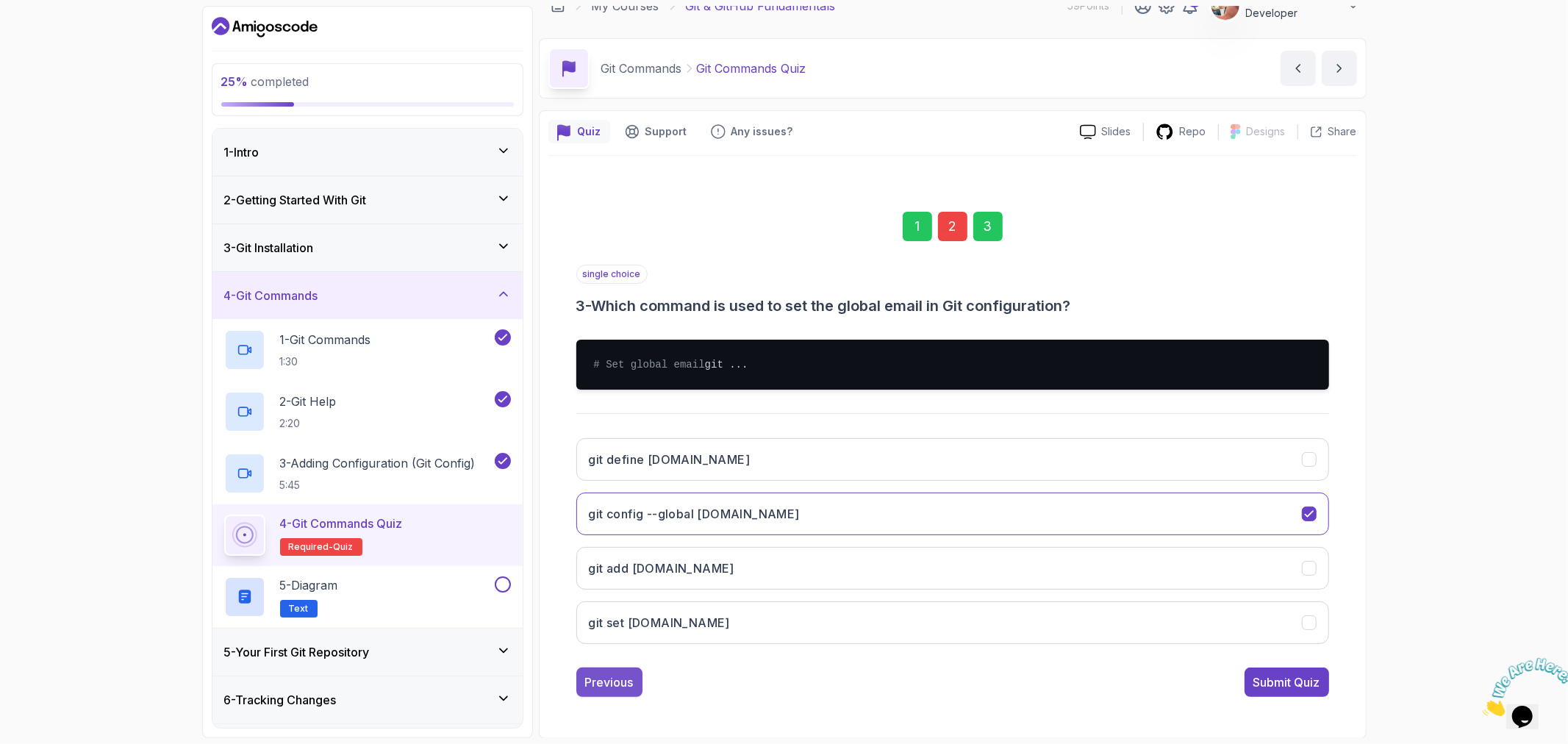
click at [596, 691] on div "Previous" at bounding box center [609, 682] width 48 height 18
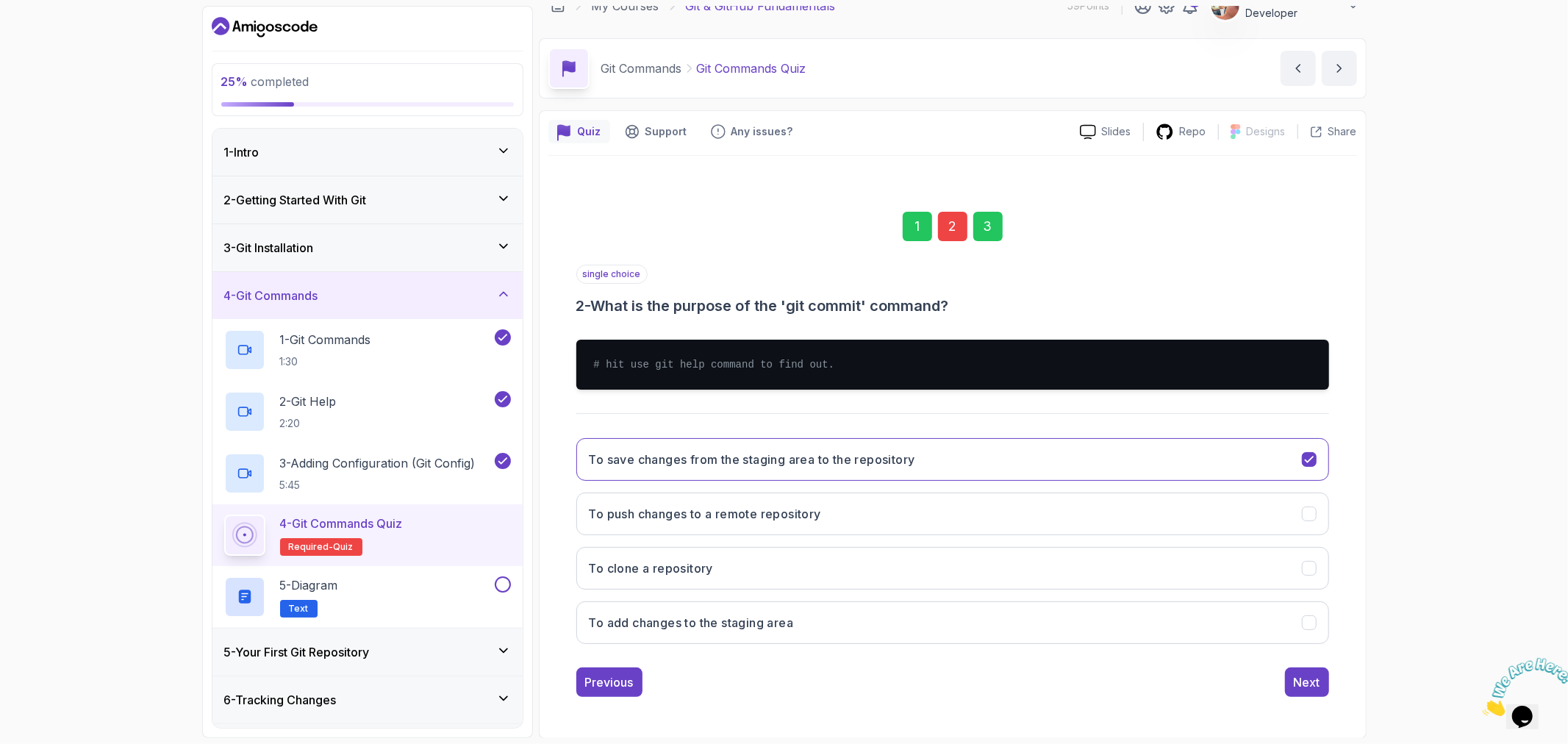
drag, startPoint x: 1308, startPoint y: 681, endPoint x: 1314, endPoint y: 700, distance: 19.9
click at [1307, 686] on div "Next" at bounding box center [1307, 682] width 27 height 18
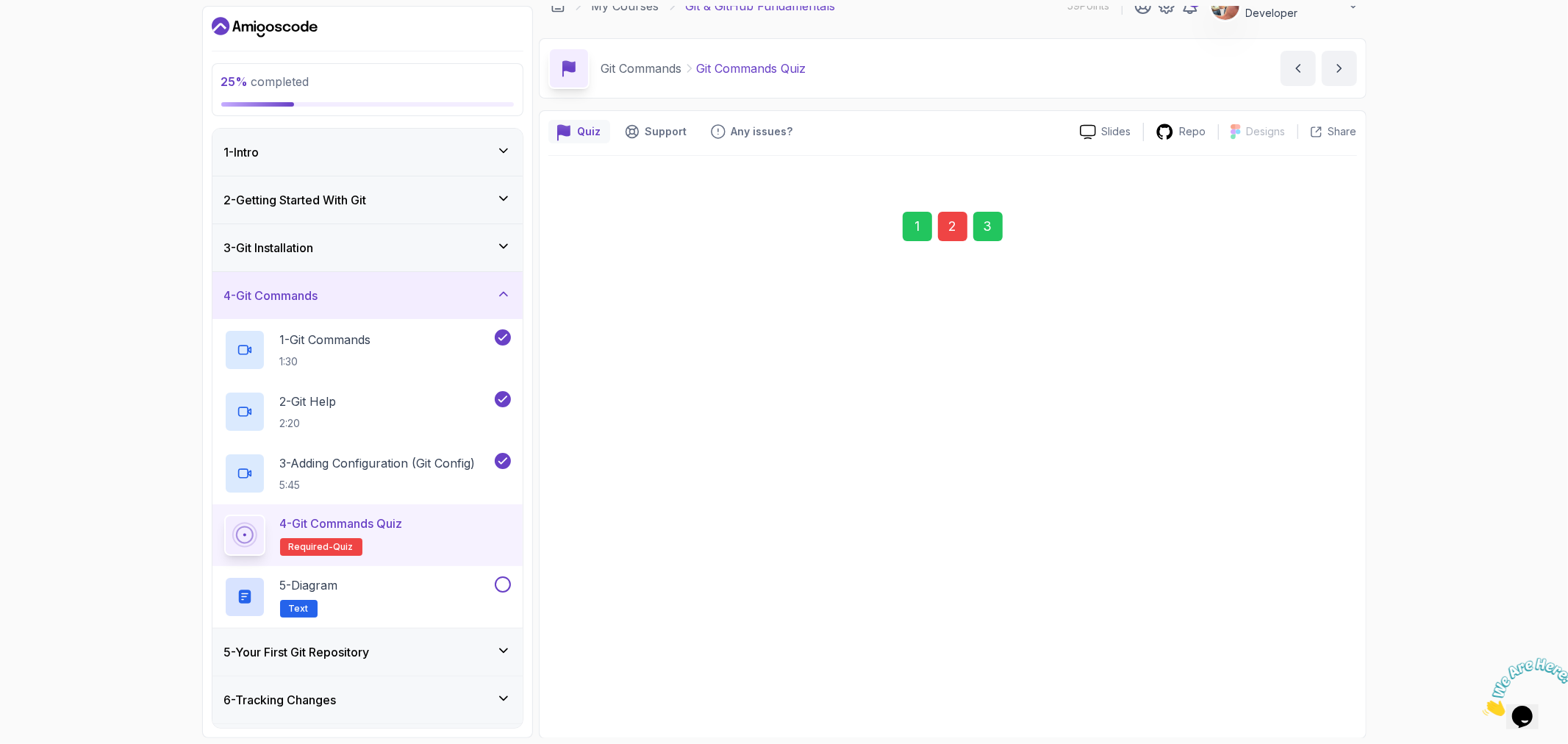
click at [1304, 690] on div "Submit Quiz" at bounding box center [1287, 681] width 67 height 18
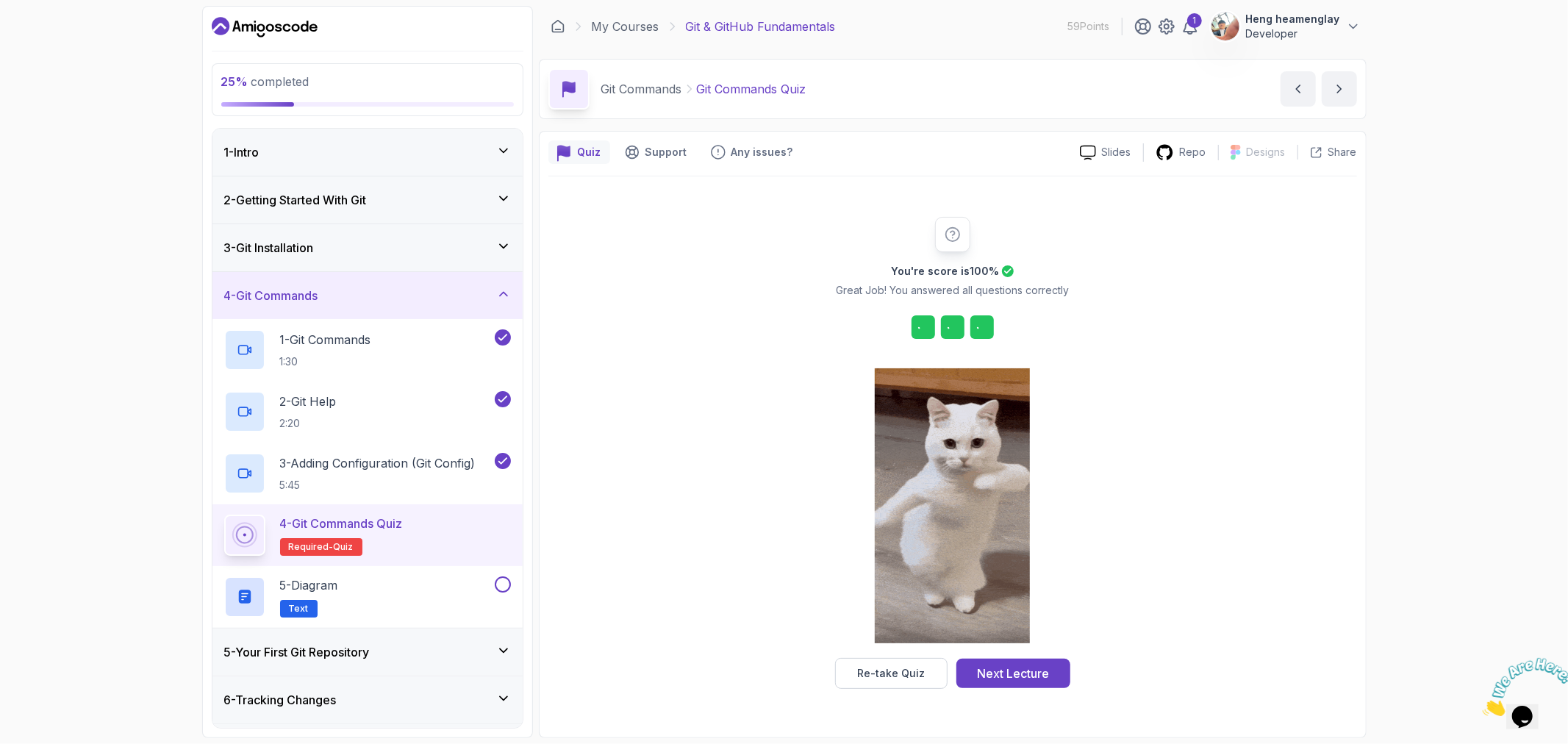
scroll to position [0, 0]
click at [1007, 672] on div "Next Lecture" at bounding box center [1013, 673] width 72 height 18
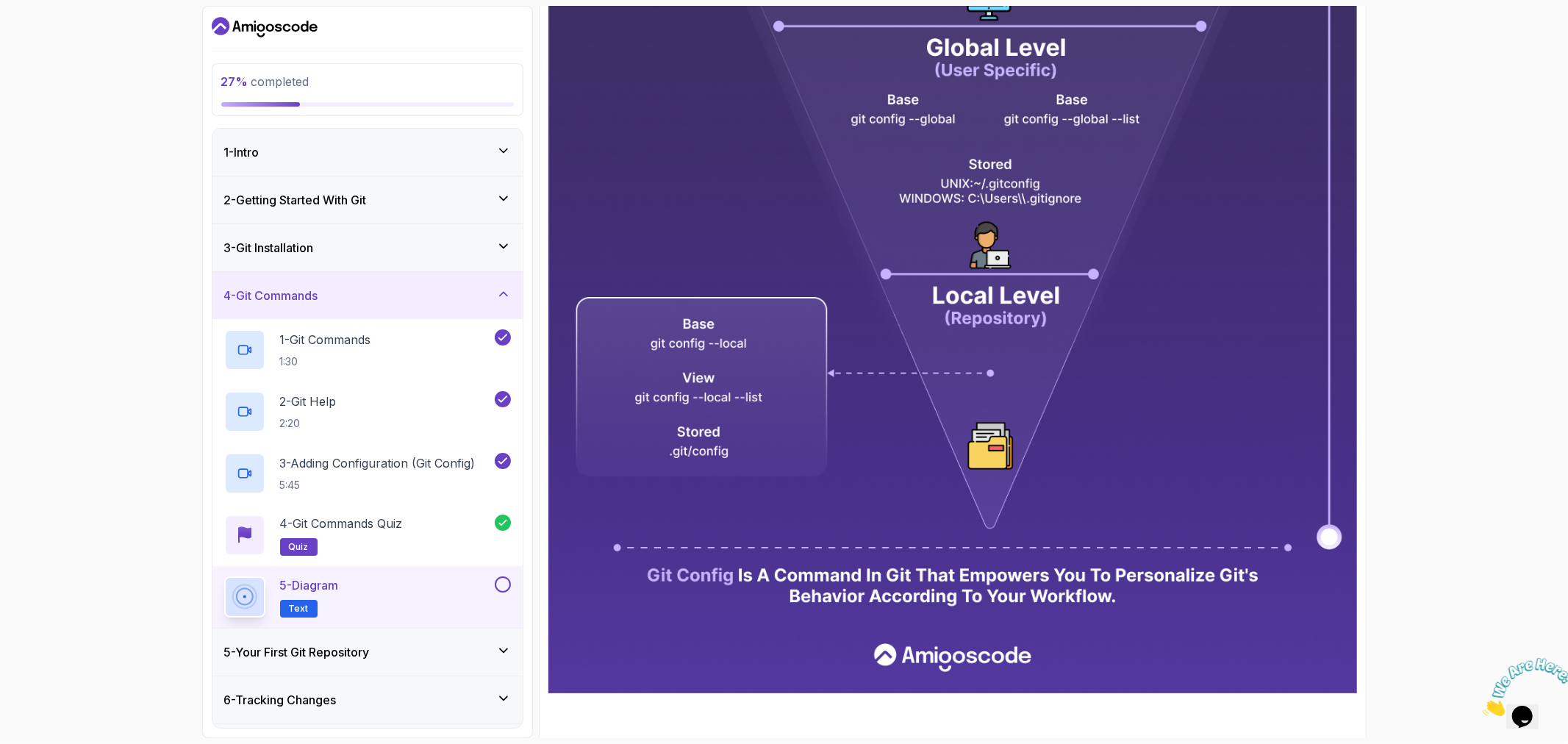
scroll to position [559, 0]
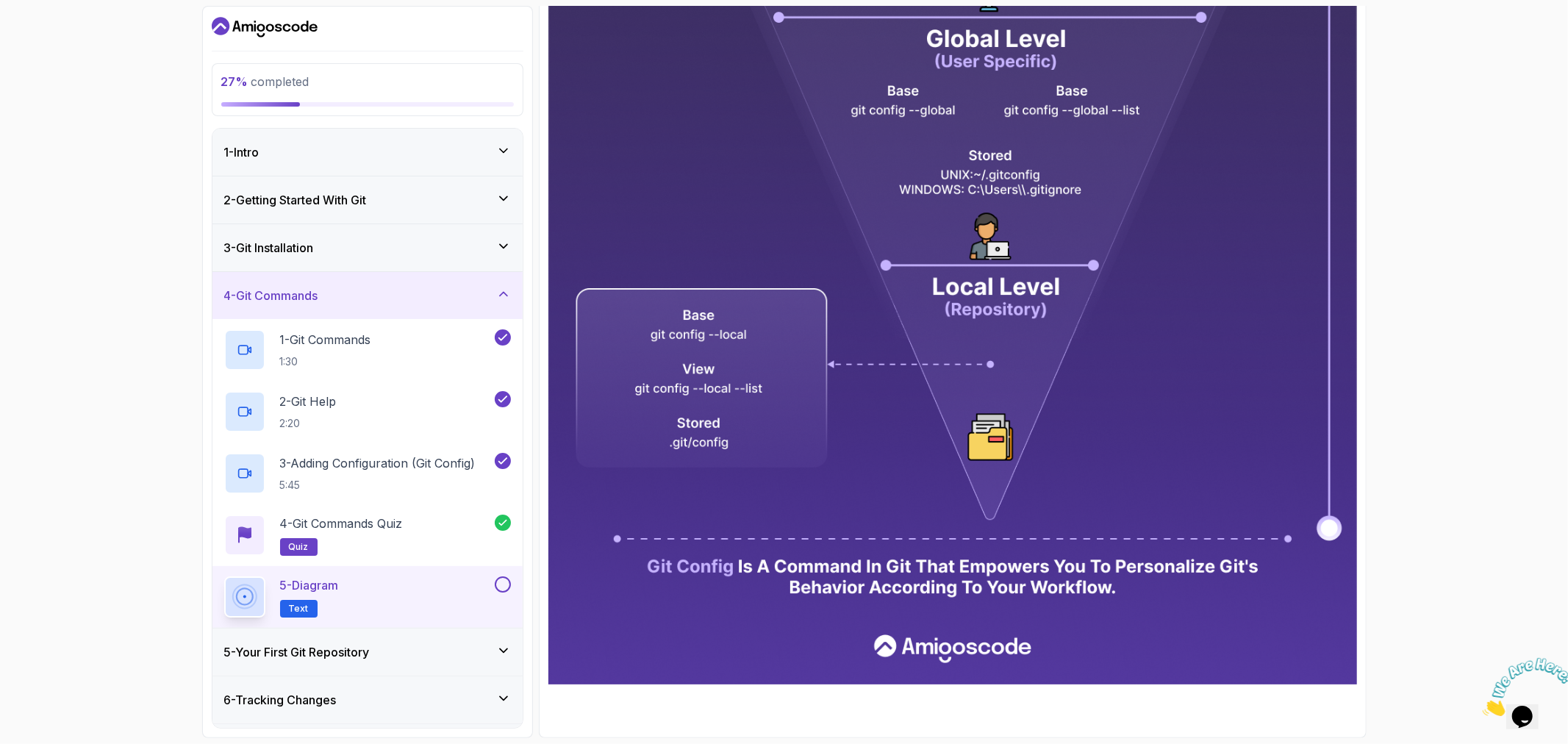
click at [499, 586] on button at bounding box center [503, 584] width 16 height 16
click at [427, 664] on div "5 - Your First Git Repository" at bounding box center [367, 652] width 311 height 47
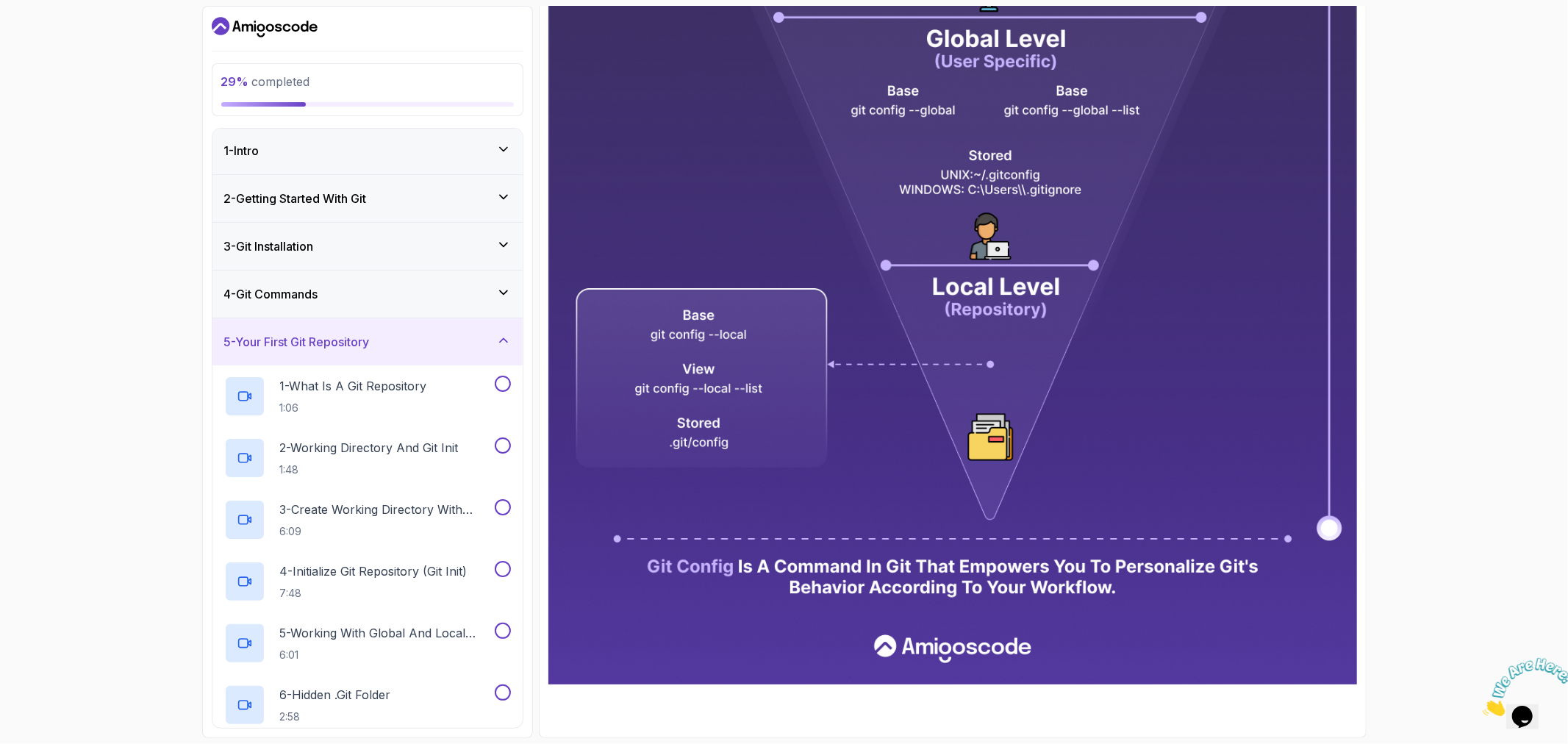
scroll to position [0, 0]
click at [424, 405] on p "1:06" at bounding box center [353, 410] width 147 height 15
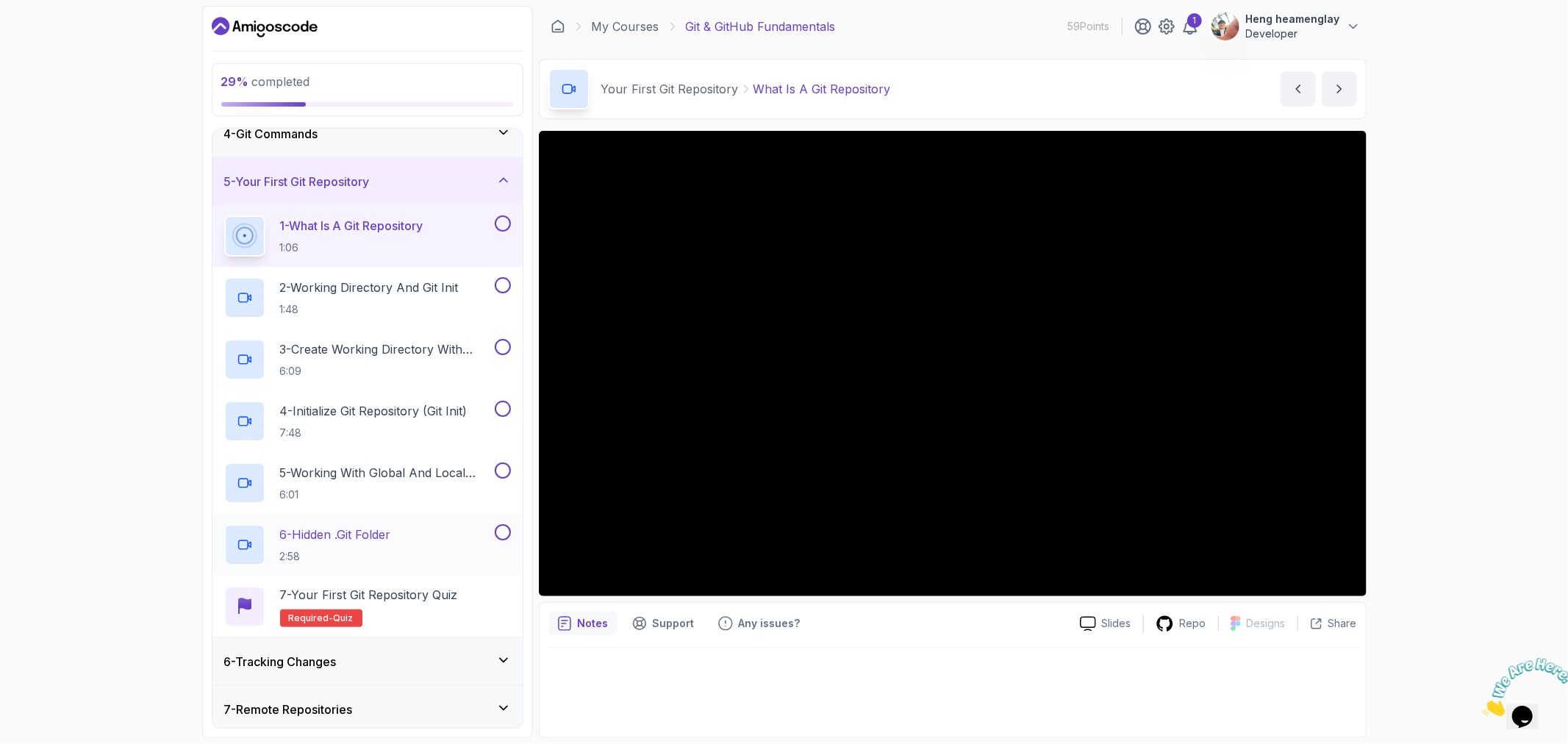
scroll to position [263, 0]
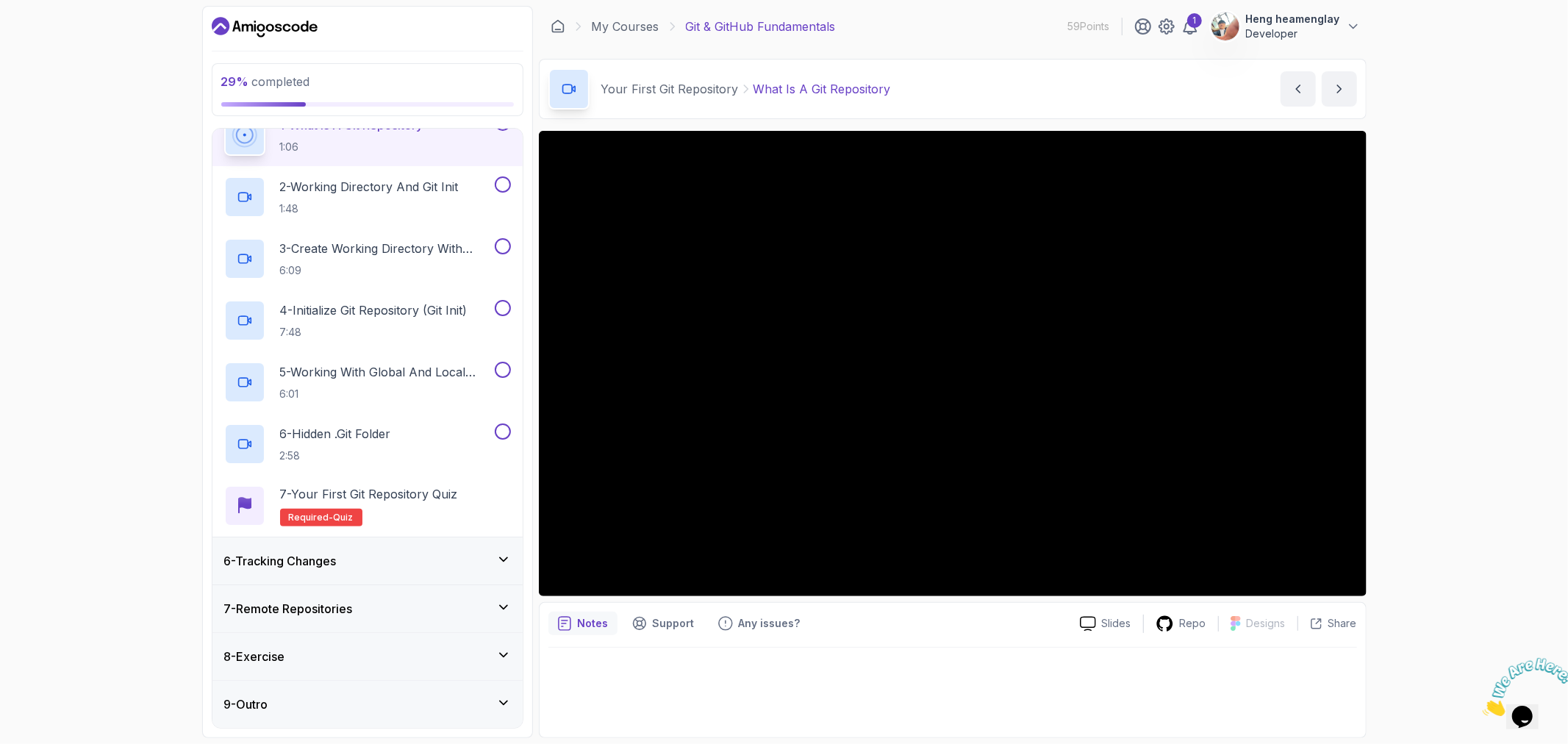
click at [289, 564] on h3 "6 - Tracking Changes" at bounding box center [280, 560] width 112 height 18
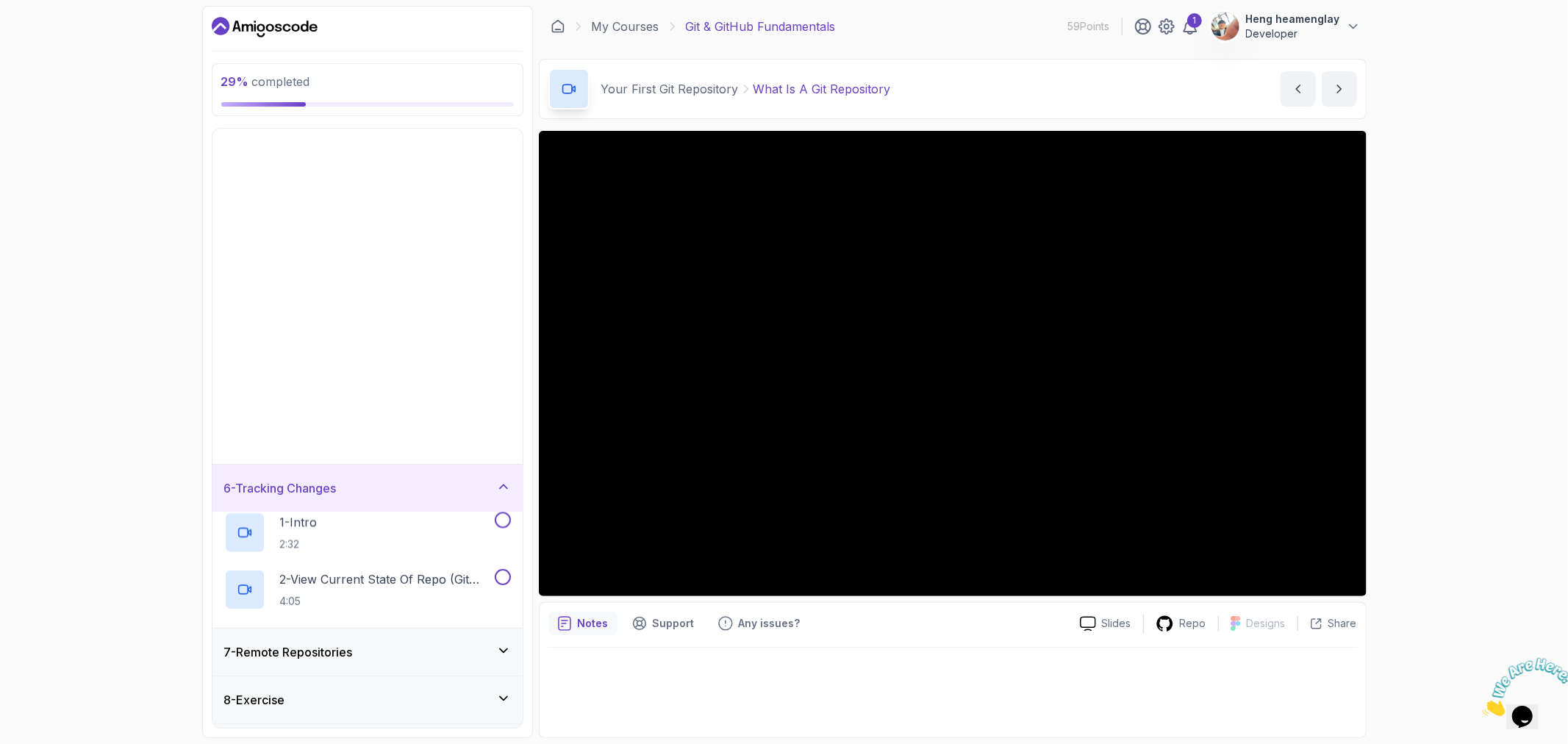
scroll to position [0, 0]
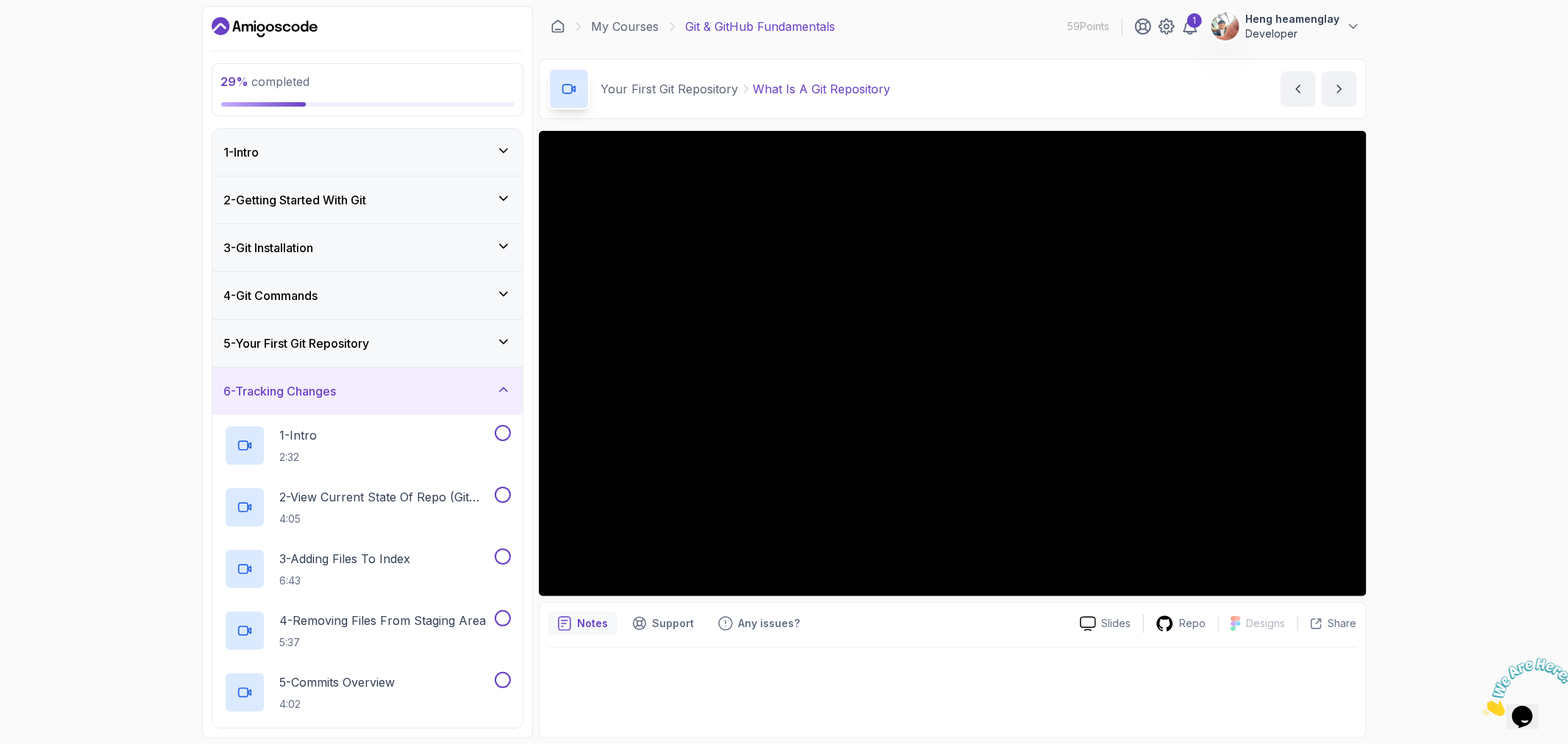
click at [350, 340] on h3 "5 - Your First Git Repository" at bounding box center [297, 343] width 146 height 18
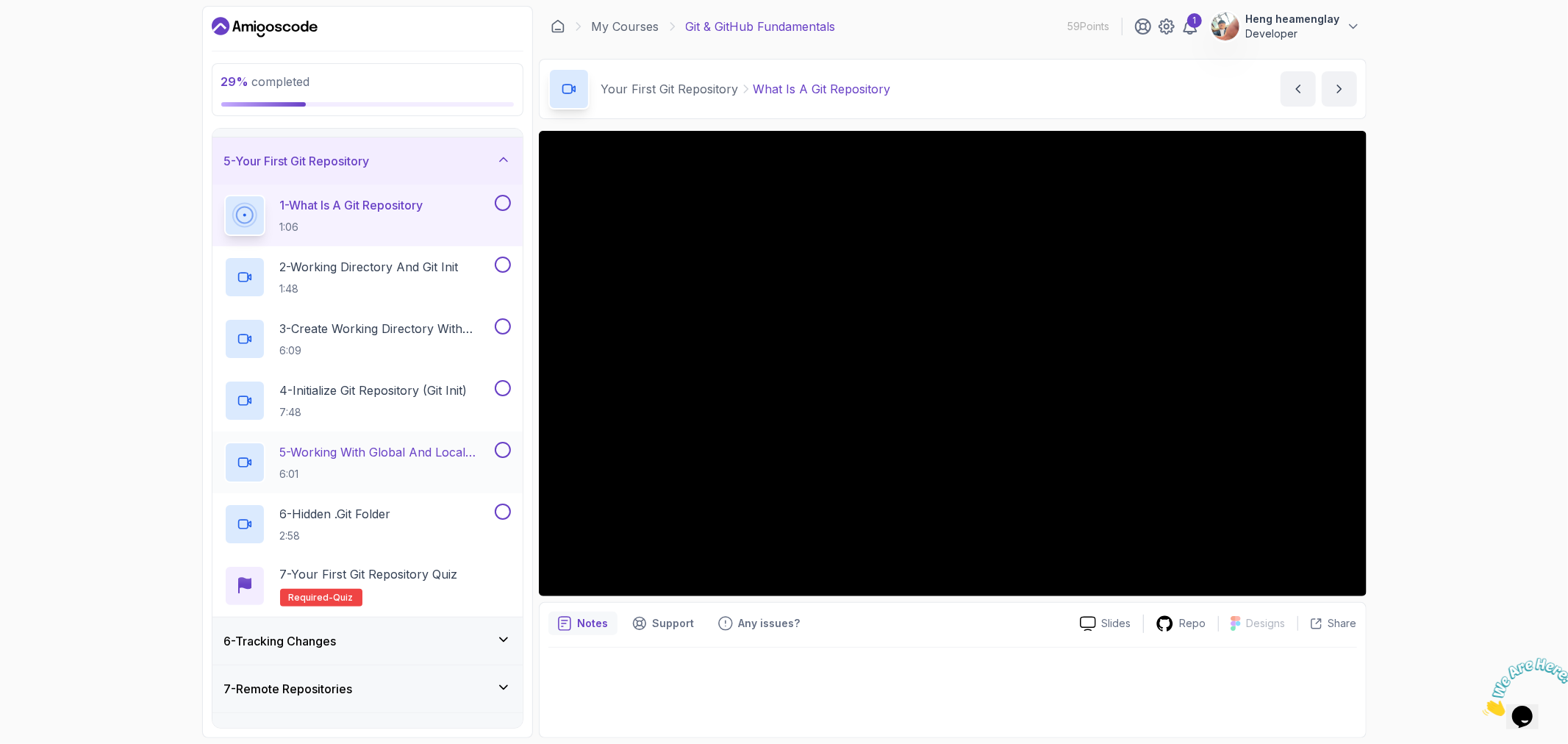
scroll to position [263, 0]
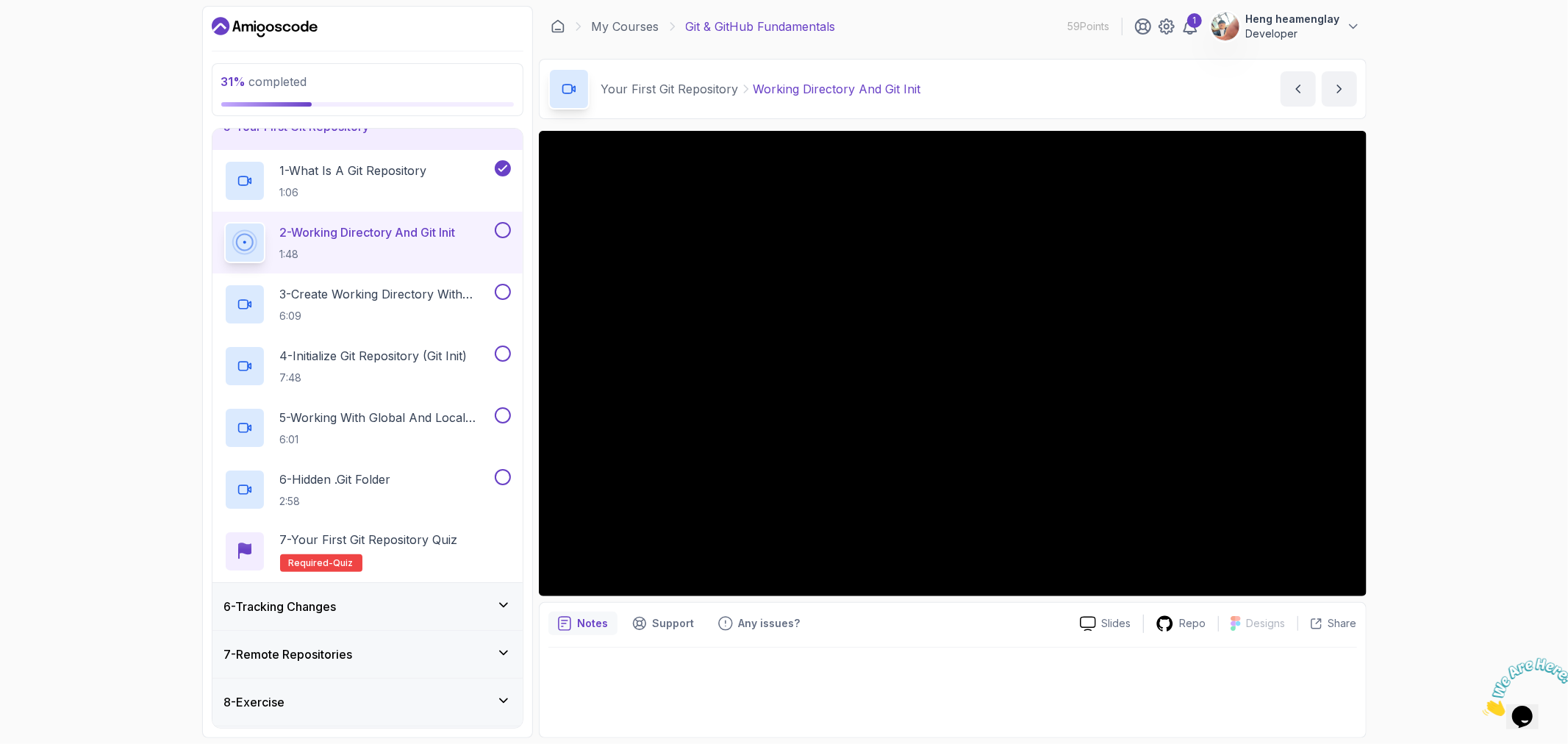
scroll to position [181, 0]
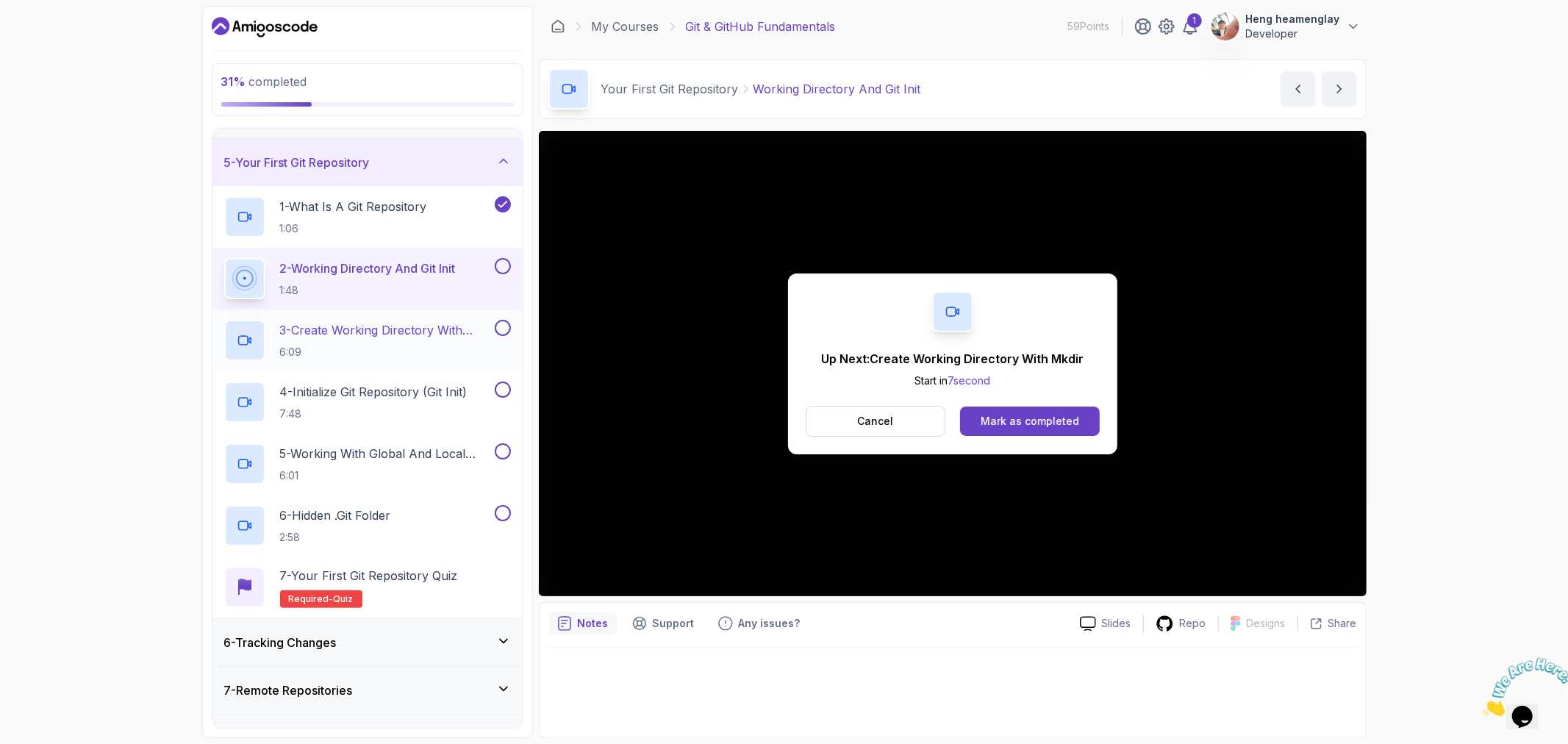
click at [410, 329] on p "3 - Create Working Directory With Mkdir" at bounding box center [386, 329] width 211 height 18
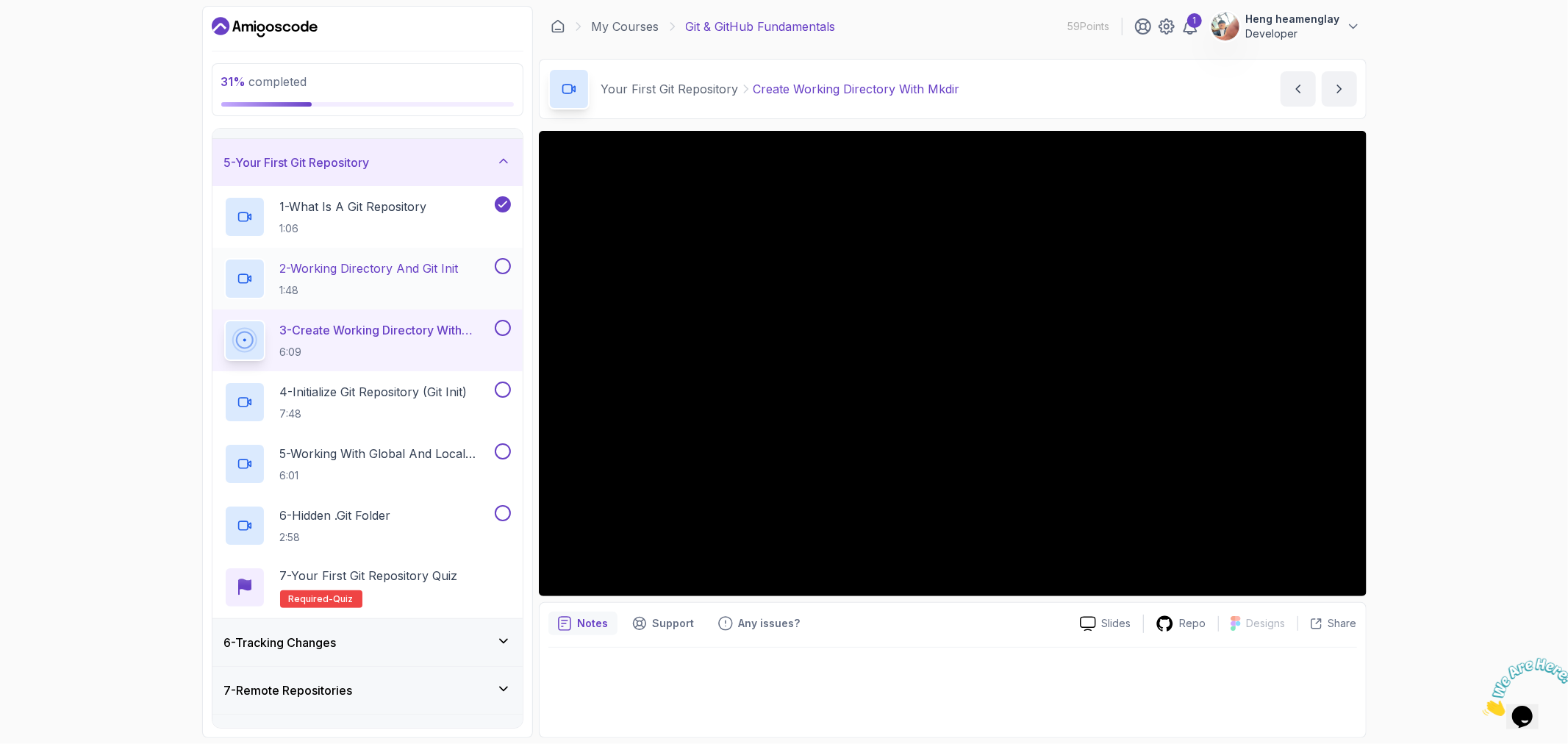
click at [507, 267] on button at bounding box center [503, 265] width 16 height 16
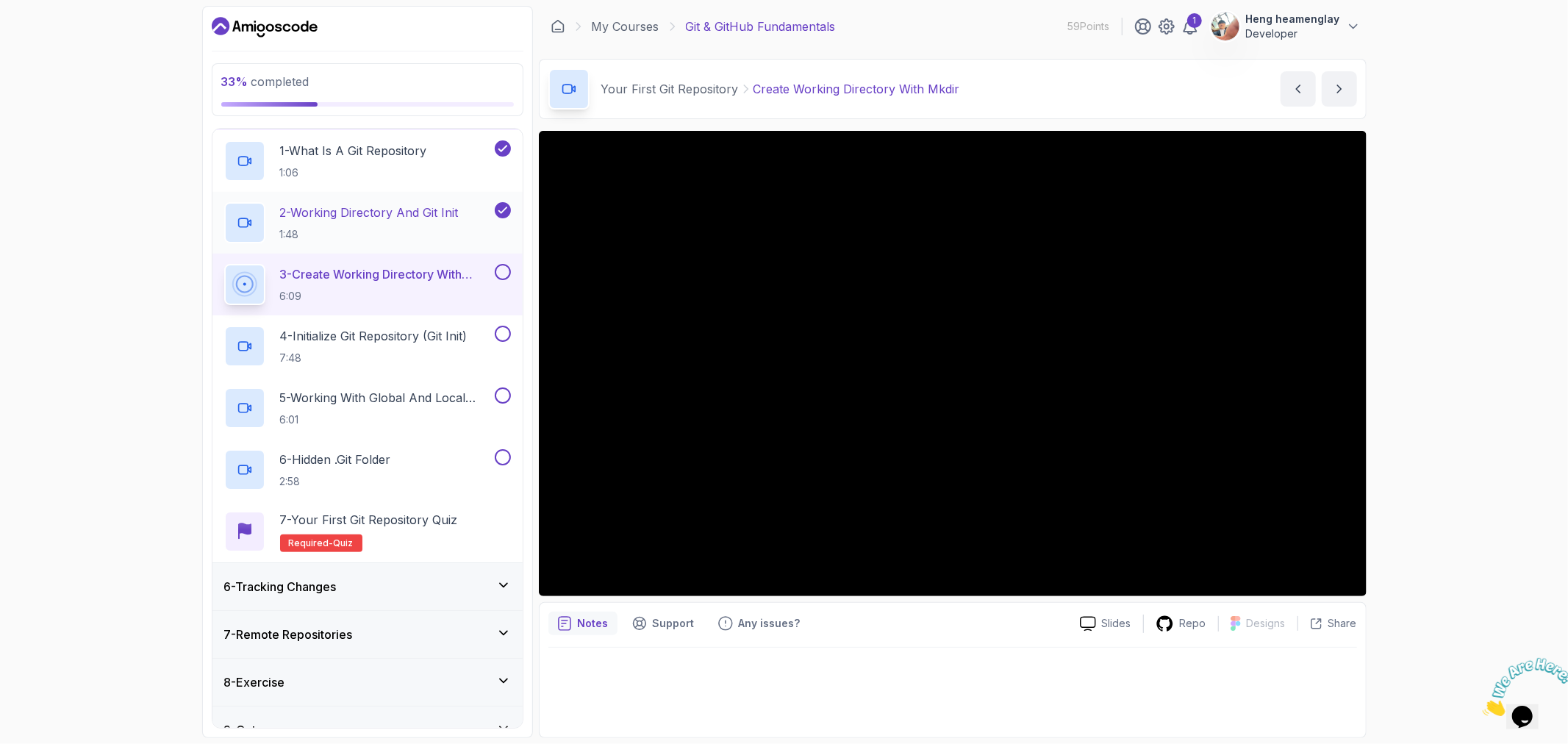
scroll to position [263, 0]
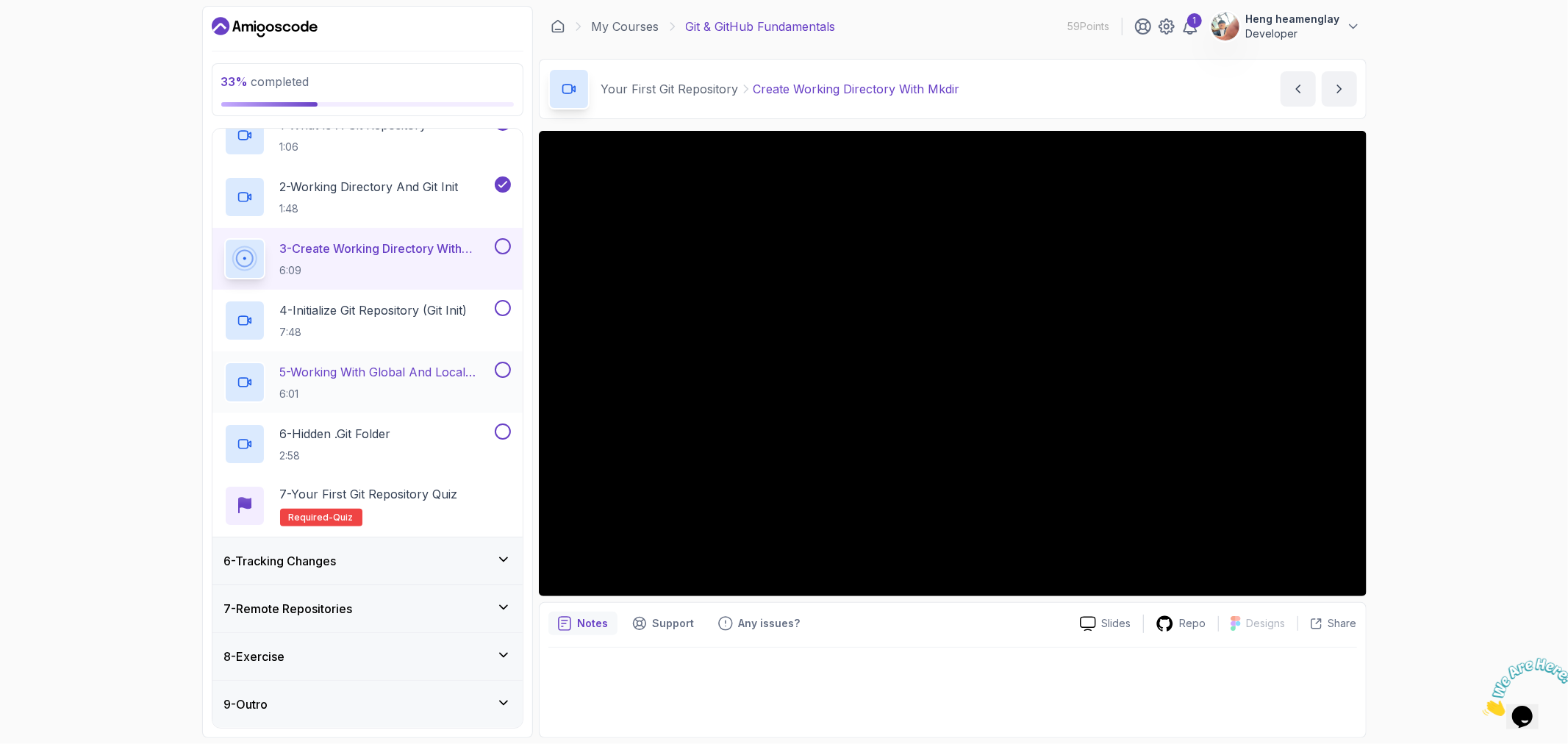
click at [498, 368] on button at bounding box center [503, 369] width 16 height 16
click at [497, 304] on button at bounding box center [503, 307] width 16 height 16
click at [503, 246] on button at bounding box center [503, 246] width 16 height 16
click at [498, 430] on button at bounding box center [503, 431] width 16 height 16
click at [503, 300] on button at bounding box center [503, 307] width 16 height 16
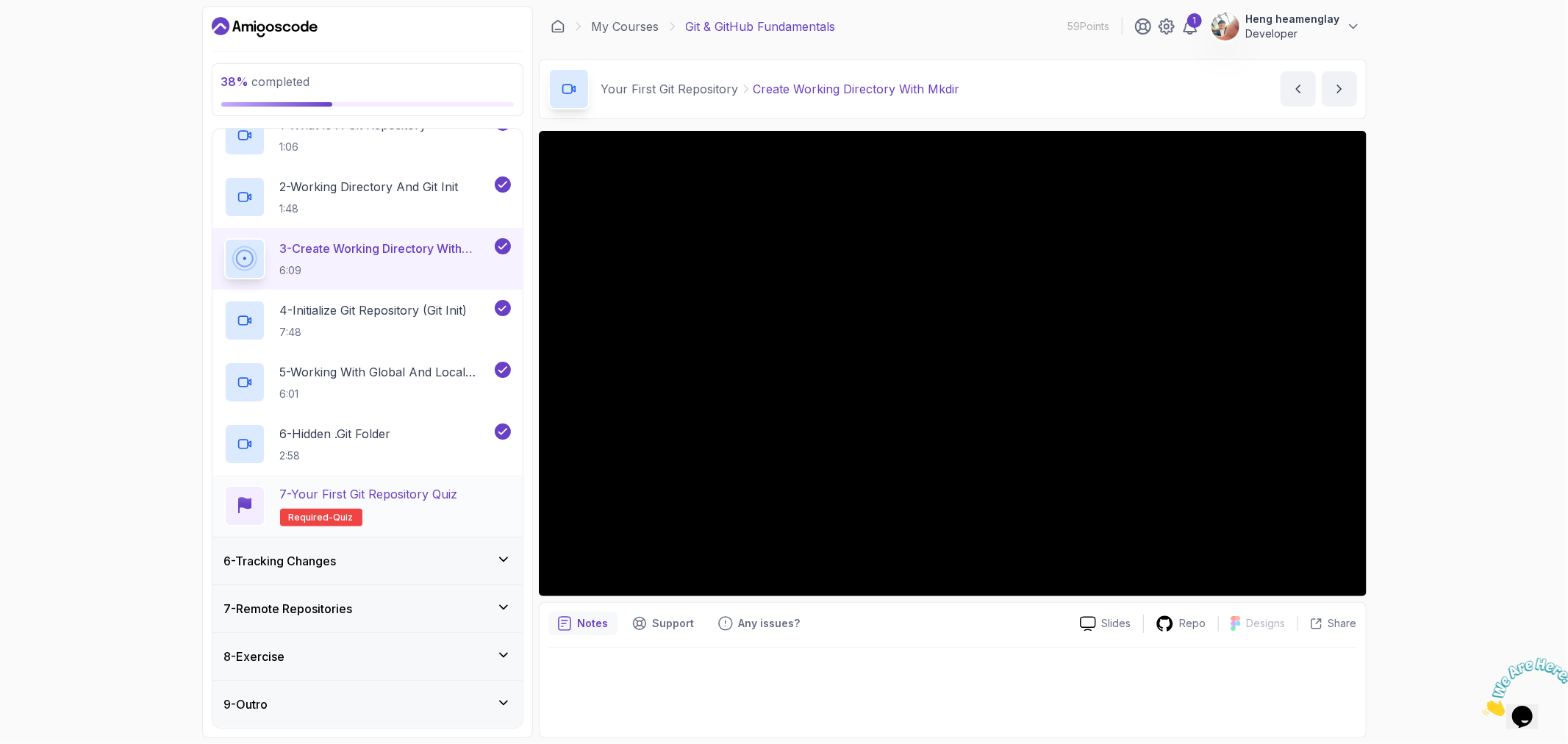
click at [317, 517] on span "Required-" at bounding box center [312, 518] width 45 height 12
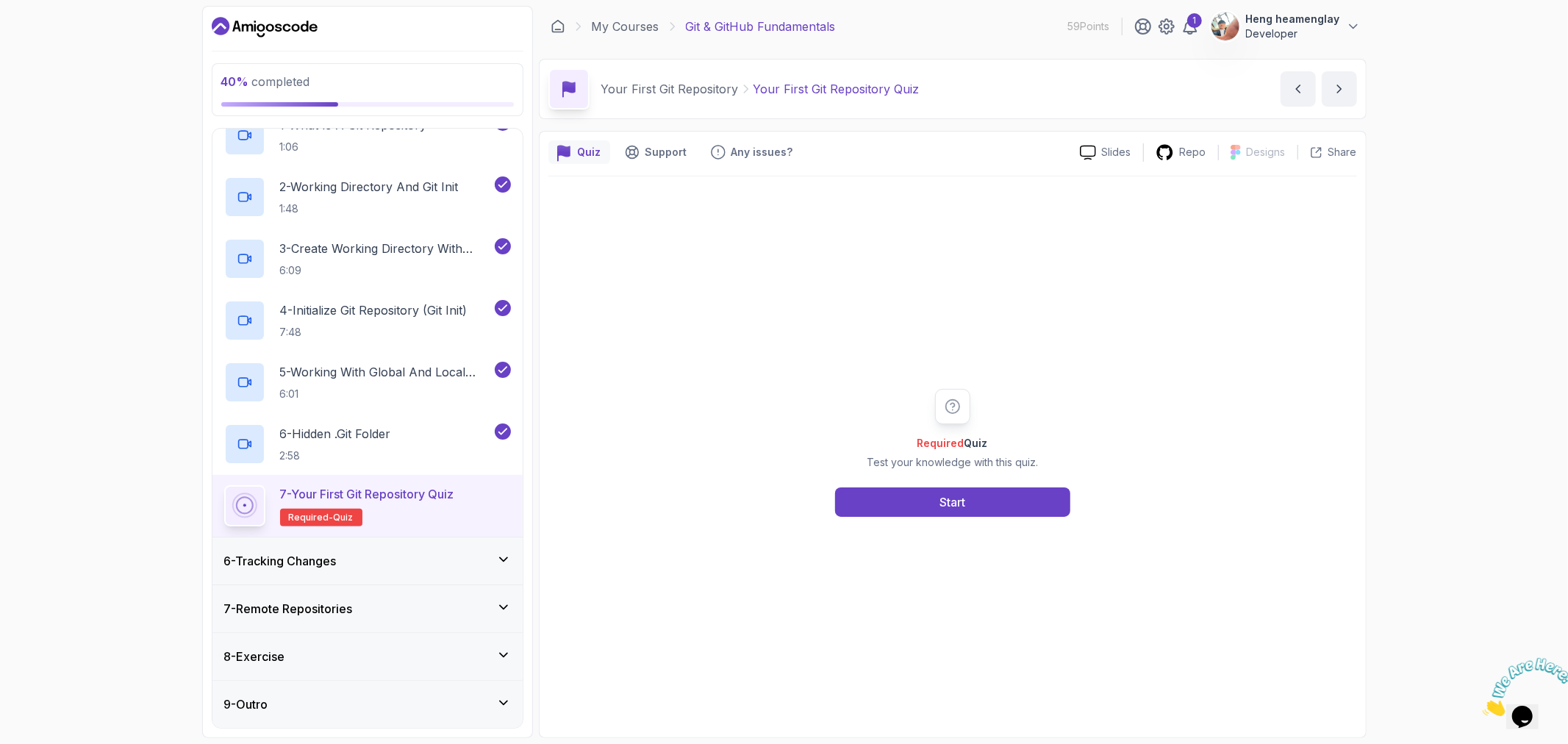
click at [424, 505] on h2 "7 - Your First Git Repository Quiz Required- quiz" at bounding box center [367, 506] width 174 height 41
click at [915, 488] on button "Start" at bounding box center [953, 503] width 236 height 30
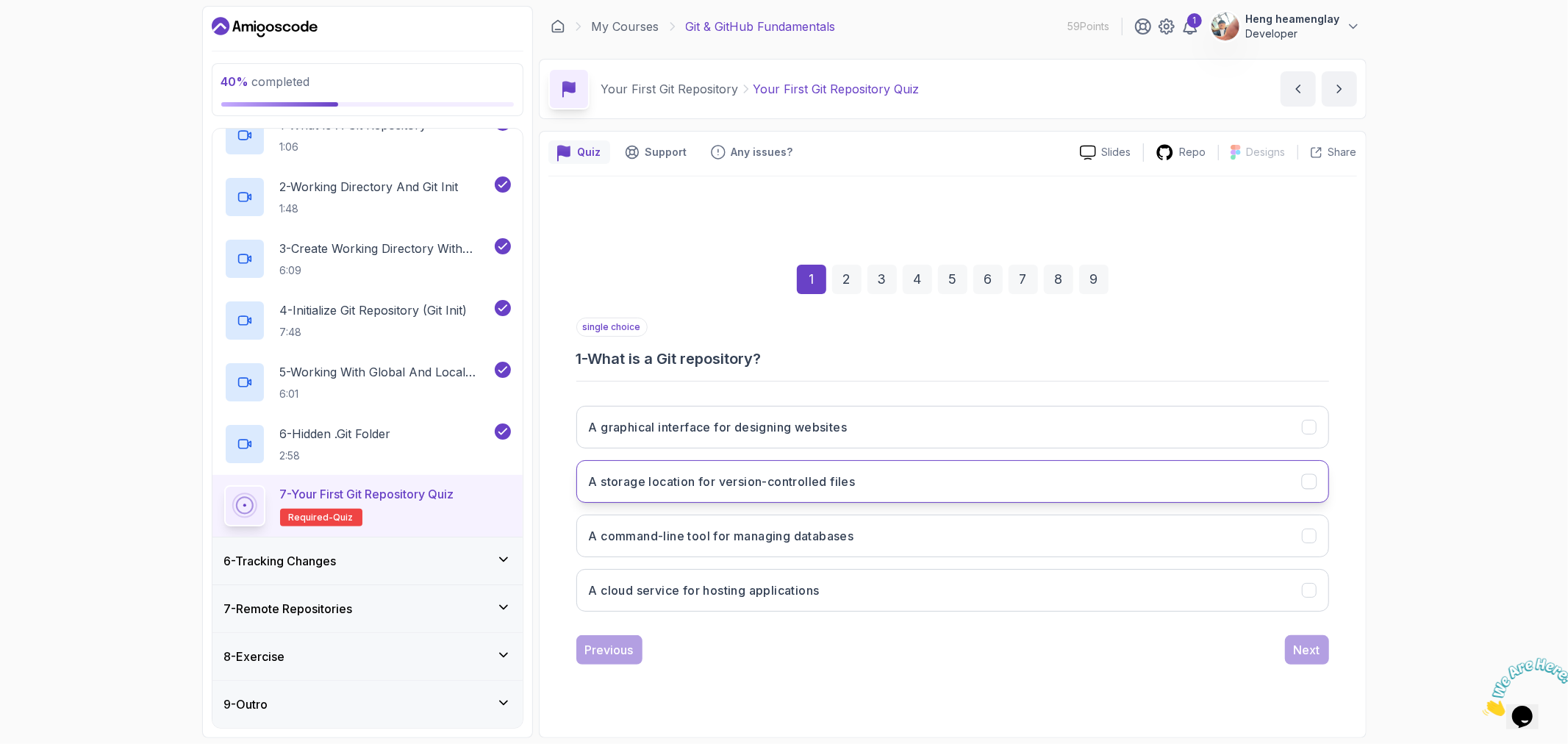
click at [876, 472] on button "A storage location for version-controlled files" at bounding box center [953, 481] width 753 height 43
click at [1307, 648] on div "Next" at bounding box center [1307, 649] width 27 height 18
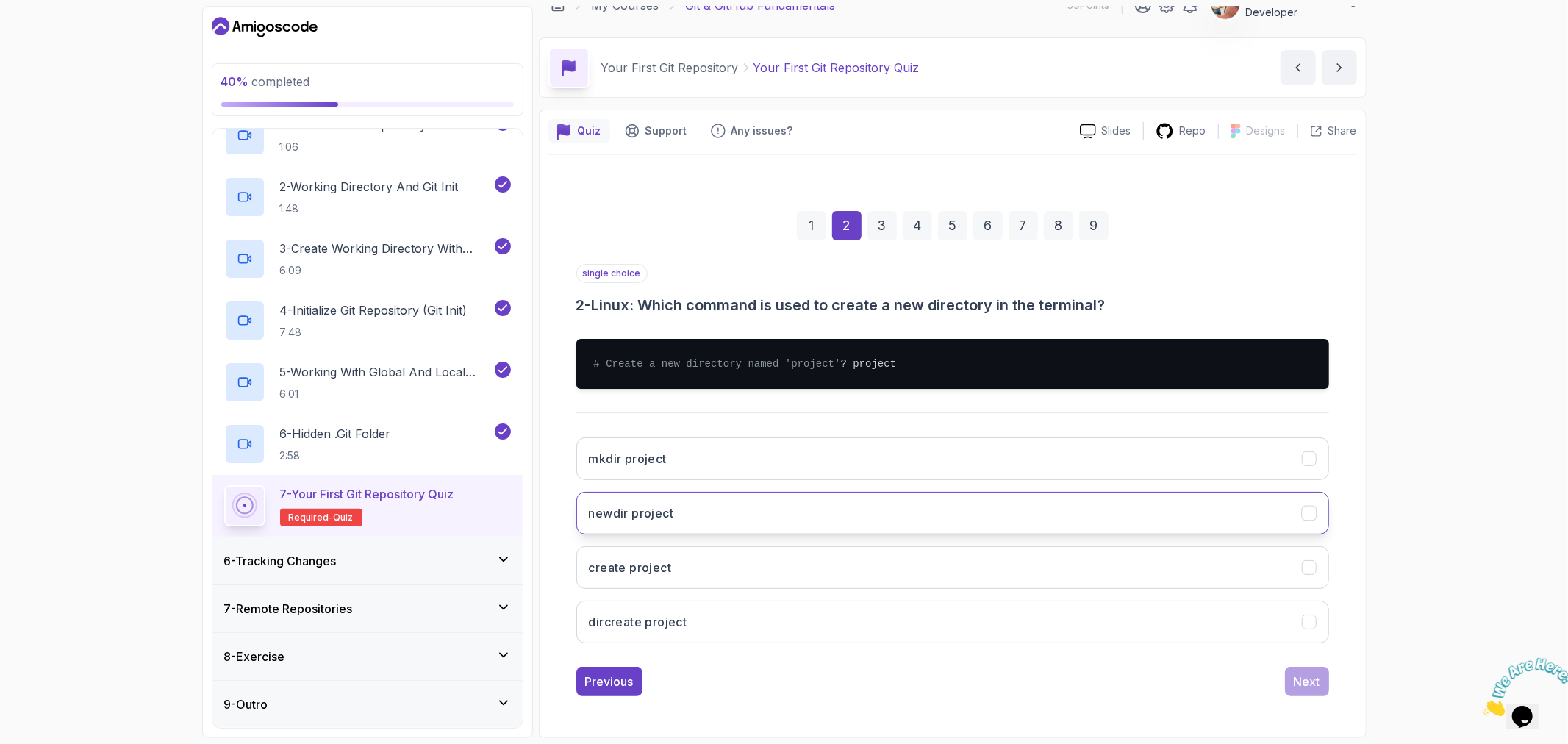
scroll to position [35, 0]
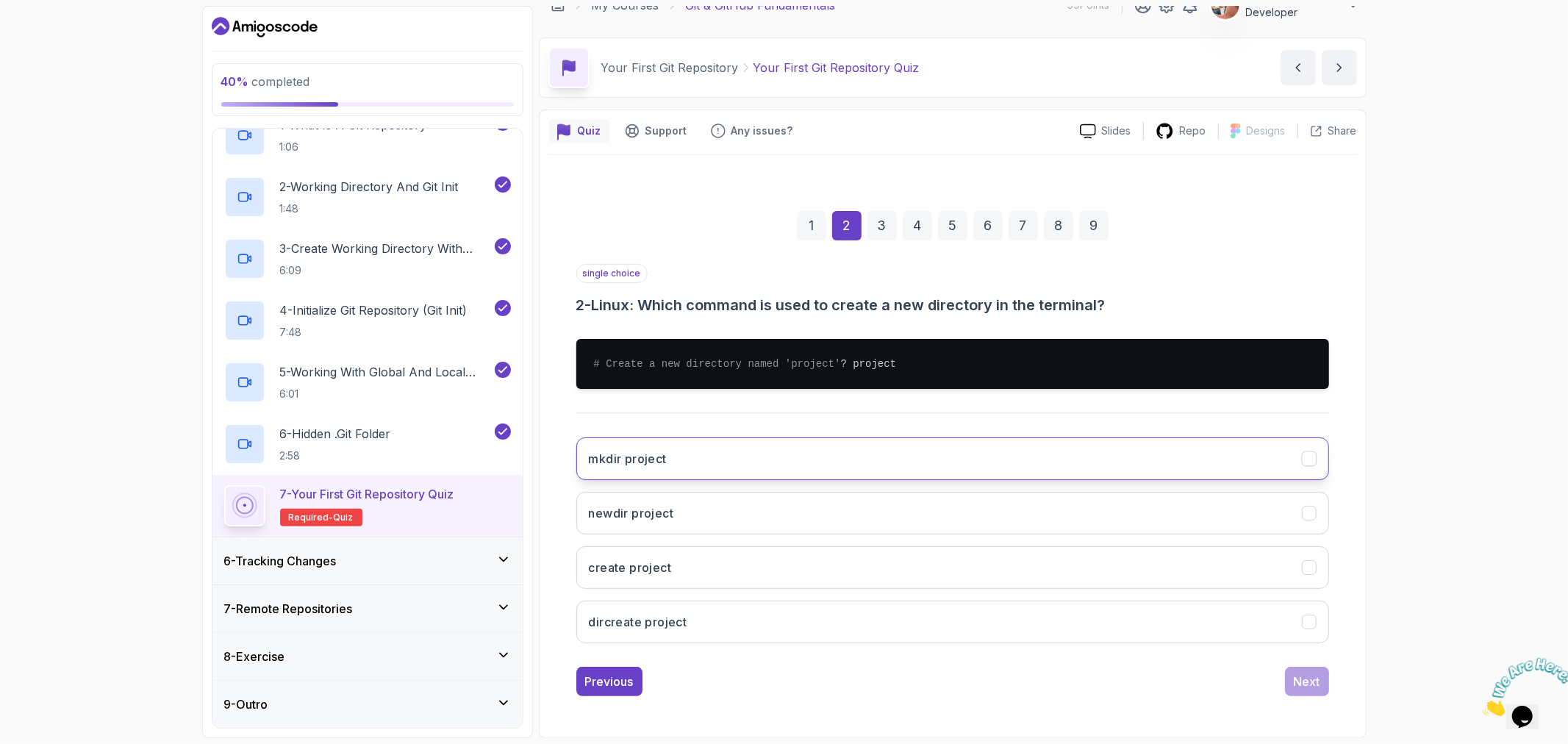
click at [745, 453] on button "mkdir project" at bounding box center [953, 459] width 753 height 43
click at [1313, 686] on div "Next" at bounding box center [1307, 681] width 27 height 18
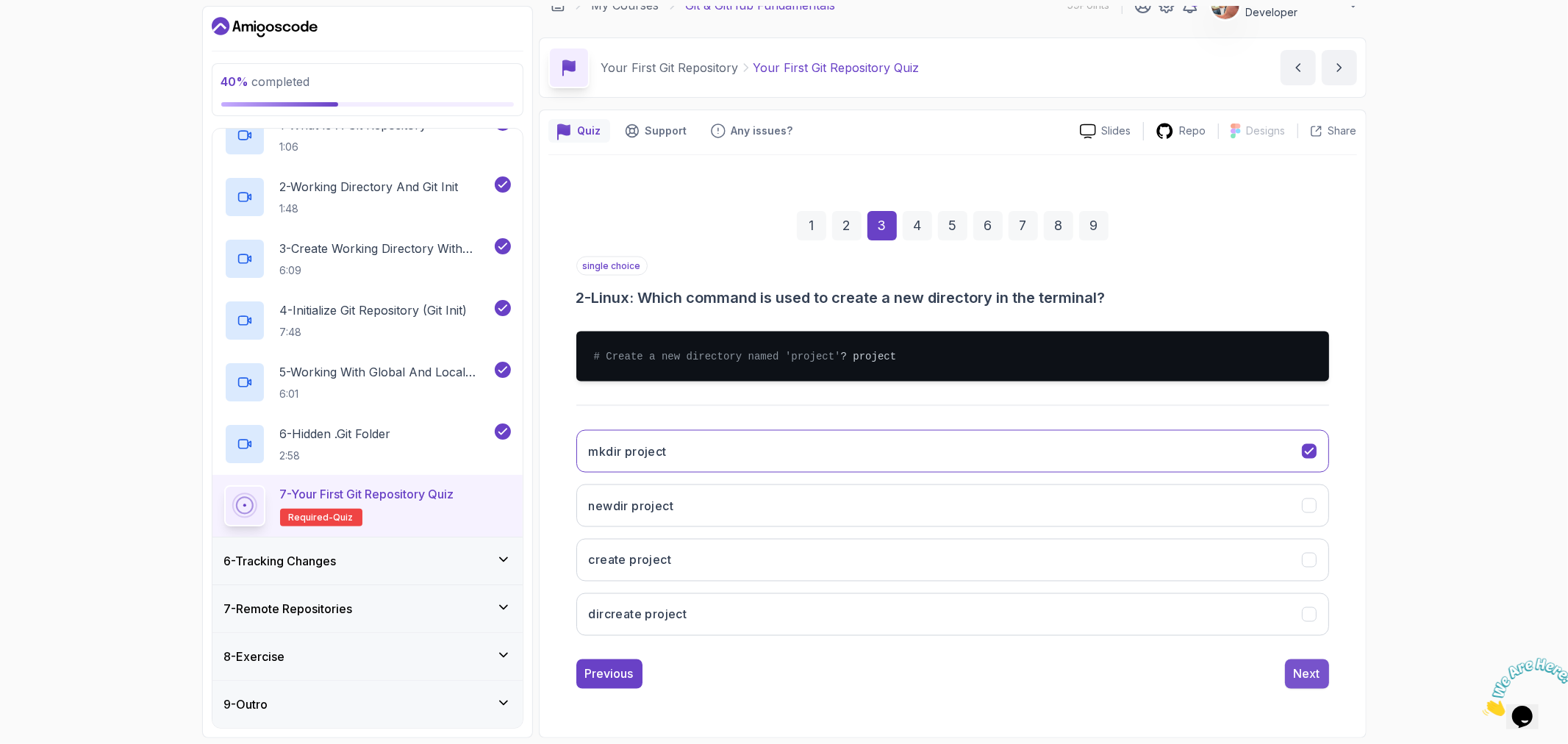
scroll to position [0, 0]
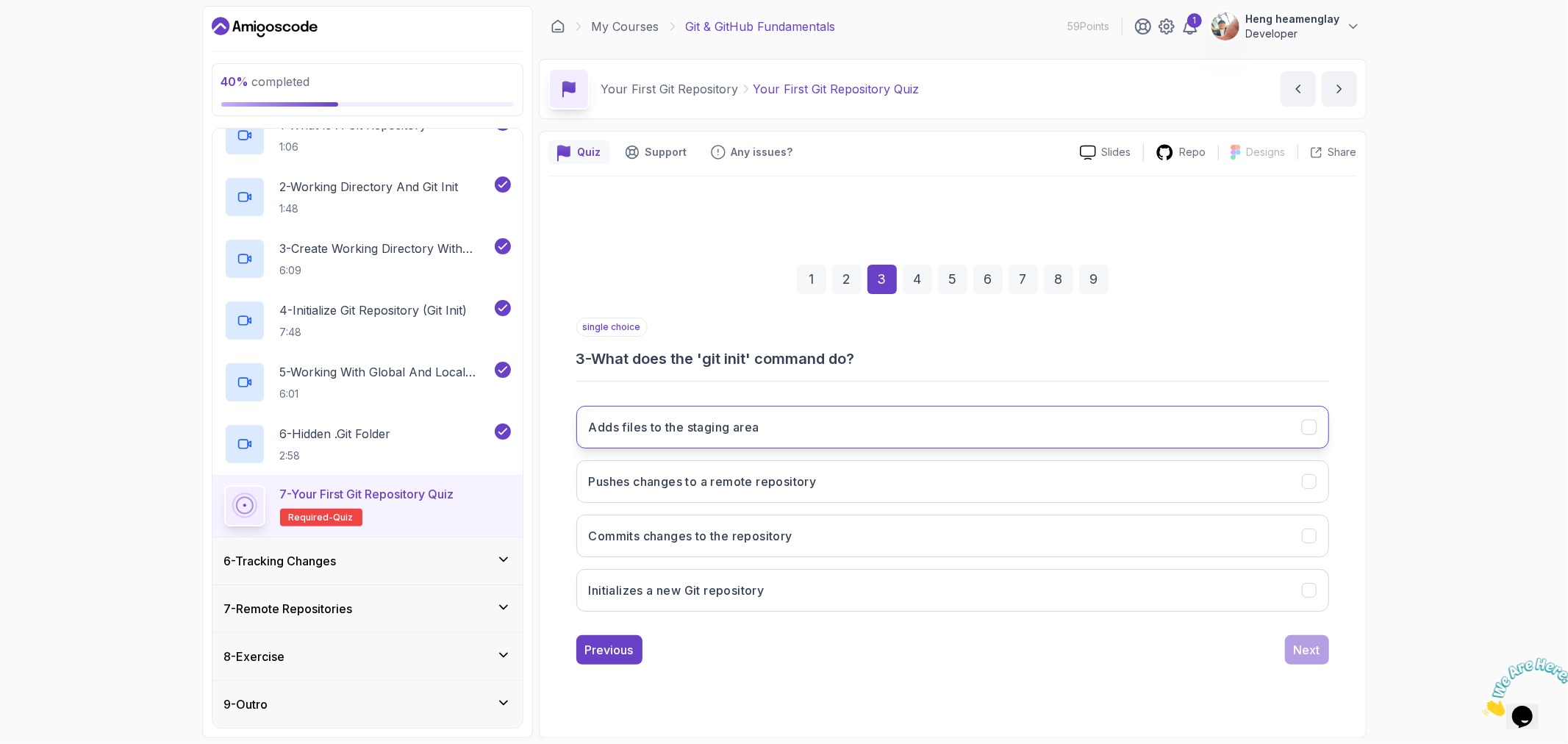
click at [744, 420] on h3 "Adds files to the staging area" at bounding box center [674, 427] width 171 height 18
click at [1307, 662] on button "Next" at bounding box center [1307, 650] width 45 height 30
click at [962, 432] on button "In the root of the Git repository" at bounding box center [953, 428] width 753 height 43
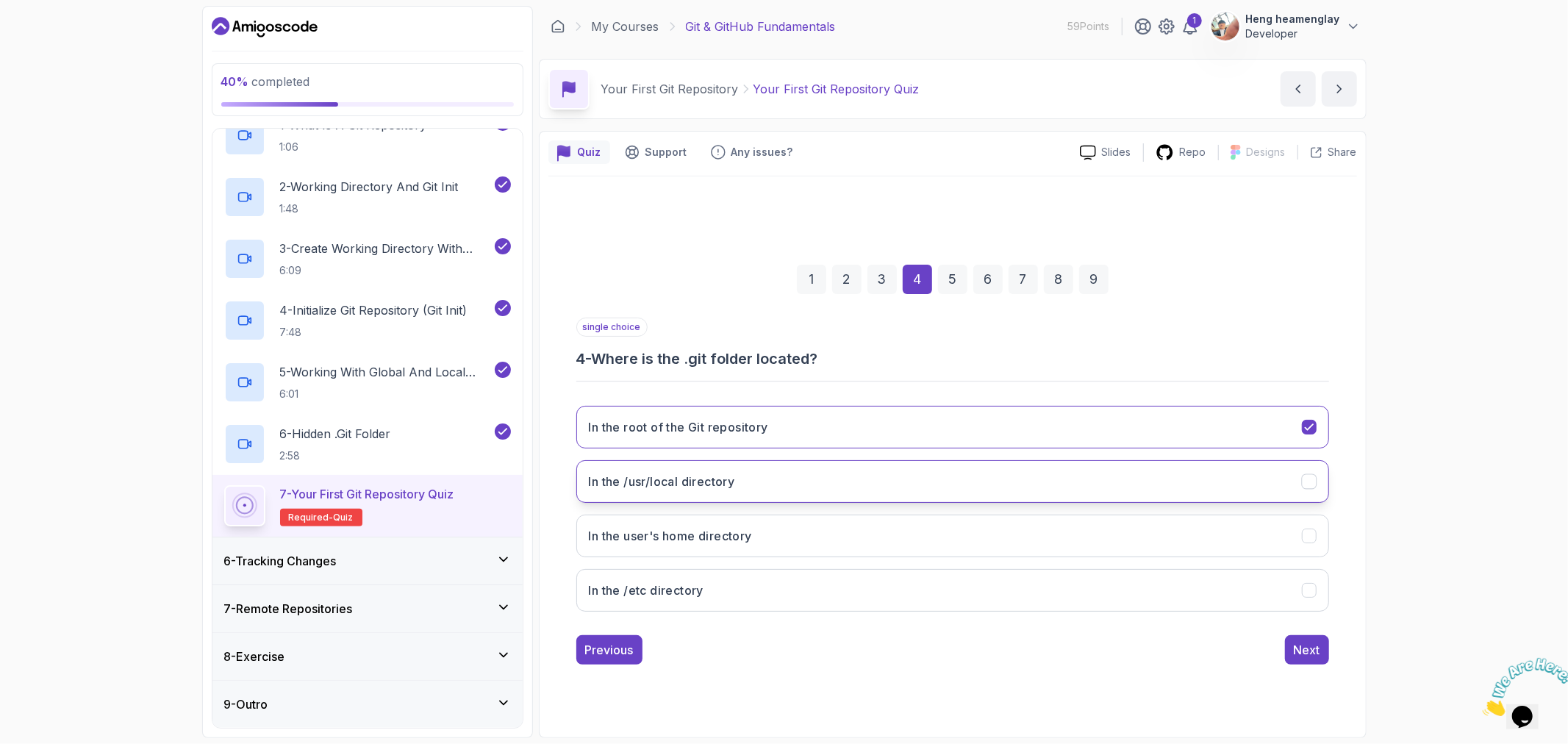
click at [678, 481] on h3 "In the /usr/local directory" at bounding box center [662, 481] width 147 height 18
click at [806, 520] on button "In the user's home directory" at bounding box center [953, 536] width 753 height 43
drag, startPoint x: 802, startPoint y: 424, endPoint x: 793, endPoint y: 424, distance: 9.0
click at [800, 424] on button "In the root of the Git repository" at bounding box center [953, 428] width 753 height 43
click at [1335, 649] on div "1 2 3 4 5 6 7 8 9 single choice 4 - Where is the .git folder located? In the ro…" at bounding box center [952, 453] width 809 height 447
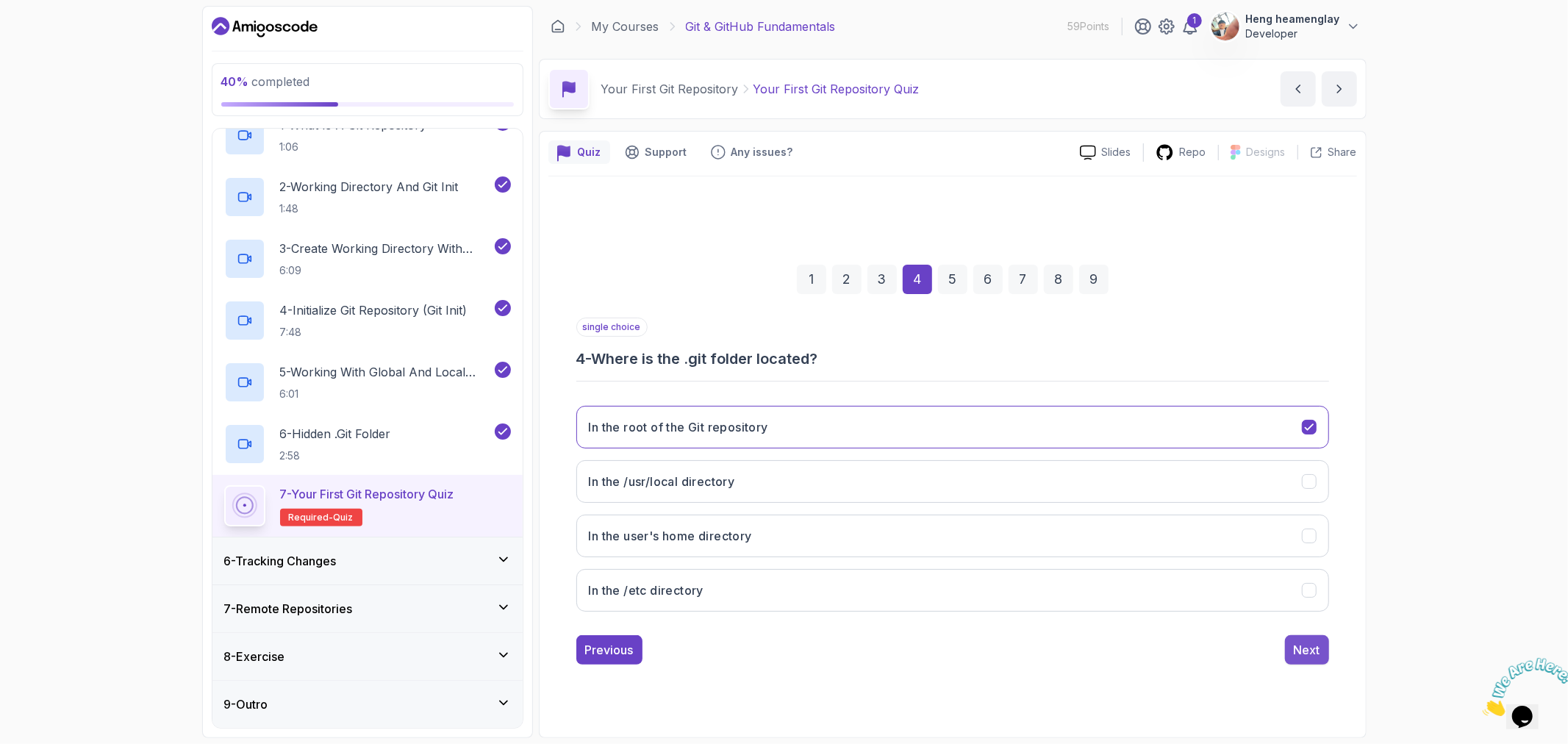
click at [1314, 655] on div "Next" at bounding box center [1307, 649] width 27 height 18
drag, startPoint x: 593, startPoint y: 359, endPoint x: 907, endPoint y: 359, distance: 314.0
click at [907, 359] on h3 "5 - What is the purpose of the .git folder?" at bounding box center [953, 359] width 753 height 20
click at [747, 419] on h3 "To manage system configurations" at bounding box center [687, 427] width 197 height 18
click at [1311, 648] on div "Next" at bounding box center [1307, 649] width 27 height 18
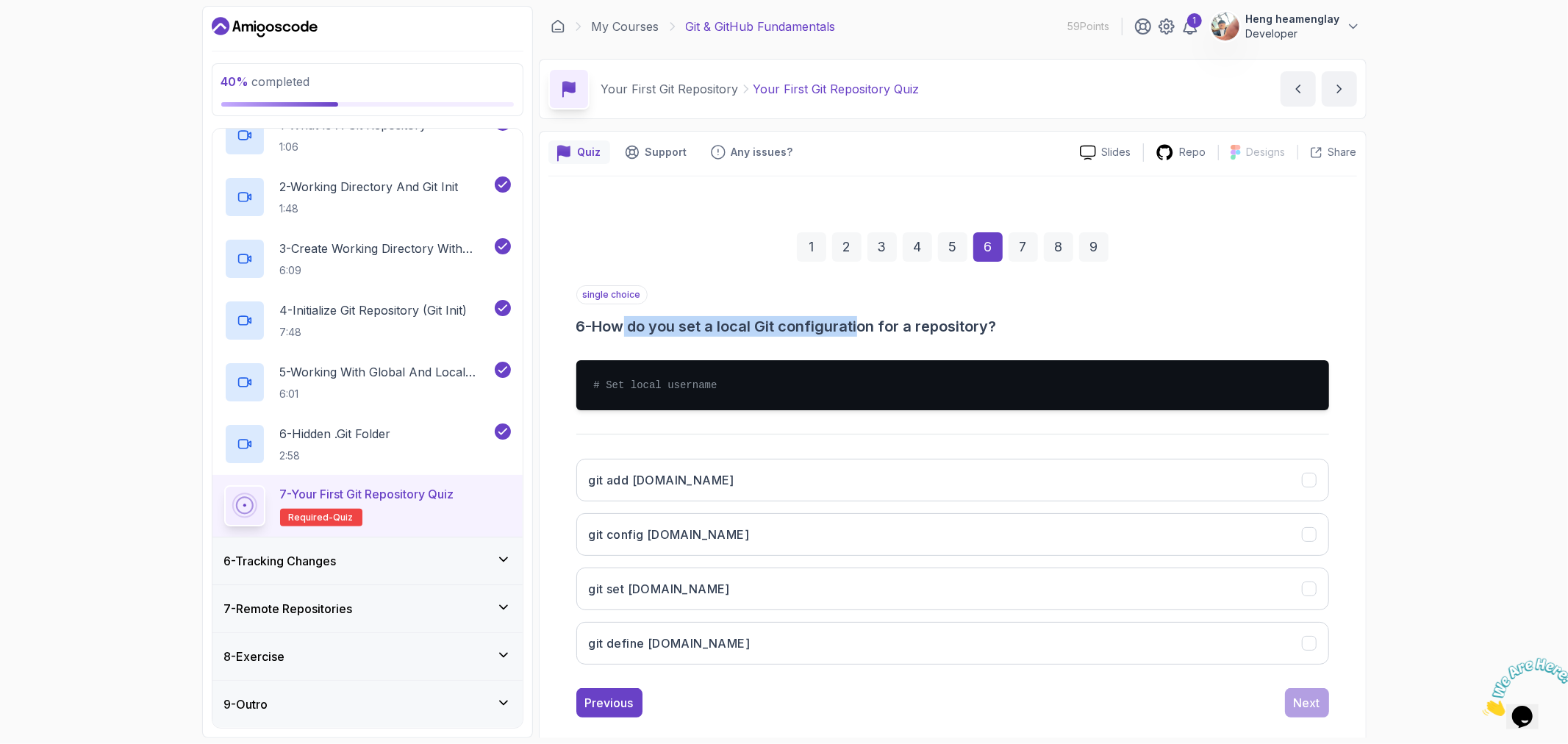
drag, startPoint x: 736, startPoint y: 331, endPoint x: 866, endPoint y: 329, distance: 130.0
click at [866, 329] on h3 "6 - How do you set a local Git configuration for a repository?" at bounding box center [953, 327] width 753 height 20
click at [771, 332] on h3 "6 - How do you set a local Git configuration for a repository?" at bounding box center [953, 327] width 753 height 20
click at [733, 327] on h3 "6 - How do you set a local Git configuration for a repository?" at bounding box center [953, 327] width 753 height 20
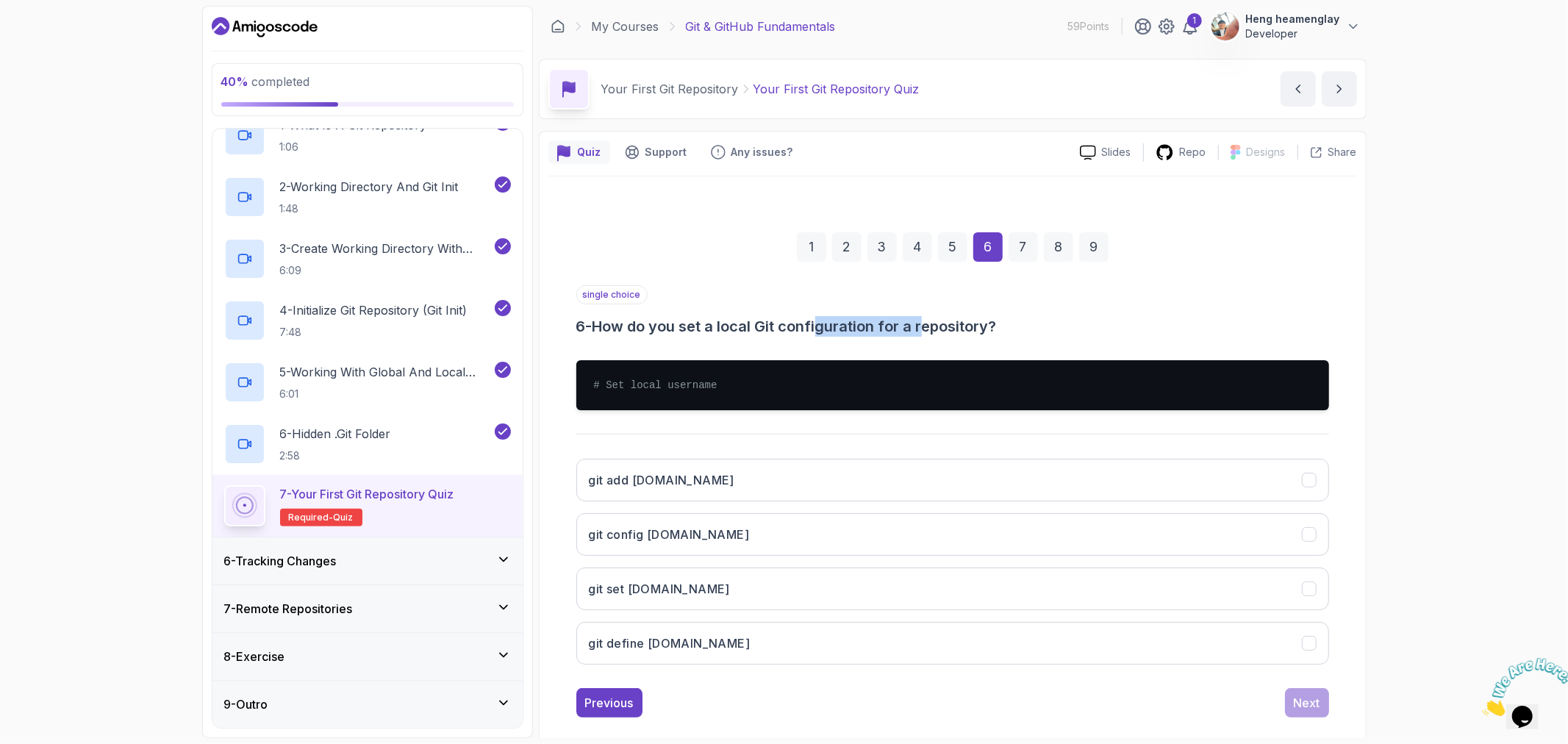
drag, startPoint x: 824, startPoint y: 319, endPoint x: 929, endPoint y: 319, distance: 105.0
click at [929, 319] on h3 "6 - How do you set a local Git configuration for a repository?" at bounding box center [953, 327] width 753 height 20
drag, startPoint x: 969, startPoint y: 317, endPoint x: 1000, endPoint y: 317, distance: 31.0
click at [972, 317] on h3 "6 - How do you set a local Git configuration for a repository?" at bounding box center [953, 327] width 753 height 20
drag, startPoint x: 704, startPoint y: 327, endPoint x: 995, endPoint y: 325, distance: 291.0
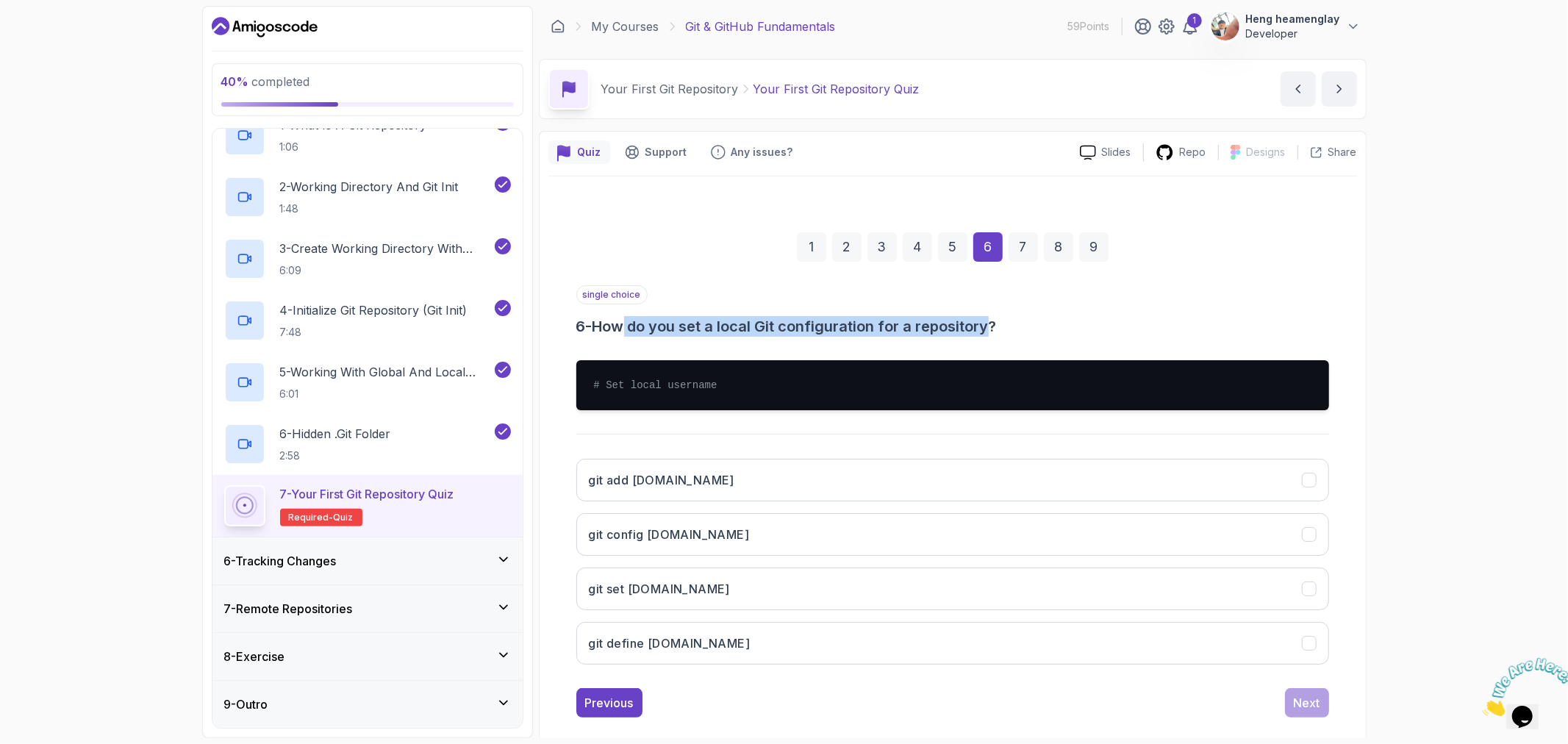
click at [995, 325] on h3 "6 - How do you set a local Git configuration for a repository?" at bounding box center [953, 327] width 753 height 20
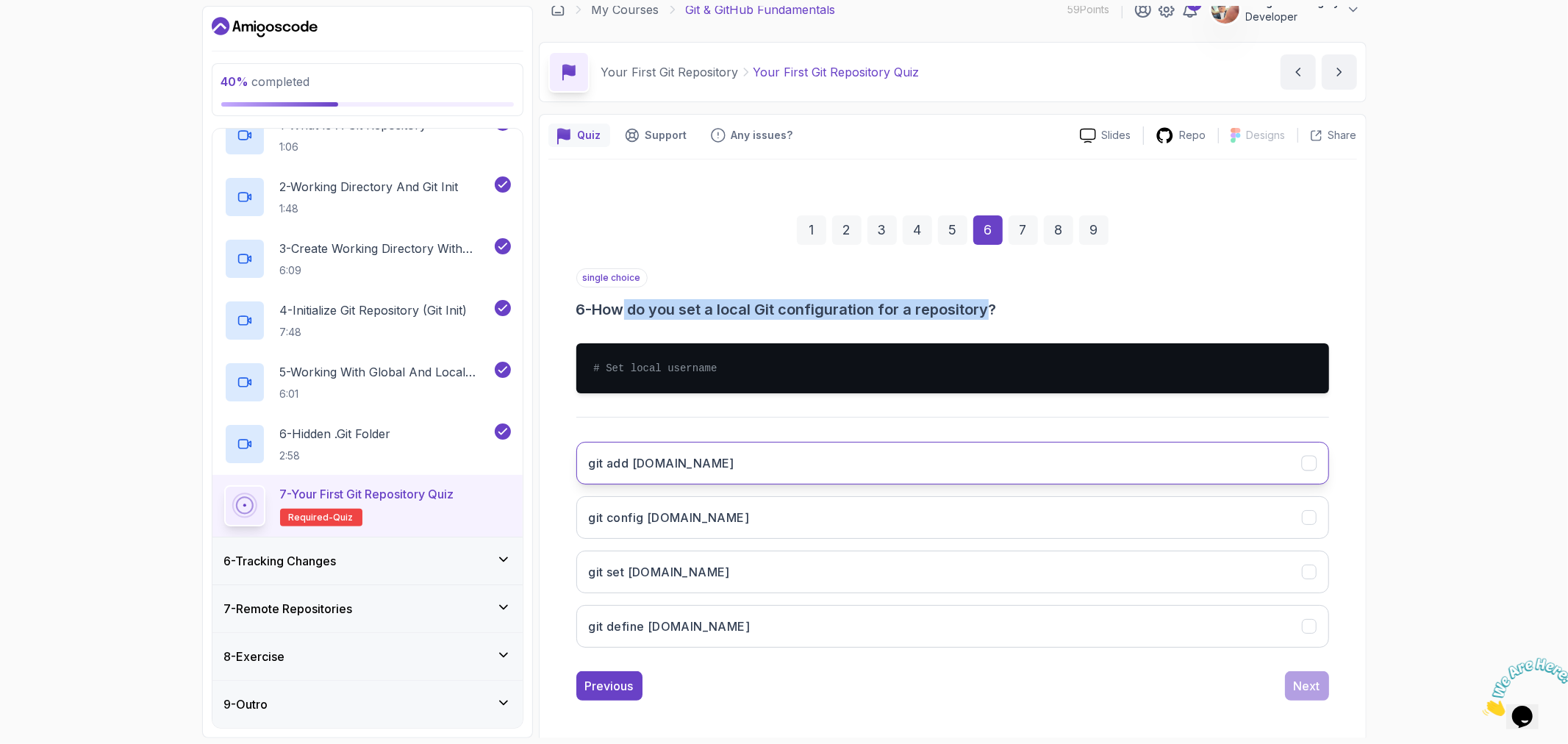
scroll to position [20, 0]
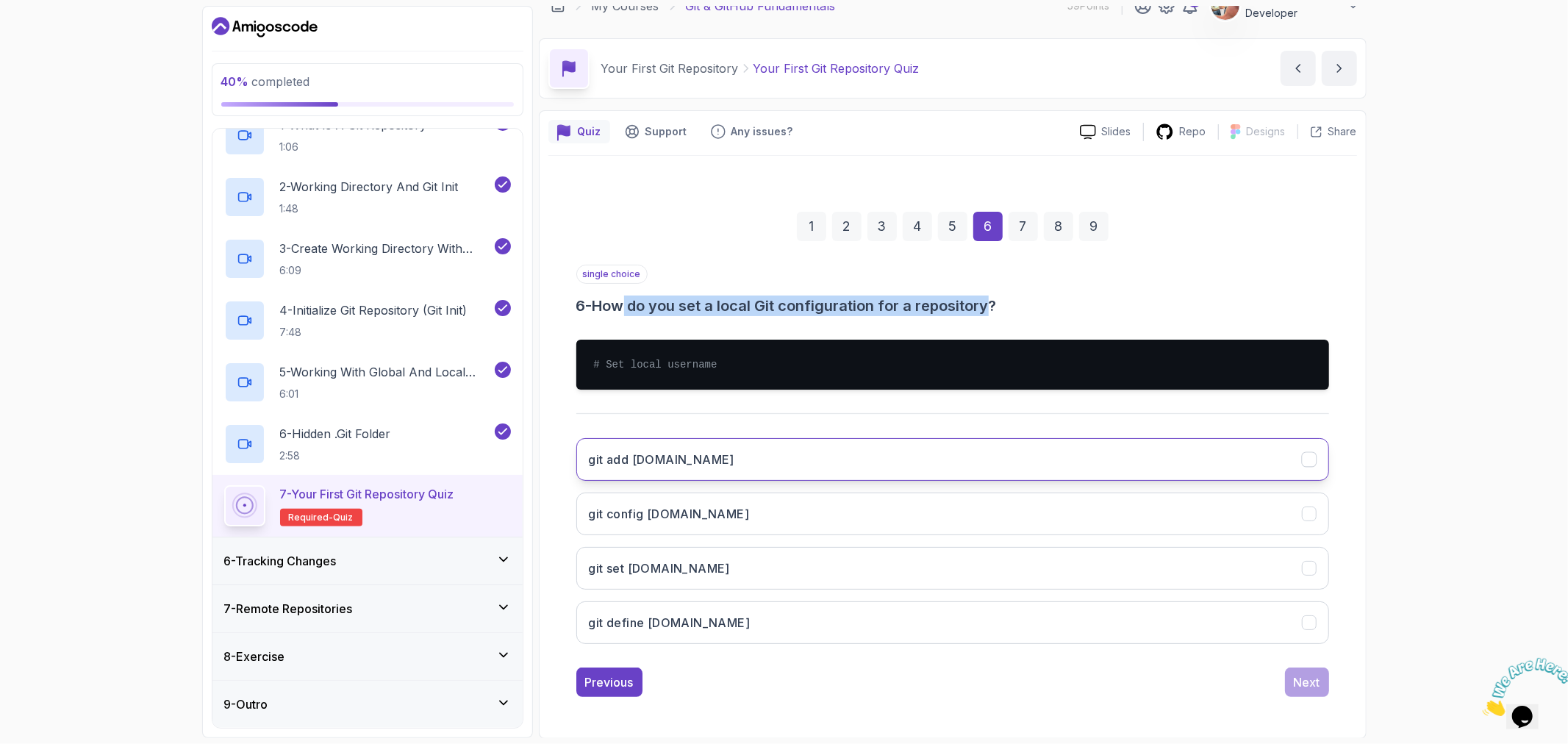
click at [758, 458] on button "git add user.name" at bounding box center [953, 459] width 753 height 43
click at [1296, 678] on div "Next" at bounding box center [1307, 682] width 27 height 18
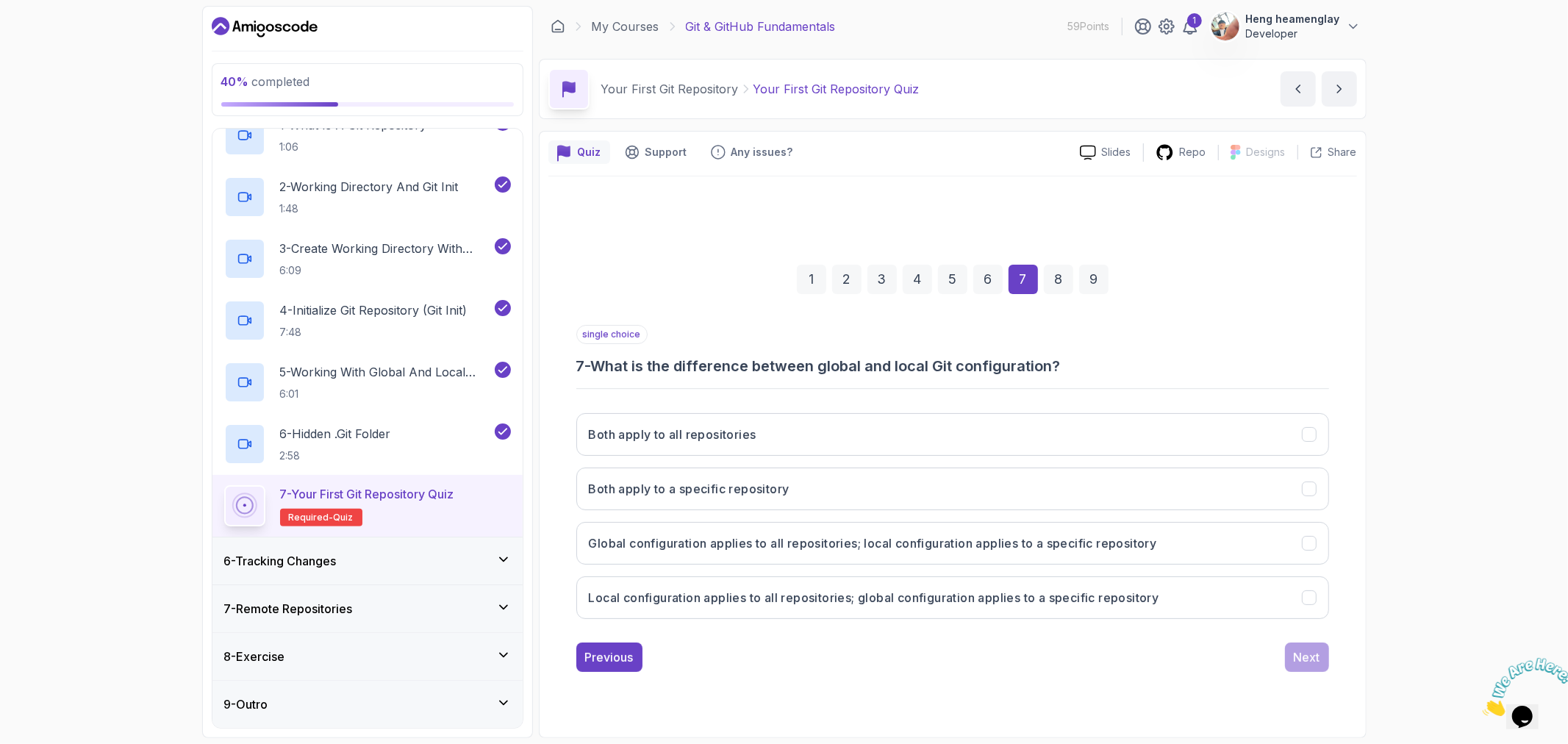
scroll to position [0, 0]
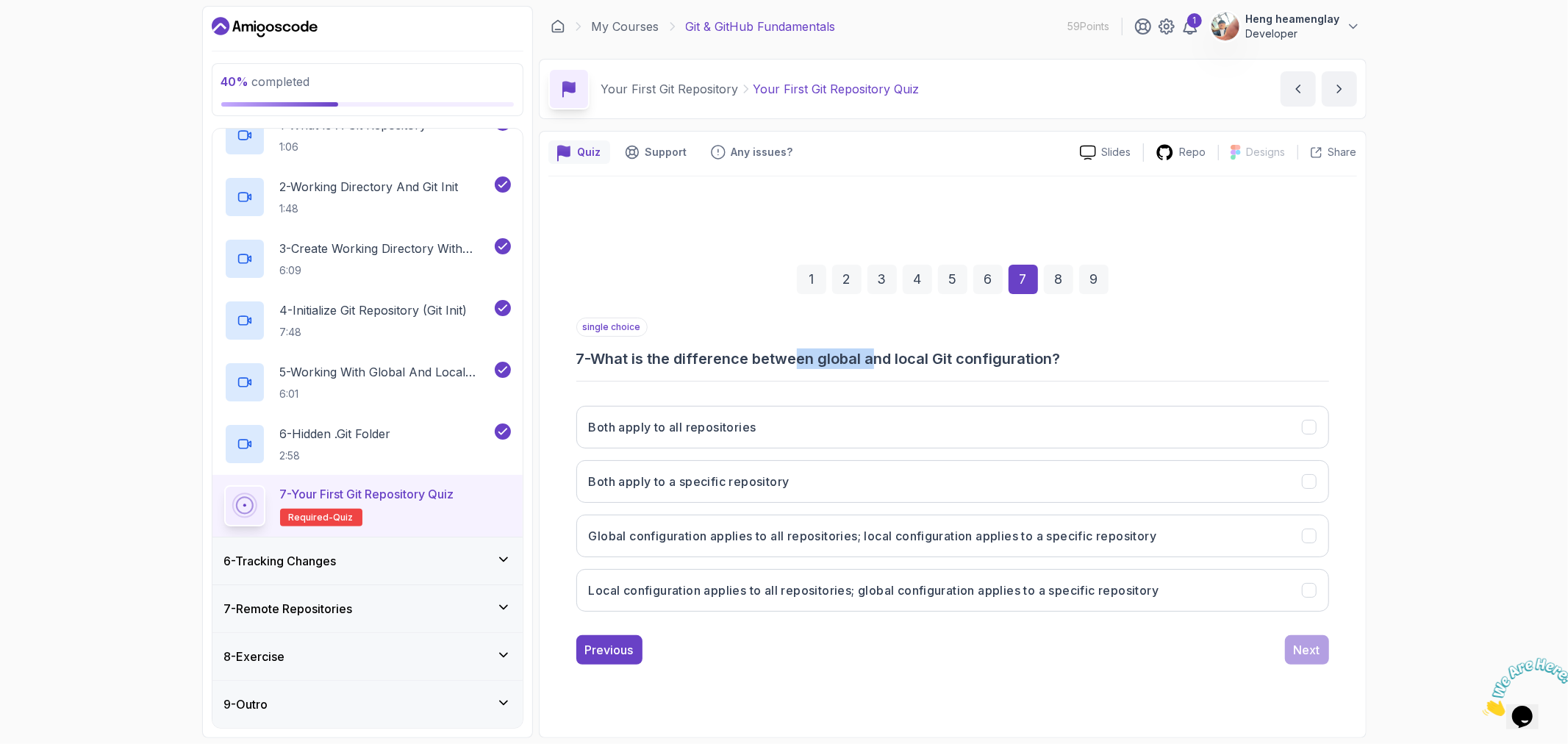
drag, startPoint x: 798, startPoint y: 355, endPoint x: 879, endPoint y: 353, distance: 81.0
click at [879, 353] on h3 "7 - What is the difference between global and local Git configuration?" at bounding box center [953, 359] width 753 height 20
drag, startPoint x: 889, startPoint y: 354, endPoint x: 1099, endPoint y: 358, distance: 210.0
click at [1099, 358] on h3 "7 - What is the difference between global and local Git configuration?" at bounding box center [953, 359] width 753 height 20
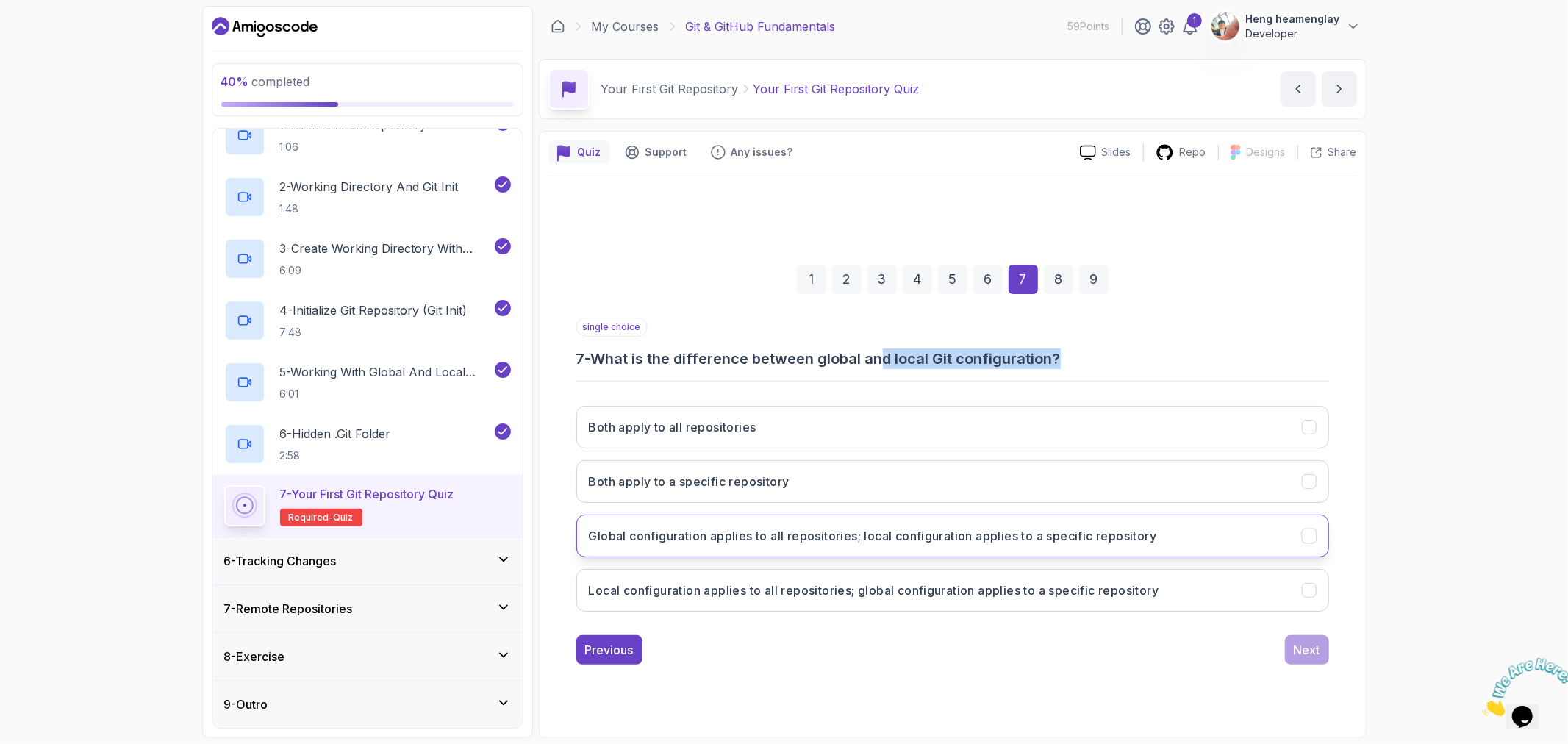
click at [938, 530] on h3 "Global configuration applies to all repositories; local configuration applies t…" at bounding box center [873, 535] width 568 height 18
click at [1304, 655] on div "Next" at bounding box center [1307, 649] width 27 height 18
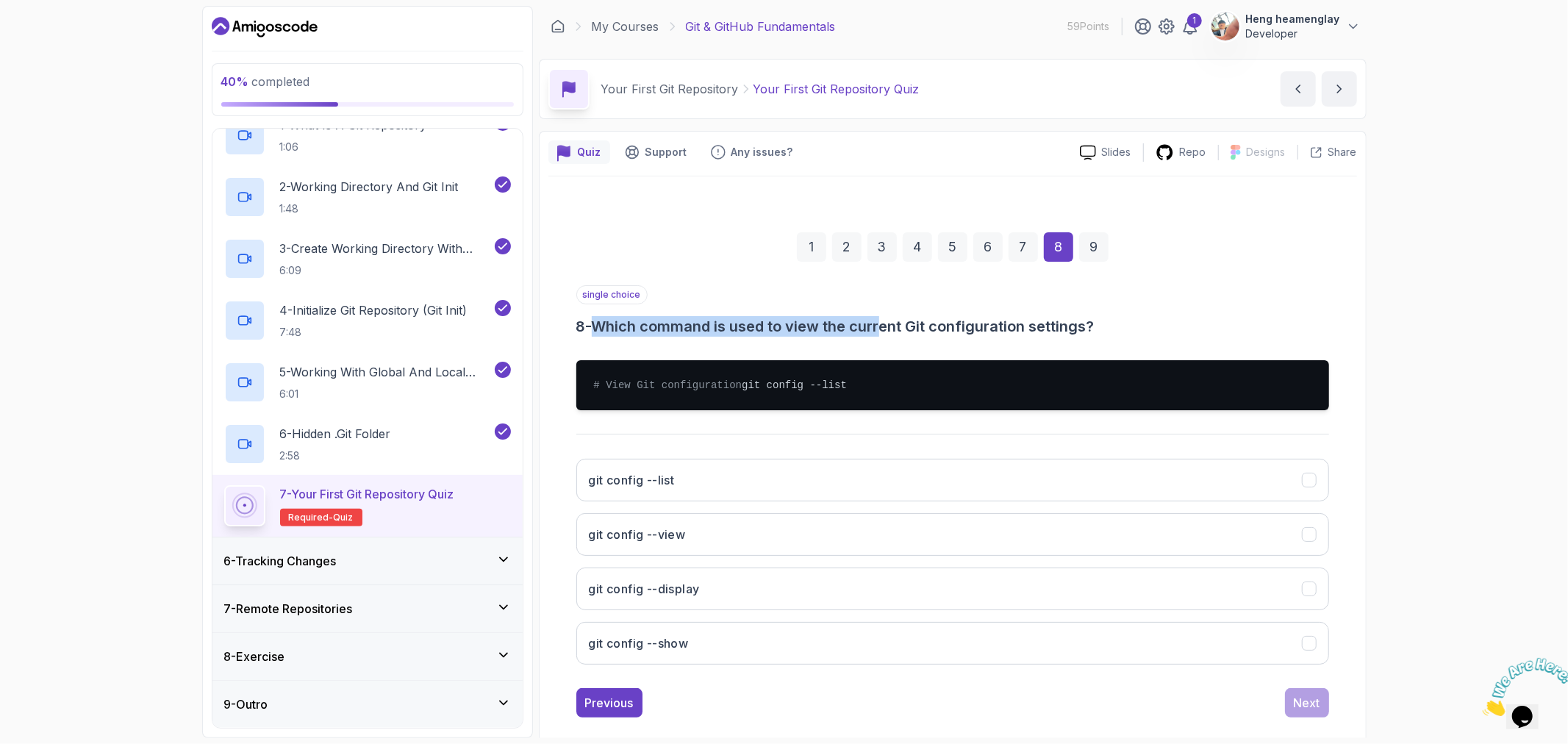
drag, startPoint x: 606, startPoint y: 336, endPoint x: 888, endPoint y: 336, distance: 282.0
click at [888, 336] on h3 "8 - Which command is used to view the current Git configuration settings?" at bounding box center [953, 327] width 753 height 20
click at [917, 328] on h3 "8 - Which command is used to view the current Git configuration settings?" at bounding box center [953, 327] width 753 height 20
drag, startPoint x: 581, startPoint y: 405, endPoint x: 698, endPoint y: 399, distance: 117.2
click at [696, 400] on pre "# View Git configuration git config --list" at bounding box center [953, 385] width 753 height 50
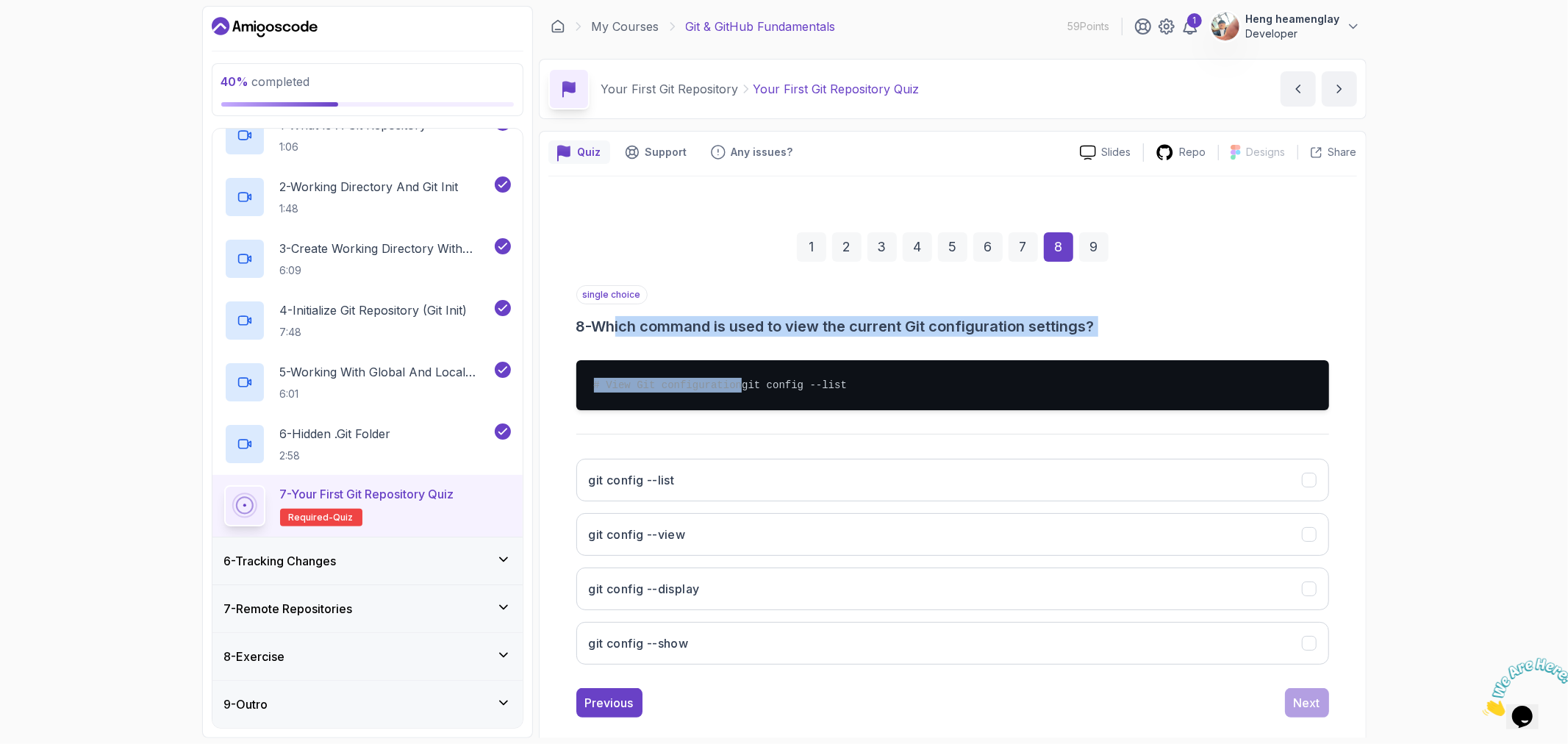
drag, startPoint x: 625, startPoint y: 316, endPoint x: 1042, endPoint y: 342, distance: 417.8
click at [1042, 342] on div "single choice 8 - Which command is used to view the current Git configuration s…" at bounding box center [953, 481] width 753 height 391
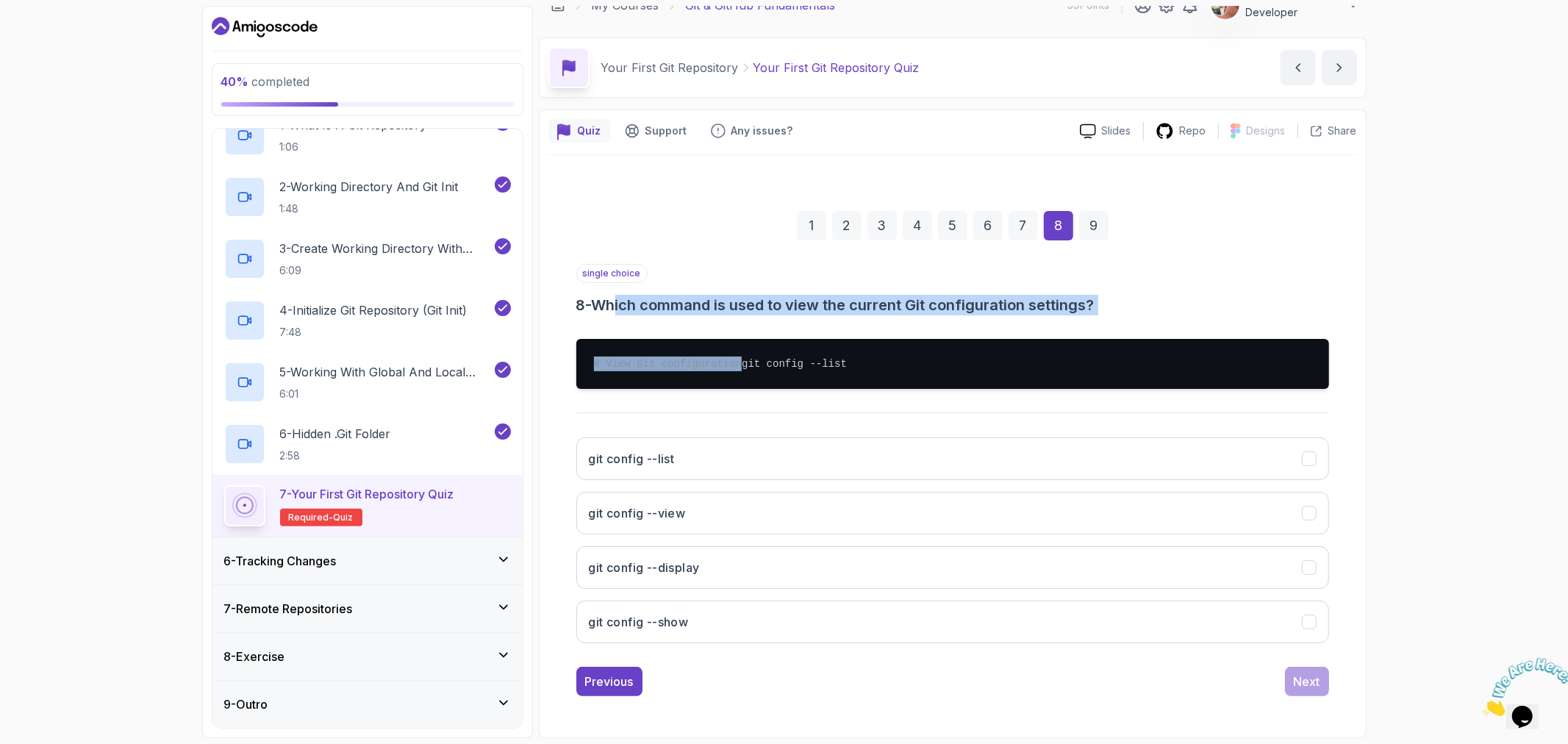
scroll to position [35, 0]
click at [775, 446] on button "git config --list" at bounding box center [953, 459] width 753 height 43
click at [1311, 684] on div "Next" at bounding box center [1307, 681] width 27 height 18
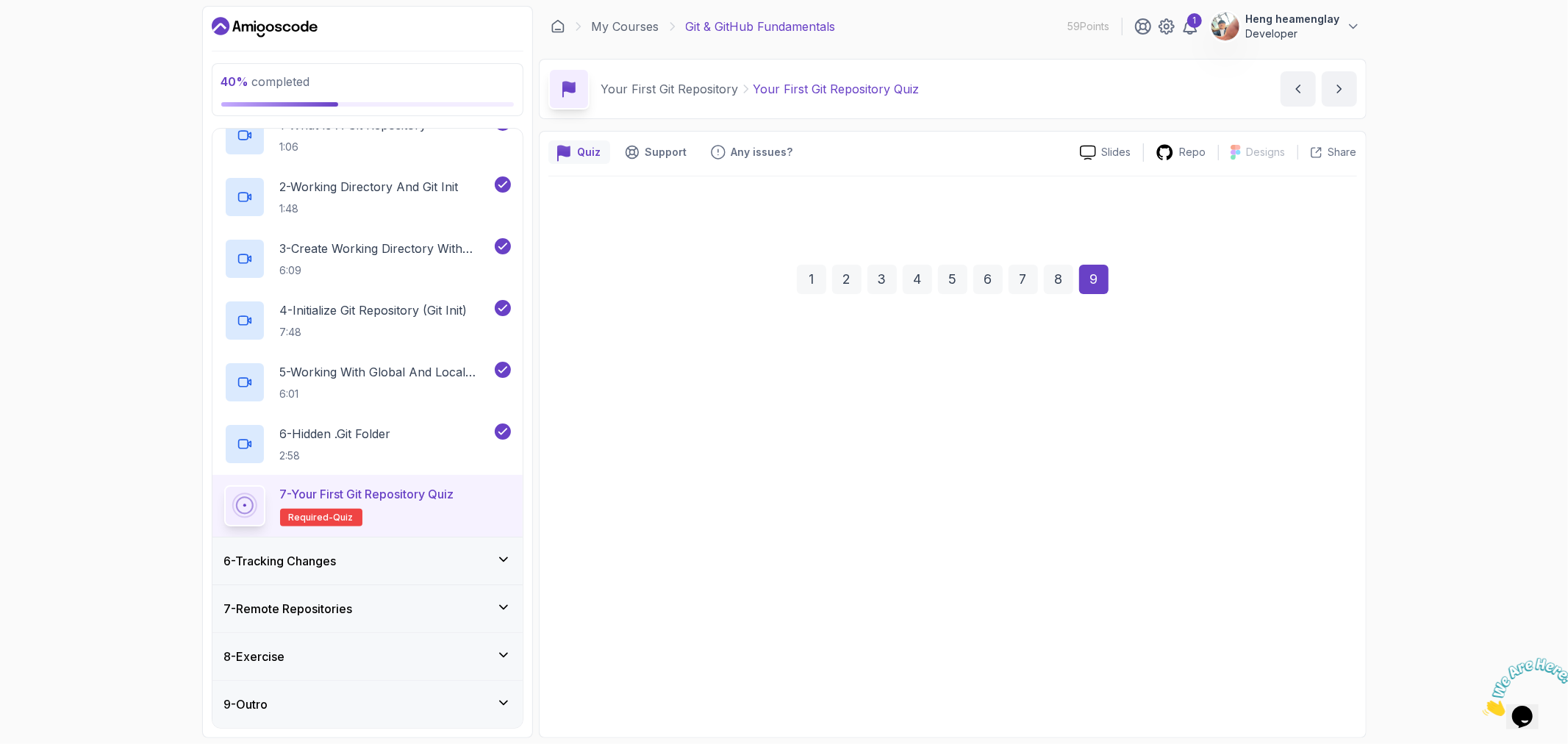
scroll to position [0, 0]
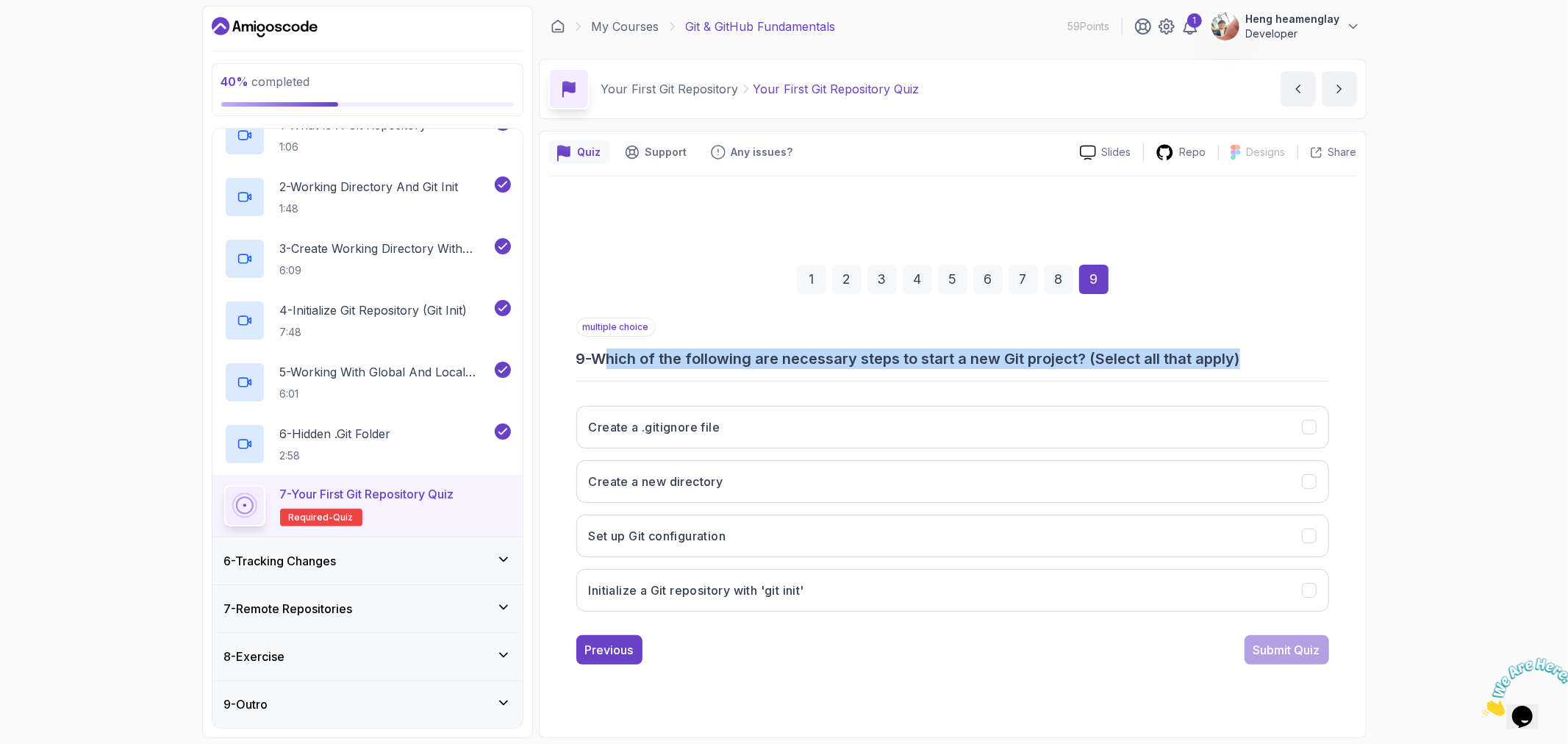
drag, startPoint x: 608, startPoint y: 363, endPoint x: 1274, endPoint y: 356, distance: 666.0
click at [1274, 356] on h3 "9 - Which of the following are necessary steps to start a new Git project? (Sel…" at bounding box center [953, 359] width 753 height 20
drag, startPoint x: 685, startPoint y: 437, endPoint x: 669, endPoint y: 449, distance: 20.0
click at [680, 446] on button "Create a .gitignore file" at bounding box center [953, 428] width 753 height 43
click at [1295, 648] on div "Submit Quiz" at bounding box center [1287, 649] width 67 height 18
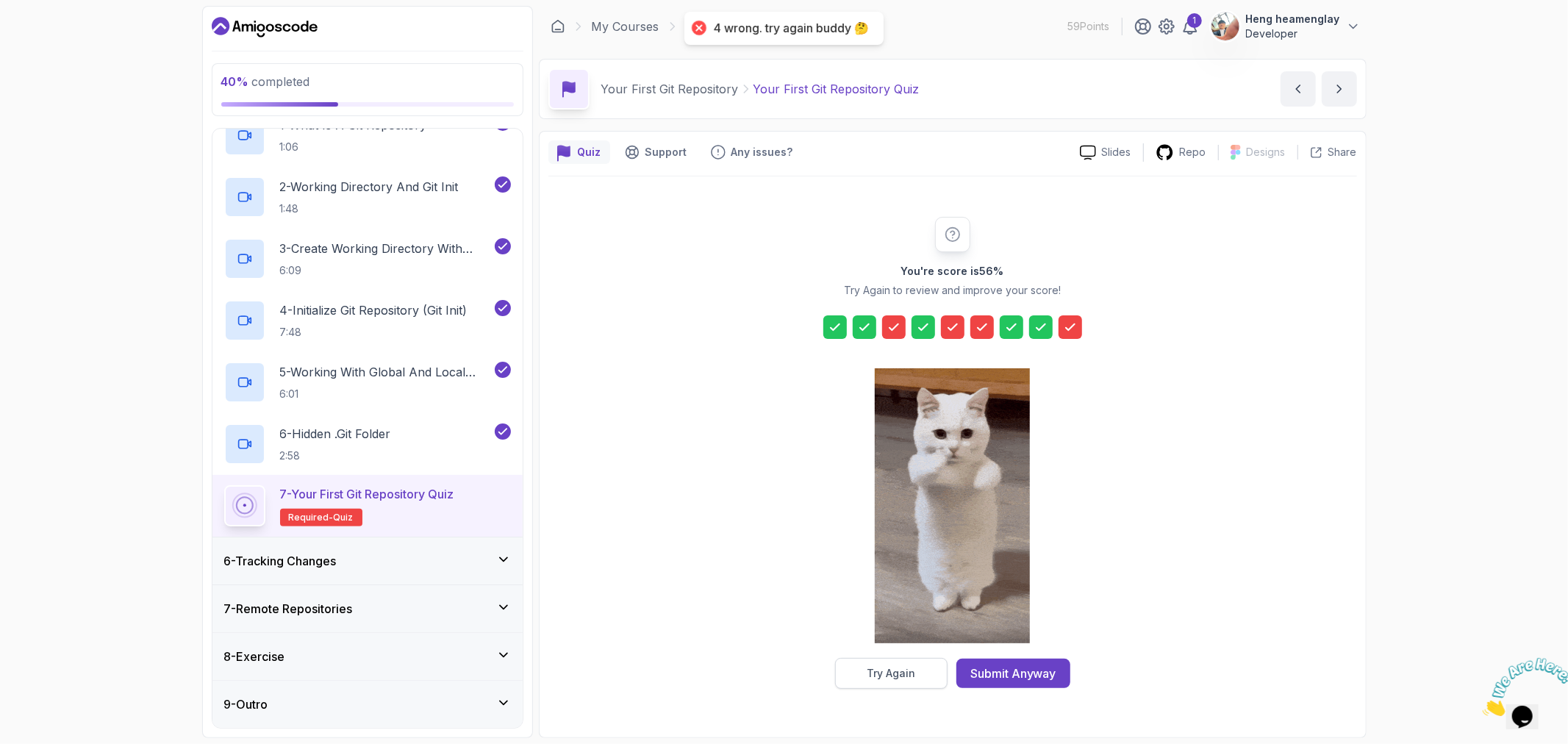
click at [917, 662] on button "Try Again" at bounding box center [891, 673] width 112 height 31
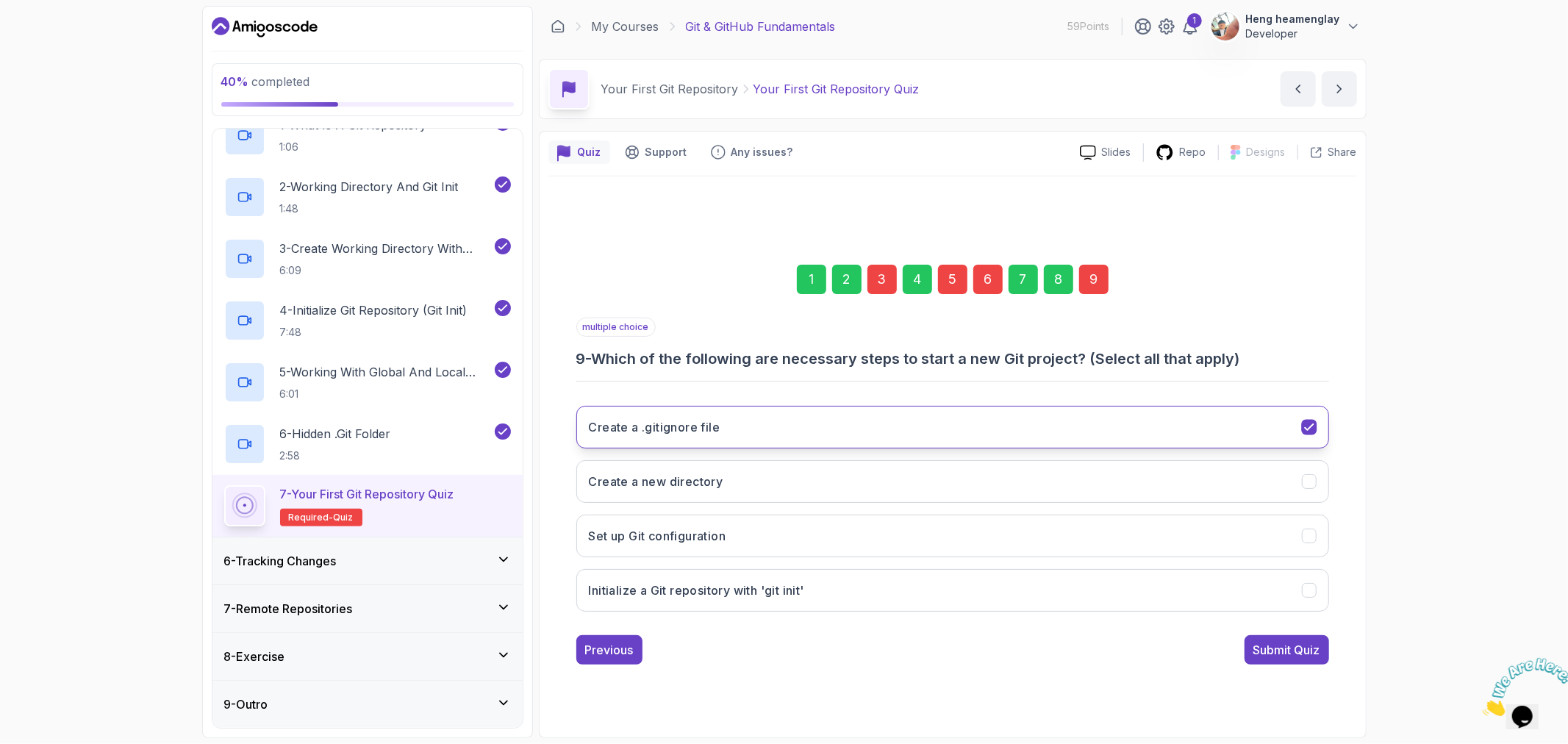
click at [937, 431] on button "Create a .gitignore file" at bounding box center [953, 428] width 753 height 43
drag, startPoint x: 593, startPoint y: 339, endPoint x: 1226, endPoint y: 350, distance: 633.1
click at [1226, 350] on div "multiple choice 9 - Which of the following are necessary steps to start a new G…" at bounding box center [953, 342] width 753 height 51
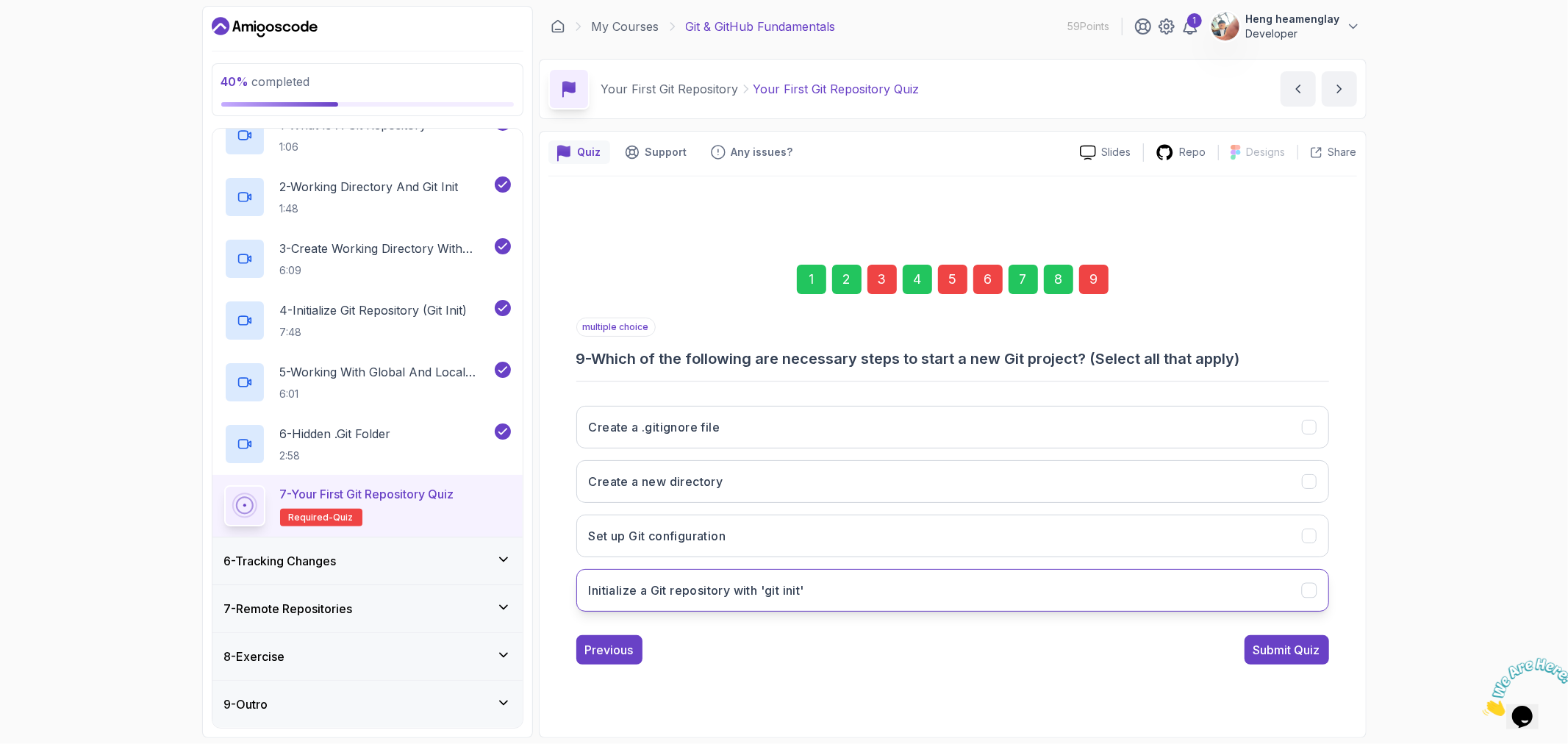
click at [672, 592] on h3 "Initialize a Git repository with 'git init'" at bounding box center [696, 590] width 215 height 18
click at [1291, 655] on div "Submit Quiz" at bounding box center [1287, 649] width 67 height 18
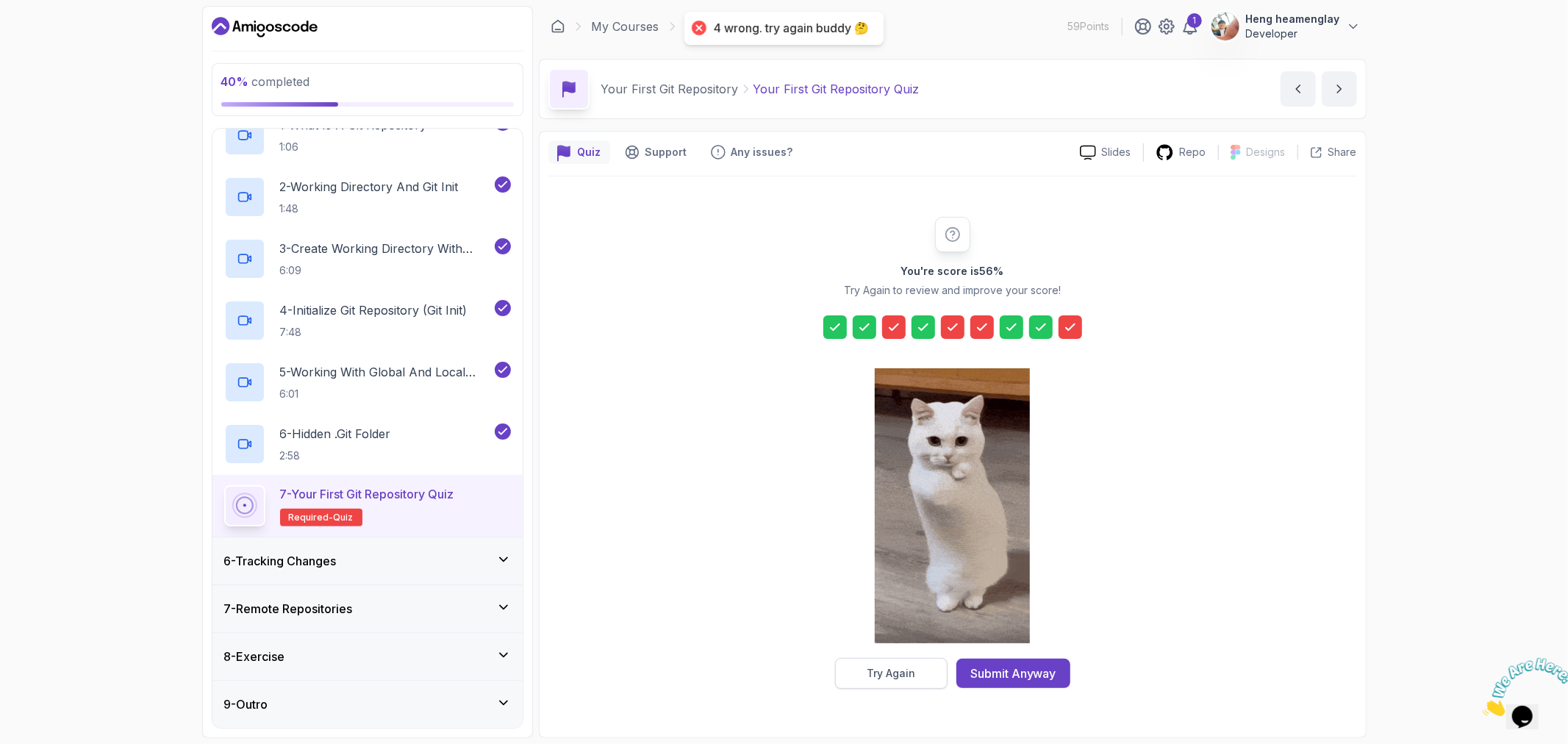
click at [907, 666] on div "Try Again" at bounding box center [891, 673] width 48 height 15
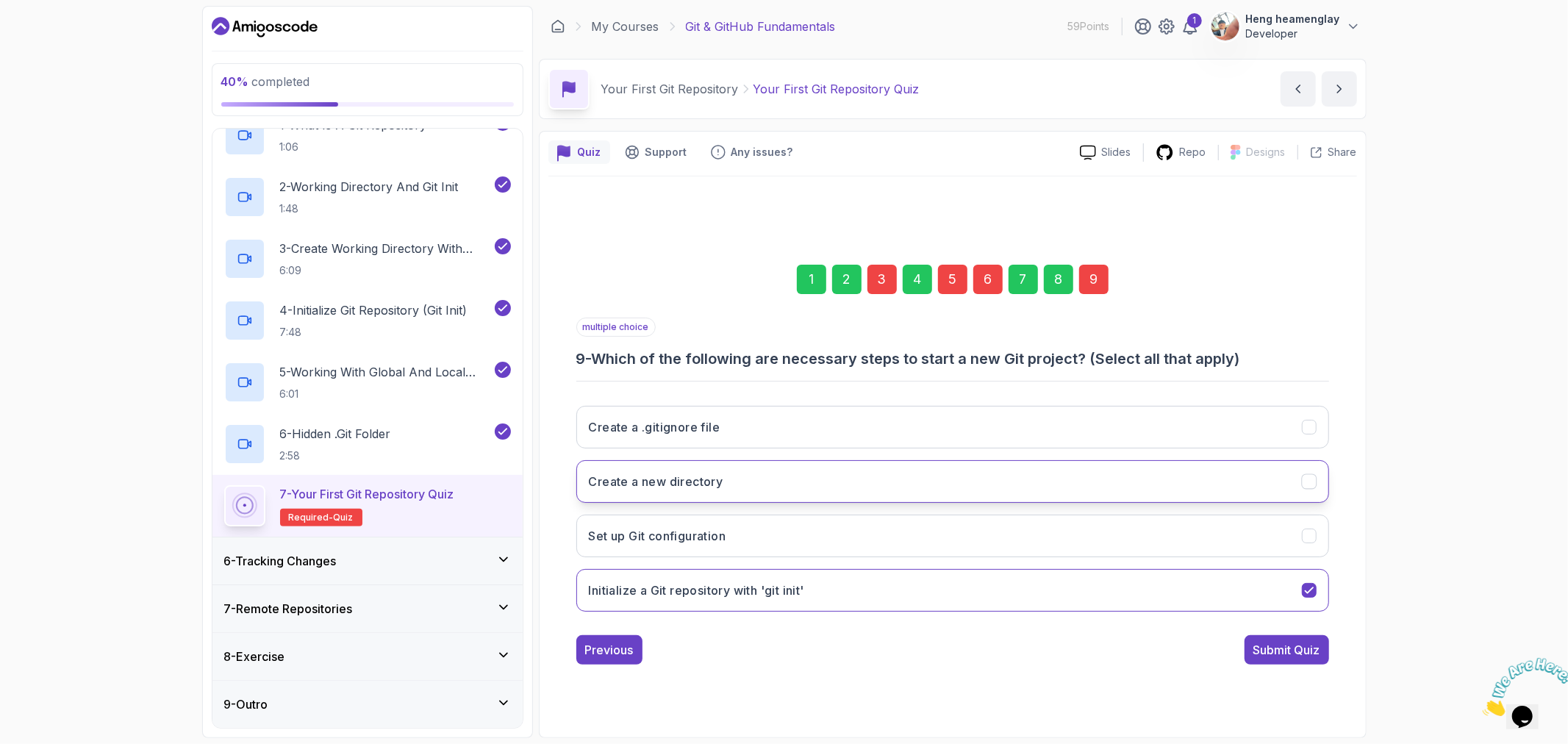
click at [669, 490] on h3 "Create a new directory" at bounding box center [656, 481] width 134 height 18
click at [943, 588] on button "Initialize a Git repository with 'git init'" at bounding box center [953, 591] width 753 height 43
click at [1276, 648] on div "Submit Quiz" at bounding box center [1287, 649] width 67 height 18
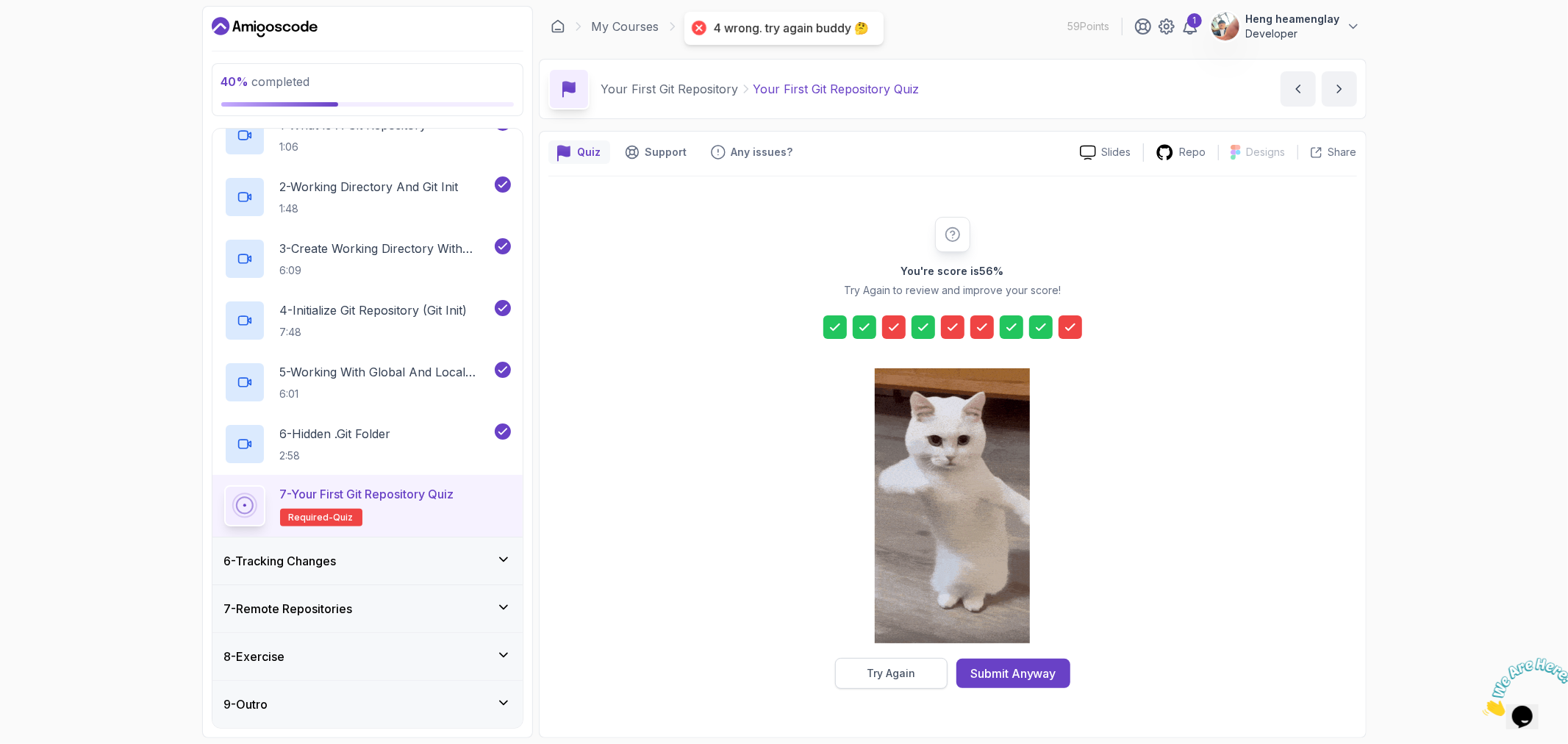
click at [882, 676] on div "Try Again" at bounding box center [891, 673] width 48 height 15
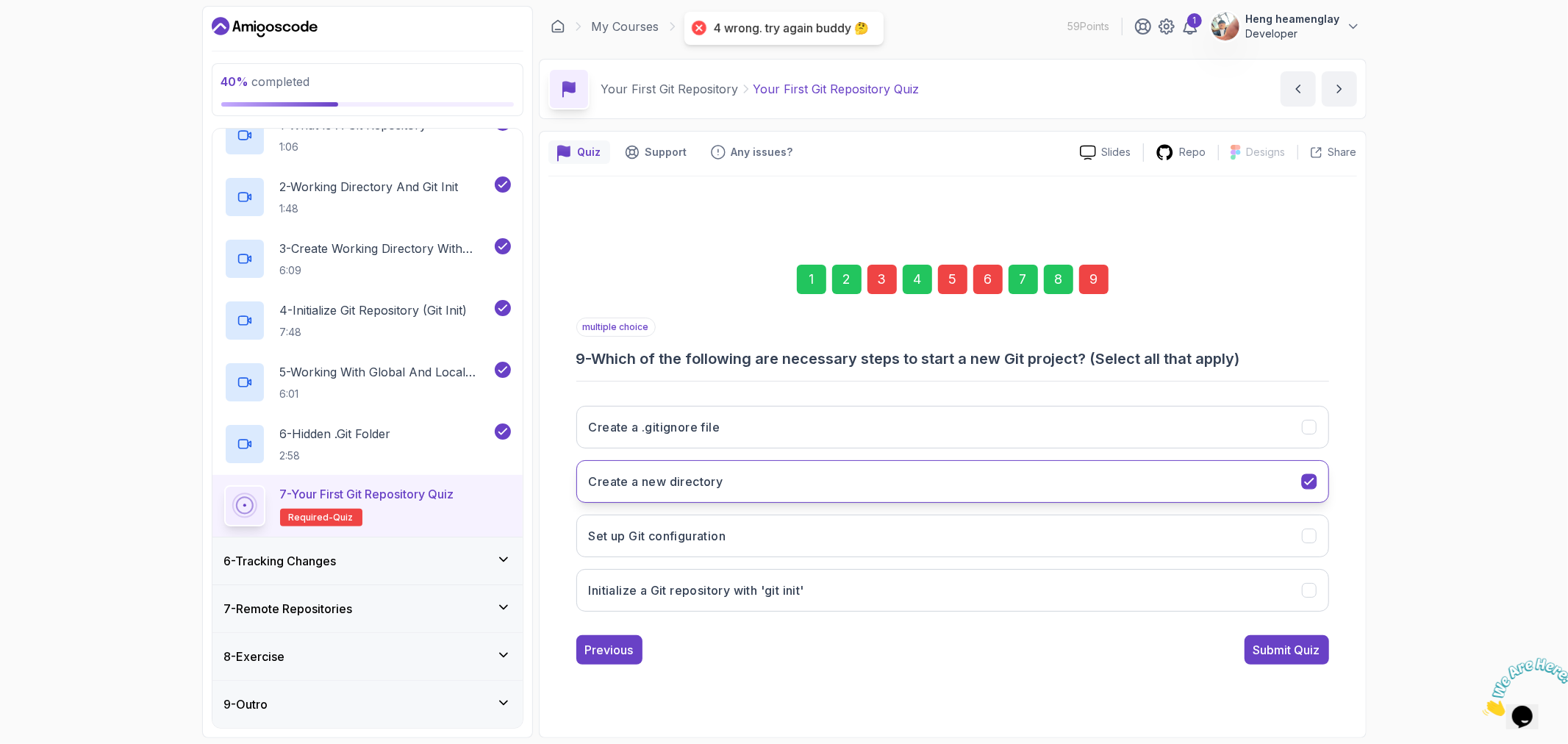
drag, startPoint x: 1246, startPoint y: 484, endPoint x: 1253, endPoint y: 520, distance: 36.7
click at [1247, 484] on button "Create a new directory" at bounding box center [953, 481] width 753 height 43
click at [1243, 541] on button "Set up Git configuration" at bounding box center [953, 536] width 753 height 43
click at [1301, 668] on div "1 2 3 4 5 6 7 8 9 multiple choice 9 - Which of the following are necessary step…" at bounding box center [952, 453] width 809 height 447
click at [1290, 655] on div "Submit Quiz" at bounding box center [1287, 649] width 67 height 18
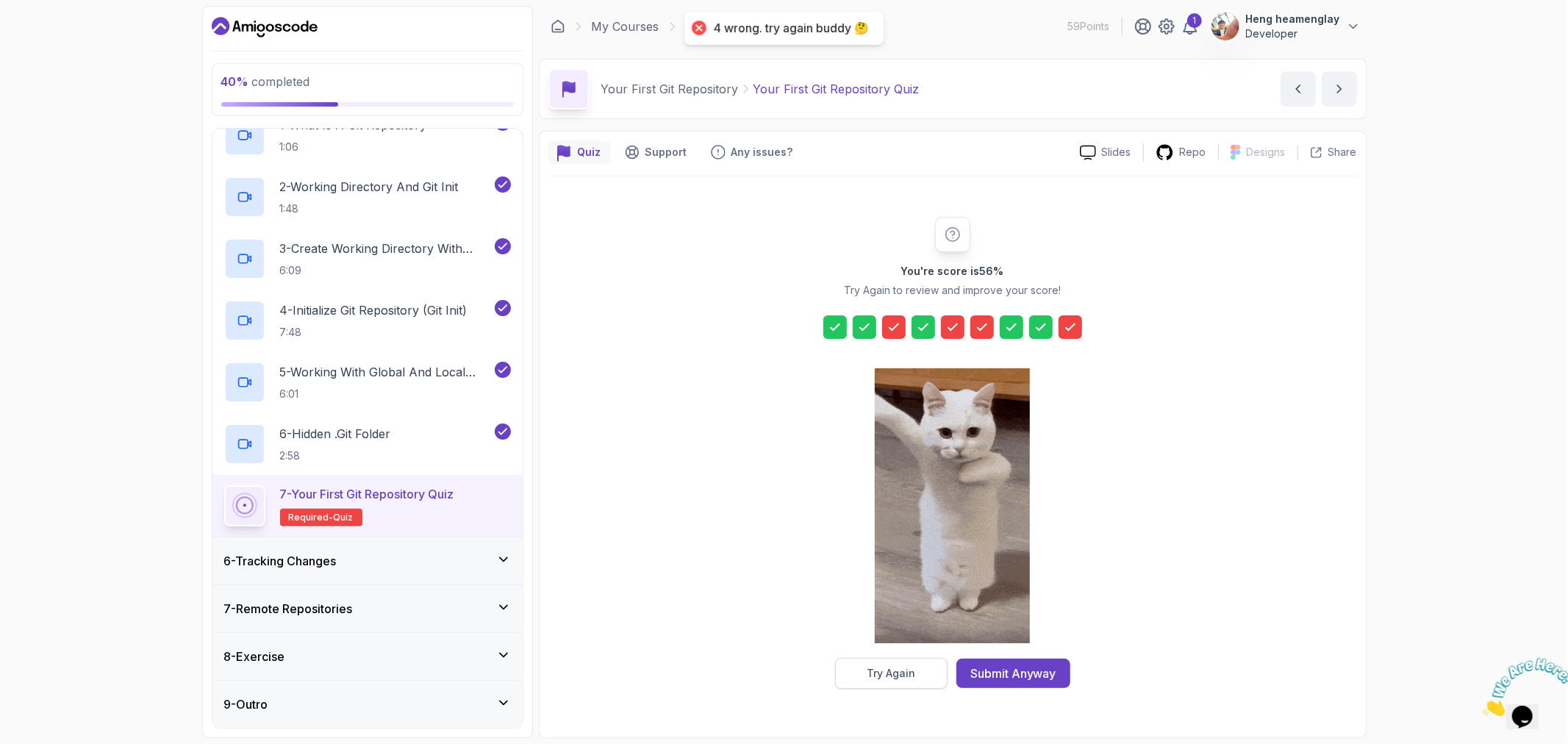
click at [890, 659] on button "Try Again" at bounding box center [891, 673] width 112 height 31
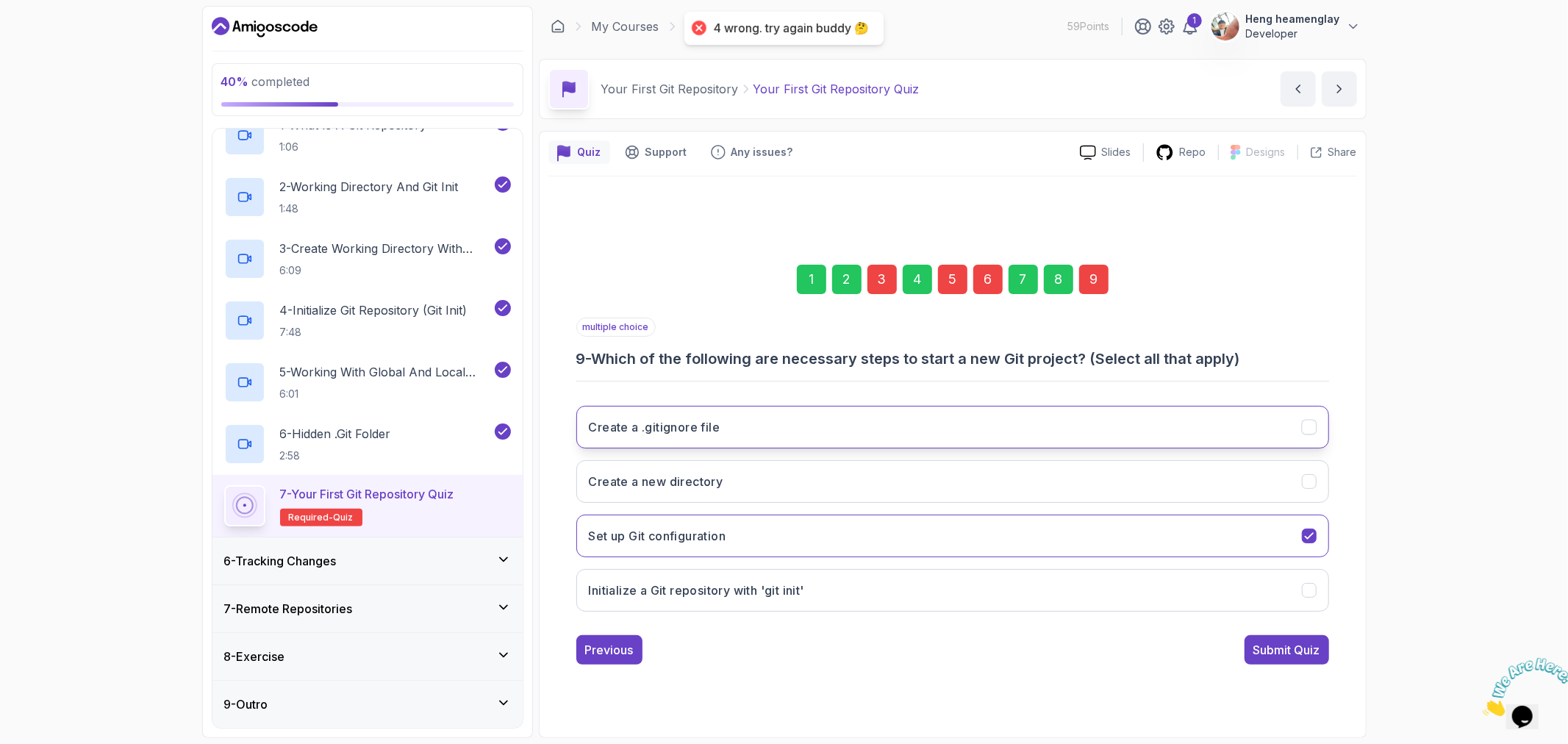
click at [655, 418] on h3 "Create a .gitignore file" at bounding box center [655, 427] width 132 height 18
click at [1066, 523] on button "Set up Git configuration" at bounding box center [953, 536] width 753 height 43
click at [1009, 424] on button "Create a .gitignore file" at bounding box center [953, 428] width 753 height 43
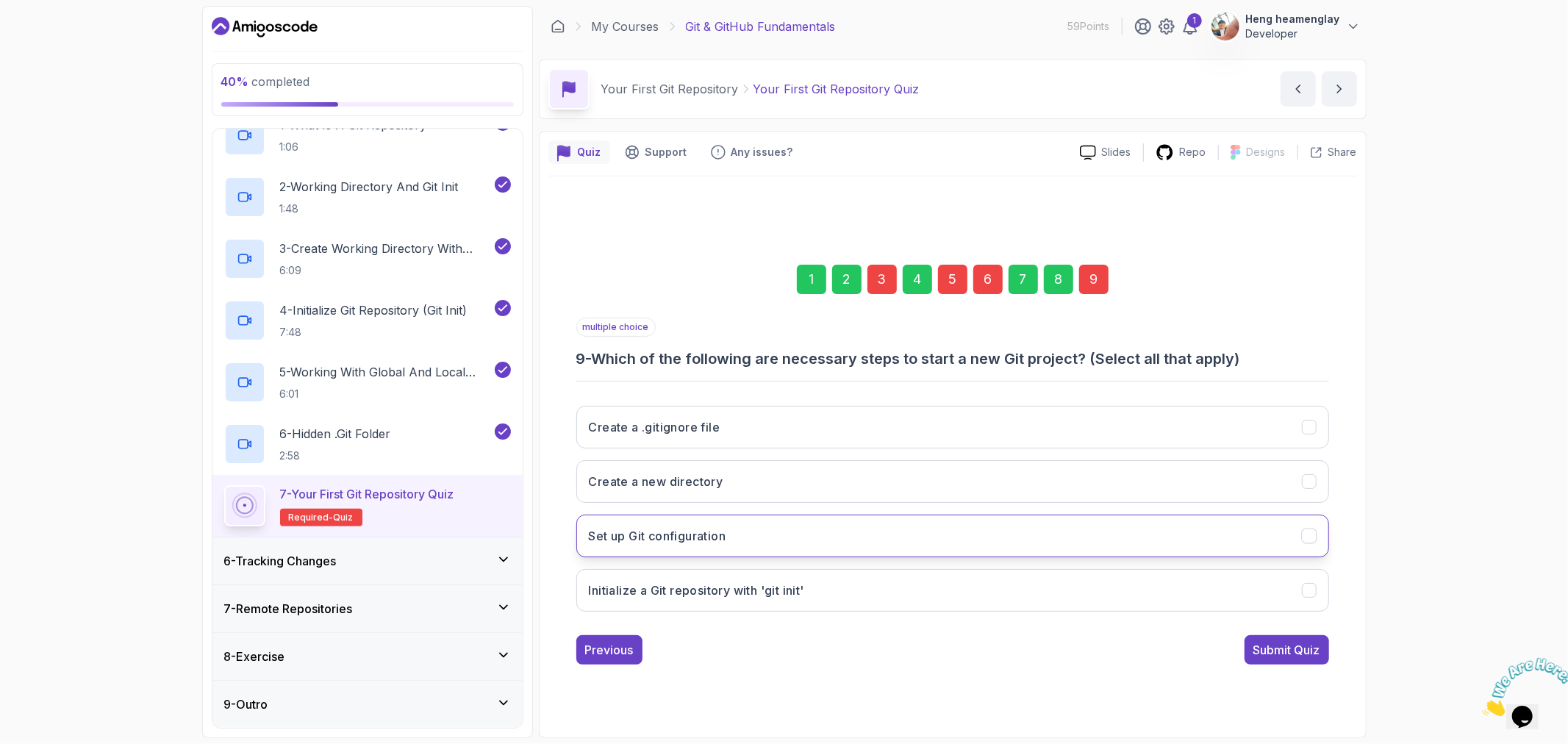
click at [644, 538] on h3 "Set up Git configuration" at bounding box center [657, 535] width 137 height 18
click at [673, 468] on button "Create a new directory" at bounding box center [953, 481] width 753 height 43
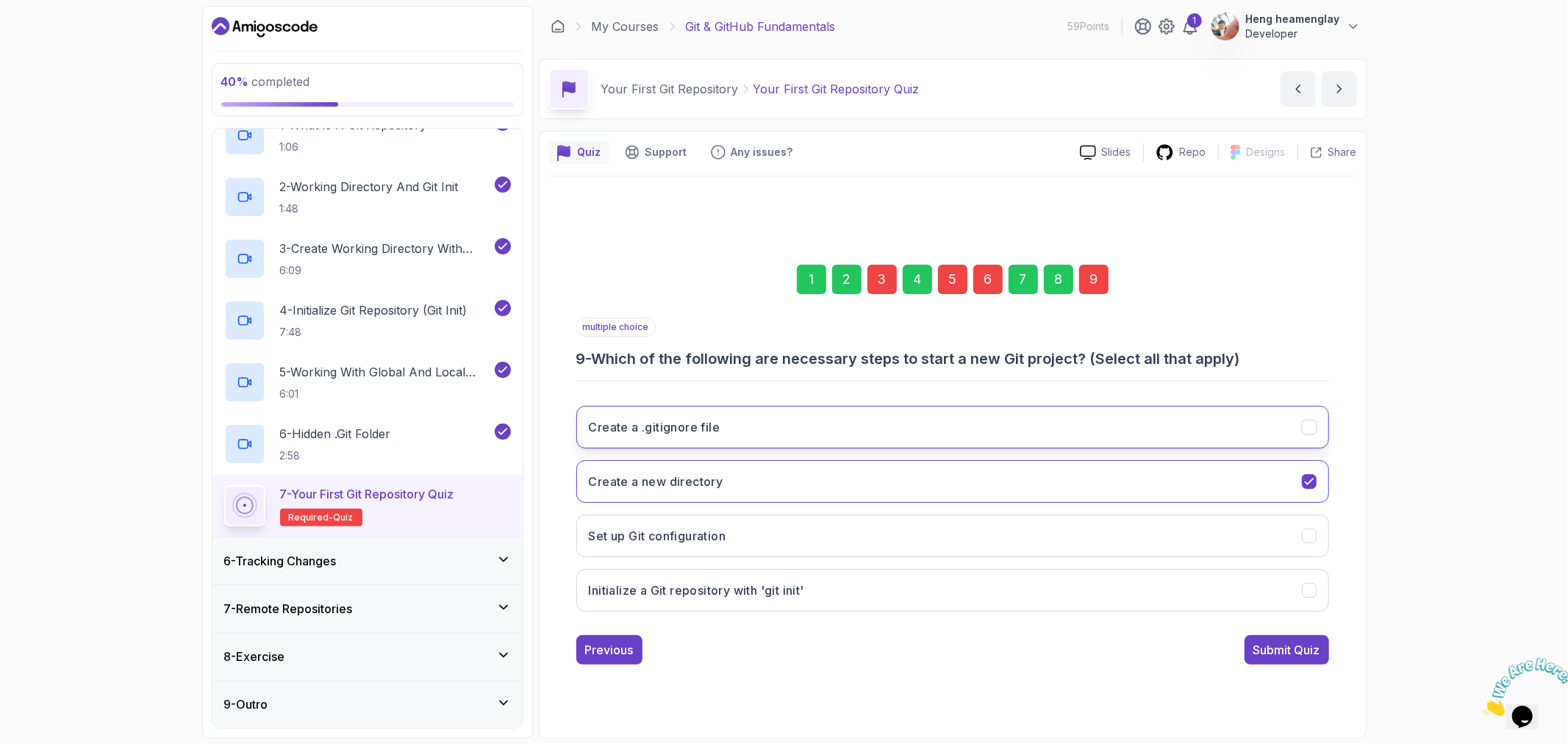
click at [699, 420] on h3 "Create a .gitignore file" at bounding box center [655, 427] width 132 height 18
click at [856, 545] on button "Set up Git configuration" at bounding box center [953, 536] width 753 height 43
click at [1147, 607] on button "Initialize a Git repository with 'git init'" at bounding box center [953, 591] width 753 height 43
click at [1281, 636] on button "Submit Quiz" at bounding box center [1286, 650] width 84 height 30
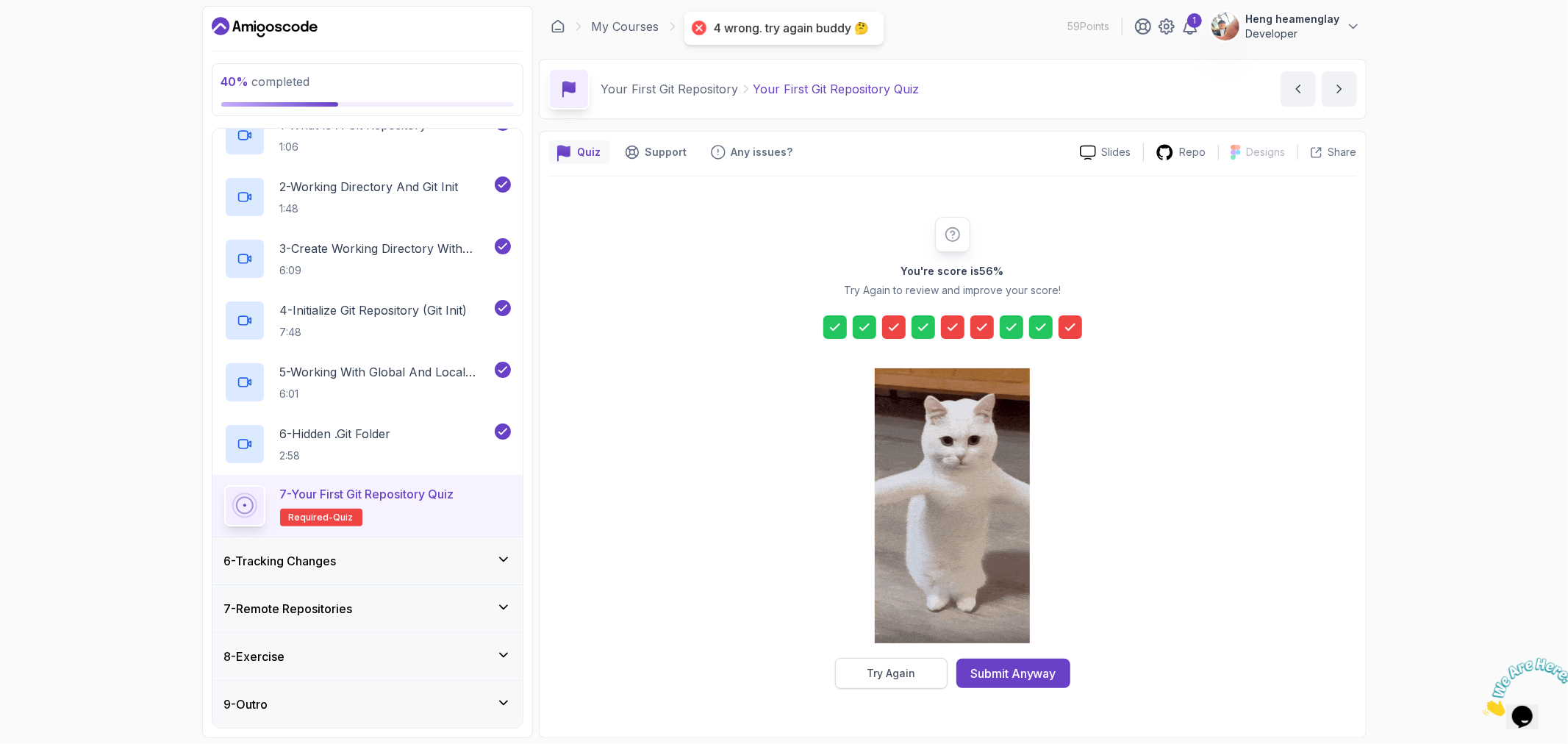
click at [899, 673] on div "Try Again" at bounding box center [891, 673] width 48 height 15
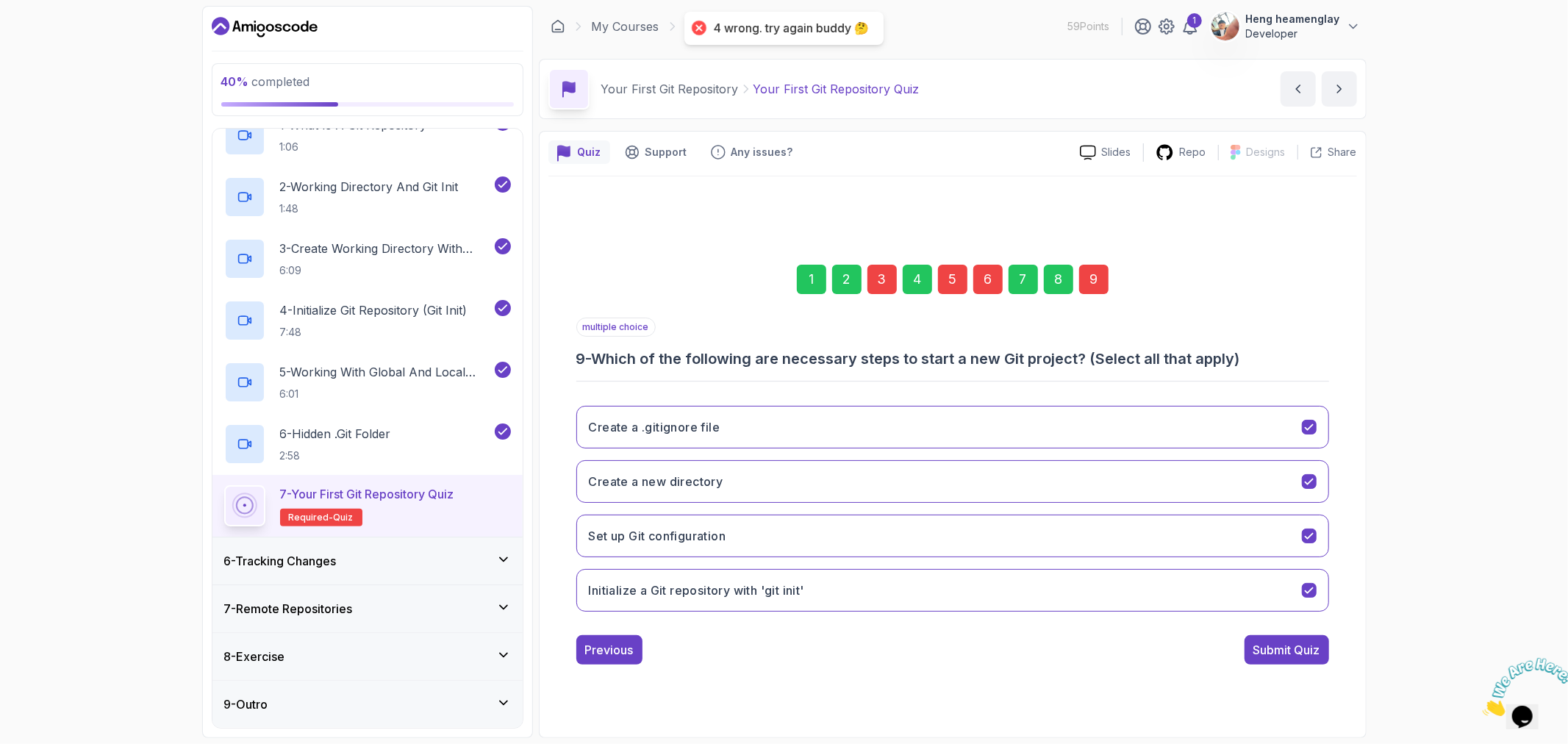
drag, startPoint x: 1031, startPoint y: 598, endPoint x: 1198, endPoint y: 645, distance: 173.5
click at [1032, 598] on button "Initialize a Git repository with 'git init'" at bounding box center [953, 591] width 753 height 43
click at [1261, 655] on div "Submit Quiz" at bounding box center [1287, 649] width 67 height 18
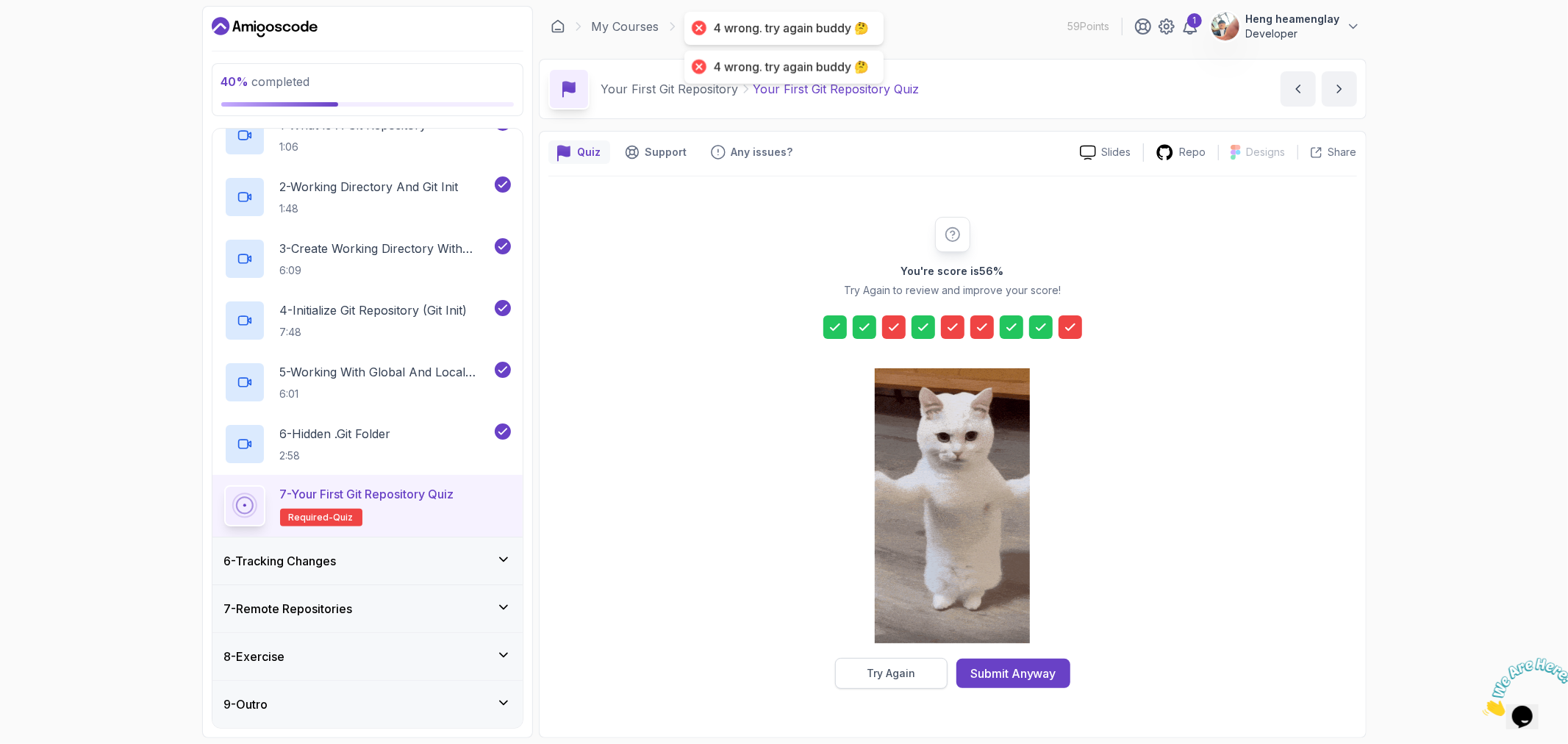
click at [896, 677] on div "Try Again" at bounding box center [891, 673] width 48 height 15
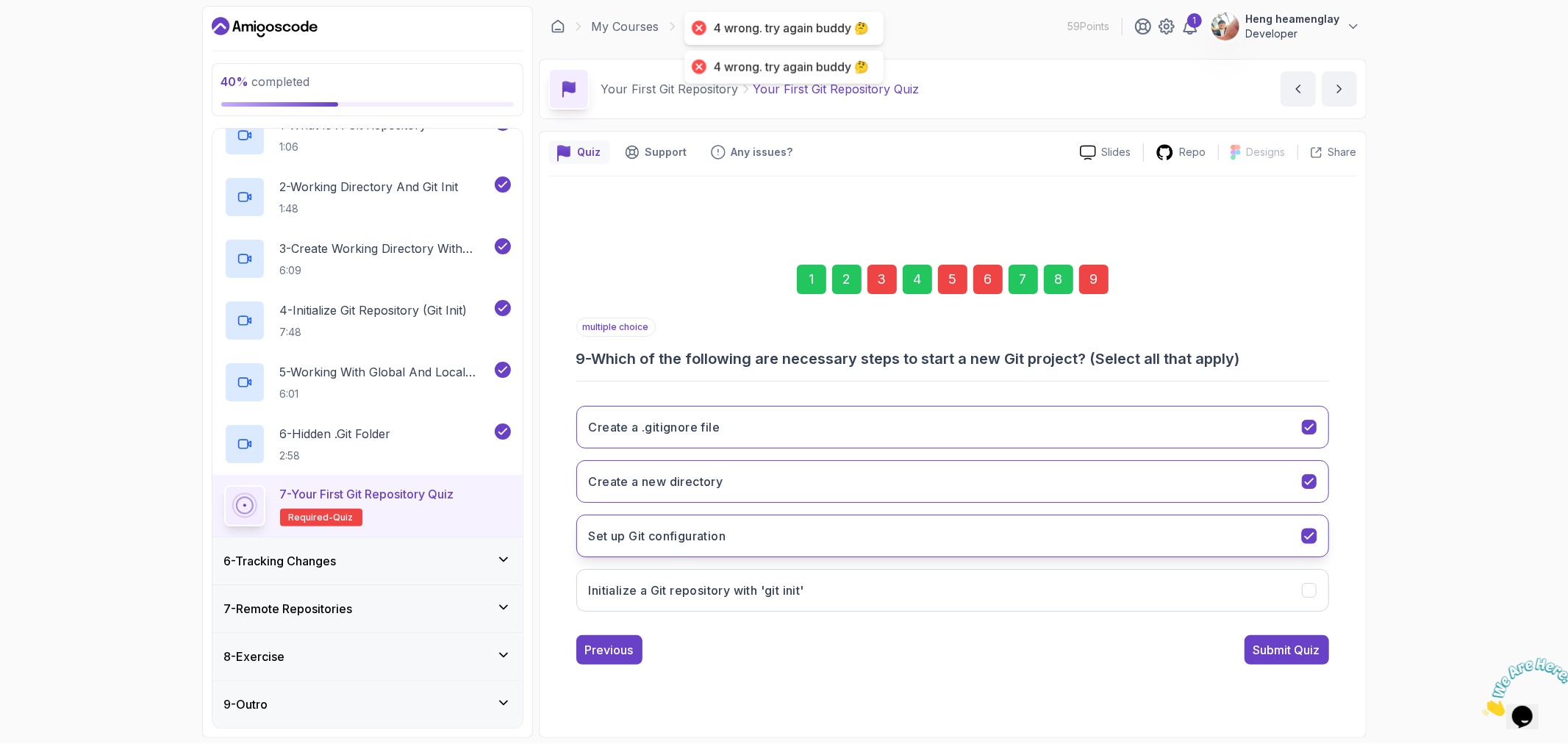
click at [1052, 542] on button "Set up Git configuration" at bounding box center [953, 536] width 753 height 43
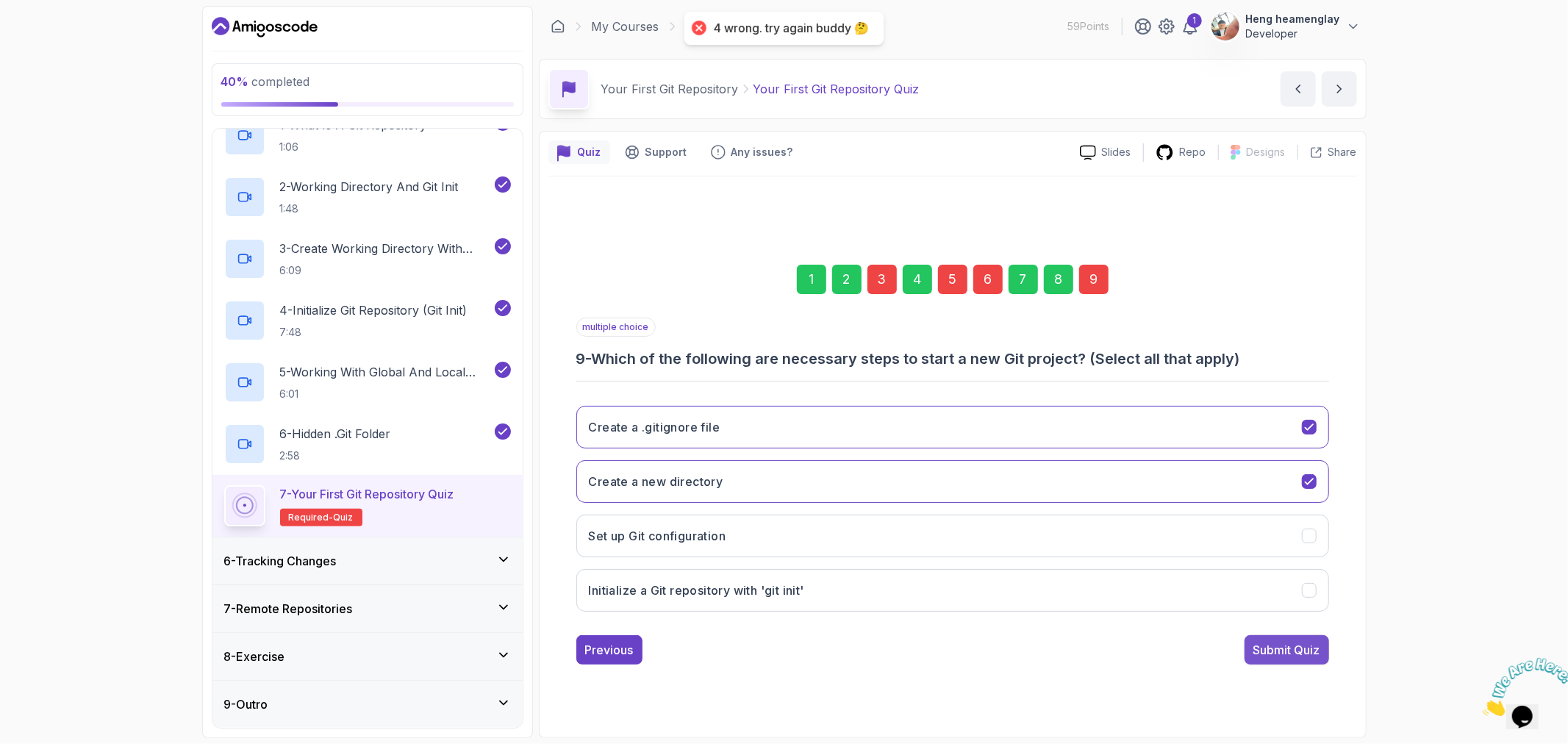
click at [1281, 648] on div "Submit Quiz" at bounding box center [1287, 649] width 67 height 18
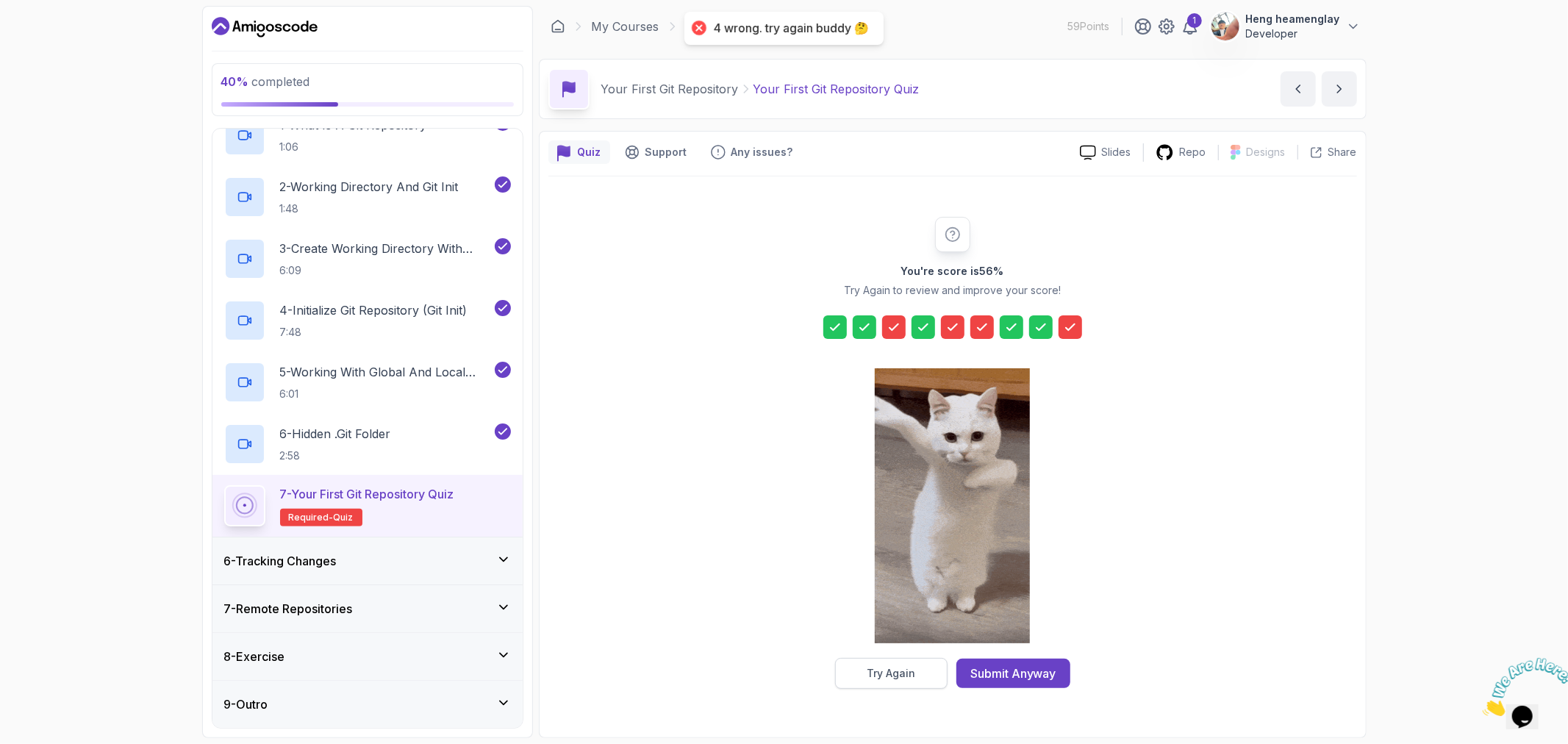
click at [902, 674] on div "Try Again" at bounding box center [891, 673] width 48 height 15
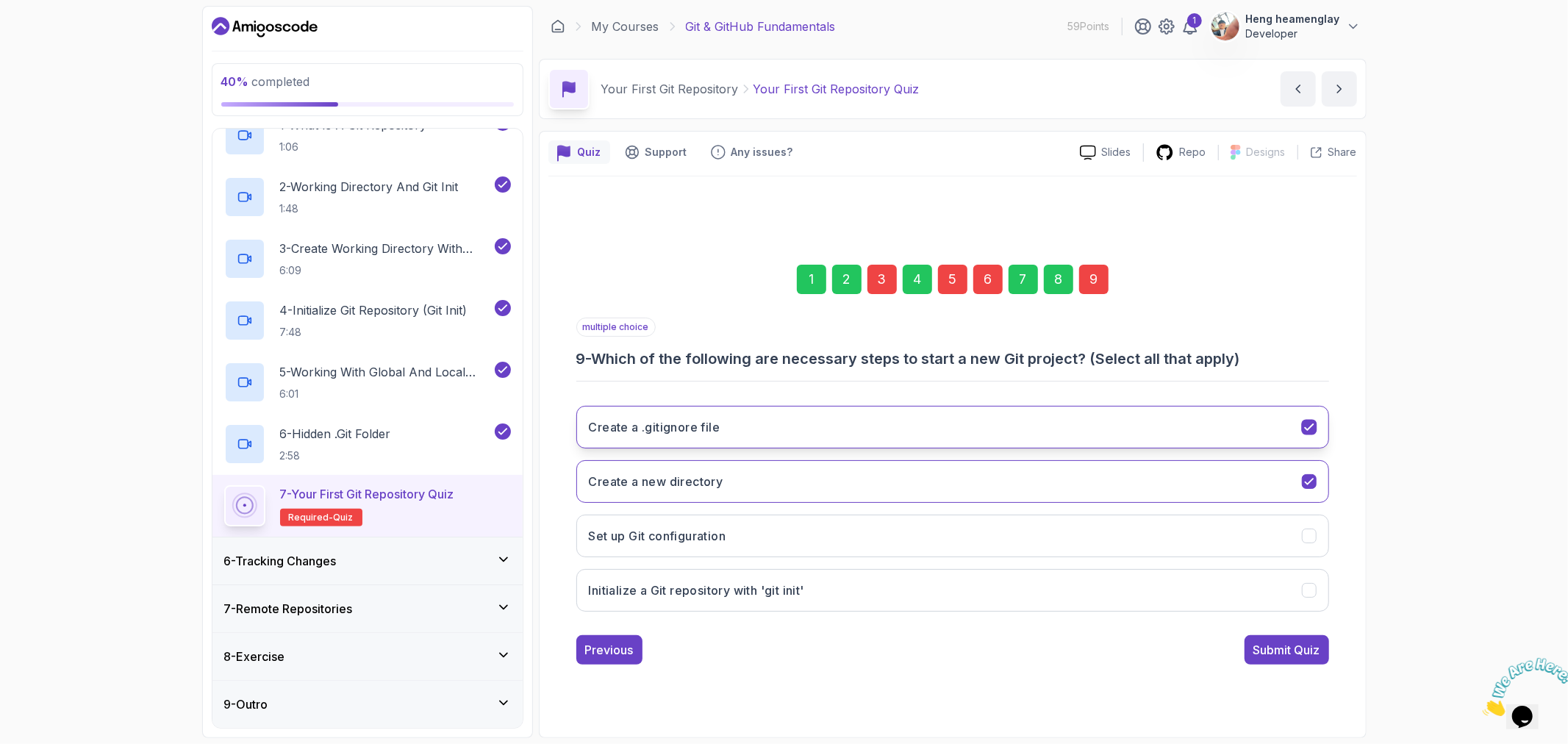
drag, startPoint x: 774, startPoint y: 420, endPoint x: 768, endPoint y: 424, distance: 7.2
click at [774, 420] on button "Create a .gitignore file" at bounding box center [953, 428] width 753 height 43
click at [829, 362] on h3 "9 - Which of the following are necessary steps to start a new Git project? (Sel…" at bounding box center [953, 359] width 753 height 20
click at [1055, 370] on div "multiple choice 9 - Which of the following are necessary steps to start a new G…" at bounding box center [953, 470] width 753 height 306
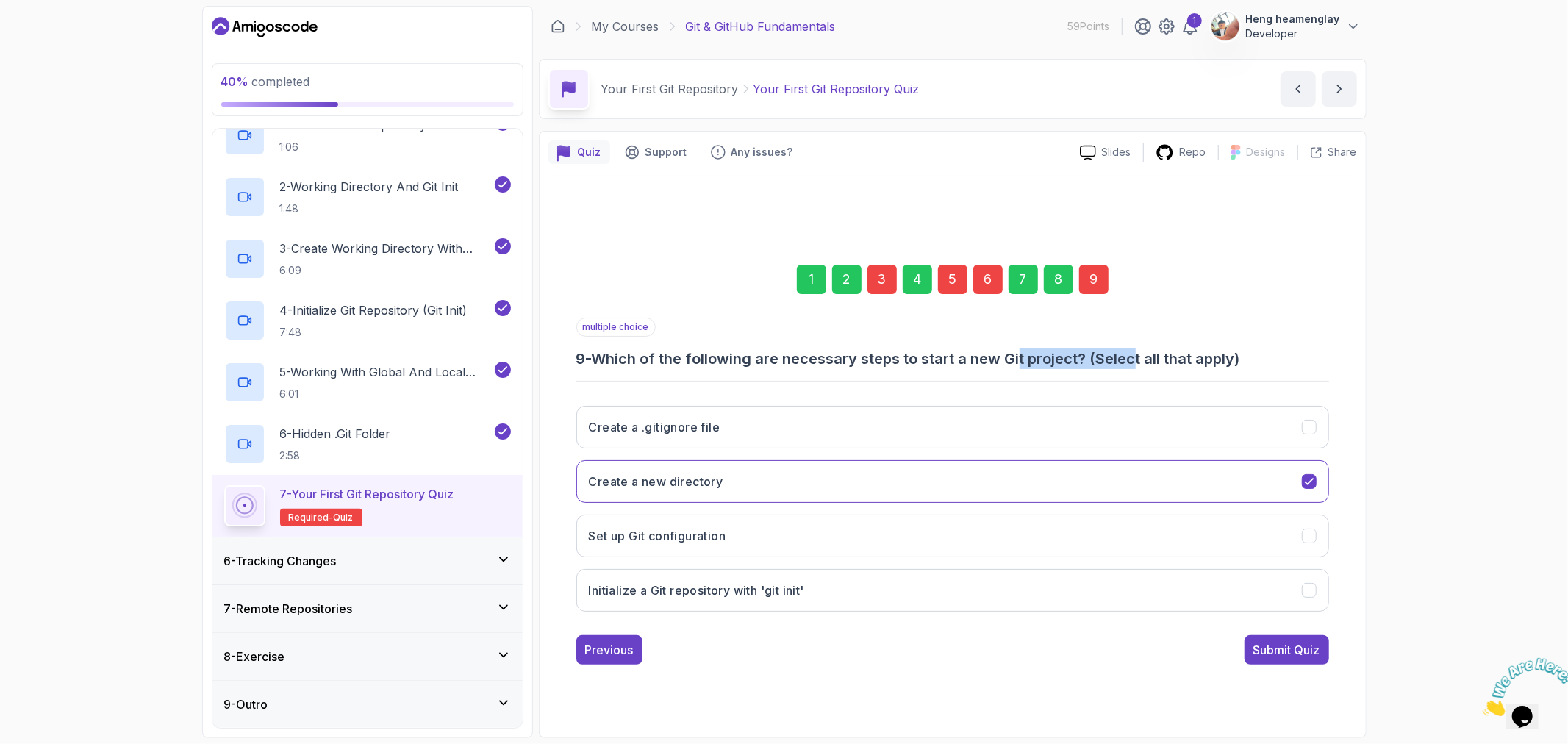
drag, startPoint x: 1024, startPoint y: 359, endPoint x: 1142, endPoint y: 347, distance: 118.6
click at [1142, 347] on div "multiple choice 9 - Which of the following are necessary steps to start a new G…" at bounding box center [953, 342] width 753 height 51
click at [1038, 459] on div "Create a .gitignore file Create a new directory Set up Git configuration Initia…" at bounding box center [953, 508] width 753 height 229
click at [1079, 482] on button "Create a new directory" at bounding box center [953, 481] width 753 height 43
click at [1072, 474] on button "Create a new directory" at bounding box center [953, 481] width 753 height 43
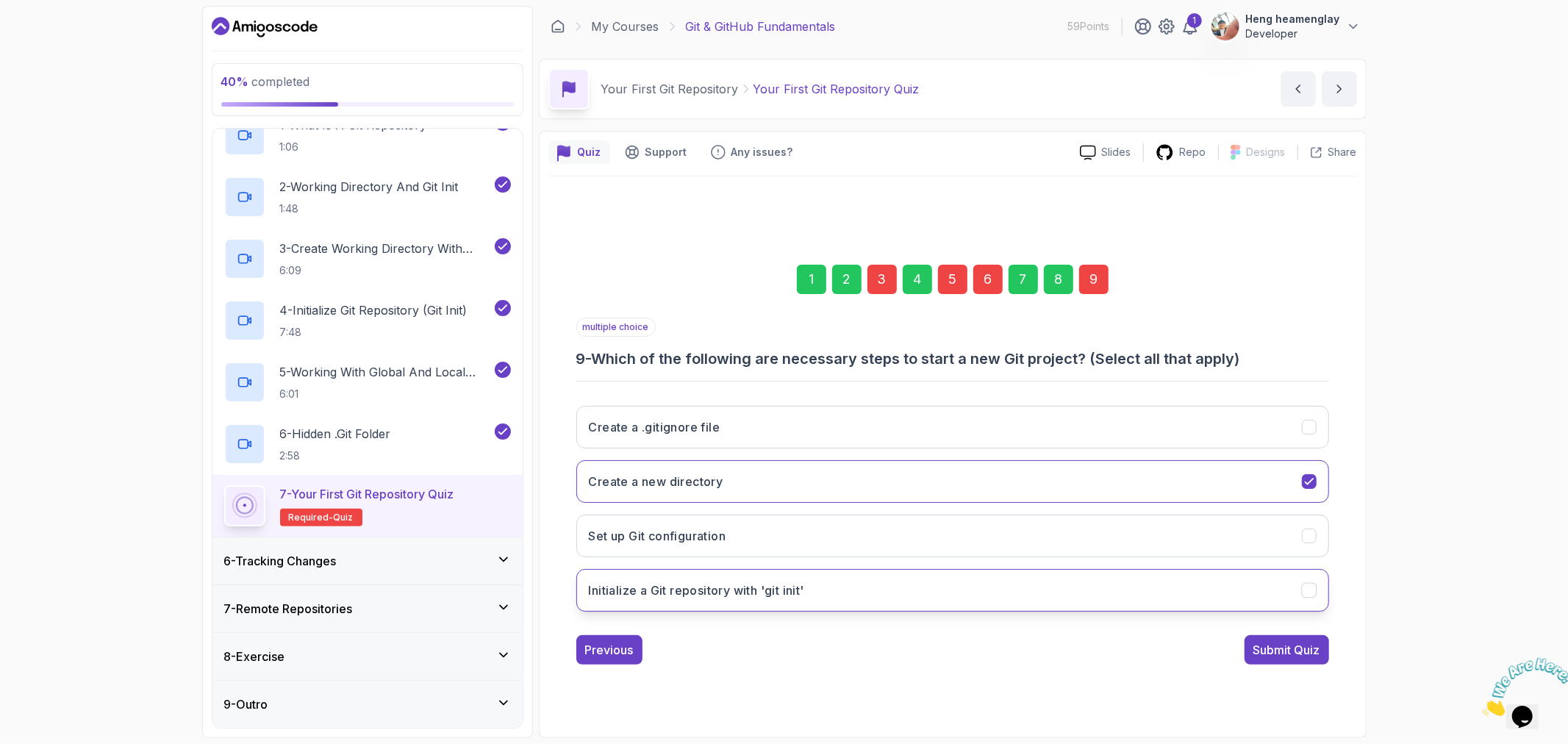
click at [803, 605] on button "Initialize a Git repository with 'git init'" at bounding box center [953, 591] width 753 height 43
click at [1312, 481] on icon "Create a new directory" at bounding box center [1308, 481] width 14 height 14
click at [748, 531] on button "Set up Git configuration" at bounding box center [953, 536] width 753 height 43
click at [1282, 655] on div "Submit Quiz" at bounding box center [1287, 649] width 67 height 18
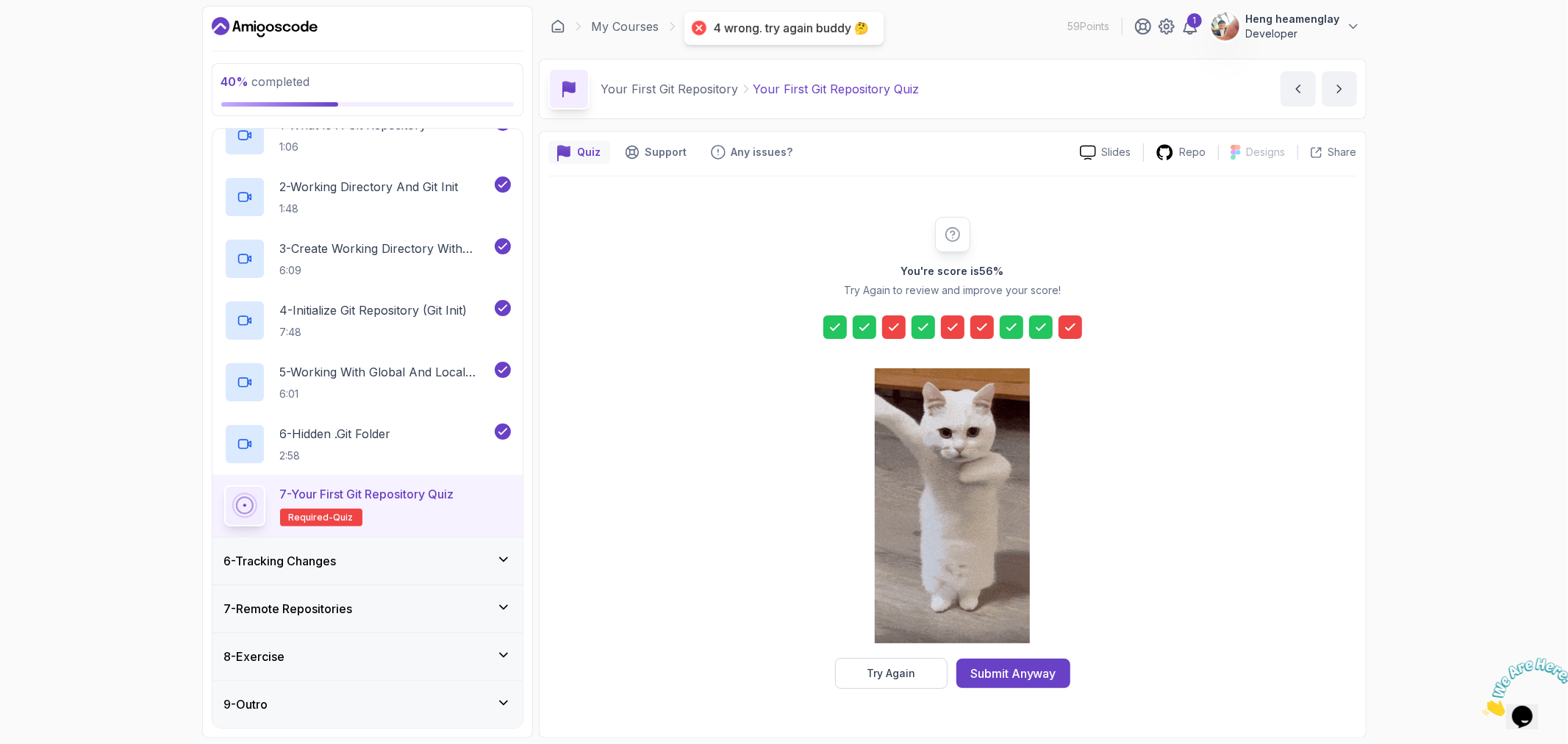
click at [926, 681] on button "Try Again" at bounding box center [891, 673] width 112 height 31
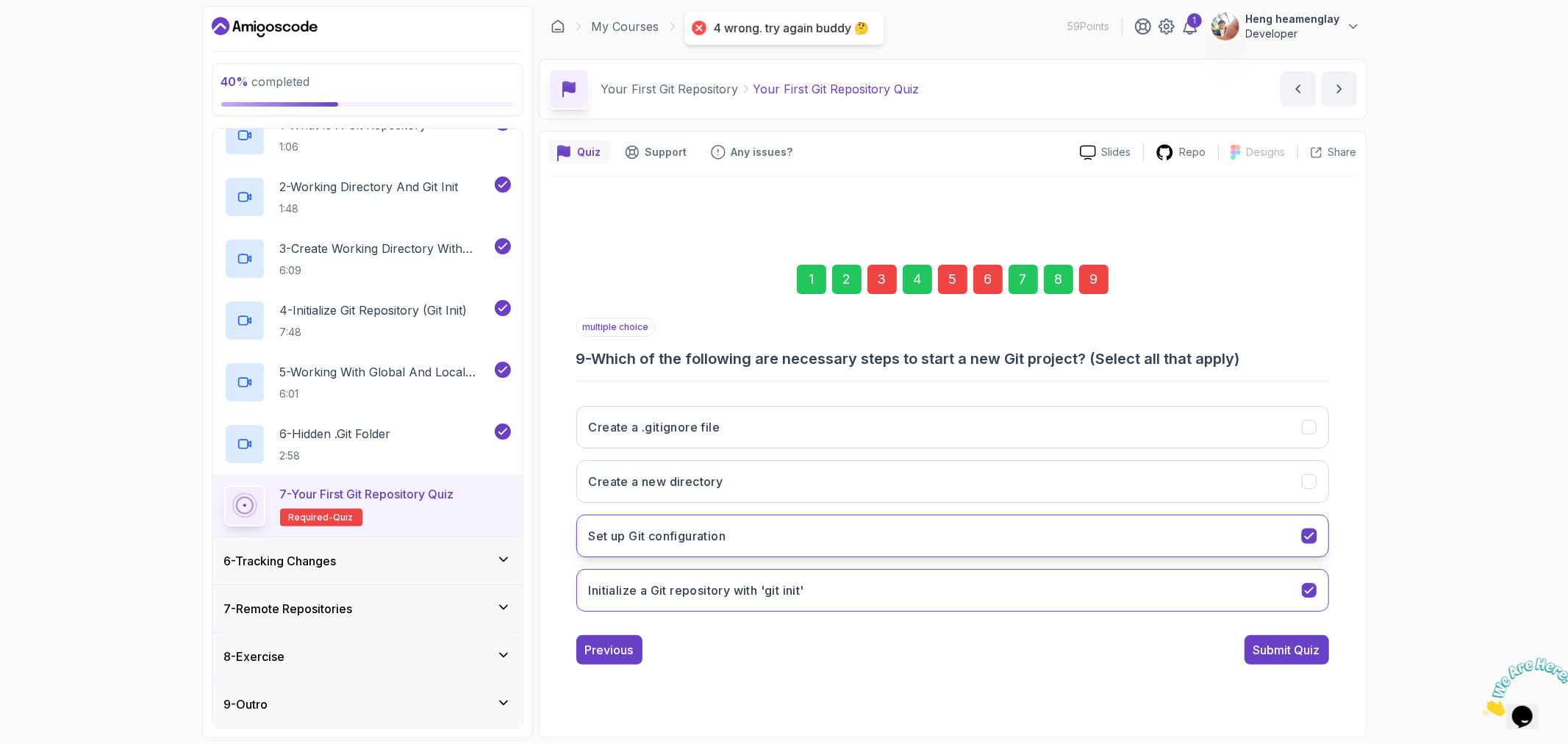
click at [1020, 532] on button "Set up Git configuration" at bounding box center [953, 536] width 753 height 43
click at [1309, 646] on div "Submit Quiz" at bounding box center [1287, 649] width 67 height 18
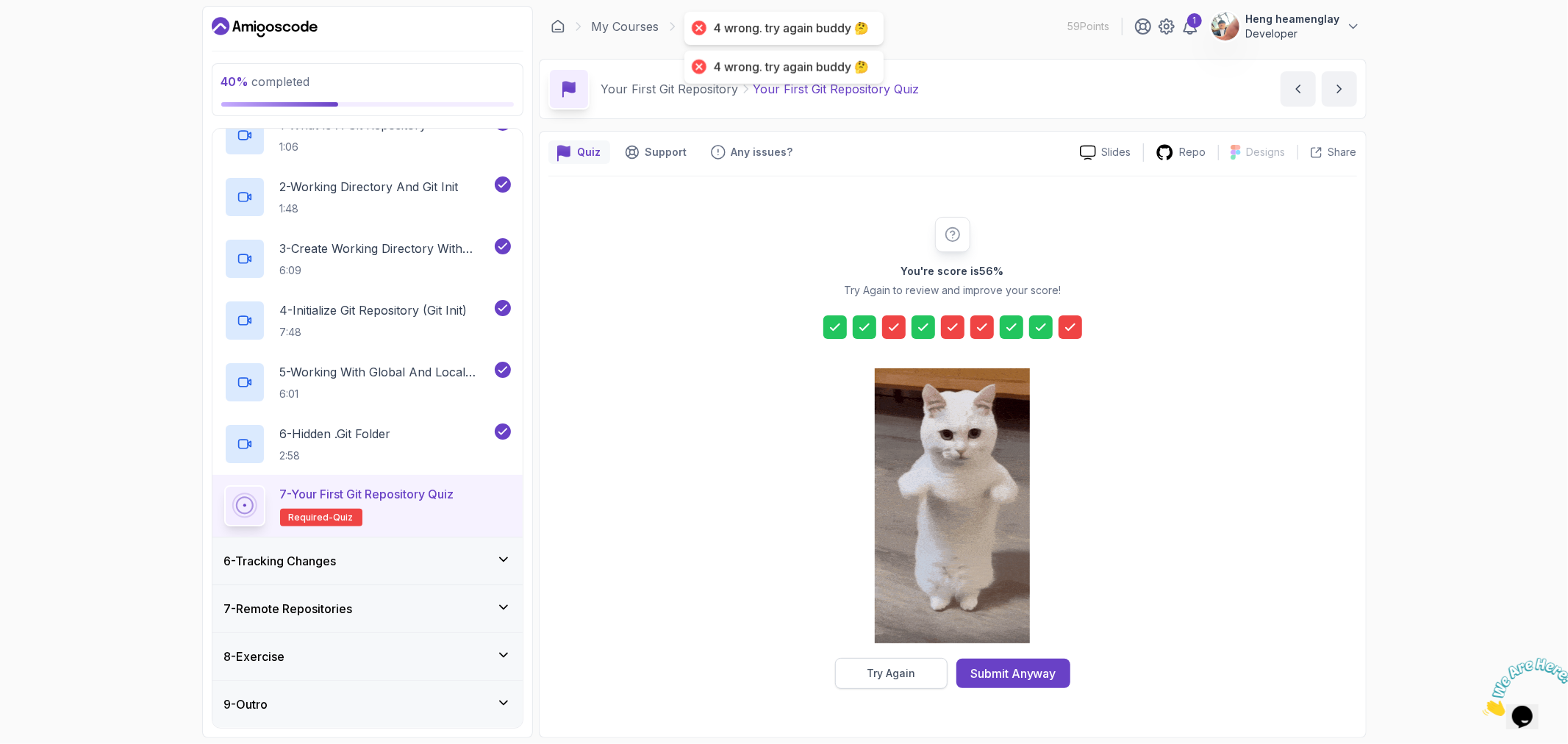
click at [913, 682] on button "Try Again" at bounding box center [891, 673] width 112 height 31
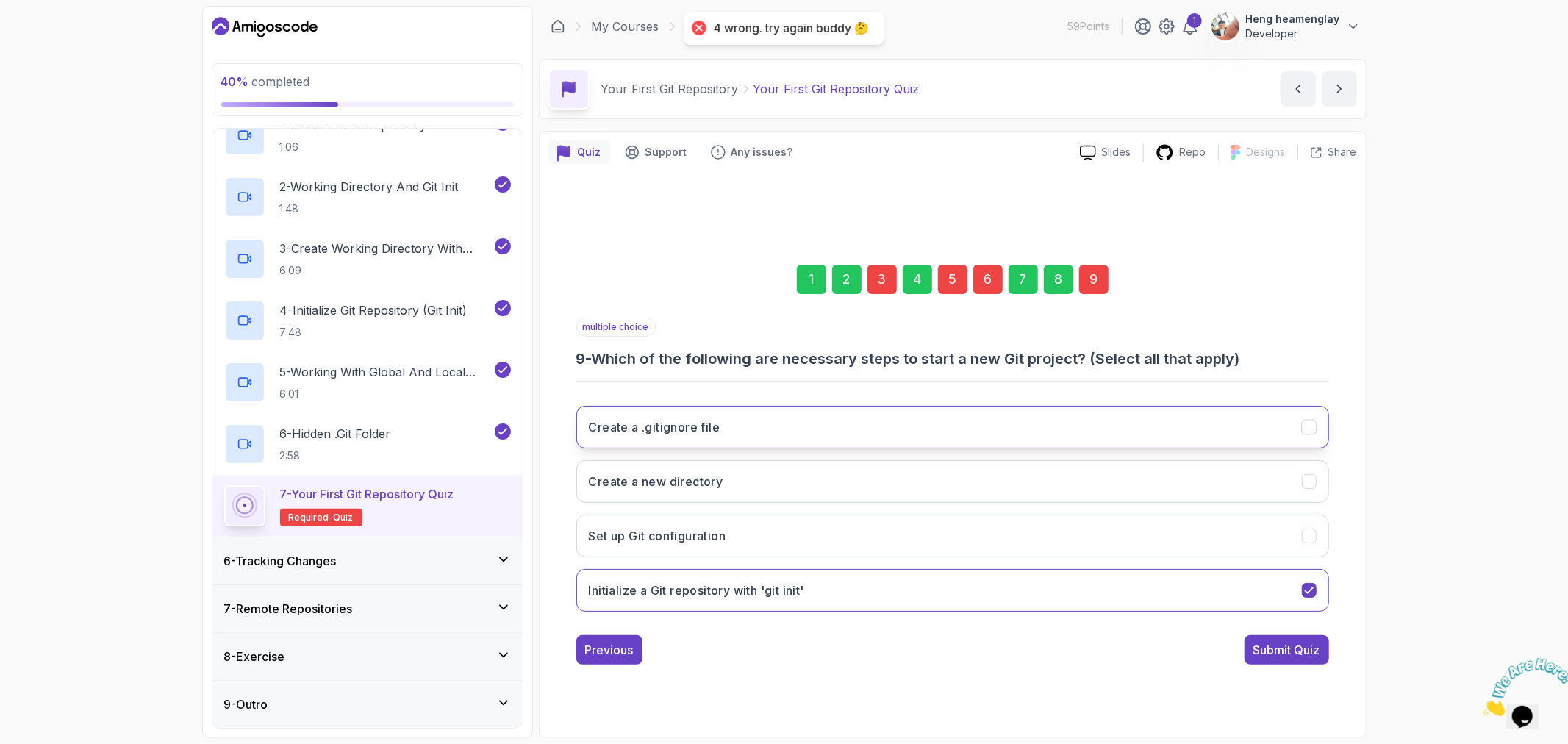
click at [771, 427] on button "Create a .gitignore file" at bounding box center [953, 428] width 753 height 43
click at [1296, 656] on div "Submit Quiz" at bounding box center [1287, 649] width 67 height 18
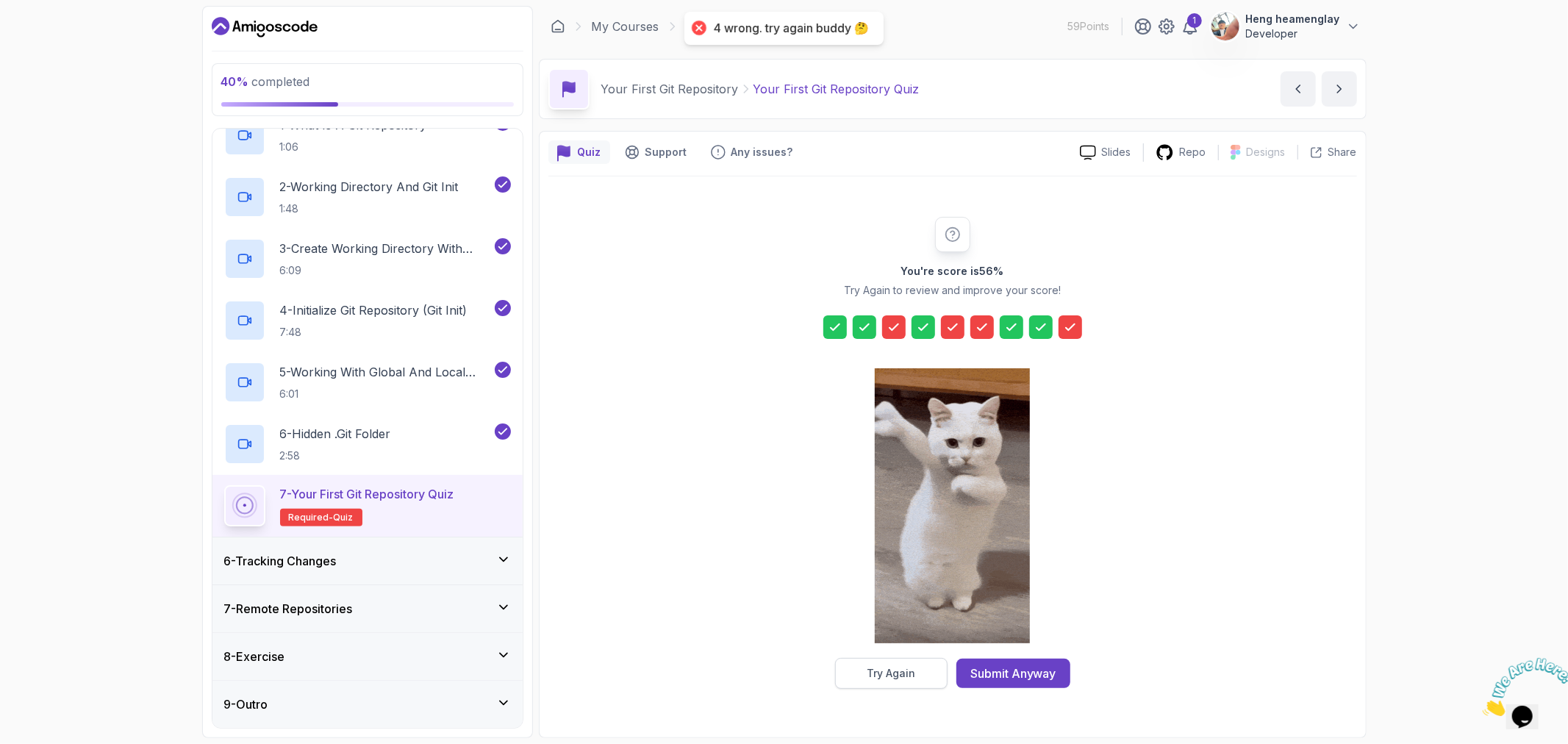
click at [891, 673] on div "Try Again" at bounding box center [891, 673] width 48 height 15
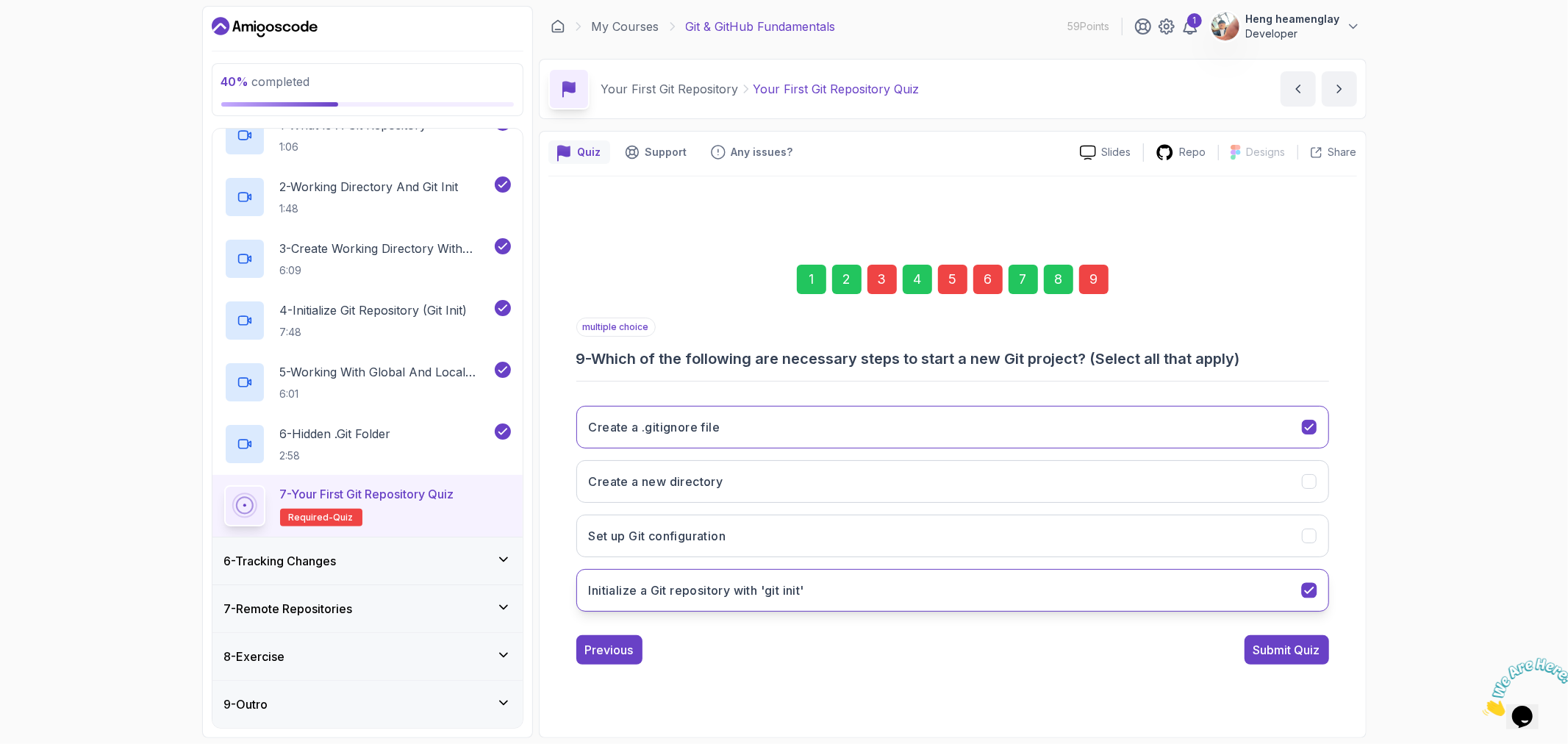
drag, startPoint x: 764, startPoint y: 598, endPoint x: 764, endPoint y: 585, distance: 13.0
click at [764, 598] on h3 "Initialize a Git repository with 'git init'" at bounding box center [696, 590] width 215 height 18
drag, startPoint x: 743, startPoint y: 409, endPoint x: 743, endPoint y: 417, distance: 8.0
click at [743, 410] on button "Create a .gitignore file" at bounding box center [953, 428] width 753 height 43
click at [743, 420] on button "Create a .gitignore file" at bounding box center [953, 428] width 753 height 43
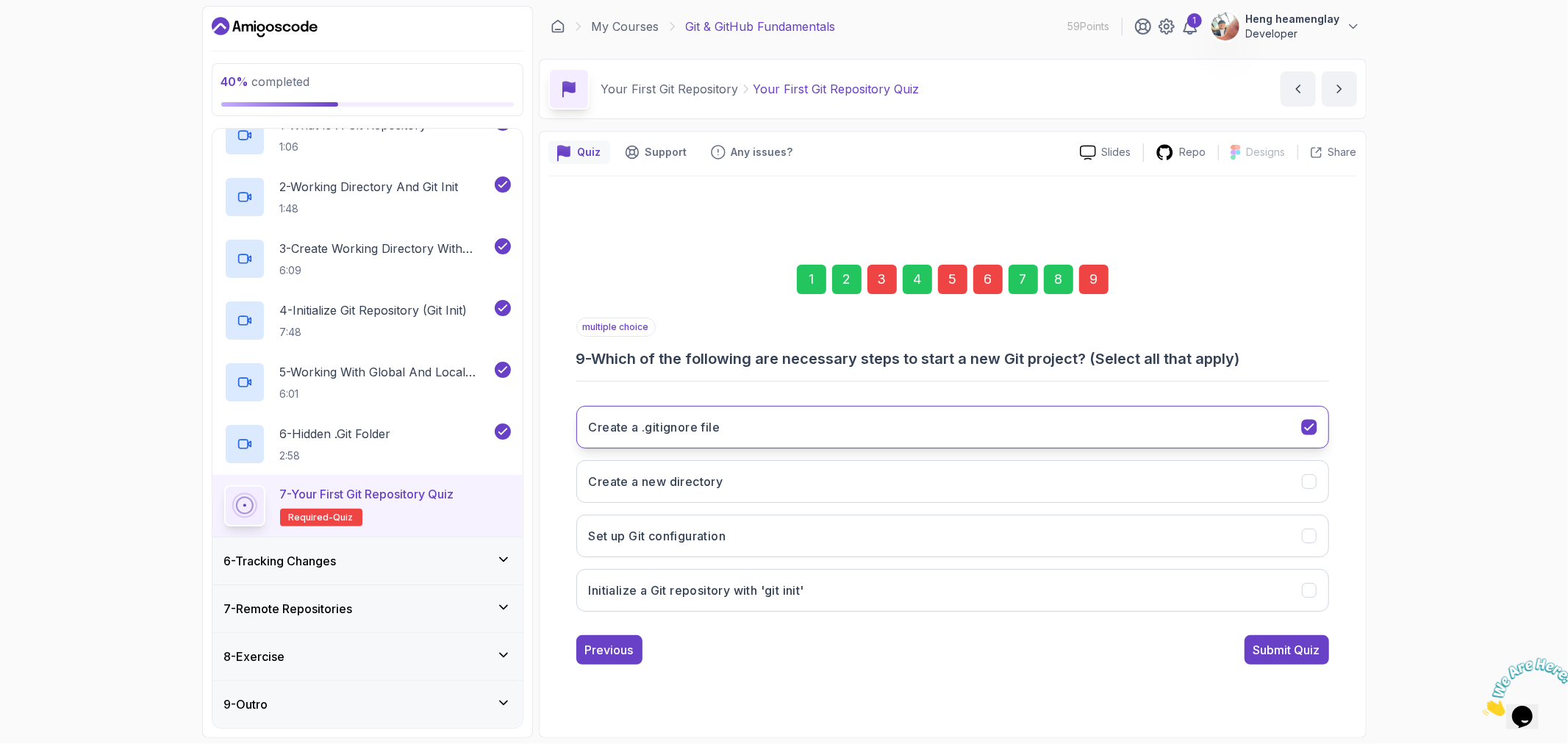
click at [776, 429] on button "Create a .gitignore file" at bounding box center [953, 428] width 753 height 43
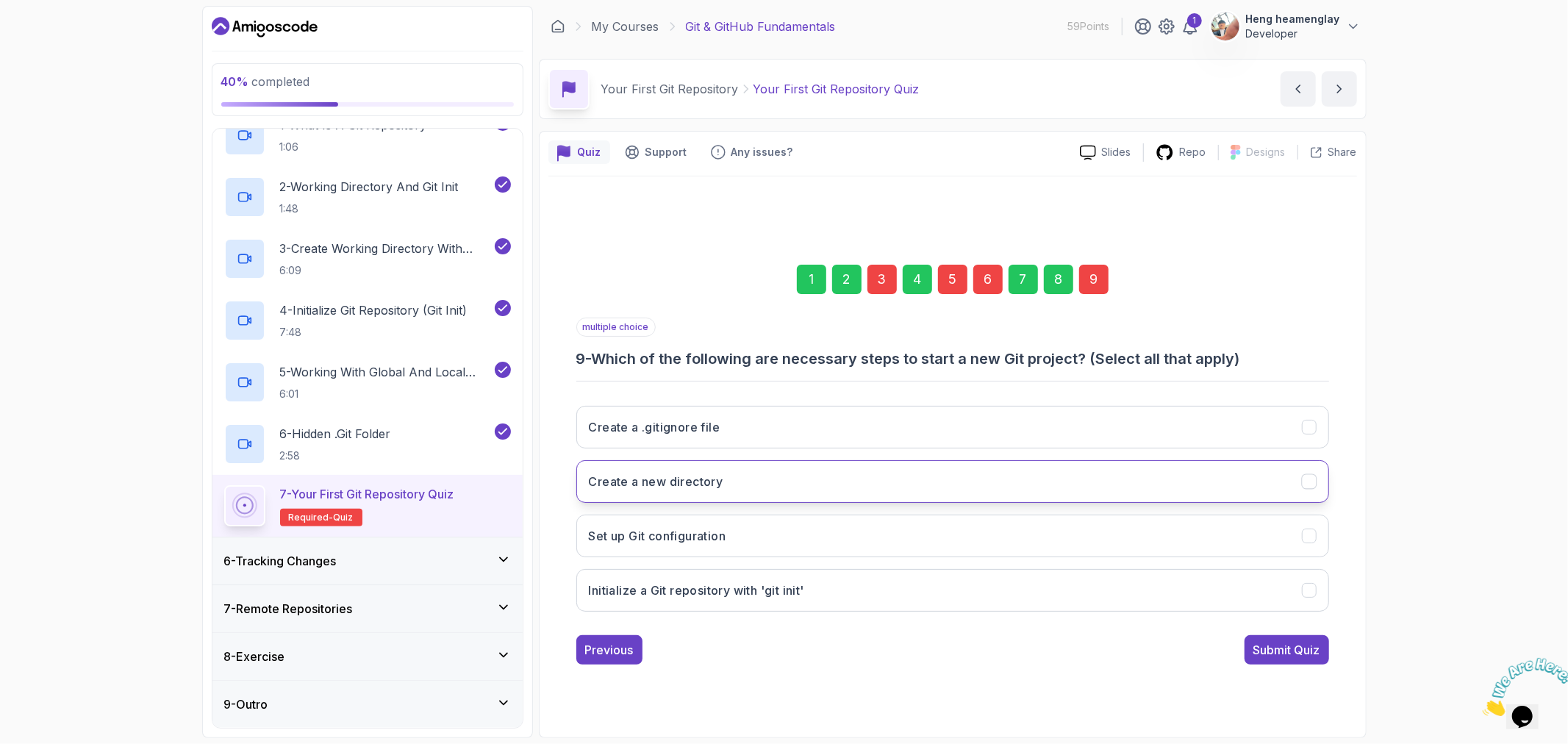
click at [768, 468] on button "Create a new directory" at bounding box center [953, 481] width 753 height 43
click at [743, 588] on h3 "Initialize a Git repository with 'git init'" at bounding box center [696, 590] width 215 height 18
click at [782, 522] on button "Set up Git configuration" at bounding box center [953, 536] width 753 height 43
click at [777, 428] on button "Create a .gitignore file" at bounding box center [953, 428] width 753 height 43
click at [1303, 649] on div "Submit Quiz" at bounding box center [1287, 649] width 67 height 18
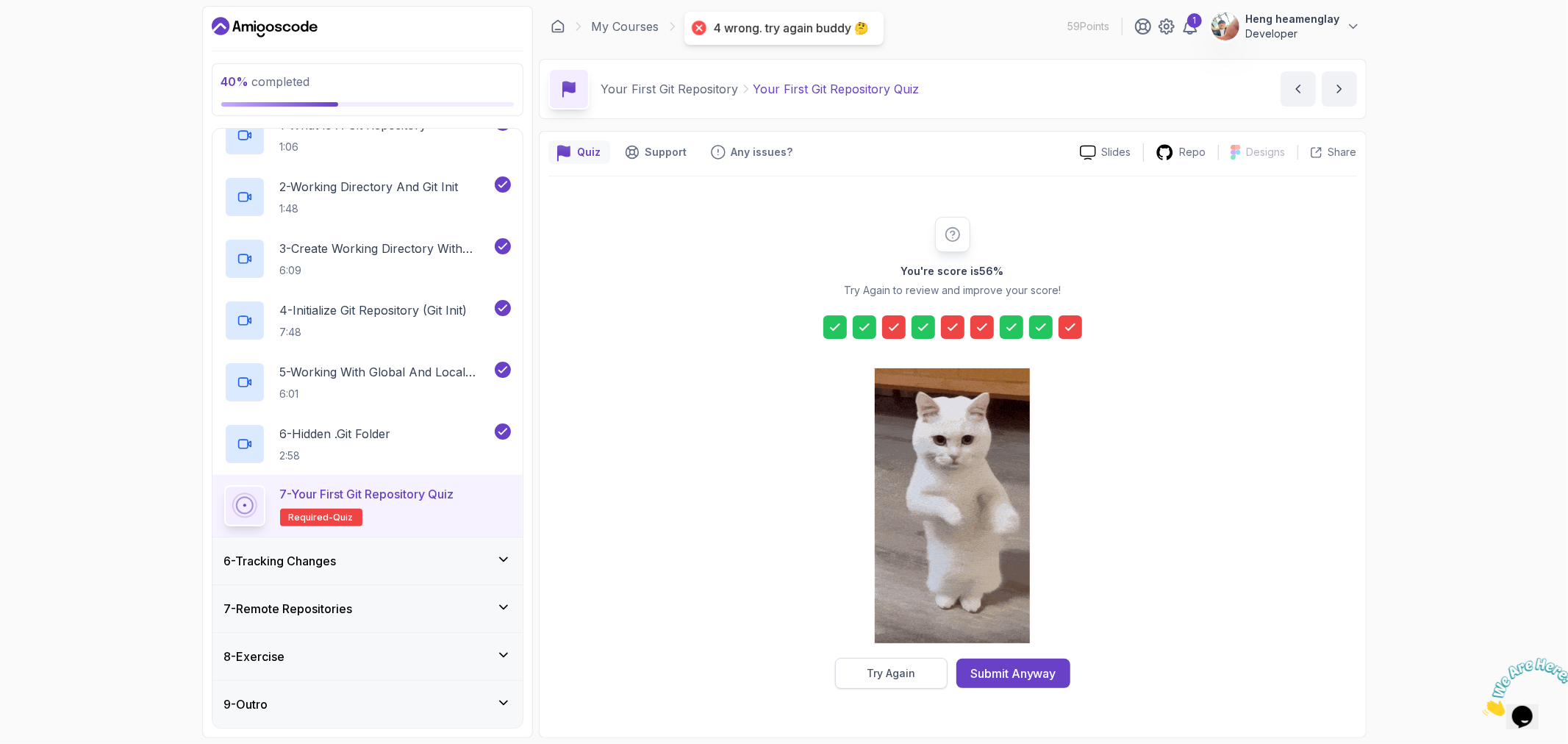
click at [900, 673] on div "Try Again" at bounding box center [891, 673] width 48 height 15
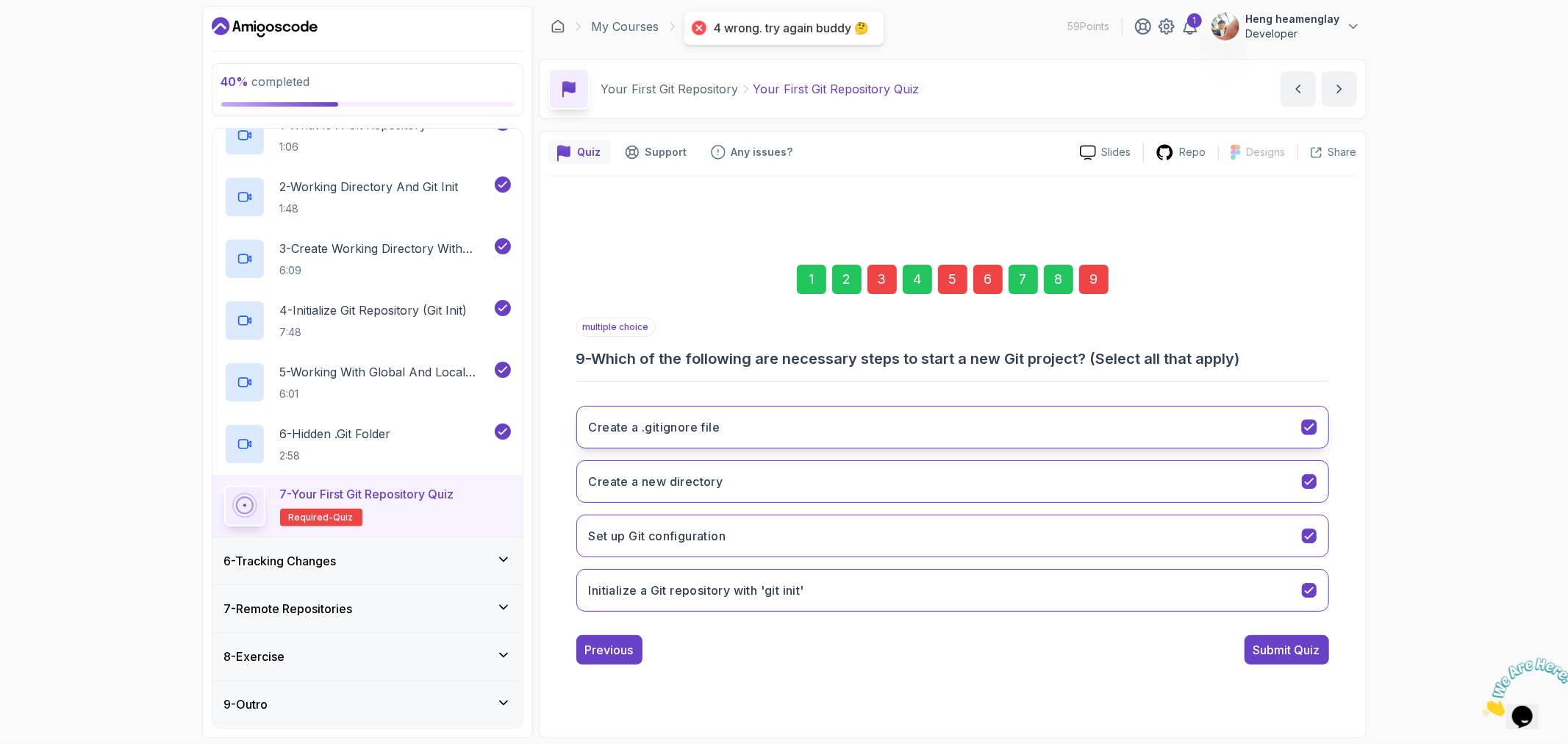
drag, startPoint x: 869, startPoint y: 417, endPoint x: 871, endPoint y: 409, distance: 8.2
click at [871, 410] on button "Create a .gitignore file" at bounding box center [953, 428] width 753 height 43
click at [776, 532] on button "Set up Git configuration" at bounding box center [953, 536] width 753 height 43
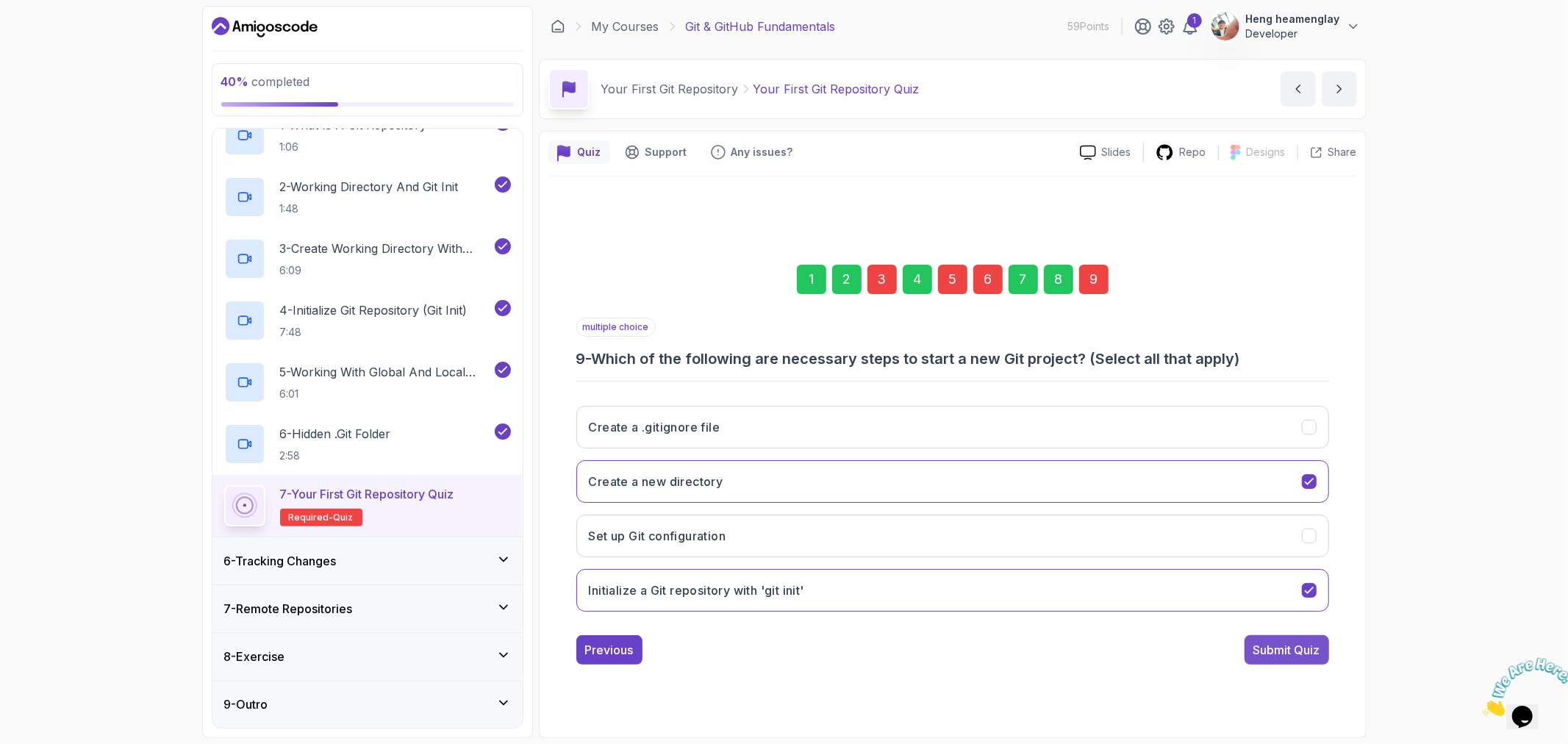
click at [1299, 653] on div "Submit Quiz" at bounding box center [1287, 649] width 67 height 18
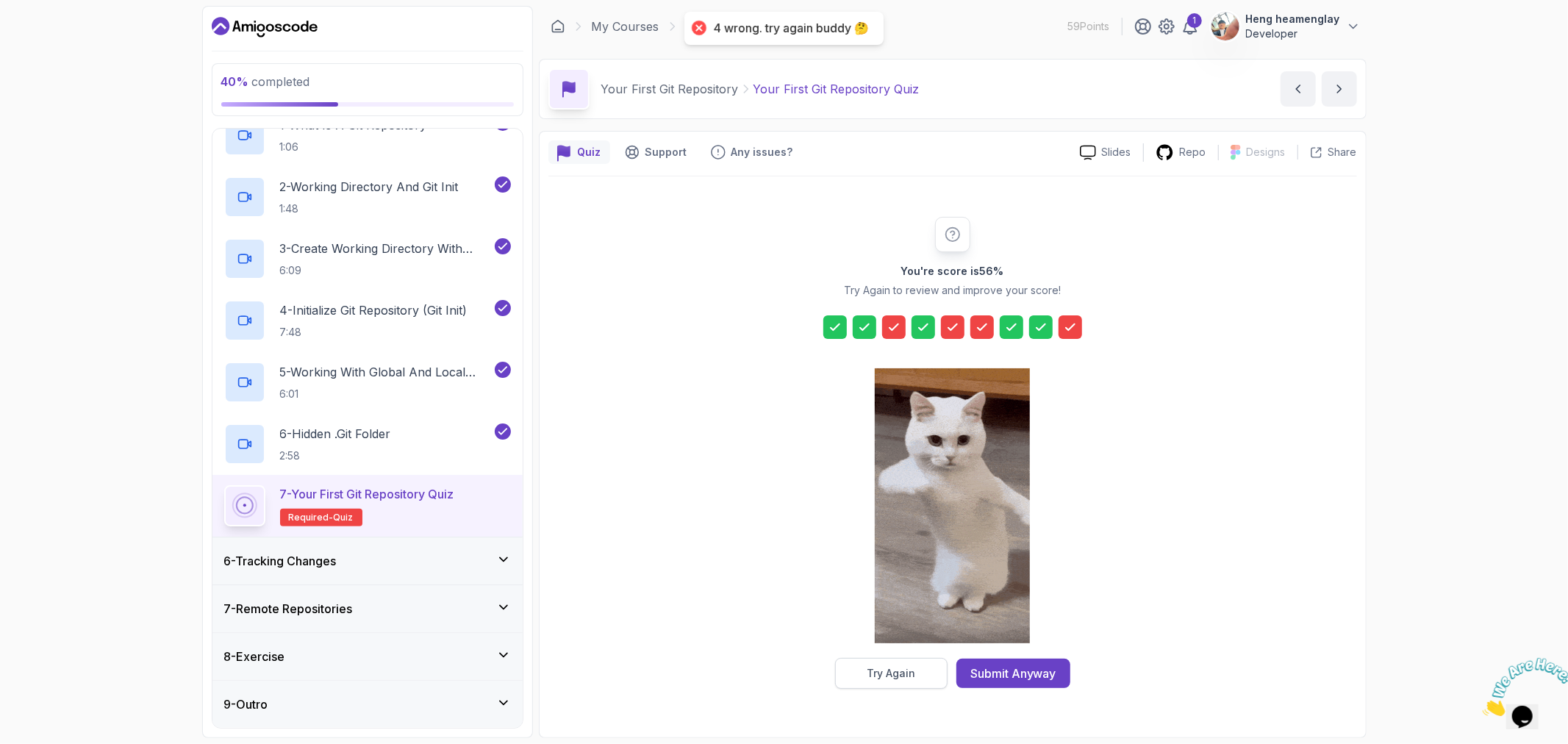
click at [882, 673] on div "Try Again" at bounding box center [891, 673] width 48 height 15
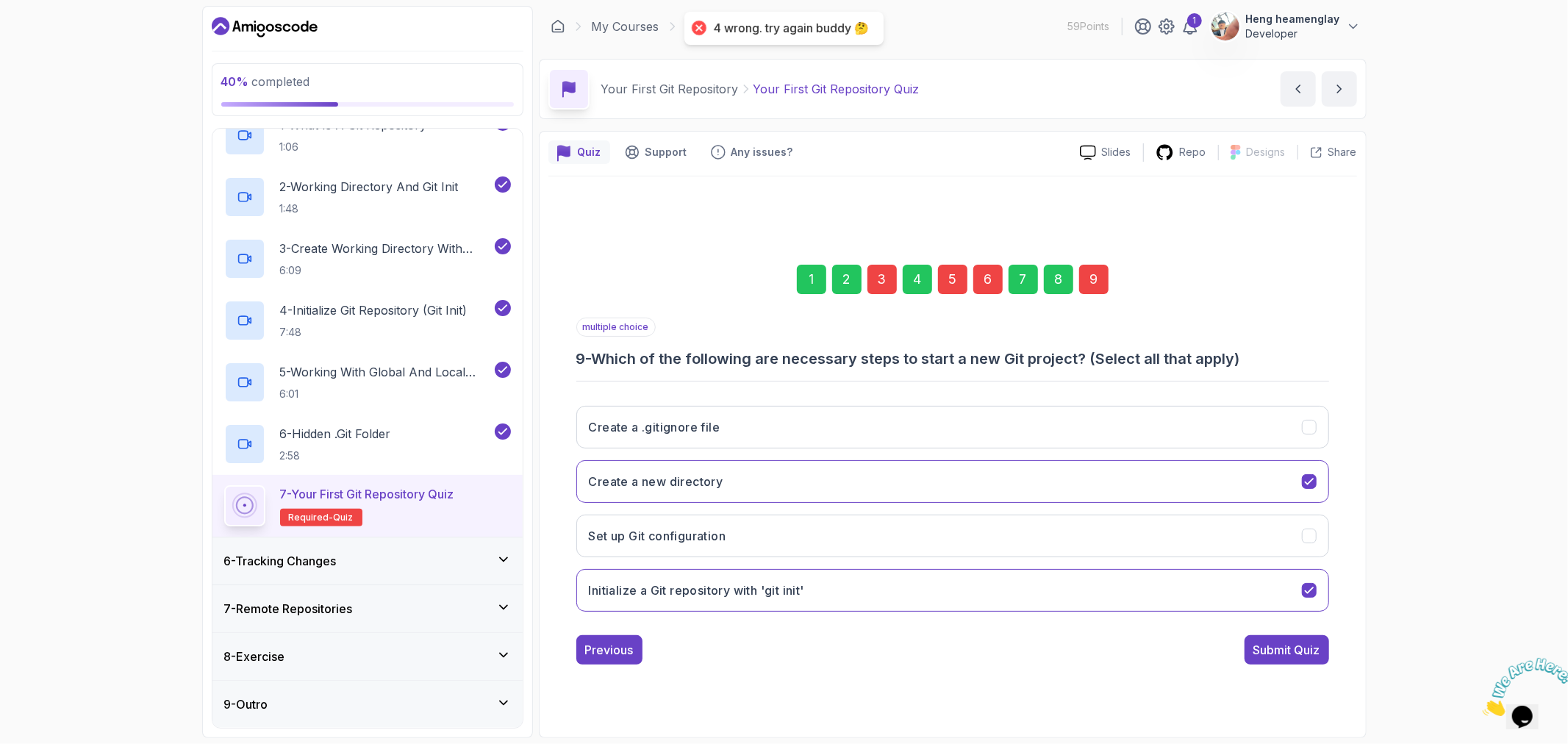
click at [1435, 400] on div "40 % completed 1 - Intro 2 - Getting Started With Git 3 - Git Installation 4 - …" at bounding box center [784, 372] width 1568 height 744
drag, startPoint x: 662, startPoint y: 596, endPoint x: 669, endPoint y: 596, distance: 7.0
click at [667, 596] on h3 "Initialize a Git repository with 'git init'" at bounding box center [696, 590] width 215 height 18
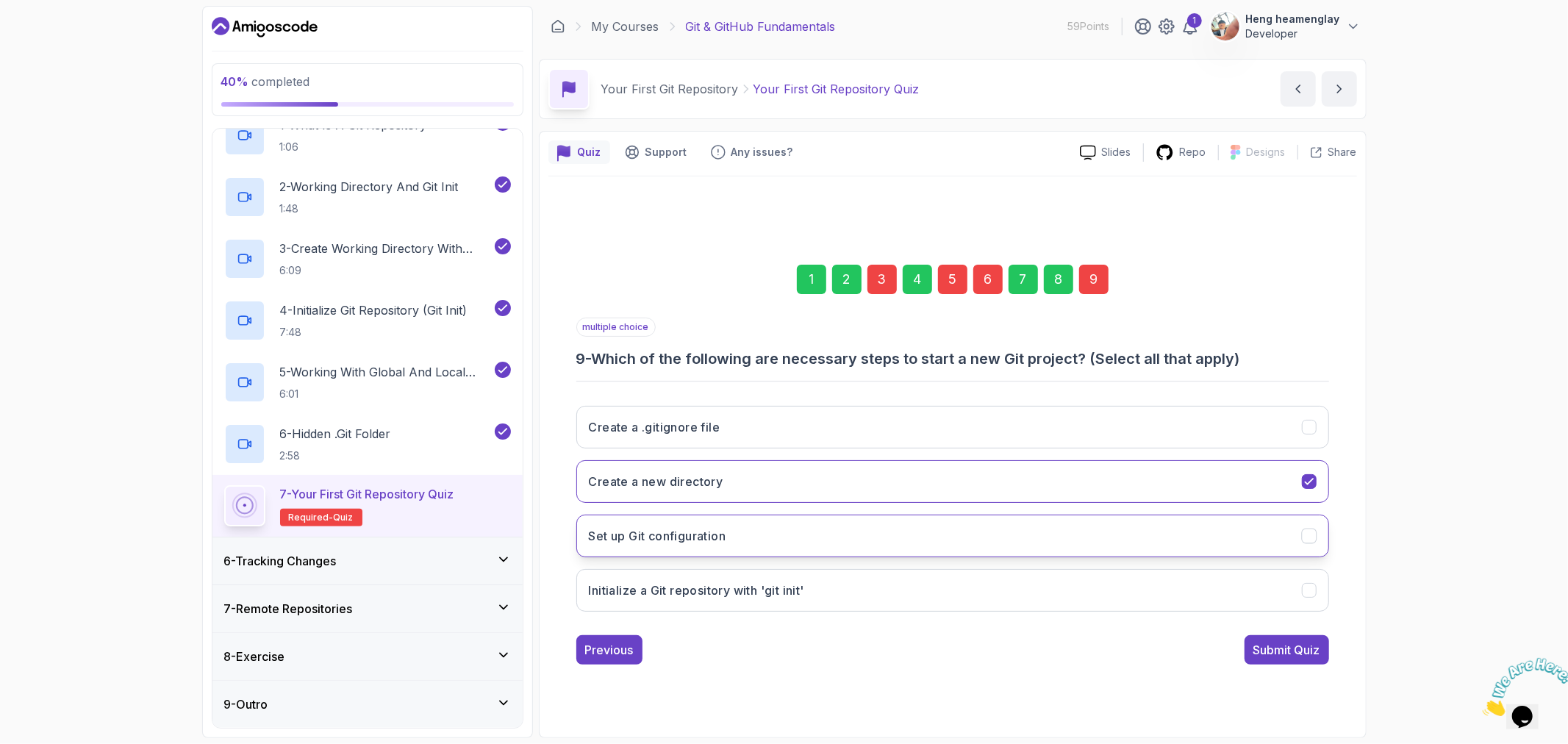
click at [722, 548] on button "Set up Git configuration" at bounding box center [953, 536] width 753 height 43
click at [1290, 655] on div "Submit Quiz" at bounding box center [1287, 649] width 67 height 18
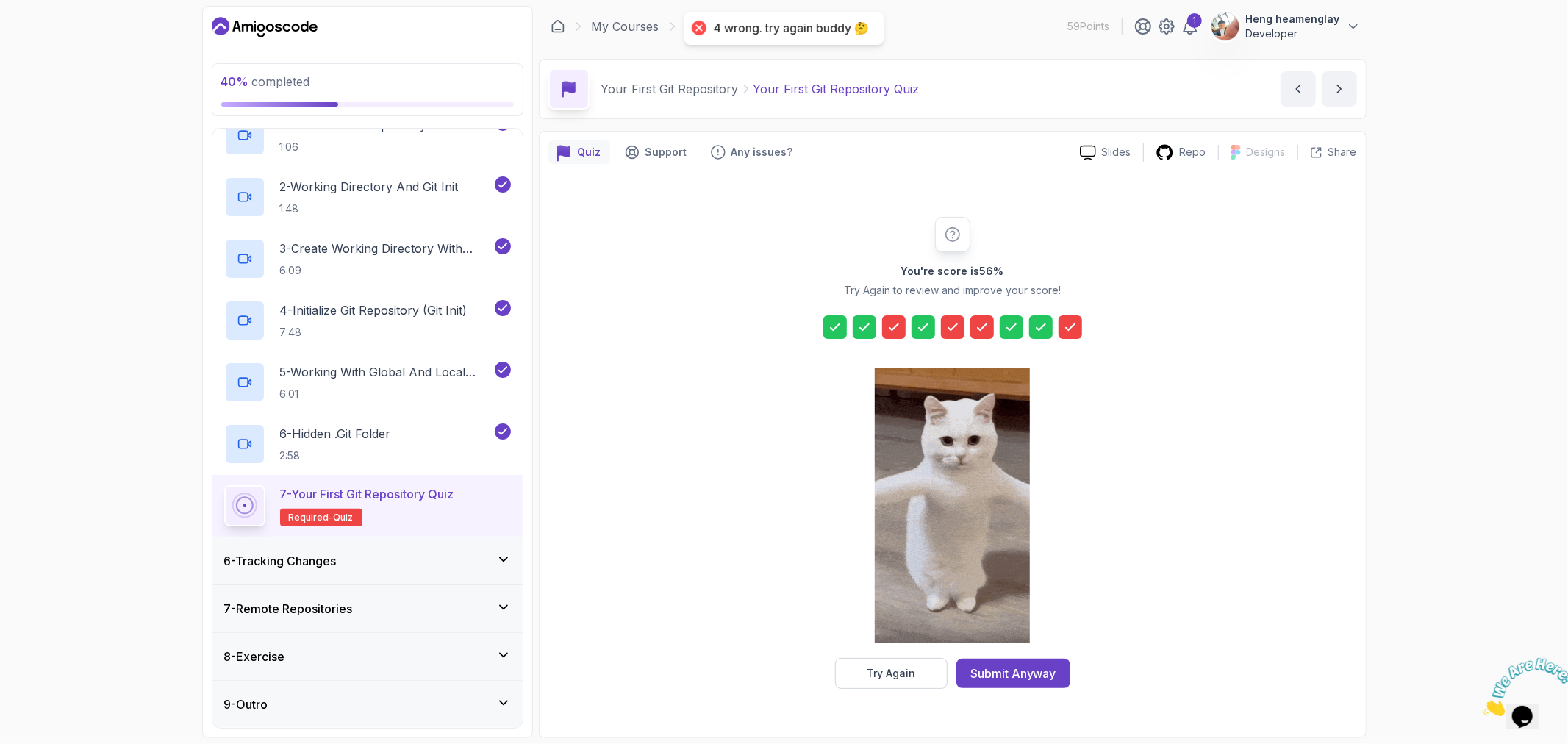
click at [899, 678] on div "Try Again" at bounding box center [891, 673] width 48 height 15
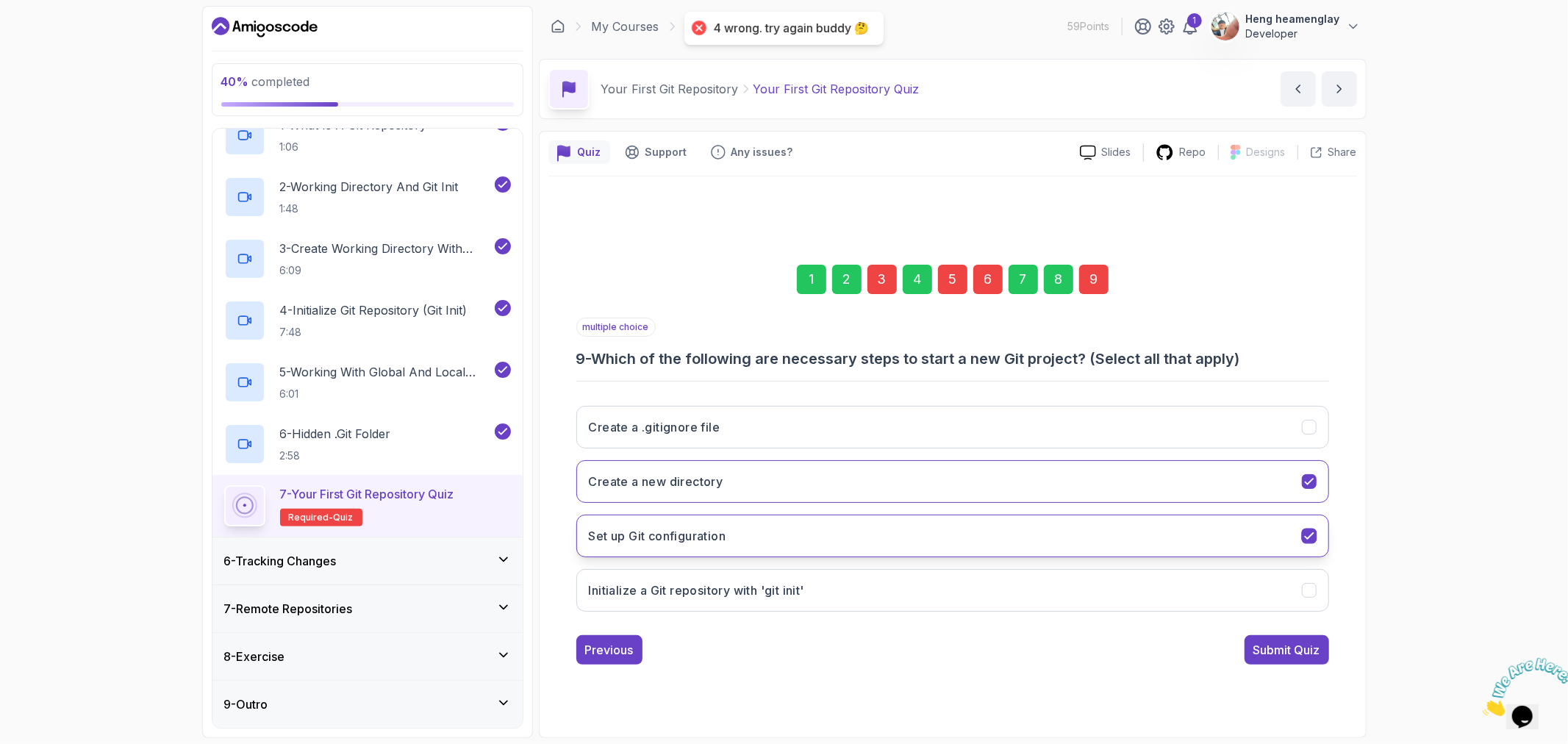
click at [777, 532] on button "Set up Git configuration" at bounding box center [953, 536] width 753 height 43
click at [802, 472] on button "Create a new directory" at bounding box center [953, 481] width 753 height 43
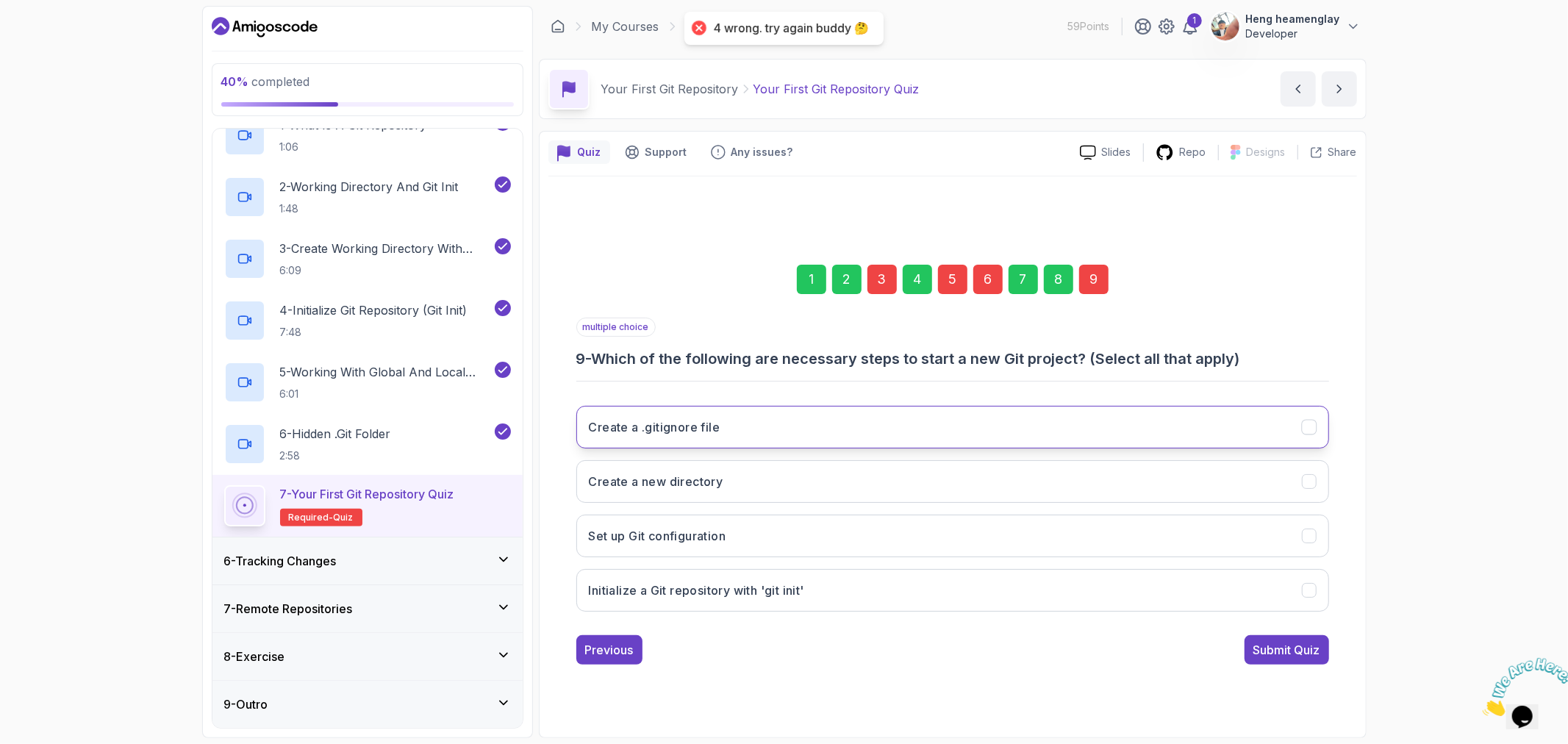
click at [831, 431] on button "Create a .gitignore file" at bounding box center [953, 428] width 753 height 43
click at [807, 474] on button "Create a new directory" at bounding box center [953, 481] width 753 height 43
click at [1283, 658] on div "Submit Quiz" at bounding box center [1287, 649] width 67 height 18
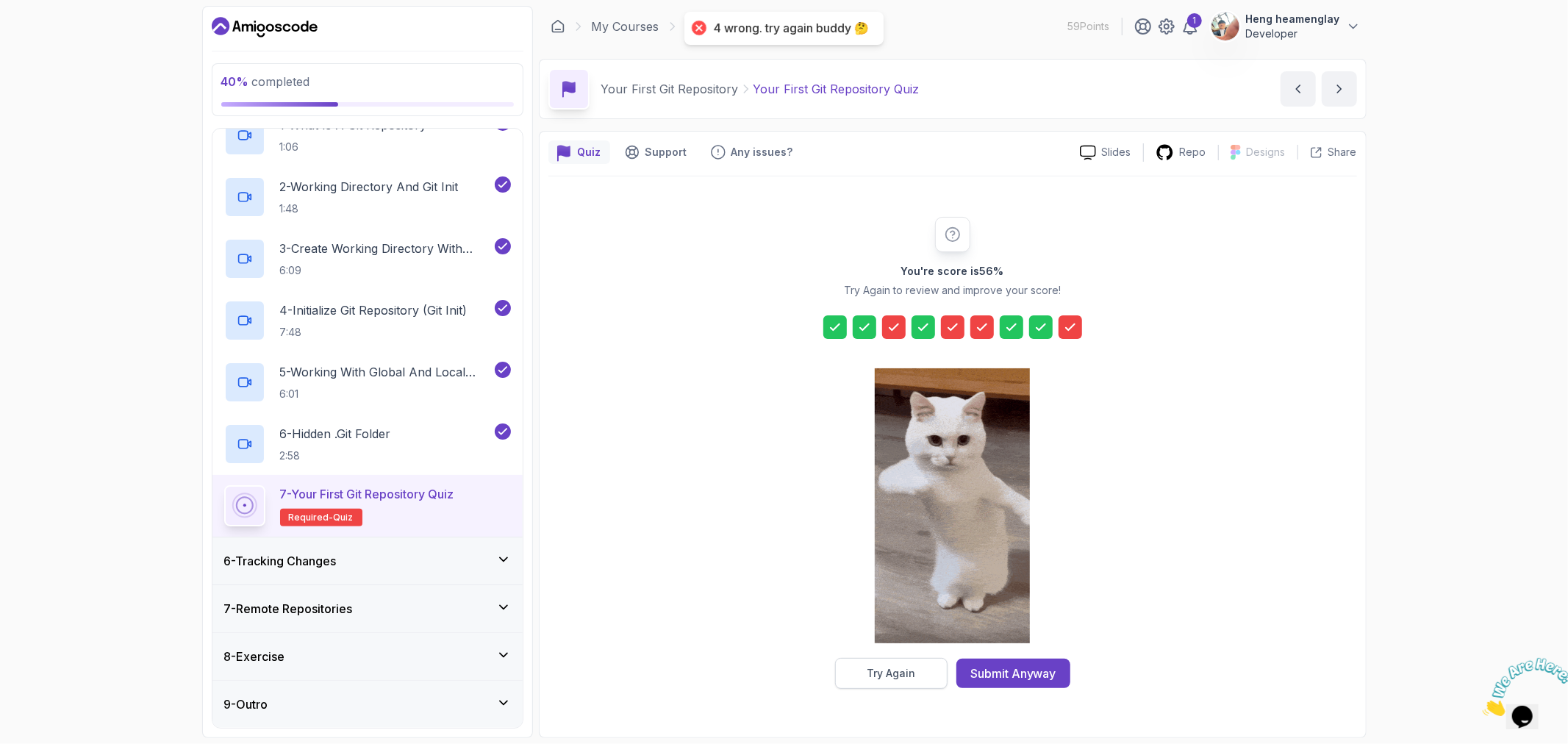
click at [898, 666] on div "Try Again" at bounding box center [891, 673] width 48 height 15
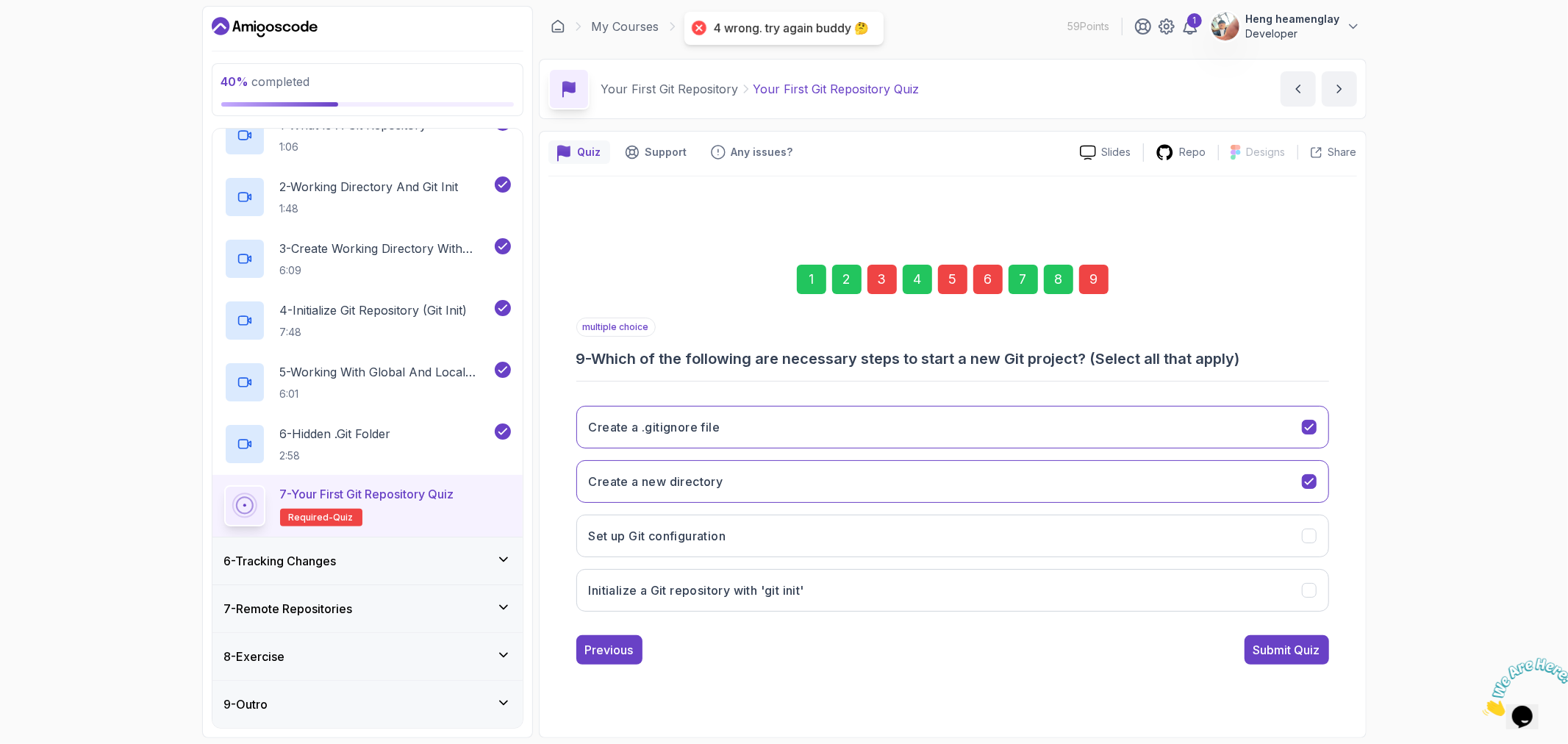
drag, startPoint x: 761, startPoint y: 583, endPoint x: 1003, endPoint y: 643, distance: 249.3
click at [761, 584] on h3 "Initialize a Git repository with 'git init'" at bounding box center [696, 590] width 215 height 18
click at [1281, 655] on div "Submit Quiz" at bounding box center [1287, 649] width 67 height 18
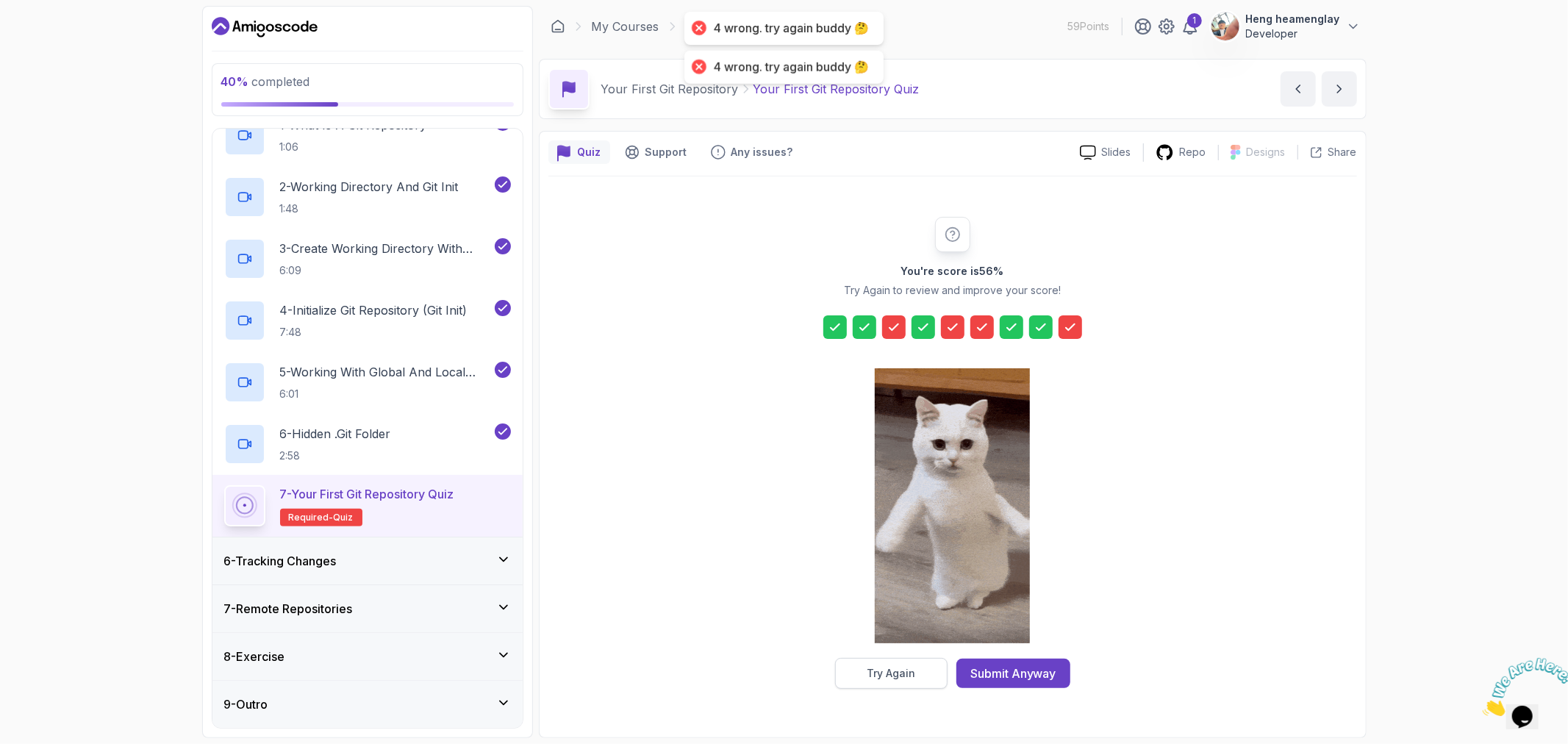
click at [917, 659] on button "Try Again" at bounding box center [891, 673] width 112 height 31
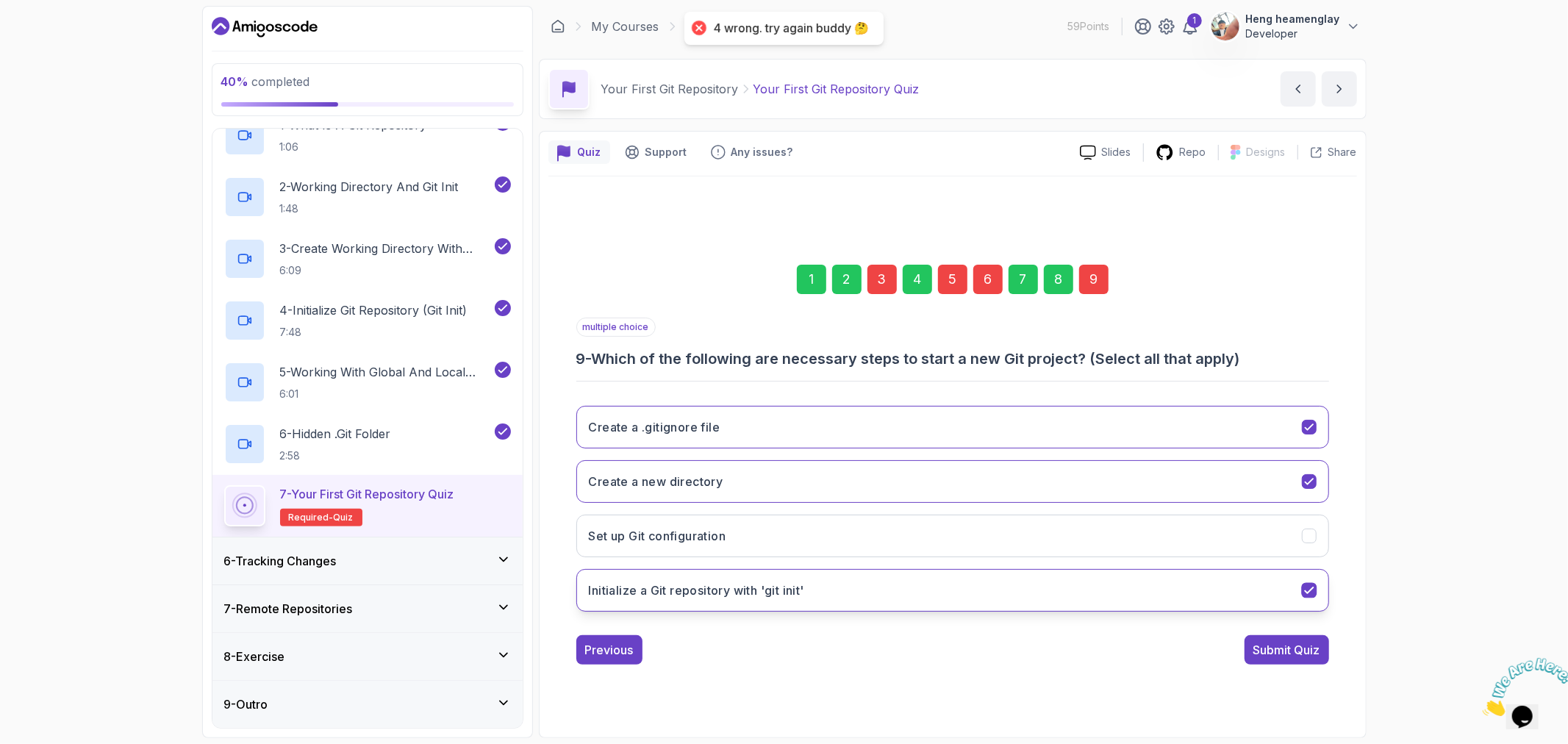
click at [848, 596] on button "Initialize a Git repository with 'git init'" at bounding box center [953, 591] width 753 height 43
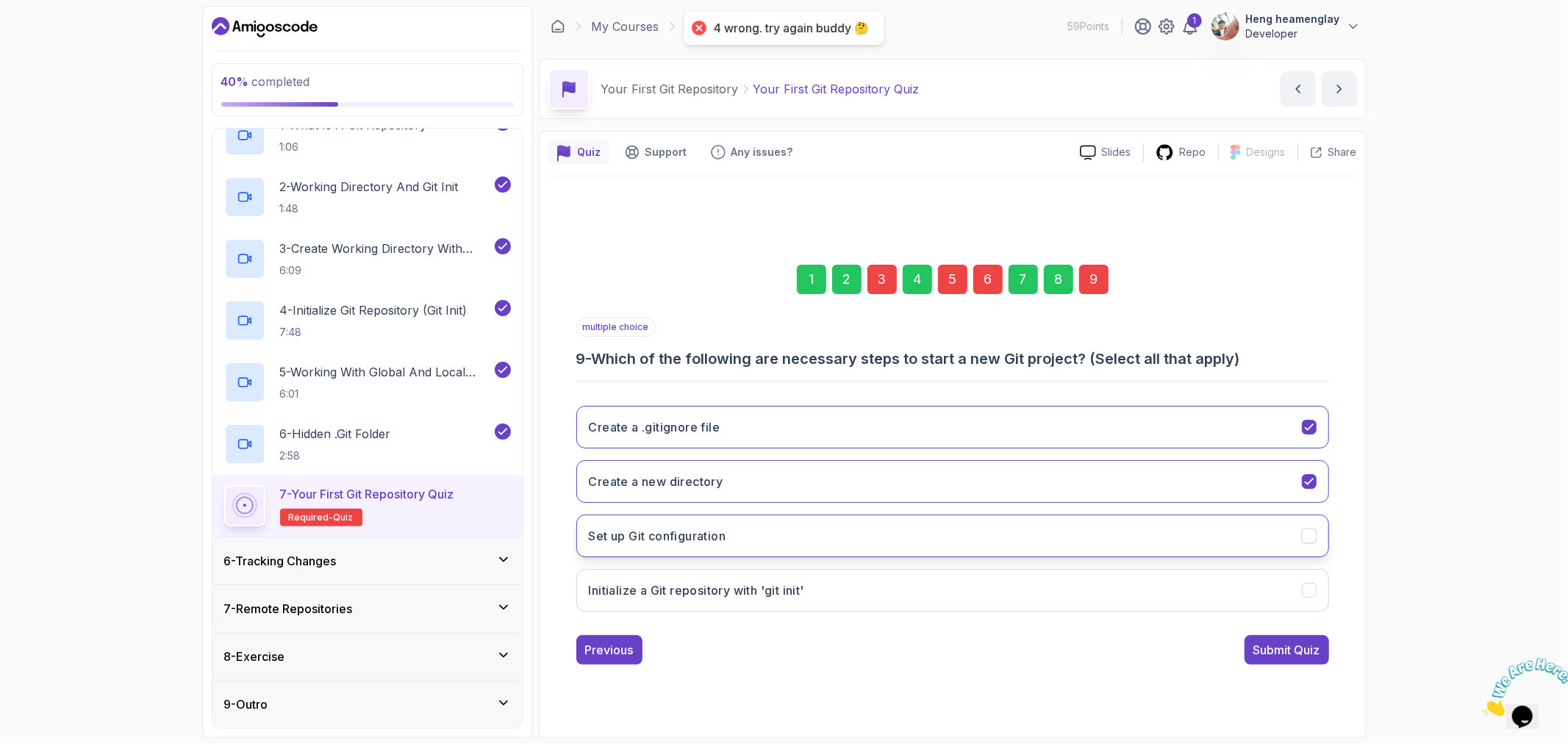
click at [848, 534] on button "Set up Git configuration" at bounding box center [953, 536] width 753 height 43
click at [1284, 659] on div "Submit Quiz" at bounding box center [1287, 649] width 67 height 18
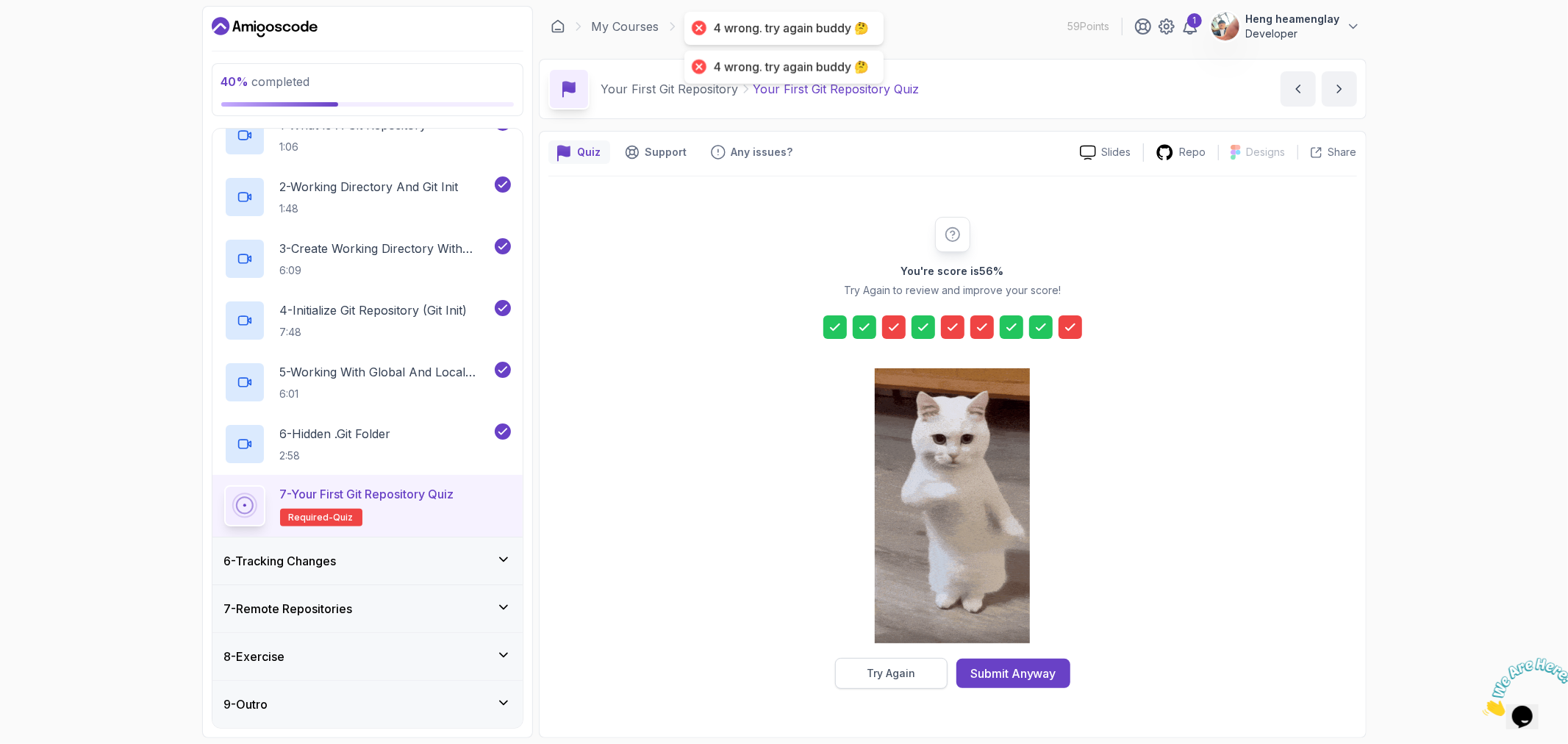
click at [911, 665] on button "Try Again" at bounding box center [891, 673] width 112 height 31
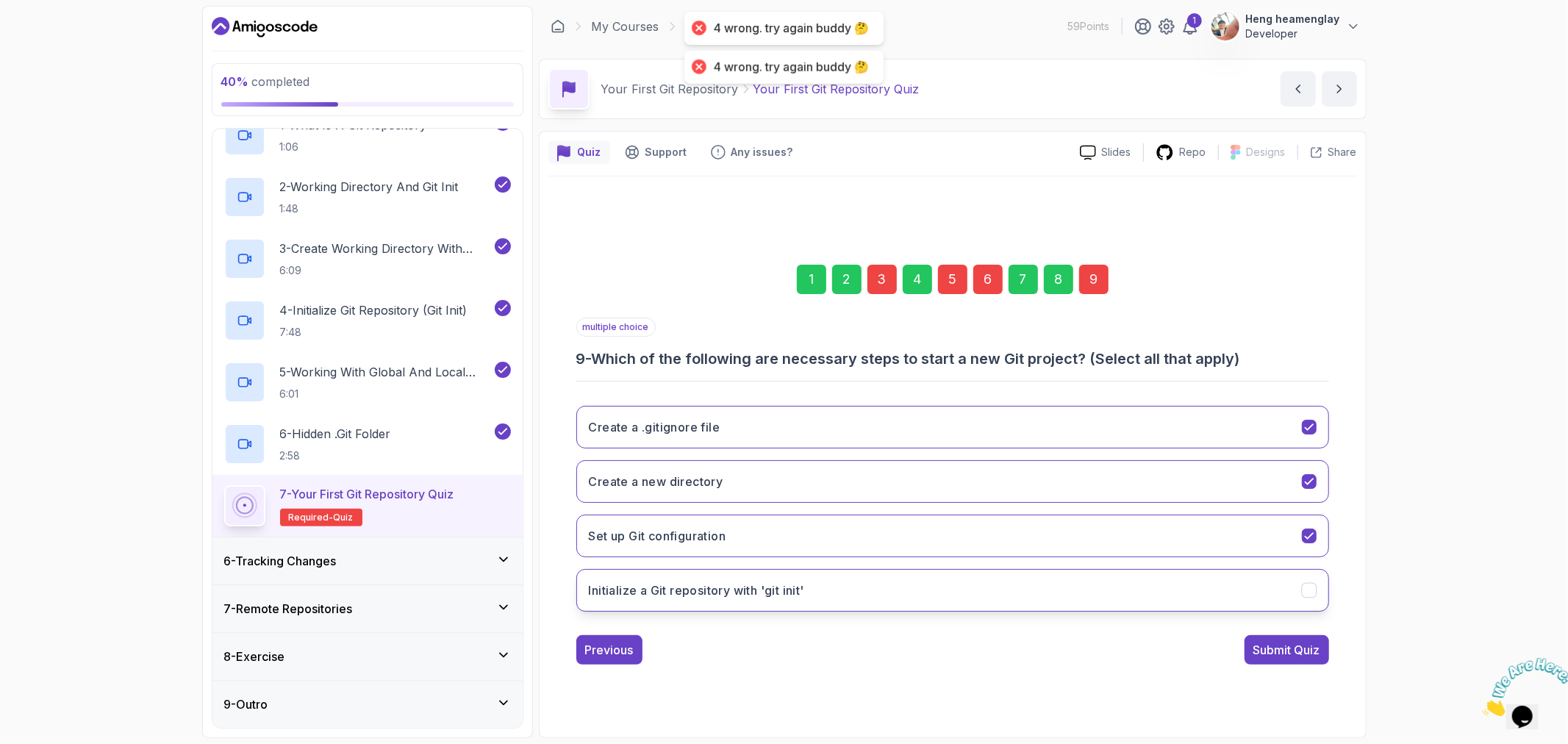
click at [825, 570] on button "Initialize a Git repository with 'git init'" at bounding box center [953, 591] width 753 height 43
drag, startPoint x: 839, startPoint y: 532, endPoint x: 853, endPoint y: 466, distance: 67.5
click at [839, 530] on button "Set up Git configuration" at bounding box center [953, 536] width 753 height 43
click at [810, 480] on button "Create a new directory" at bounding box center [953, 481] width 753 height 43
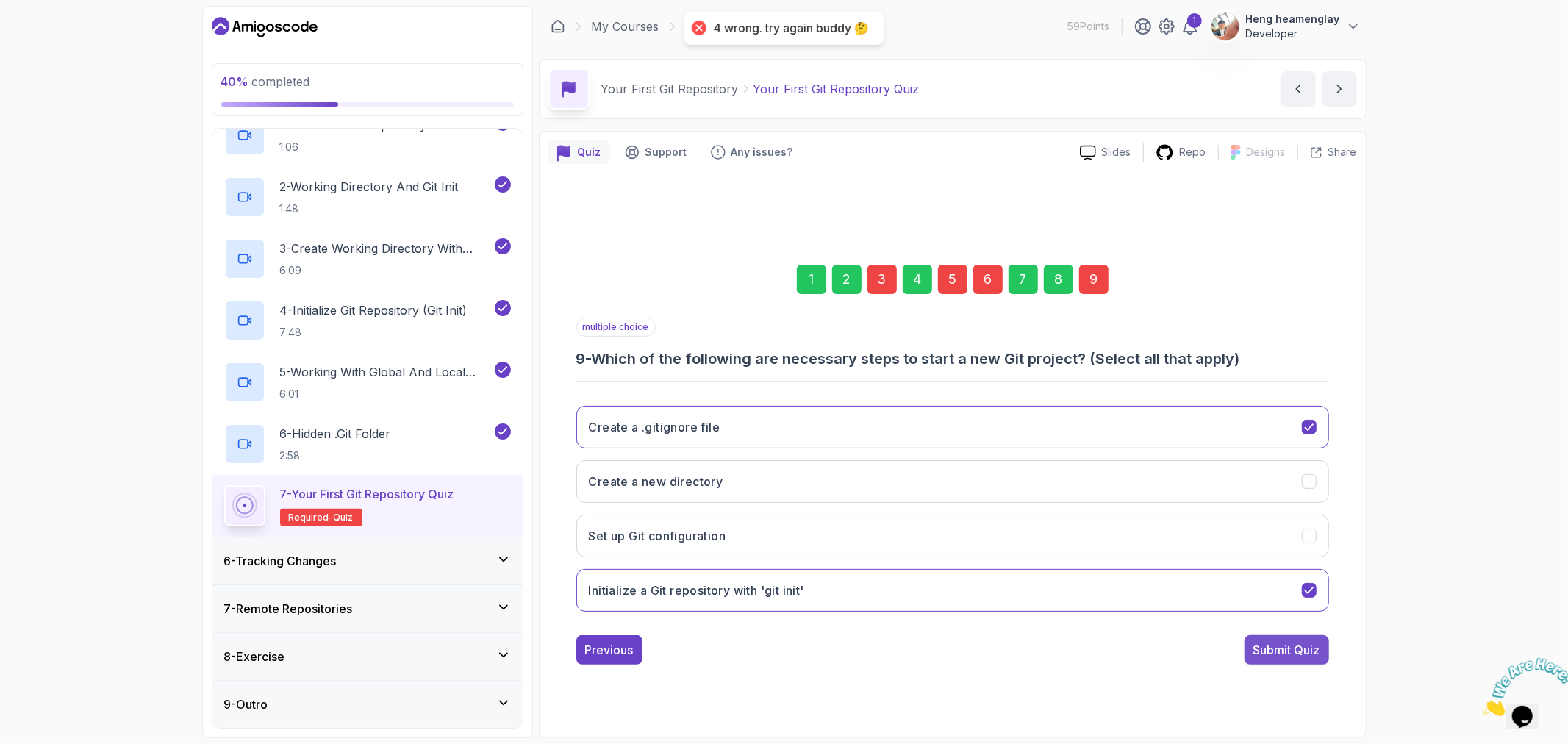
click at [1294, 664] on button "Submit Quiz" at bounding box center [1286, 650] width 84 height 30
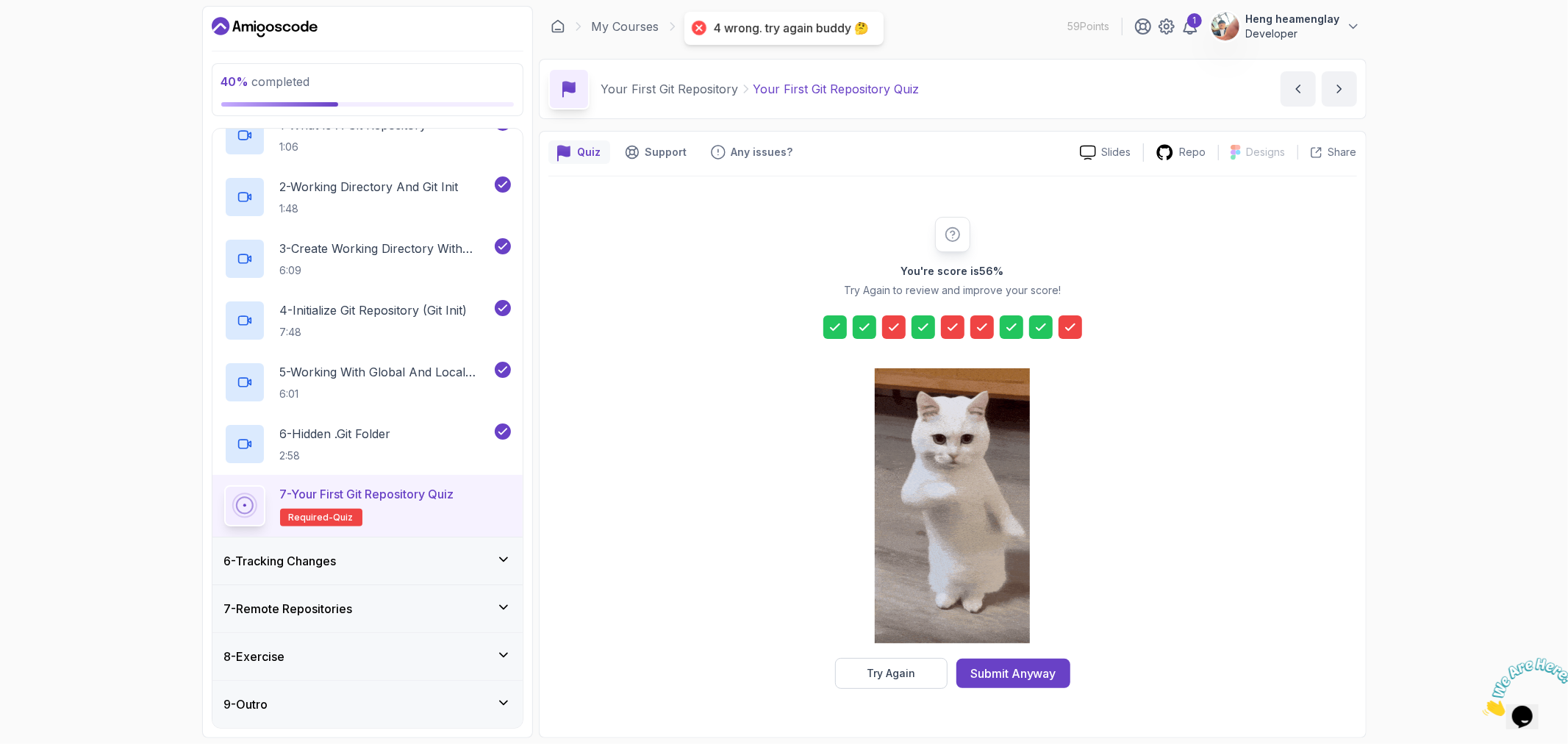
drag, startPoint x: 1055, startPoint y: 322, endPoint x: 1067, endPoint y: 317, distance: 13.0
click at [1064, 319] on div at bounding box center [952, 327] width 259 height 23
click at [1067, 317] on div at bounding box center [1070, 327] width 23 height 23
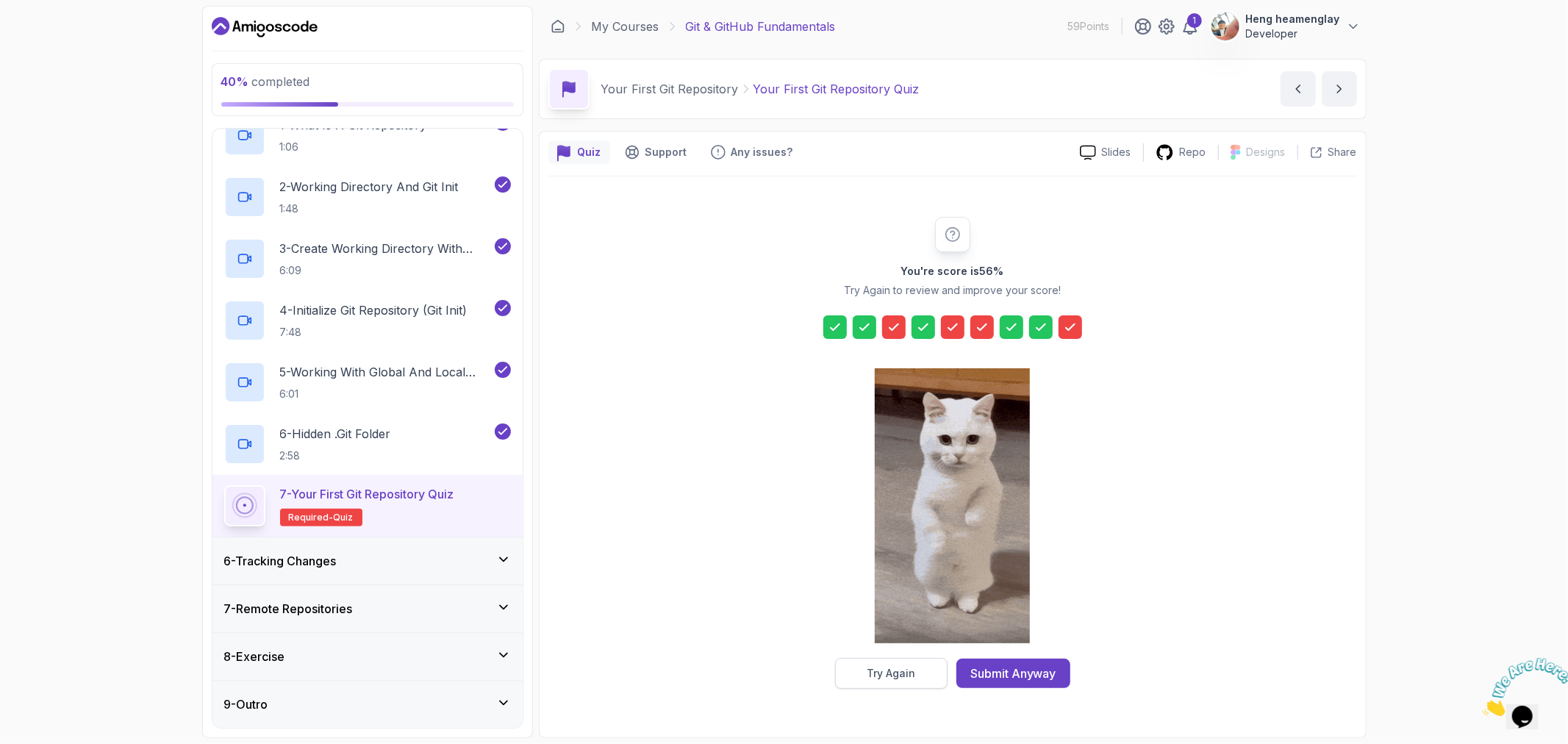
click at [910, 669] on div "Try Again" at bounding box center [891, 673] width 48 height 15
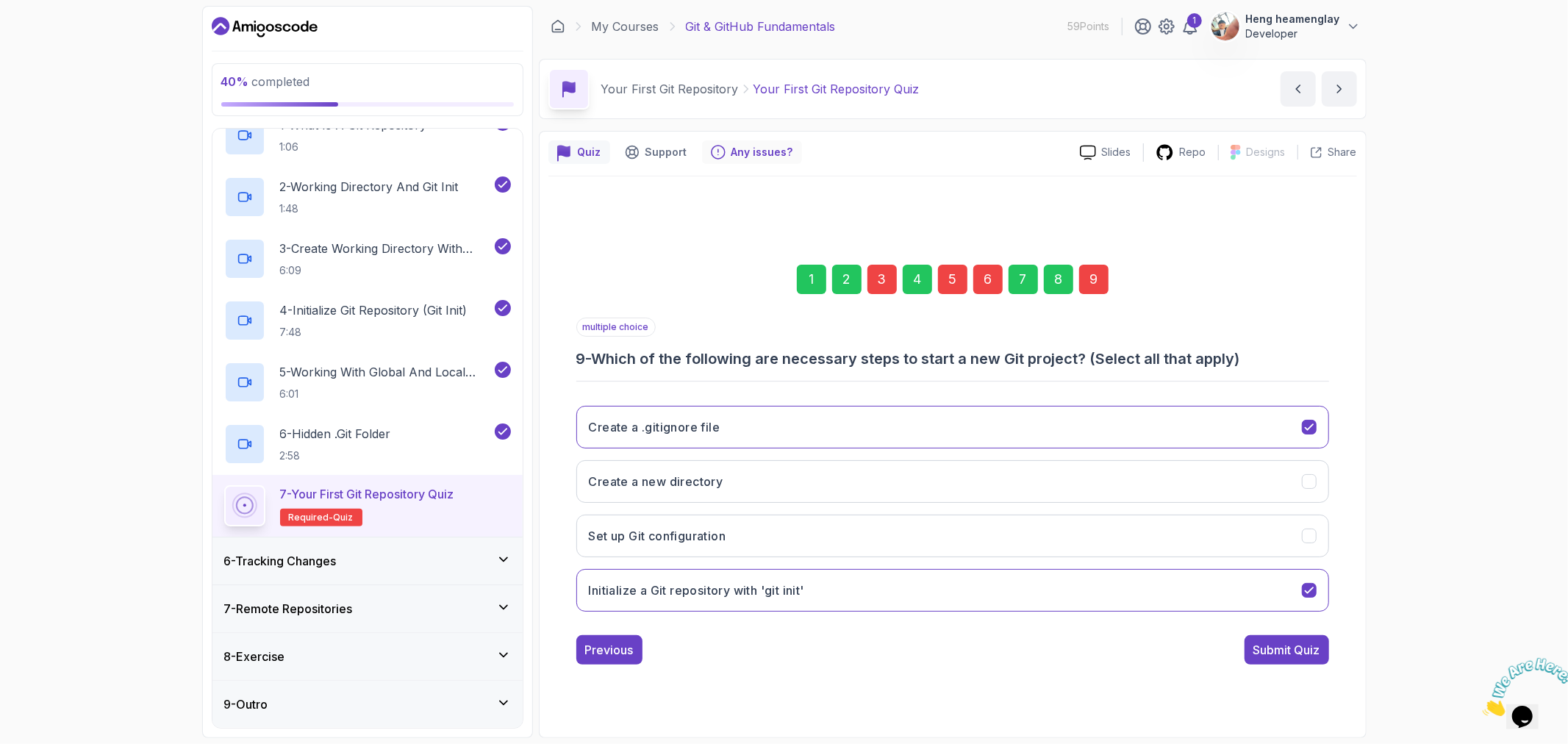
click at [740, 151] on p "Any issues?" at bounding box center [762, 152] width 62 height 15
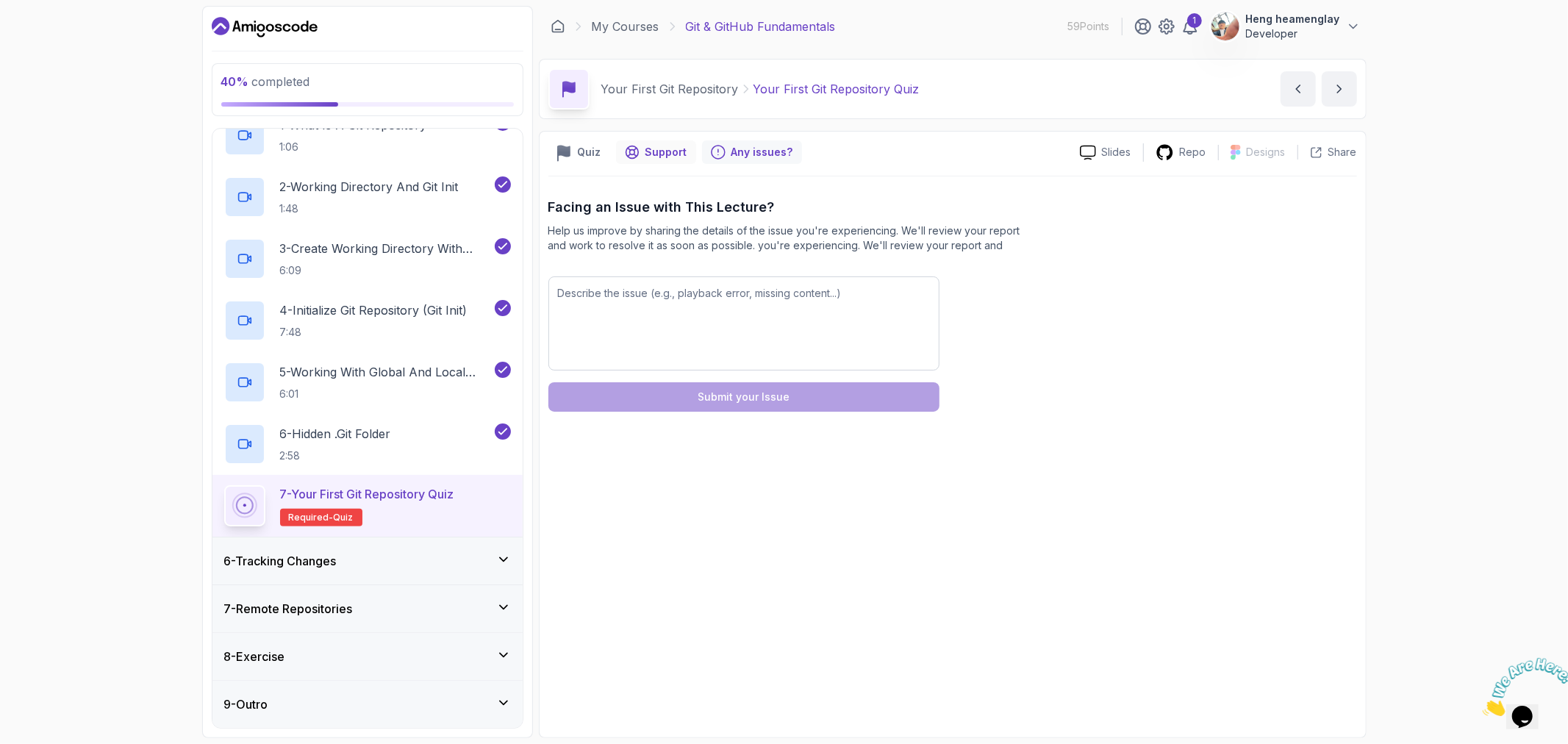
drag, startPoint x: 674, startPoint y: 151, endPoint x: 619, endPoint y: 157, distance: 55.3
click at [672, 153] on p "Support" at bounding box center [666, 152] width 42 height 15
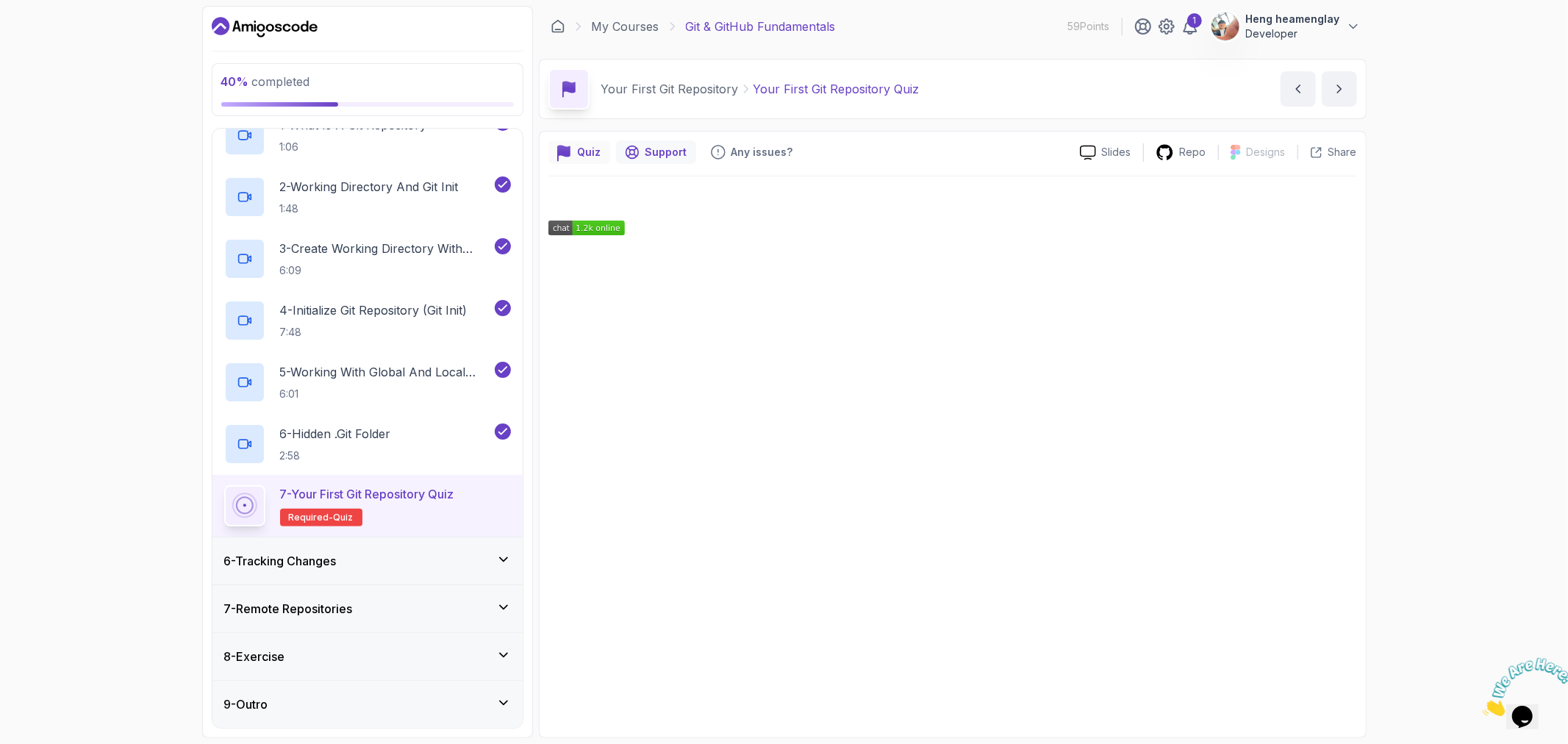
click at [590, 158] on p "Quiz" at bounding box center [589, 152] width 23 height 15
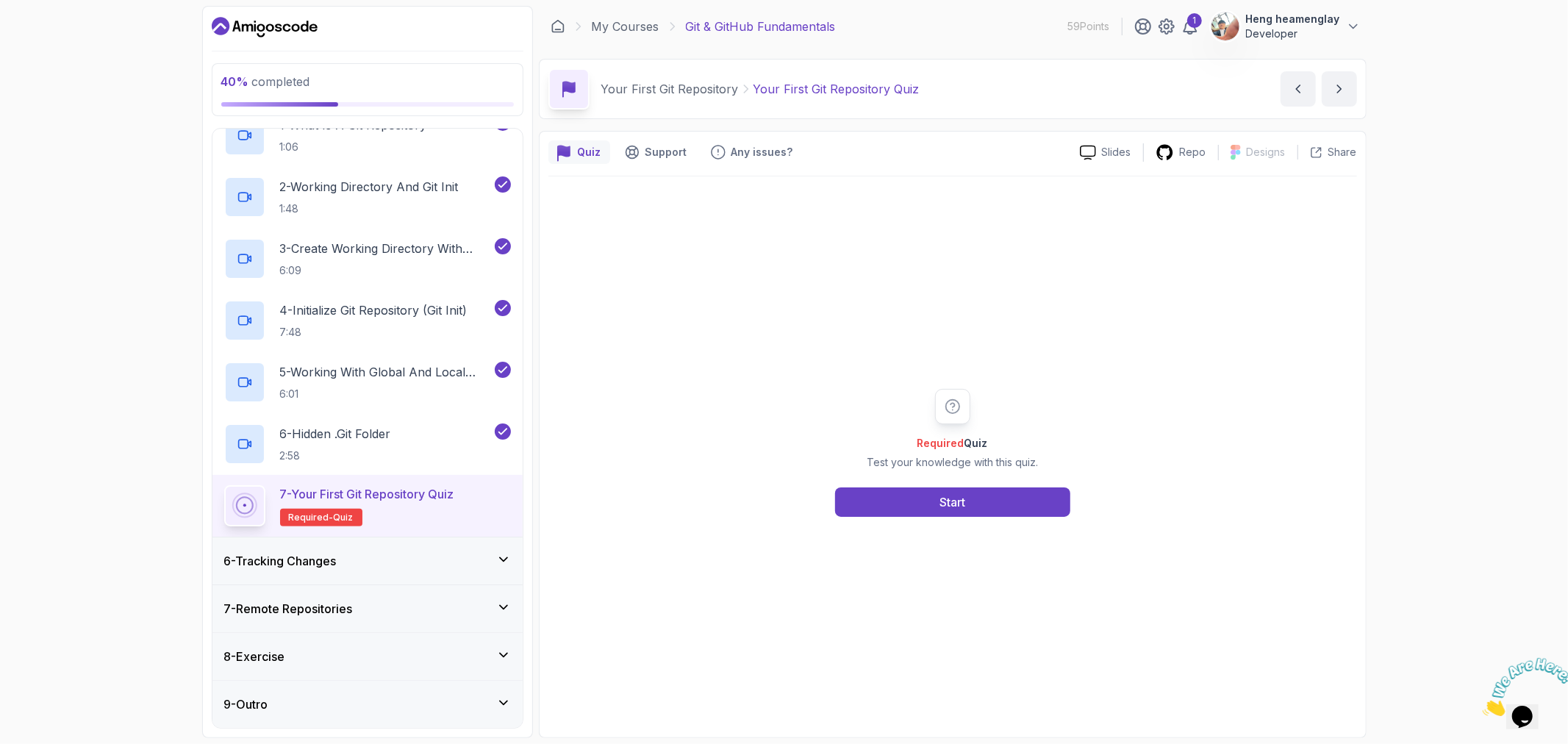
click at [585, 165] on div "Quiz Support Any issues? Slides Repo Designs Design not available Share Require…" at bounding box center [952, 434] width 828 height 608
click at [952, 485] on div "Required Quiz Test your knowledge with this quiz. Start" at bounding box center [952, 453] width 282 height 128
click at [951, 494] on div "Start" at bounding box center [952, 502] width 26 height 18
